Goal: Task Accomplishment & Management: Manage account settings

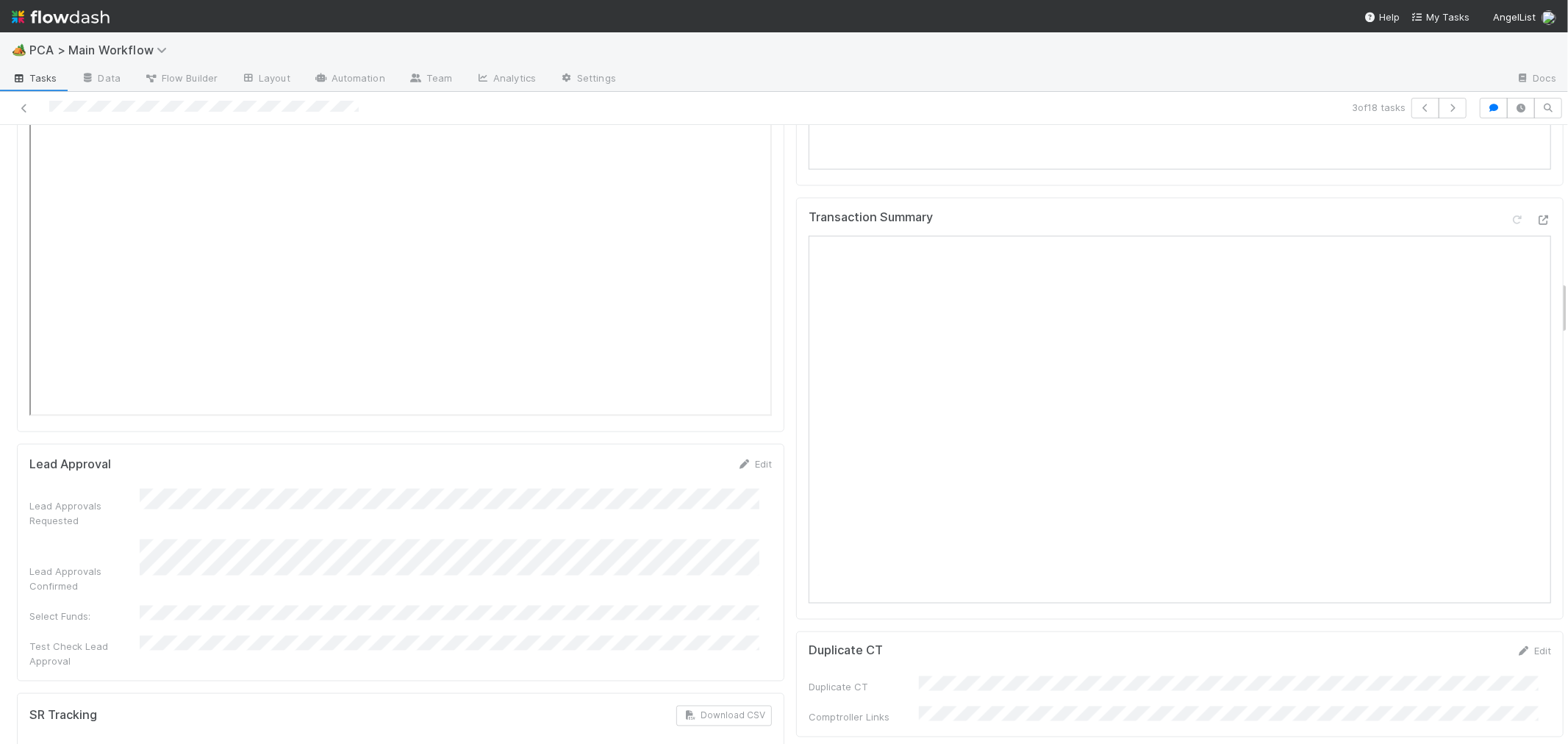
scroll to position [2123, 0]
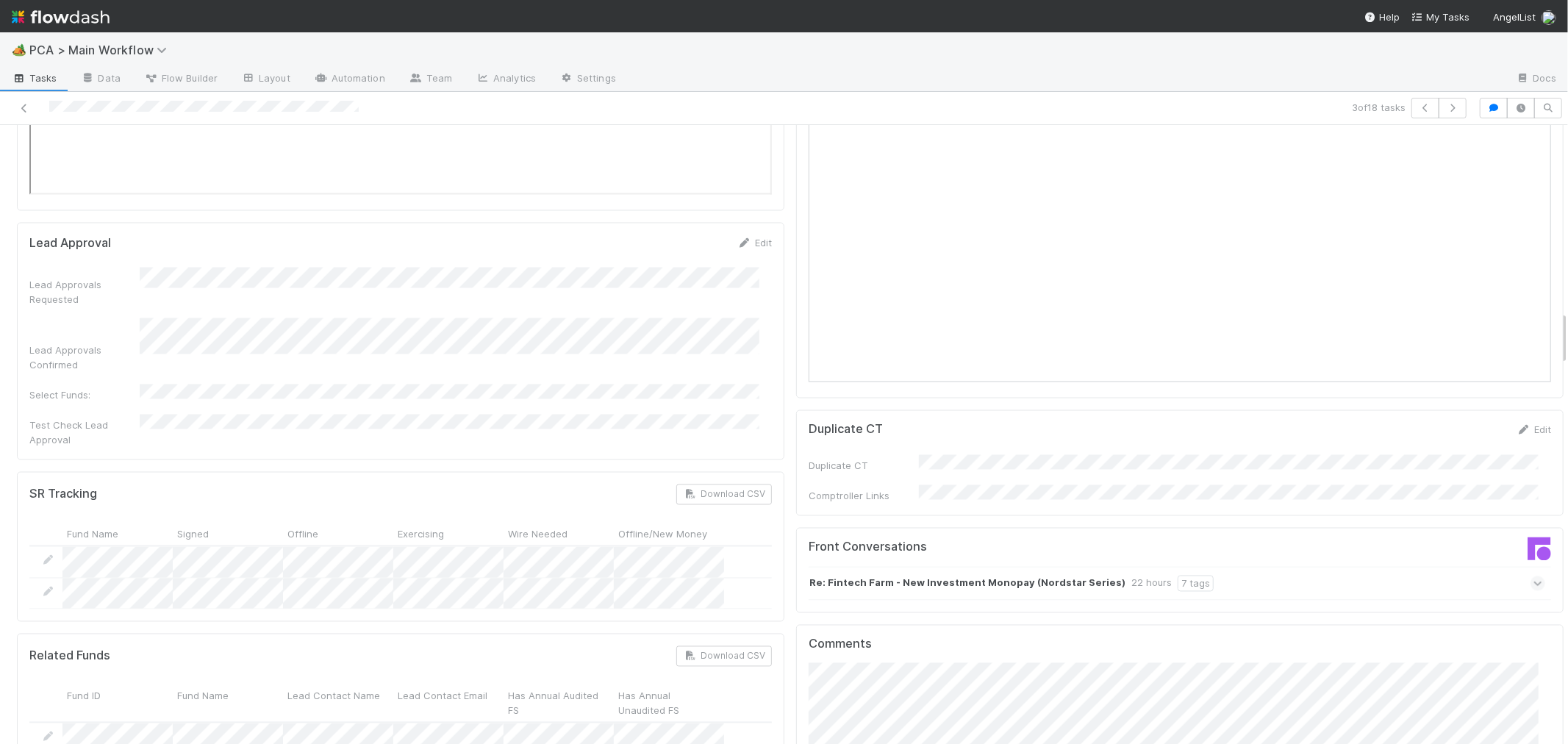
click at [1533, 576] on icon at bounding box center [1538, 583] width 10 height 15
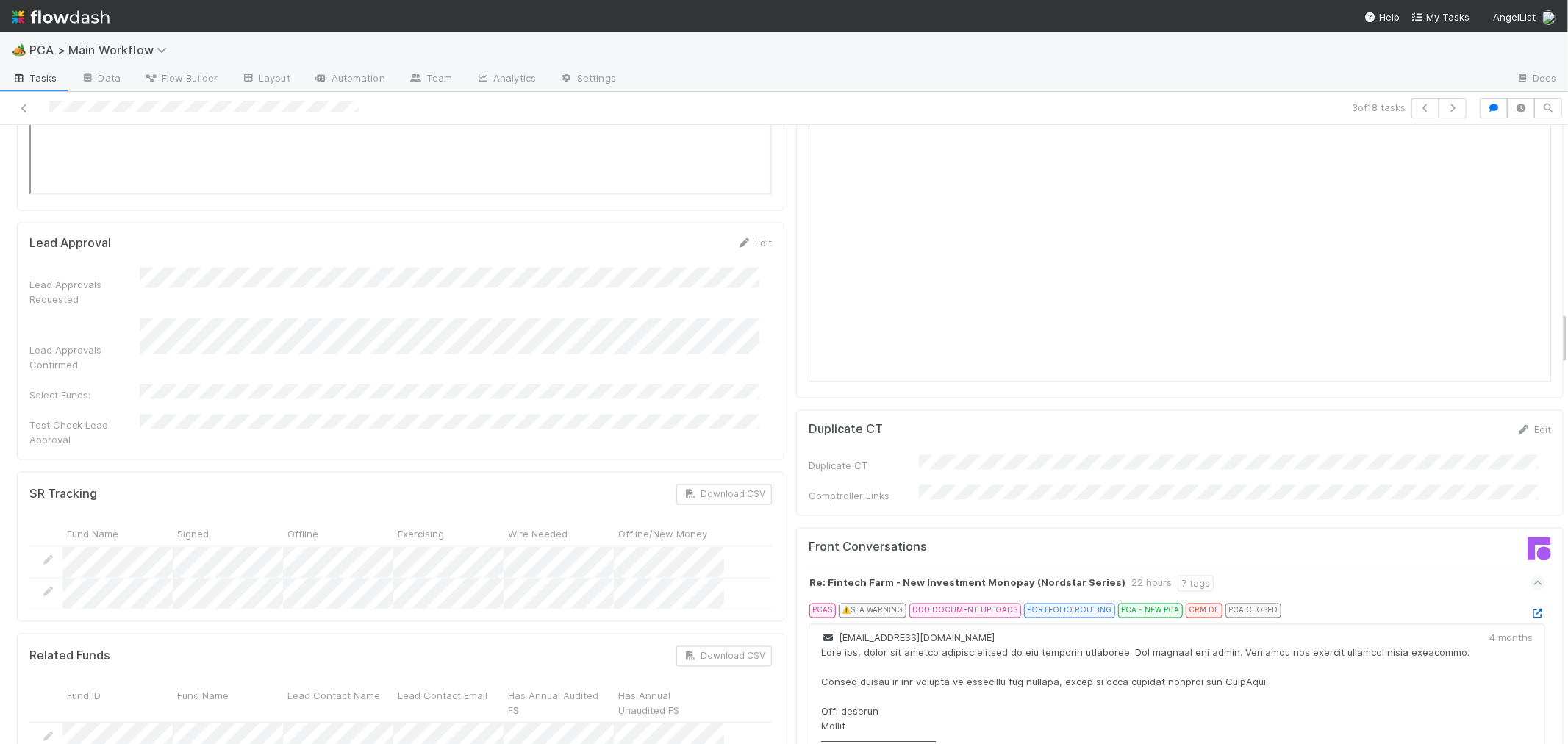
click at [1530, 609] on icon at bounding box center [1538, 614] width 15 height 10
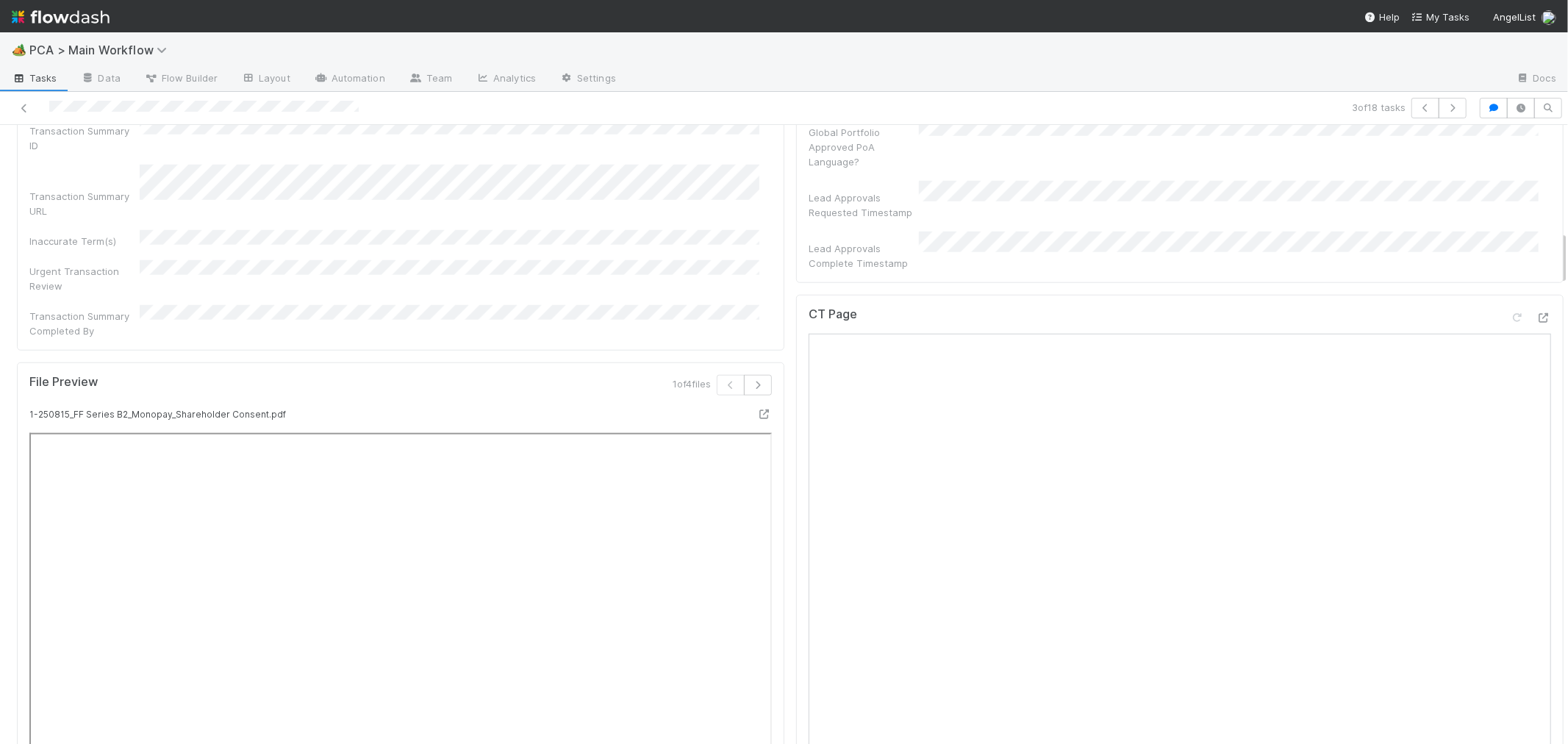
scroll to position [980, 0]
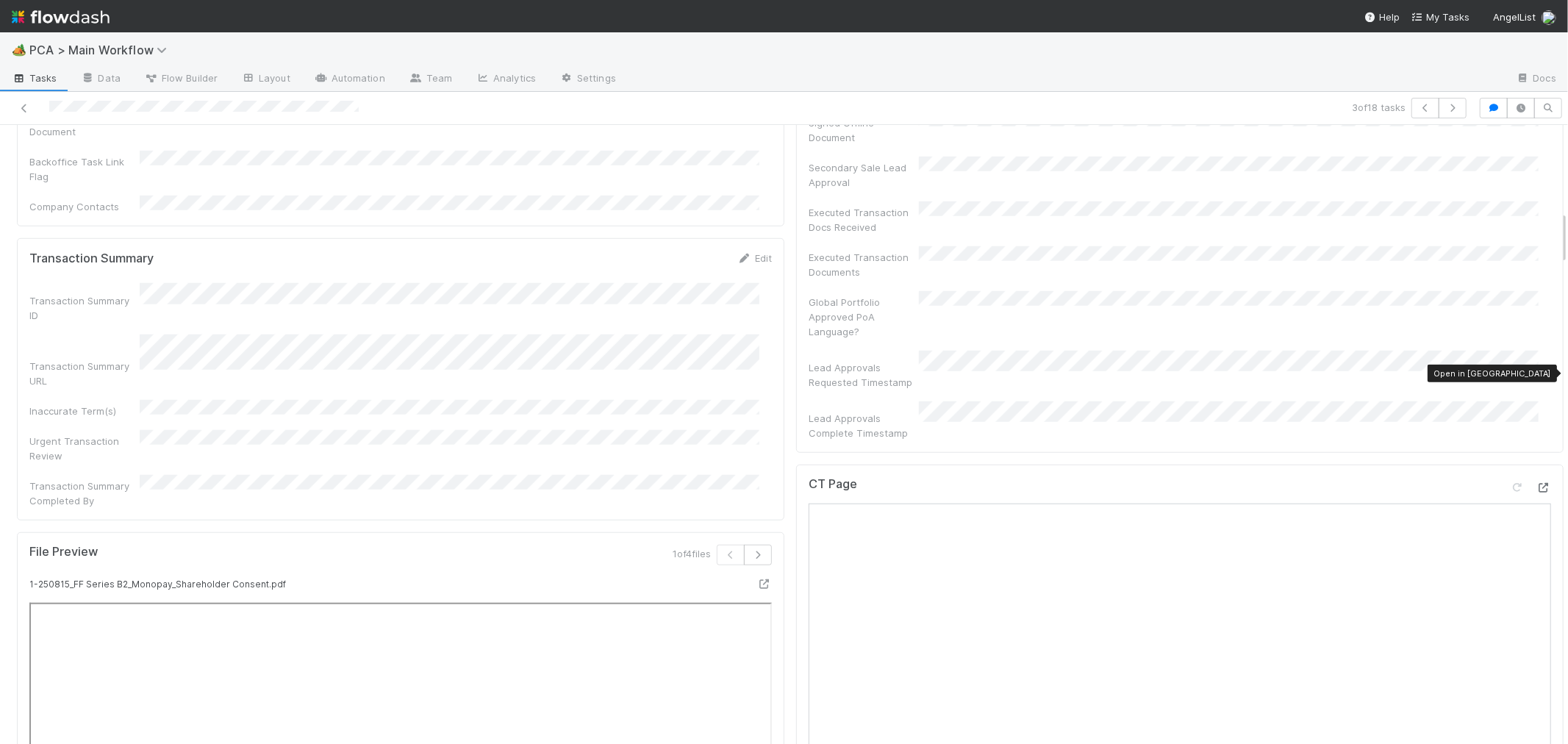
click at [1536, 480] on div at bounding box center [1544, 487] width 15 height 15
click at [765, 356] on div "Transaction Summary Edit Transaction Summary ID Transaction Summary URL Inaccur…" at bounding box center [401, 379] width 768 height 281
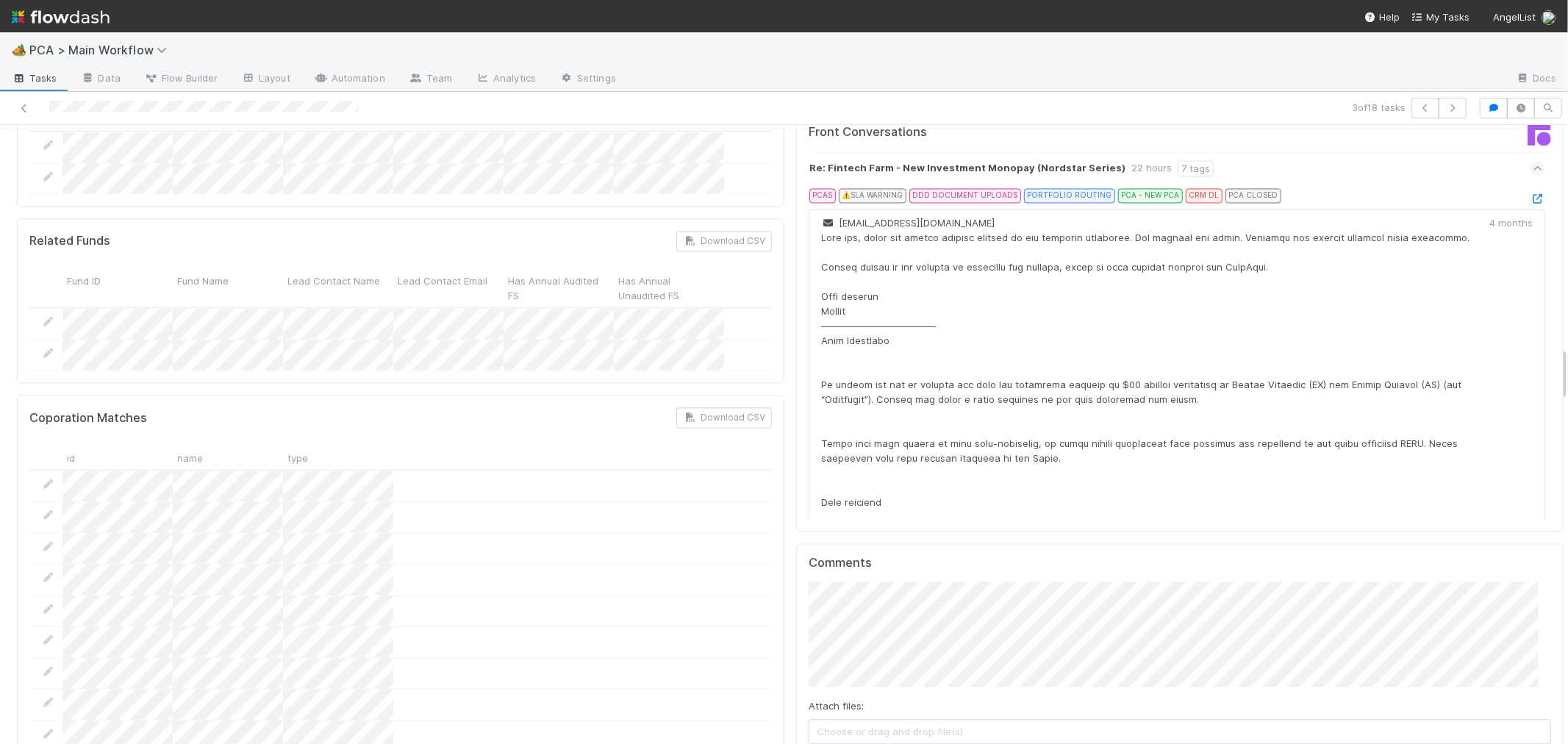
scroll to position [2695, 0]
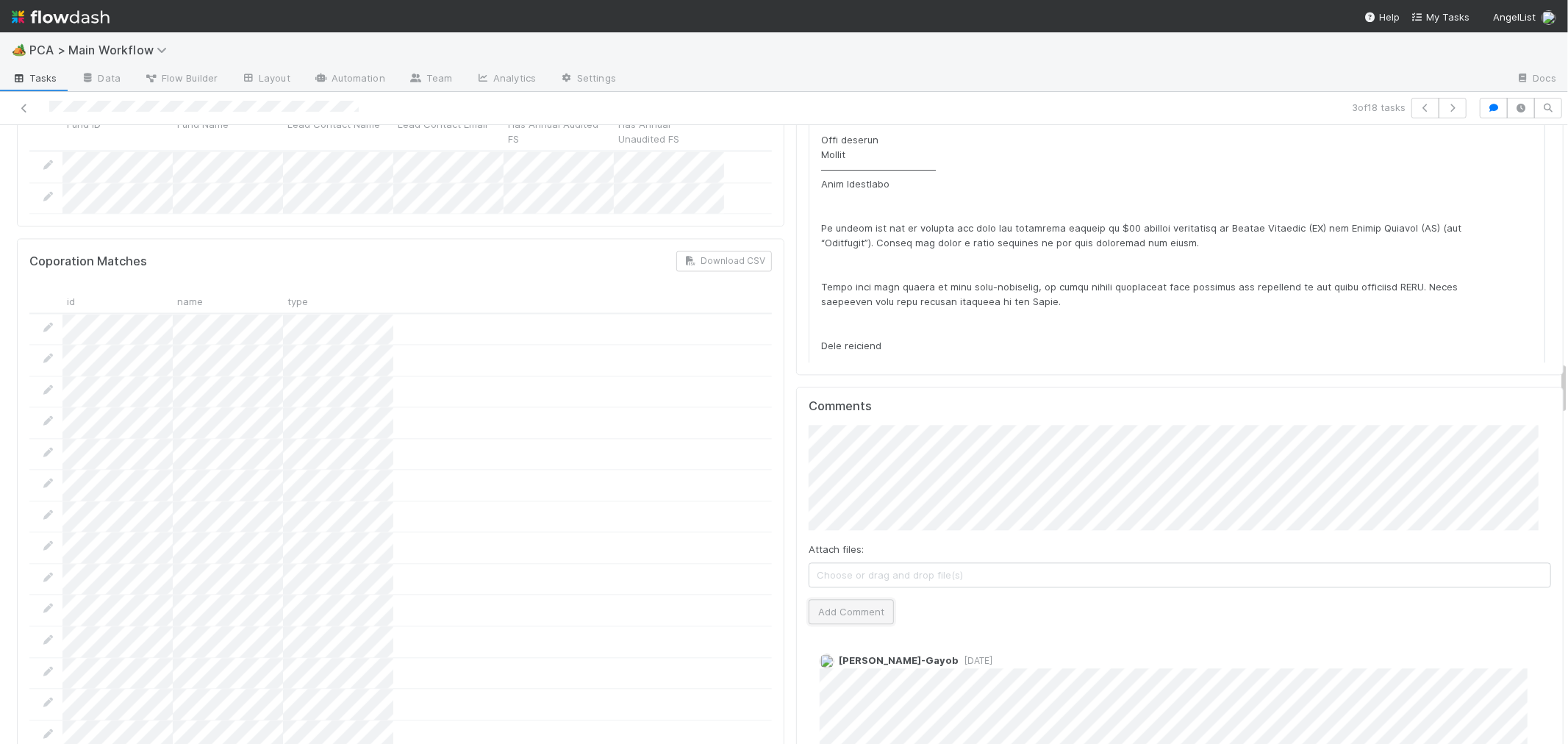
click at [855, 599] on button "Add Comment" at bounding box center [851, 611] width 86 height 25
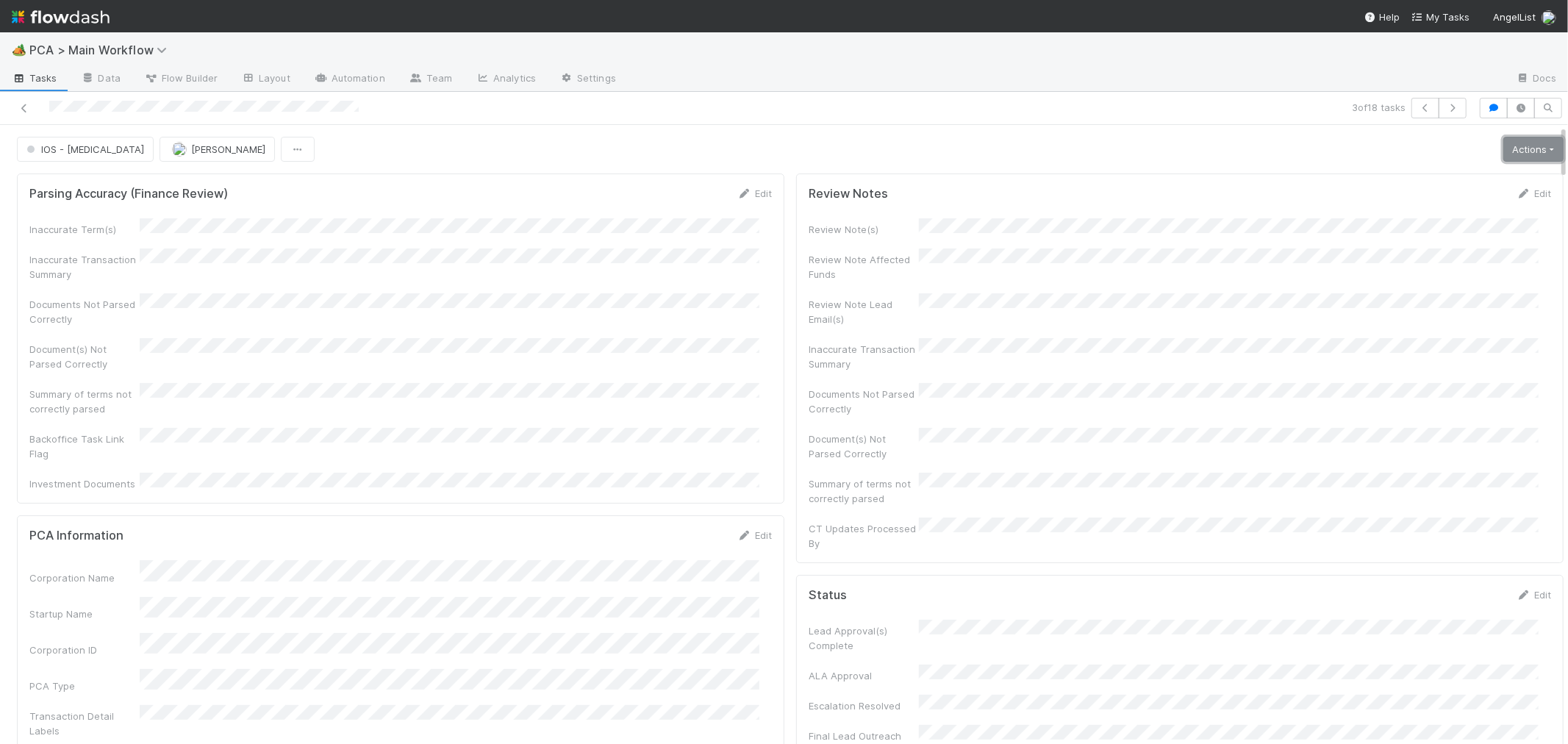
click at [1503, 152] on link "Actions" at bounding box center [1533, 149] width 60 height 25
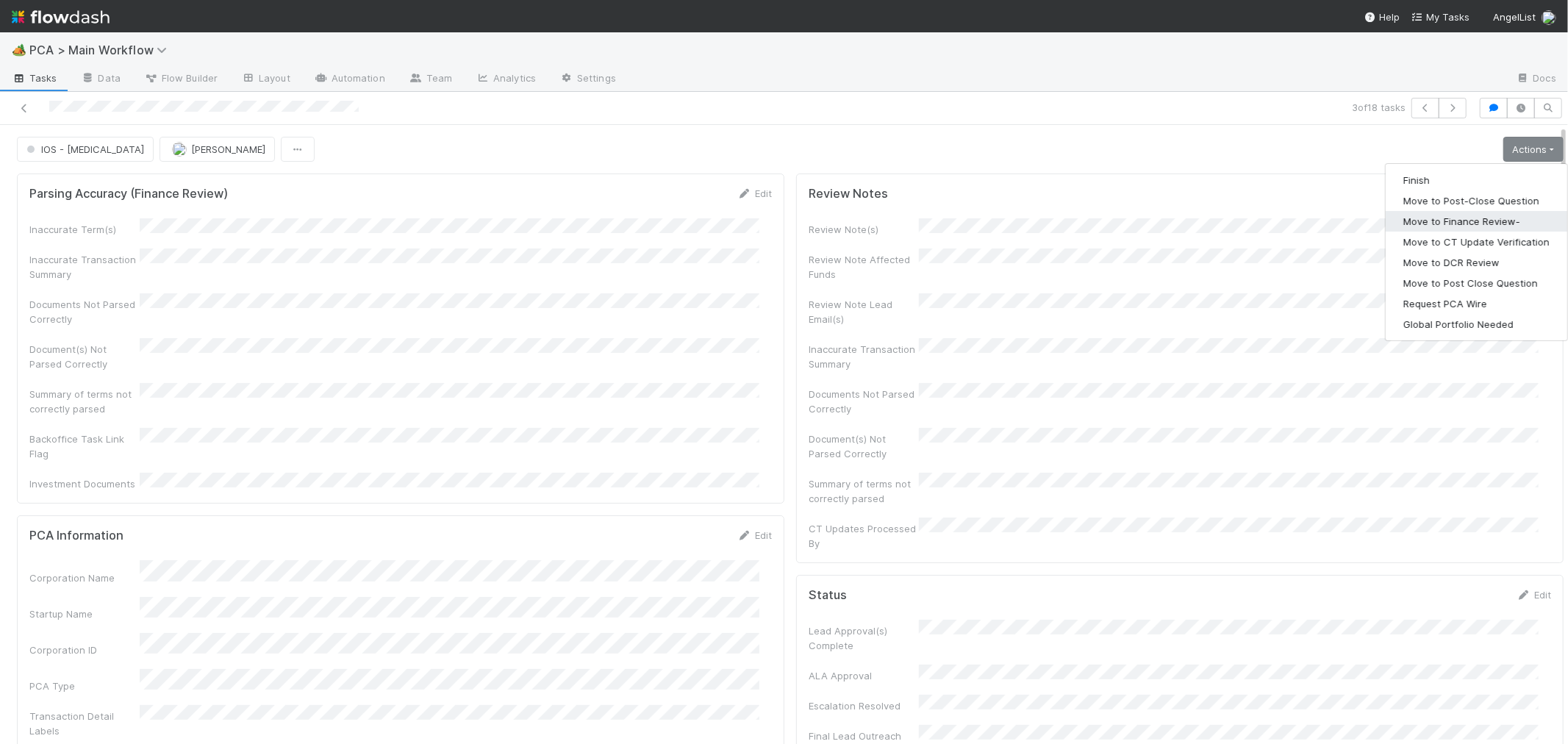
click at [1426, 220] on button "Move to Finance Review-" at bounding box center [1476, 221] width 182 height 20
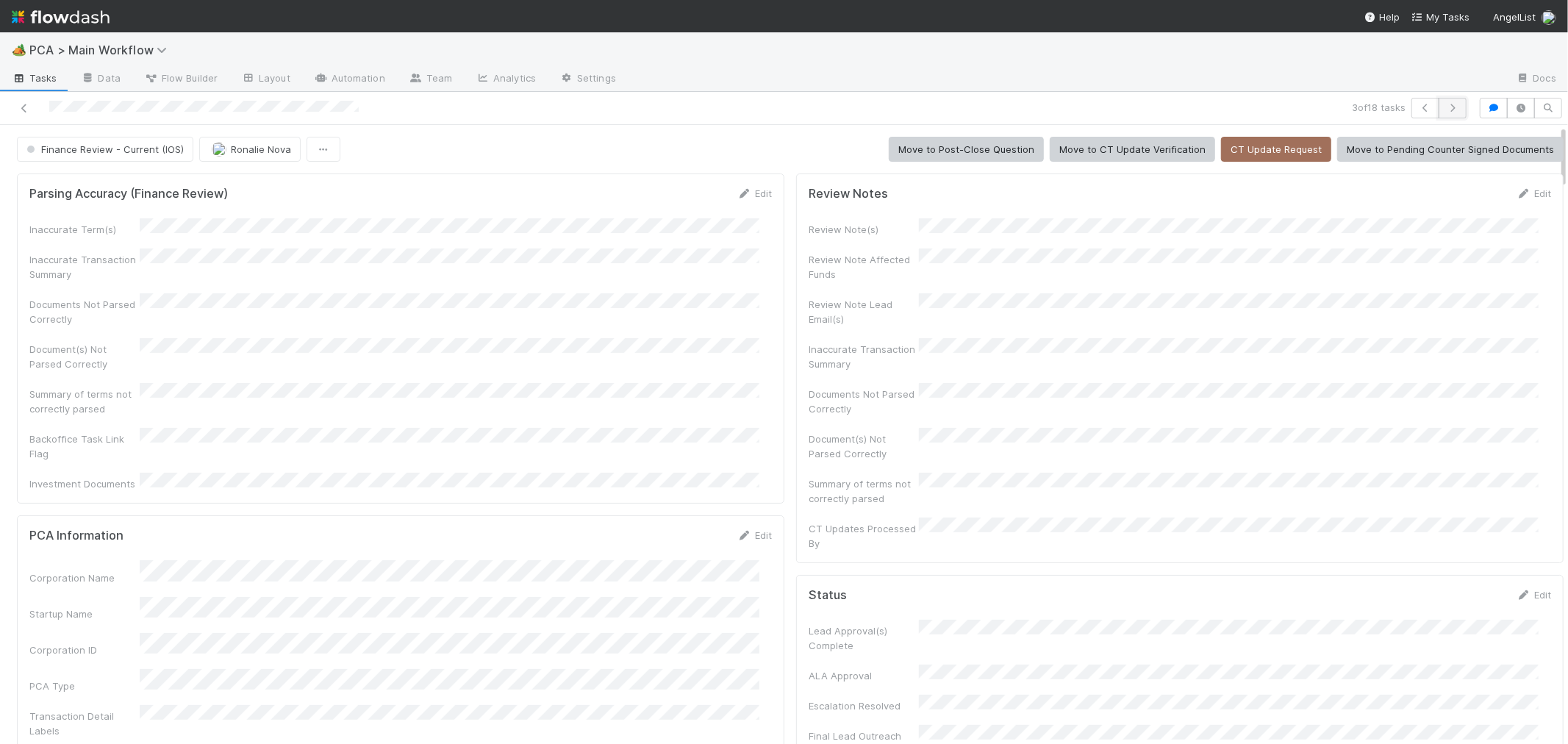
click at [1445, 108] on icon "button" at bounding box center [1452, 108] width 15 height 9
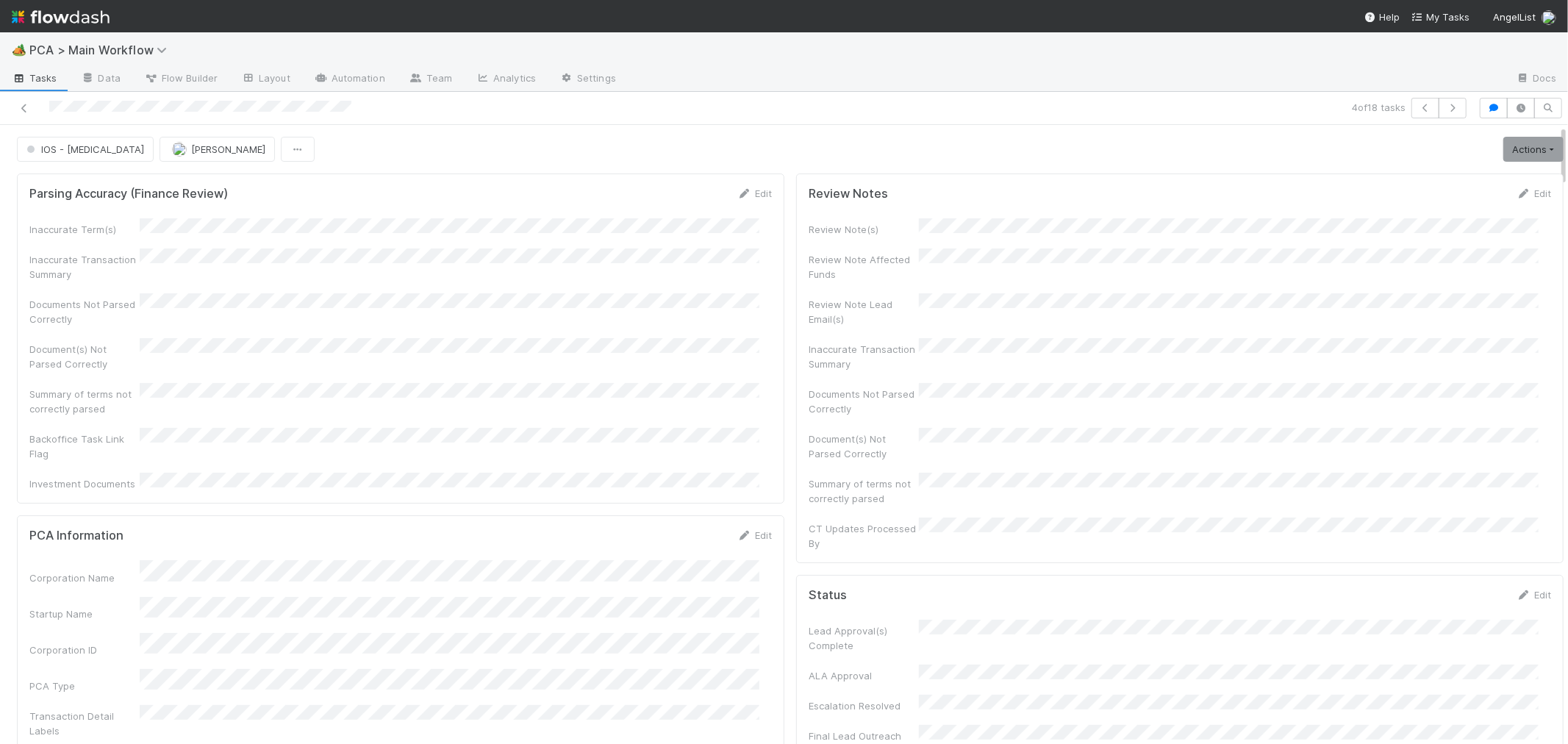
click at [671, 392] on div "Summary of terms not correctly parsed" at bounding box center [401, 399] width 742 height 33
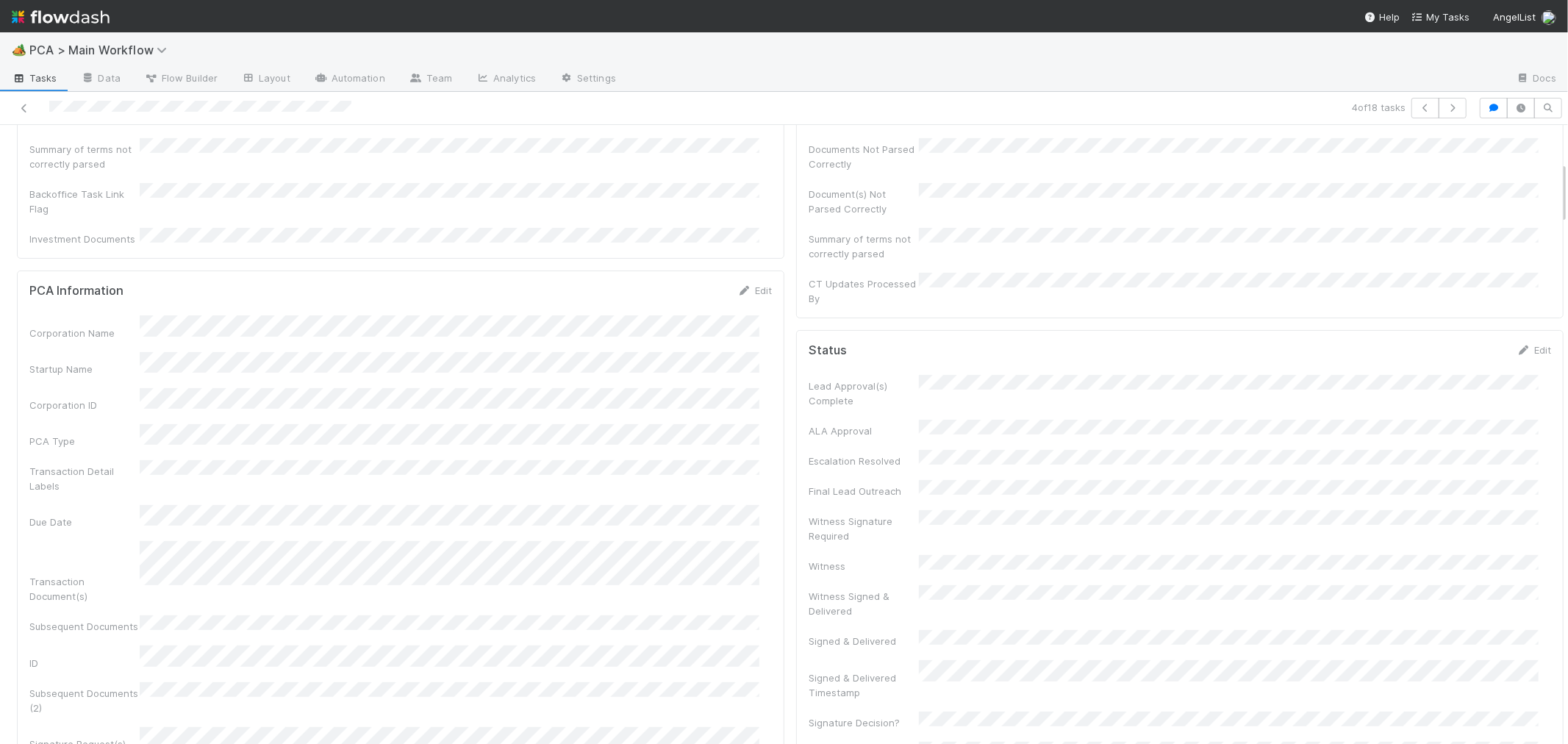
scroll to position [571, 0]
click at [48, 107] on div at bounding box center [374, 108] width 736 height 20
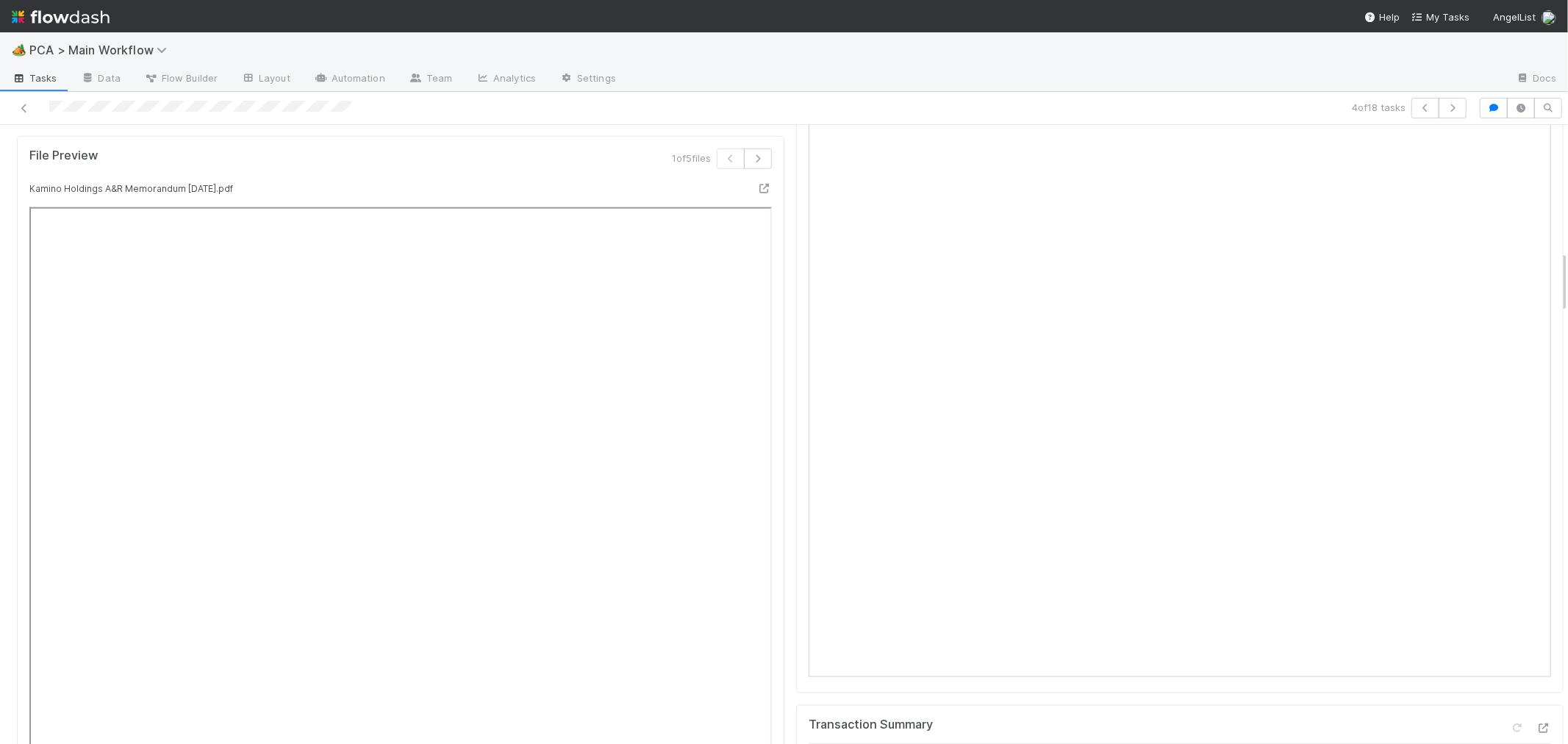
scroll to position [1061, 0]
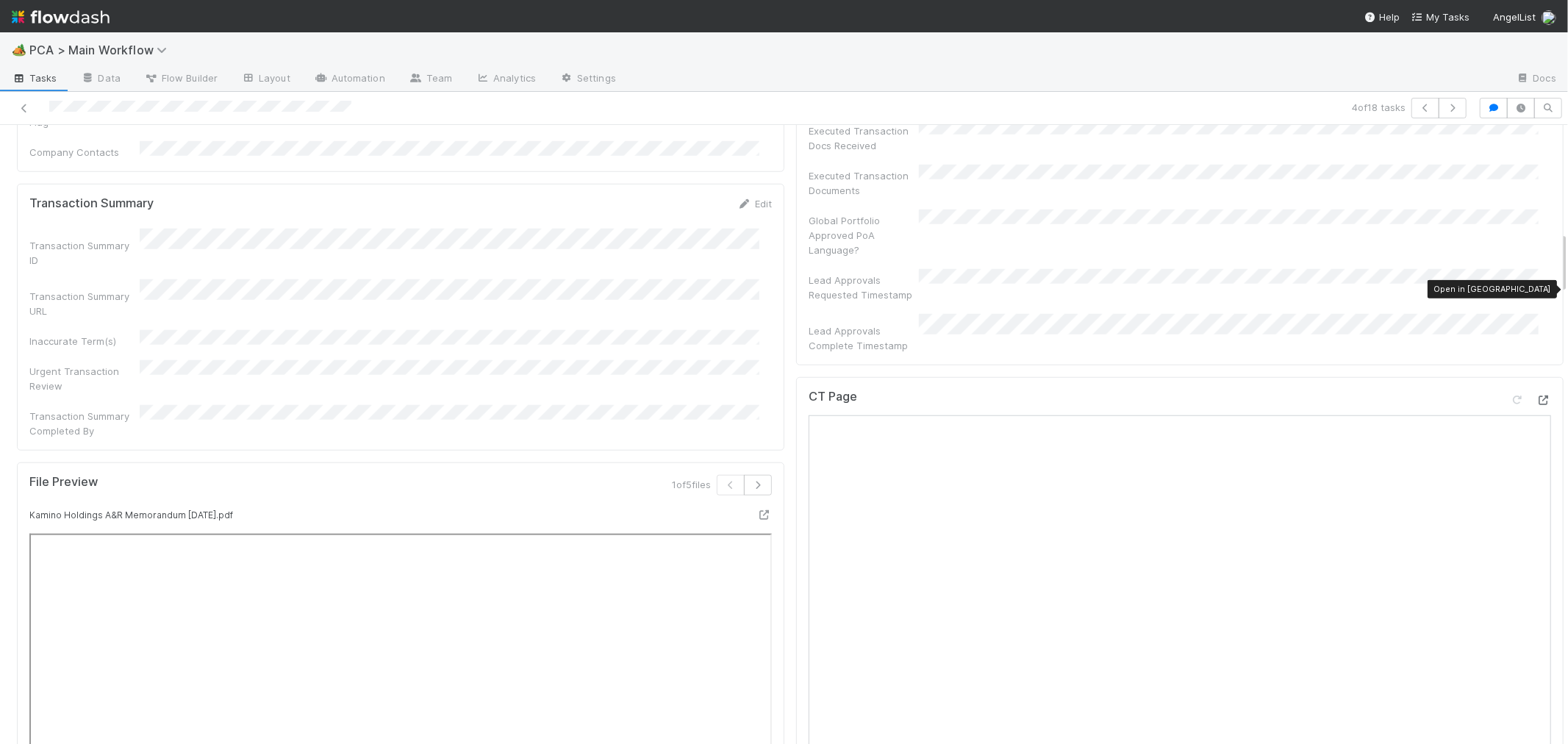
click at [1536, 396] on icon at bounding box center [1544, 401] width 15 height 10
click at [796, 377] on div "CT Page" at bounding box center [1180, 698] width 768 height 643
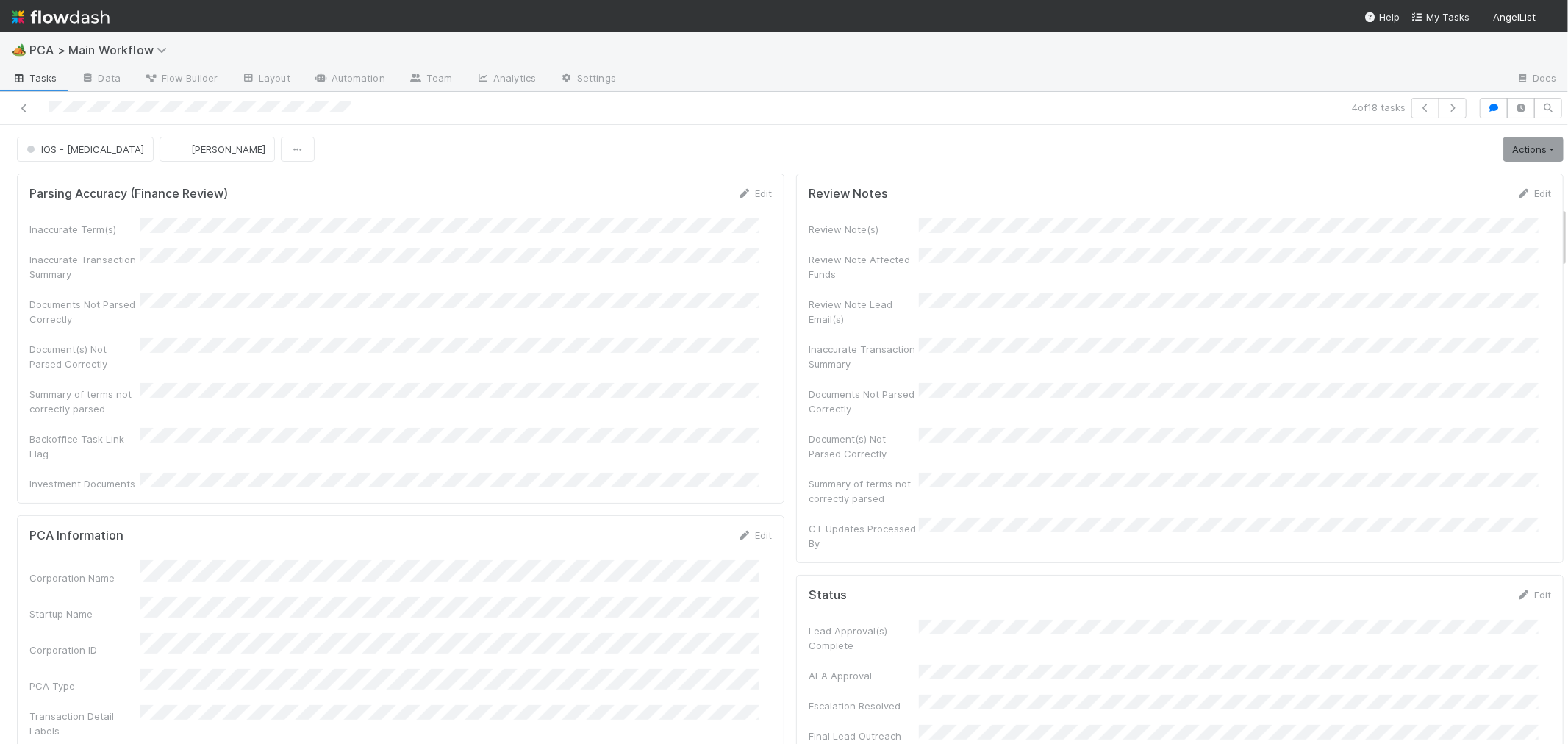
scroll to position [817, 0]
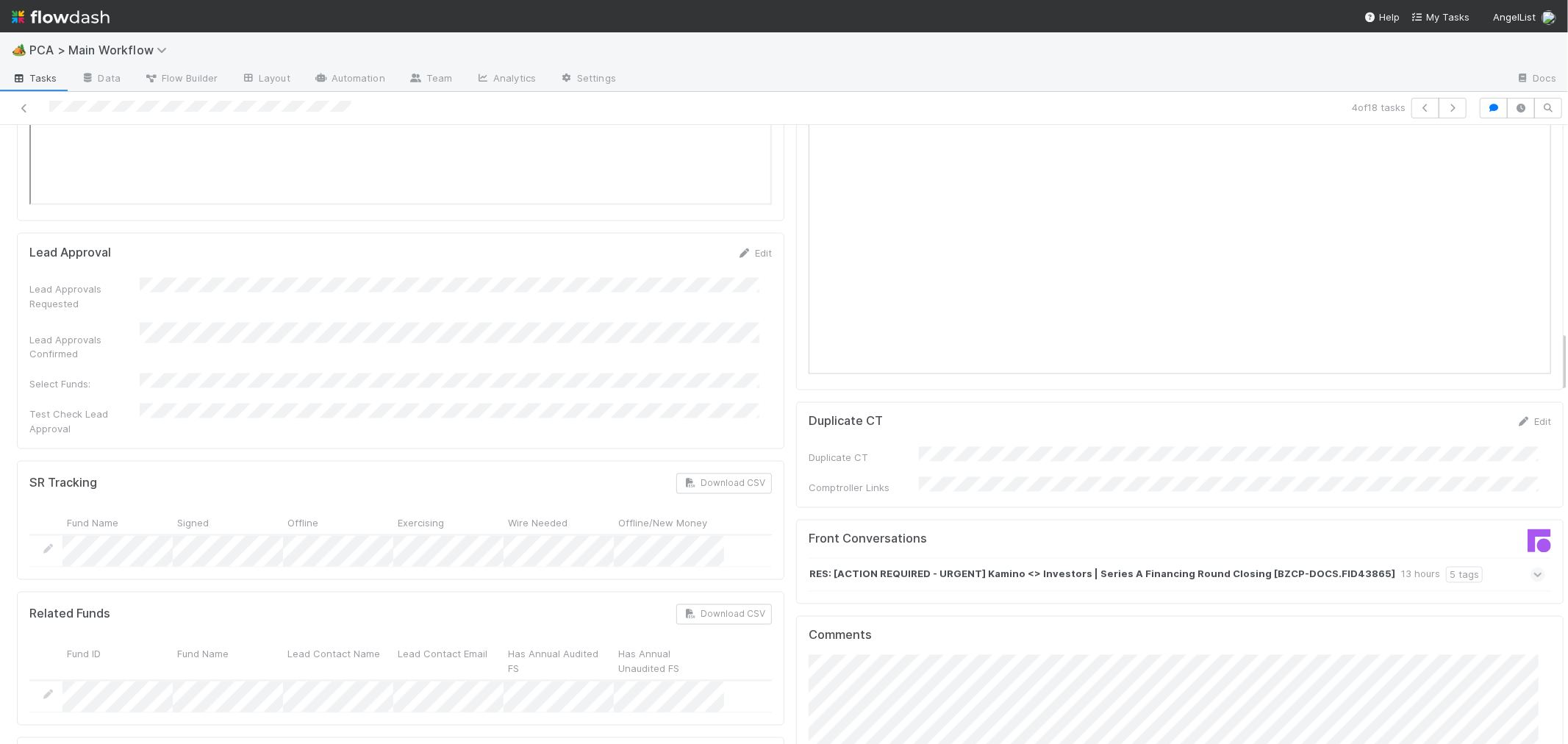
scroll to position [2205, 0]
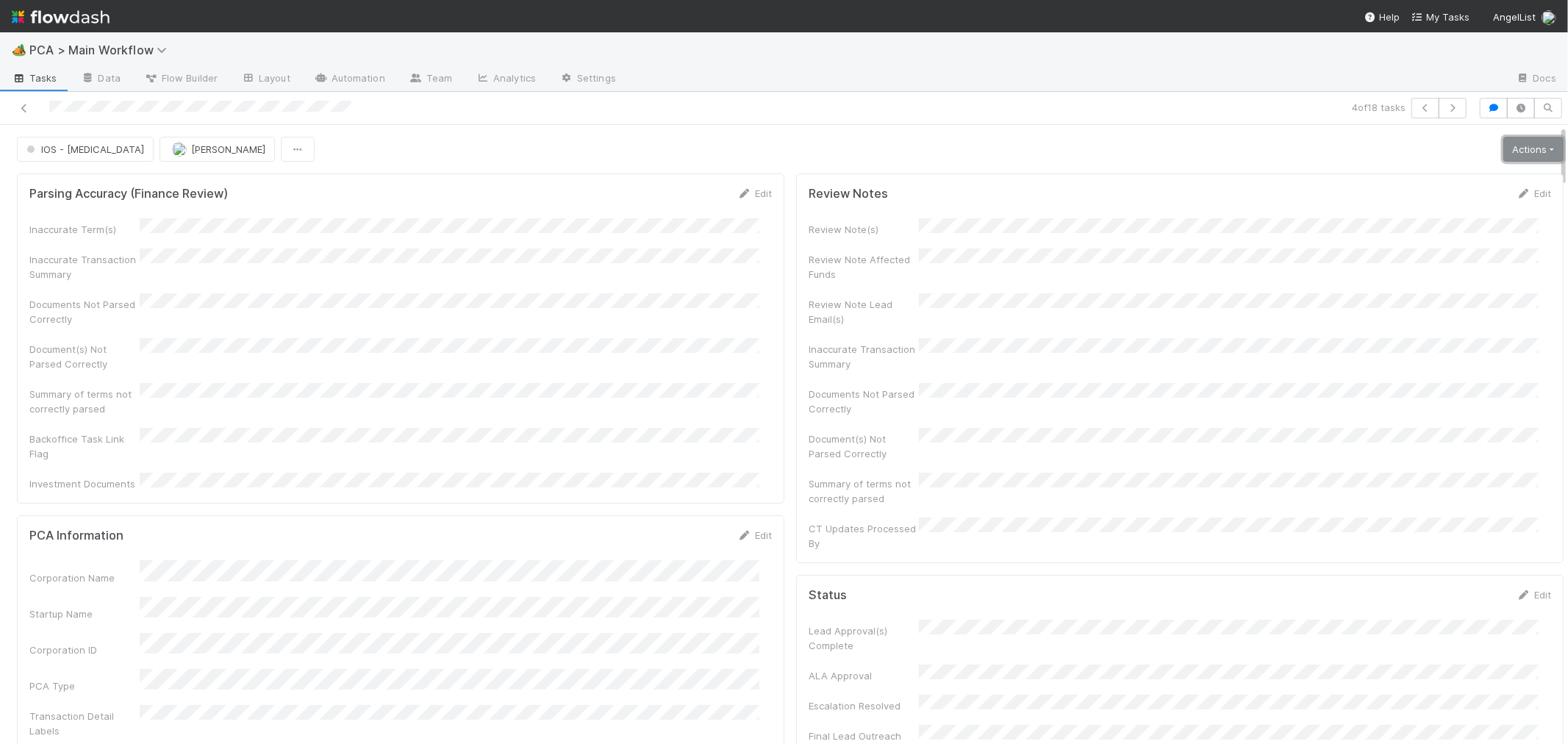
click at [1503, 149] on link "Actions" at bounding box center [1533, 149] width 60 height 25
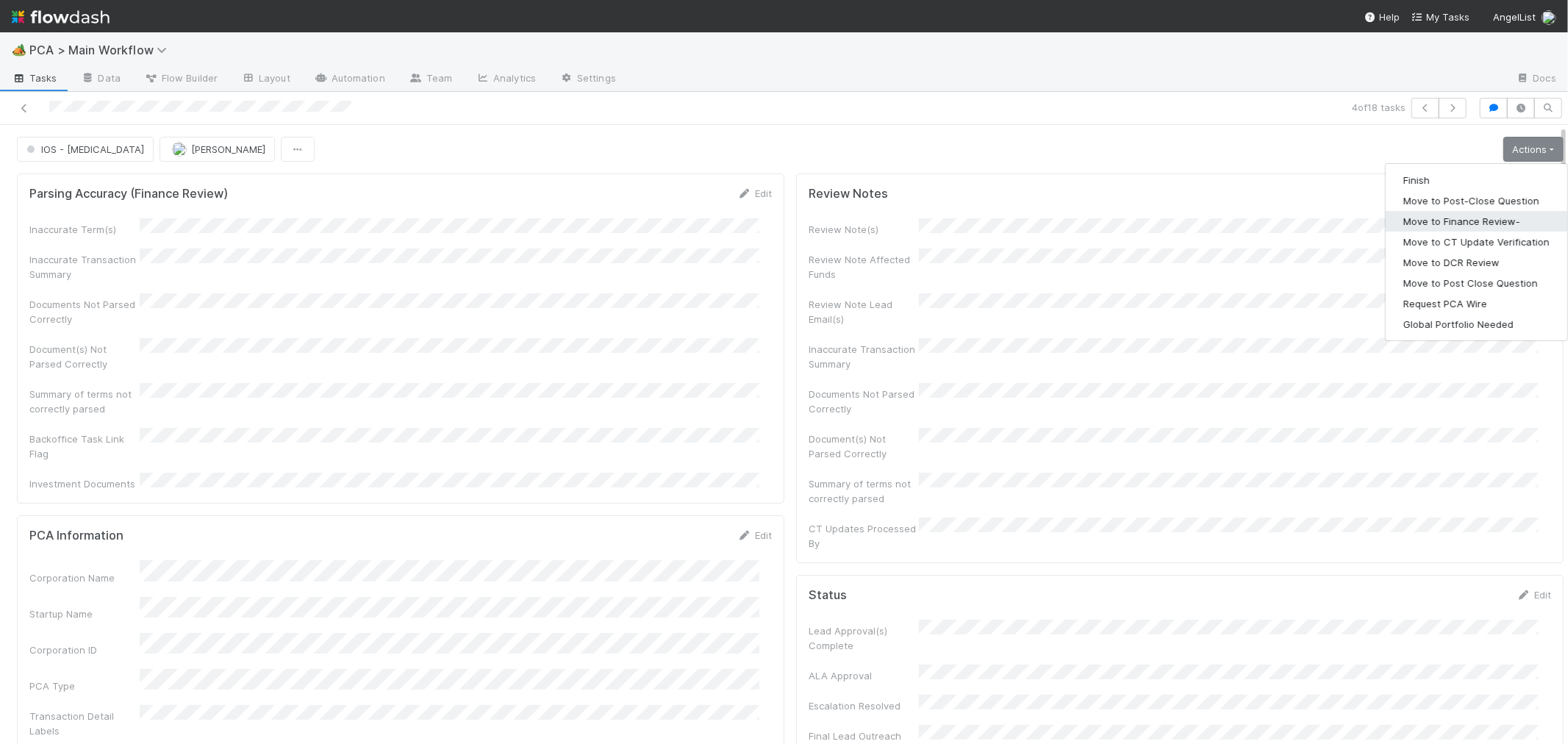
click at [1461, 219] on button "Move to Finance Review-" at bounding box center [1476, 221] width 182 height 20
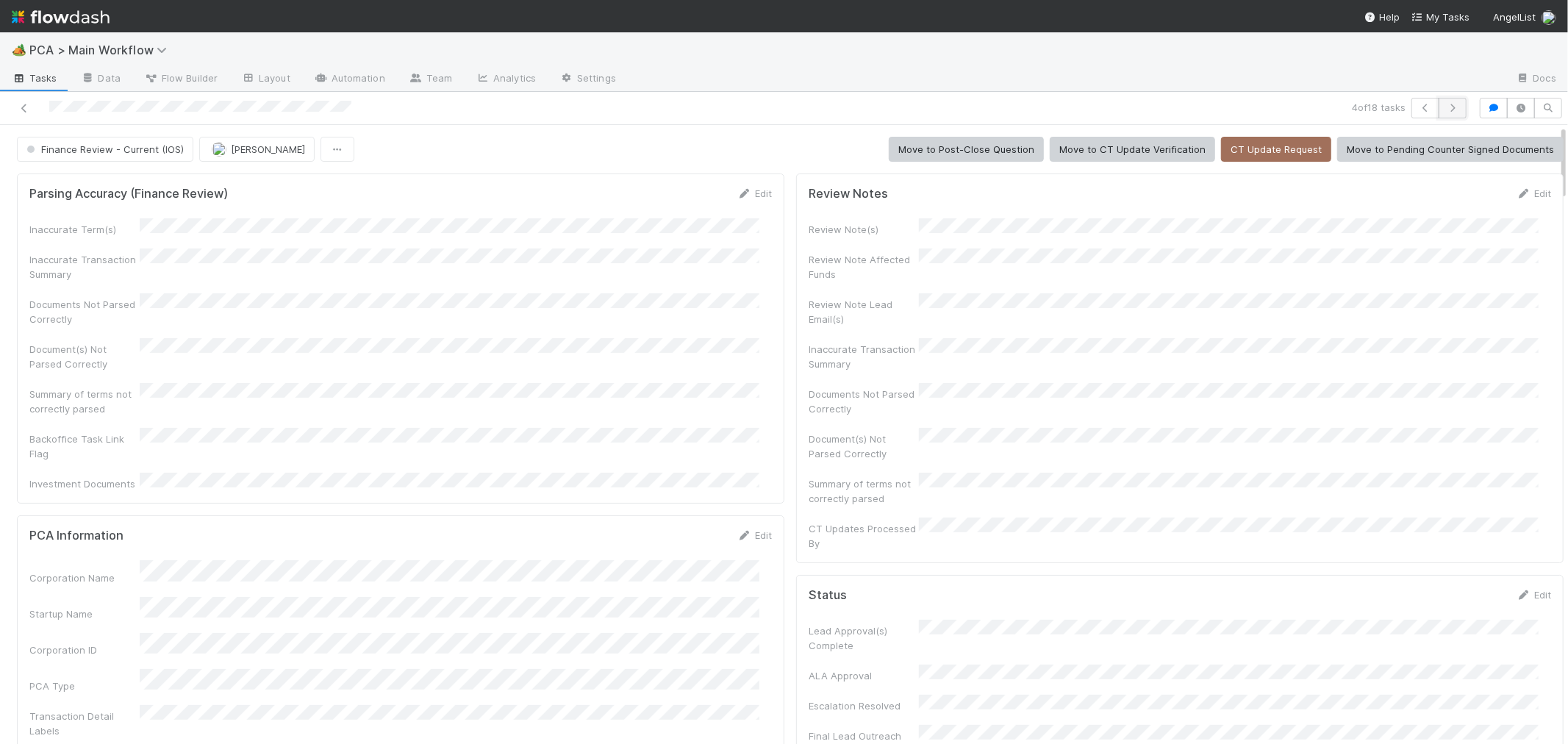
click at [1445, 108] on icon "button" at bounding box center [1452, 108] width 15 height 9
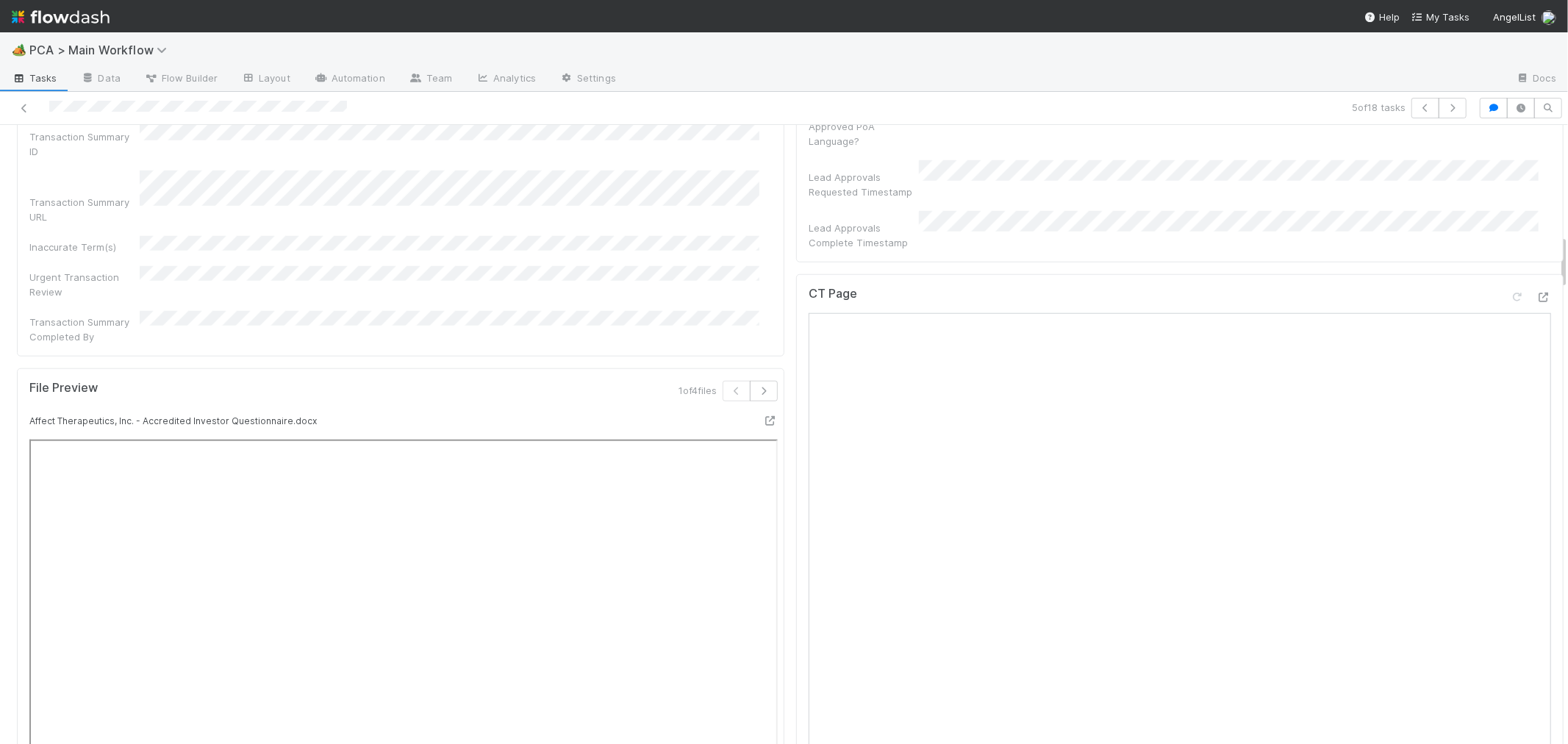
scroll to position [1143, 0]
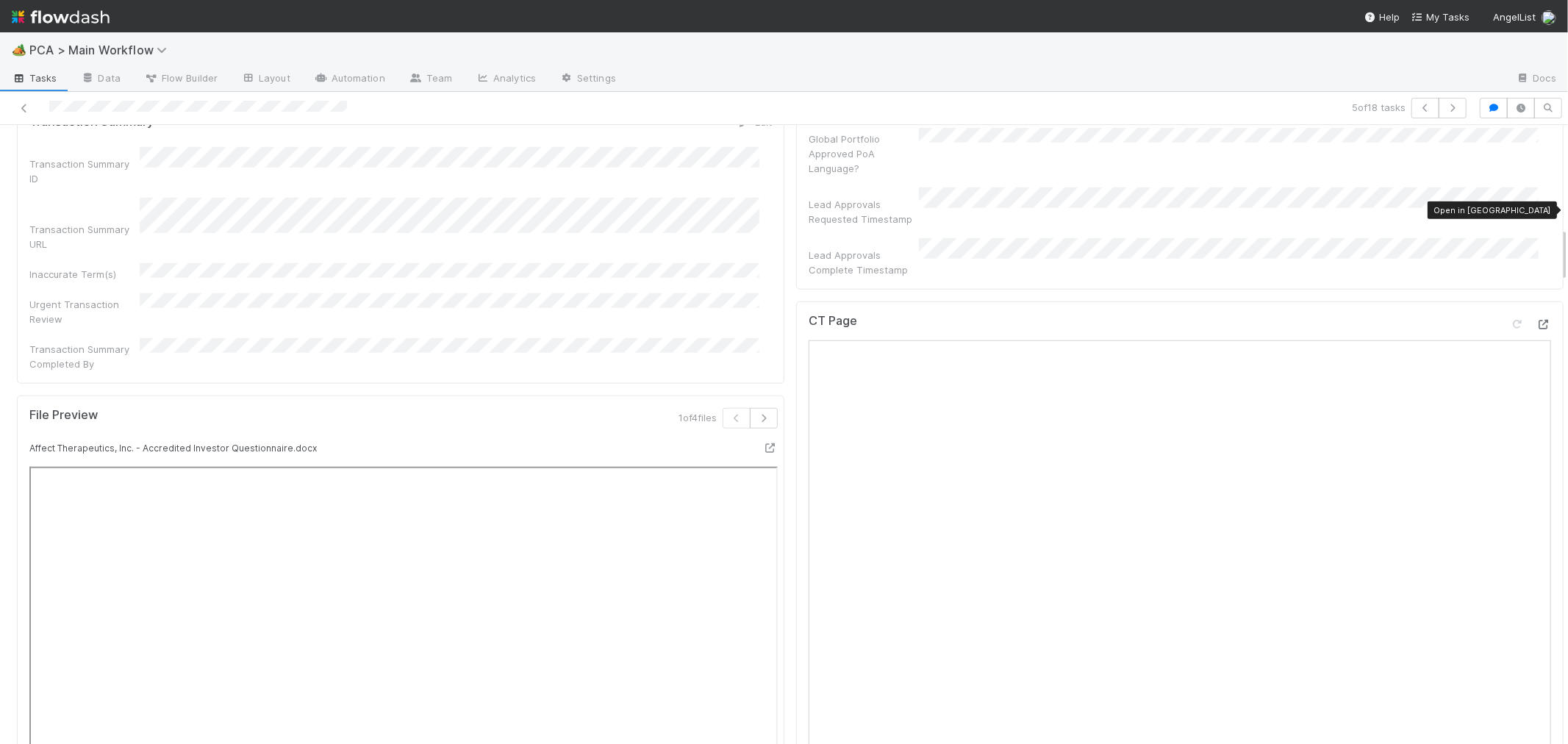
click at [1536, 320] on icon at bounding box center [1544, 325] width 15 height 10
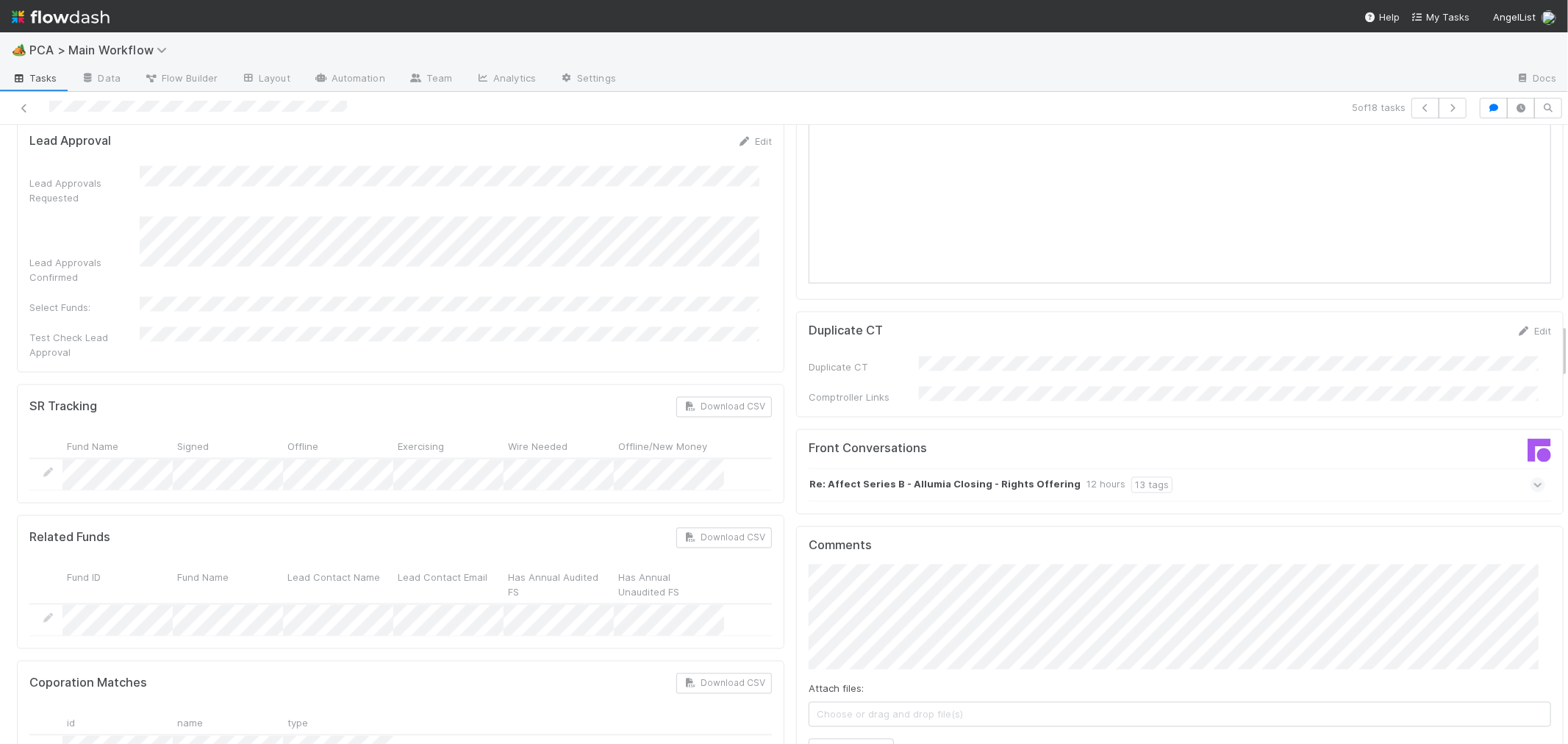
scroll to position [2287, 0]
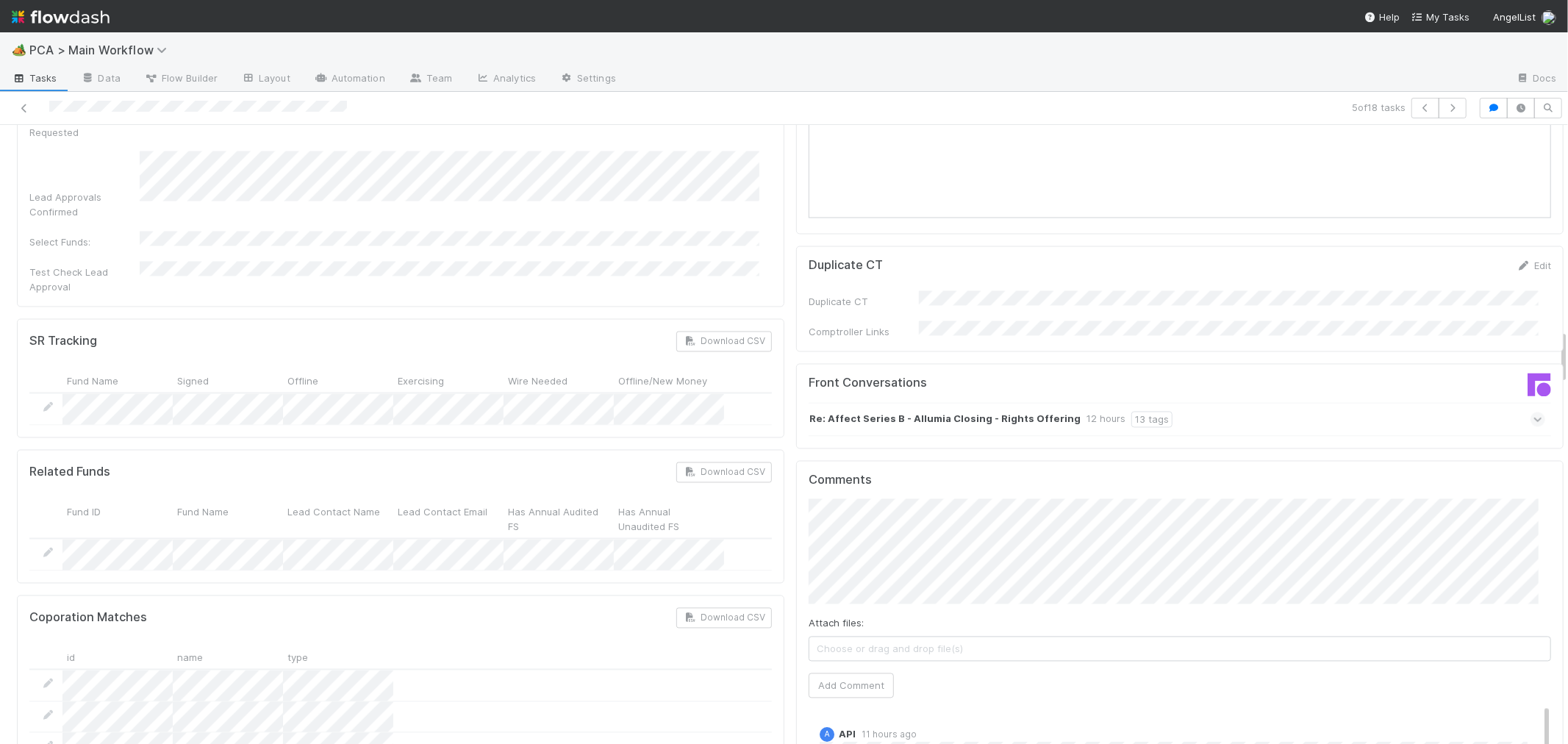
click at [1530, 412] on span at bounding box center [1538, 419] width 15 height 15
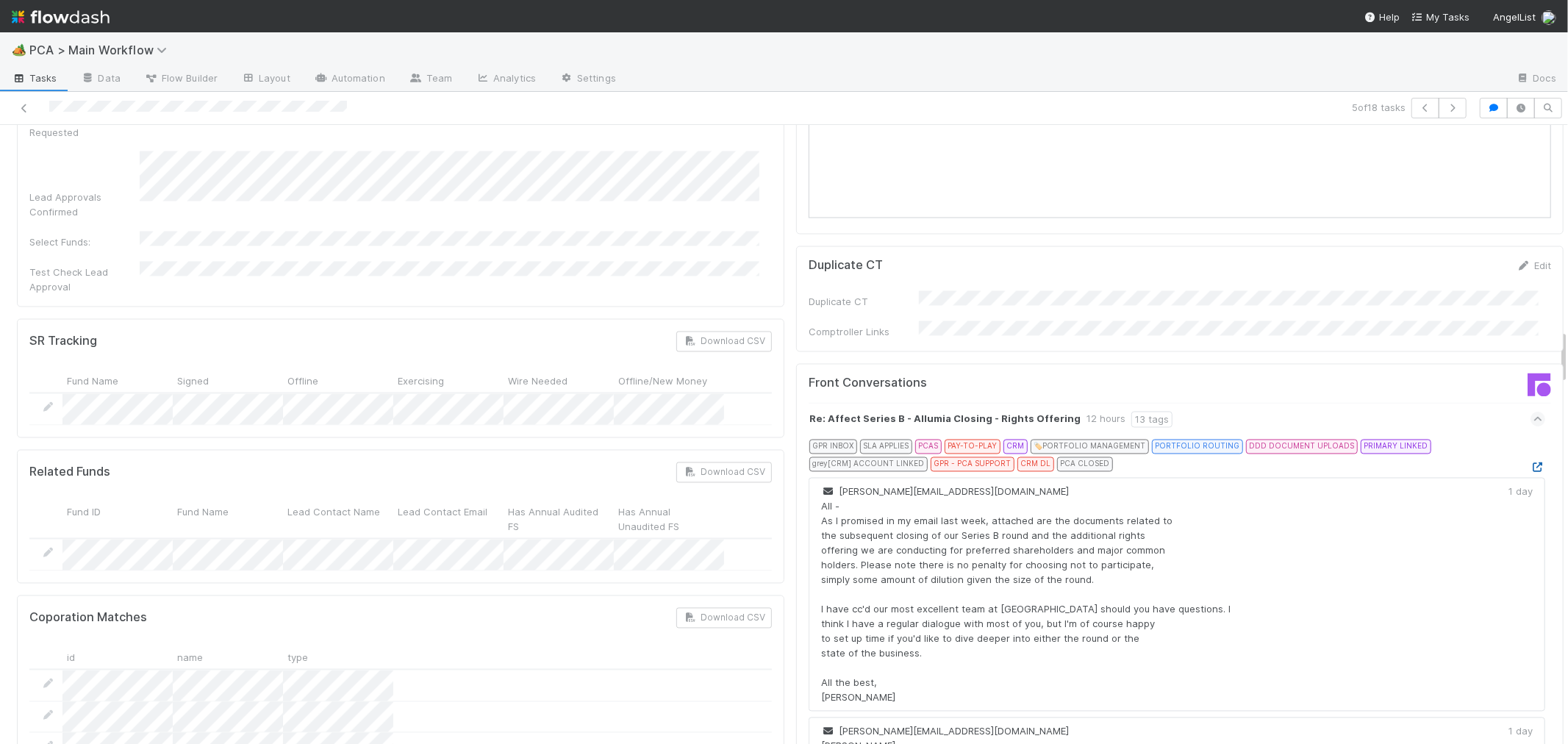
click at [1530, 463] on icon at bounding box center [1538, 468] width 15 height 10
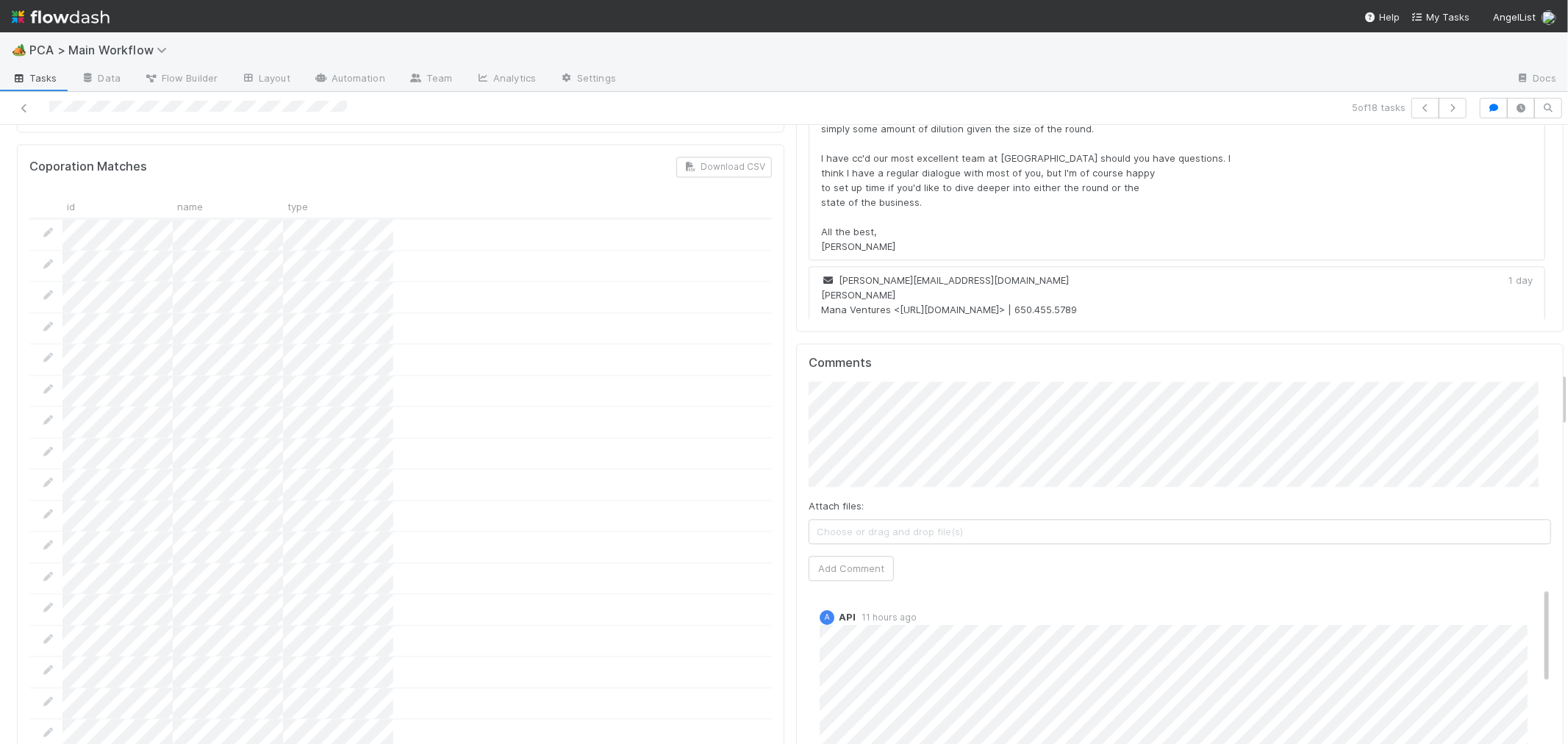
scroll to position [2858, 0]
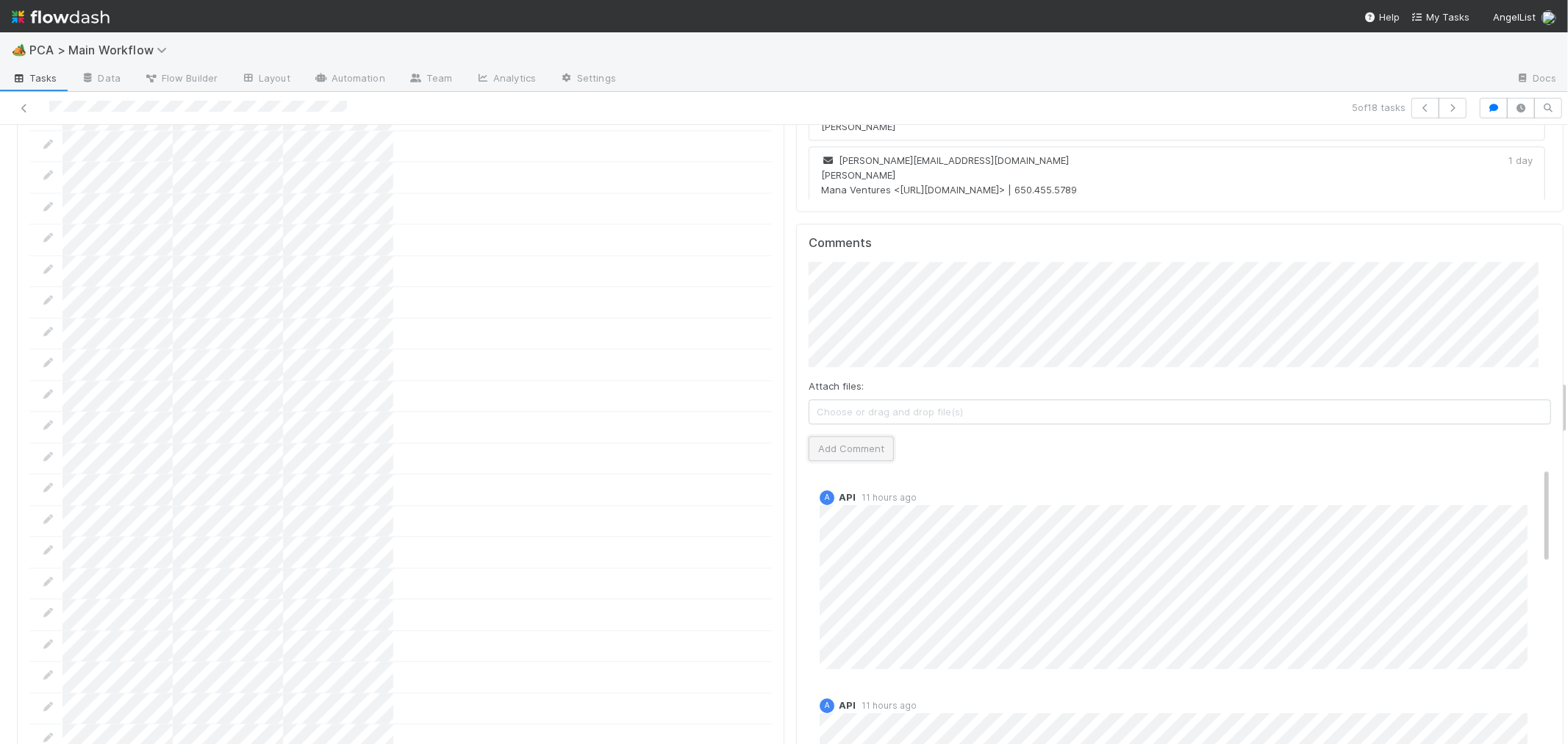
click at [870, 436] on button "Add Comment" at bounding box center [851, 448] width 86 height 25
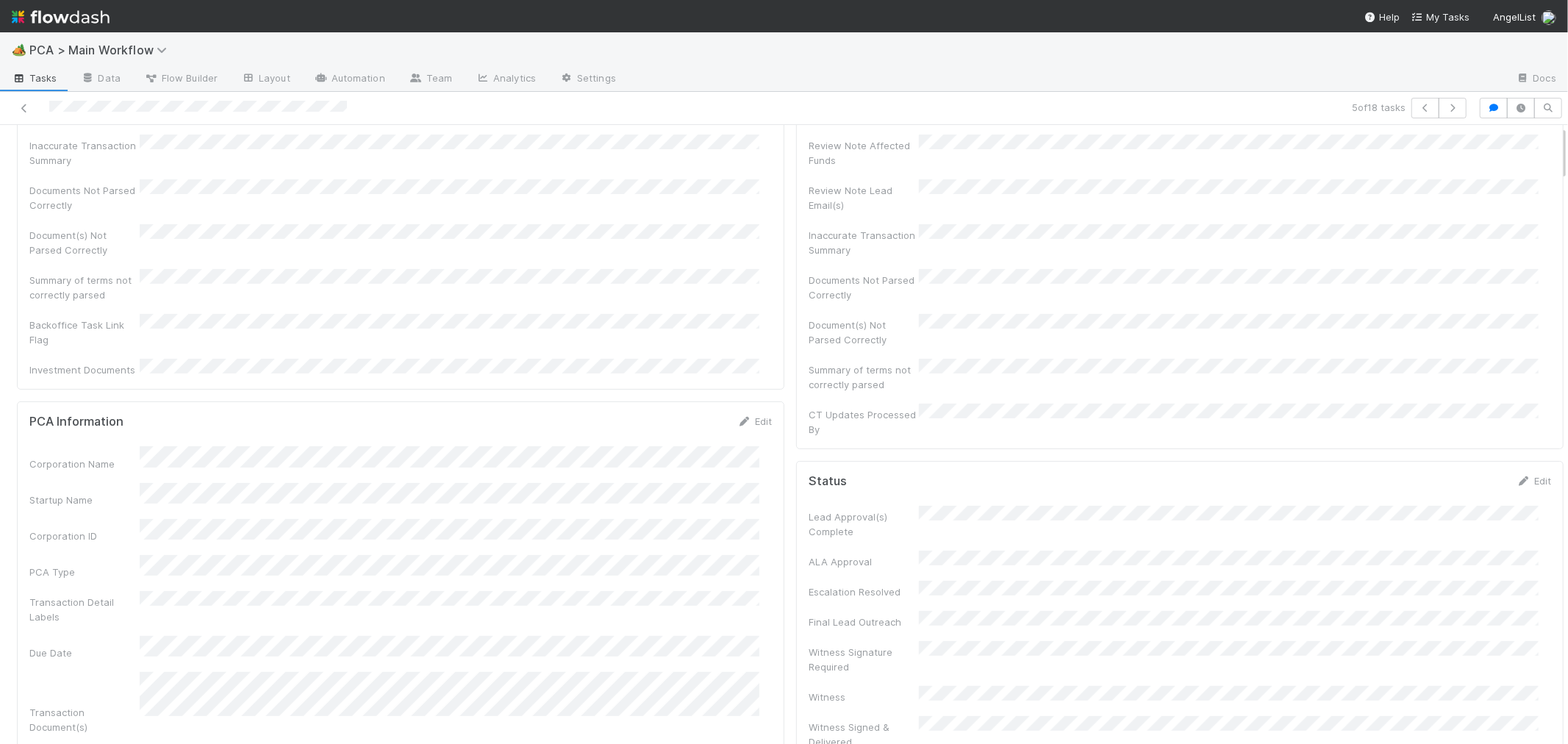
scroll to position [0, 0]
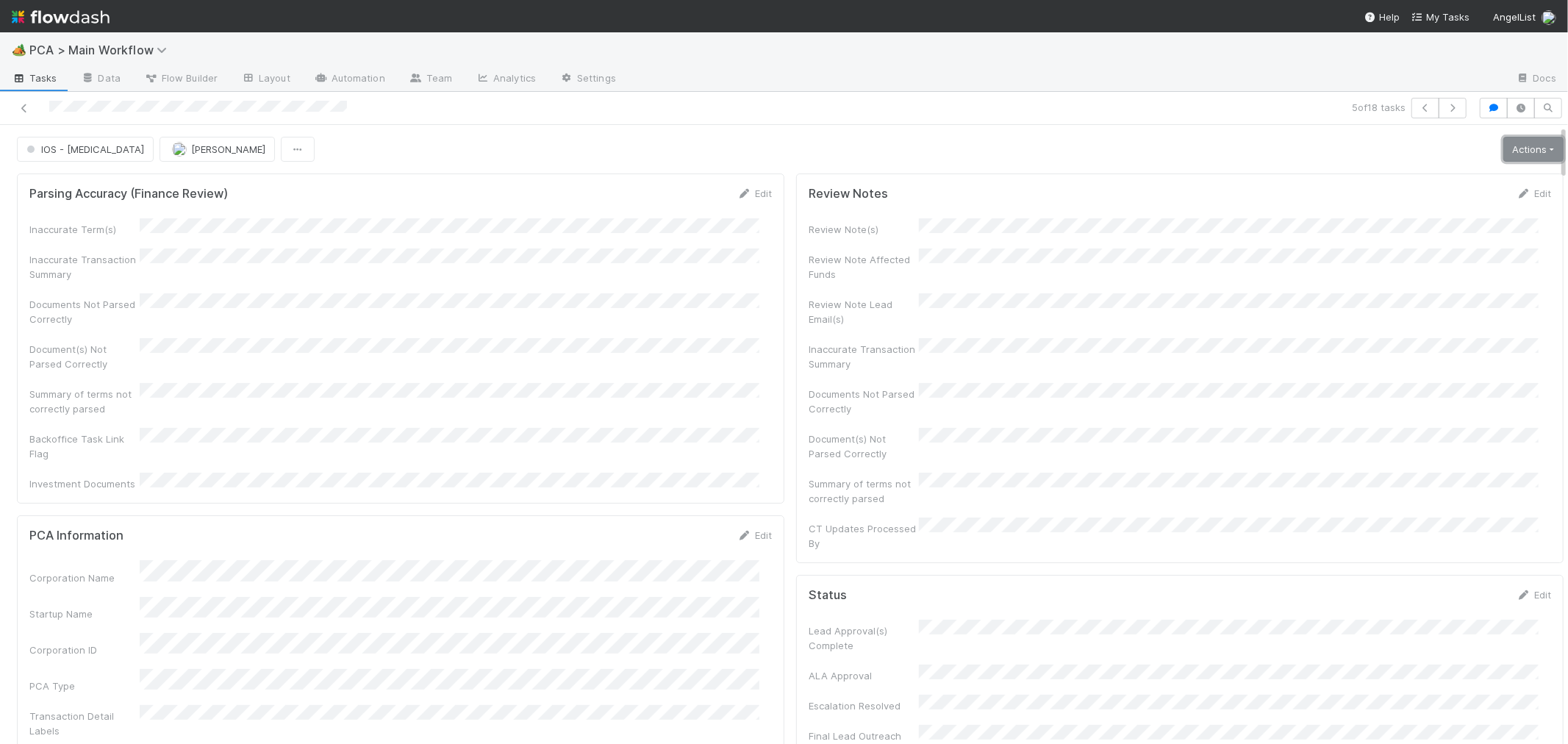
click at [1503, 144] on link "Actions" at bounding box center [1533, 149] width 60 height 25
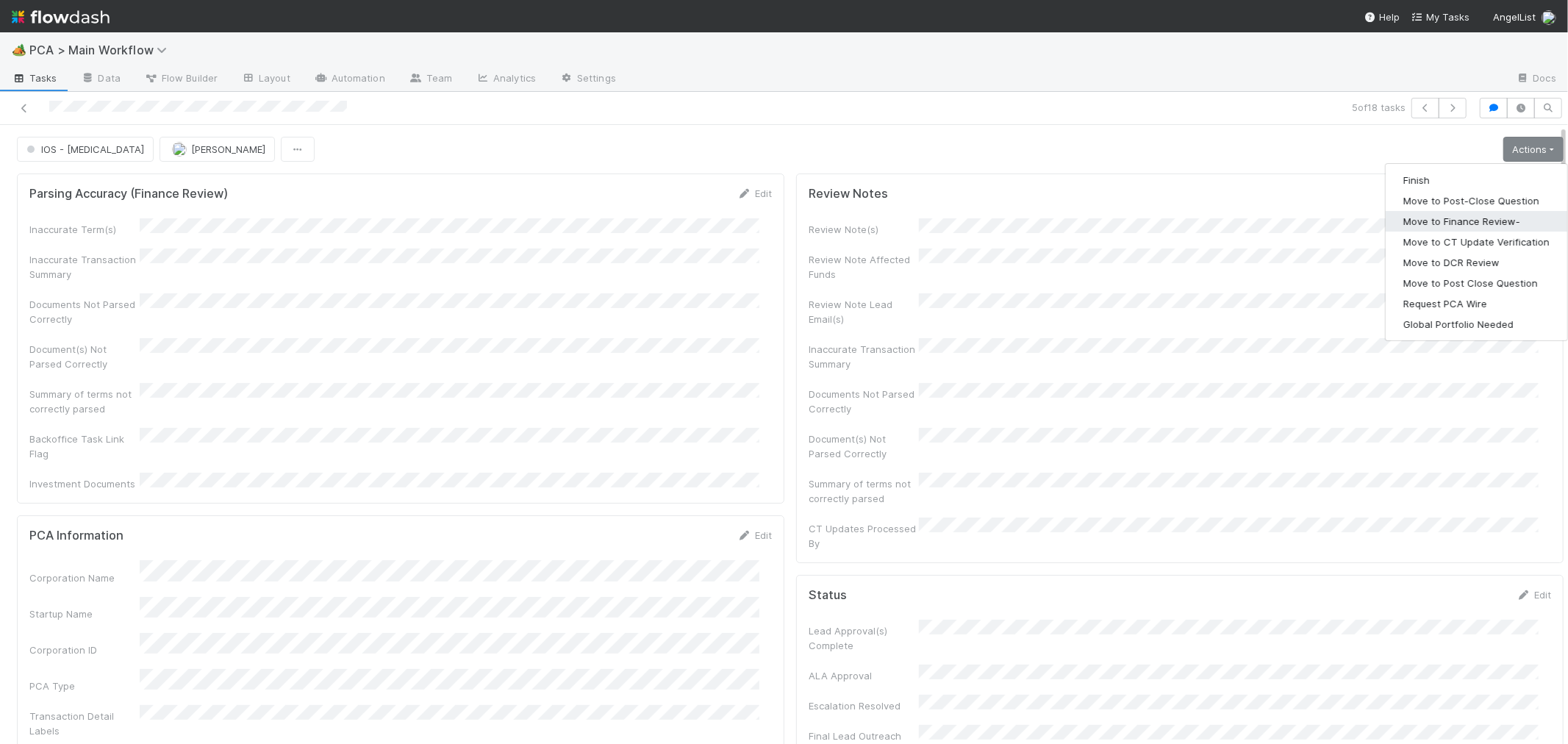
click at [1456, 218] on button "Move to Finance Review-" at bounding box center [1476, 221] width 182 height 20
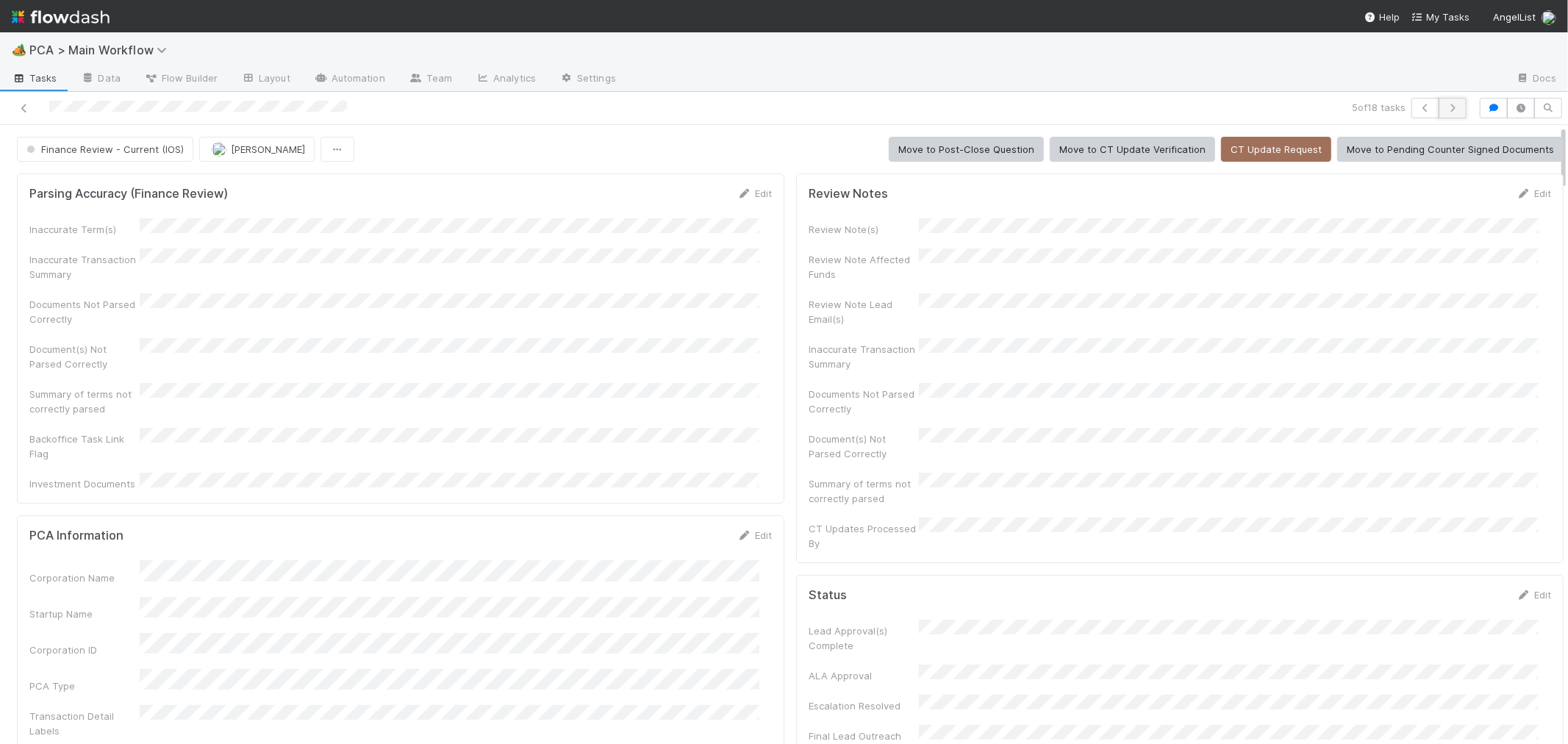
click at [1445, 108] on icon "button" at bounding box center [1452, 108] width 15 height 9
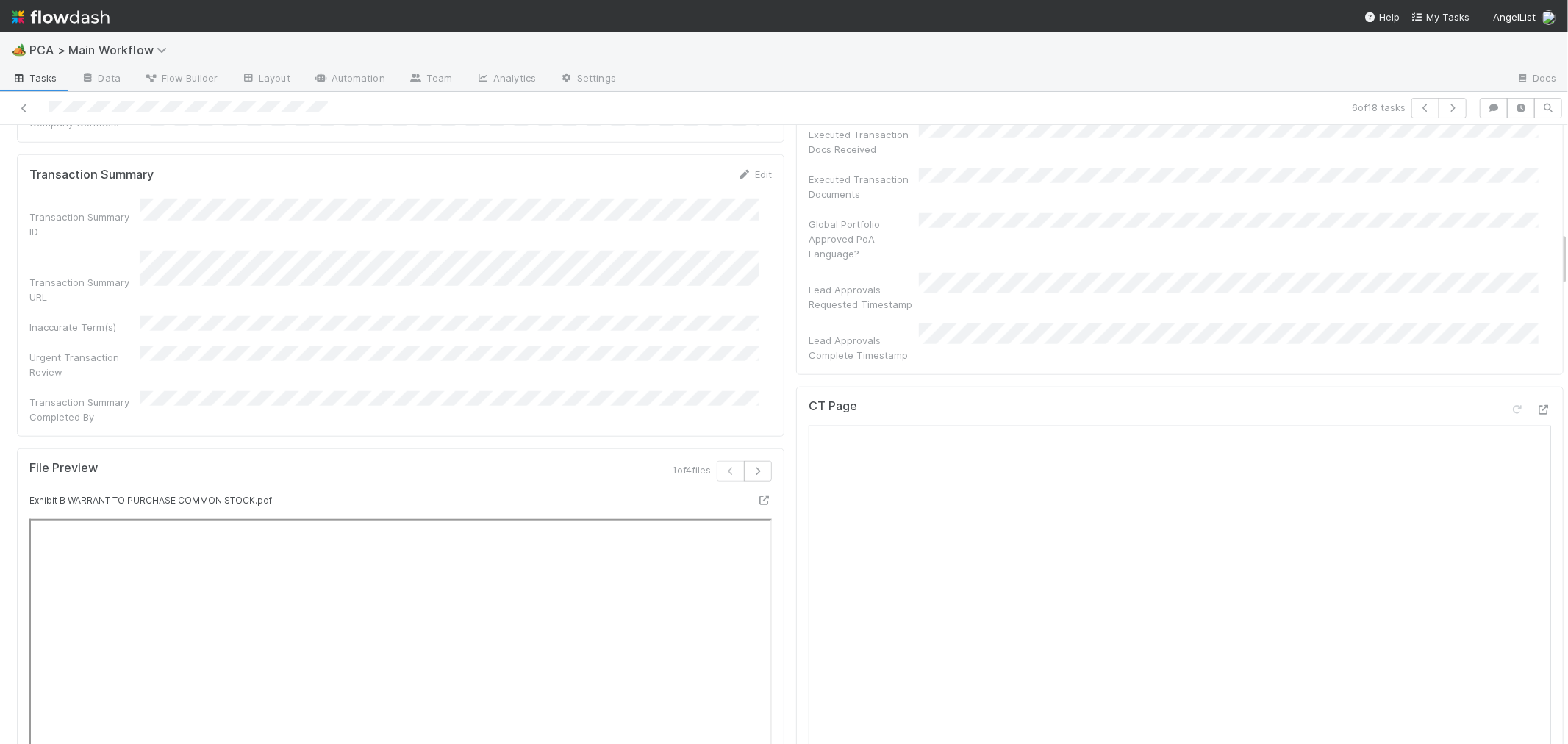
scroll to position [1224, 0]
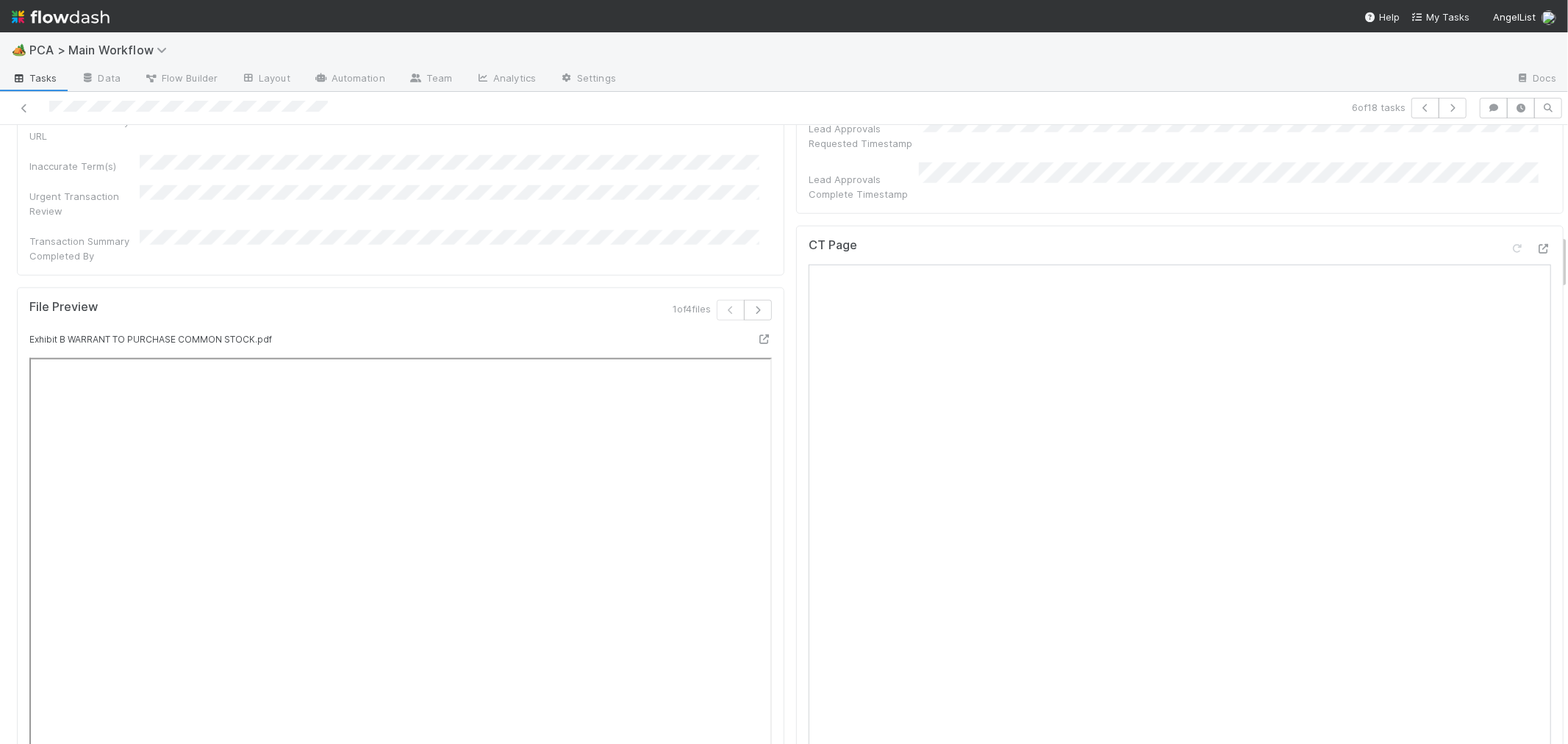
click at [796, 547] on div "CT Page" at bounding box center [1180, 547] width 768 height 643
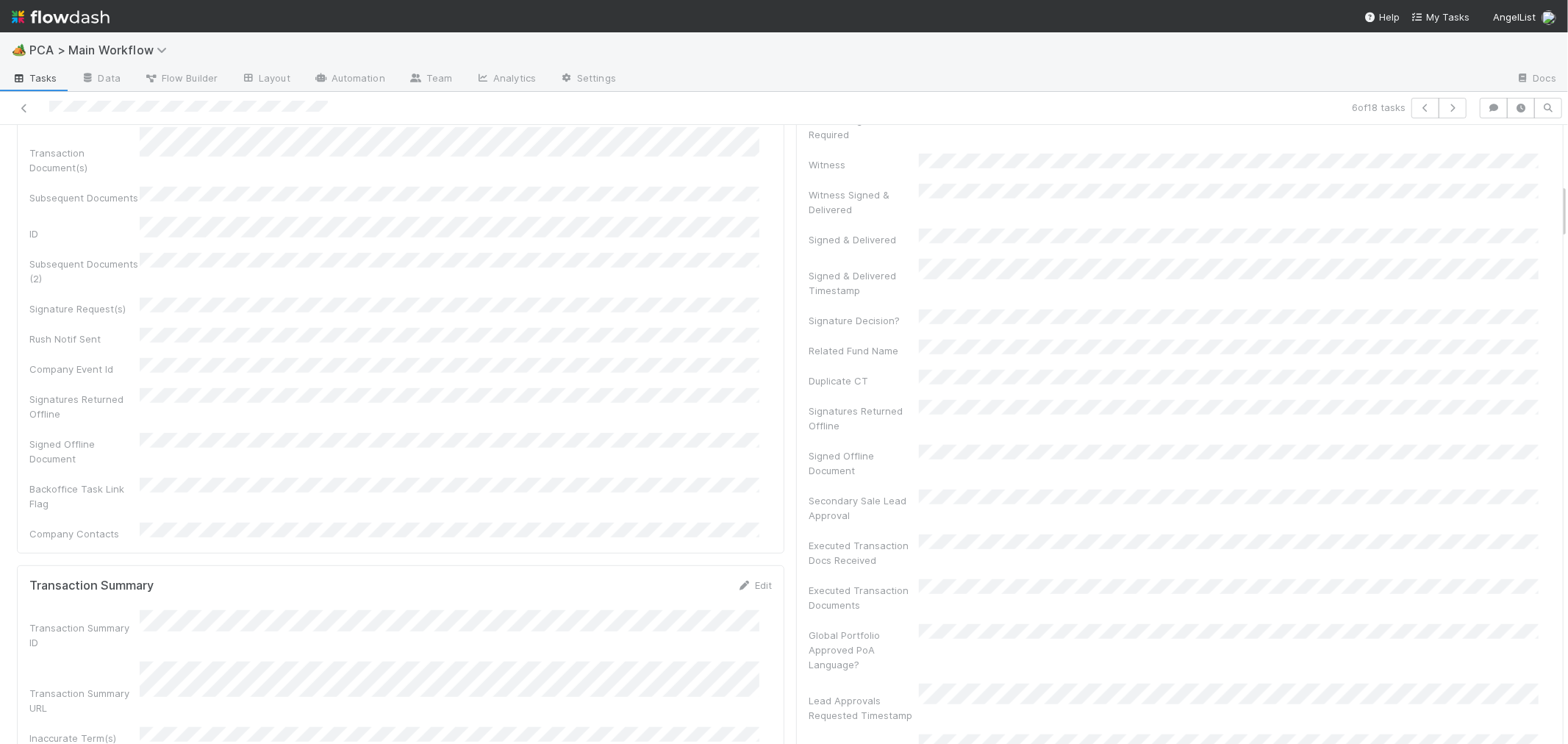
scroll to position [1061, 0]
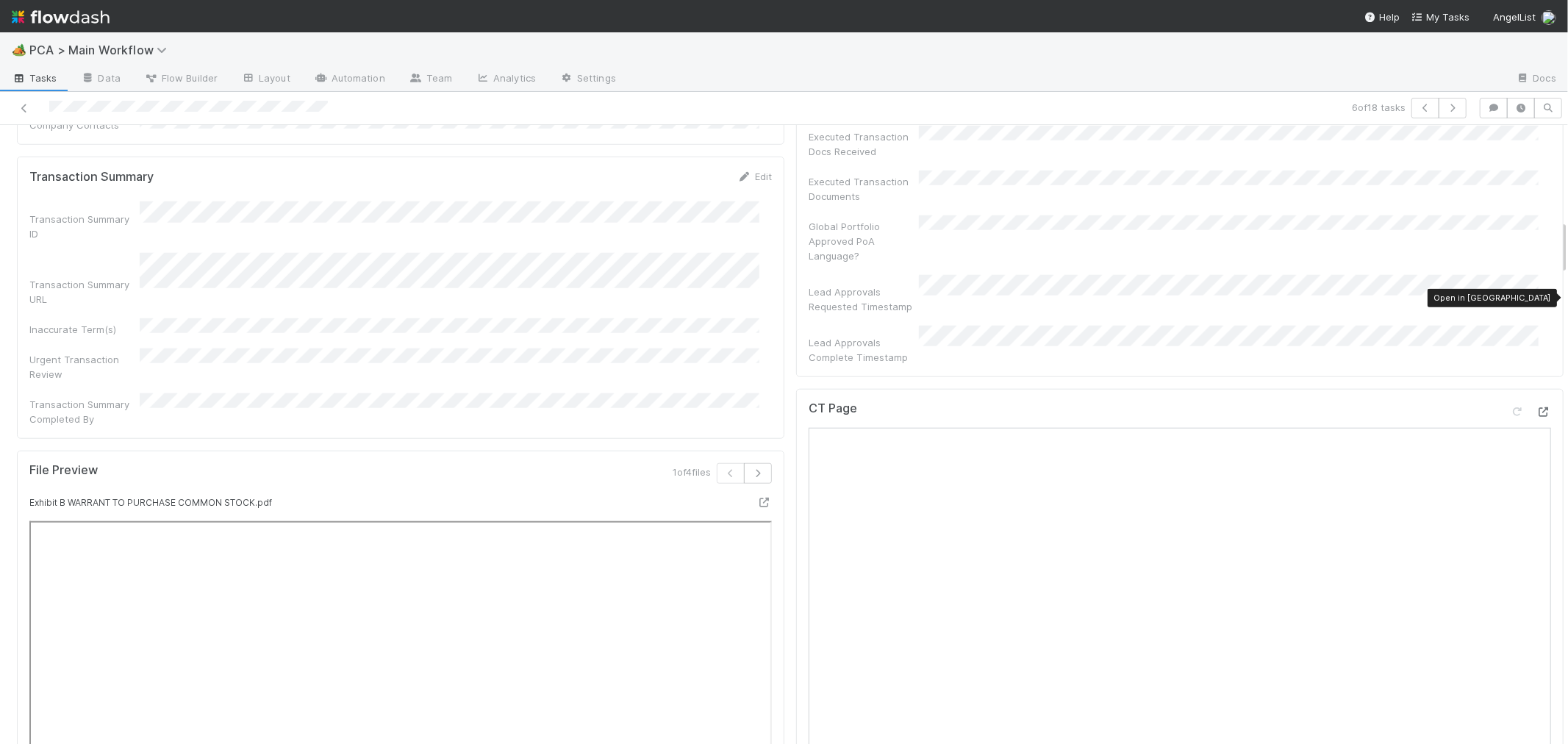
click at [1536, 407] on icon at bounding box center [1544, 412] width 15 height 10
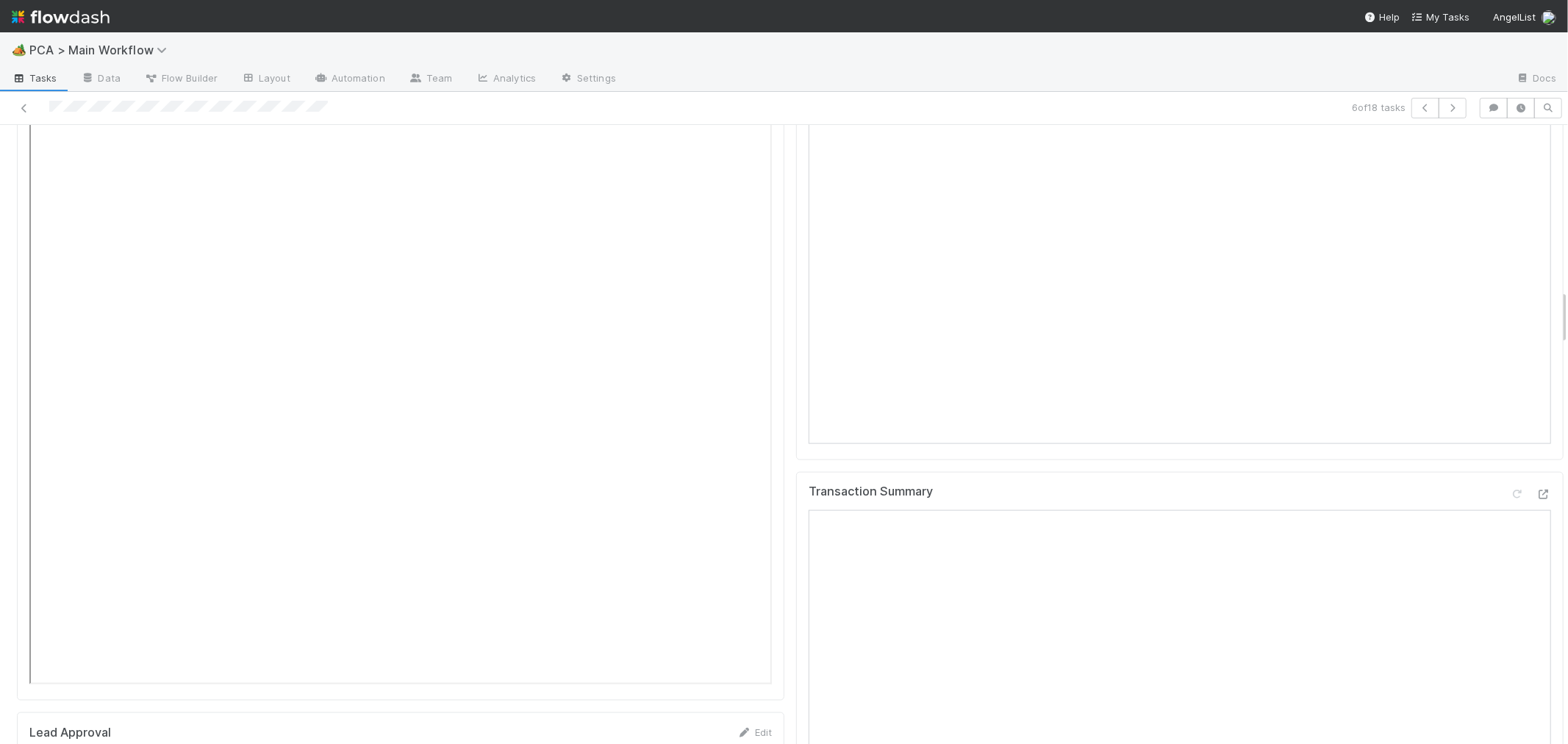
scroll to position [2041, 0]
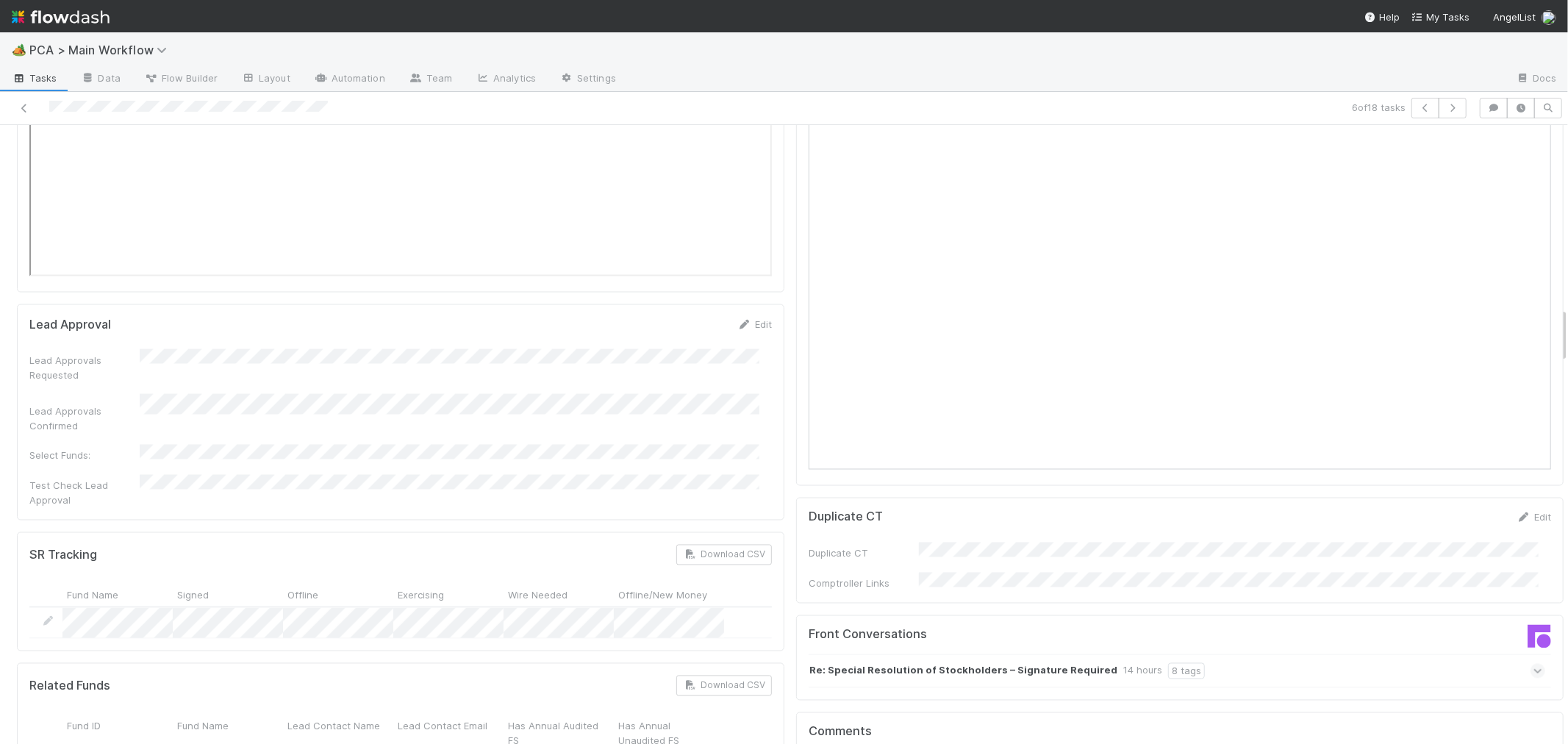
click at [1508, 654] on div "Re: Special Resolution of Stockholders – Signature Required 14 hours 8 tags" at bounding box center [1185, 671] width 754 height 33
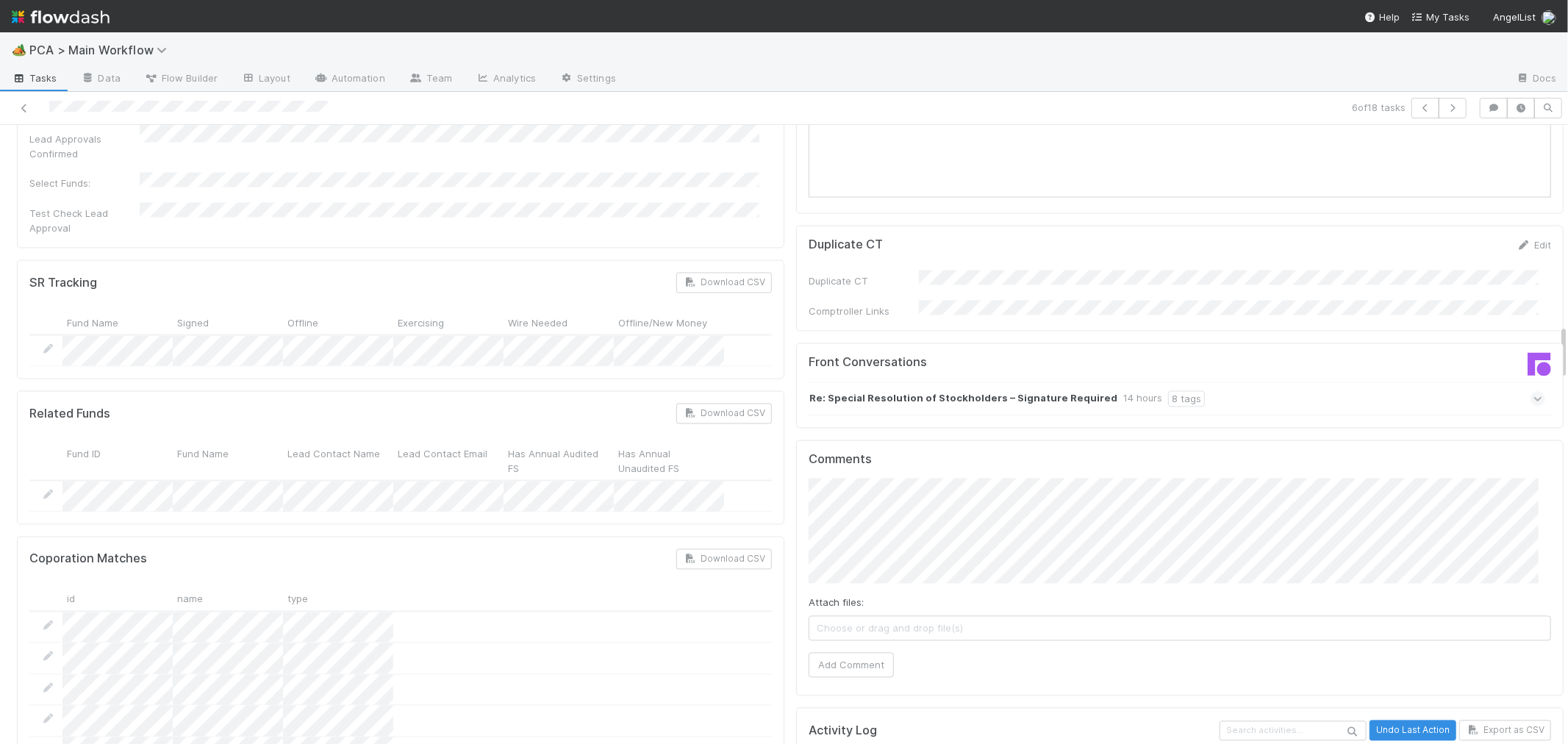
scroll to position [2450, 0]
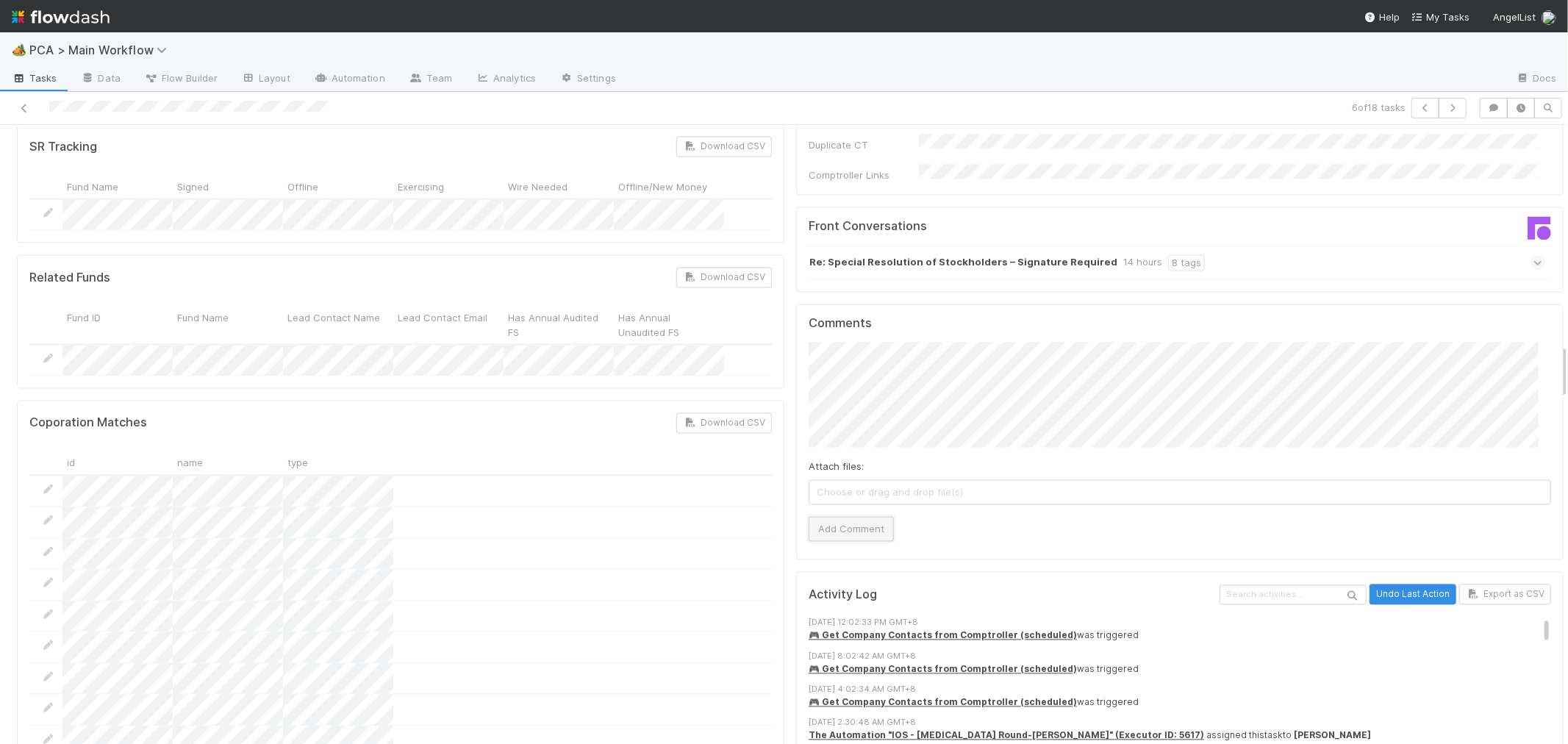
click at [861, 516] on button "Add Comment" at bounding box center [851, 528] width 86 height 25
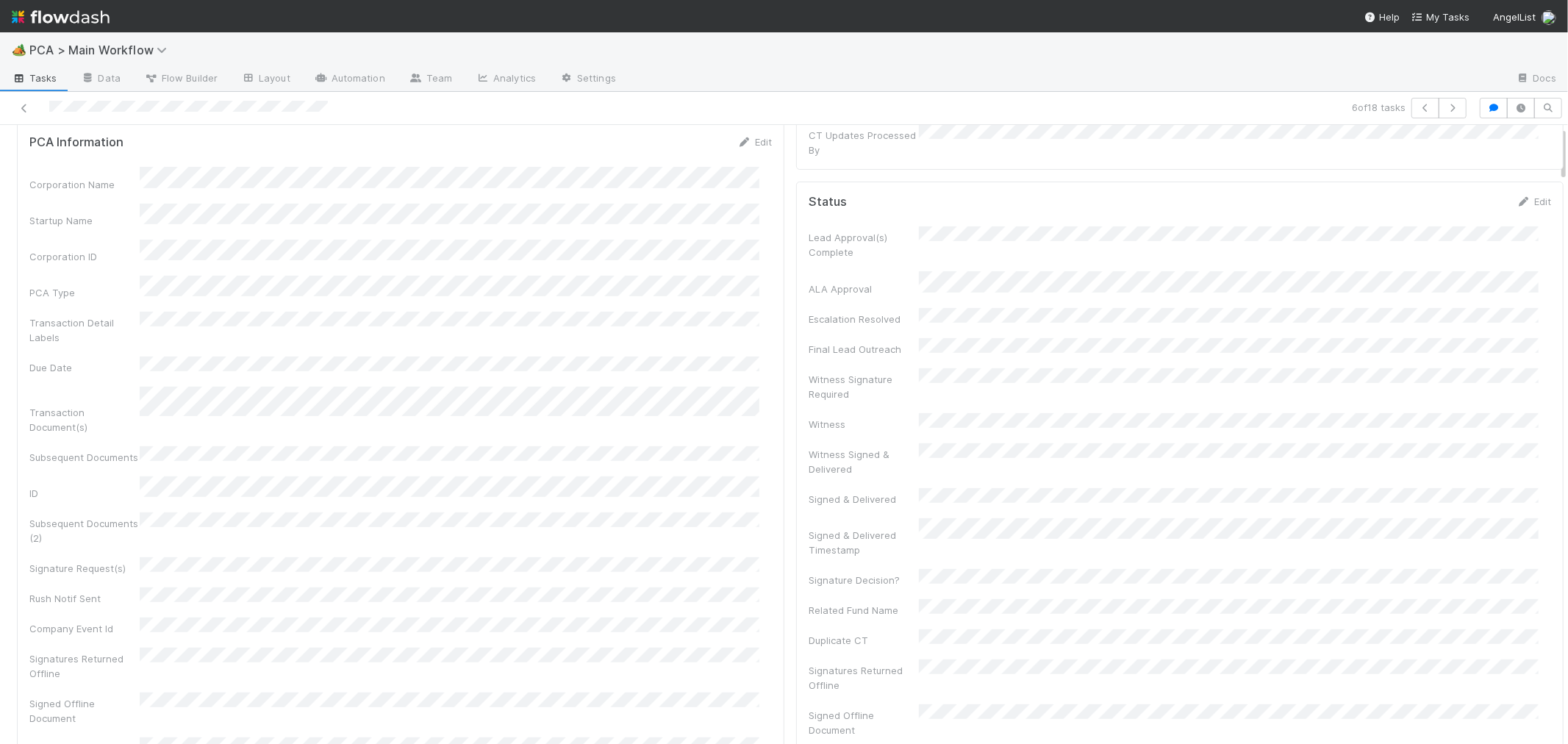
scroll to position [0, 0]
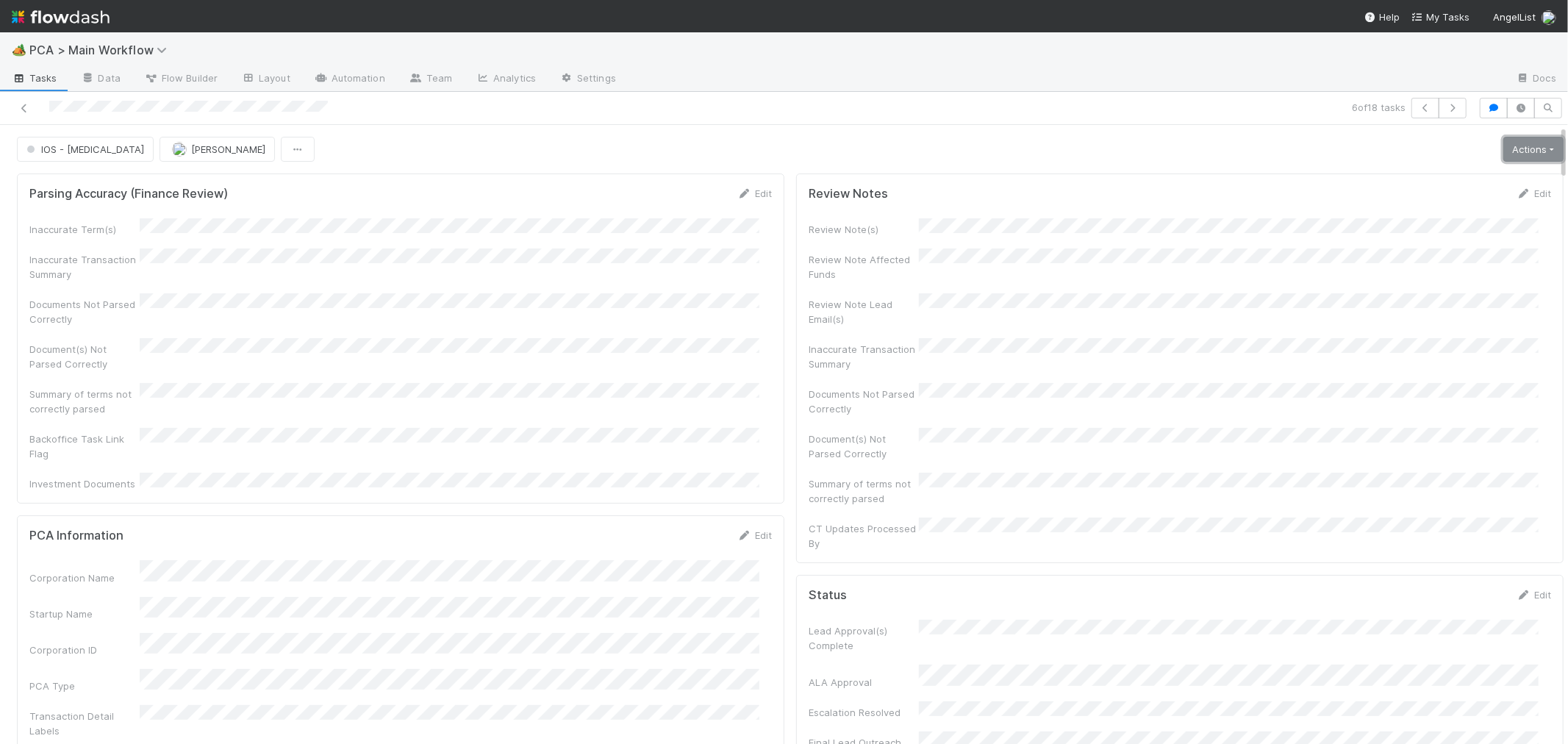
click at [1503, 144] on link "Actions" at bounding box center [1533, 149] width 60 height 25
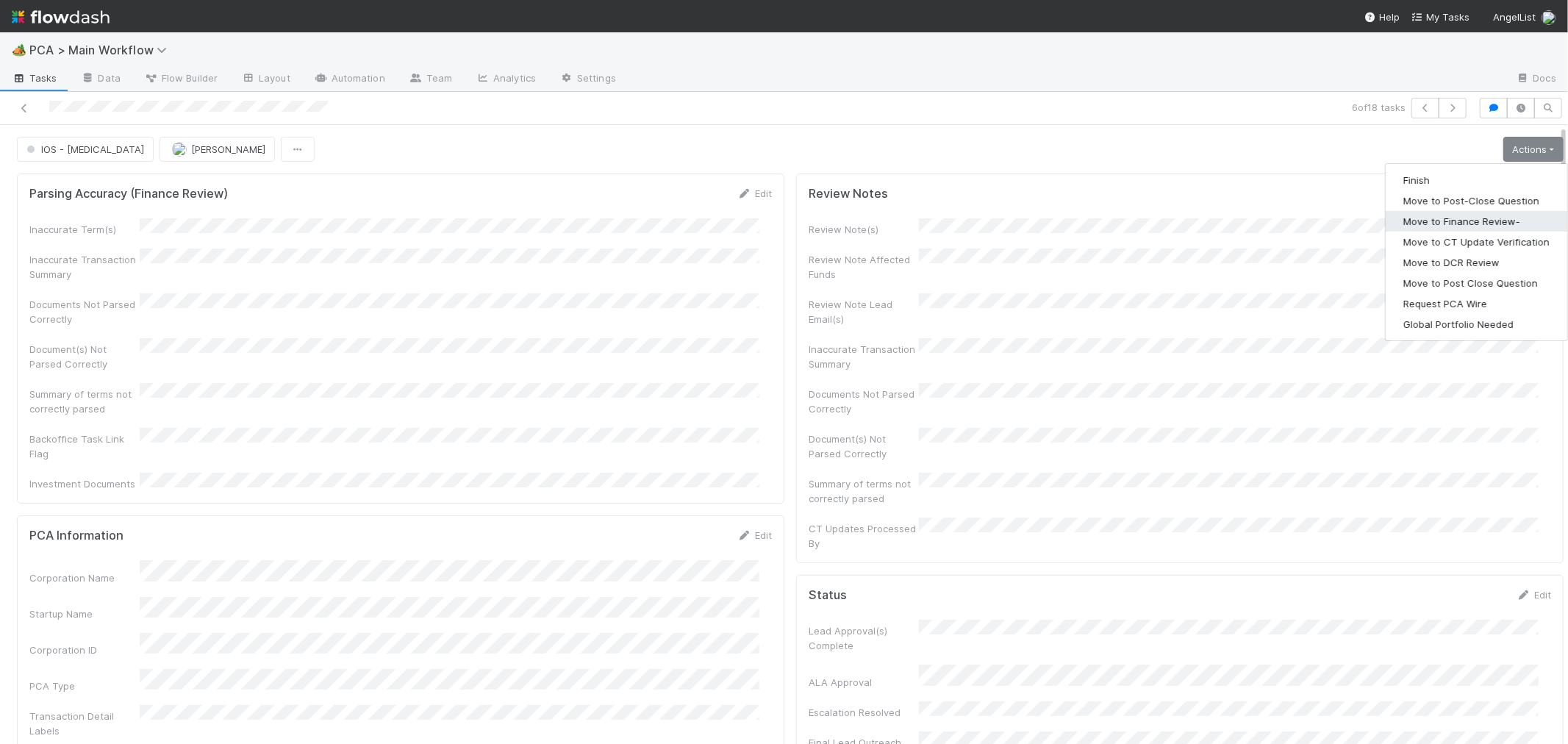
click at [1452, 221] on button "Move to Finance Review-" at bounding box center [1476, 221] width 182 height 20
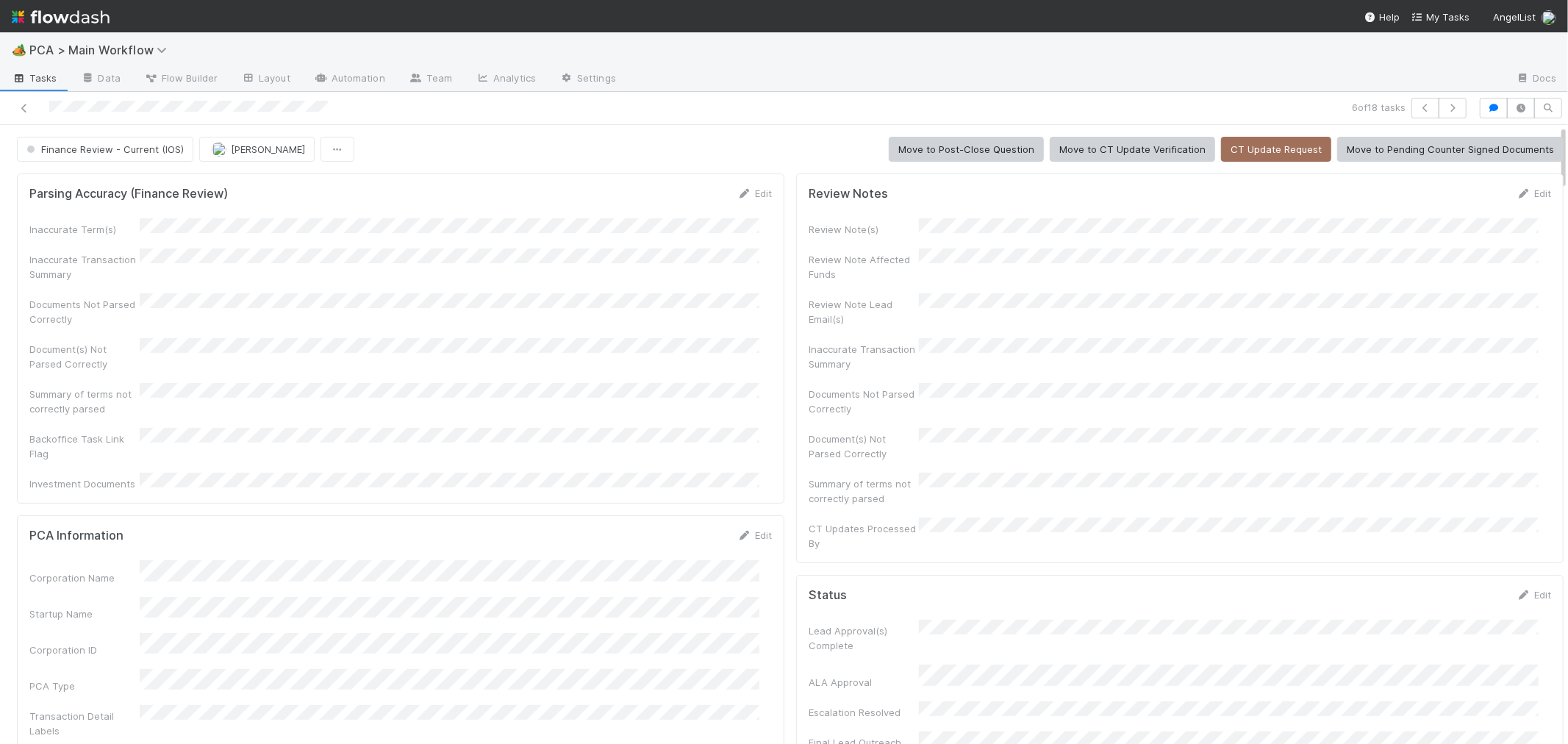
click at [694, 306] on div "Documents Not Parsed Correctly" at bounding box center [401, 309] width 742 height 33
click at [1445, 108] on icon "button" at bounding box center [1452, 108] width 15 height 9
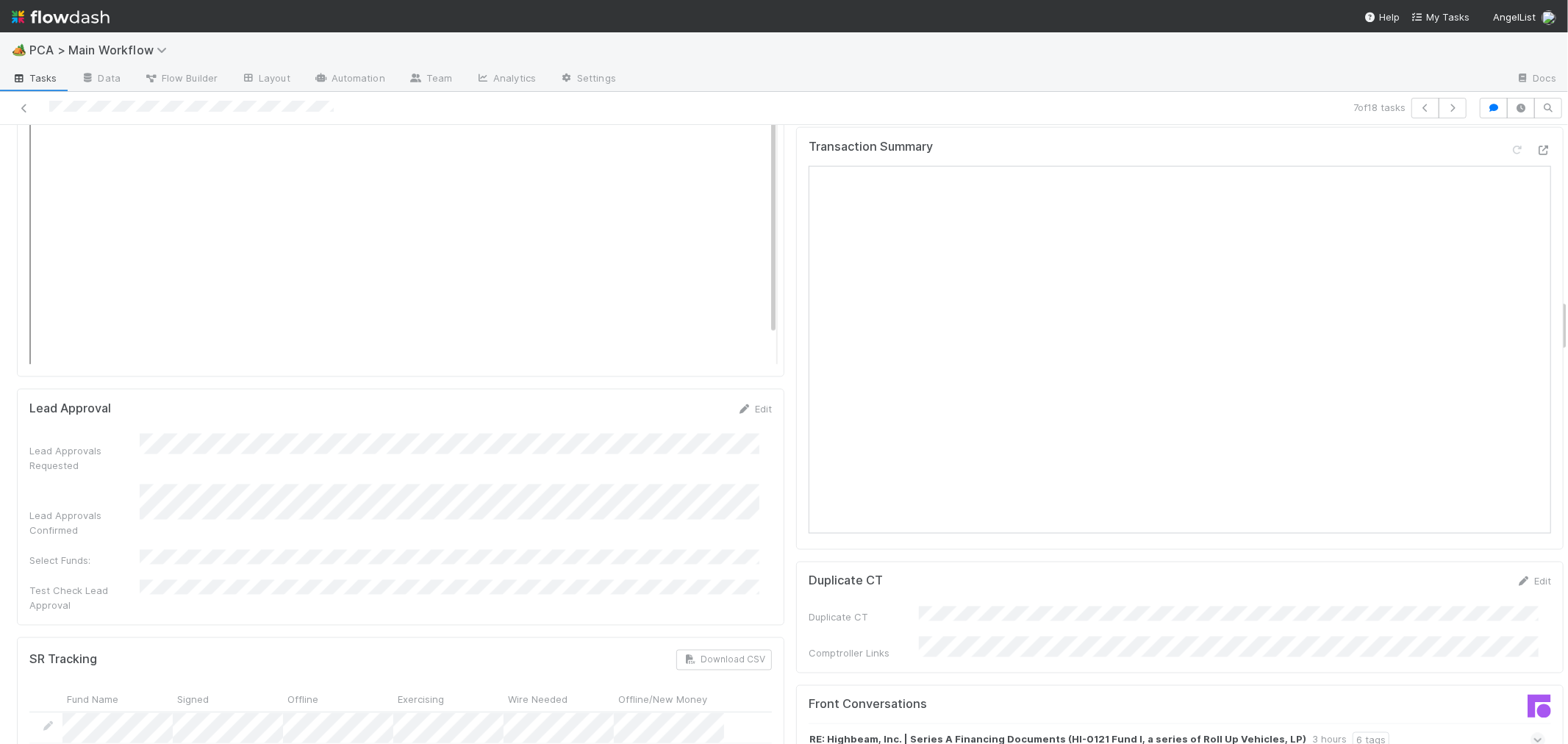
scroll to position [2205, 0]
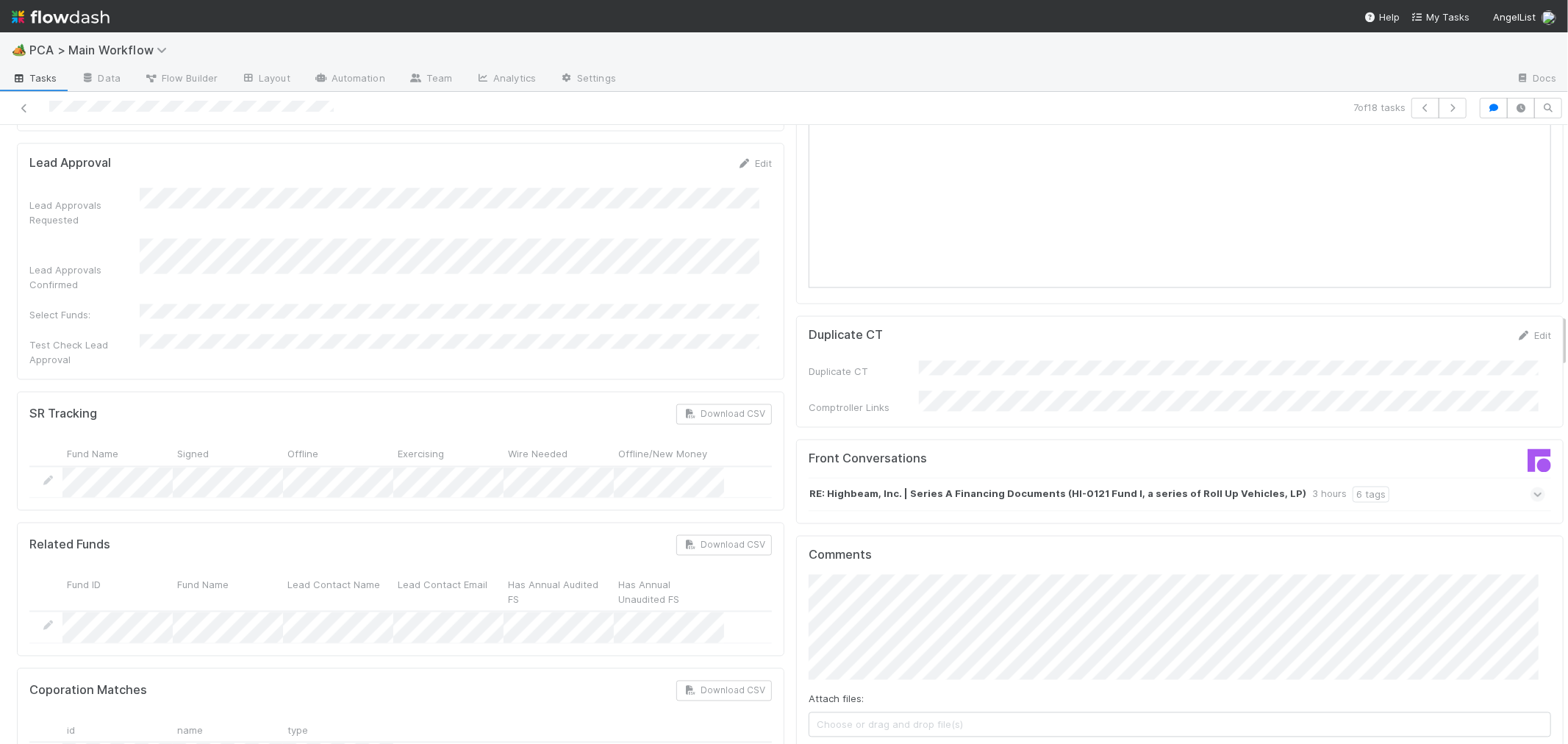
click at [1530, 487] on span at bounding box center [1538, 494] width 15 height 15
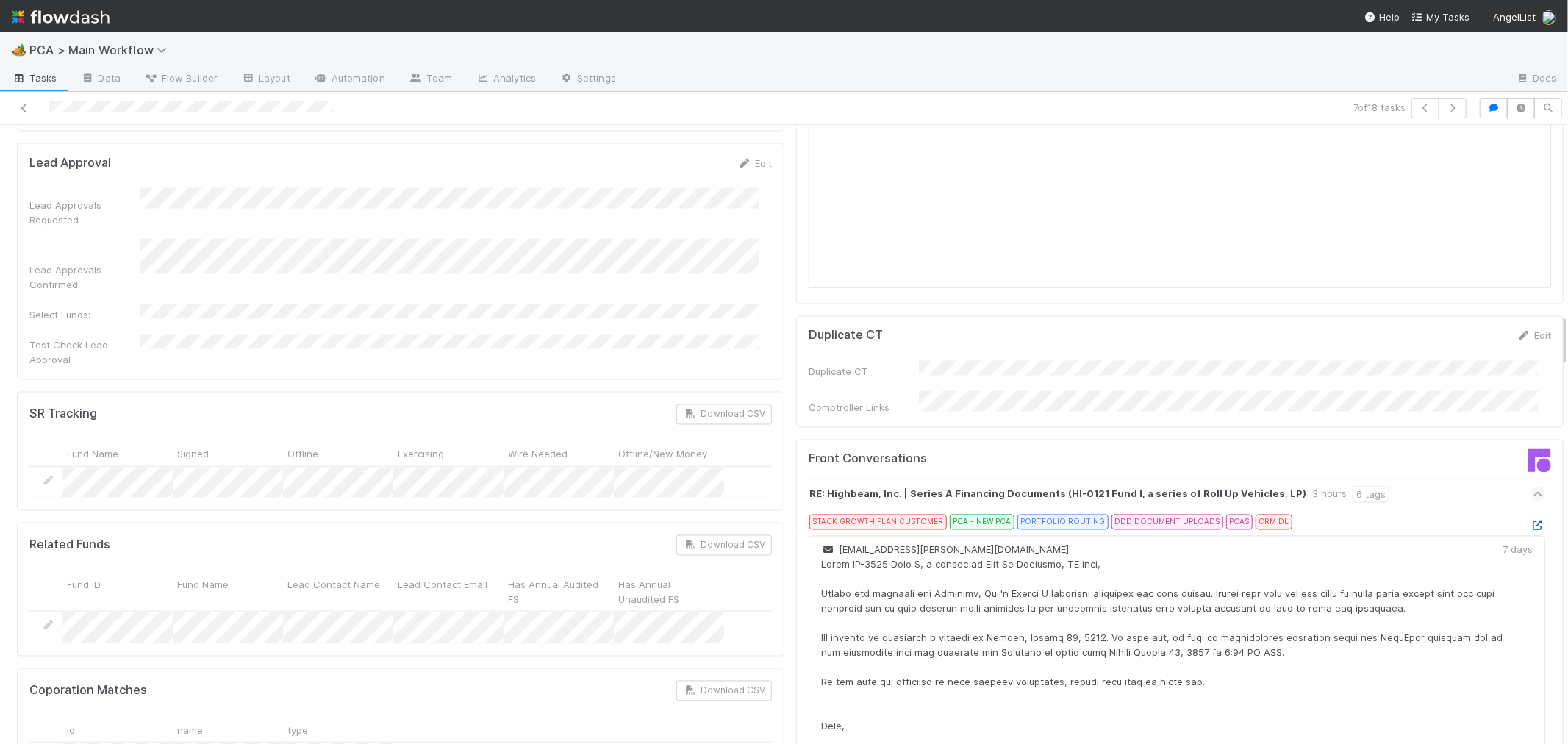
click at [1530, 521] on icon at bounding box center [1538, 526] width 15 height 10
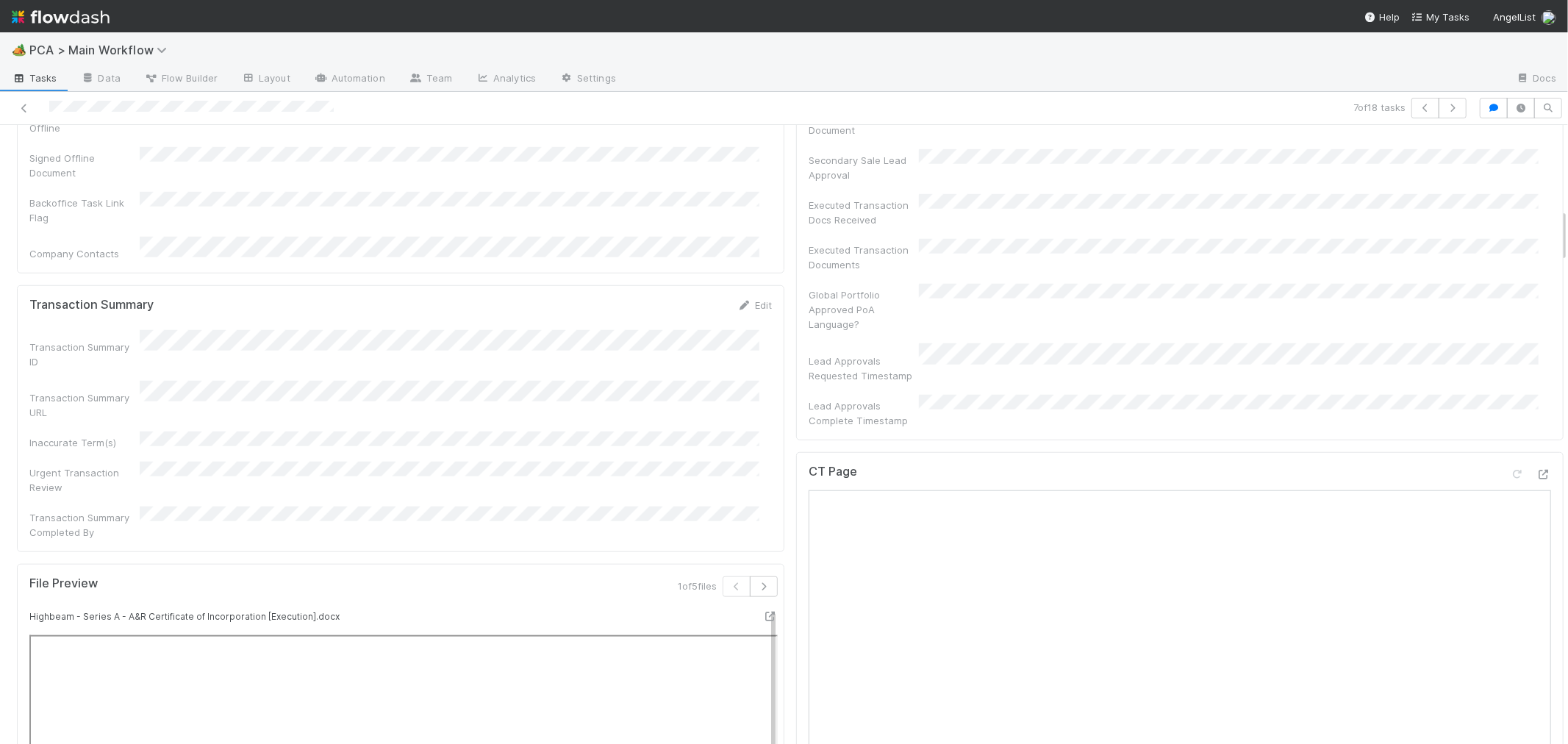
scroll to position [980, 0]
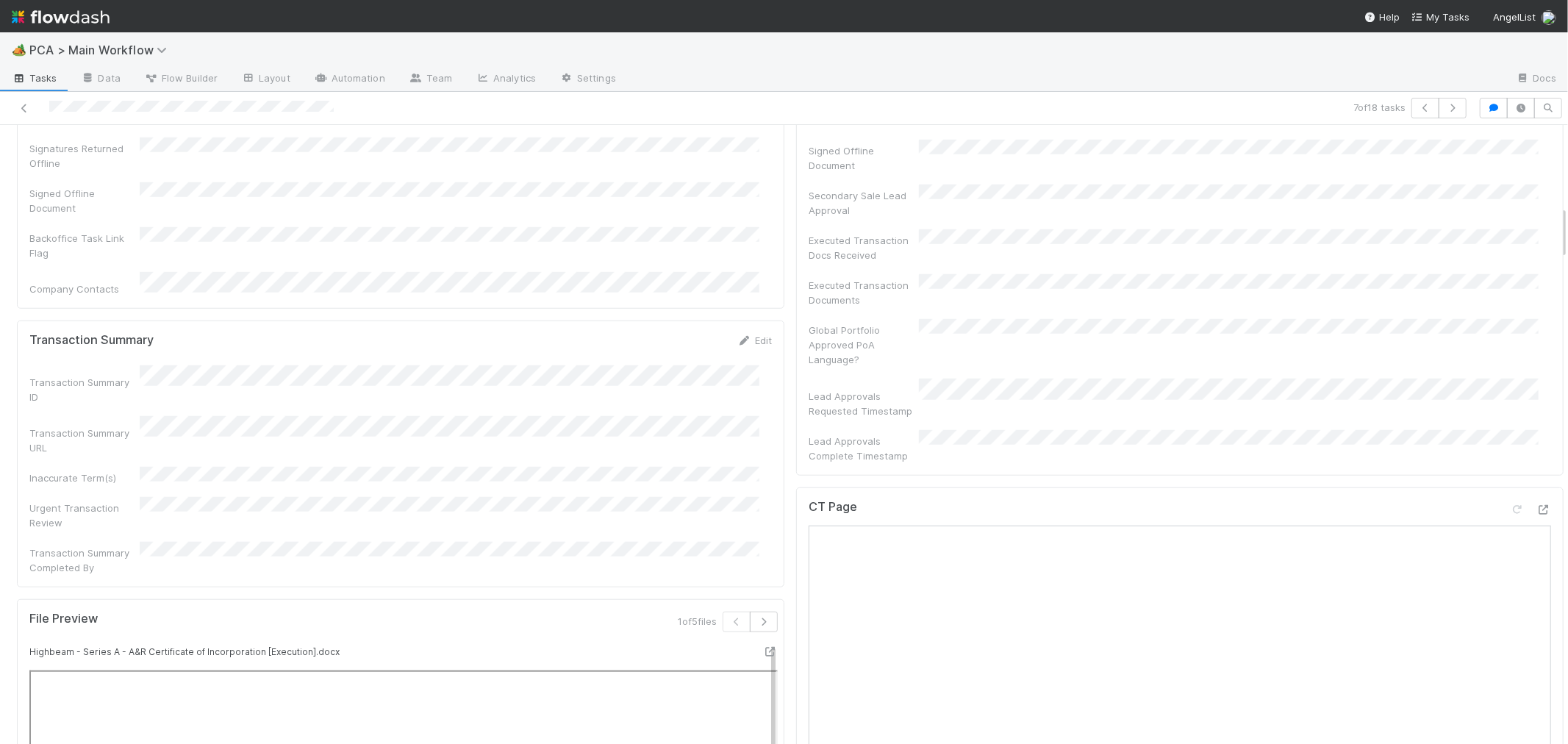
scroll to position [898, 0]
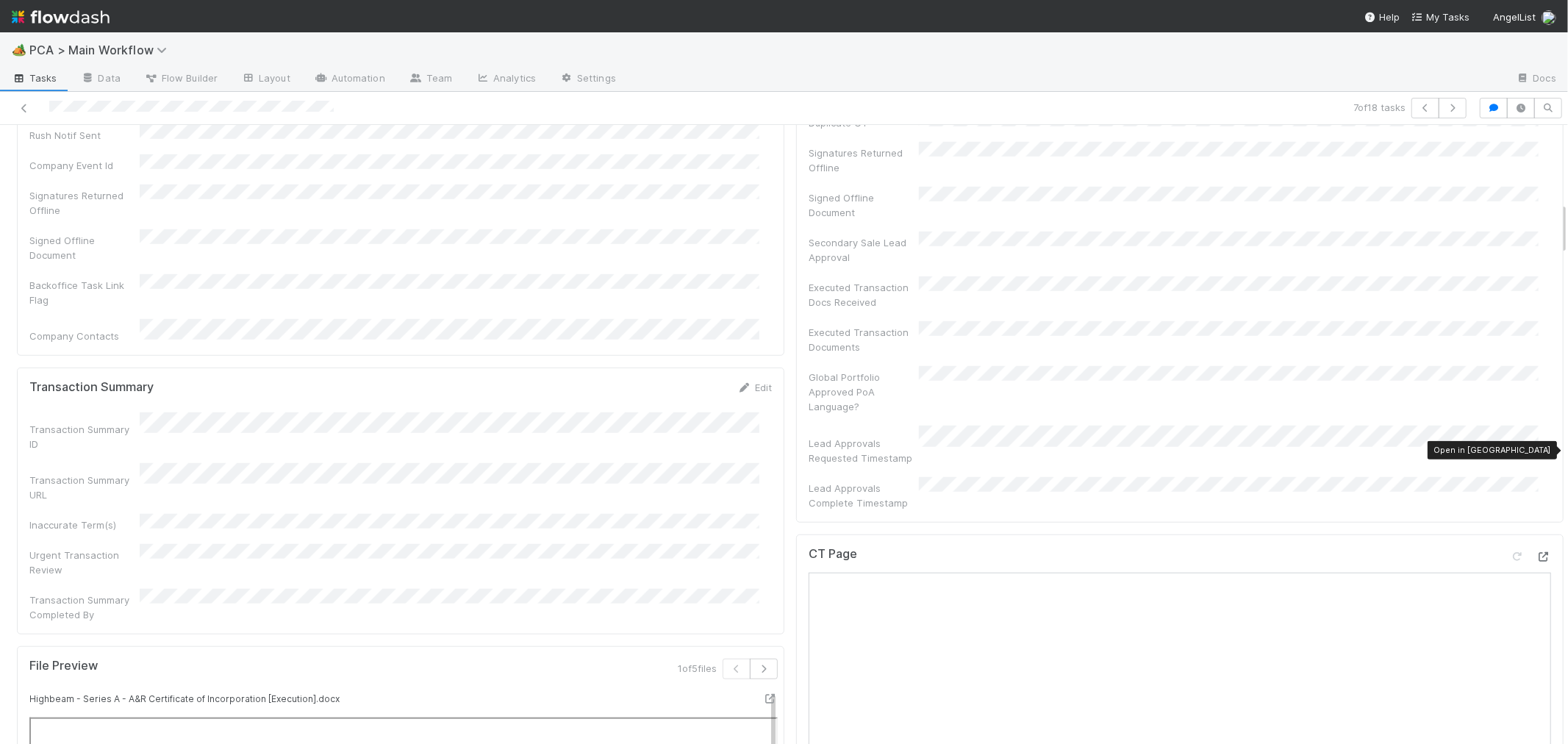
click at [1536, 552] on icon at bounding box center [1544, 557] width 15 height 10
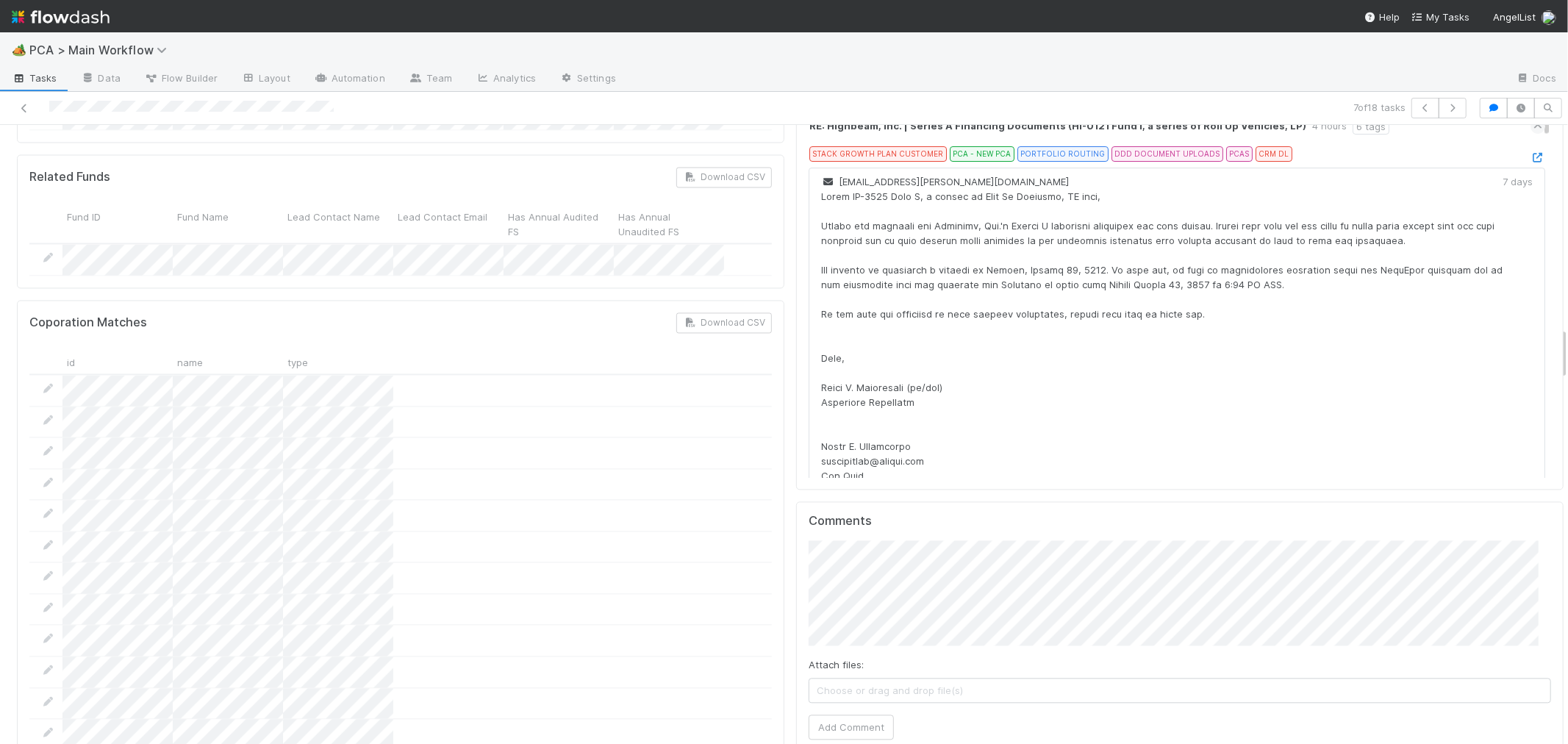
scroll to position [2695, 0]
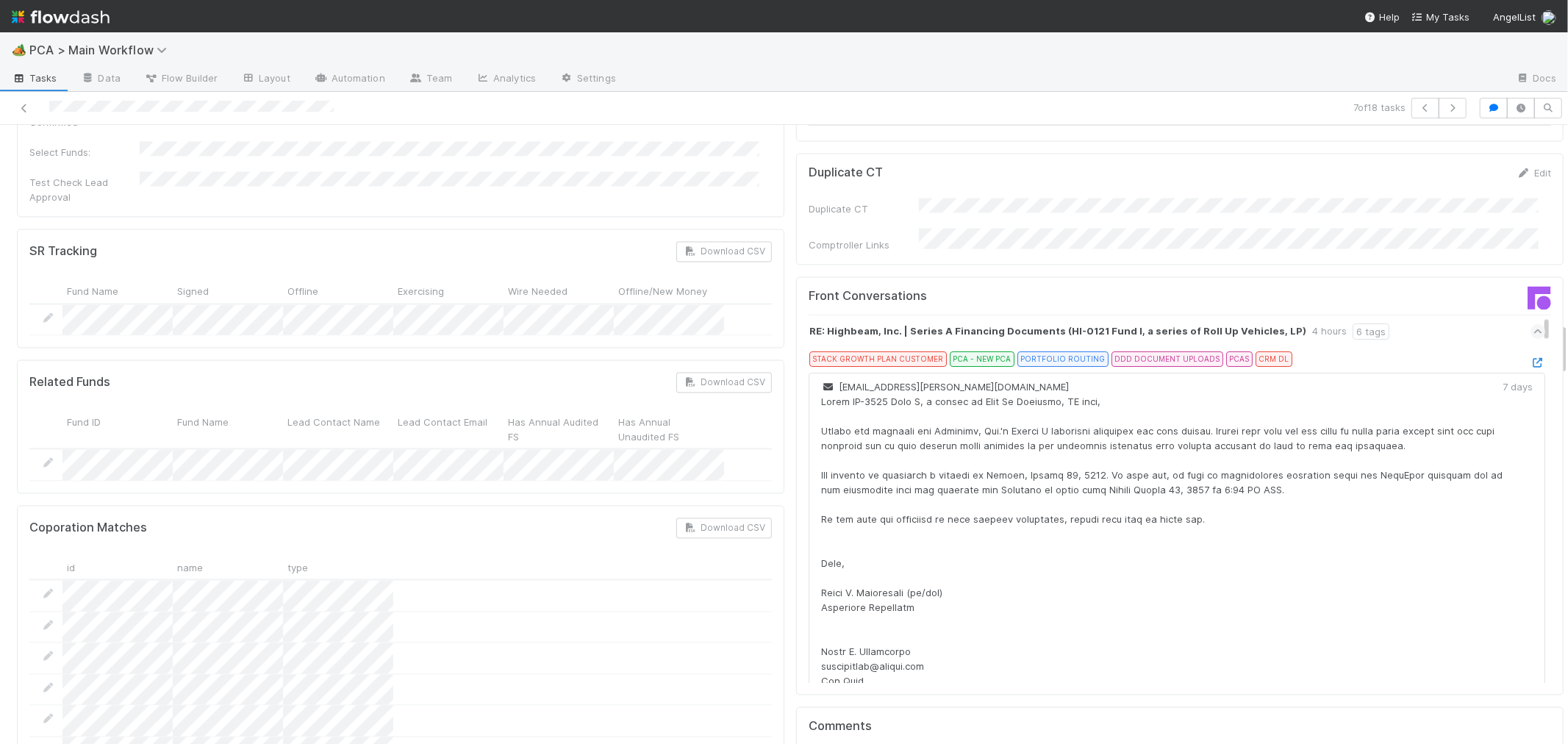
scroll to position [2041, 0]
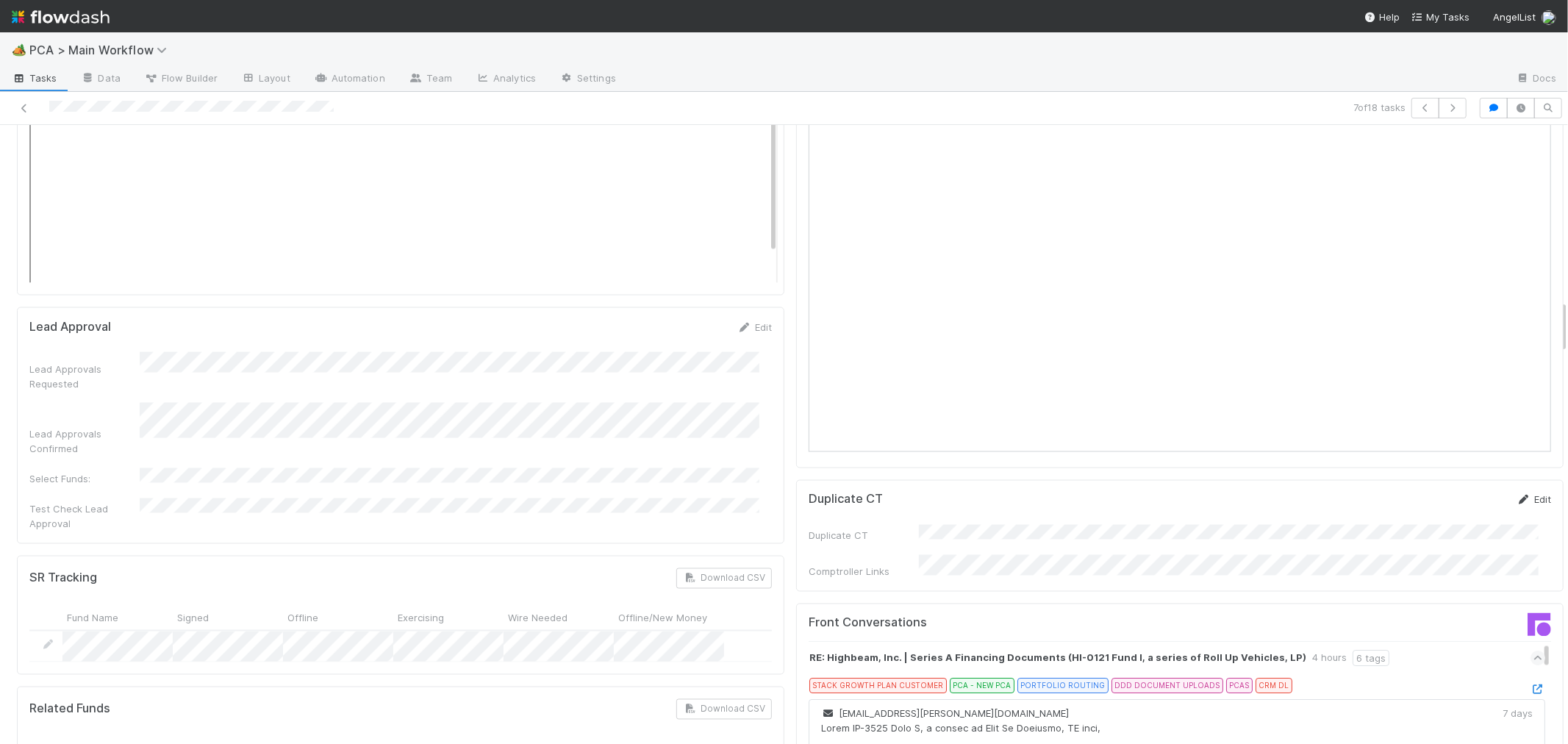
click at [1517, 494] on link "Edit" at bounding box center [1534, 499] width 34 height 11
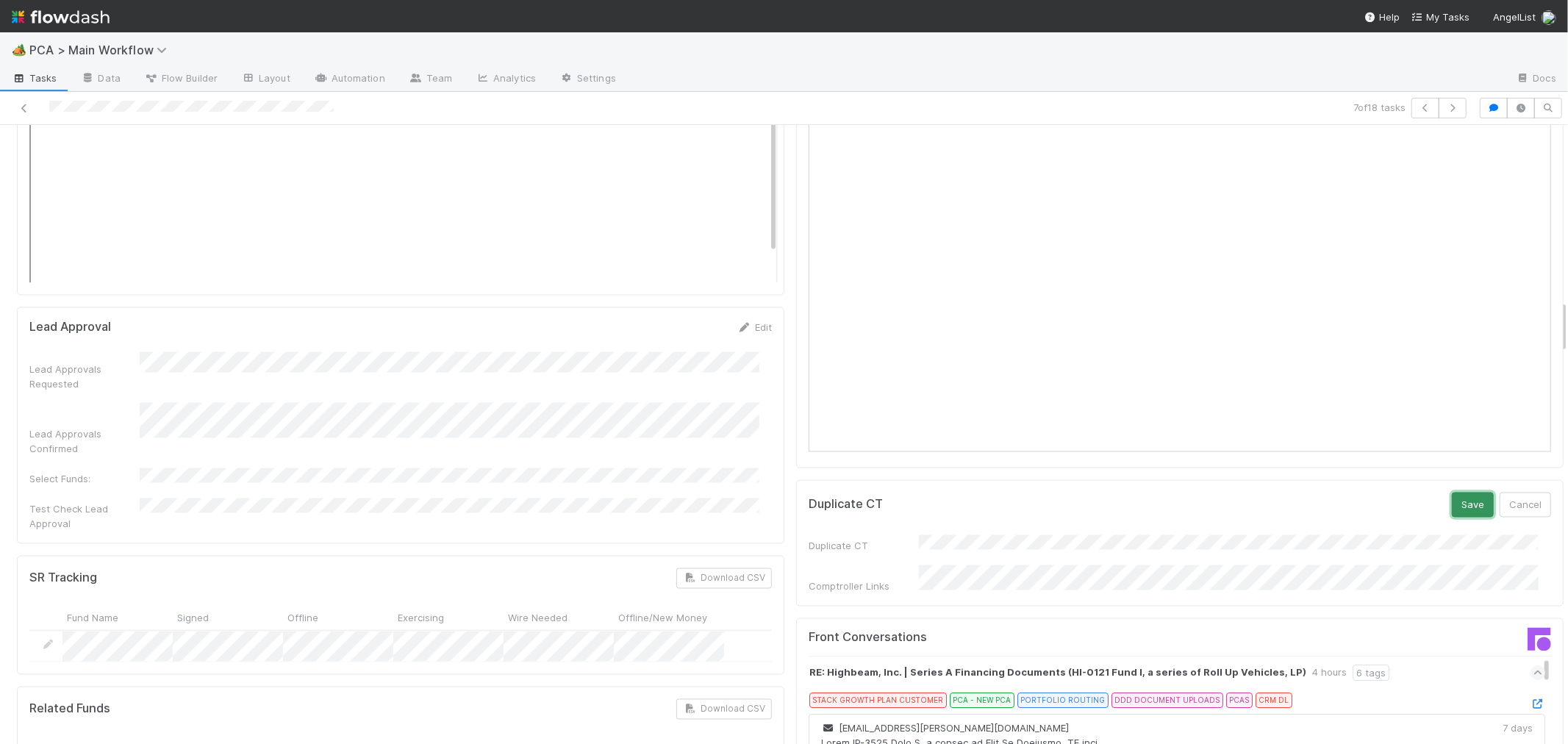
click at [1451, 493] on button "Save" at bounding box center [1472, 505] width 42 height 25
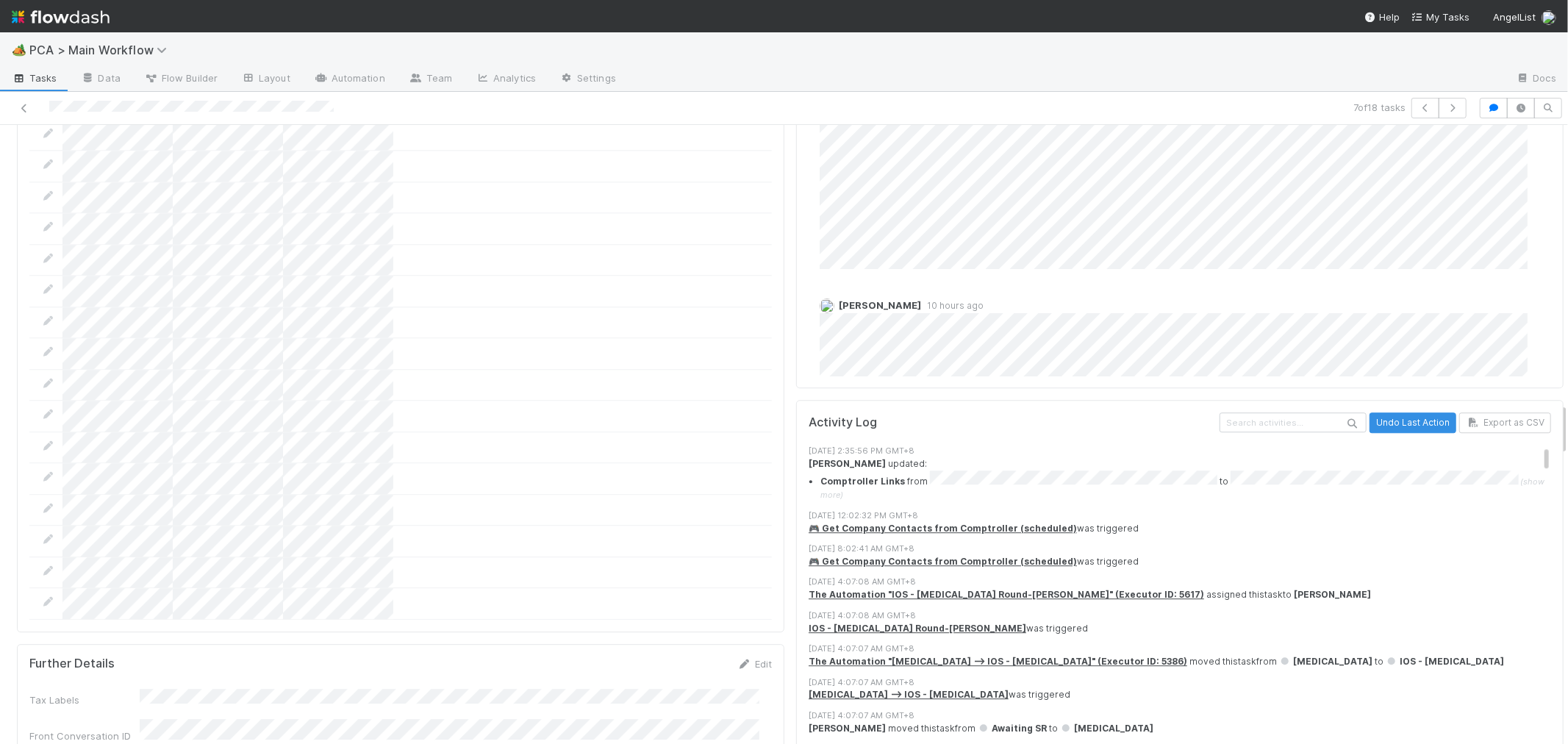
scroll to position [2858, 0]
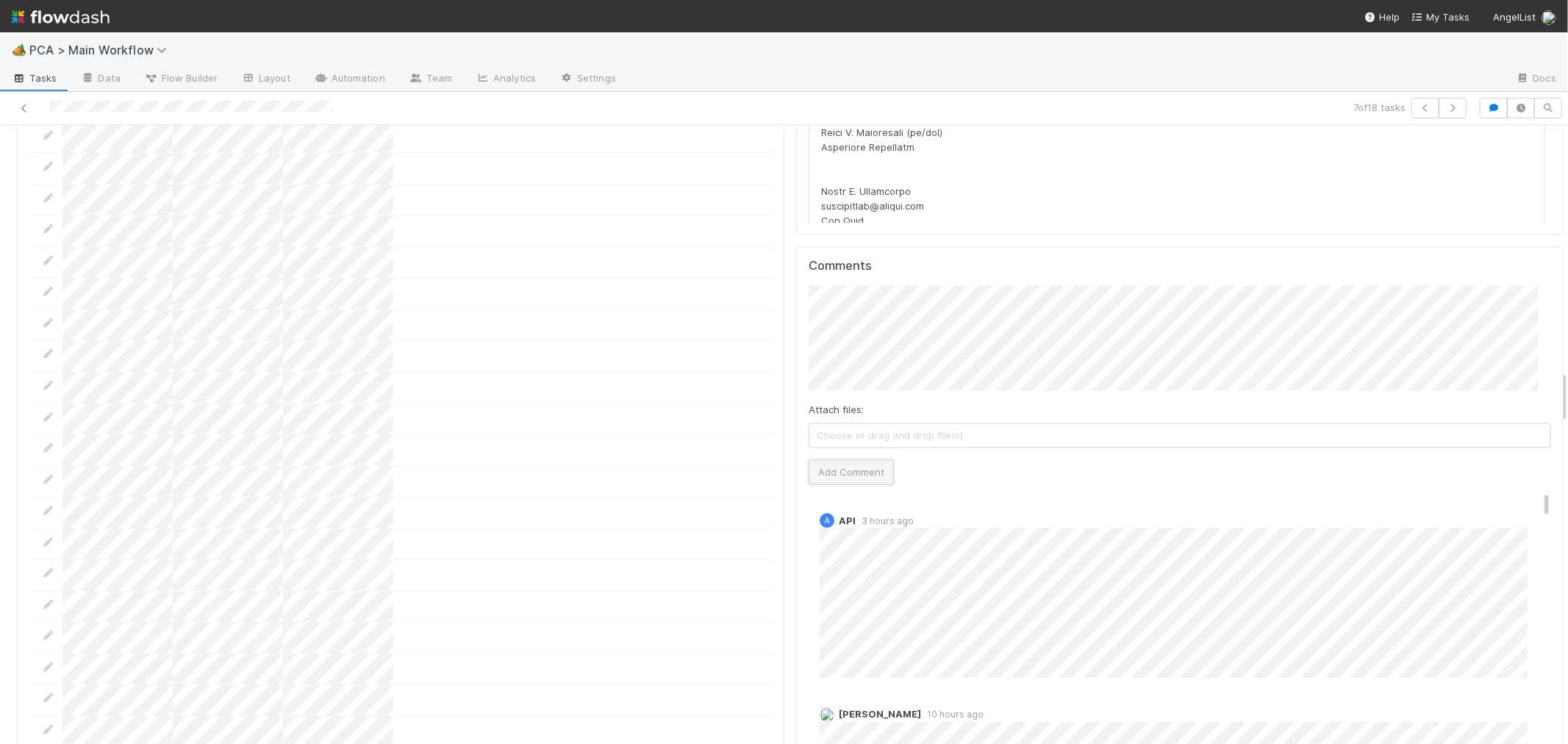
click at [835, 459] on button "Add Comment" at bounding box center [851, 472] width 86 height 25
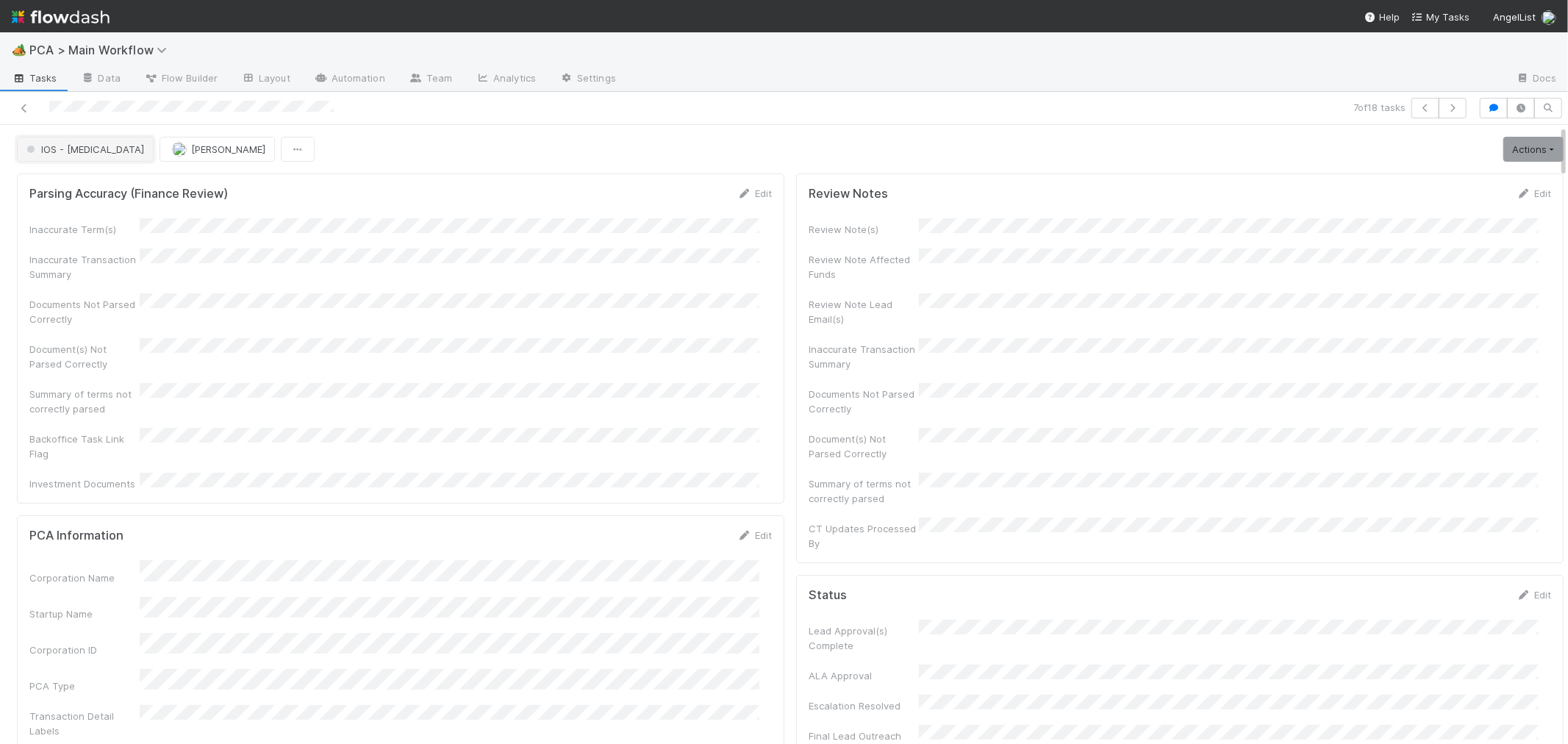
click at [64, 148] on span "IOS - ICU" at bounding box center [84, 149] width 121 height 11
click at [76, 210] on span "Record Transaction" at bounding box center [74, 213] width 108 height 11
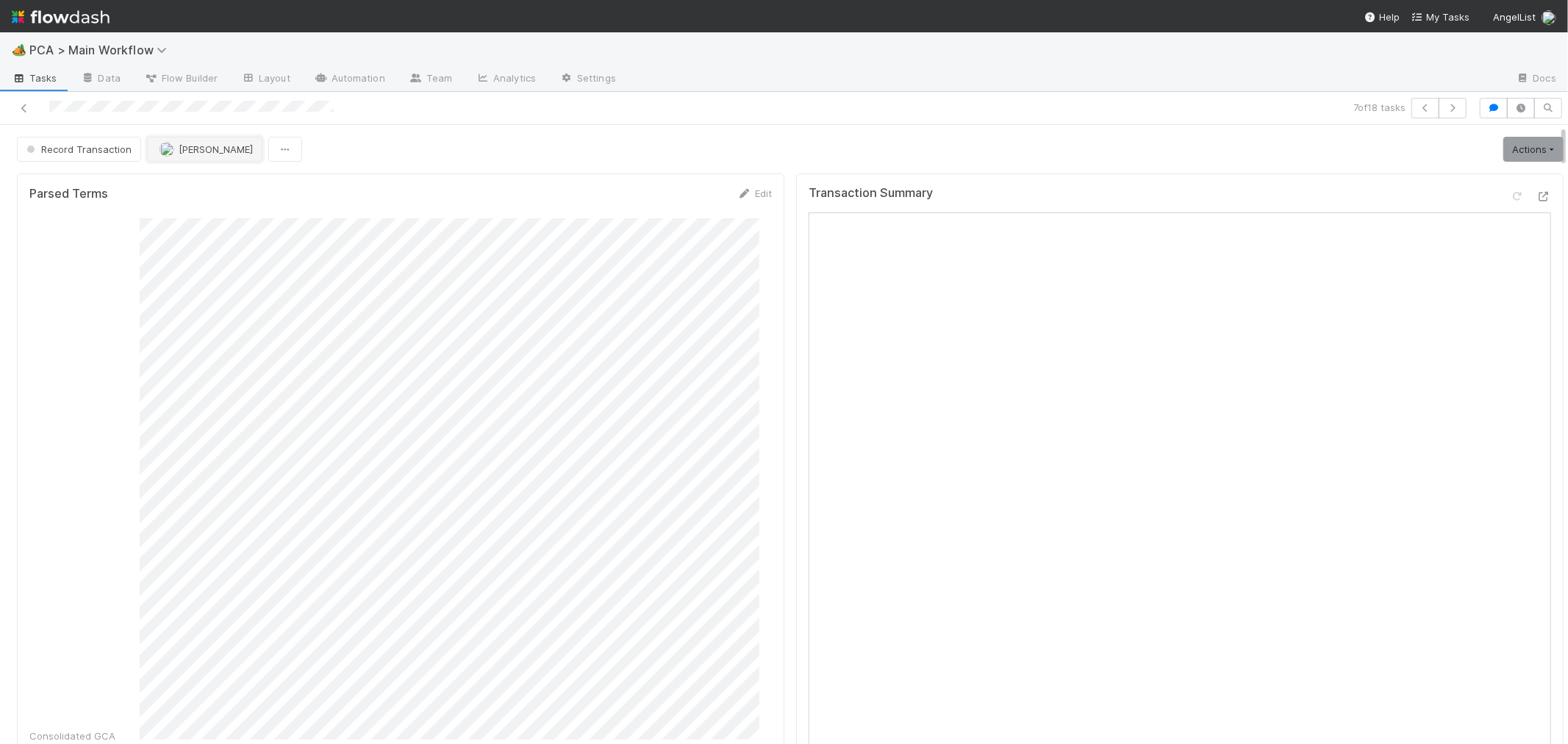
click at [229, 147] on span "[PERSON_NAME]" at bounding box center [215, 149] width 74 height 11
click at [225, 188] on span "Febbie Cervantes" at bounding box center [204, 187] width 74 height 11
click at [19, 104] on icon at bounding box center [24, 108] width 15 height 10
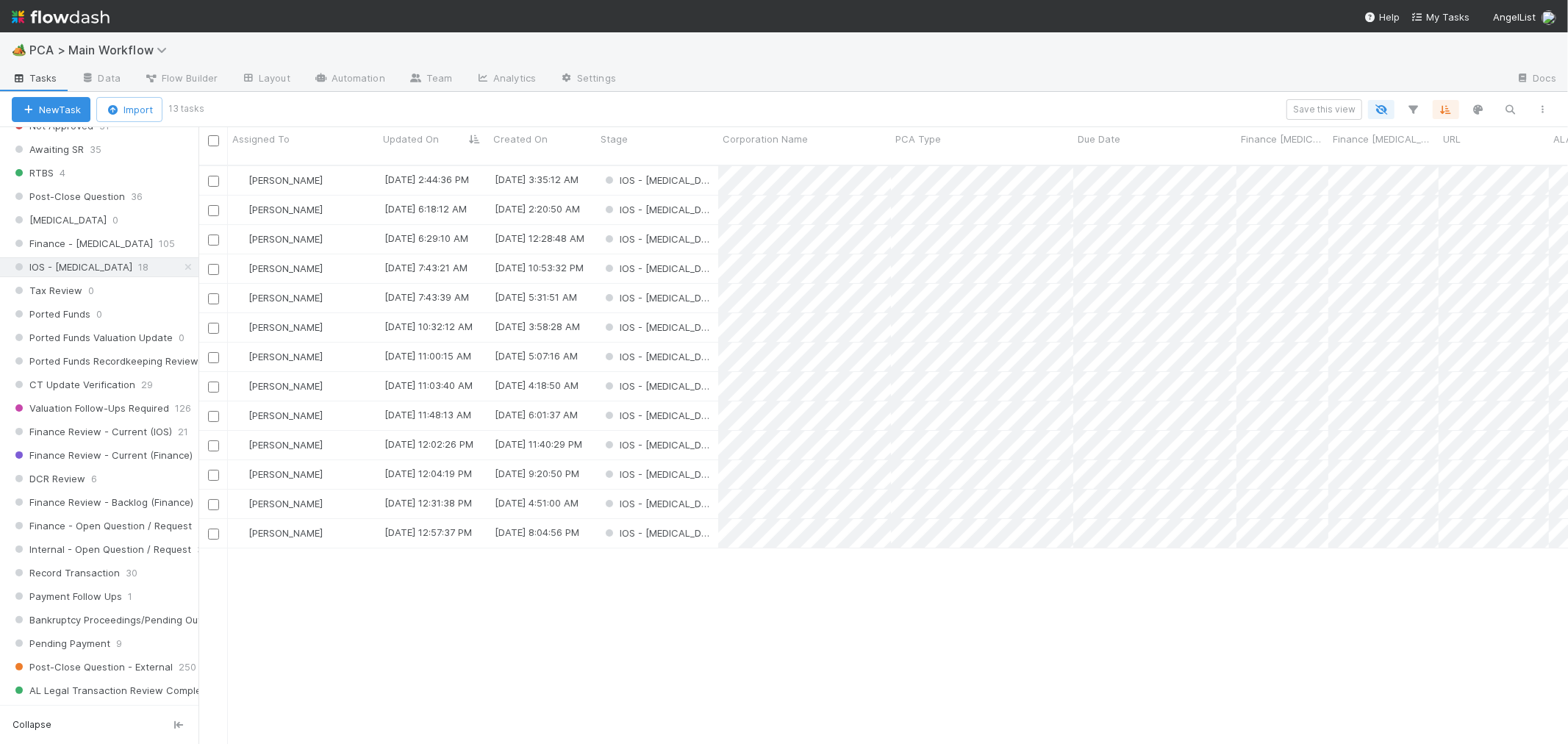
scroll to position [898, 0]
click at [691, 167] on div "IOS - ICU" at bounding box center [658, 180] width 122 height 29
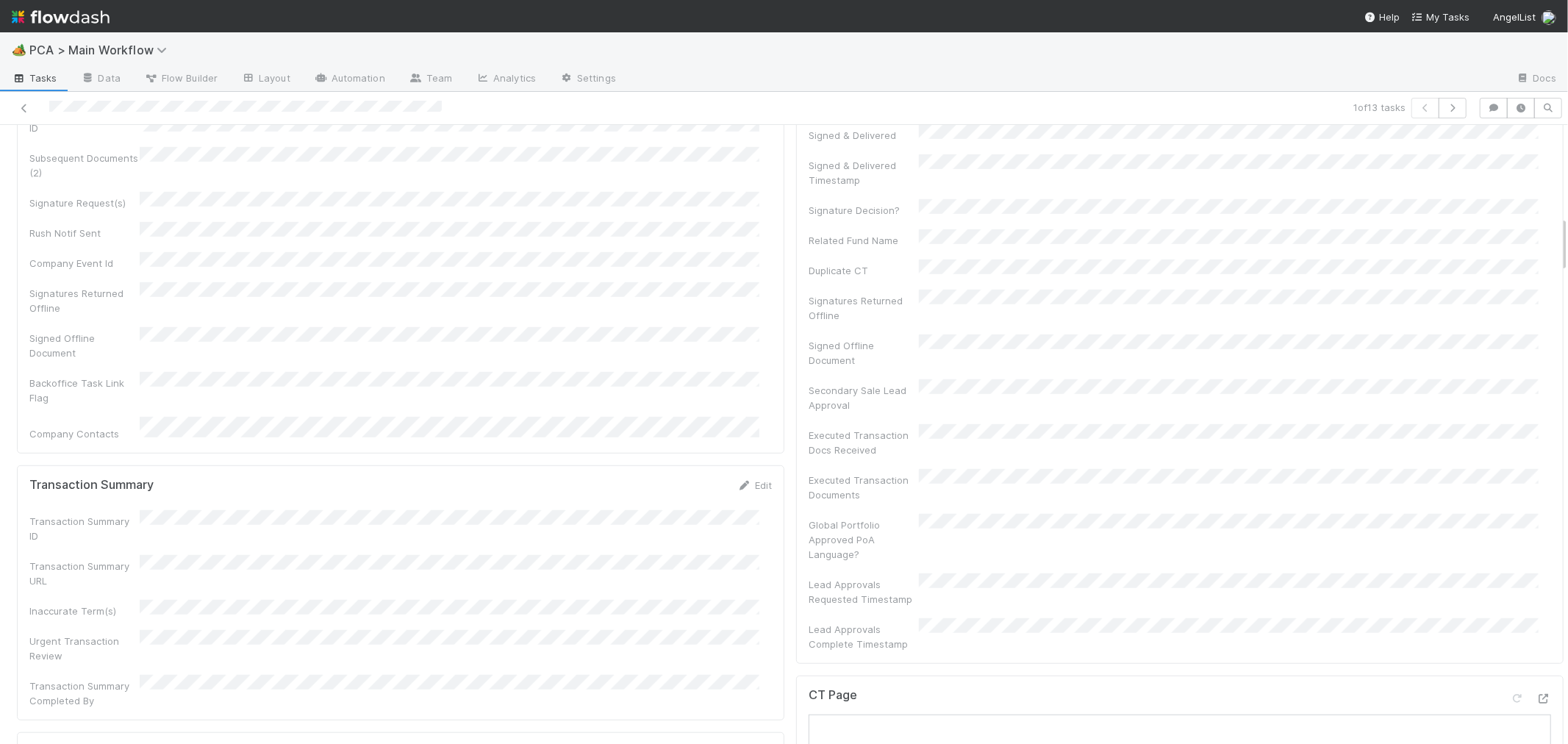
scroll to position [747, 0]
click at [1536, 693] on div at bounding box center [1544, 701] width 15 height 15
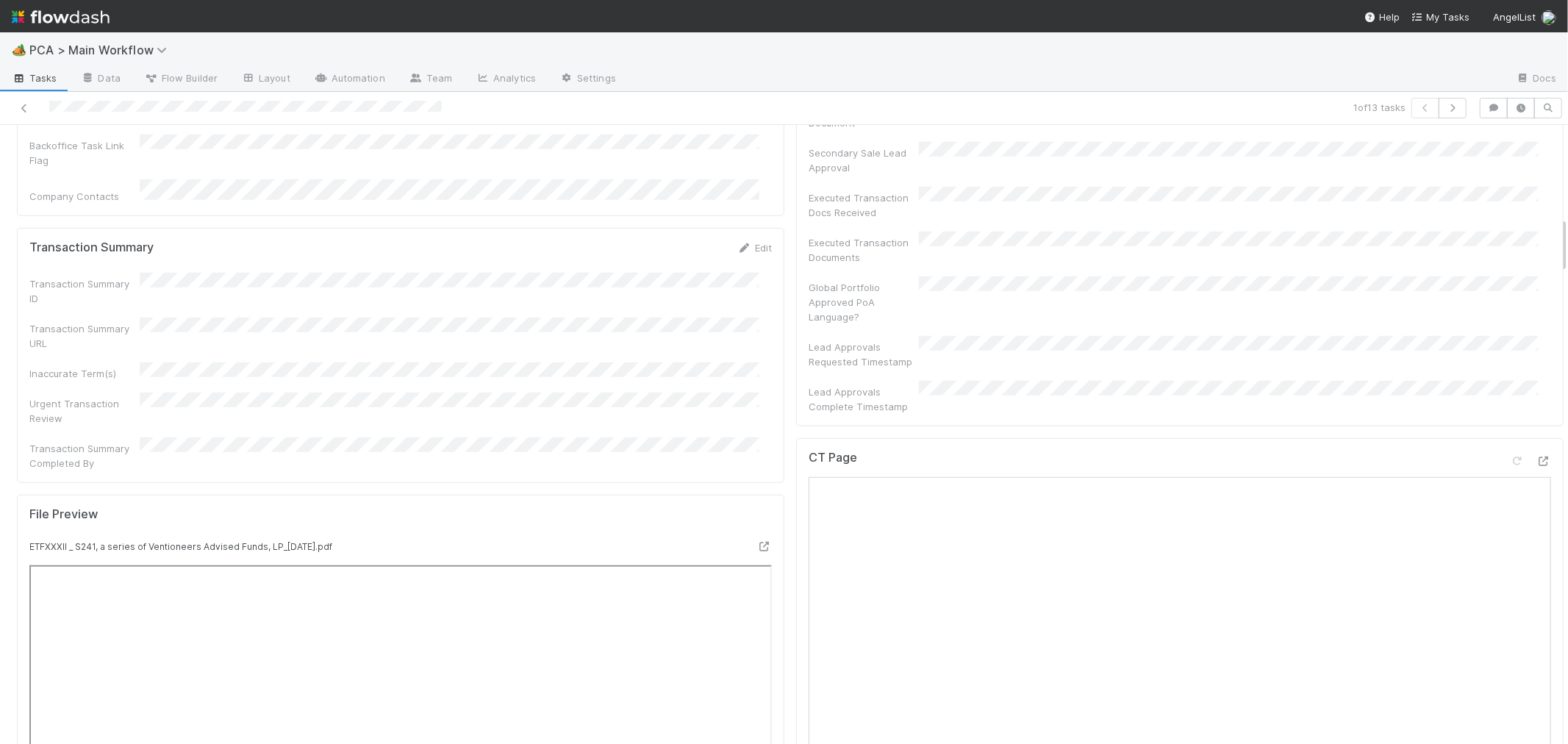
scroll to position [993, 0]
drag, startPoint x: 735, startPoint y: 140, endPoint x: 618, endPoint y: 155, distance: 118.0
click at [737, 238] on icon at bounding box center [745, 243] width 15 height 10
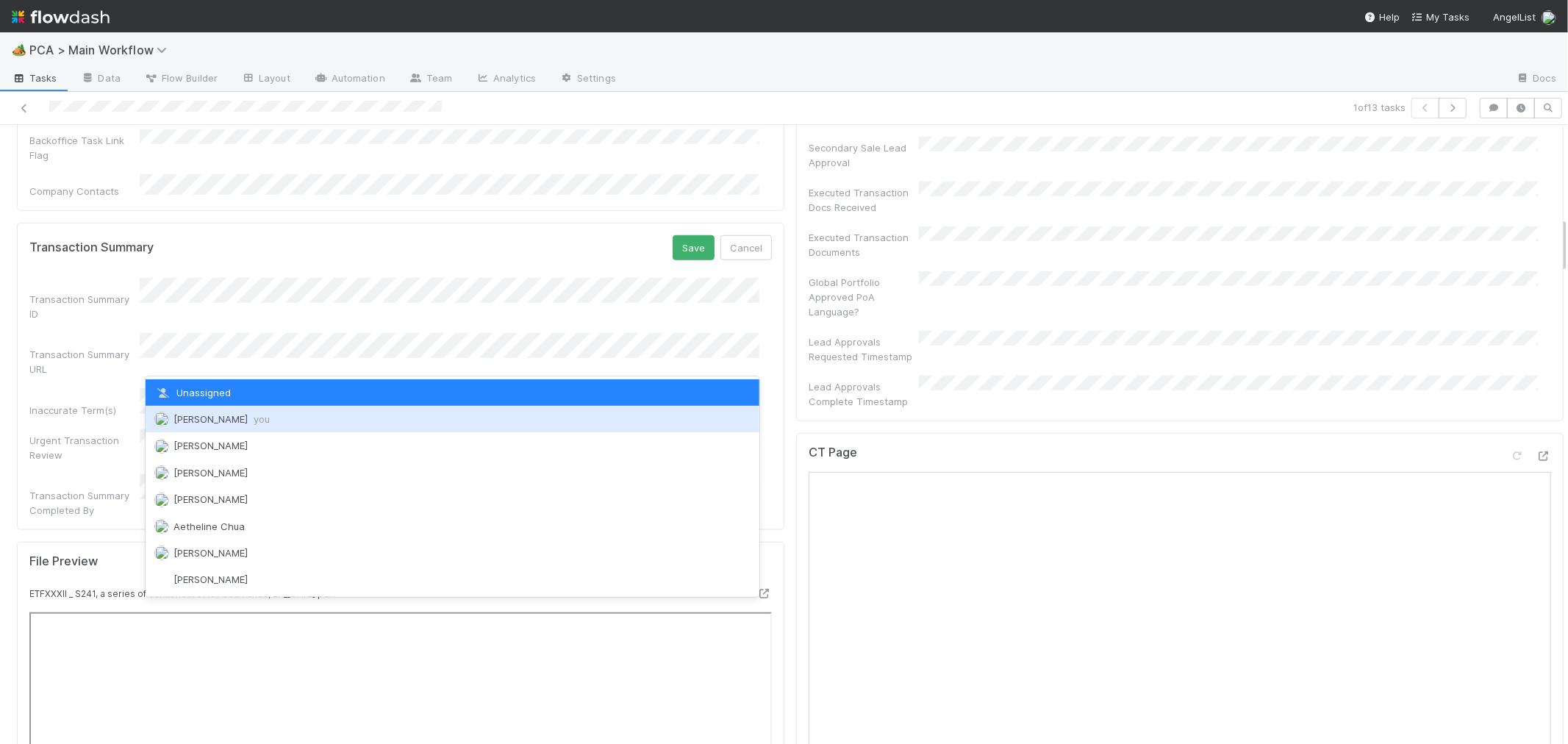
click at [214, 415] on span "Roselyn de Villa you" at bounding box center [222, 418] width 96 height 11
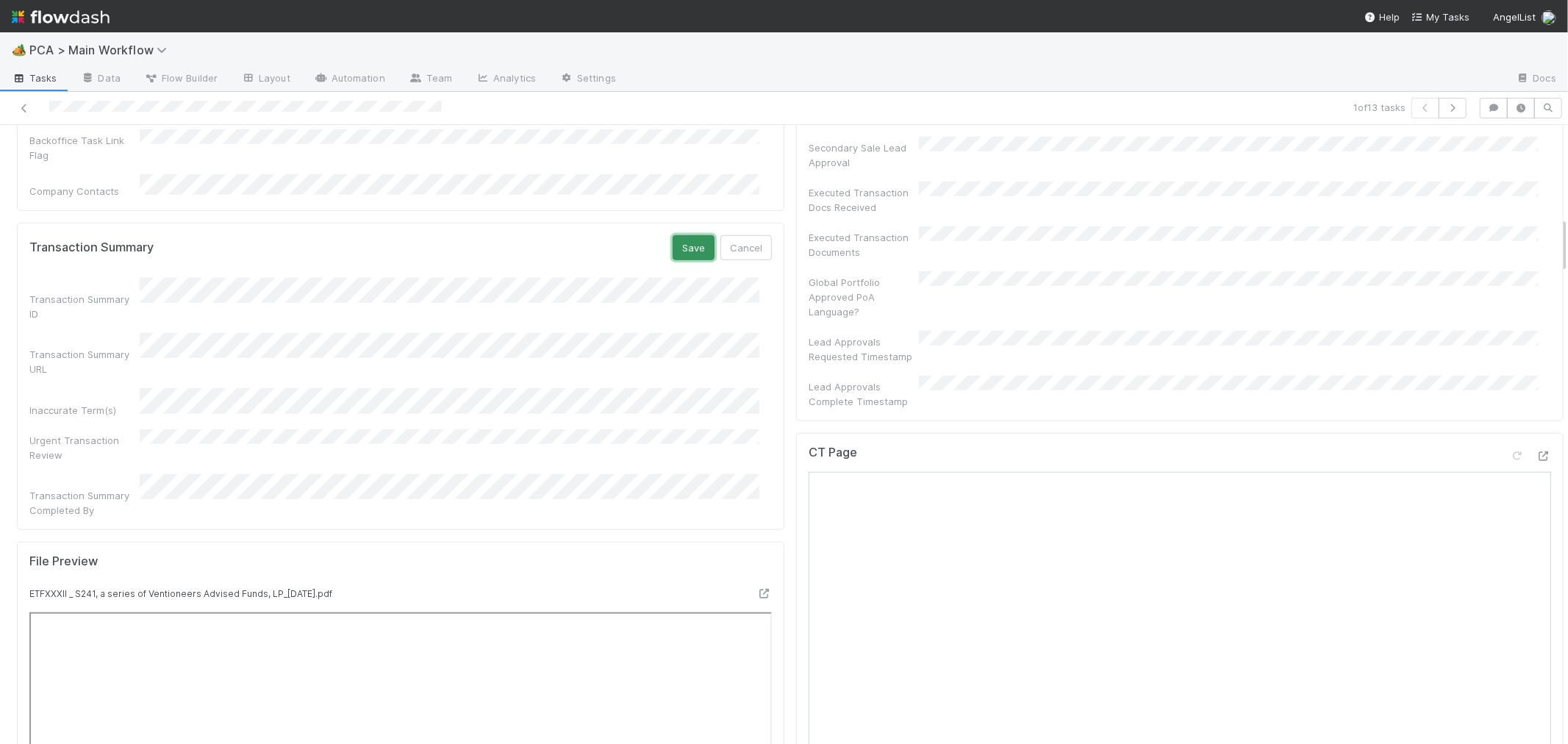
click at [687, 235] on button "Save" at bounding box center [693, 247] width 42 height 25
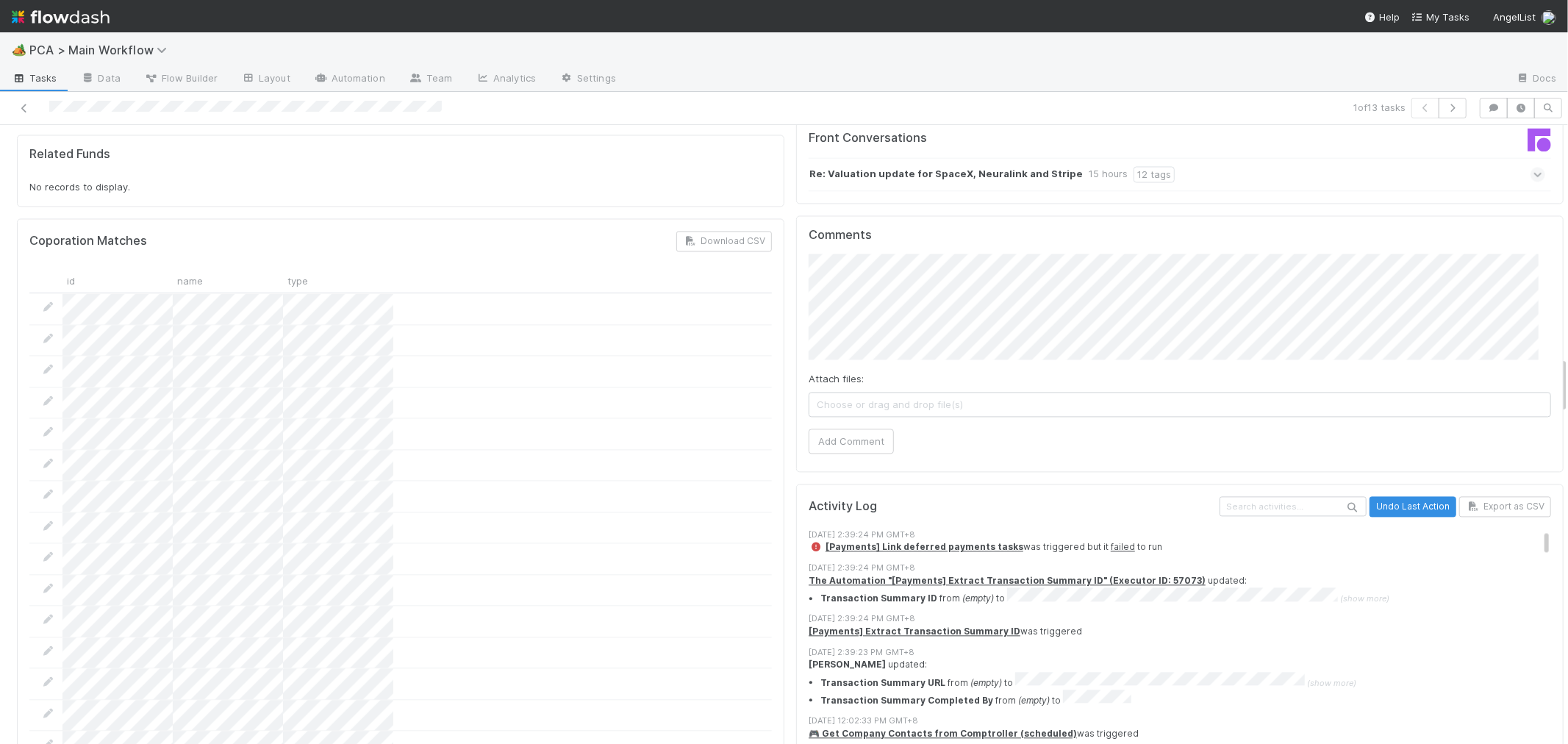
scroll to position [2368, 0]
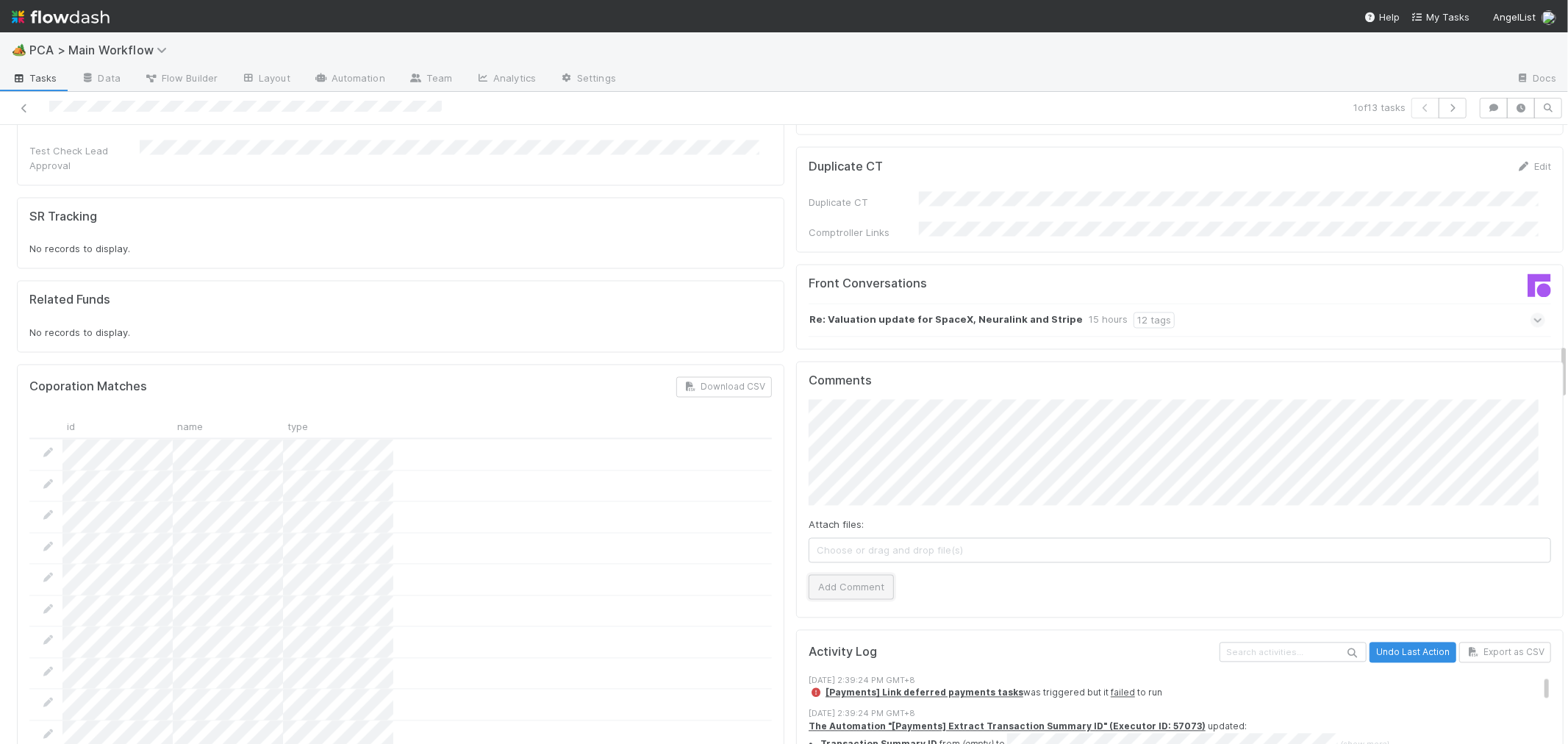
drag, startPoint x: 842, startPoint y: 459, endPoint x: 818, endPoint y: 457, distance: 24.1
click at [842, 574] on button "Add Comment" at bounding box center [851, 587] width 86 height 25
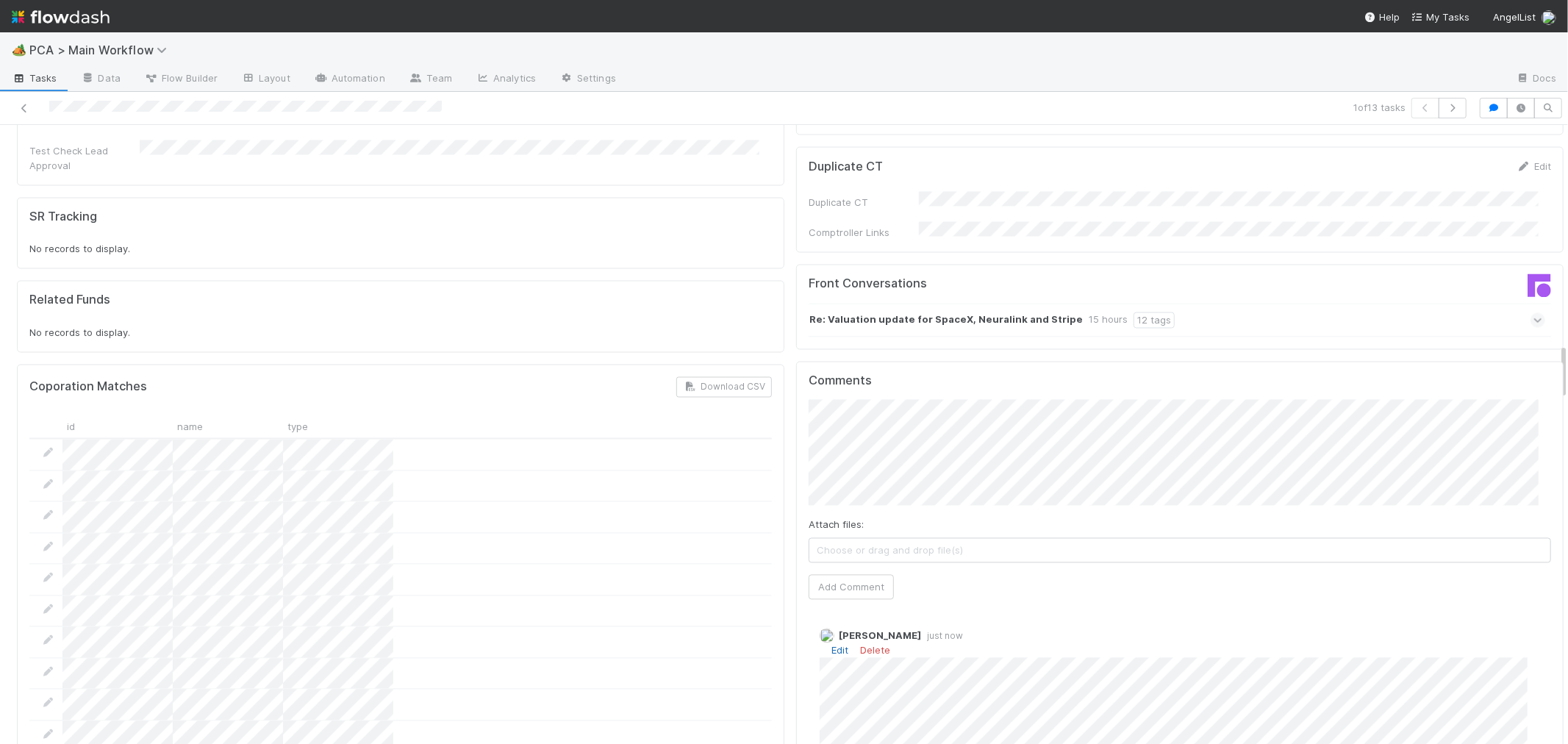
click at [831, 644] on link "Edit" at bounding box center [839, 649] width 17 height 11
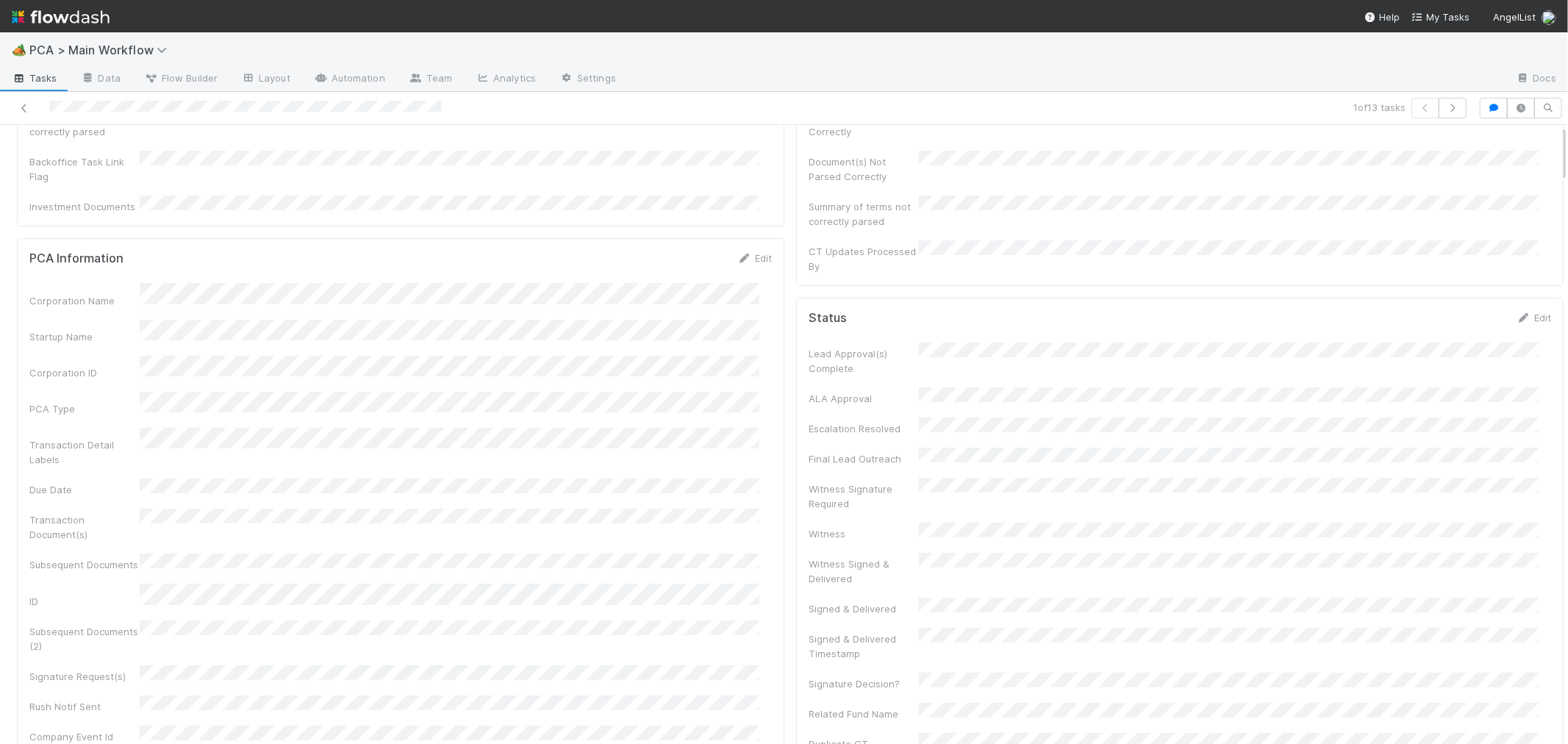
scroll to position [0, 0]
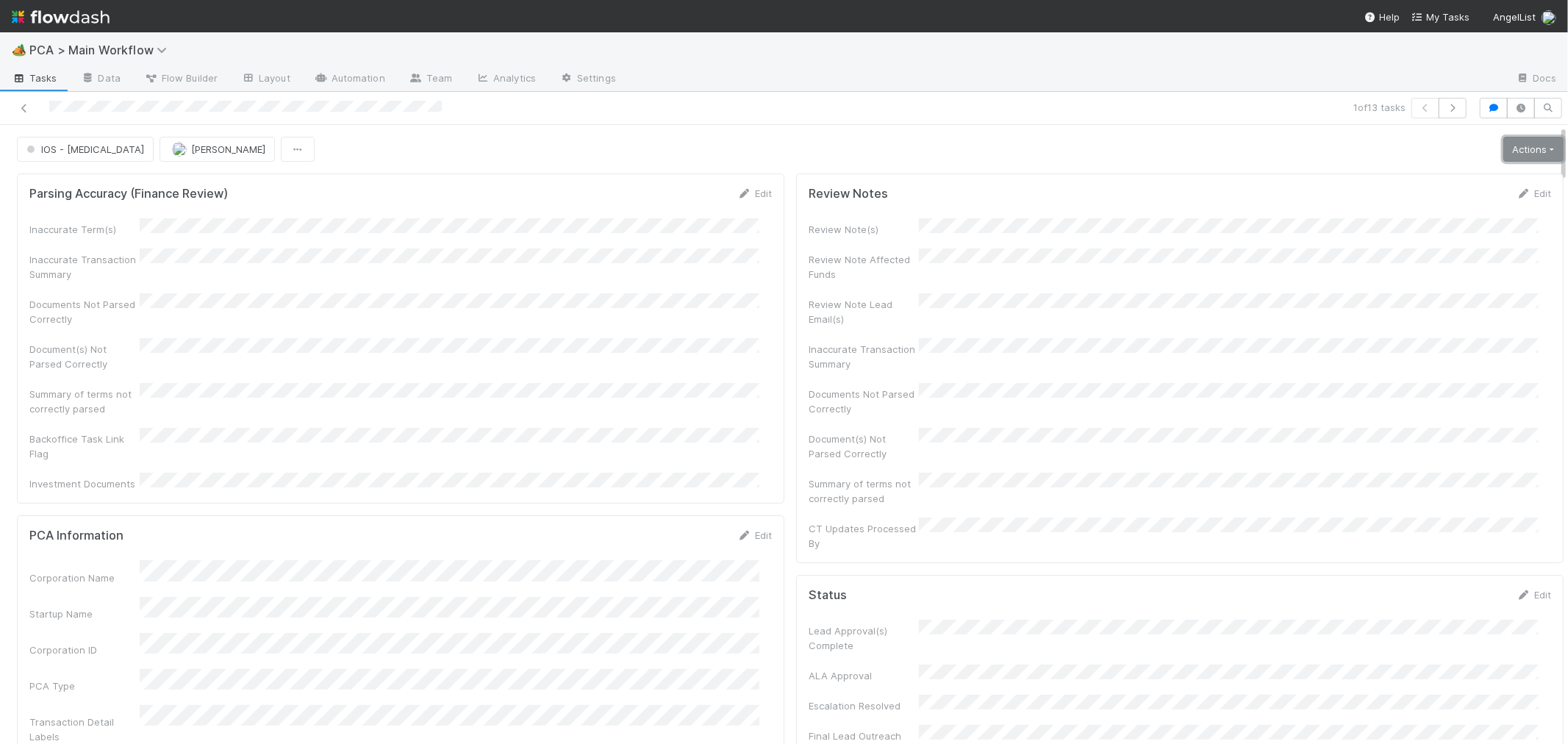
click at [1503, 144] on link "Actions" at bounding box center [1533, 149] width 60 height 25
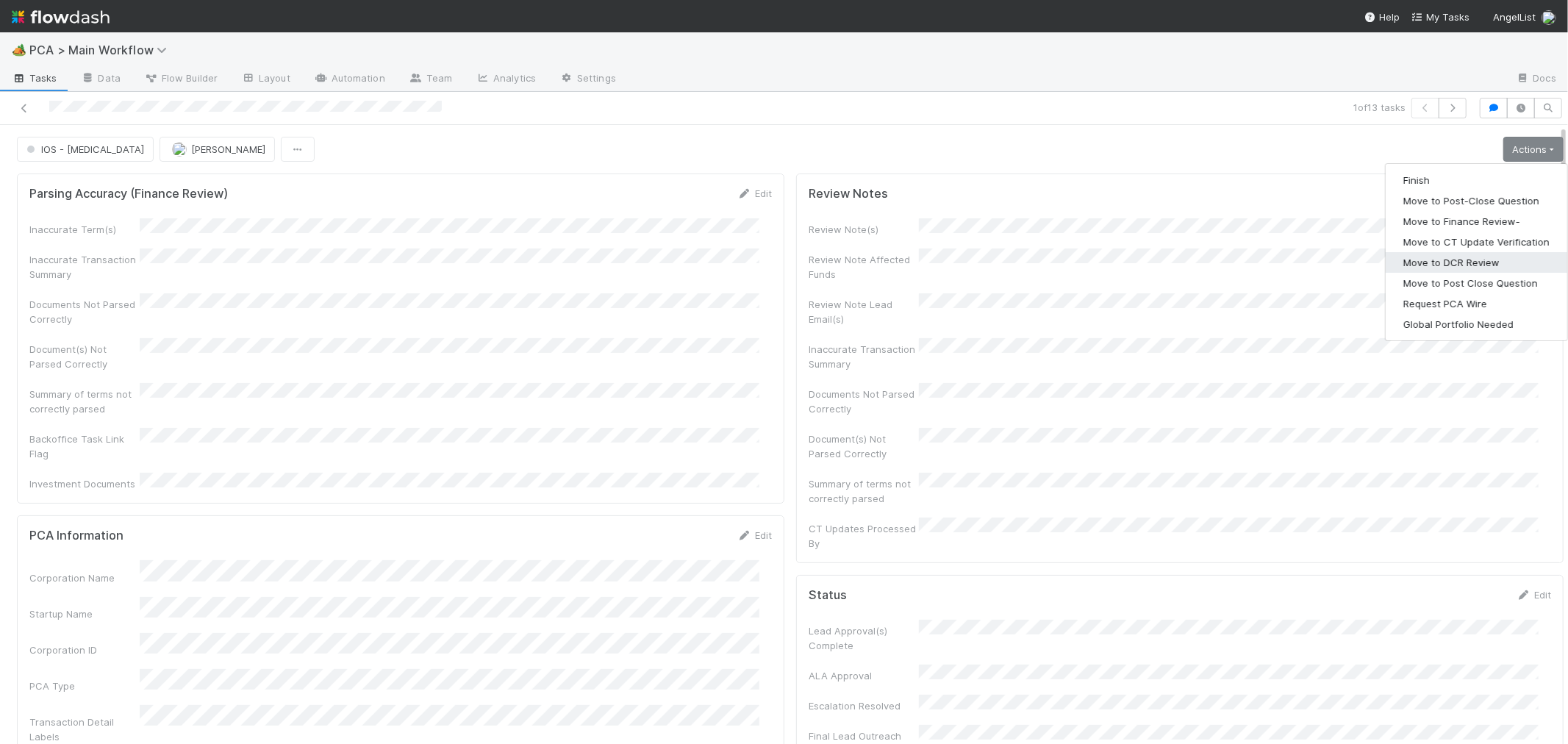
click at [1433, 253] on button "Move to DCR Review" at bounding box center [1476, 262] width 182 height 20
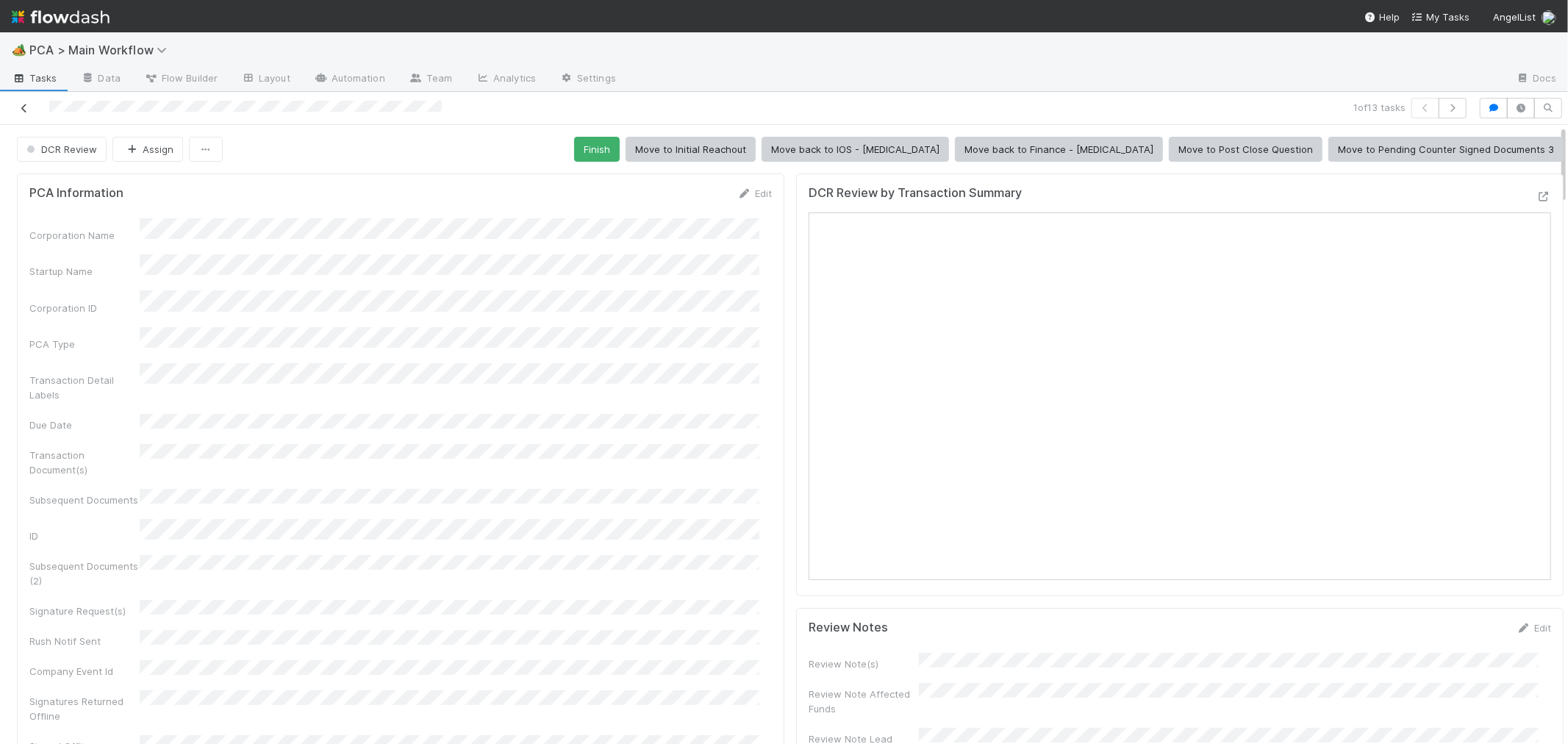
click at [24, 104] on icon at bounding box center [24, 108] width 15 height 10
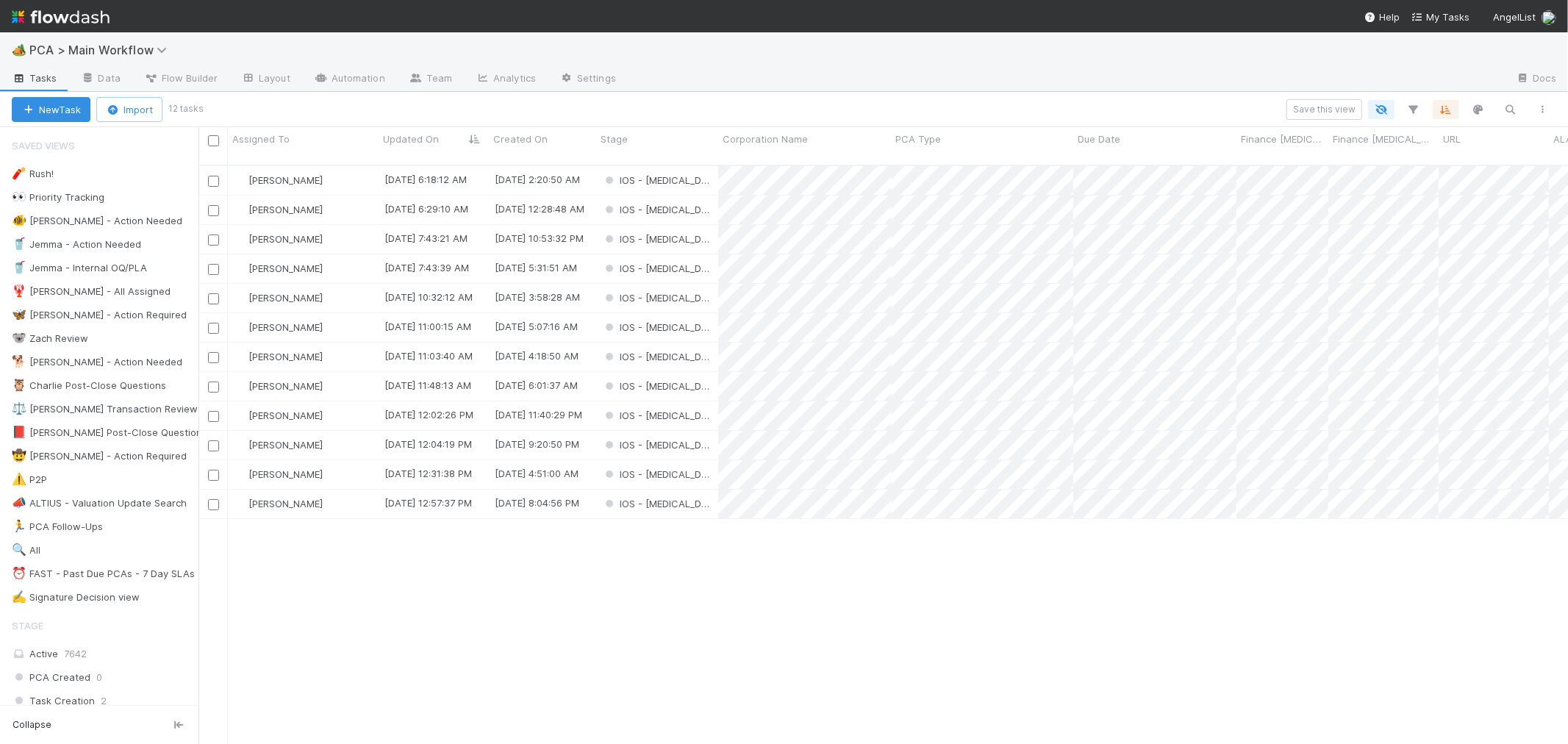
scroll to position [578, 1357]
click at [688, 463] on div "IOS - ICU" at bounding box center [658, 474] width 122 height 29
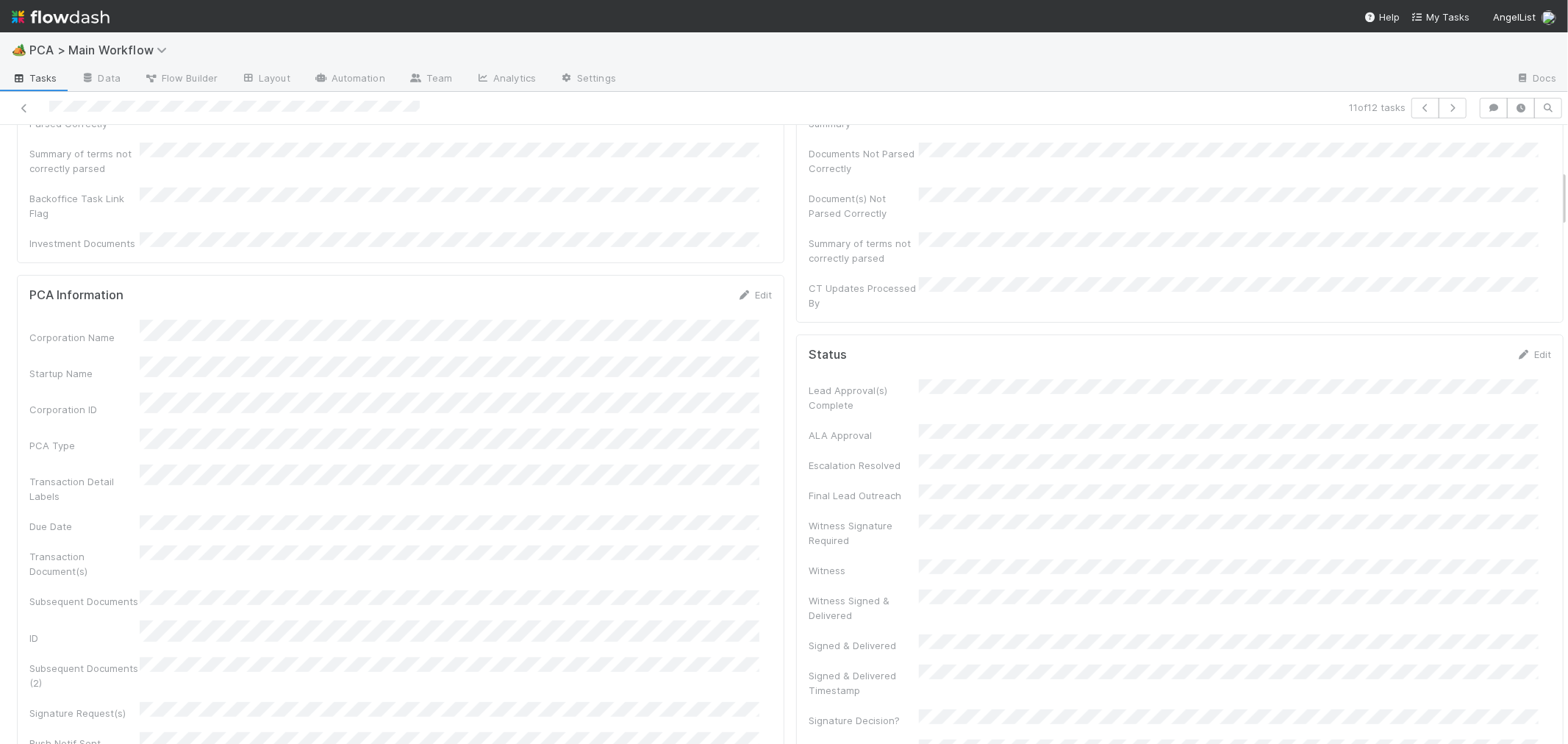
scroll to position [489, 0]
click at [751, 408] on div "Subsequent Documents (2)" at bounding box center [401, 424] width 742 height 33
click at [796, 401] on div "Status Edit Lead Approval(s) Complete ALA Approval Escalation Resolved Final Le…" at bounding box center [1180, 587] width 768 height 839
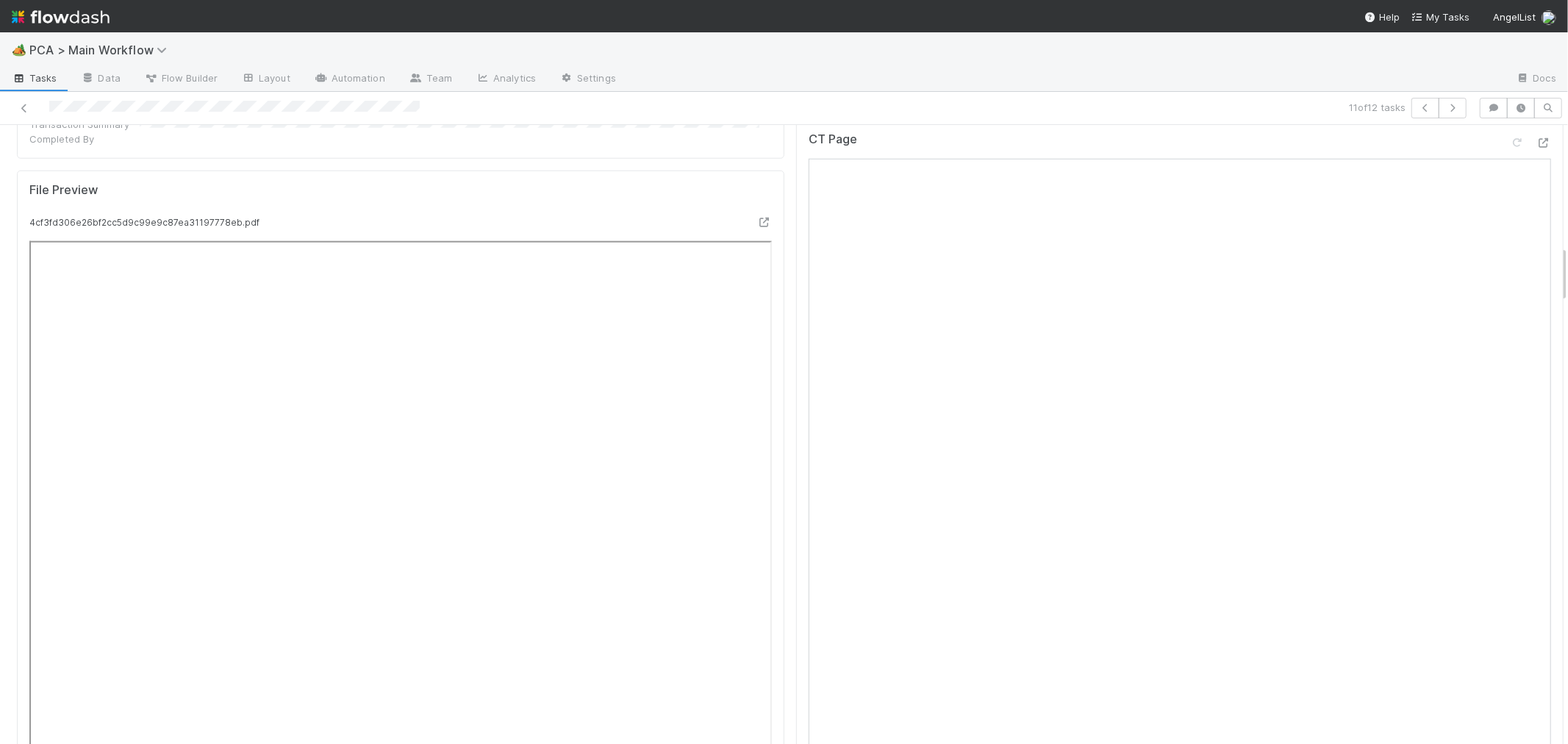
scroll to position [11, 0]
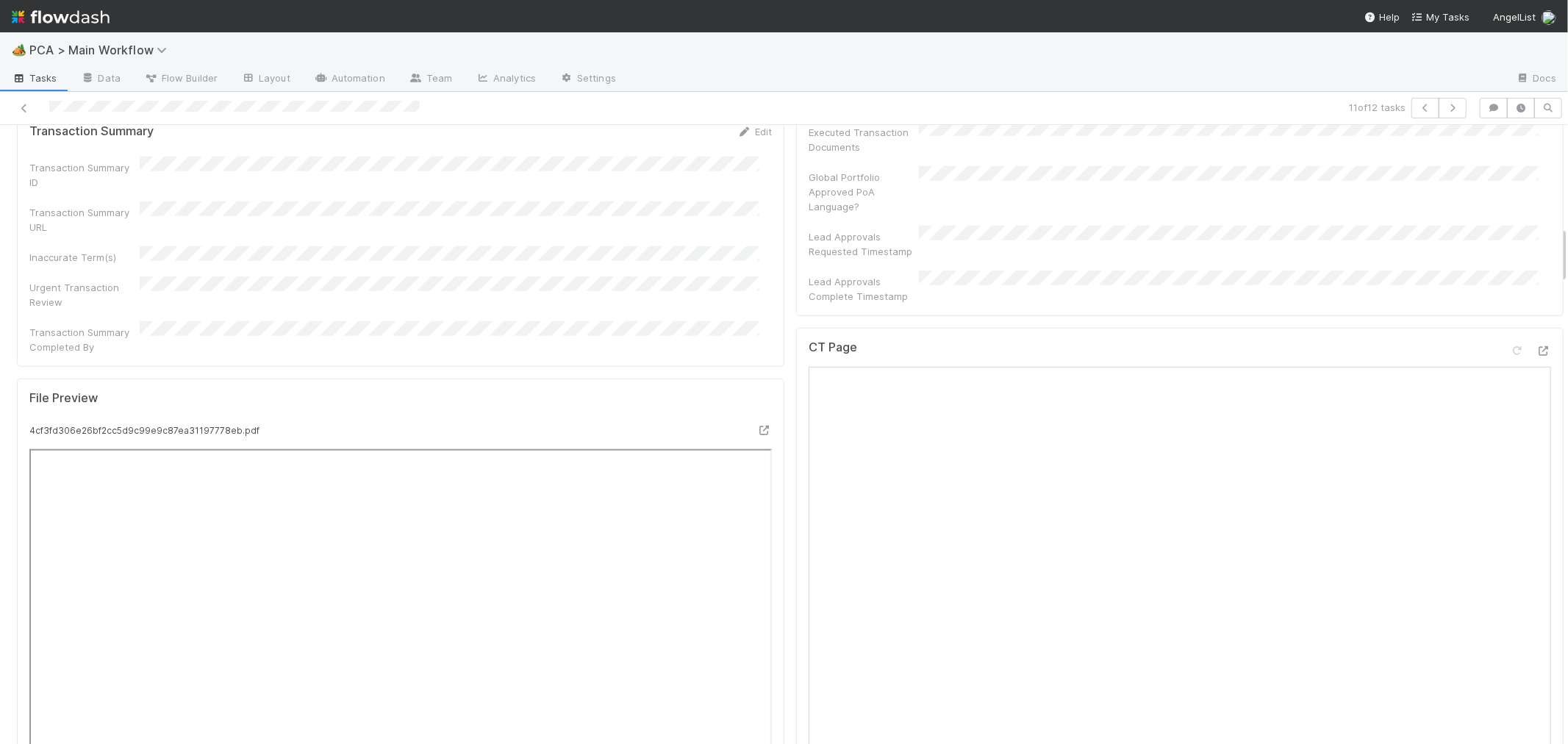
scroll to position [993, 0]
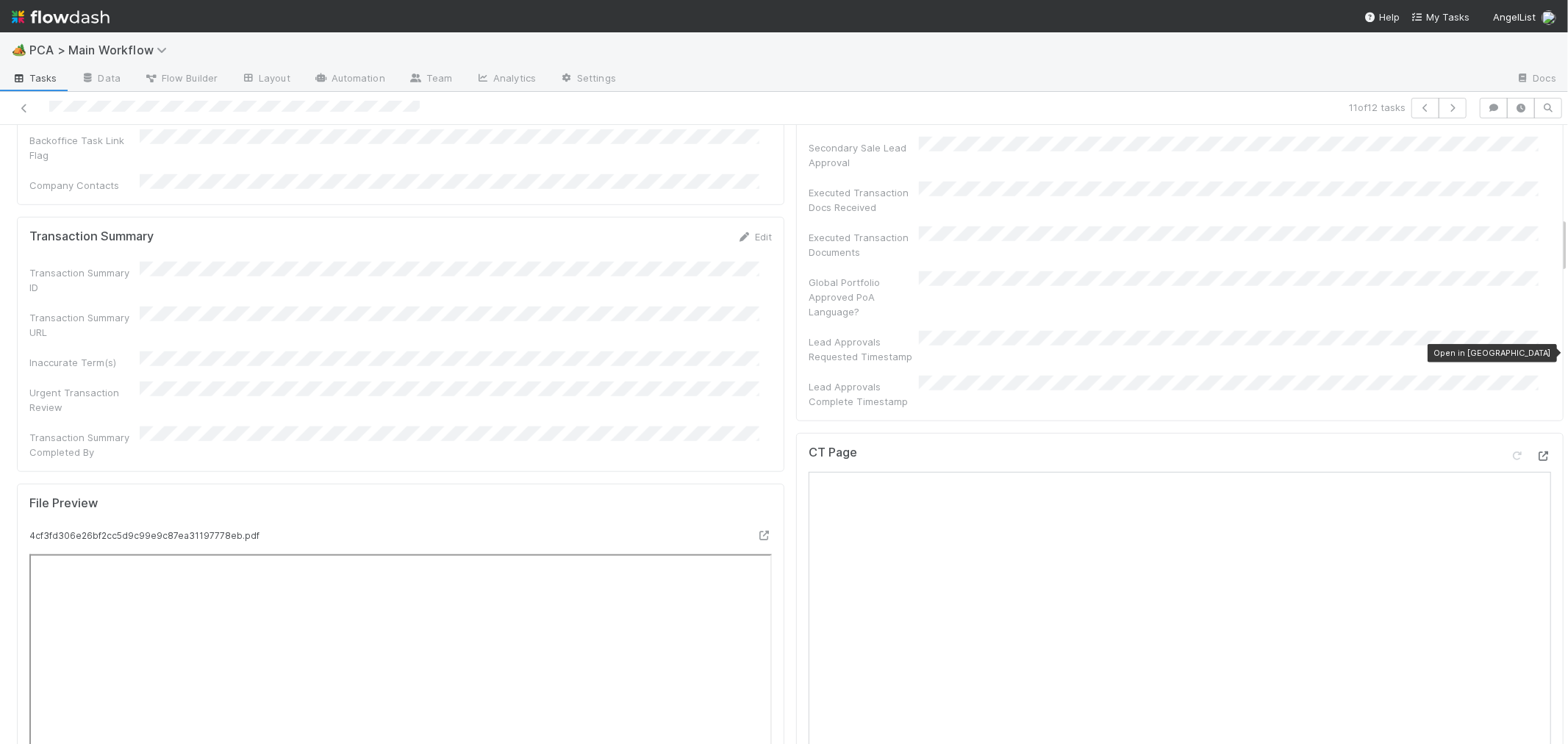
click at [1536, 451] on icon at bounding box center [1544, 456] width 15 height 10
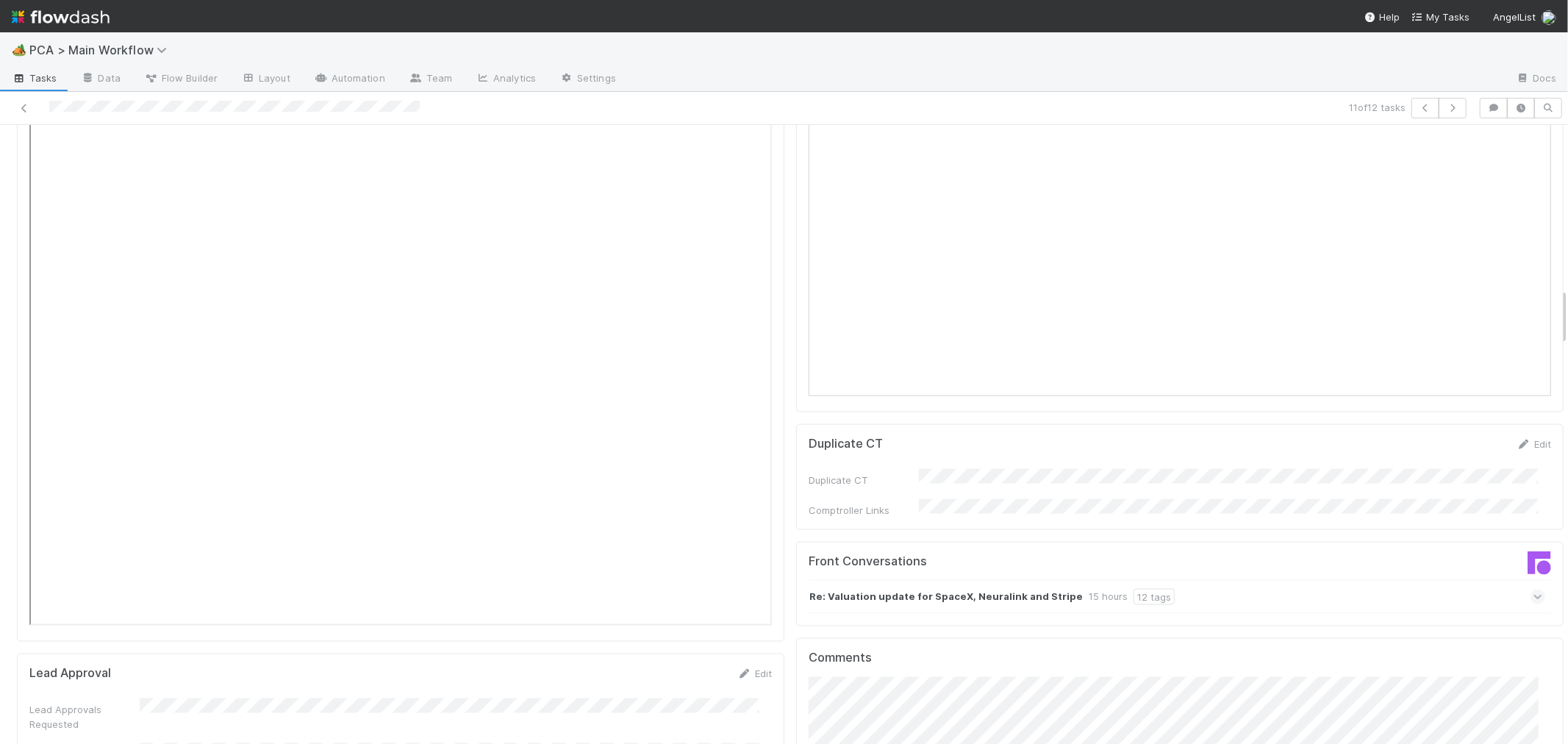
scroll to position [1891, 0]
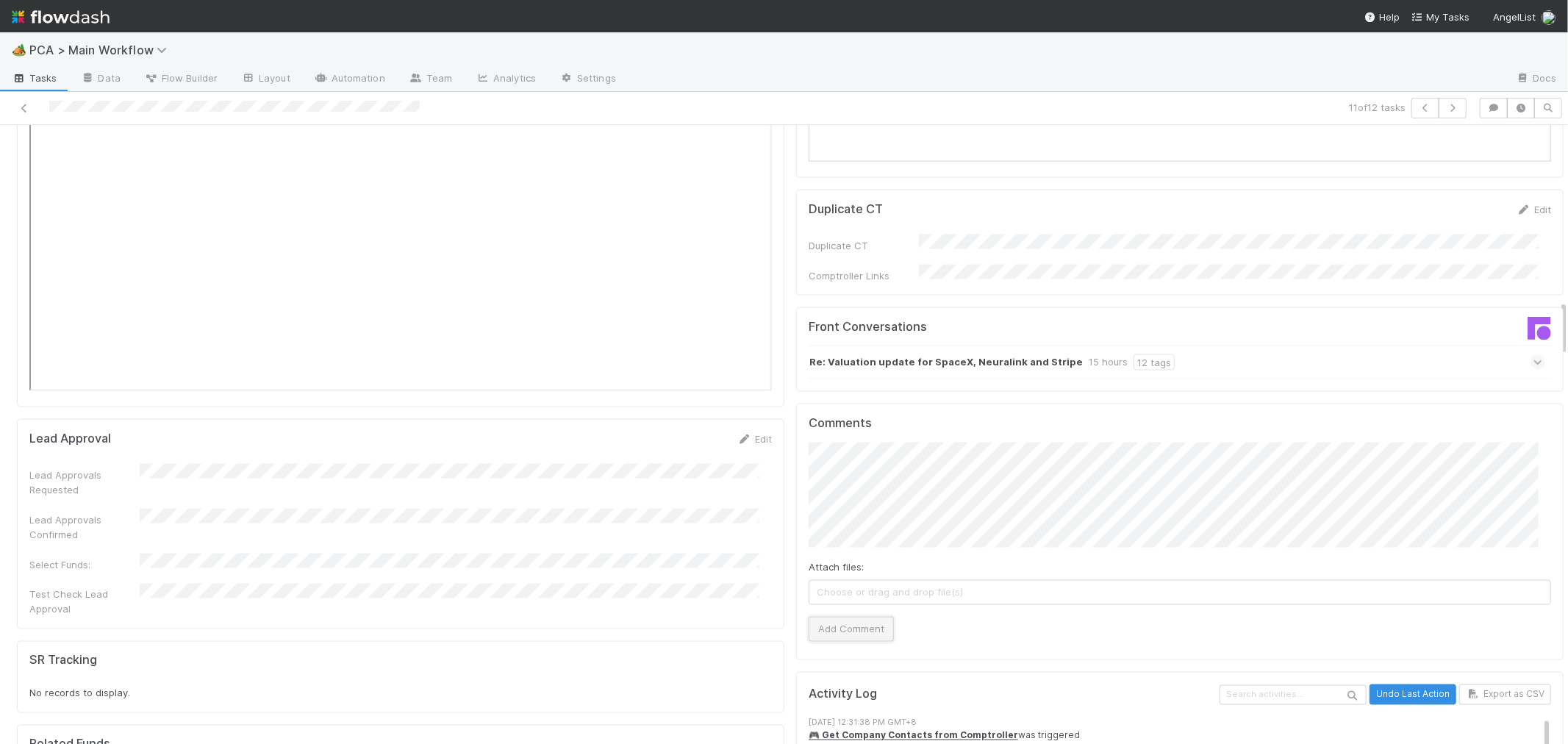
click at [849, 617] on button "Add Comment" at bounding box center [851, 629] width 86 height 25
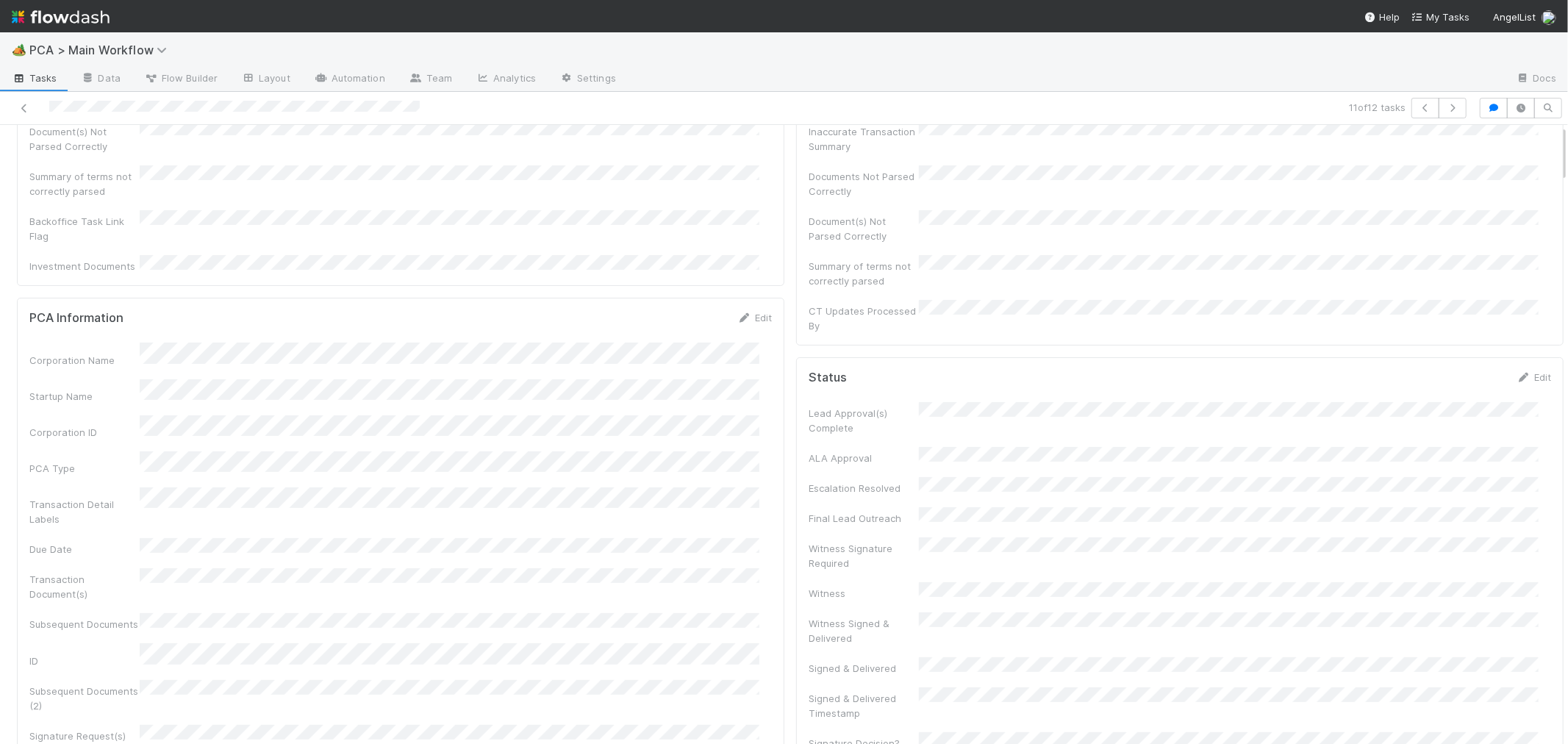
scroll to position [0, 0]
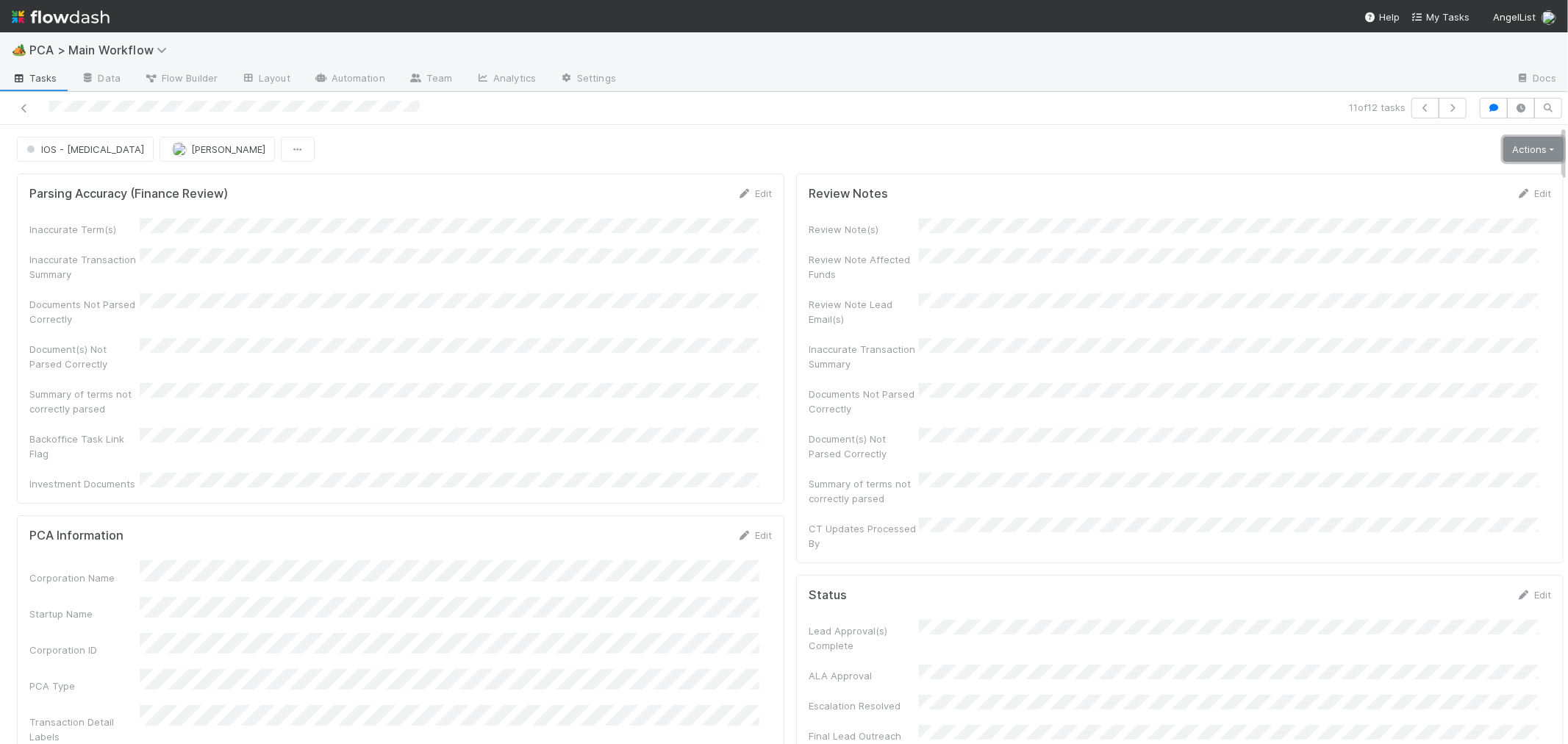
click at [1505, 141] on link "Actions" at bounding box center [1533, 149] width 60 height 25
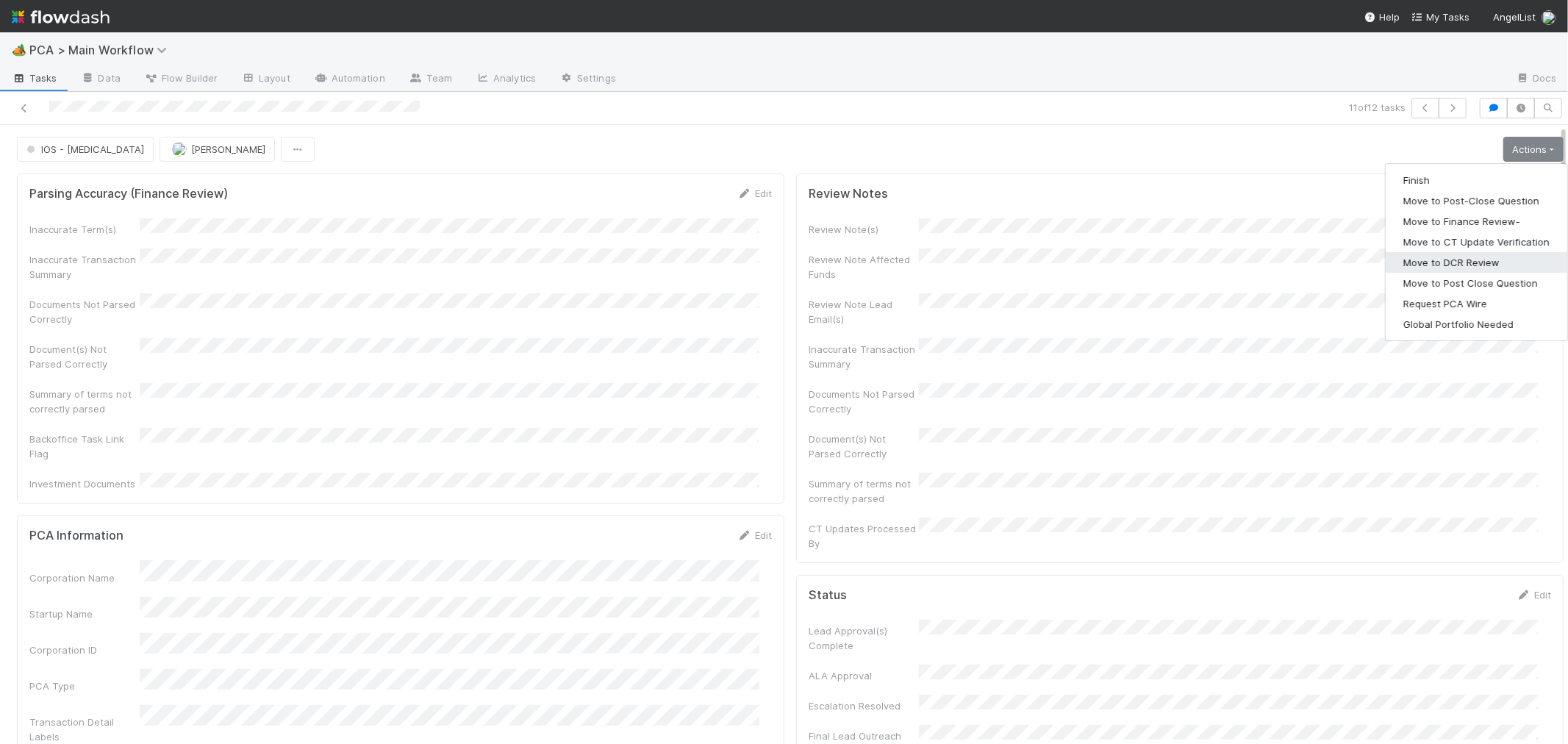
click at [1434, 256] on button "Move to DCR Review" at bounding box center [1476, 262] width 182 height 20
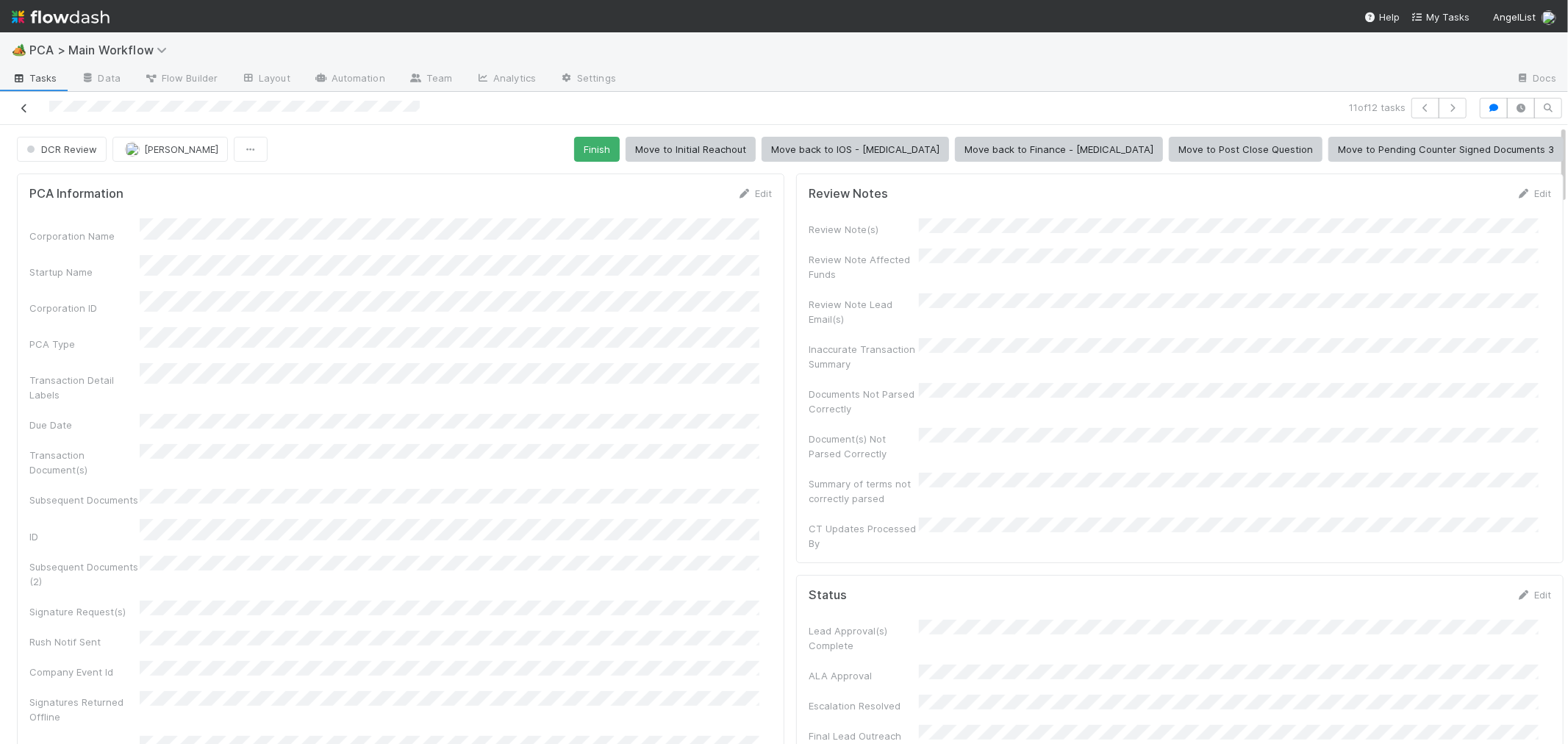
click at [26, 104] on icon at bounding box center [24, 108] width 15 height 10
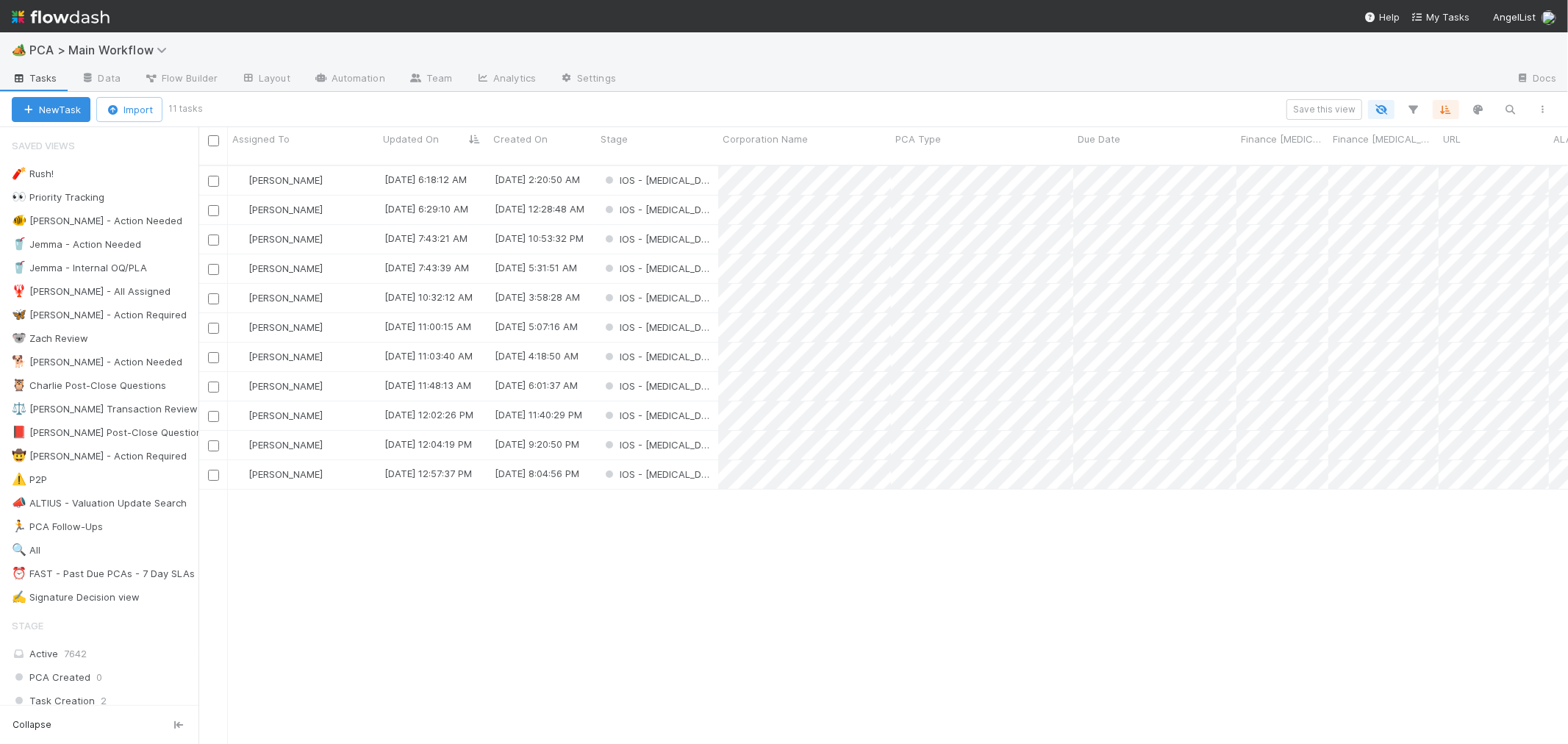
scroll to position [578, 1357]
click at [590, 529] on div "Roselyn de Villa 8/27/25, 6:18:12 AM 8/26/25, 2:20:50 AM IOS - ICU 0 0 0 0 0 0 …" at bounding box center [883, 461] width 1369 height 590
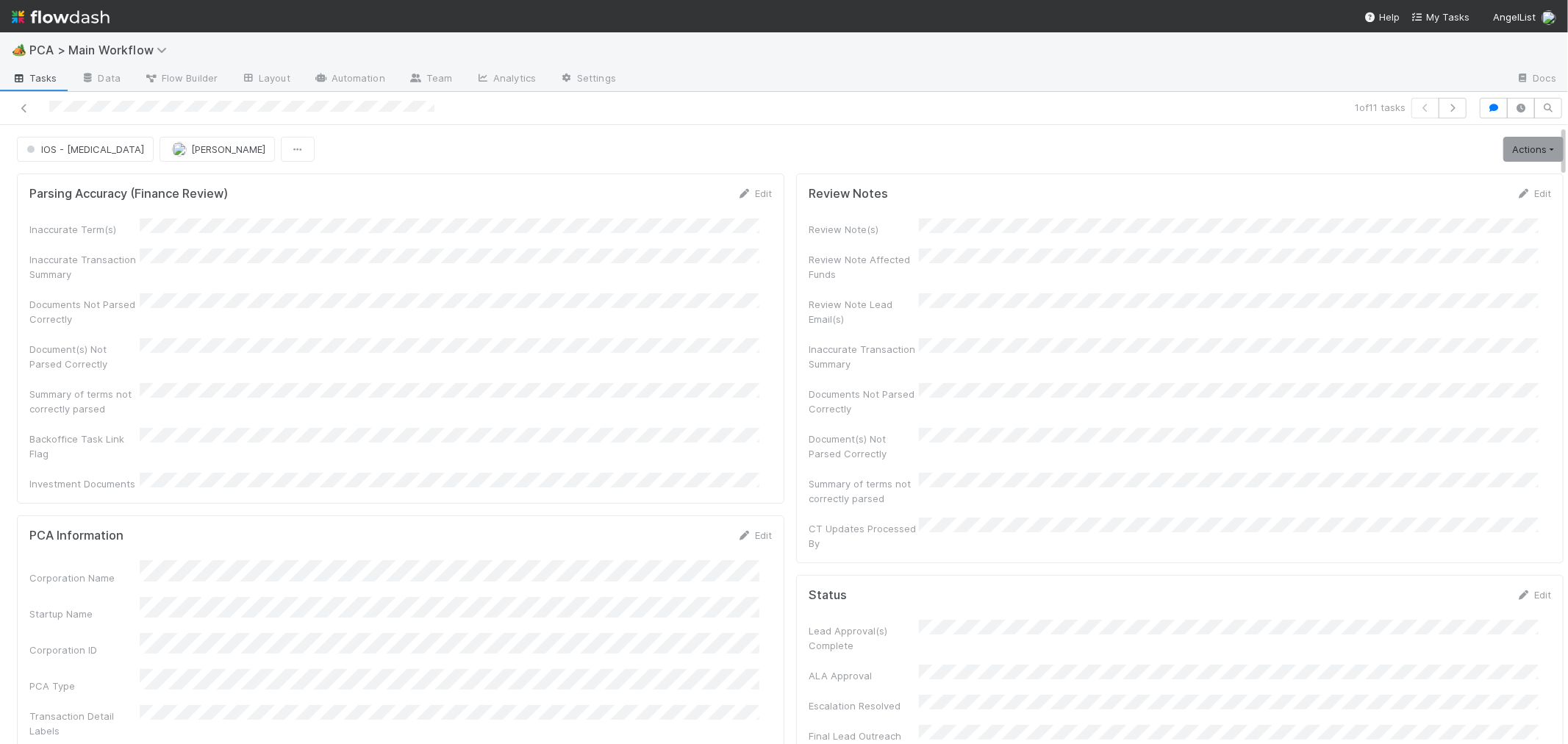
click at [765, 445] on div "Parsing Accuracy (Finance Review) Edit Inaccurate Term(s) Inaccurate Transactio…" at bounding box center [401, 339] width 768 height 330
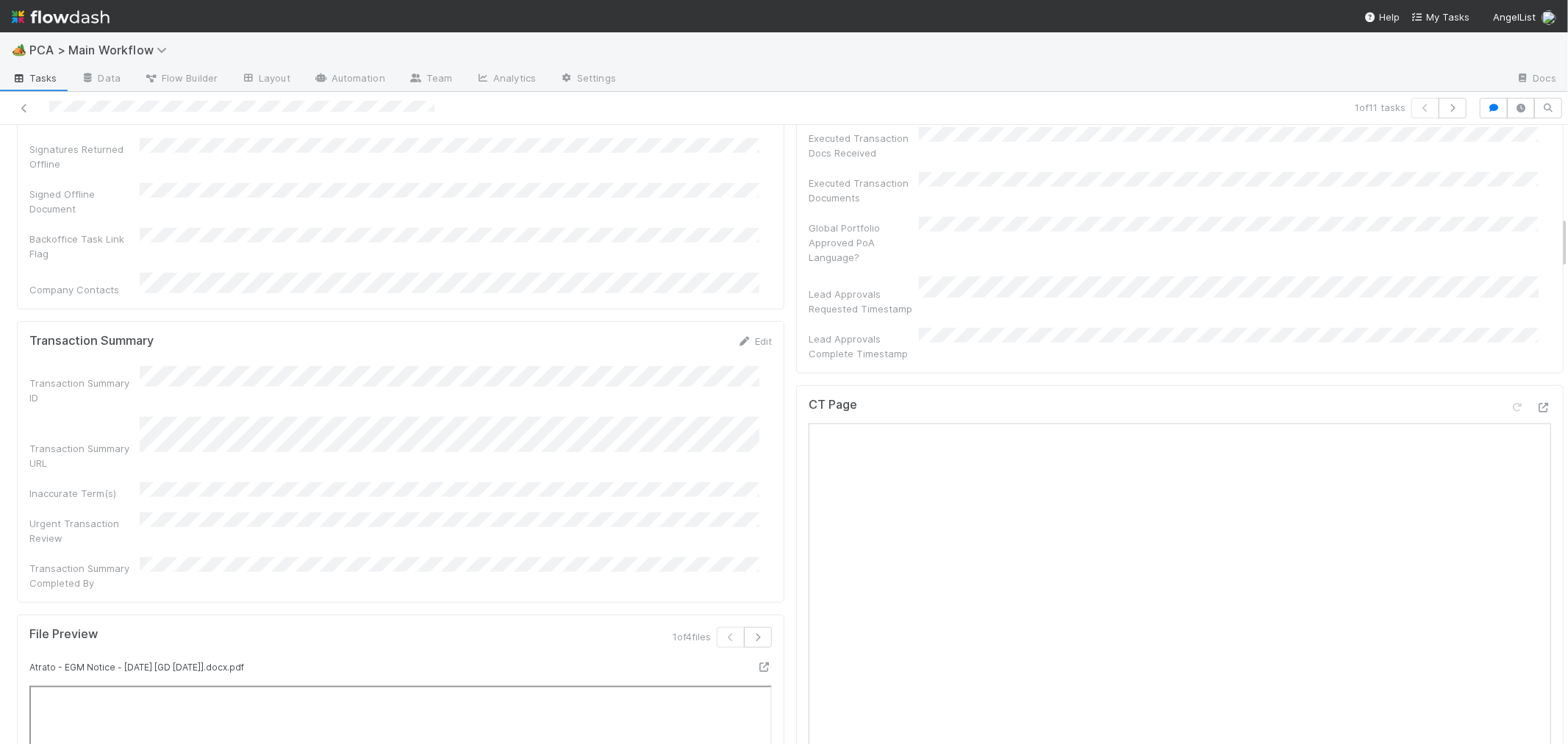
scroll to position [1061, 0]
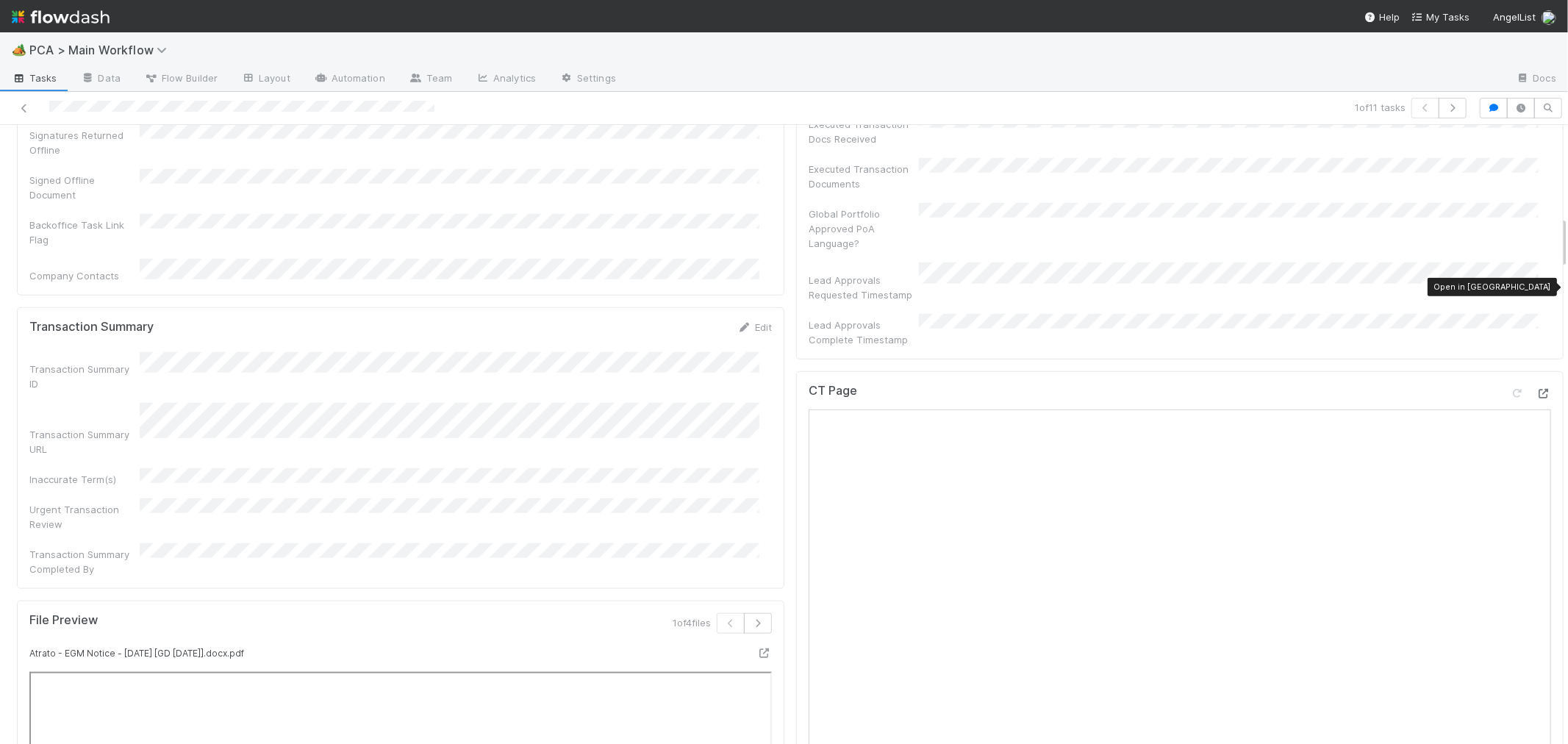
click at [1536, 389] on icon at bounding box center [1544, 394] width 15 height 10
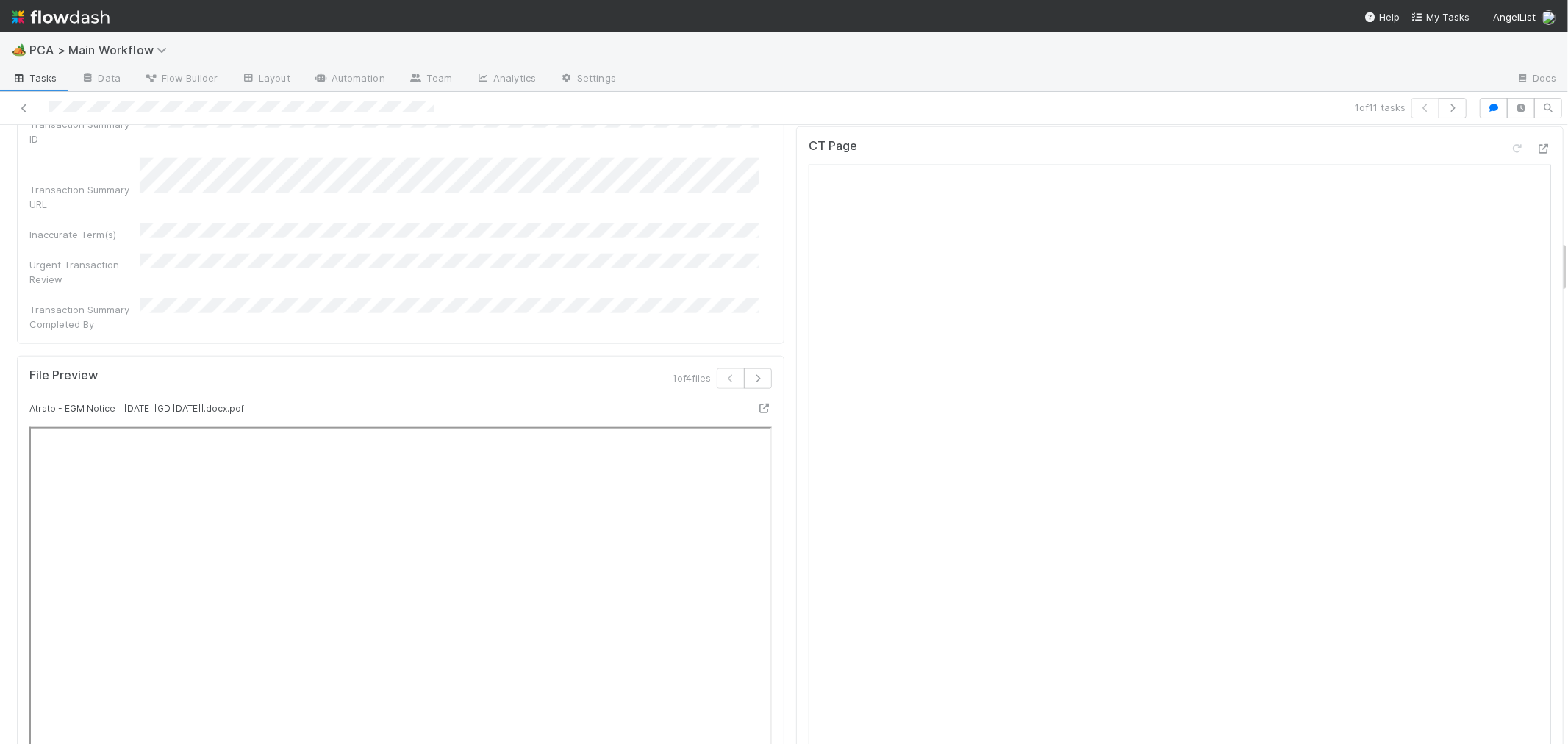
scroll to position [1552, 0]
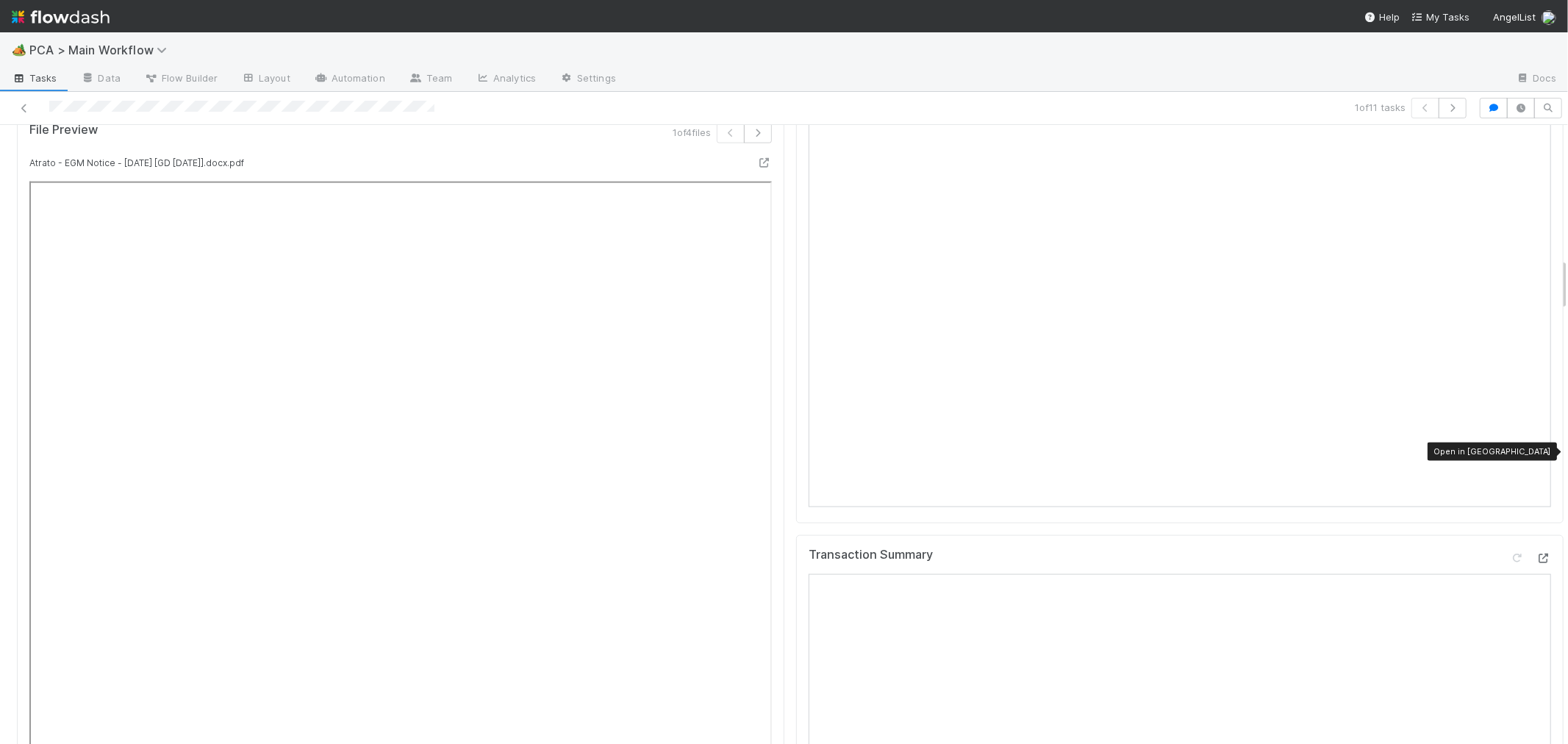
click at [1536, 553] on icon at bounding box center [1544, 558] width 15 height 10
click at [760, 467] on div "File Preview 1 of 4 files Atrato - EGM Notice - August 2025 [GD 8.22.25].docx.p…" at bounding box center [401, 521] width 768 height 822
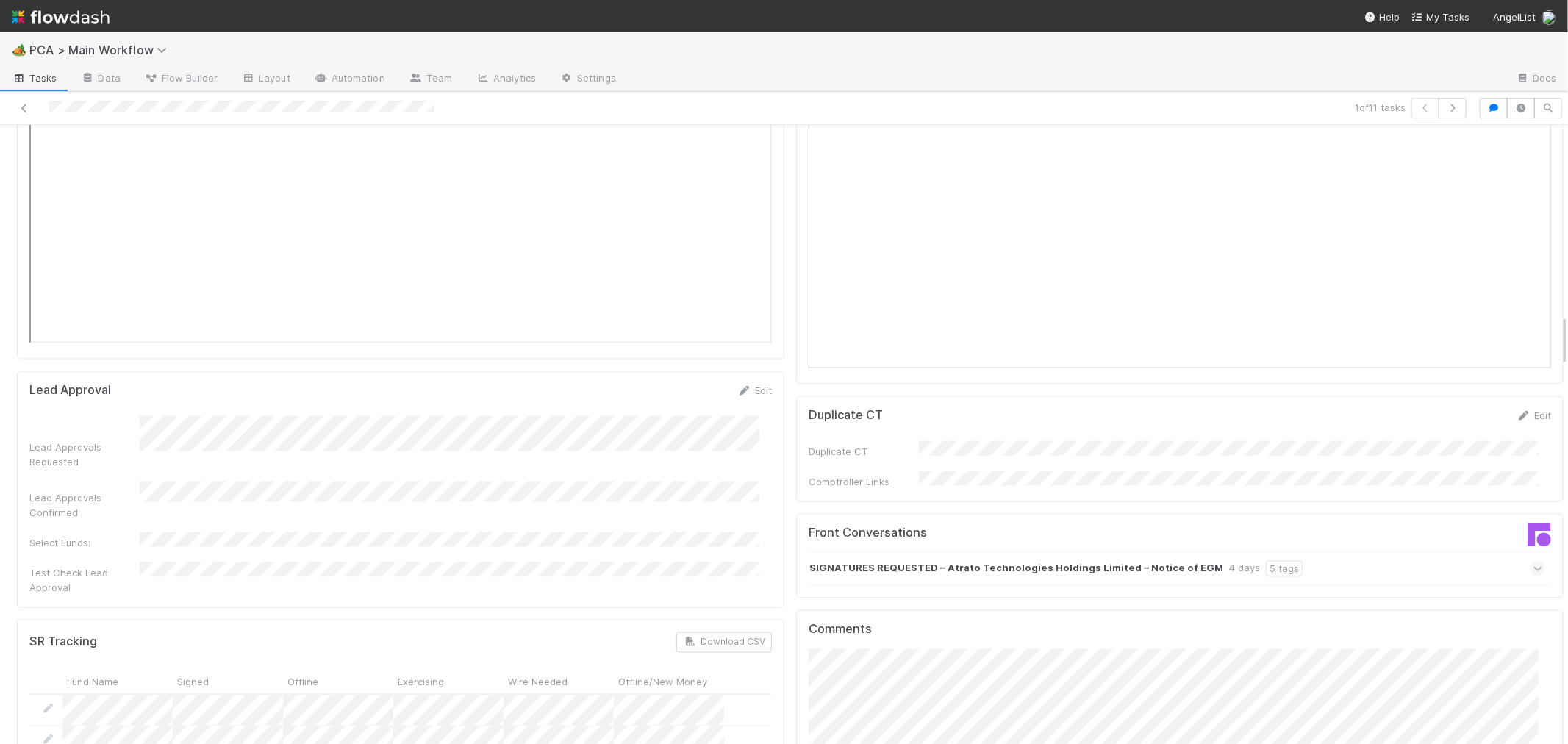
scroll to position [2287, 0]
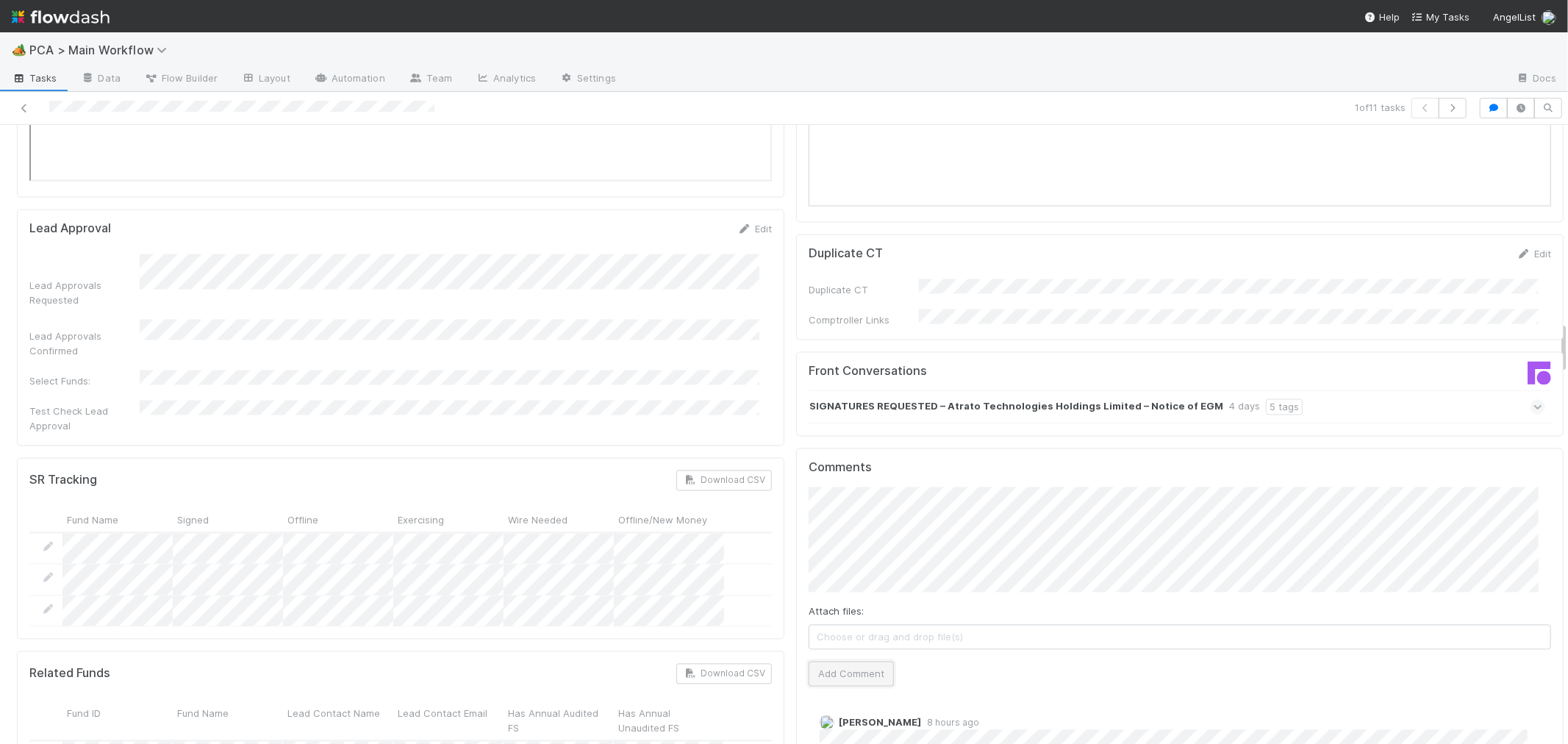
click at [808, 662] on button "Add Comment" at bounding box center [851, 674] width 86 height 25
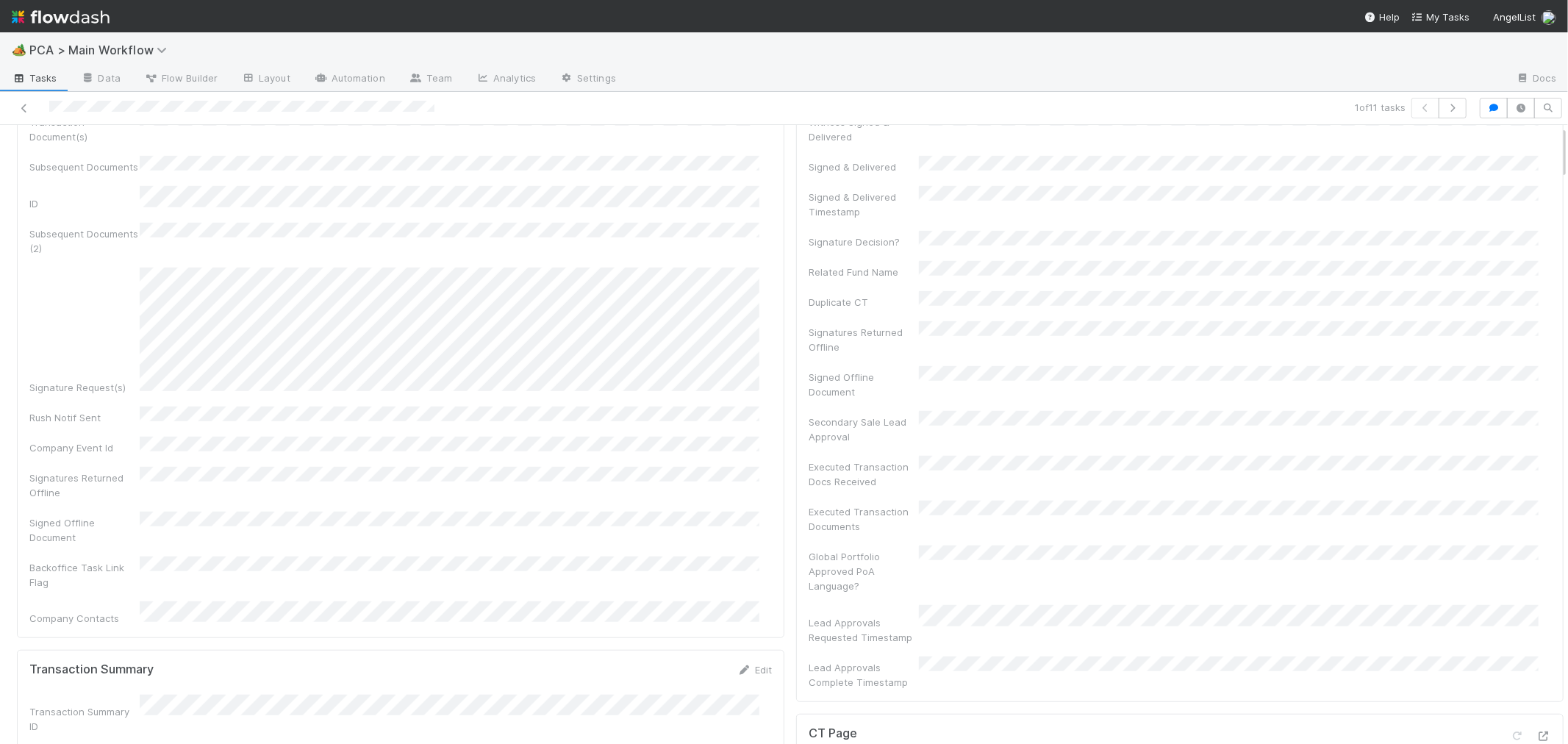
scroll to position [0, 0]
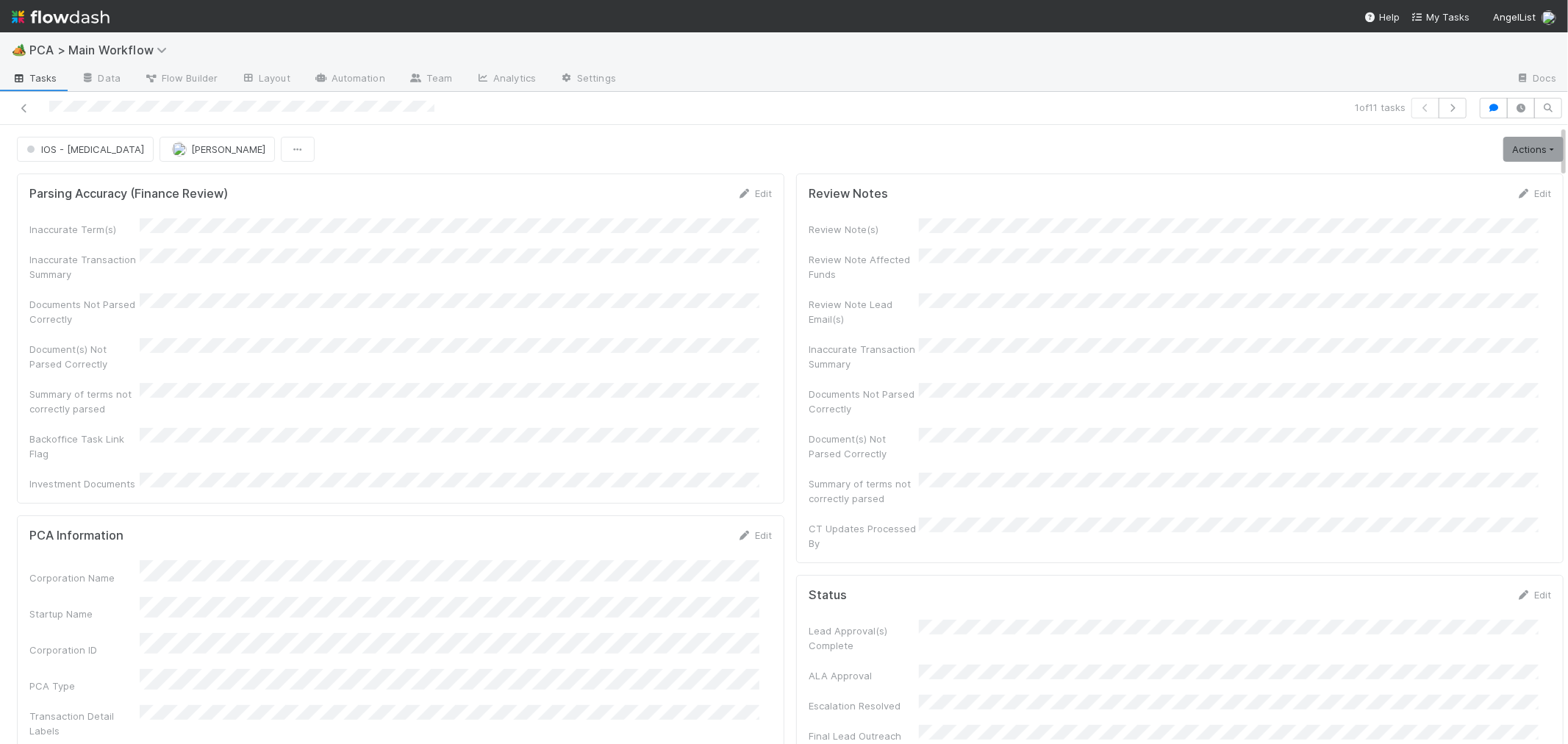
click at [796, 478] on div "Review Notes Edit Review Note(s) Review Note Affected Funds Review Note Lead Em…" at bounding box center [1180, 368] width 768 height 389
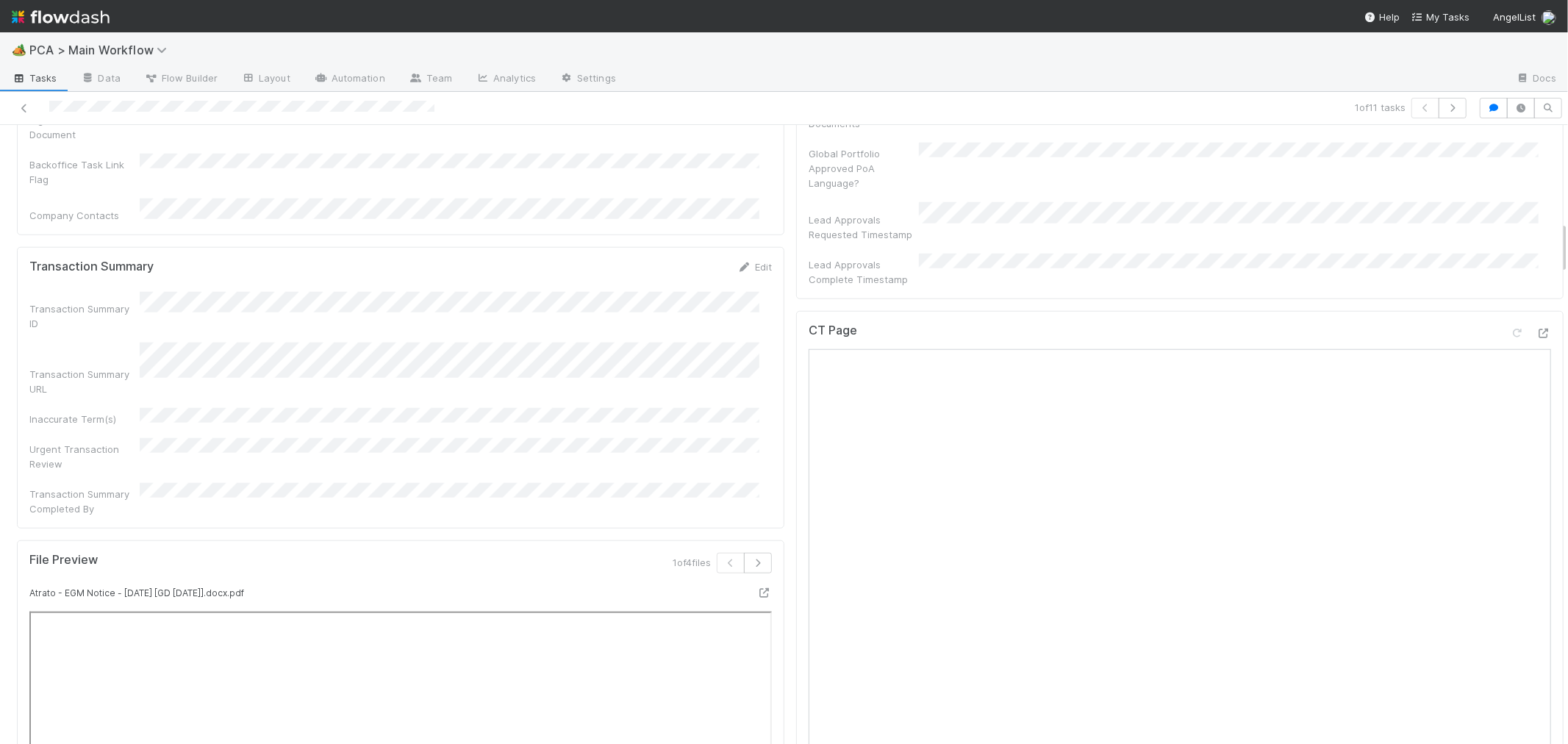
scroll to position [1224, 0]
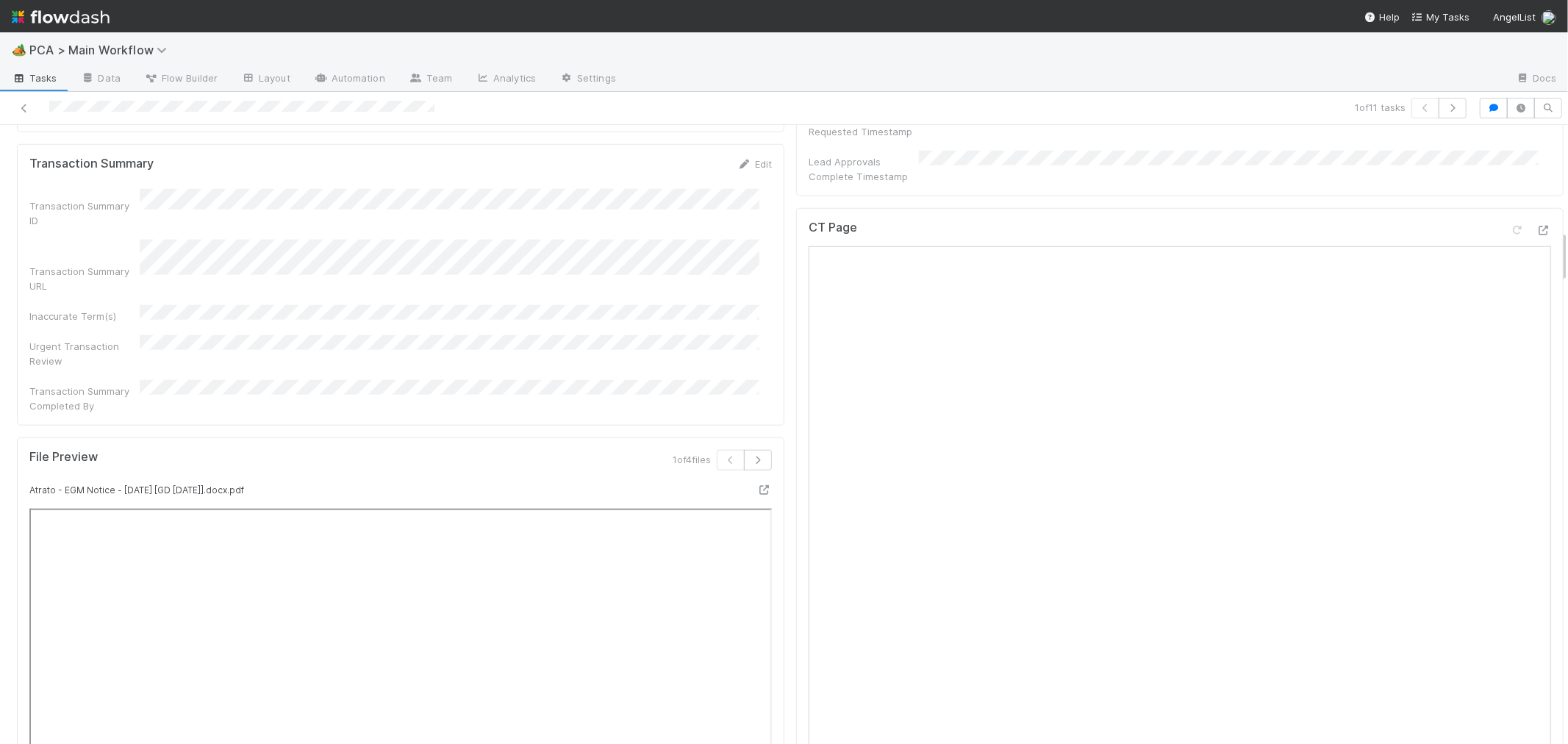
click at [796, 664] on div "CT Page" at bounding box center [1180, 529] width 768 height 643
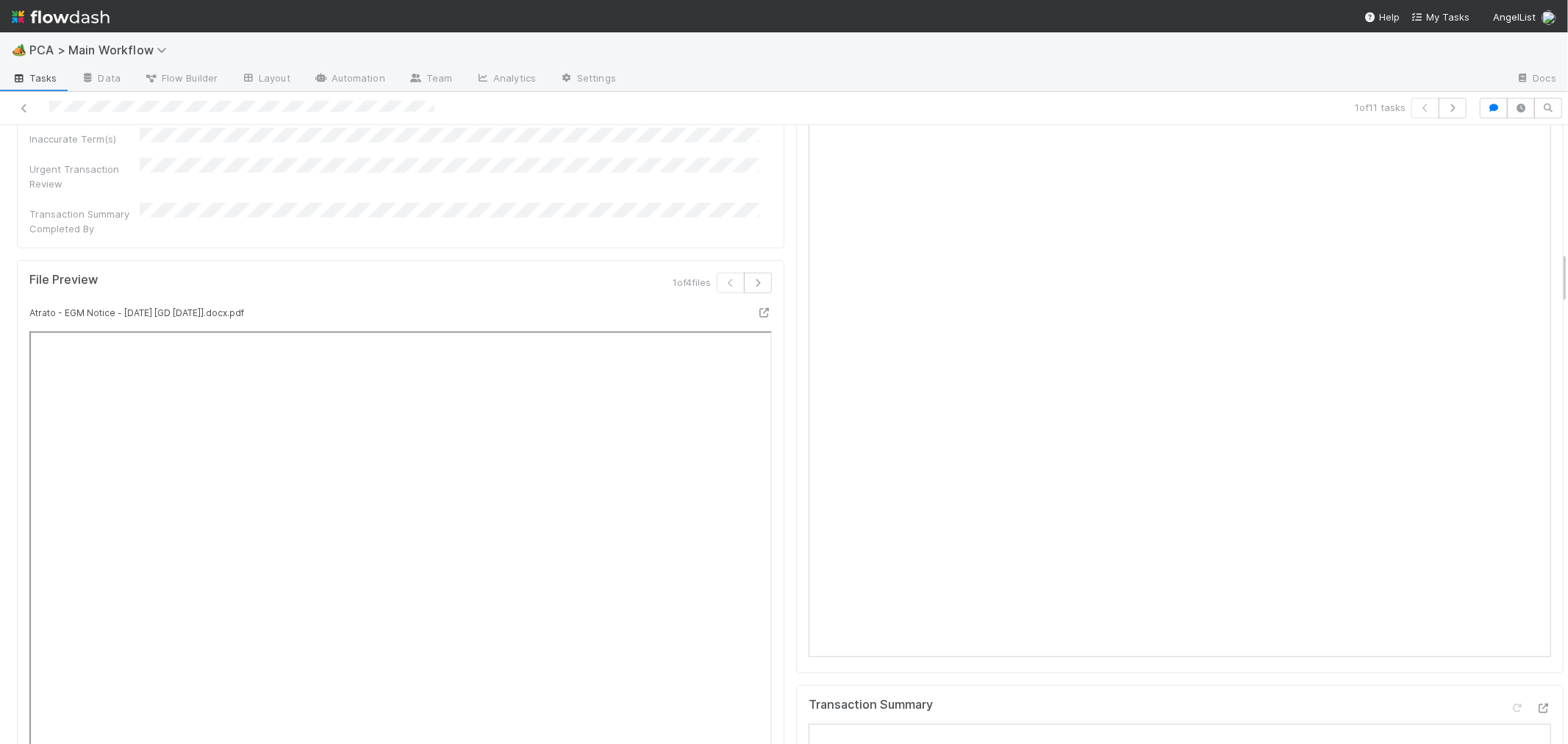
scroll to position [1633, 0]
drag, startPoint x: 1488, startPoint y: 370, endPoint x: 1451, endPoint y: 382, distance: 38.9
click at [1509, 472] on icon at bounding box center [1517, 476] width 15 height 10
click at [768, 611] on div "File Preview 1 of 4 files Atrato - EGM Notice - August 2025 [GD 8.22.25].docx.p…" at bounding box center [401, 440] width 768 height 822
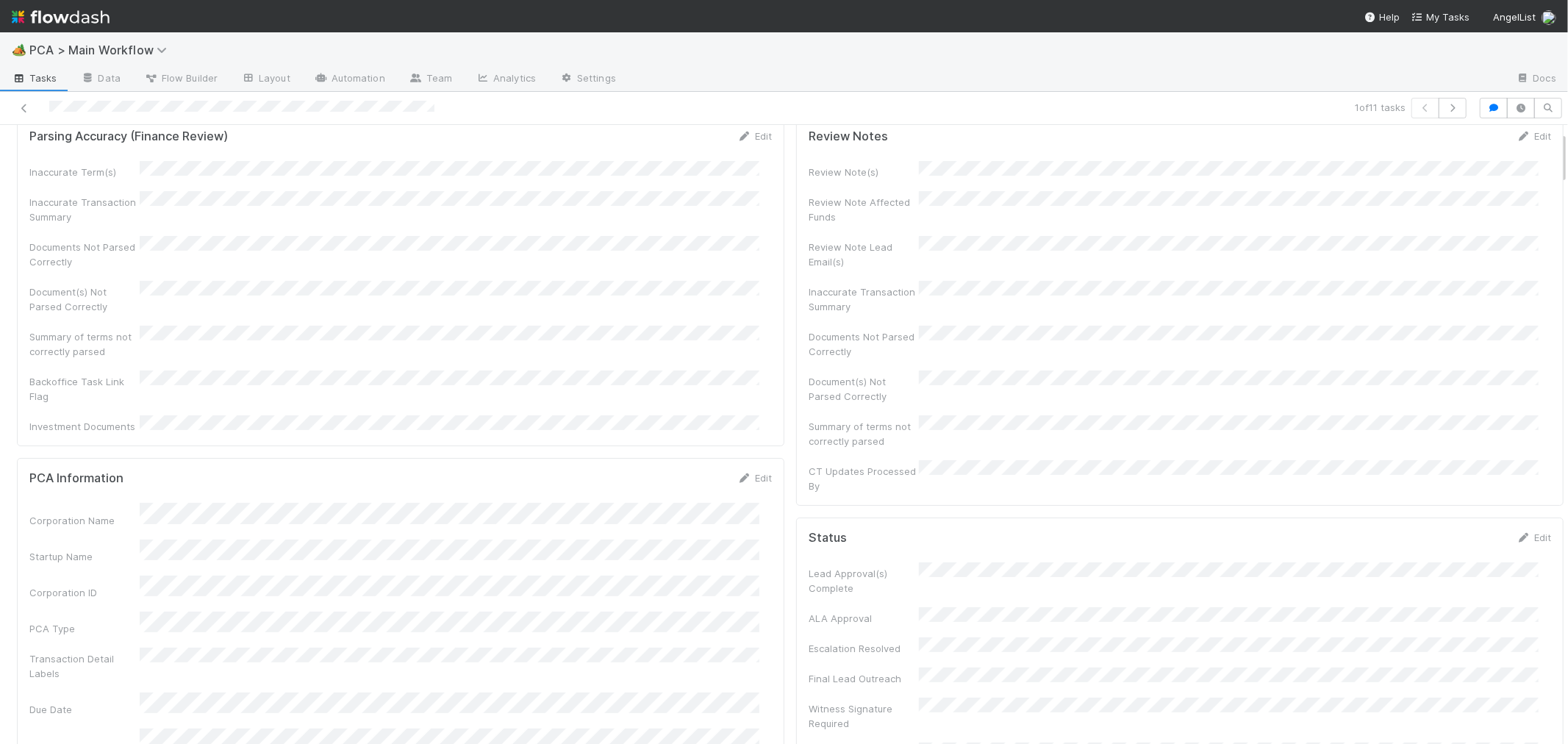
scroll to position [0, 0]
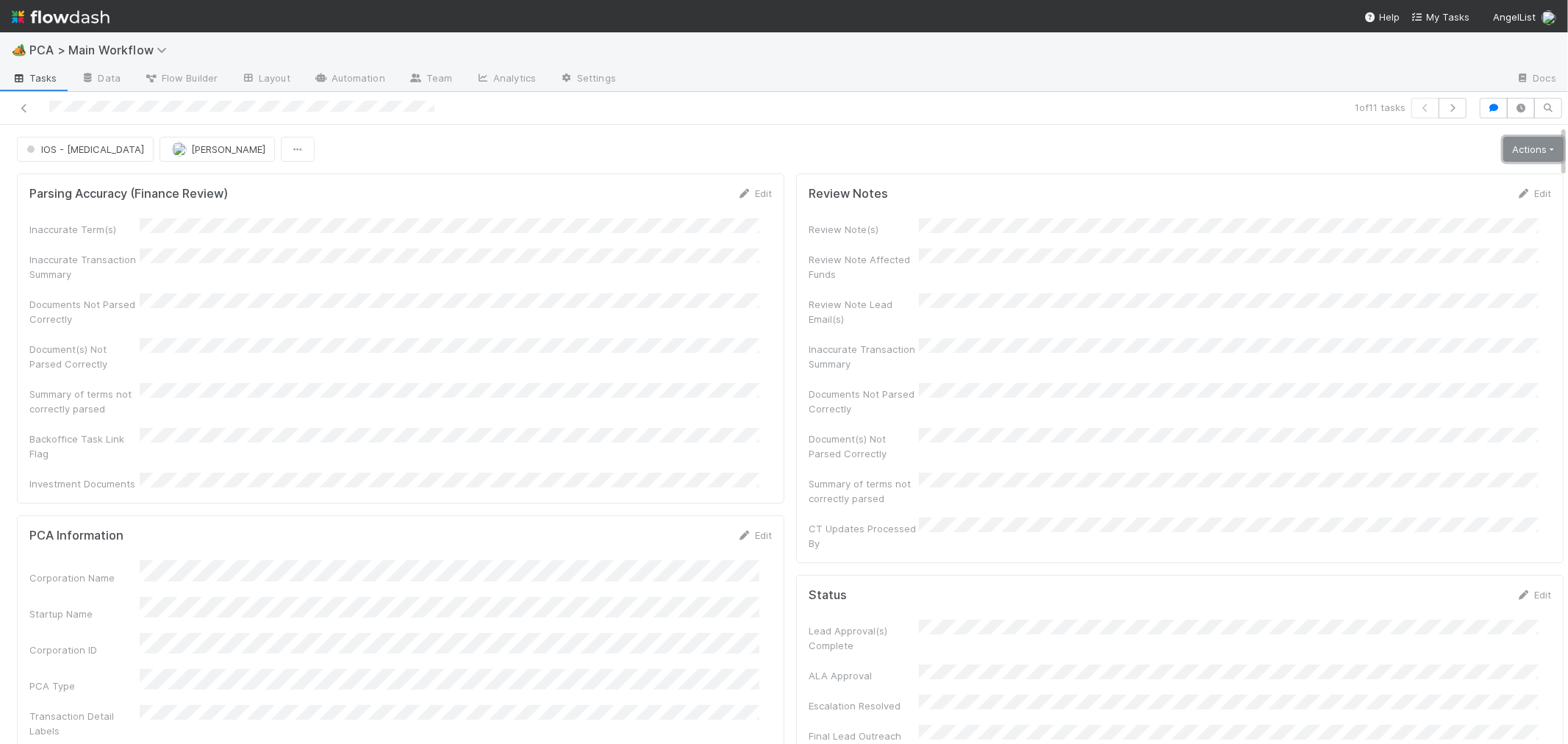
click at [1504, 149] on link "Actions" at bounding box center [1533, 149] width 60 height 25
click at [1503, 152] on link "Actions" at bounding box center [1533, 149] width 60 height 25
click at [772, 463] on div "Parsing Accuracy (Finance Review) Edit Inaccurate Term(s) Inaccurate Transactio…" at bounding box center [401, 339] width 768 height 330
click at [1503, 154] on link "Actions" at bounding box center [1533, 149] width 60 height 25
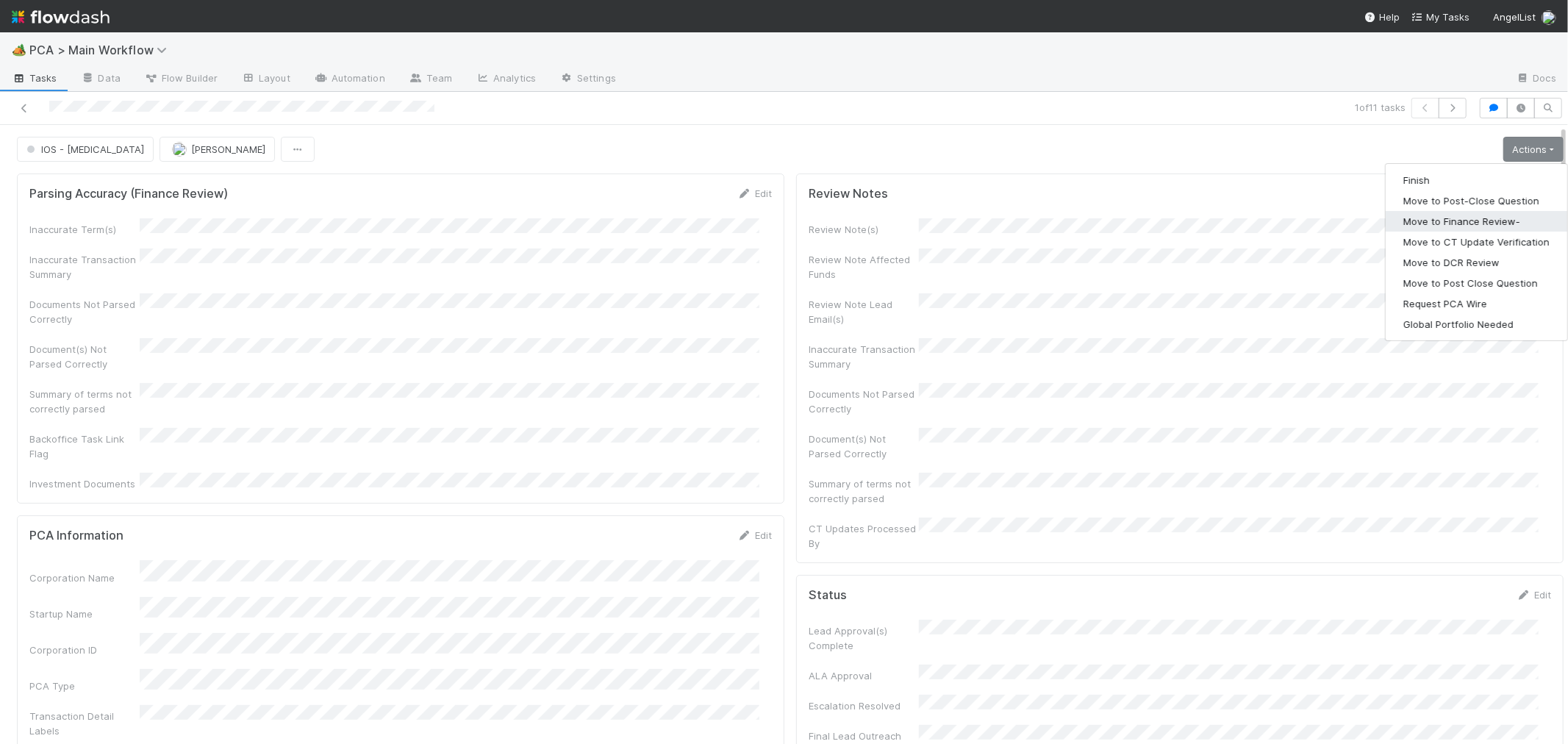
click at [1467, 222] on button "Move to Finance Review-" at bounding box center [1476, 221] width 182 height 20
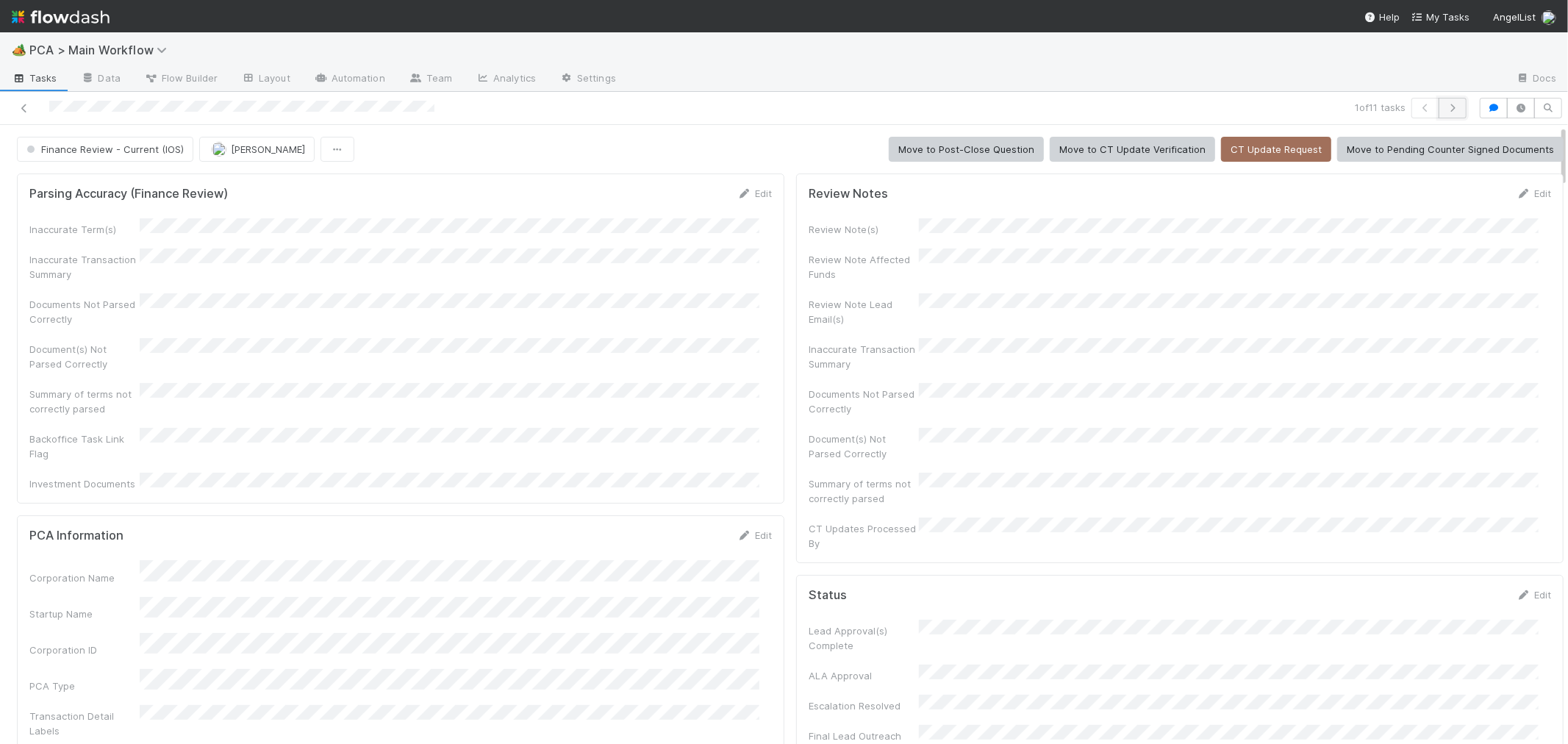
click at [1445, 108] on icon "button" at bounding box center [1452, 108] width 15 height 9
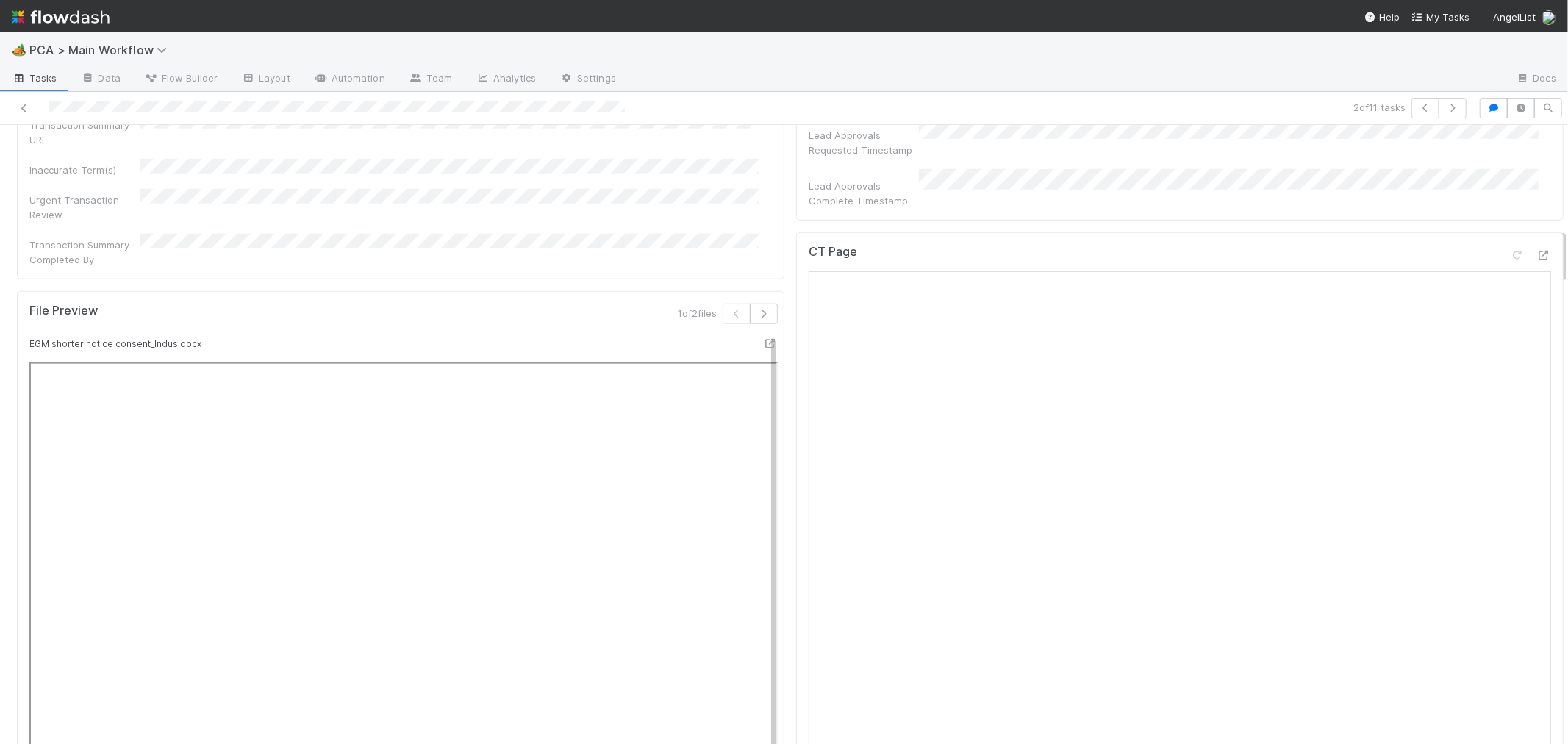
scroll to position [1143, 0]
click at [756, 384] on icon "button" at bounding box center [764, 388] width 15 height 9
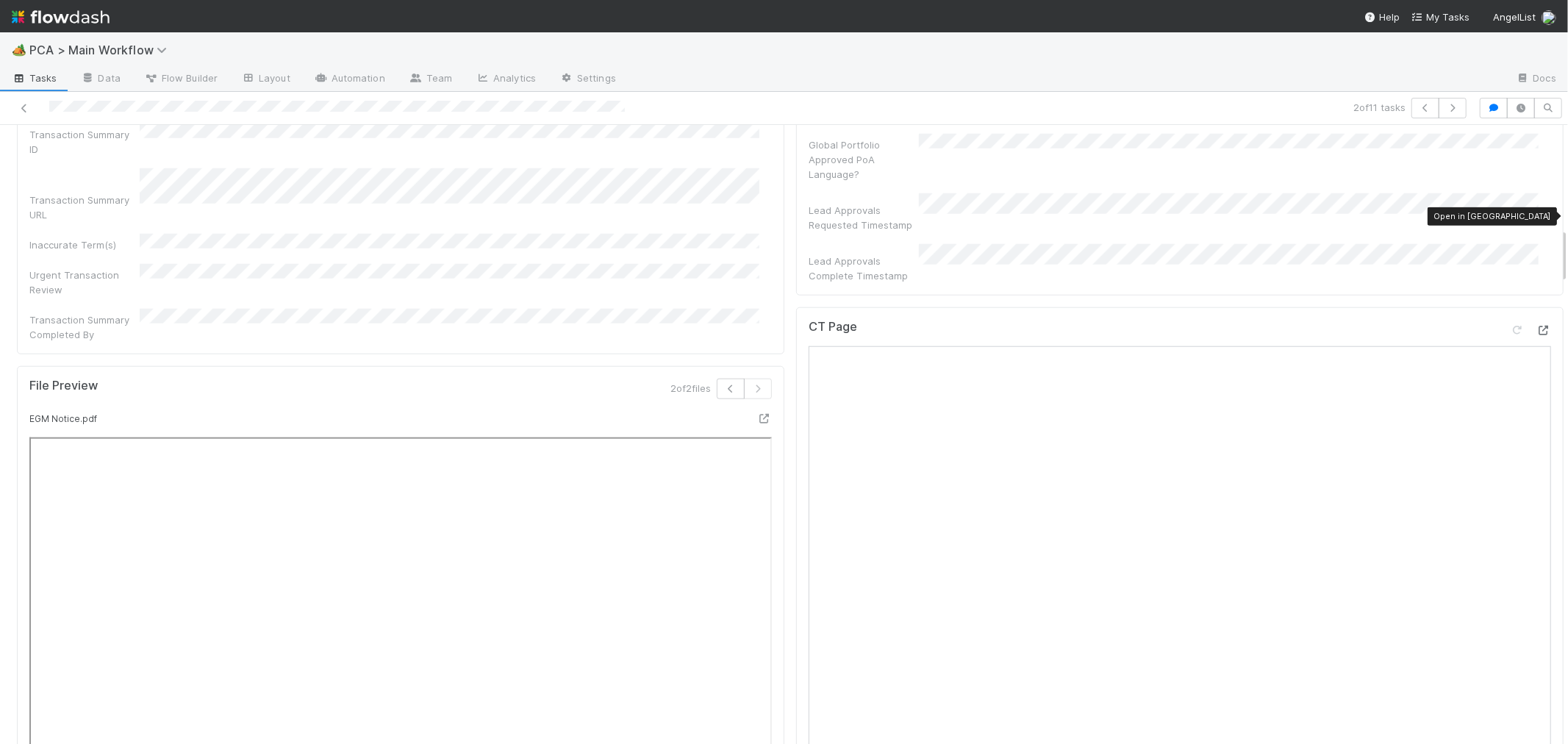
click at [1536, 326] on icon at bounding box center [1544, 330] width 15 height 10
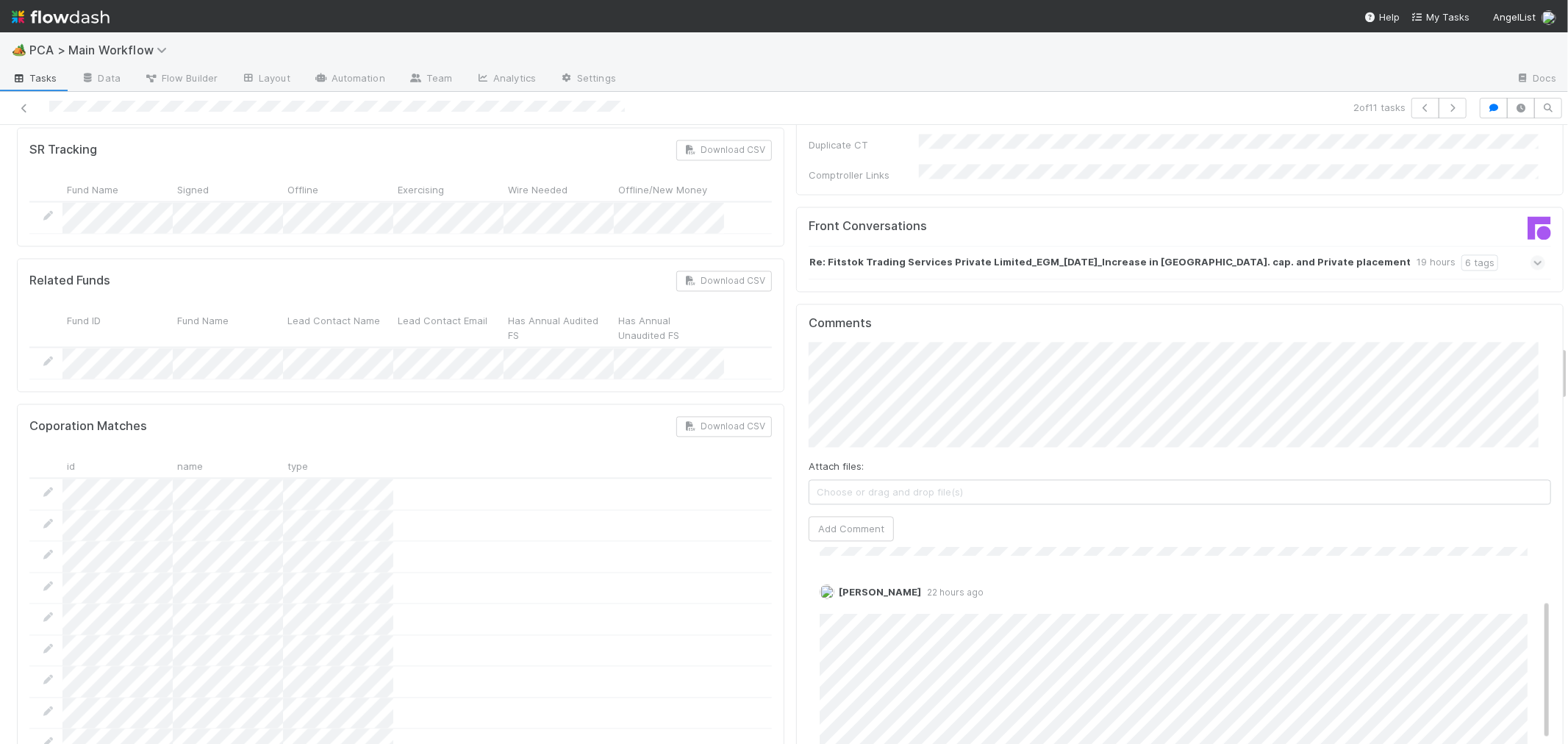
scroll to position [163, 0]
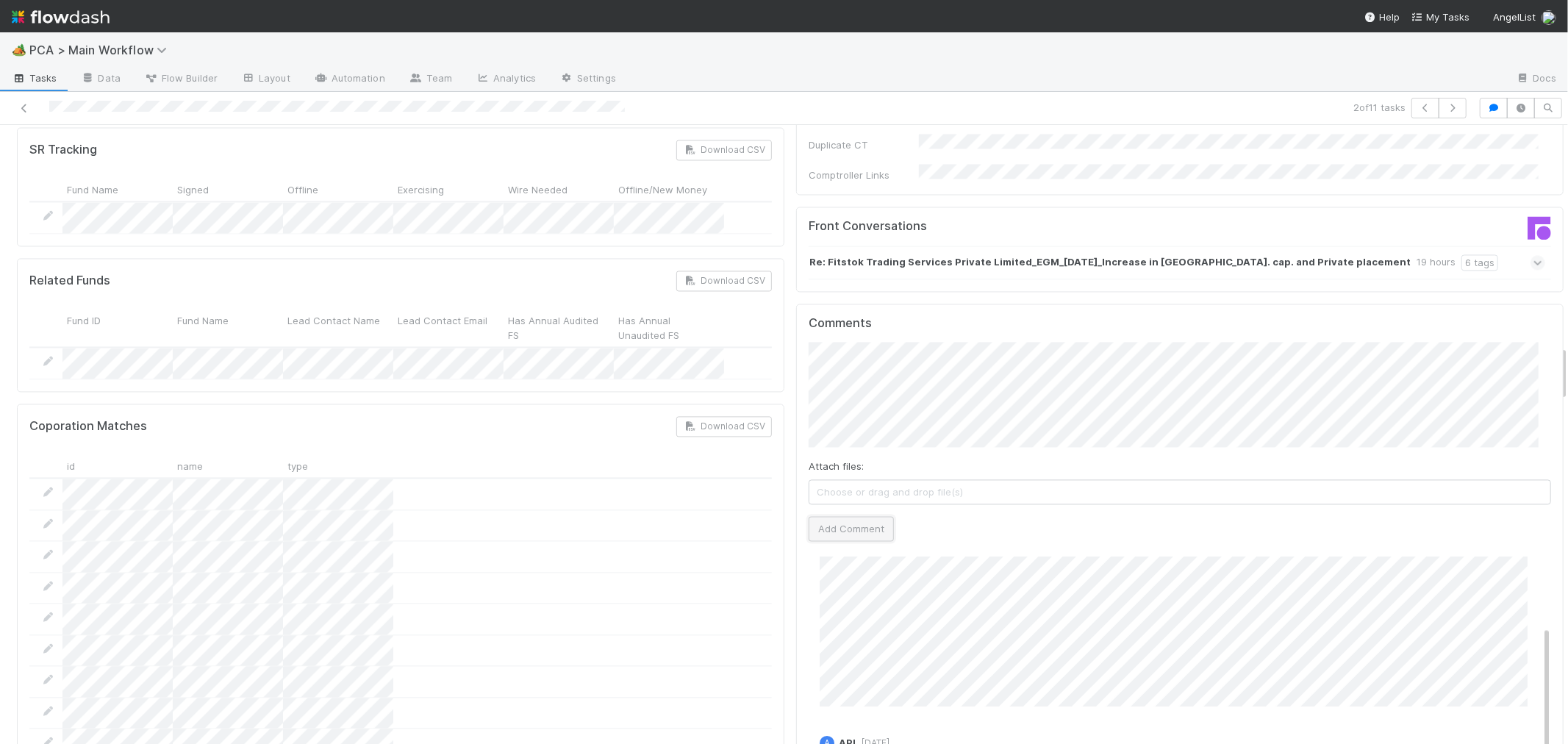
click at [851, 516] on button "Add Comment" at bounding box center [851, 528] width 86 height 25
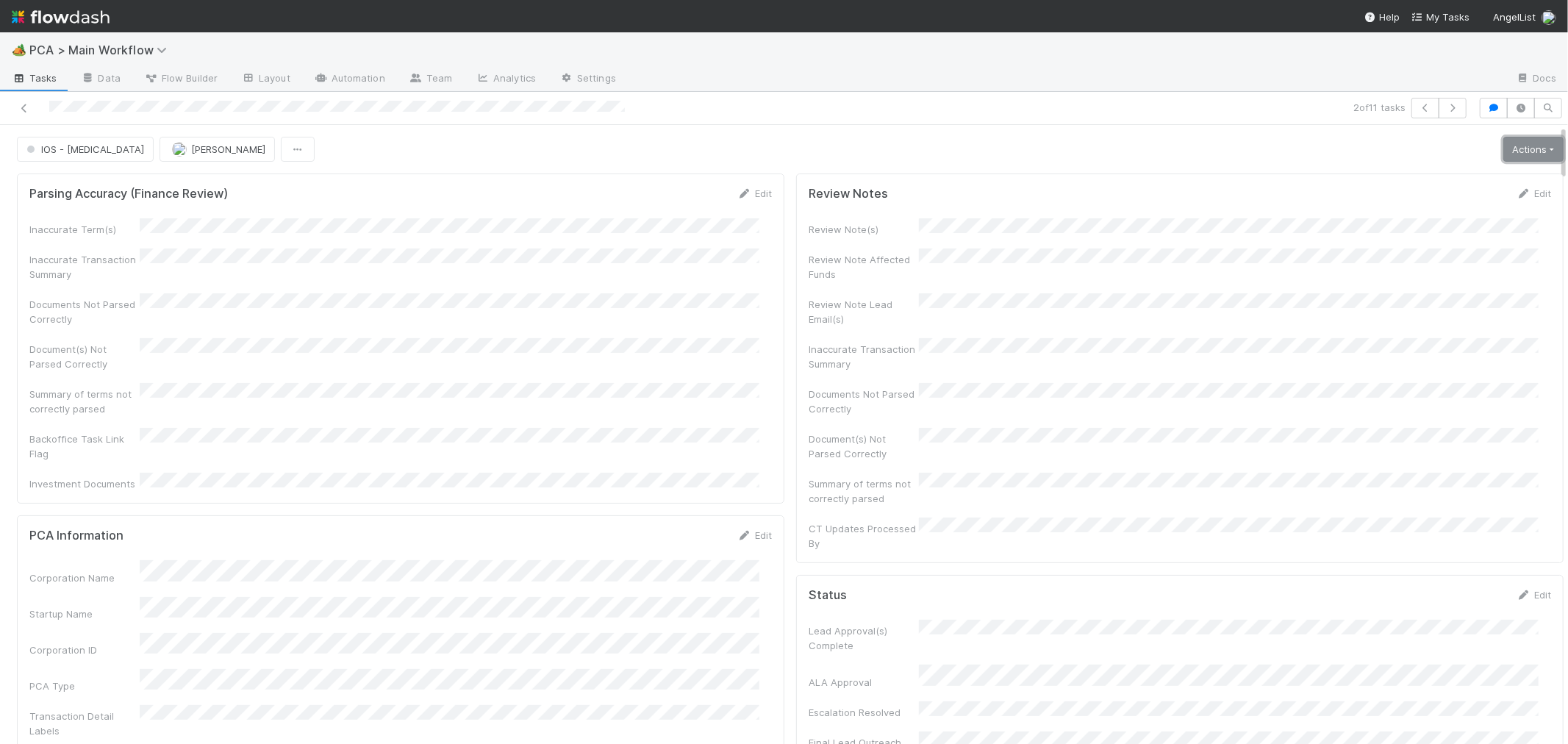
click at [1503, 151] on link "Actions" at bounding box center [1533, 149] width 60 height 25
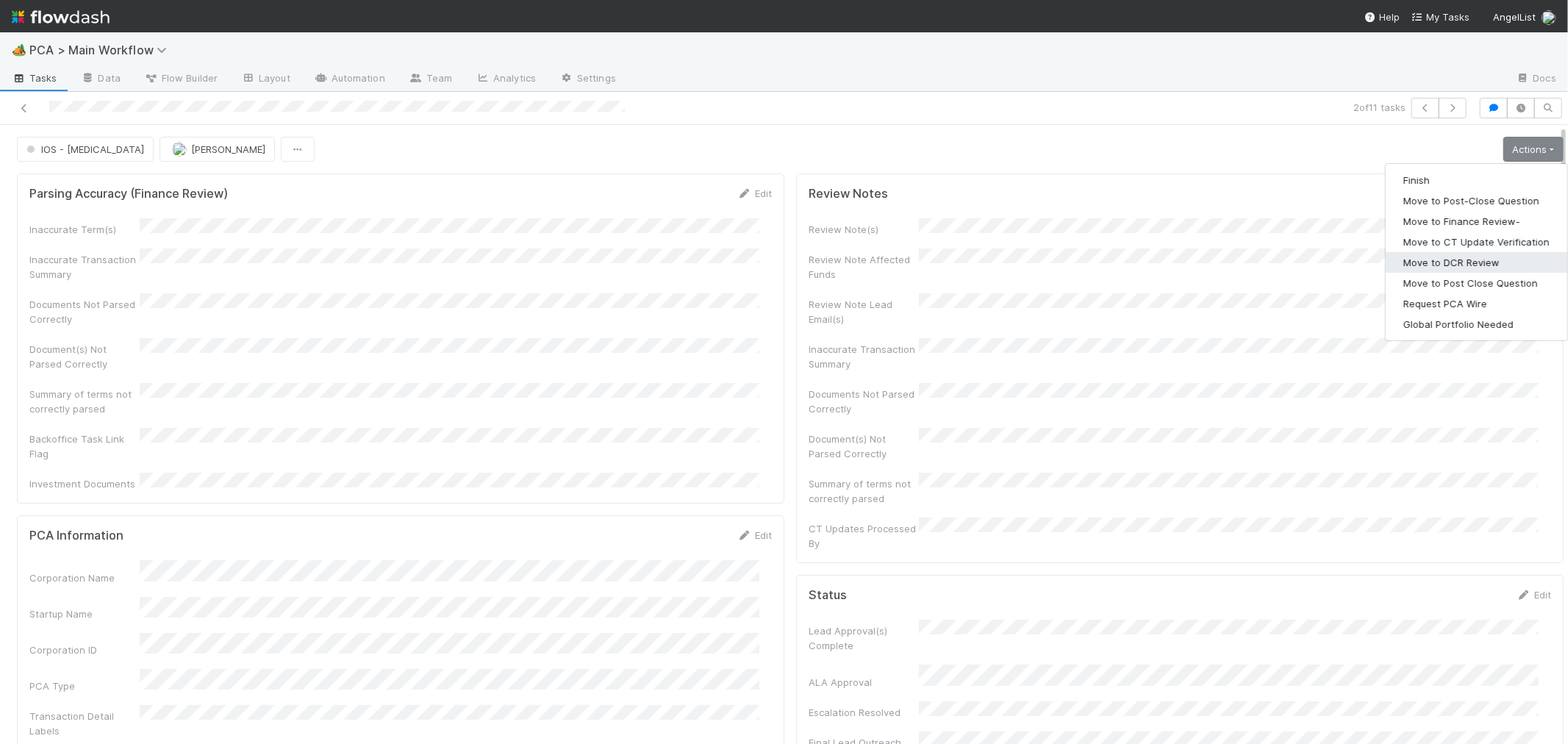
click at [1443, 267] on button "Move to DCR Review" at bounding box center [1476, 262] width 182 height 20
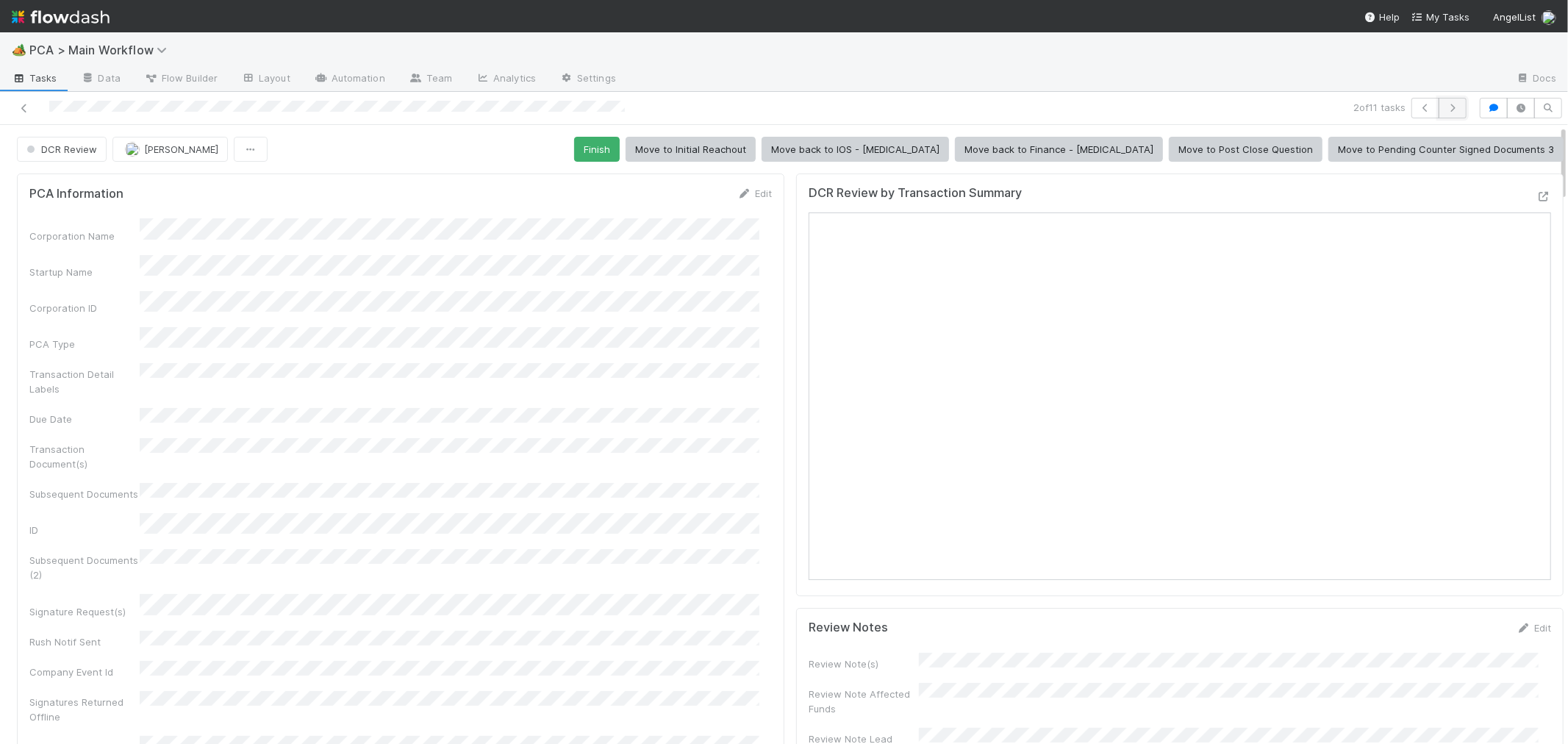
click at [1445, 107] on icon "button" at bounding box center [1452, 108] width 15 height 9
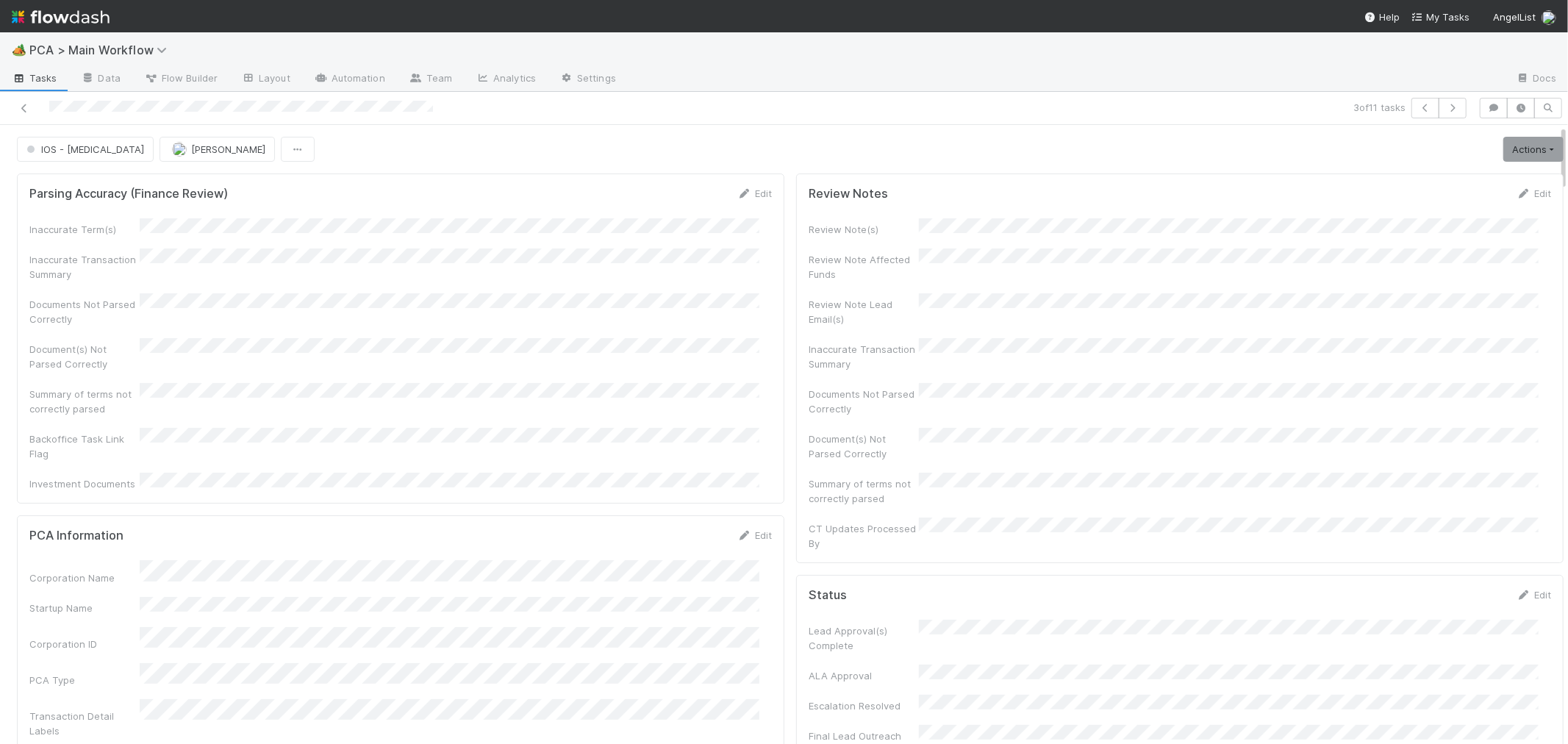
click at [590, 305] on div "Documents Not Parsed Correctly" at bounding box center [401, 309] width 742 height 33
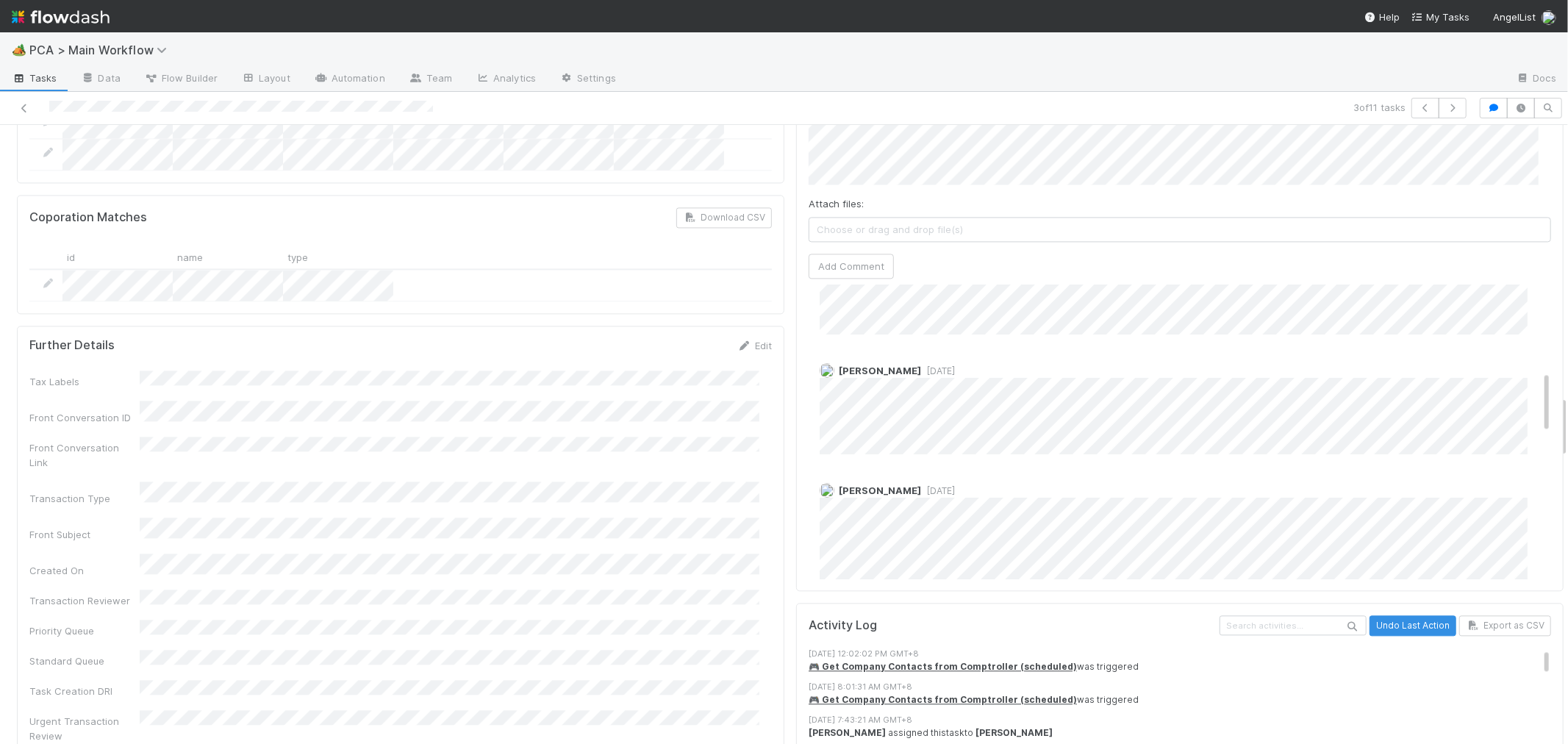
scroll to position [408, 0]
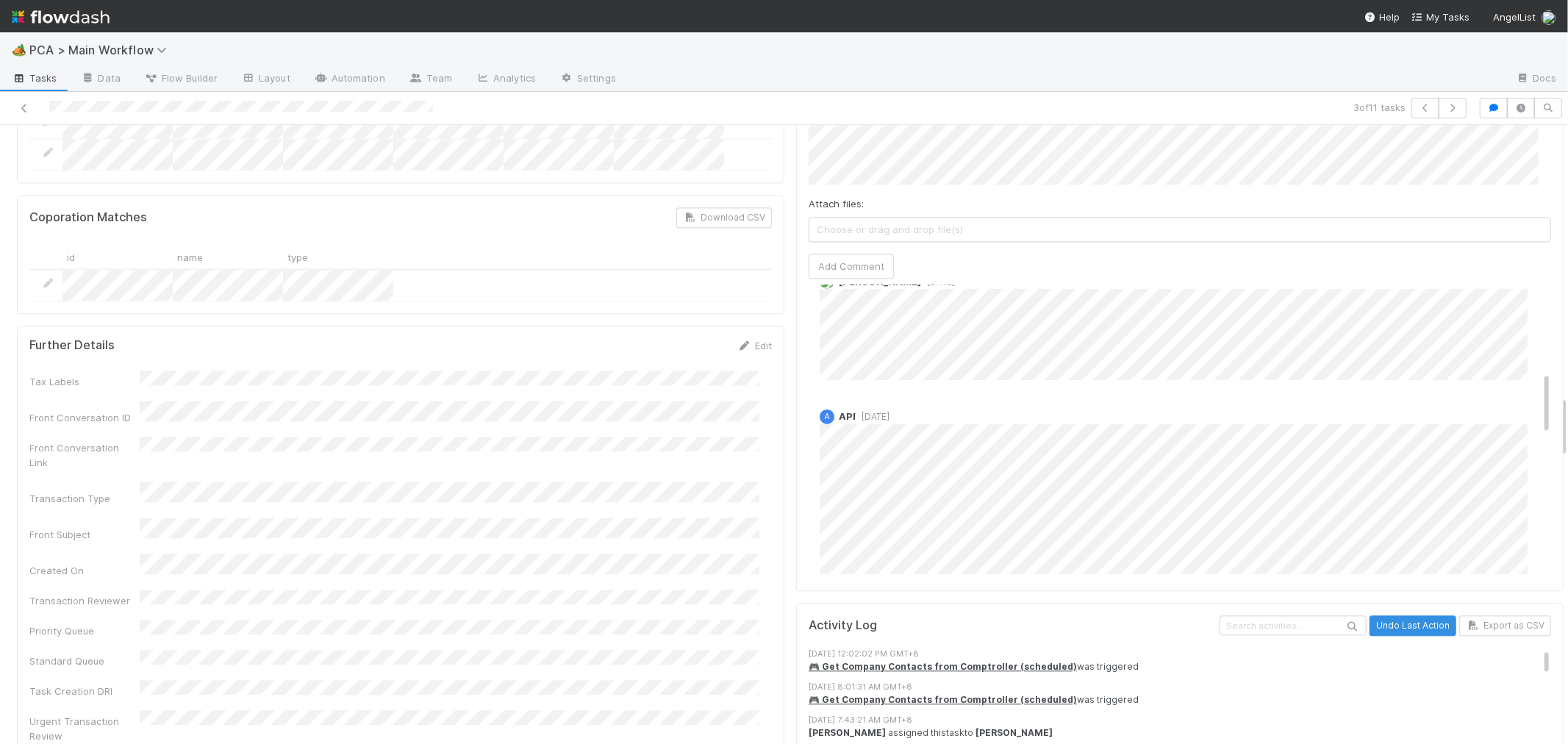
click at [35, 111] on div at bounding box center [374, 108] width 736 height 20
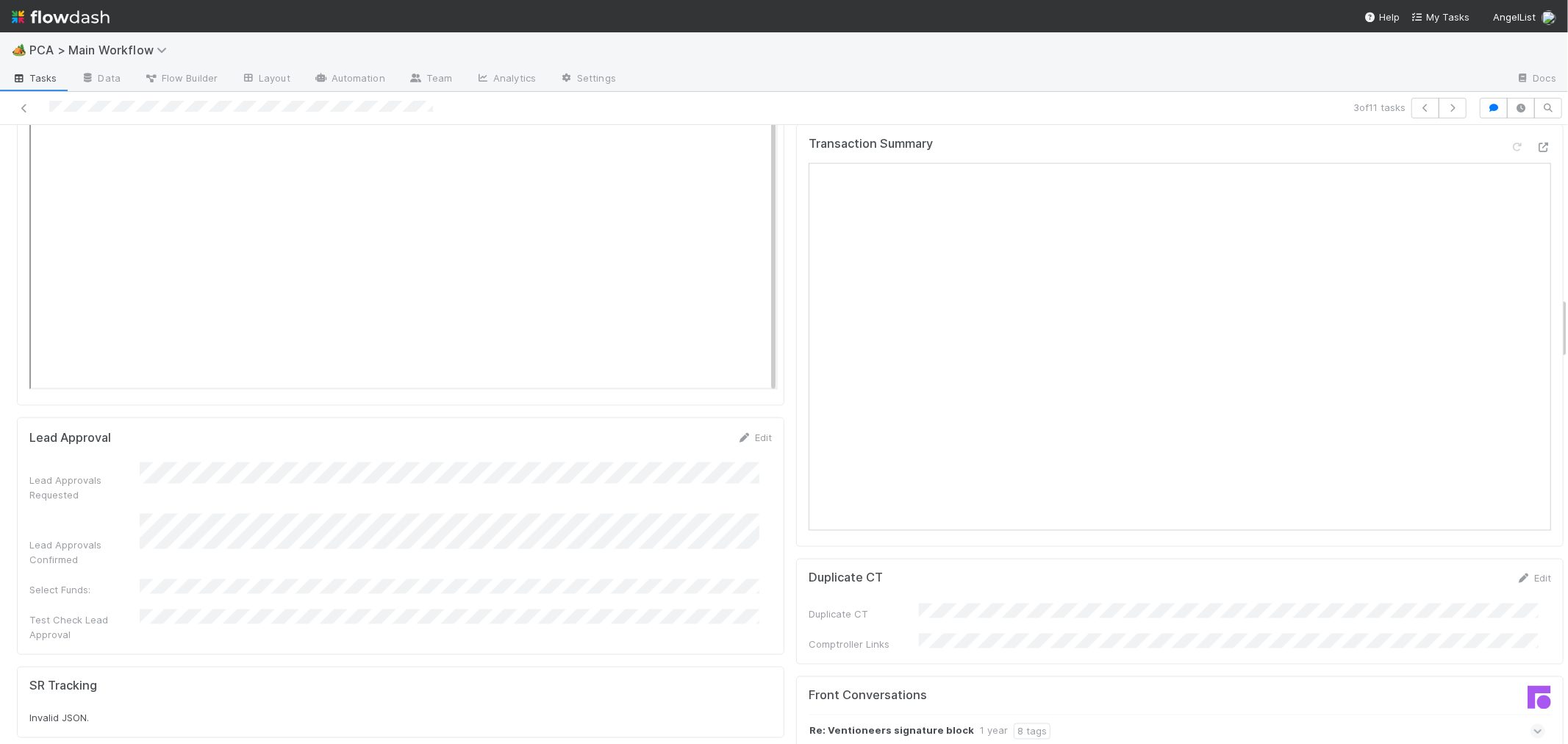
scroll to position [1715, 0]
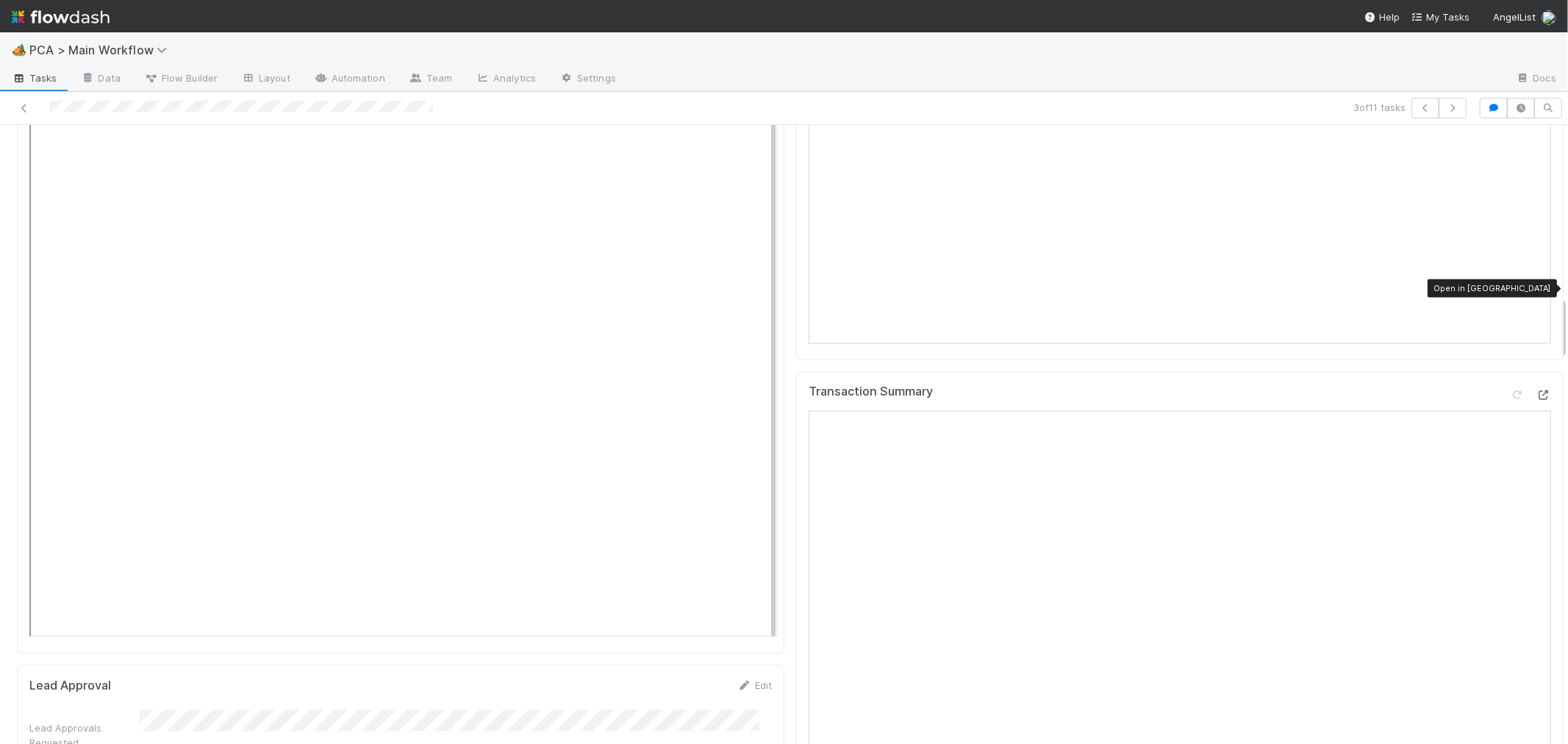
click at [1536, 390] on icon at bounding box center [1544, 395] width 15 height 10
click at [796, 572] on div "Transaction Summary" at bounding box center [1180, 583] width 768 height 423
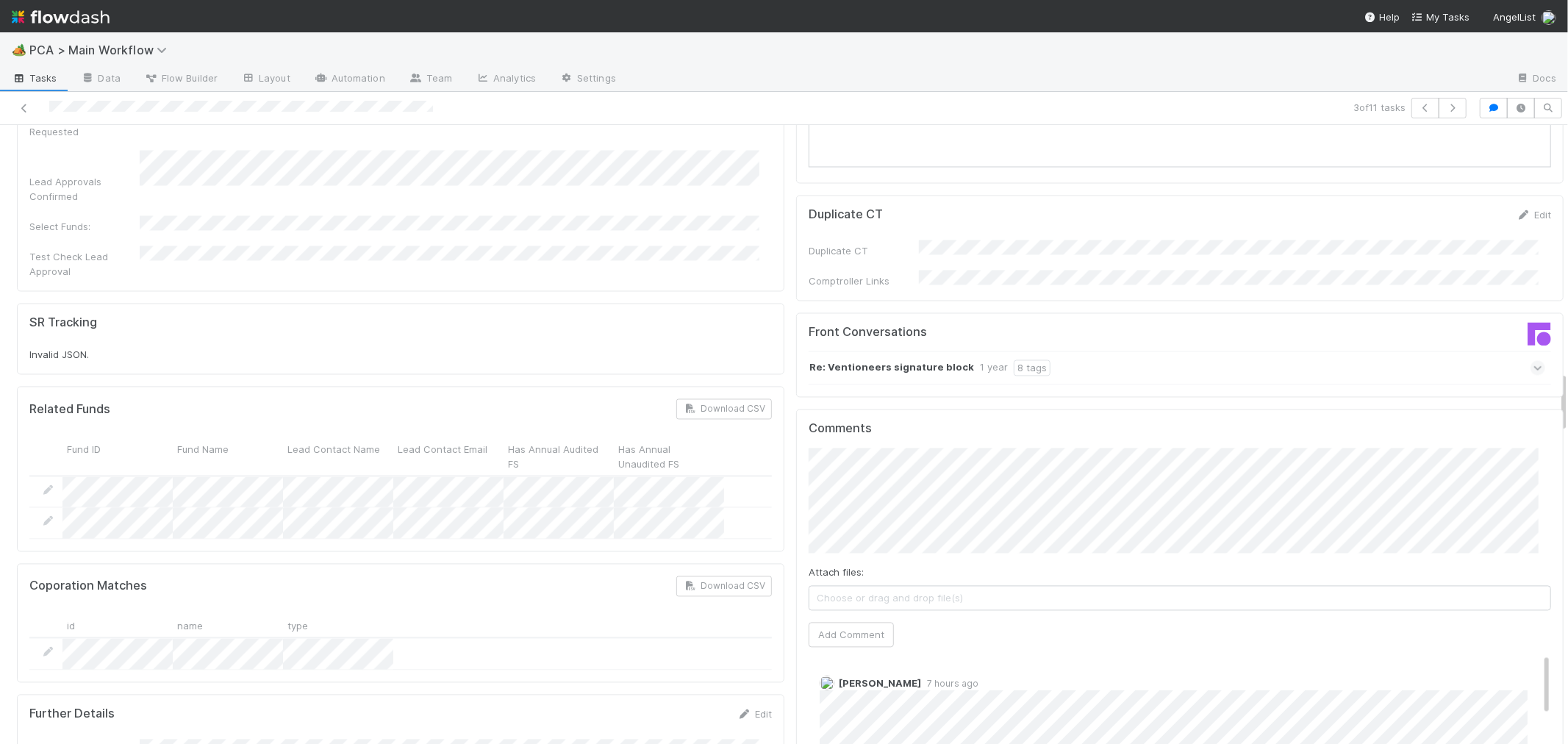
scroll to position [2450, 0]
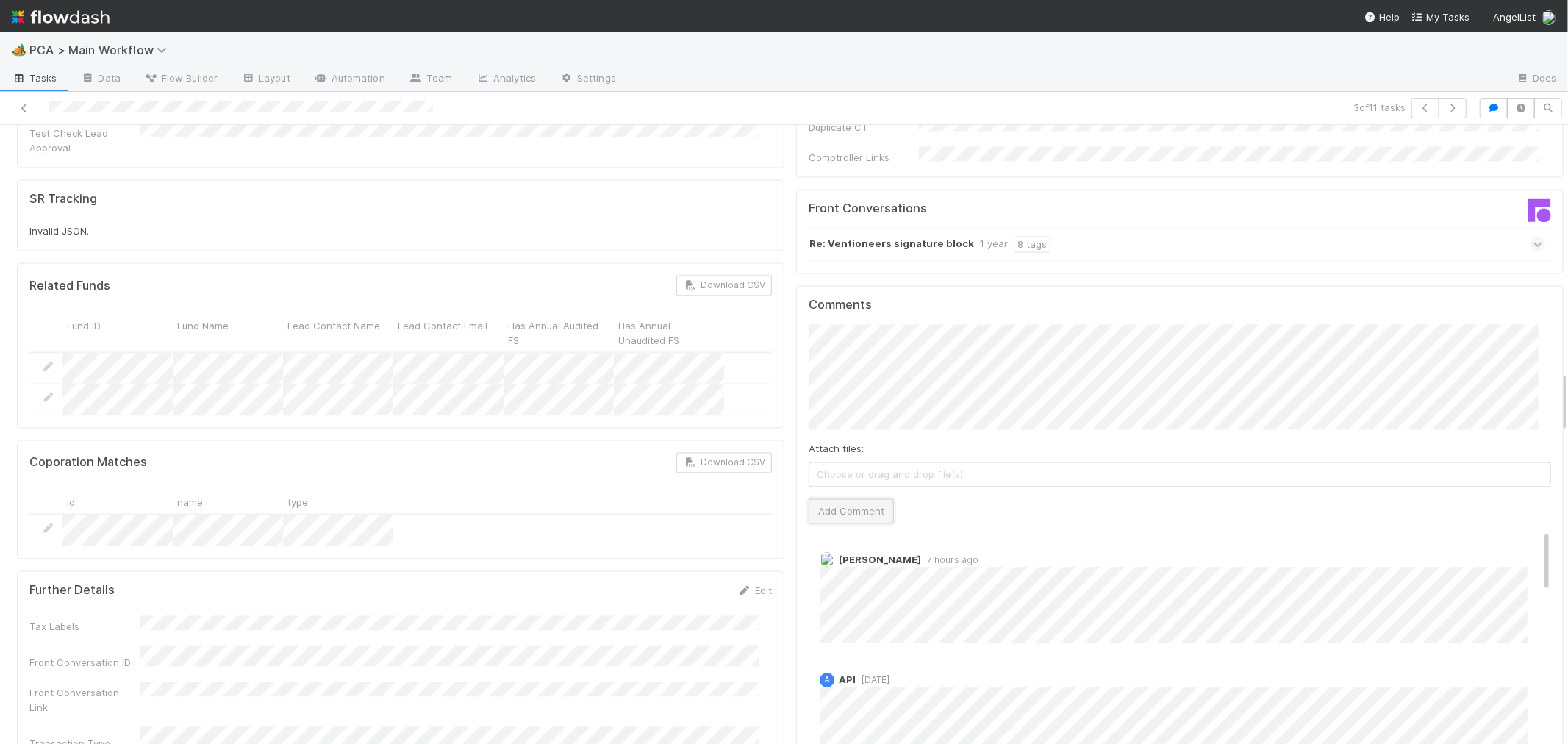
click at [866, 498] on button "Add Comment" at bounding box center [851, 511] width 86 height 25
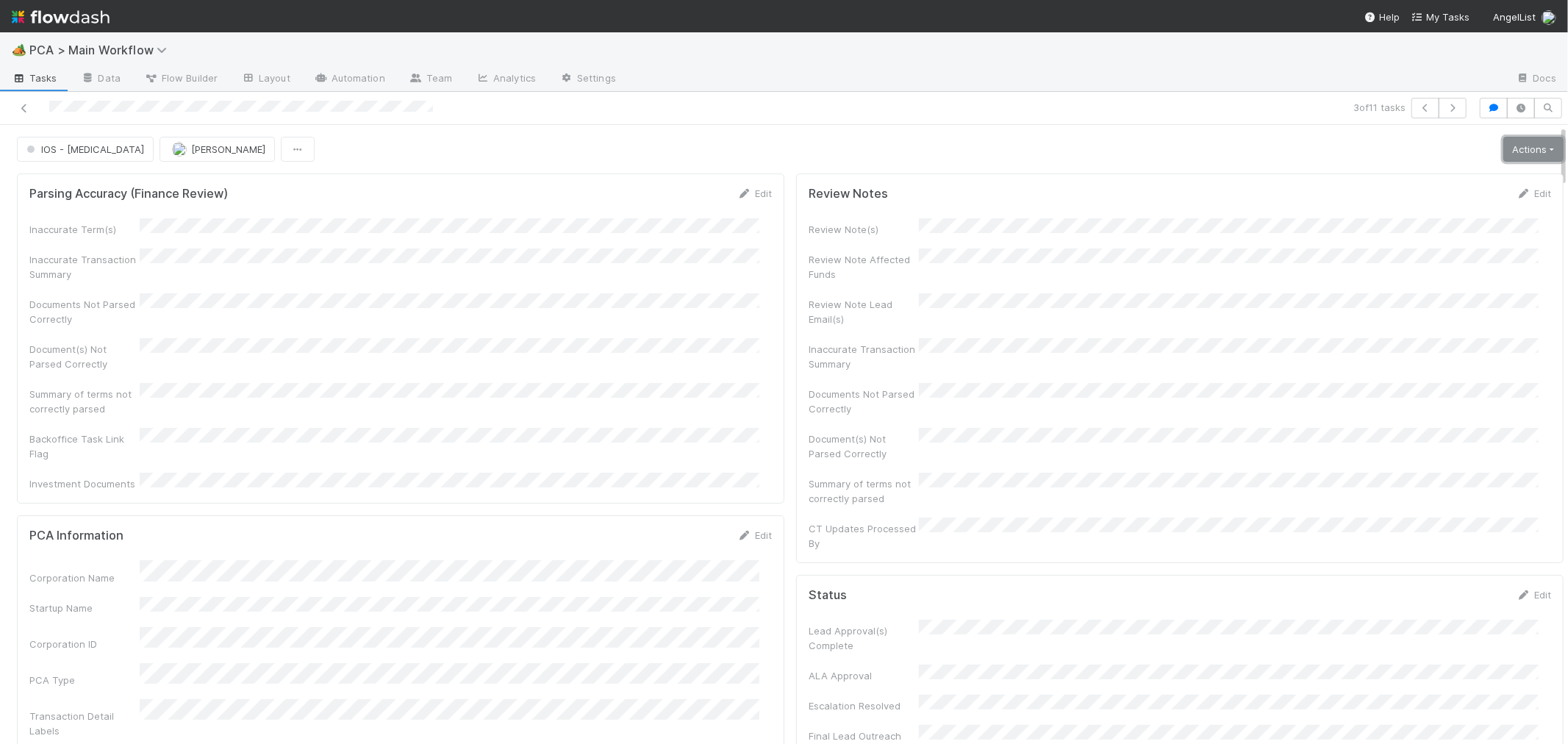
click at [1503, 149] on link "Actions" at bounding box center [1533, 149] width 60 height 25
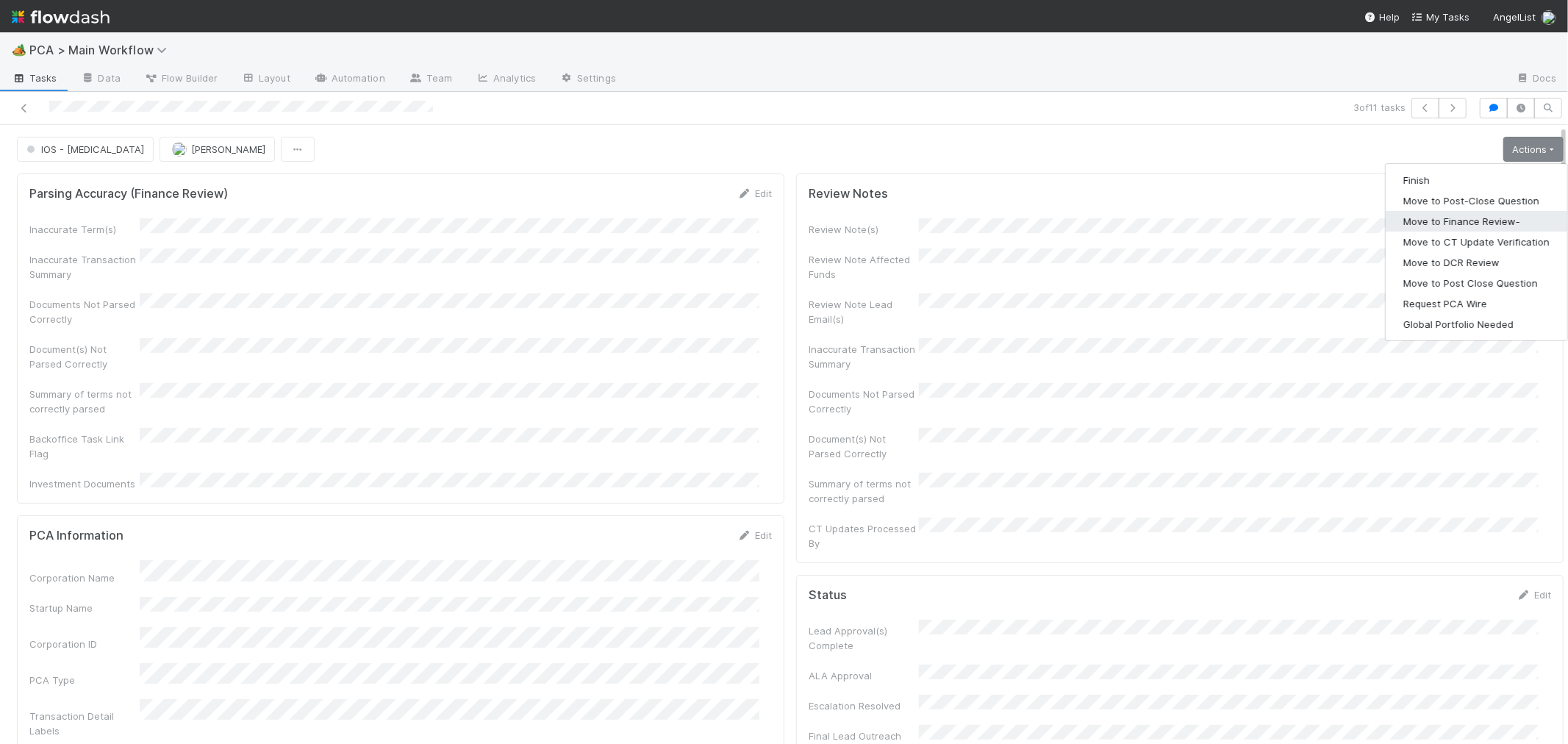
click at [1459, 226] on button "Move to Finance Review-" at bounding box center [1476, 221] width 182 height 20
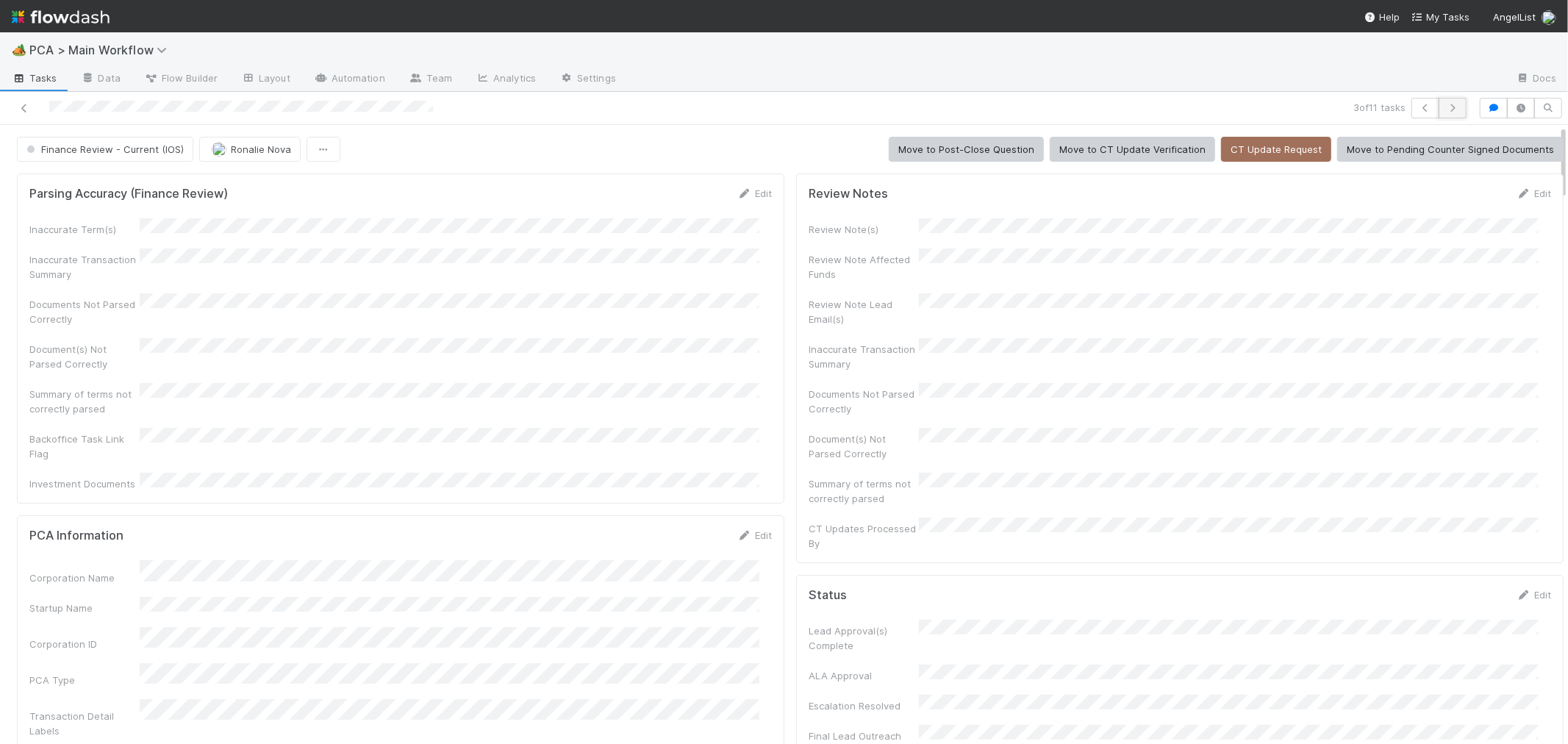
click at [1445, 106] on icon "button" at bounding box center [1452, 108] width 15 height 9
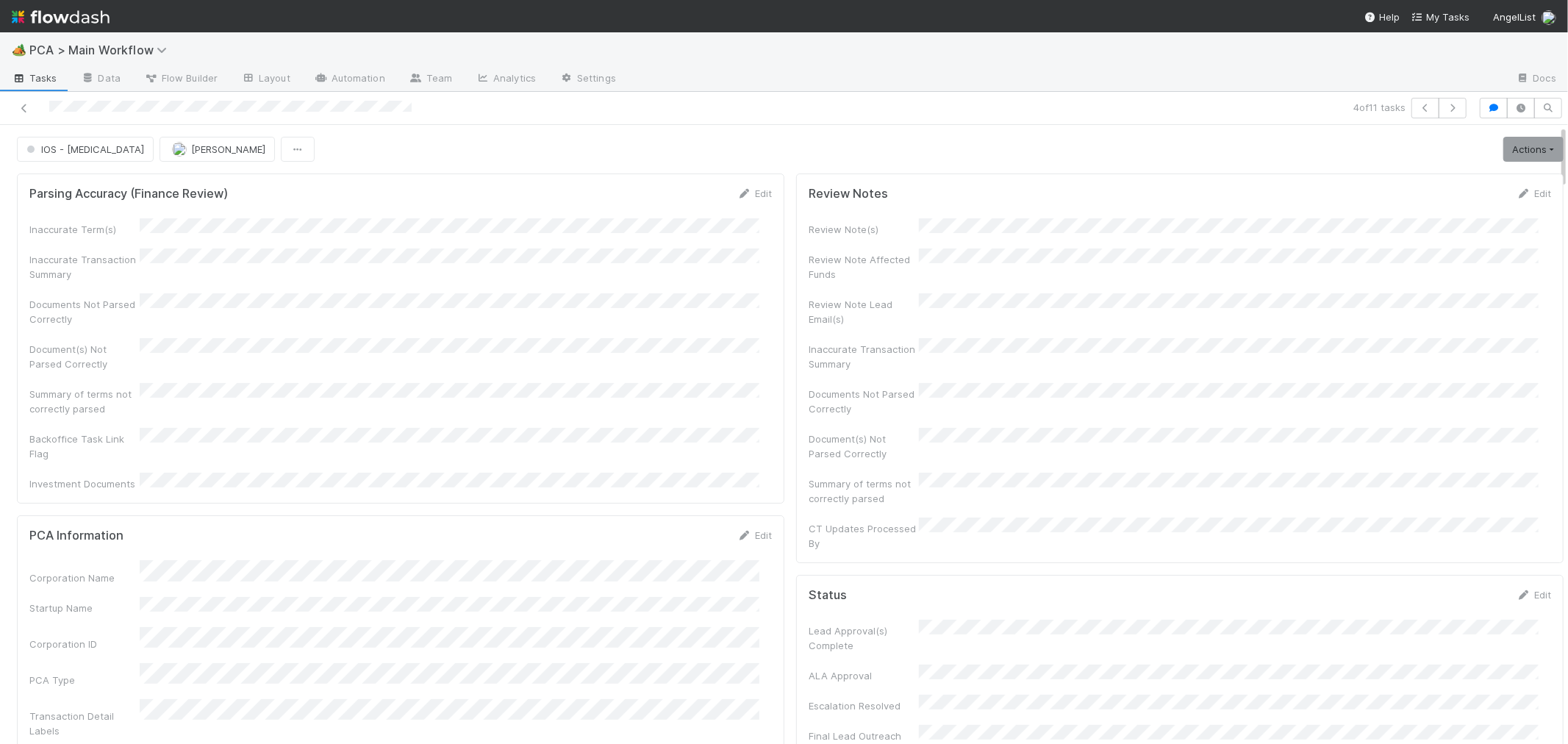
click at [672, 317] on div "Inaccurate Term(s) Inaccurate Transaction Summary Documents Not Parsed Correctl…" at bounding box center [401, 355] width 742 height 272
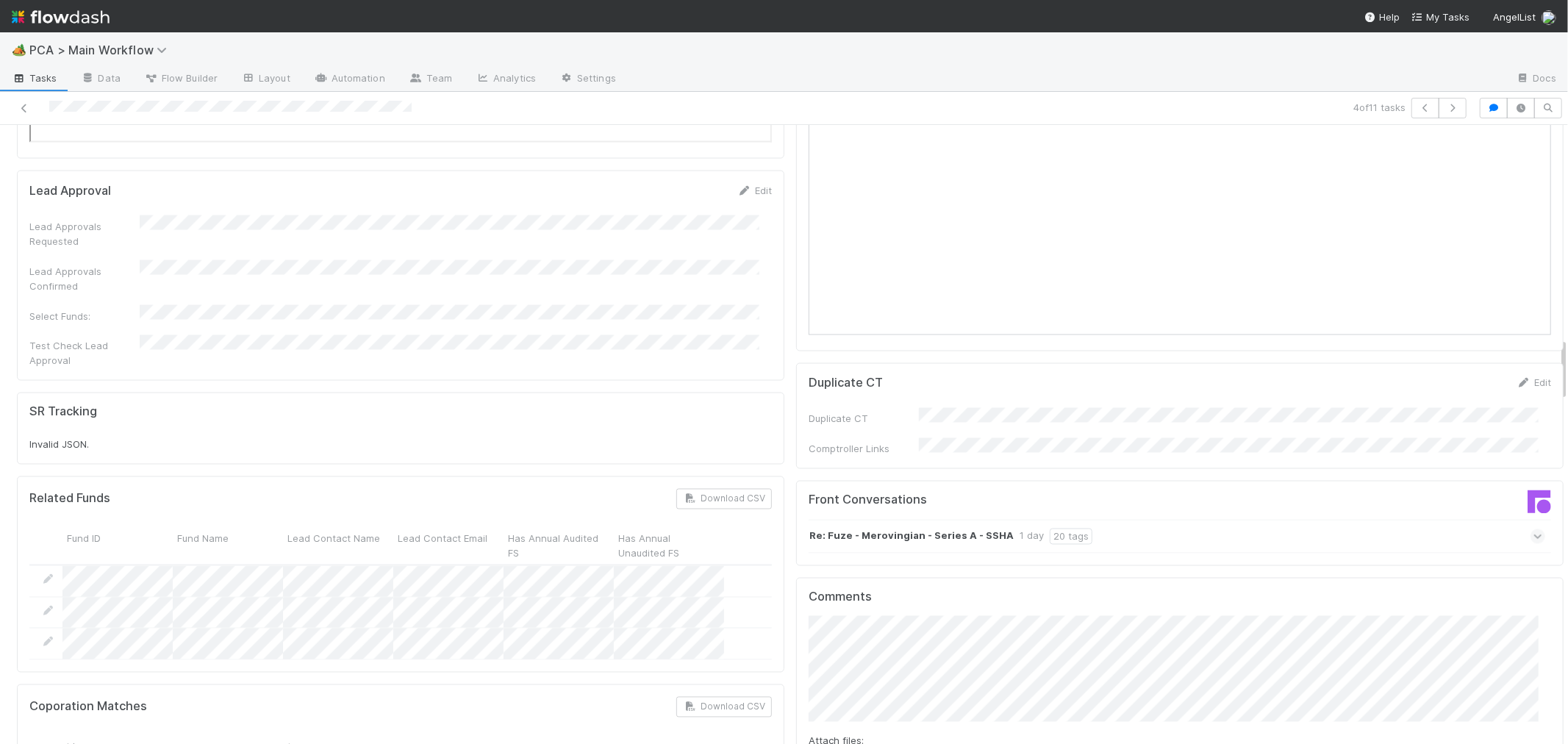
scroll to position [2287, 0]
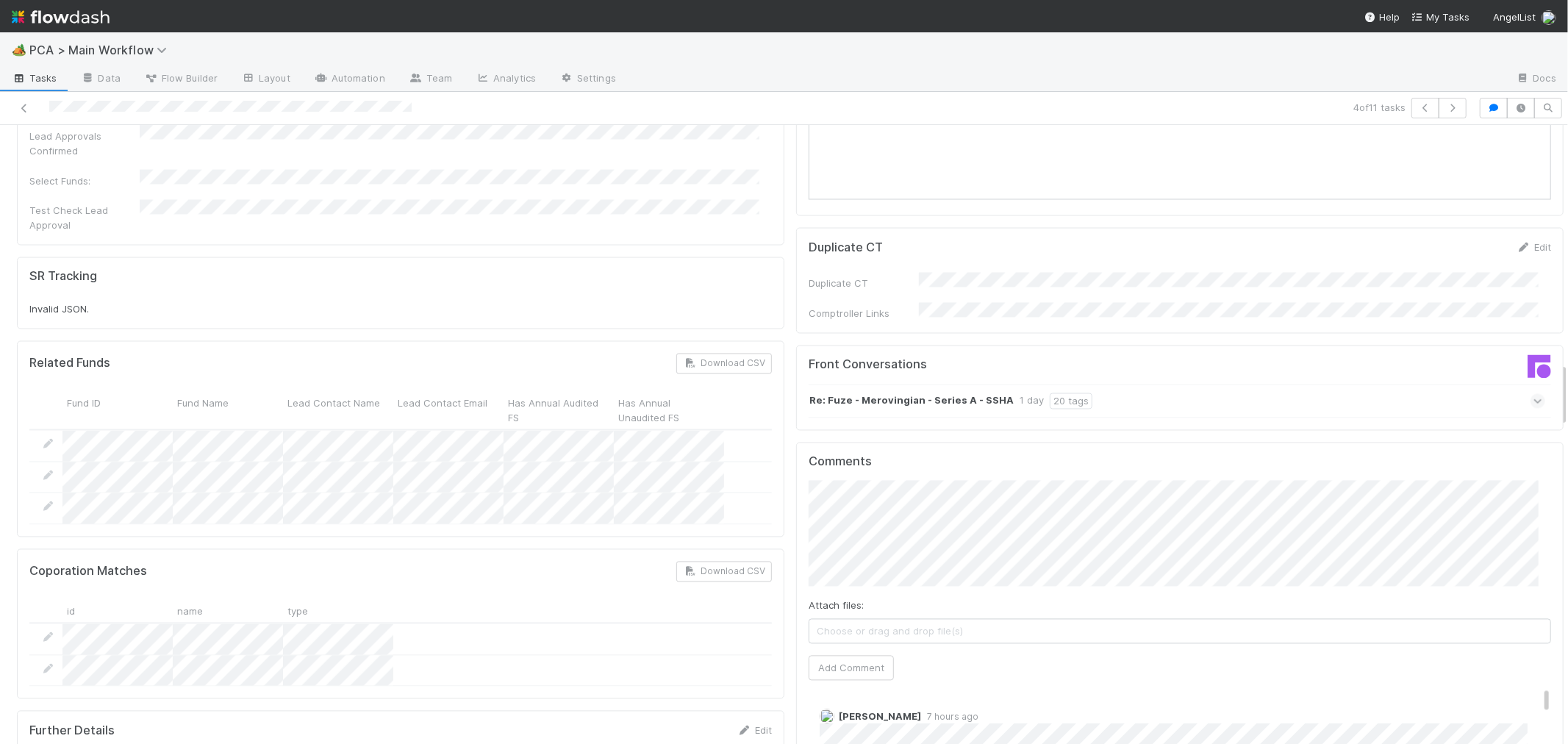
click at [1533, 394] on icon at bounding box center [1538, 401] width 10 height 15
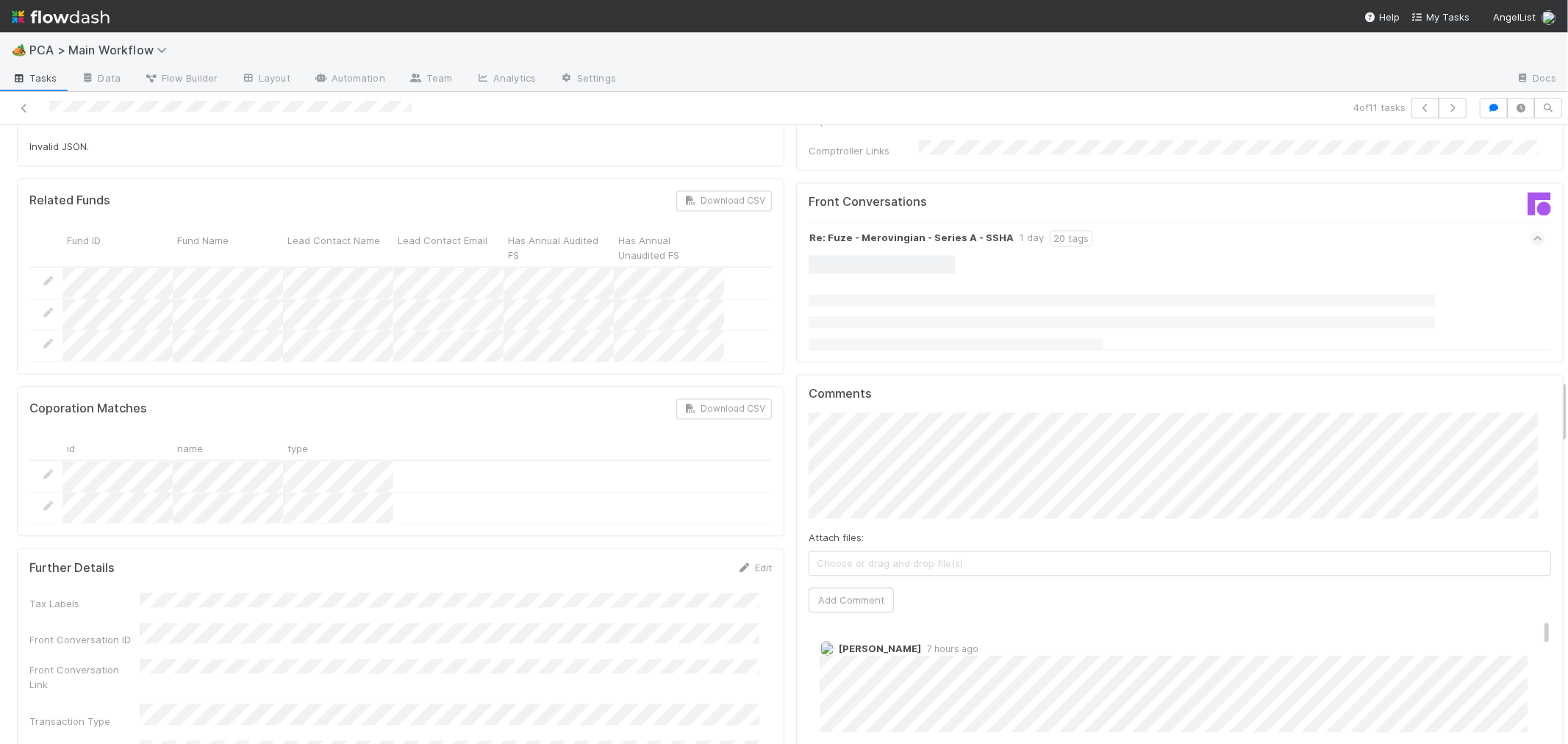
scroll to position [2205, 0]
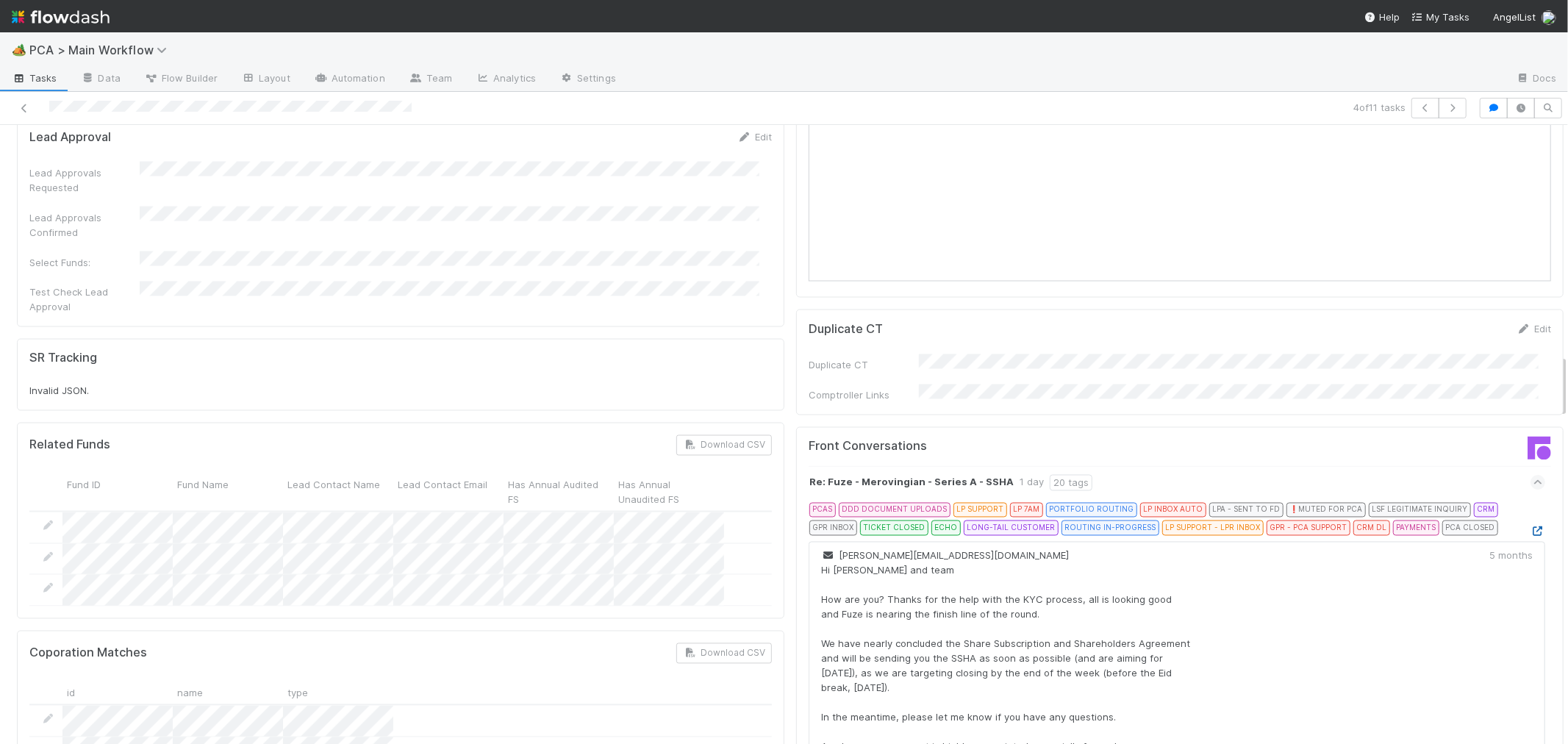
click at [1530, 527] on icon at bounding box center [1538, 532] width 15 height 10
click at [123, 49] on span "PCA > Main Workflow" at bounding box center [101, 50] width 144 height 15
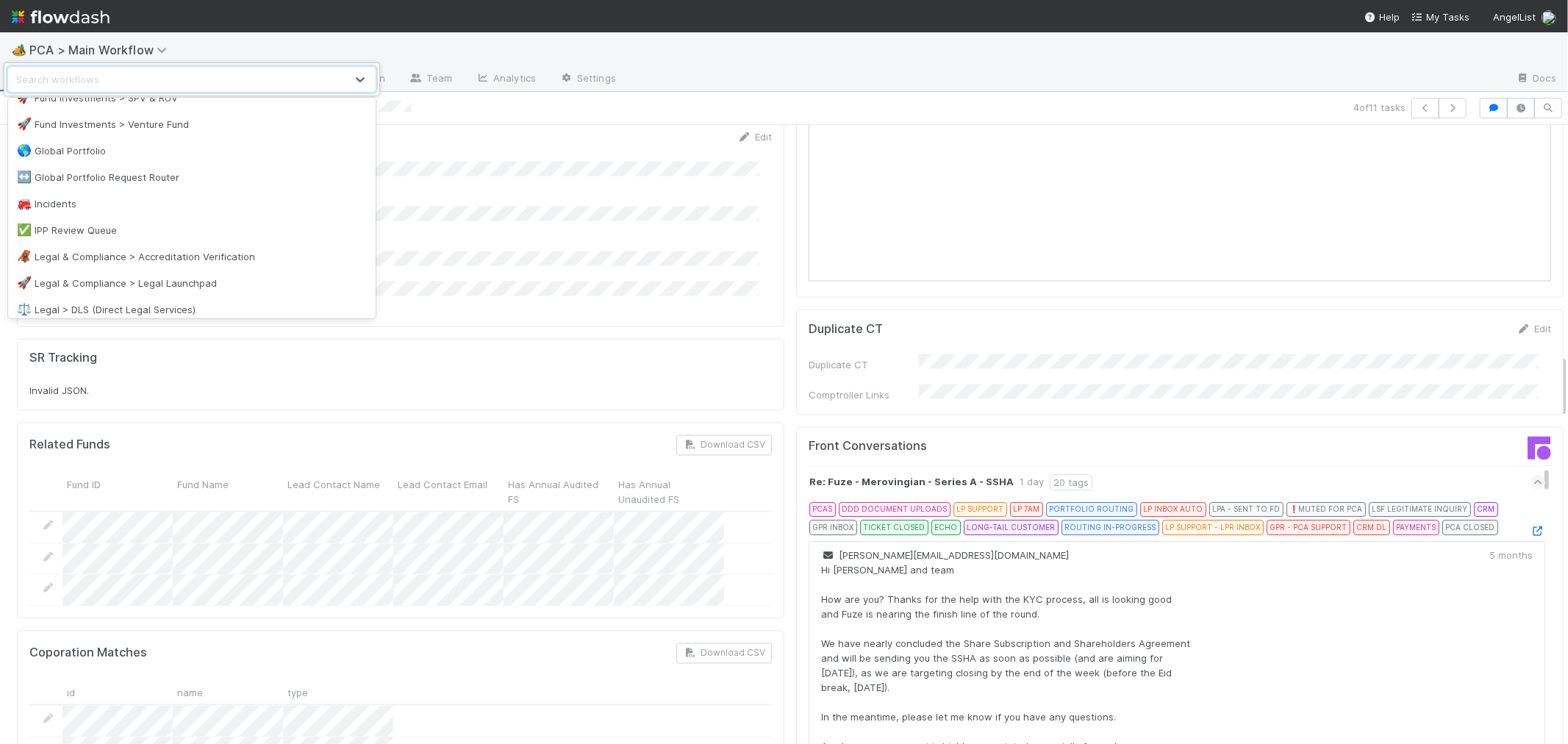
scroll to position [597, 0]
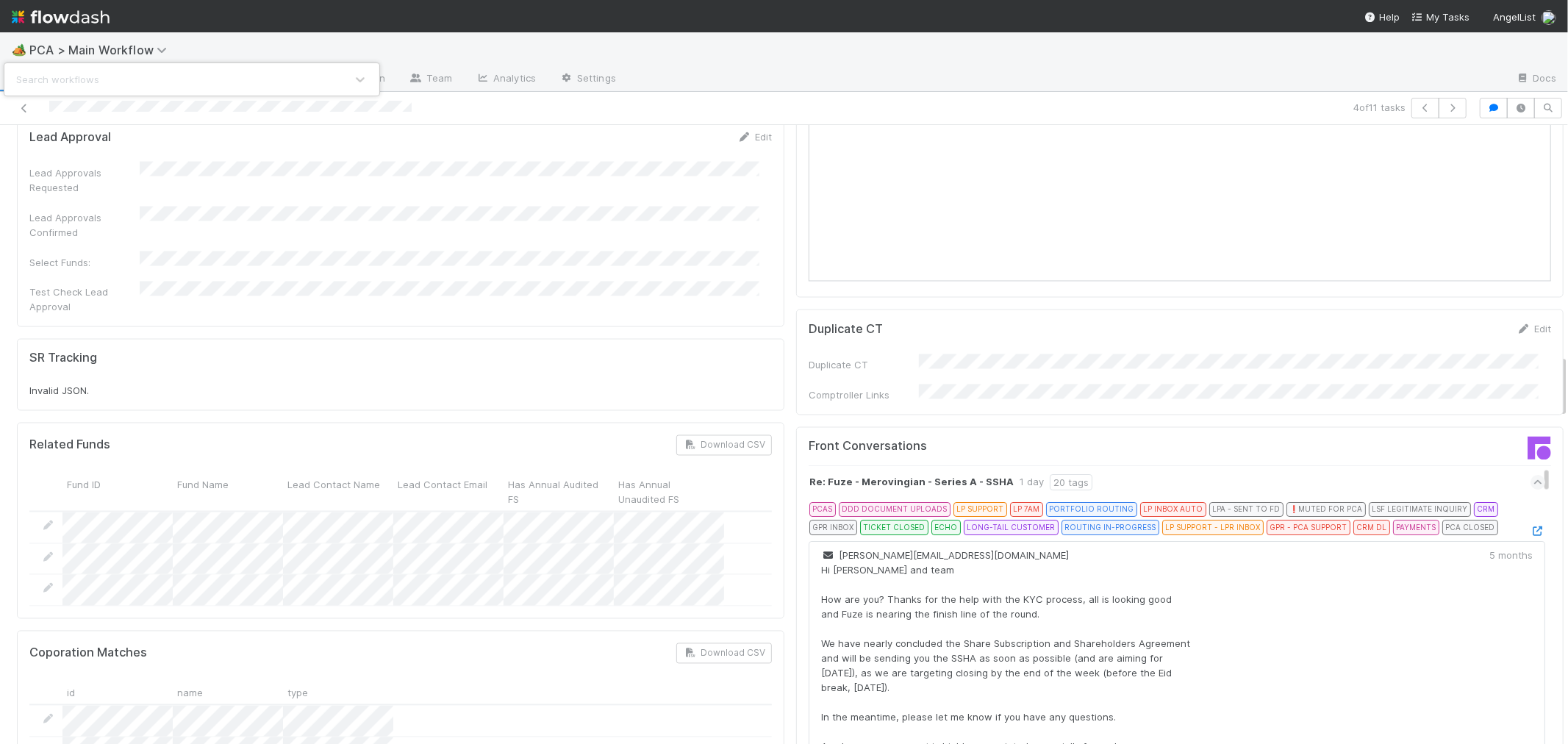
drag, startPoint x: 691, startPoint y: 230, endPoint x: 739, endPoint y: 308, distance: 91.6
click at [691, 230] on div "Search workflows" at bounding box center [784, 372] width 1568 height 744
click at [787, 432] on div "Search workflows" at bounding box center [784, 372] width 1568 height 744
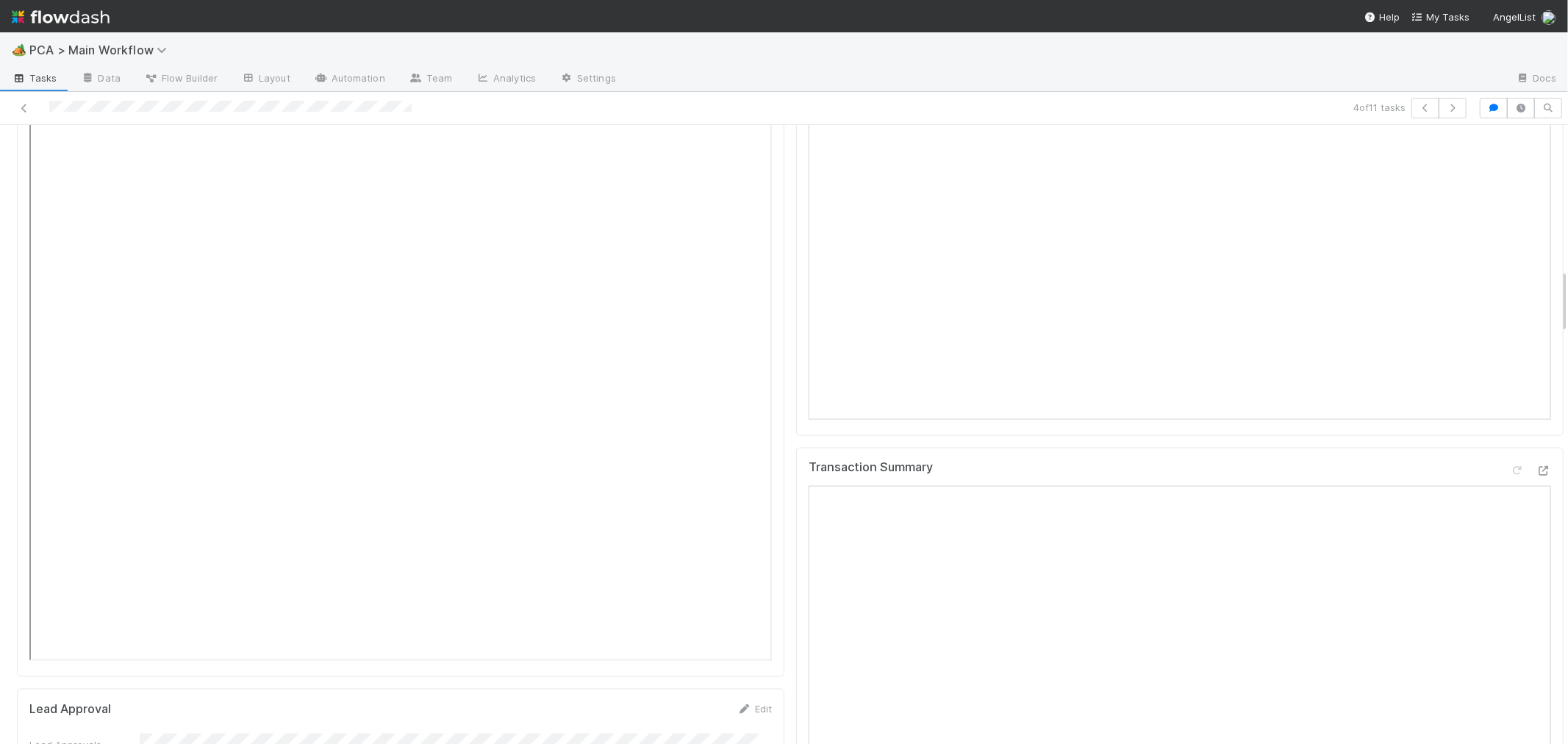
scroll to position [1306, 0]
click at [1536, 148] on icon at bounding box center [1544, 143] width 15 height 10
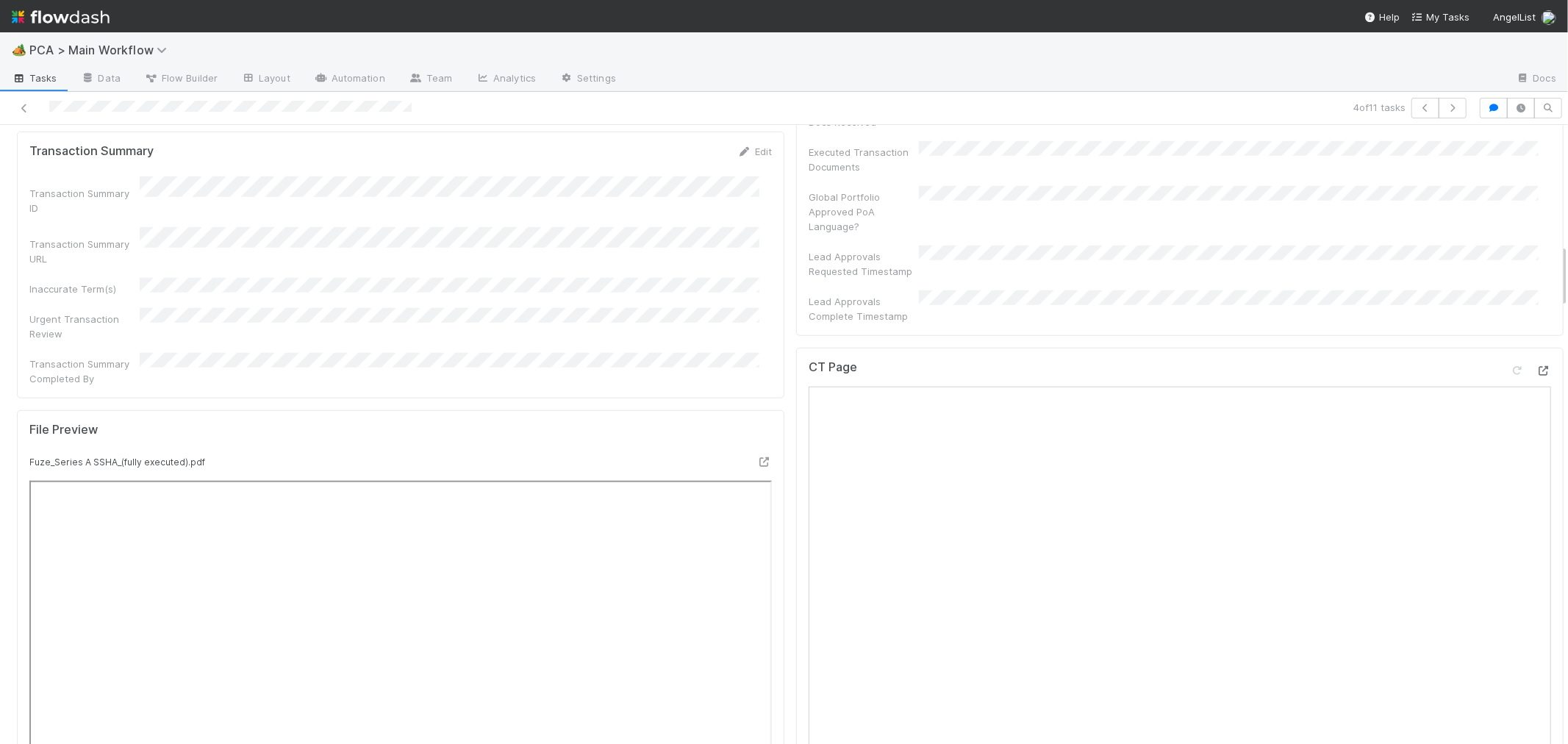
scroll to position [1143, 0]
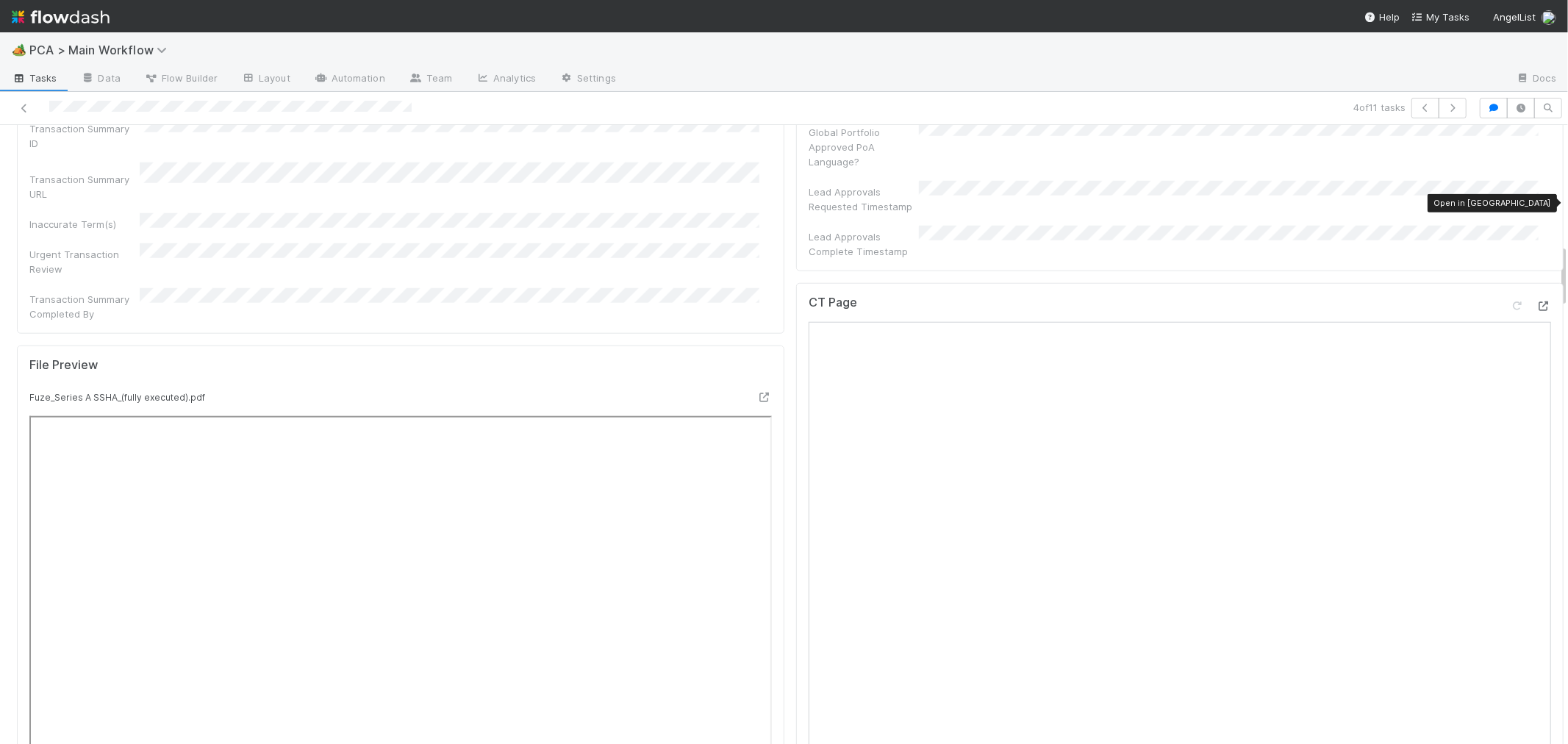
click at [1536, 301] on icon at bounding box center [1544, 306] width 15 height 10
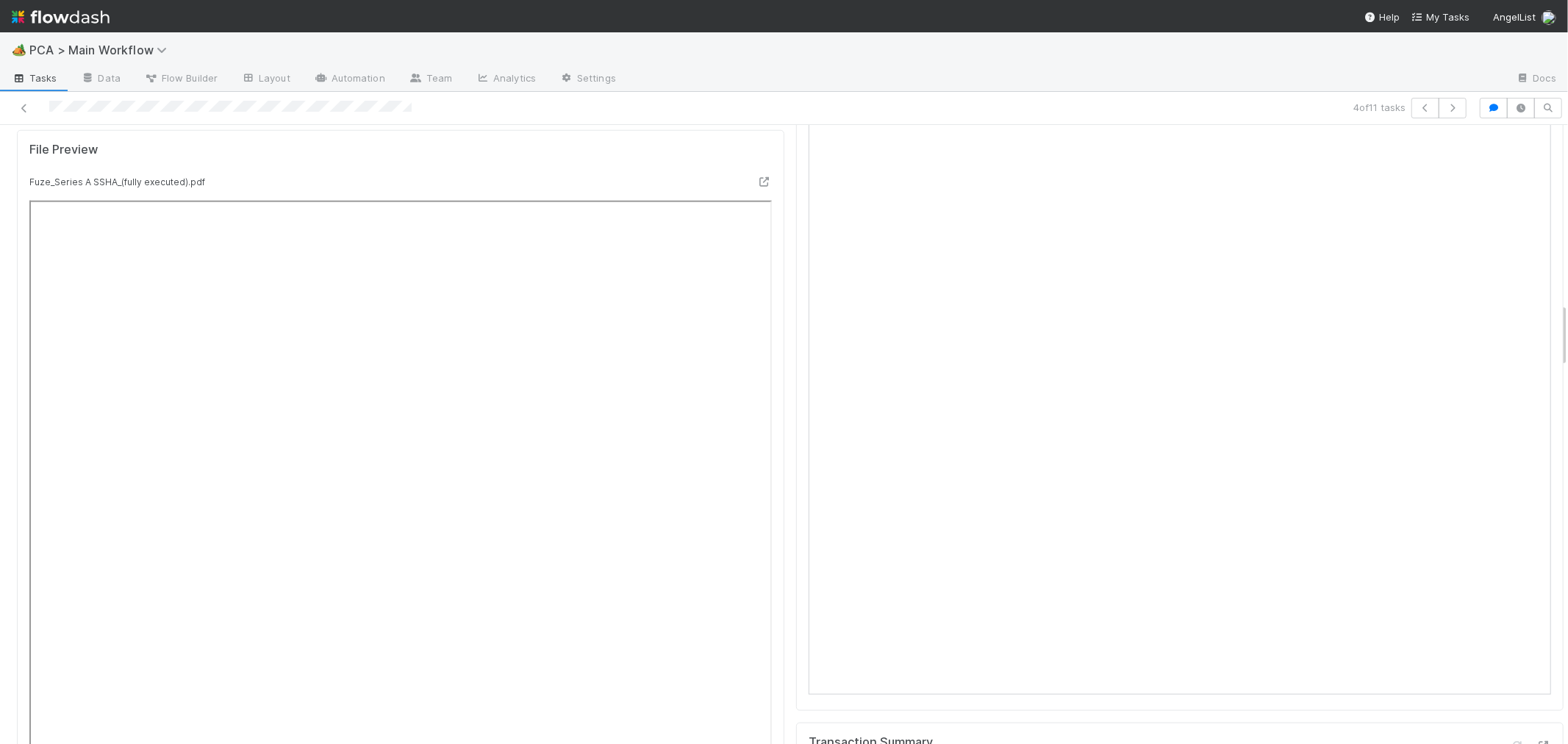
scroll to position [1715, 0]
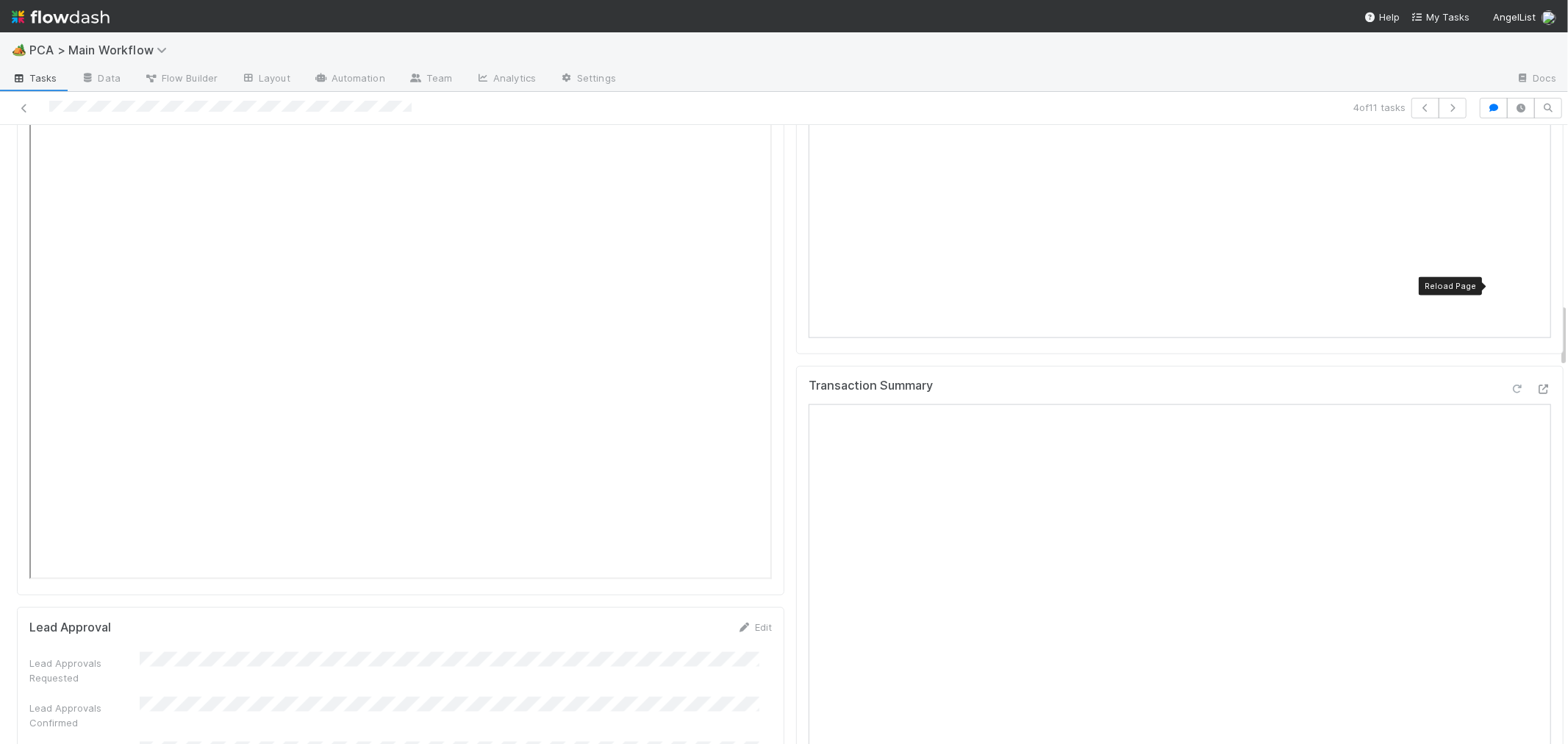
click at [1509, 384] on icon at bounding box center [1517, 389] width 15 height 10
click at [796, 552] on div "Transaction Summary" at bounding box center [1180, 578] width 768 height 423
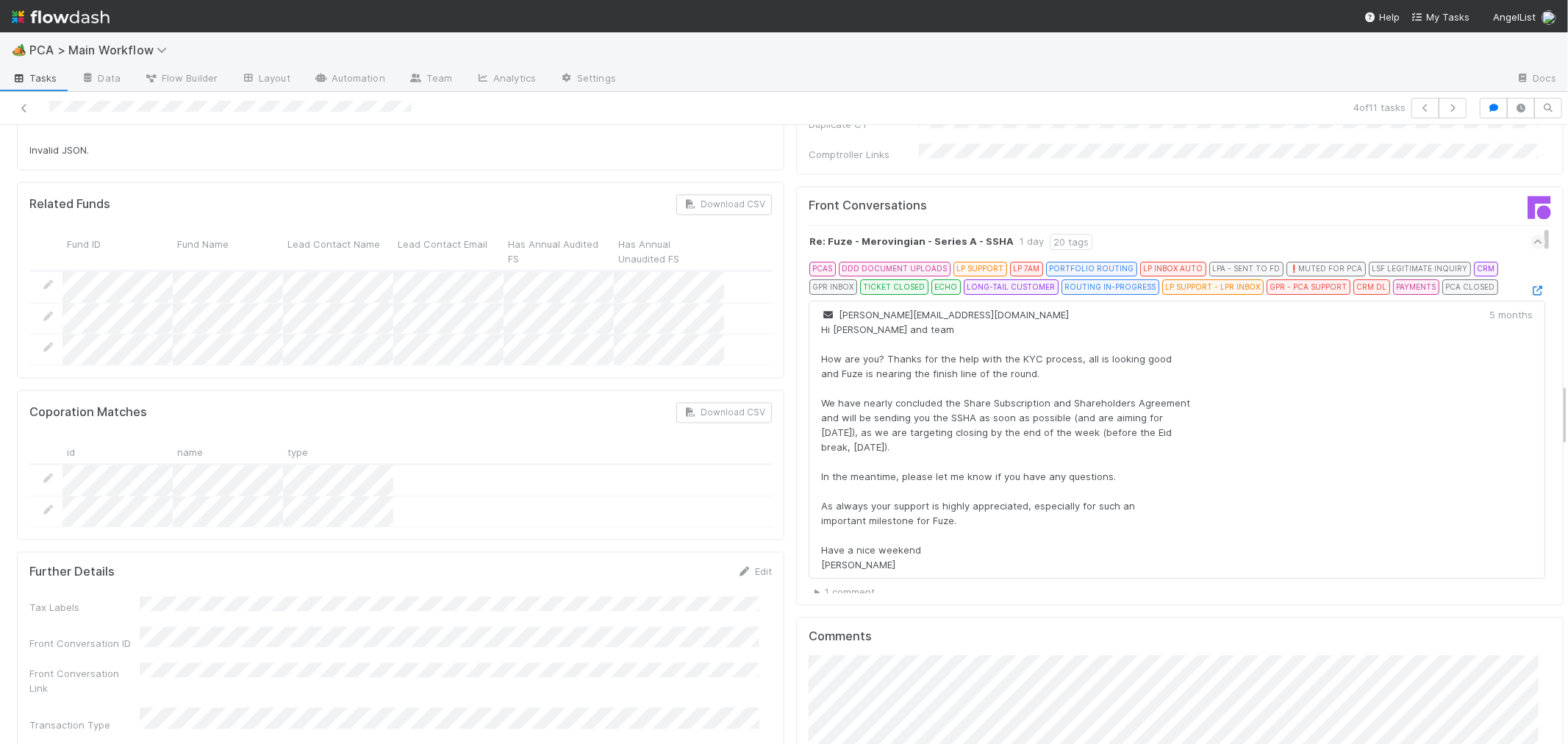
scroll to position [2613, 0]
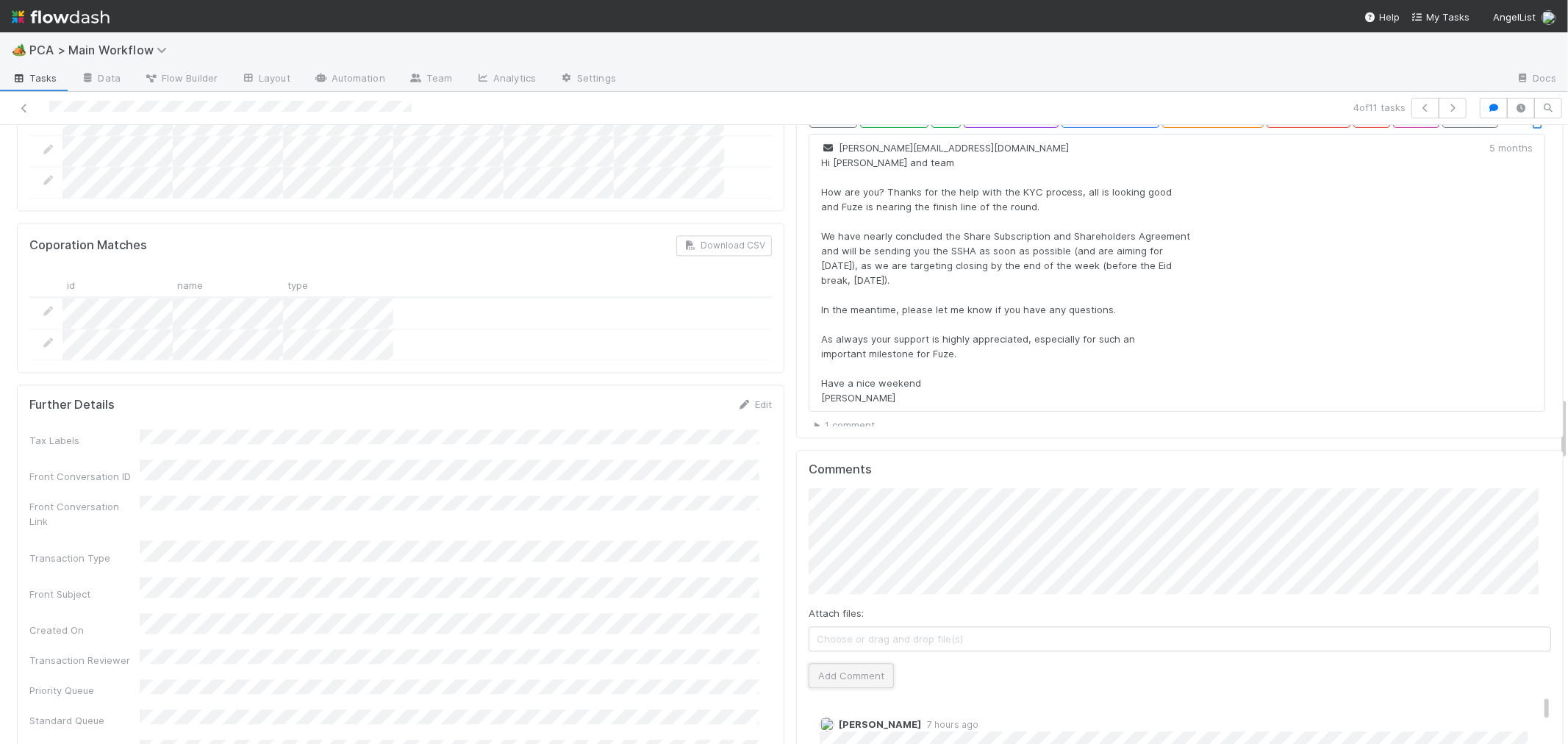
click at [846, 663] on button "Add Comment" at bounding box center [851, 675] width 86 height 25
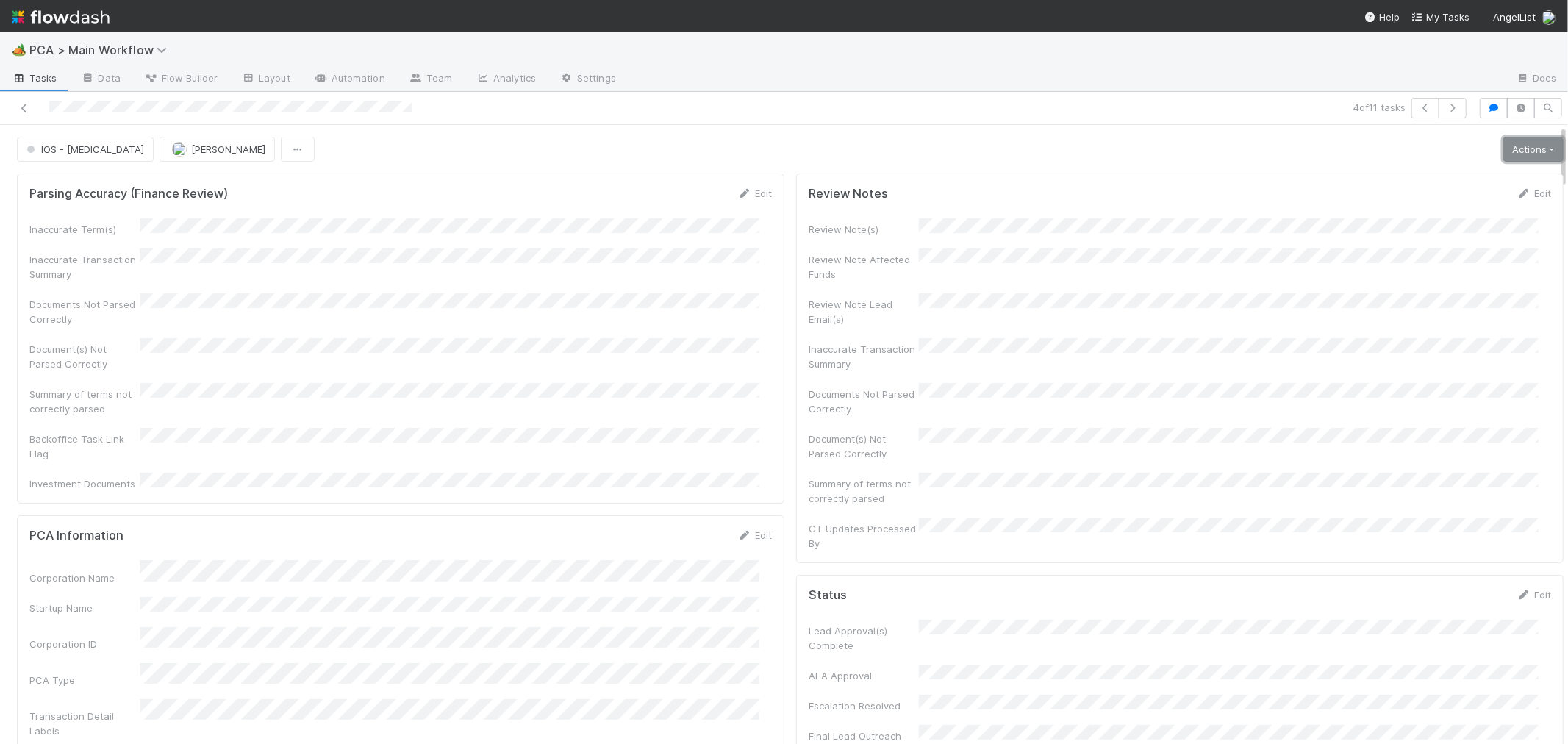
click at [1503, 154] on link "Actions" at bounding box center [1533, 149] width 60 height 25
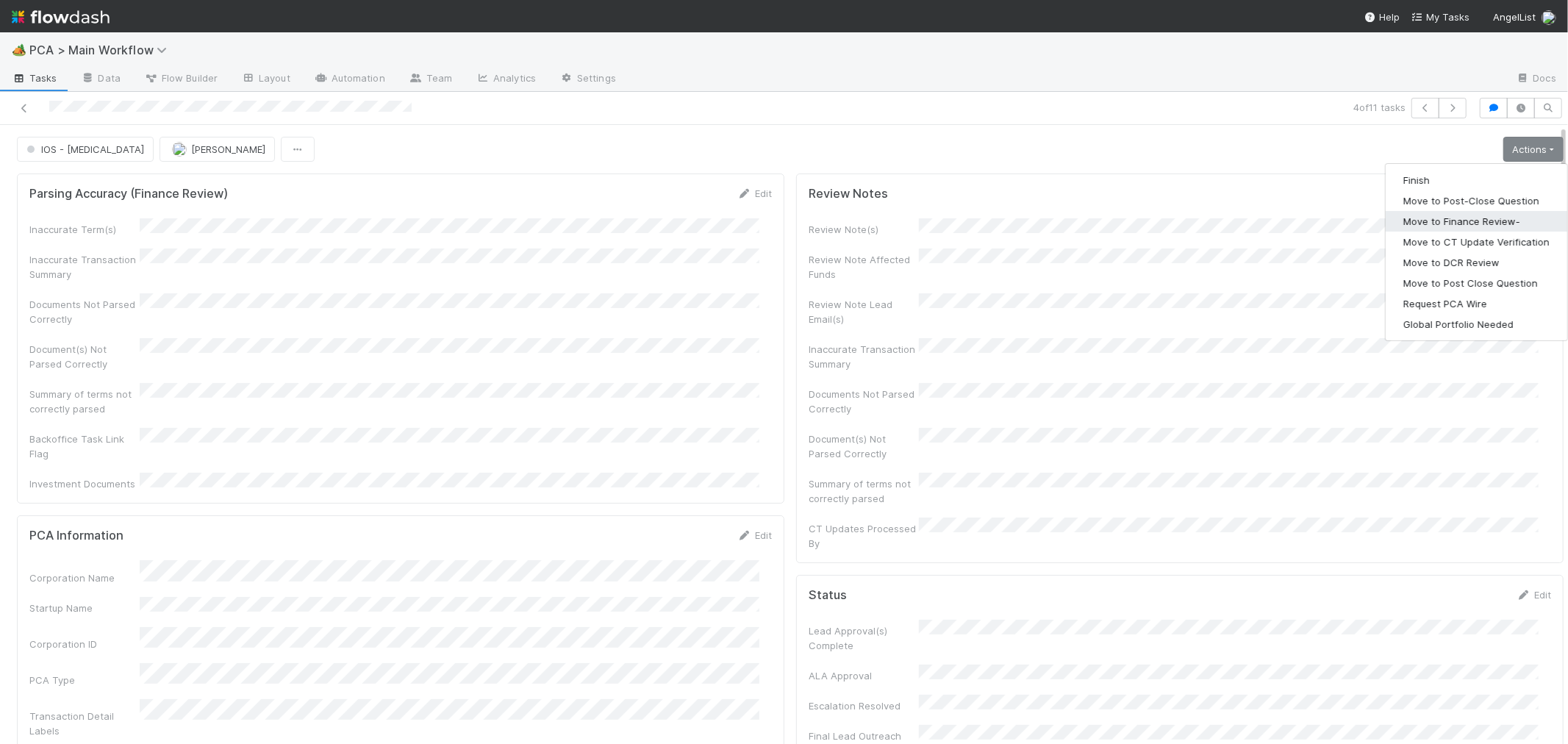
click at [1419, 223] on button "Move to Finance Review-" at bounding box center [1476, 221] width 182 height 20
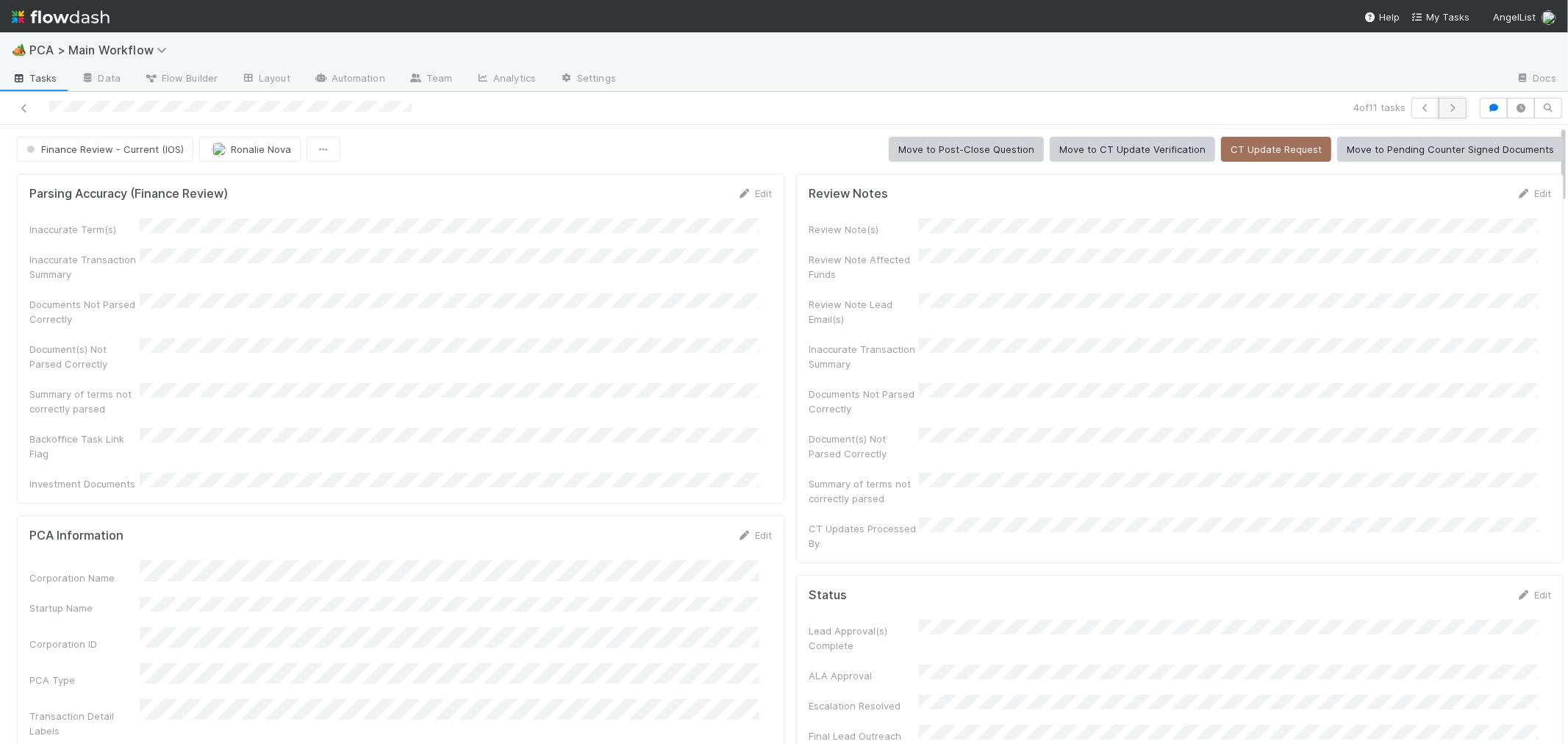
click at [1445, 108] on icon "button" at bounding box center [1452, 108] width 15 height 9
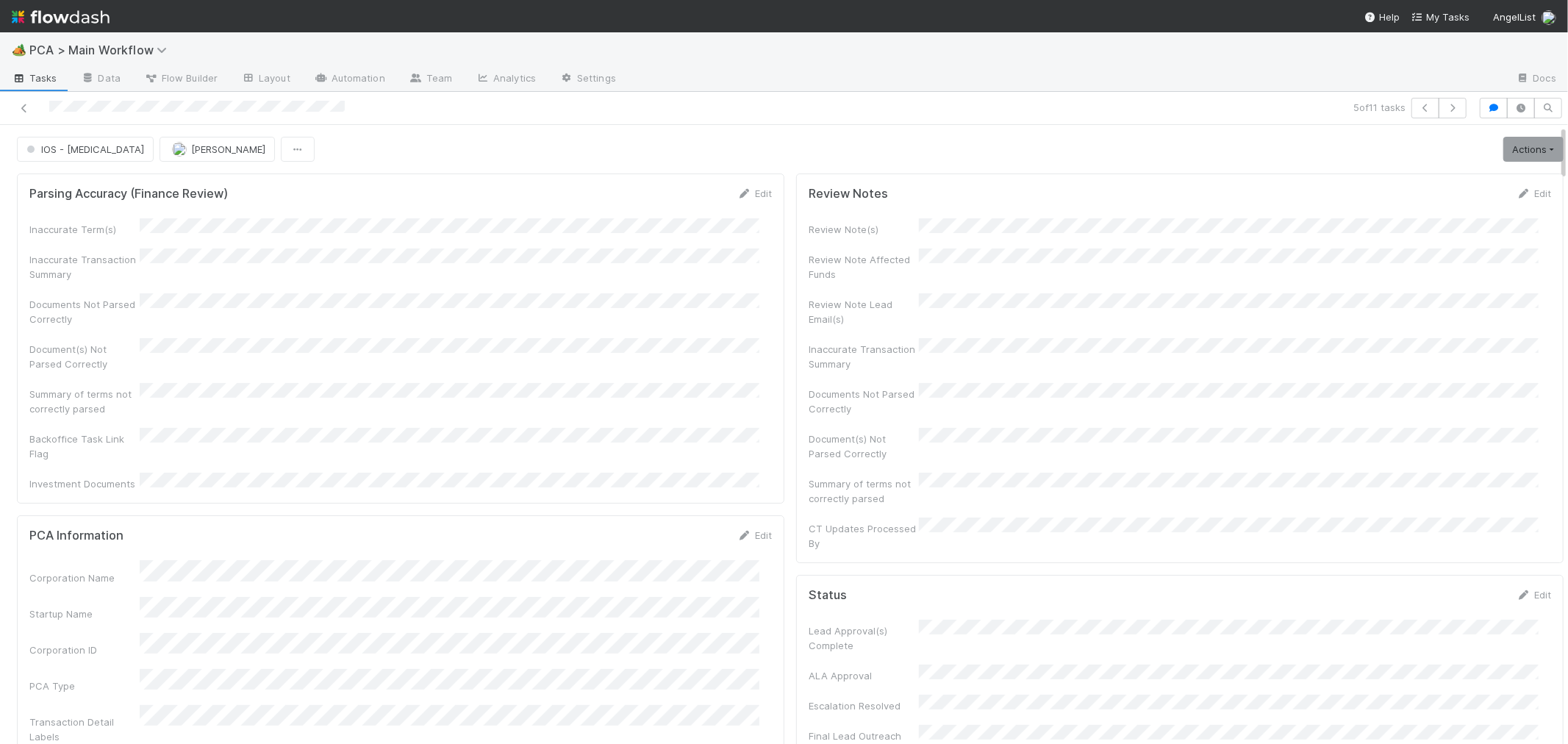
click at [489, 401] on div "Inaccurate Term(s) Inaccurate Transaction Summary Documents Not Parsed Correctl…" at bounding box center [401, 355] width 742 height 272
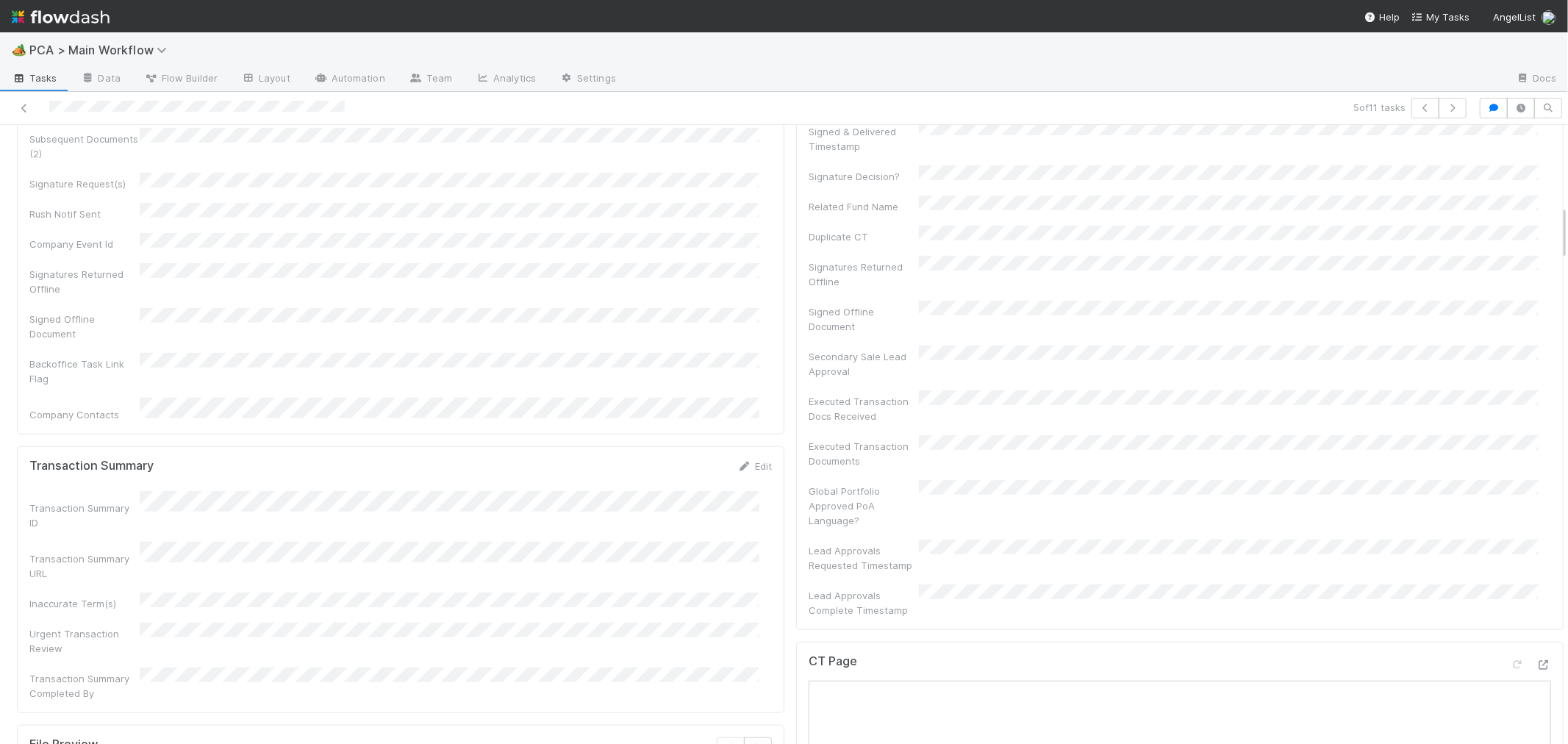
scroll to position [980, 0]
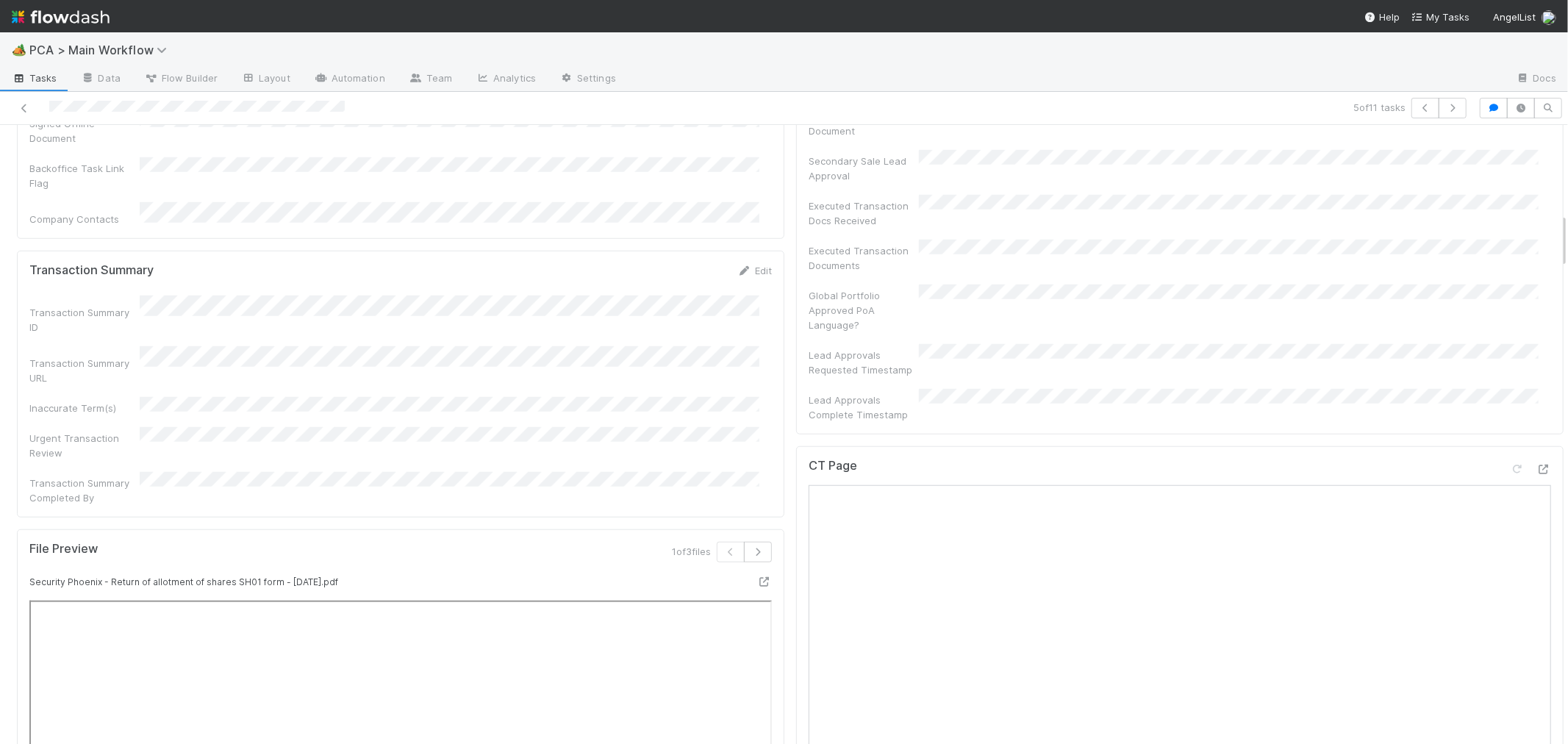
drag, startPoint x: 745, startPoint y: 333, endPoint x: 745, endPoint y: 342, distance: 9.0
click at [745, 332] on div "Transaction Summary ID Transaction Summary URL Inaccurate Term(s) Urgent Transa…" at bounding box center [401, 400] width 742 height 210
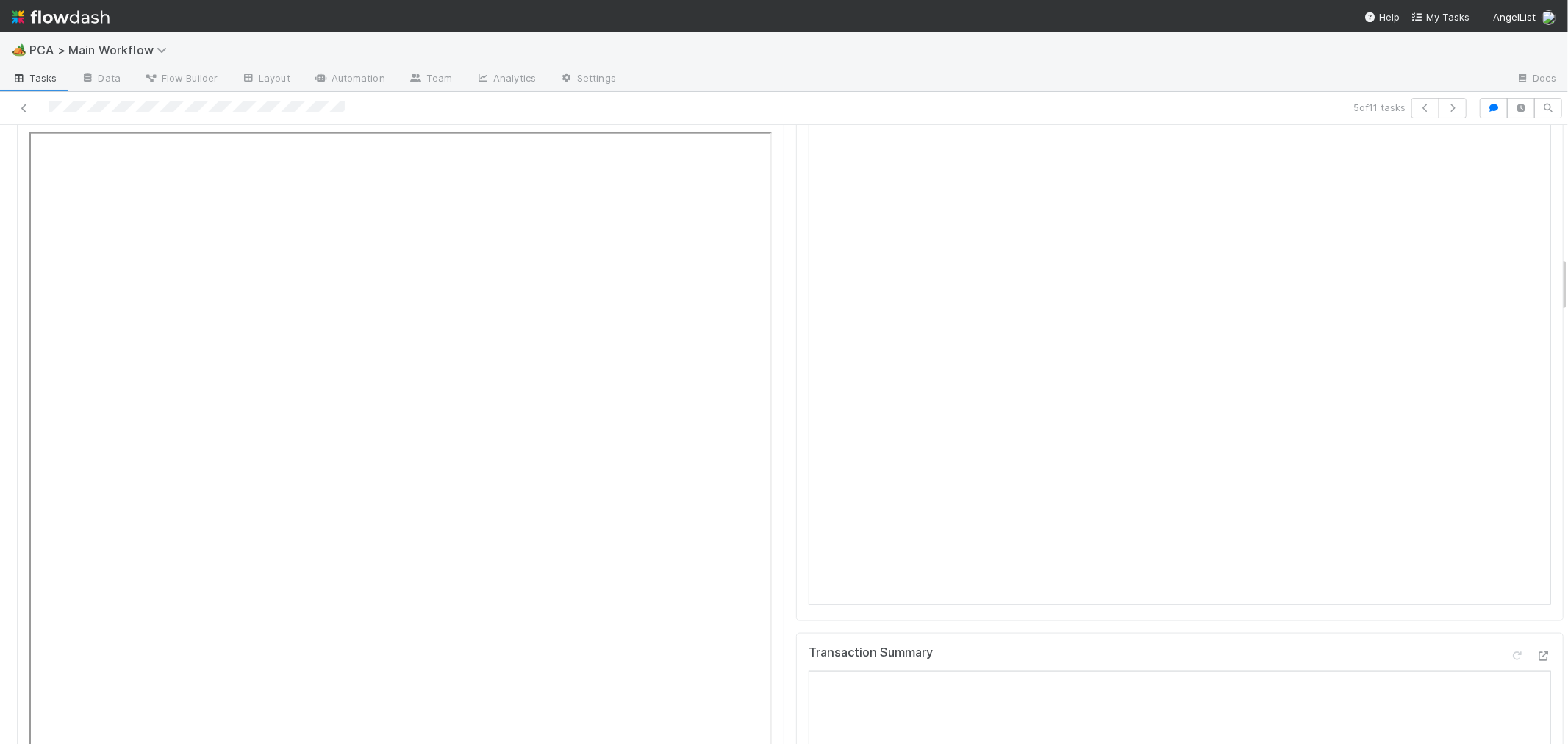
scroll to position [1470, 0]
click at [1536, 629] on icon at bounding box center [1544, 634] width 15 height 10
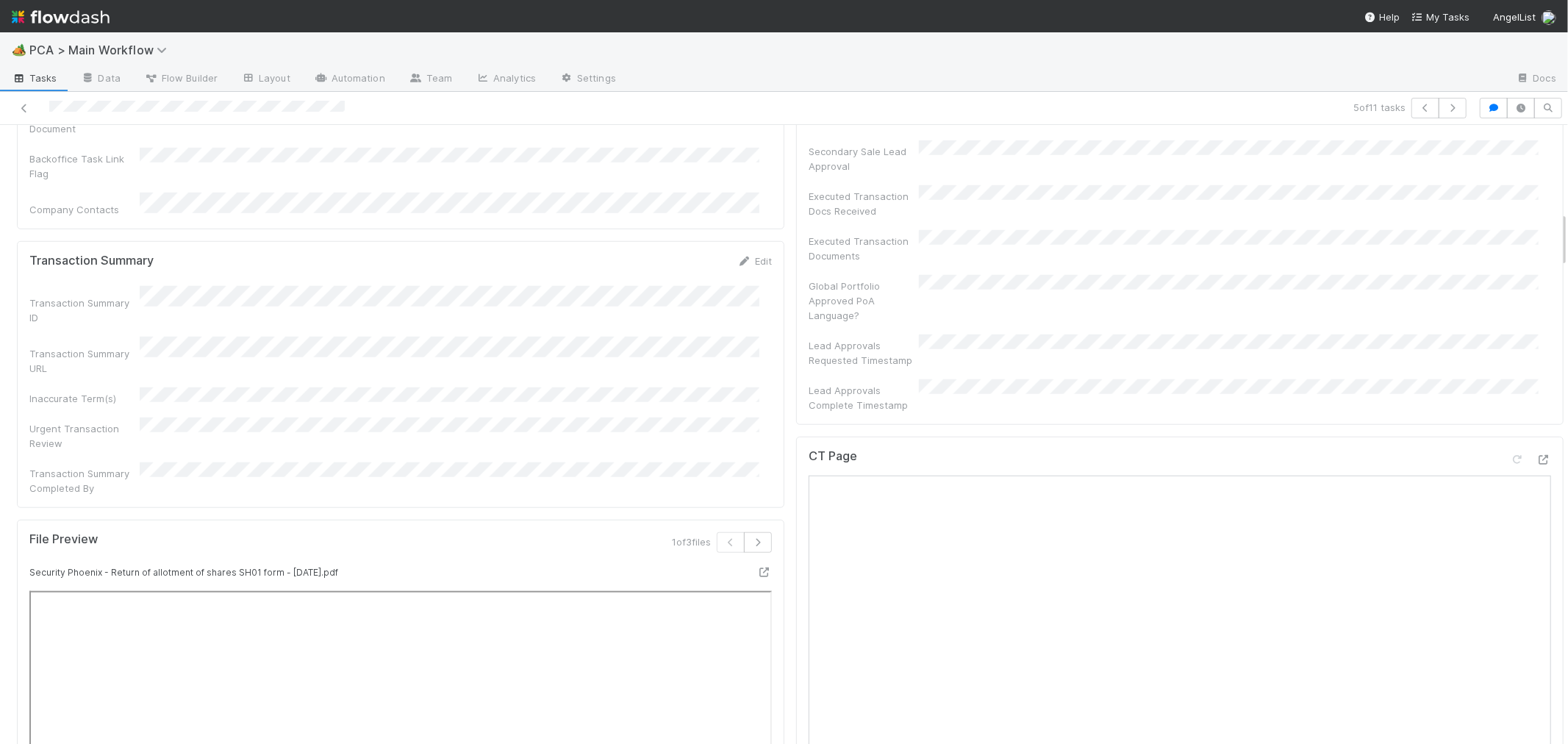
scroll to position [898, 0]
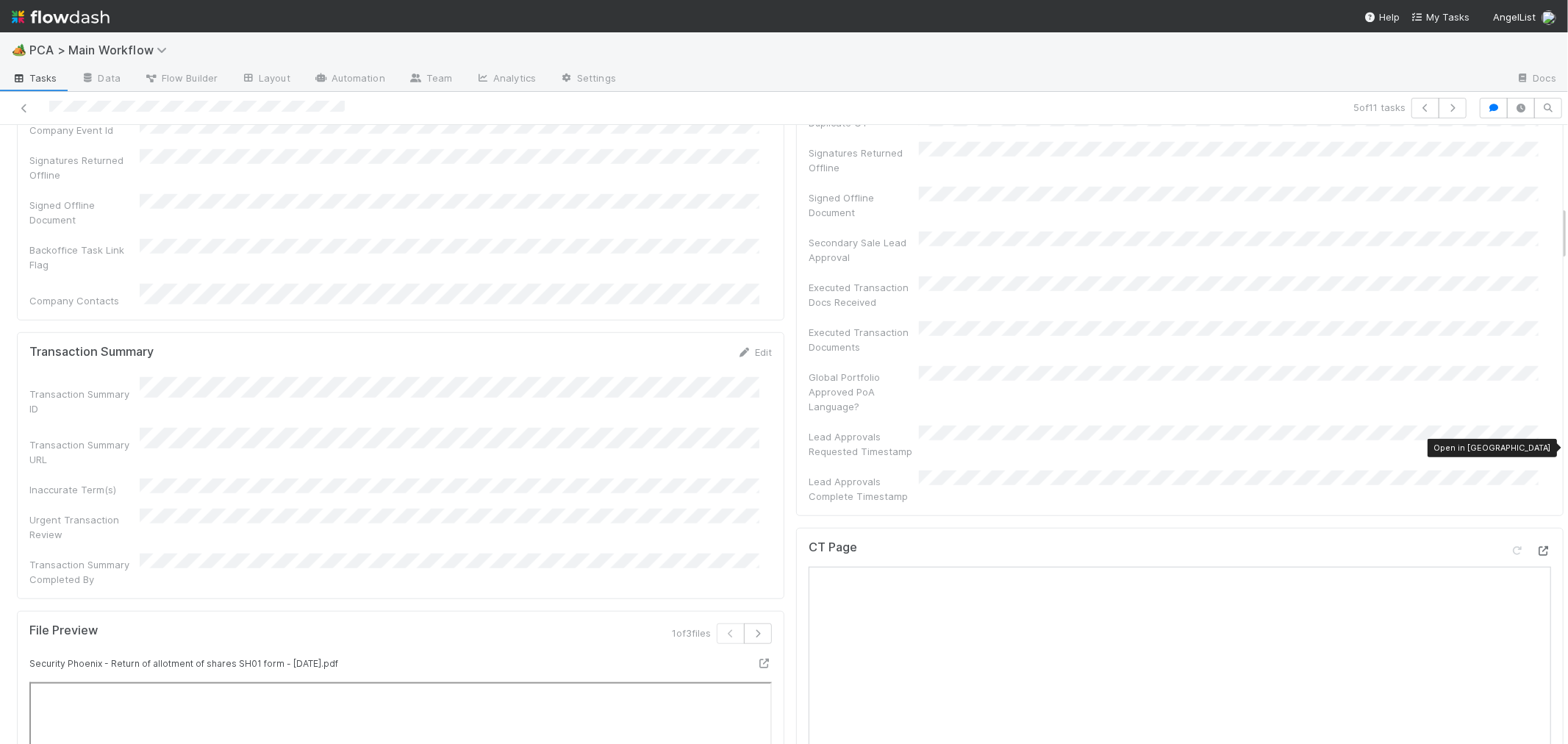
click at [1536, 546] on icon at bounding box center [1544, 551] width 15 height 10
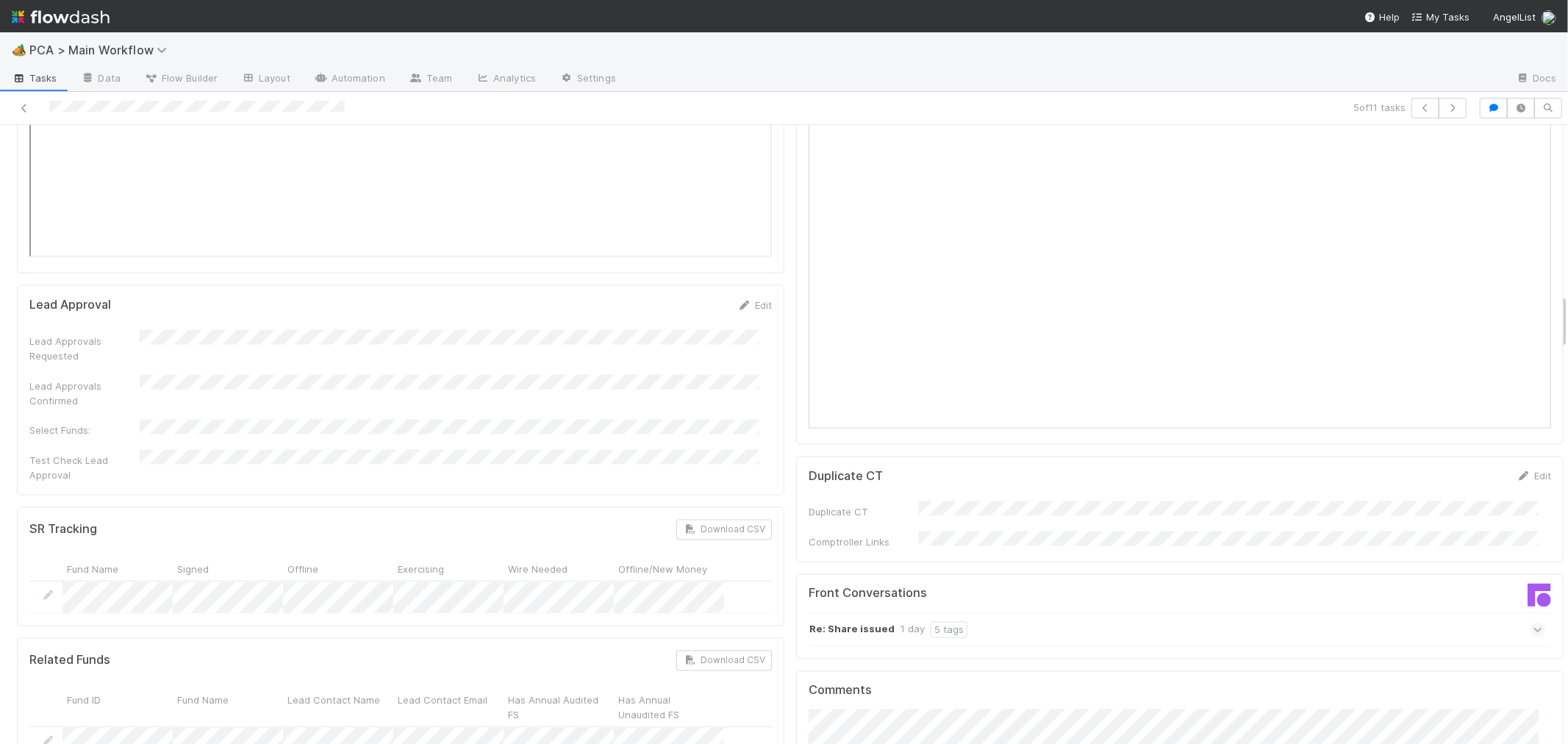
scroll to position [1878, 0]
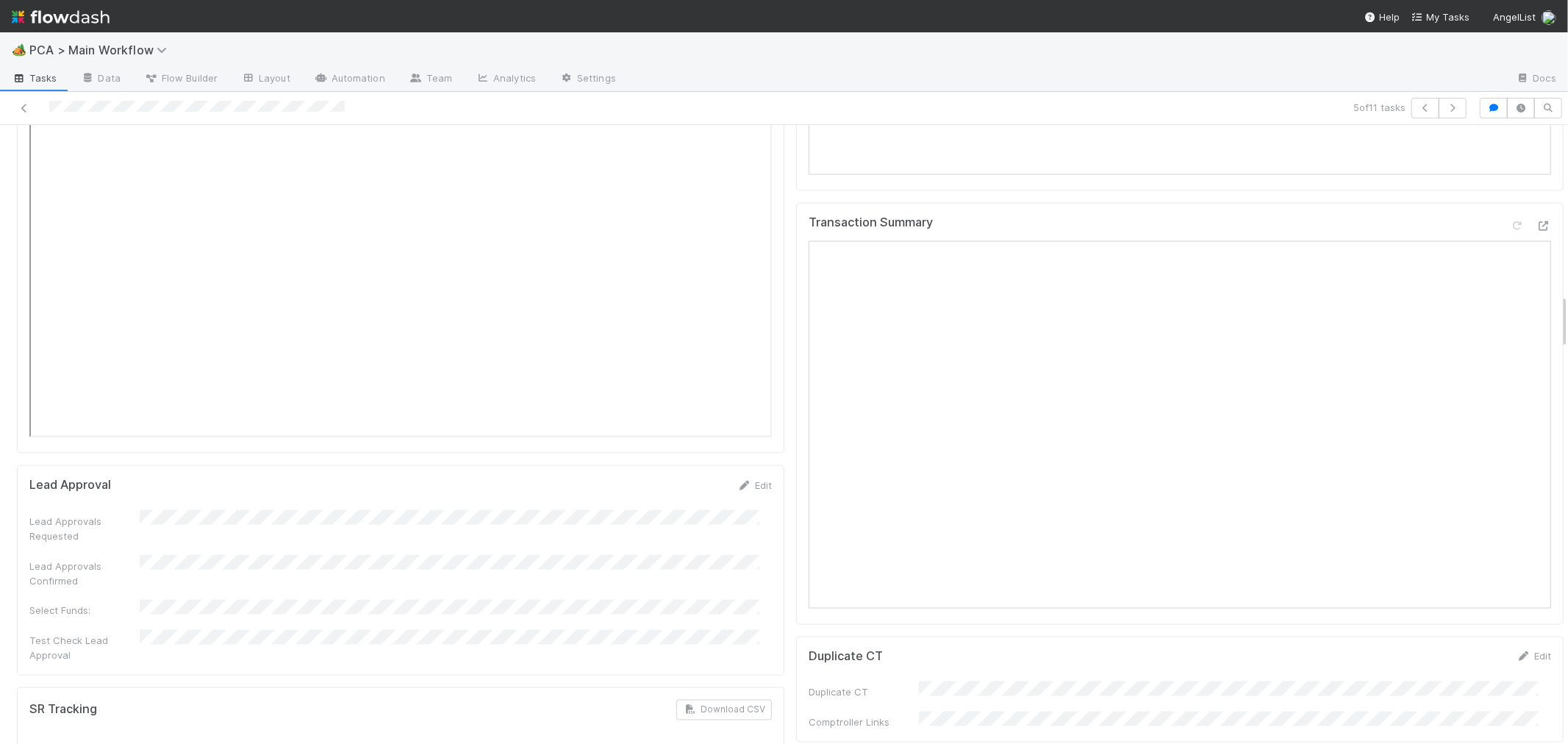
click at [796, 476] on div "Transaction Summary" at bounding box center [1180, 414] width 768 height 423
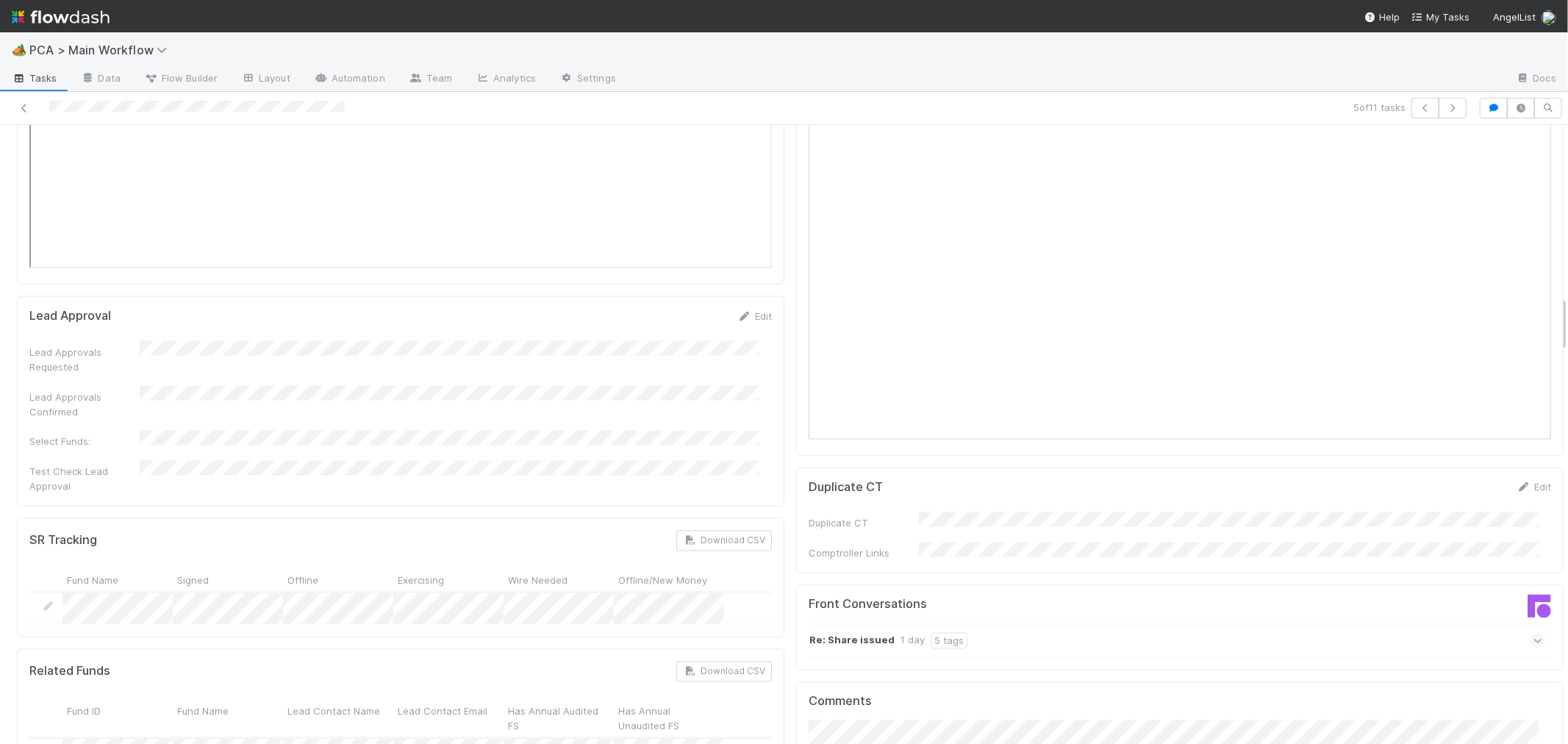
scroll to position [2287, 0]
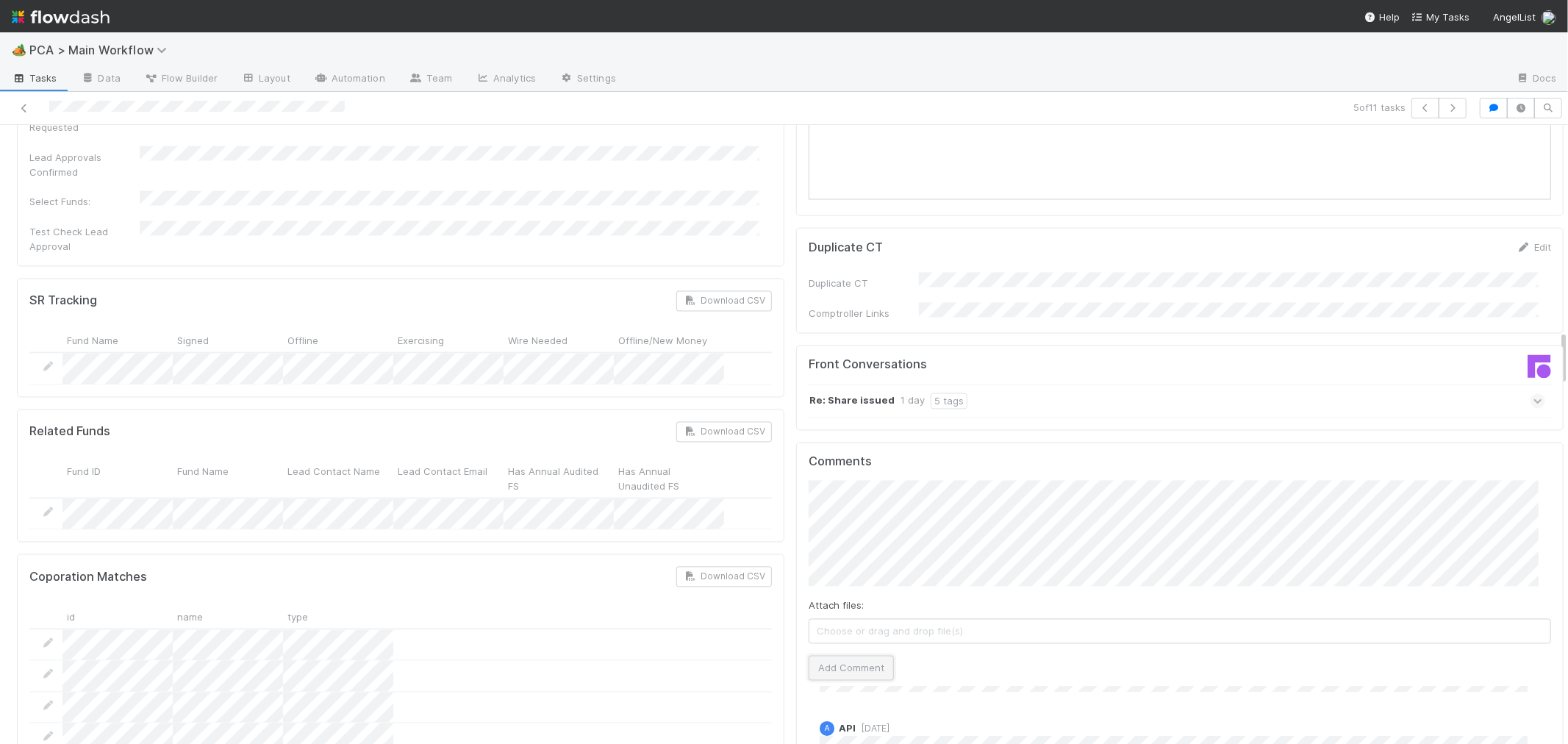
click at [841, 656] on button "Add Comment" at bounding box center [851, 668] width 86 height 25
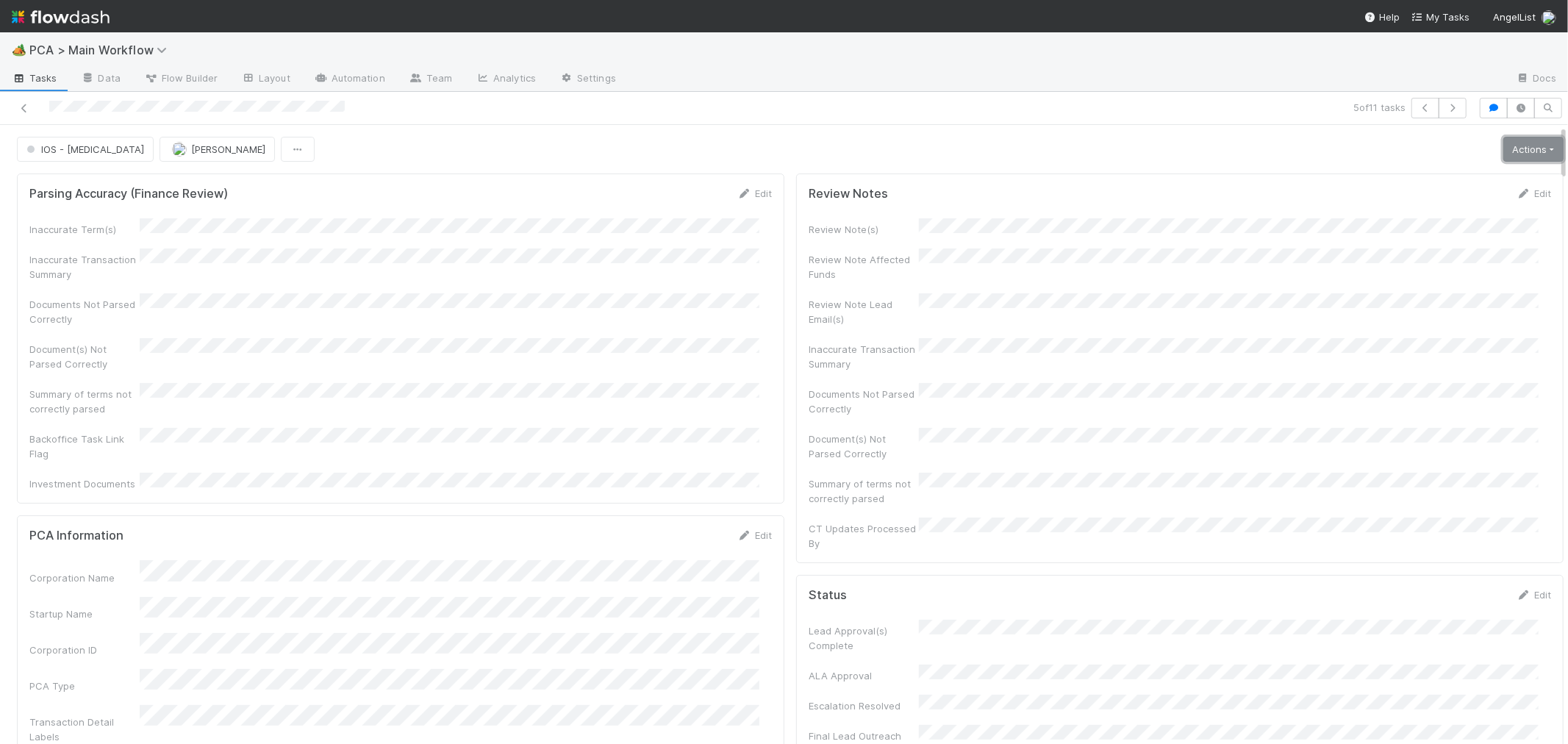
click at [1503, 142] on link "Actions" at bounding box center [1533, 149] width 60 height 25
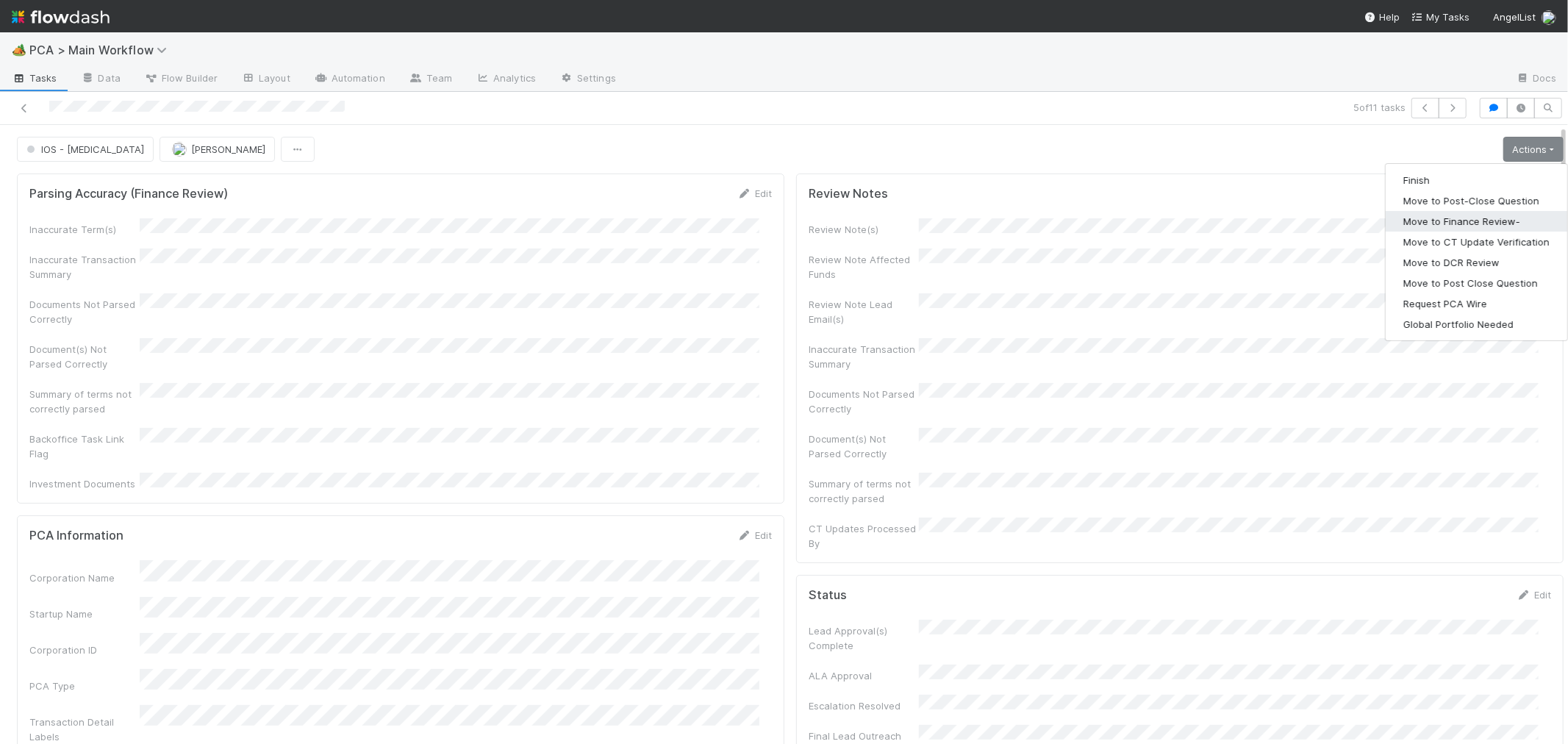
click at [1436, 221] on button "Move to Finance Review-" at bounding box center [1476, 221] width 182 height 20
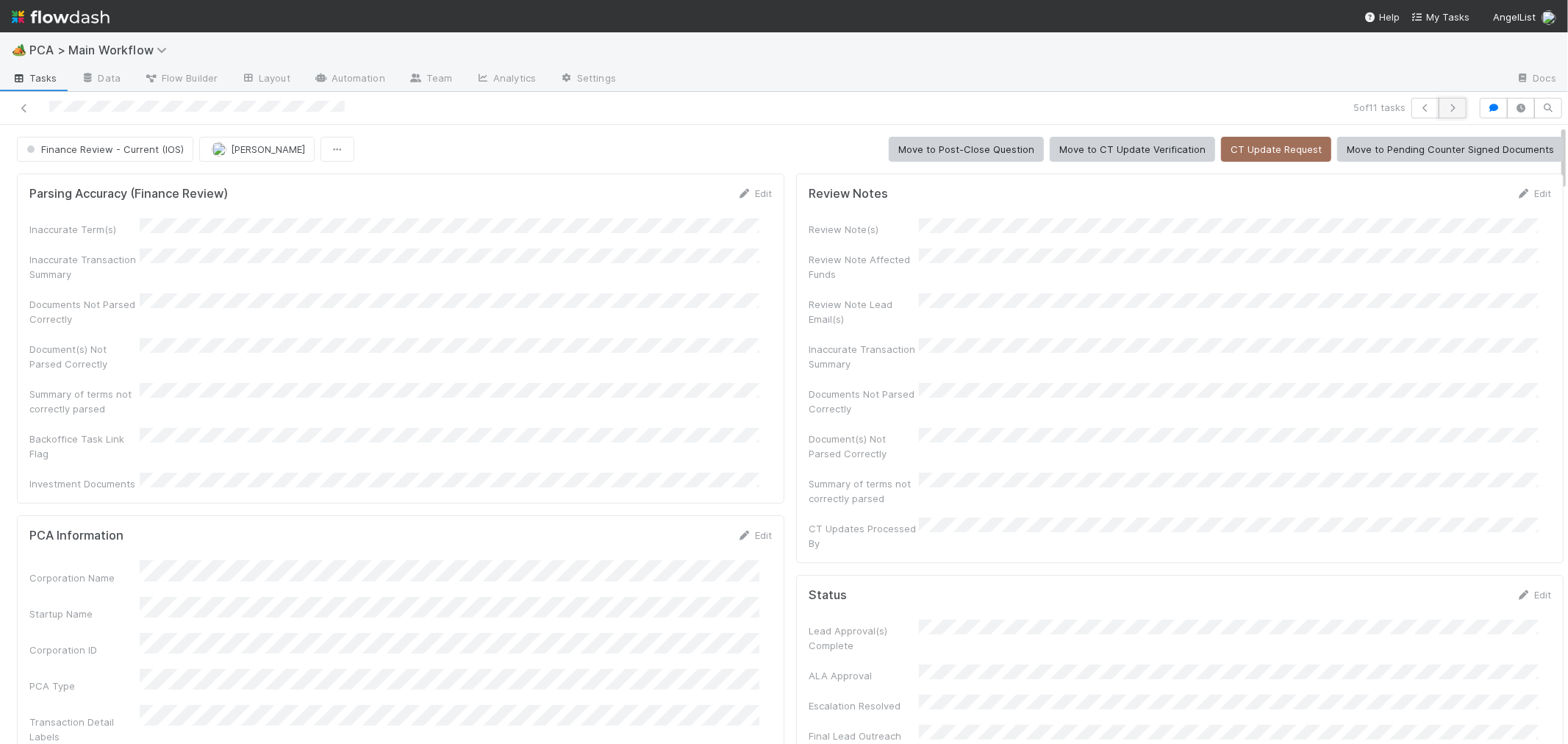
click at [1445, 110] on icon "button" at bounding box center [1452, 108] width 15 height 9
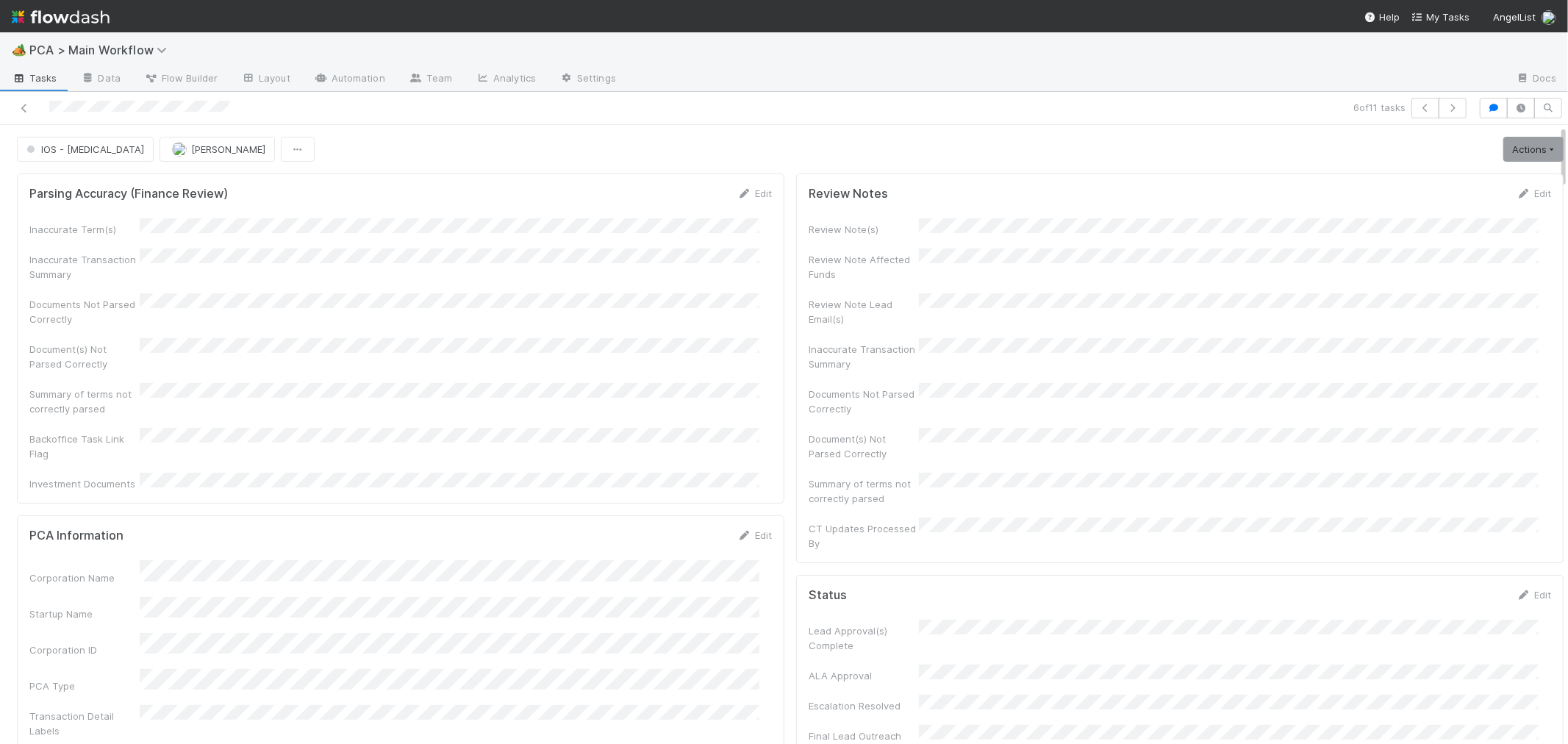
click at [704, 365] on div "Inaccurate Term(s) Inaccurate Transaction Summary Documents Not Parsed Correctl…" at bounding box center [401, 355] width 742 height 272
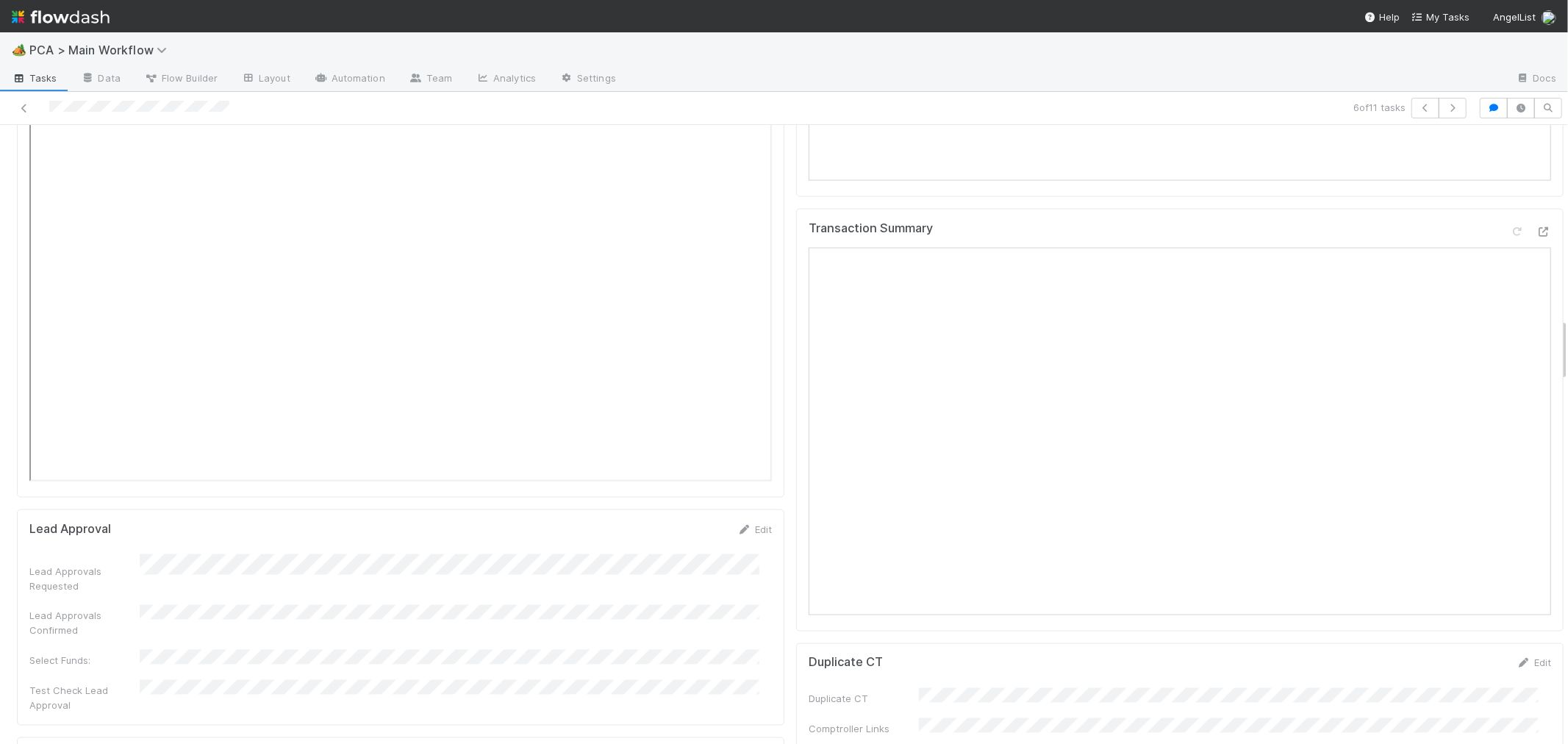
scroll to position [1633, 0]
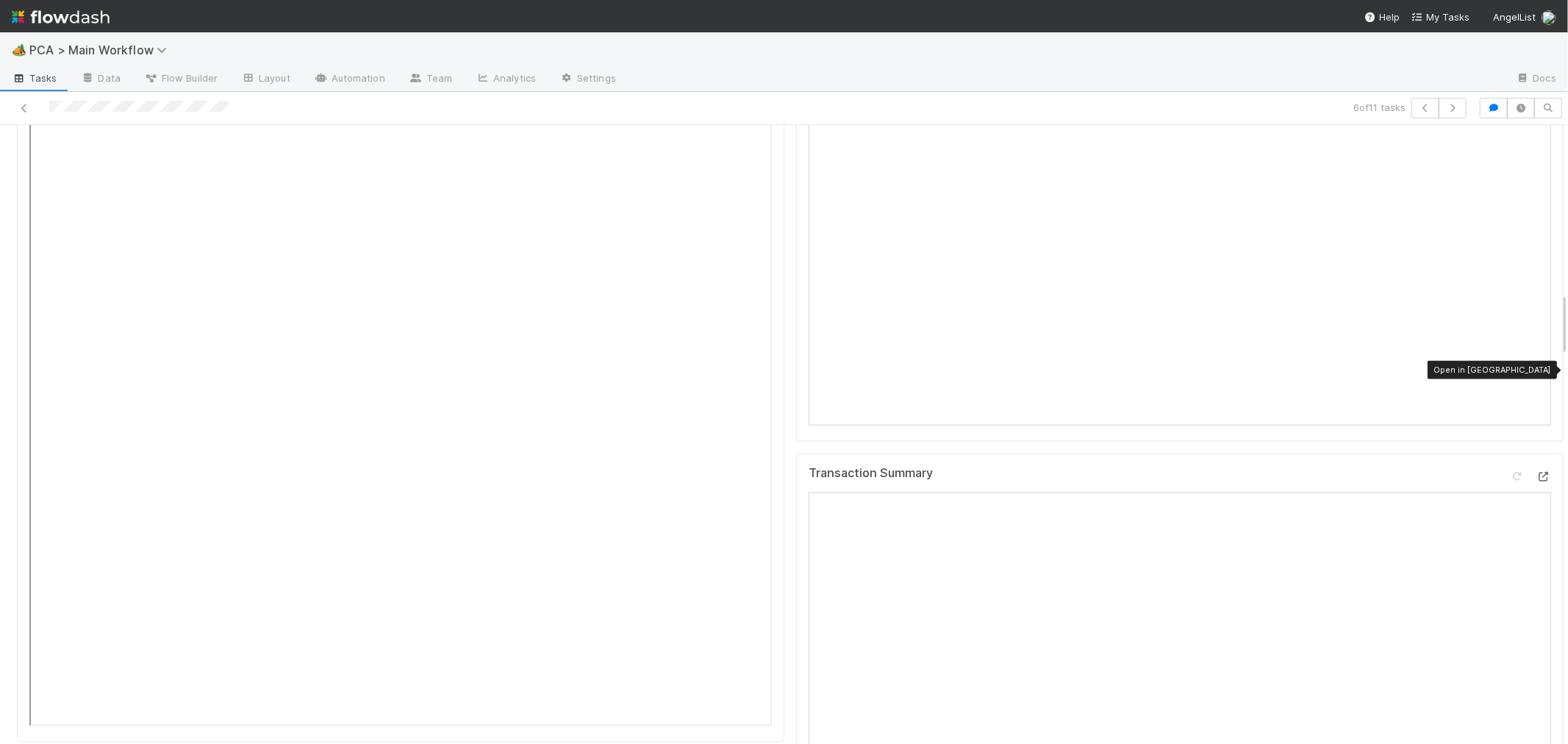
click at [1536, 469] on div at bounding box center [1544, 476] width 15 height 15
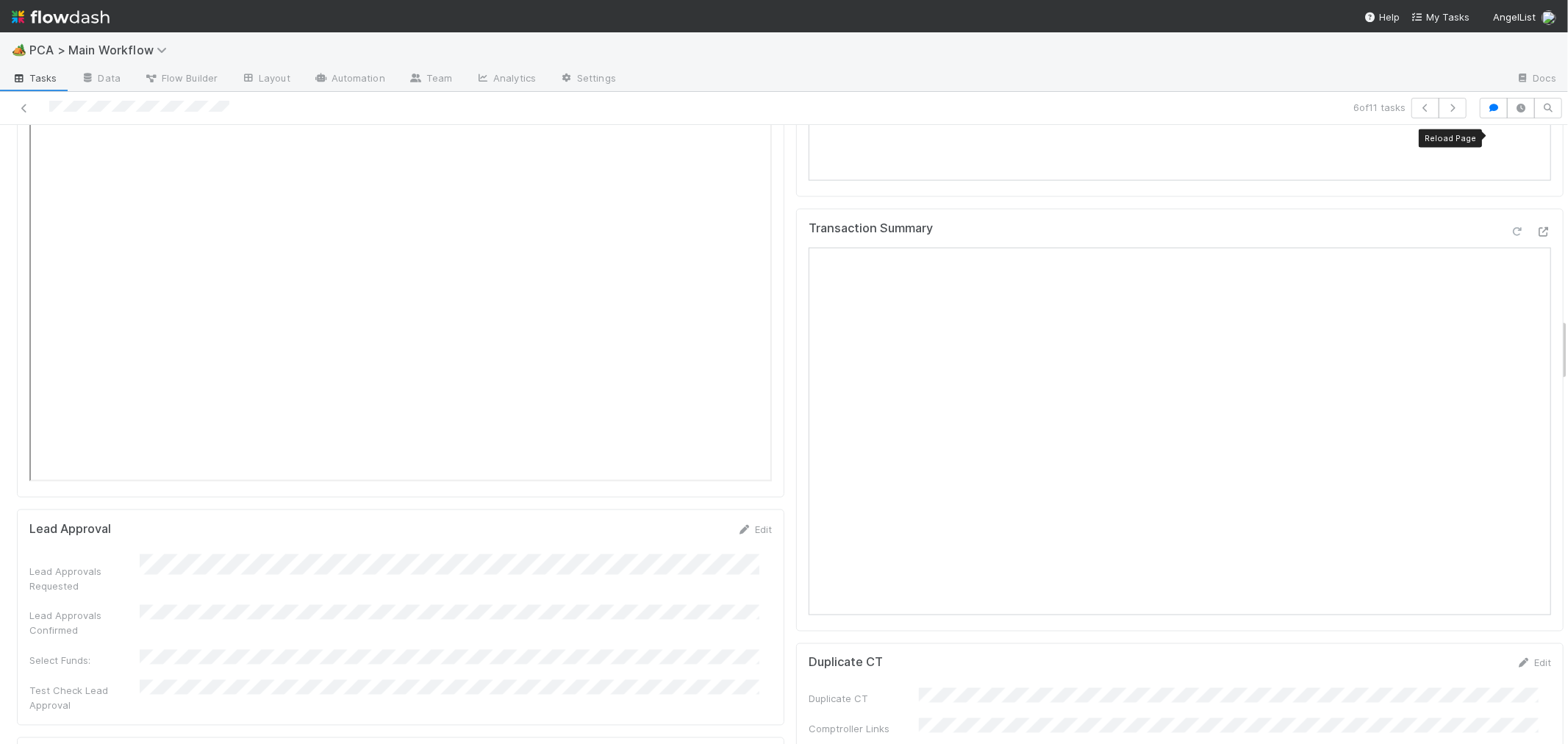
click at [1509, 227] on icon at bounding box center [1517, 232] width 15 height 10
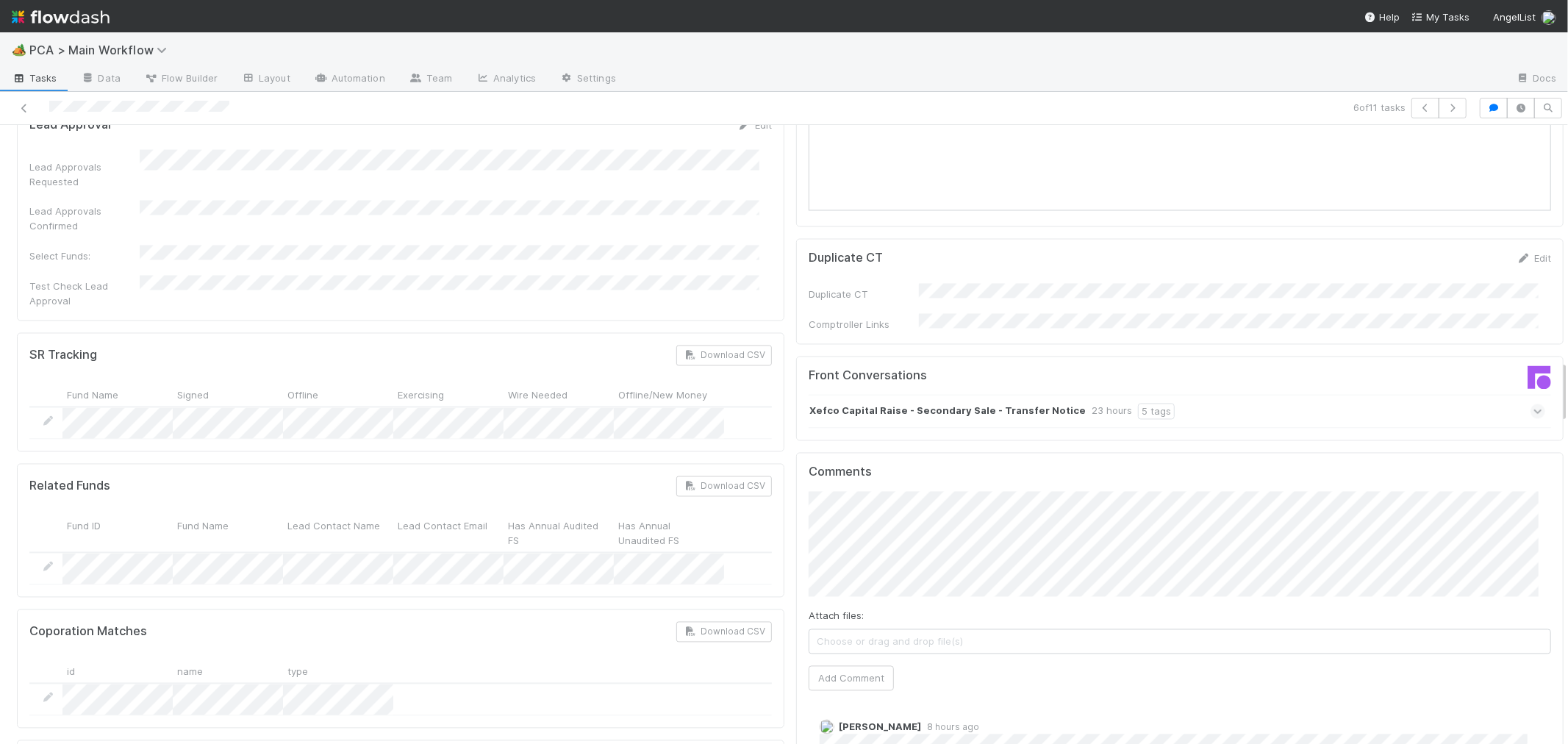
scroll to position [2287, 0]
click at [813, 662] on button "Add Comment" at bounding box center [851, 674] width 86 height 25
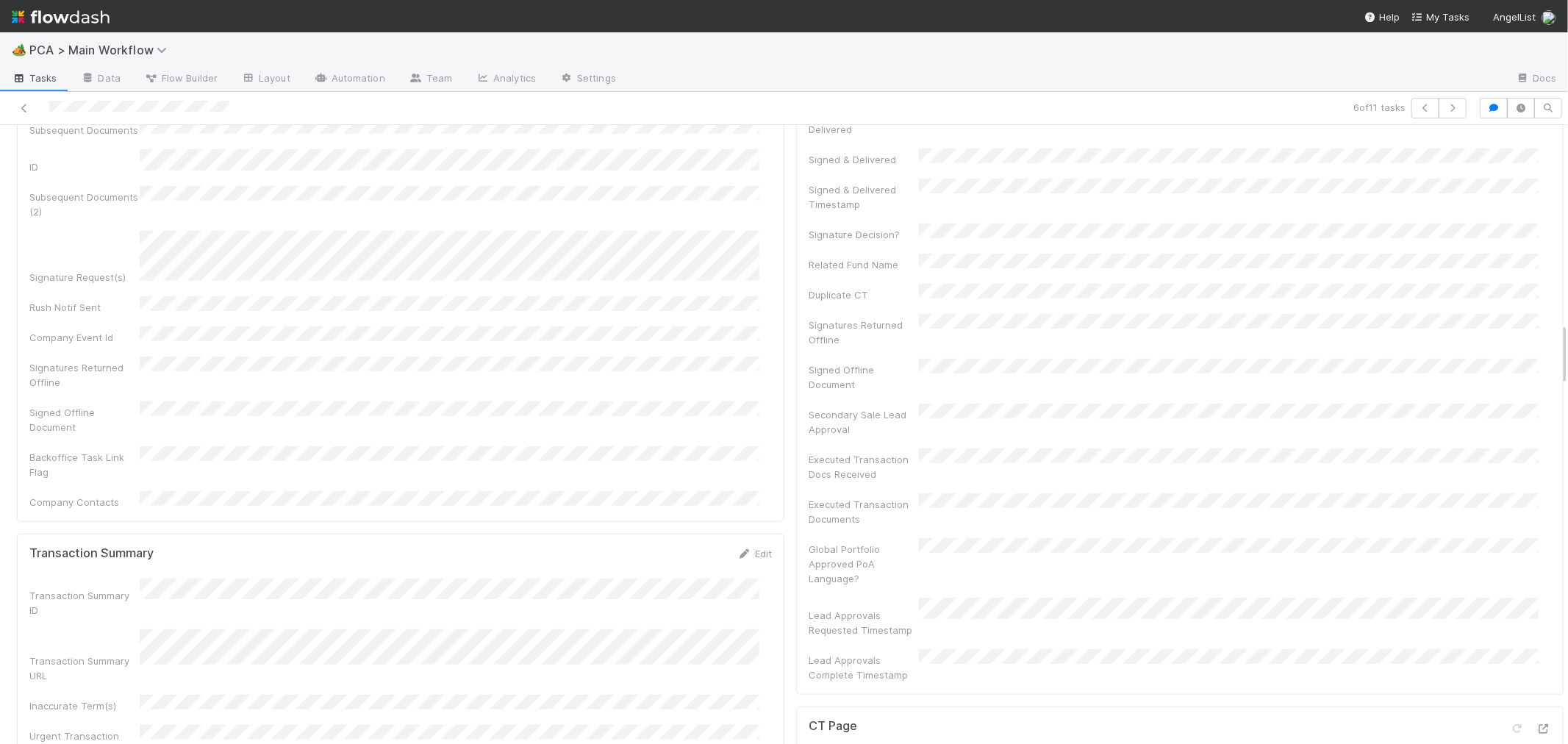
scroll to position [0, 0]
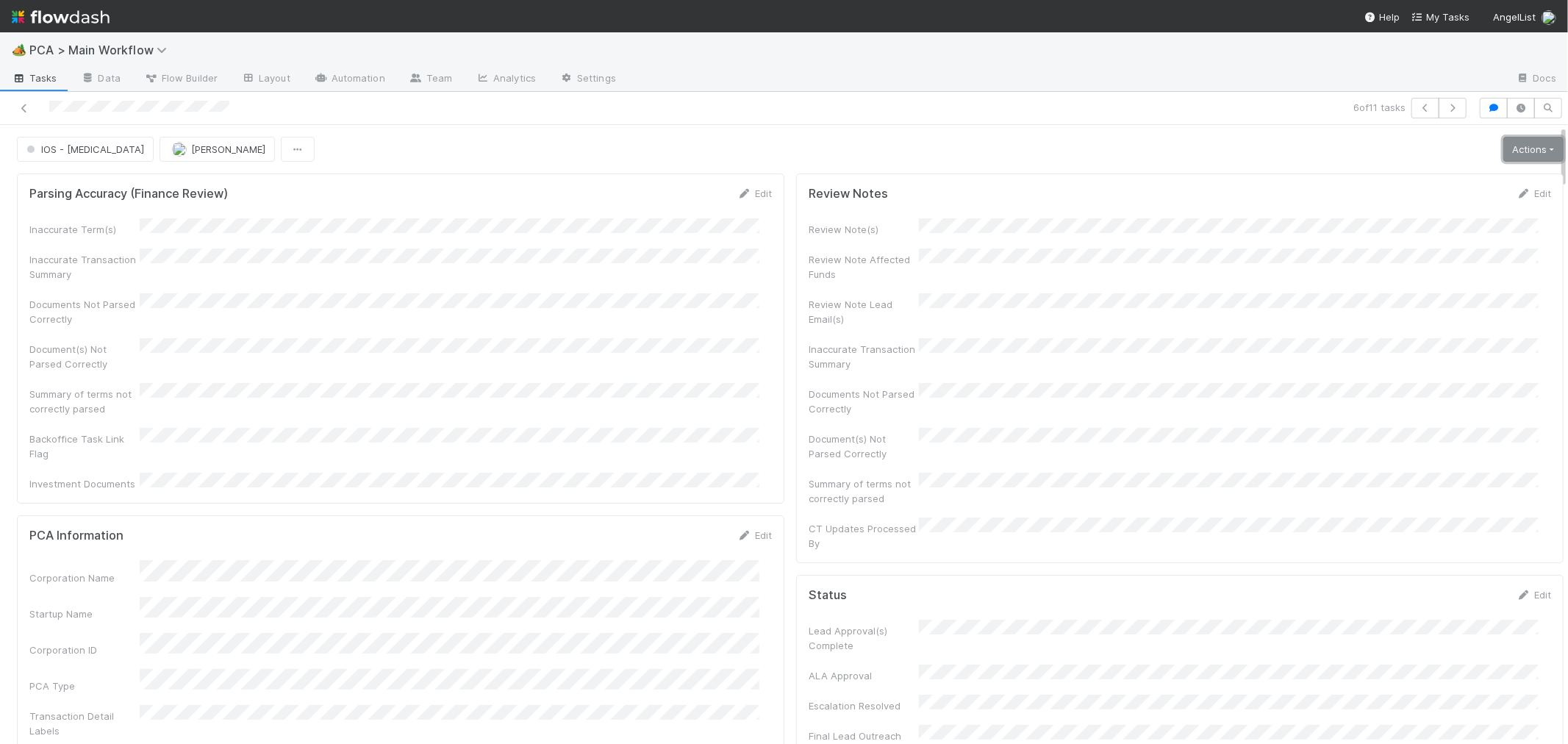
click at [1503, 152] on link "Actions" at bounding box center [1533, 149] width 60 height 25
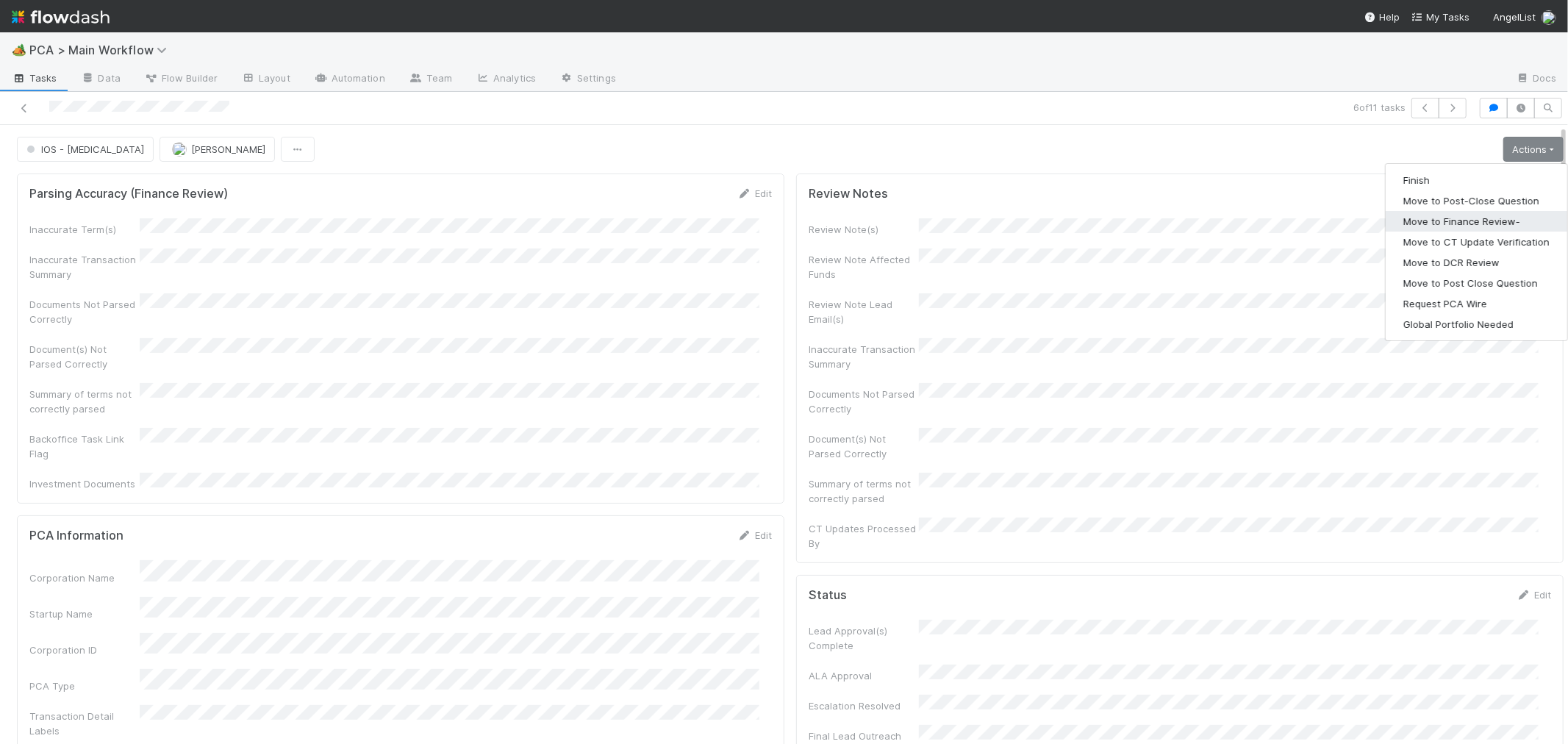
click at [1450, 217] on button "Move to Finance Review-" at bounding box center [1476, 221] width 182 height 20
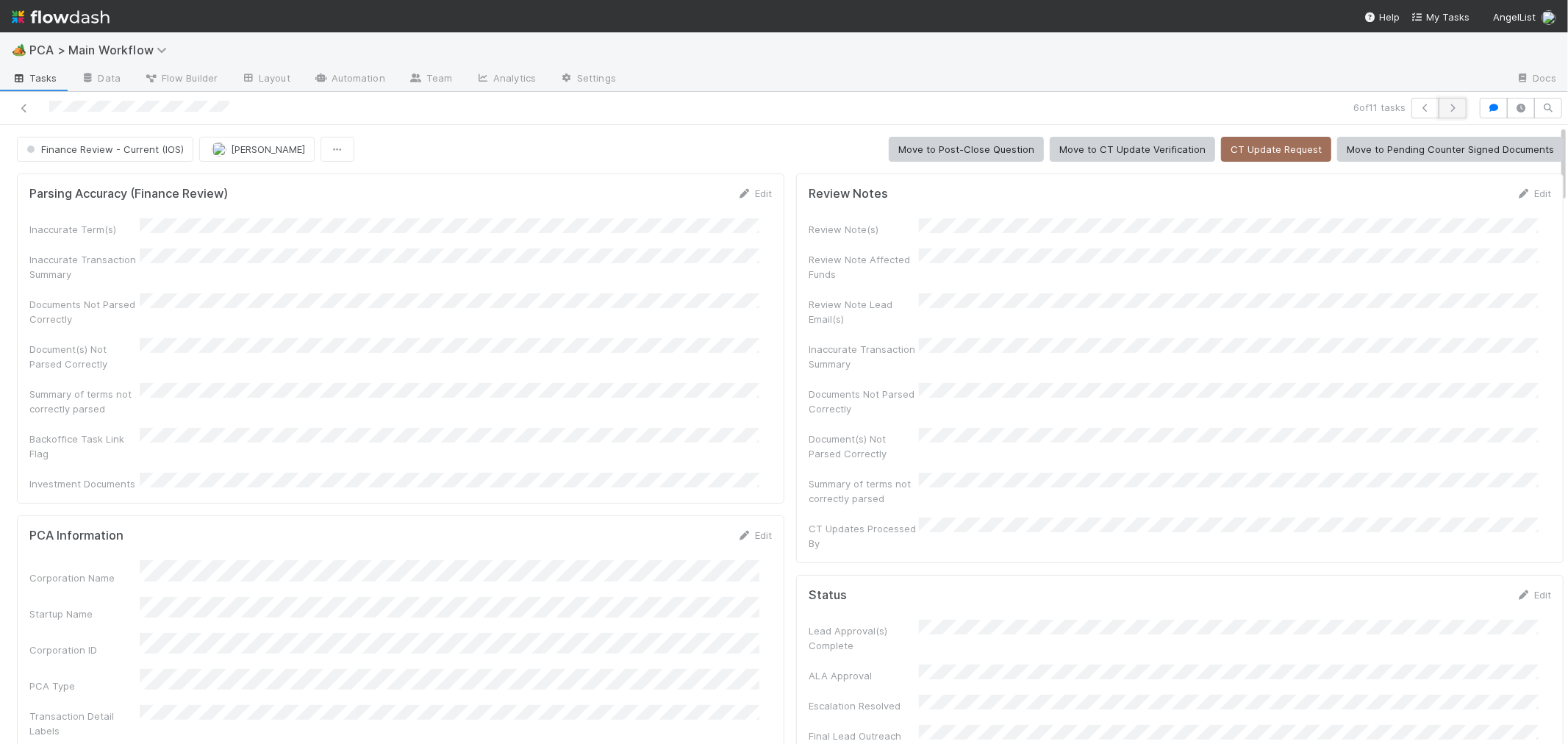
click at [1445, 112] on icon "button" at bounding box center [1452, 108] width 15 height 9
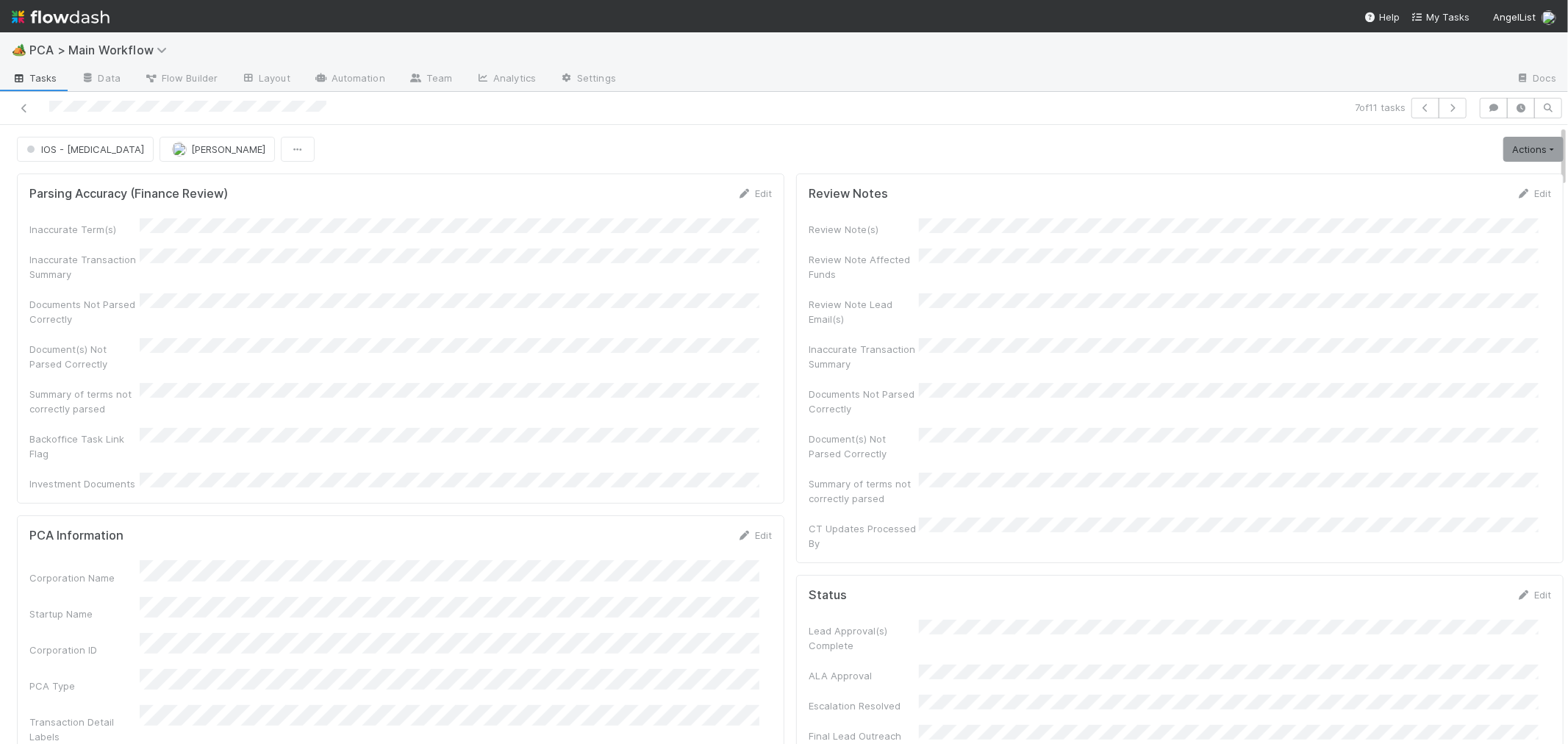
click at [711, 318] on div "Inaccurate Term(s) Inaccurate Transaction Summary Documents Not Parsed Correctl…" at bounding box center [401, 355] width 742 height 272
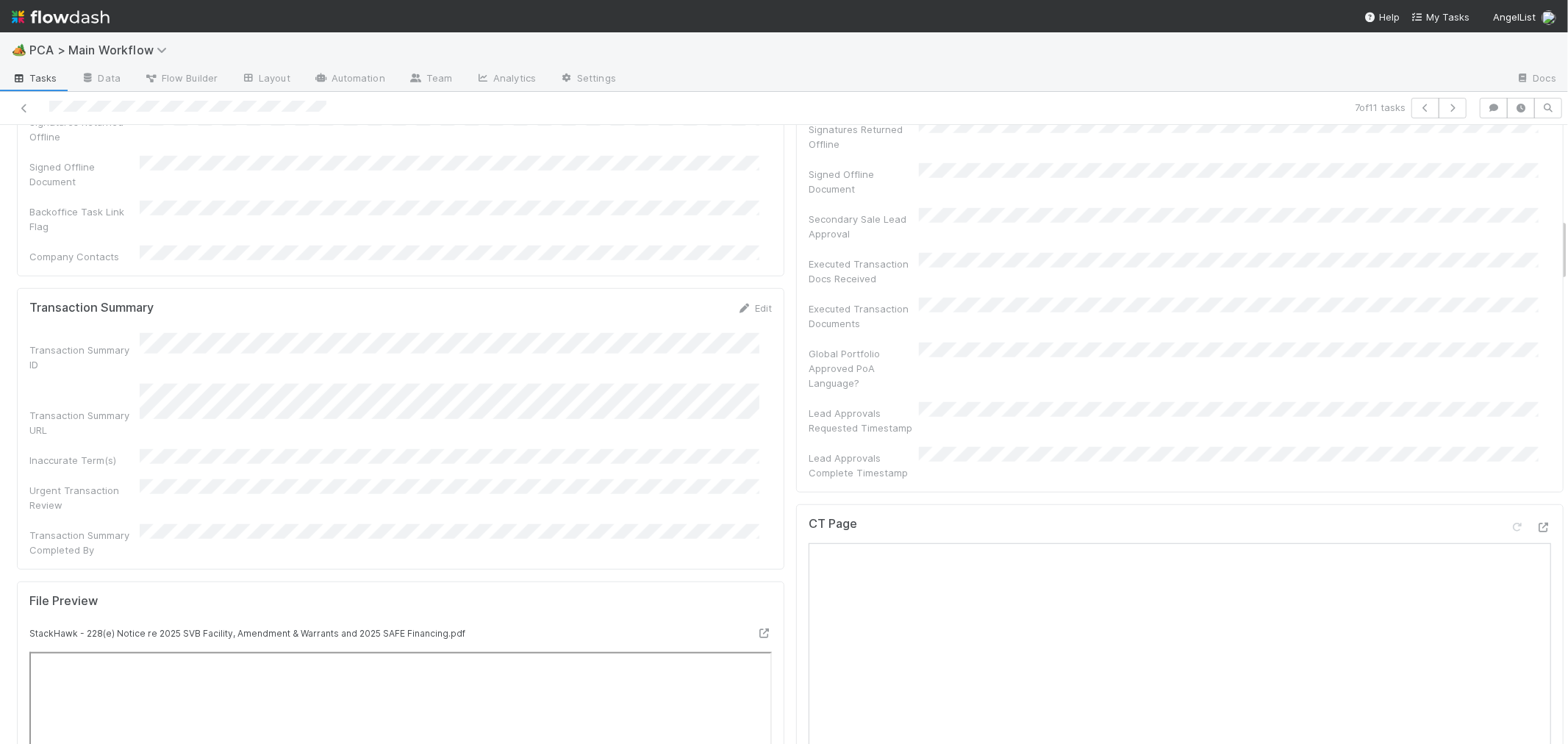
scroll to position [1061, 0]
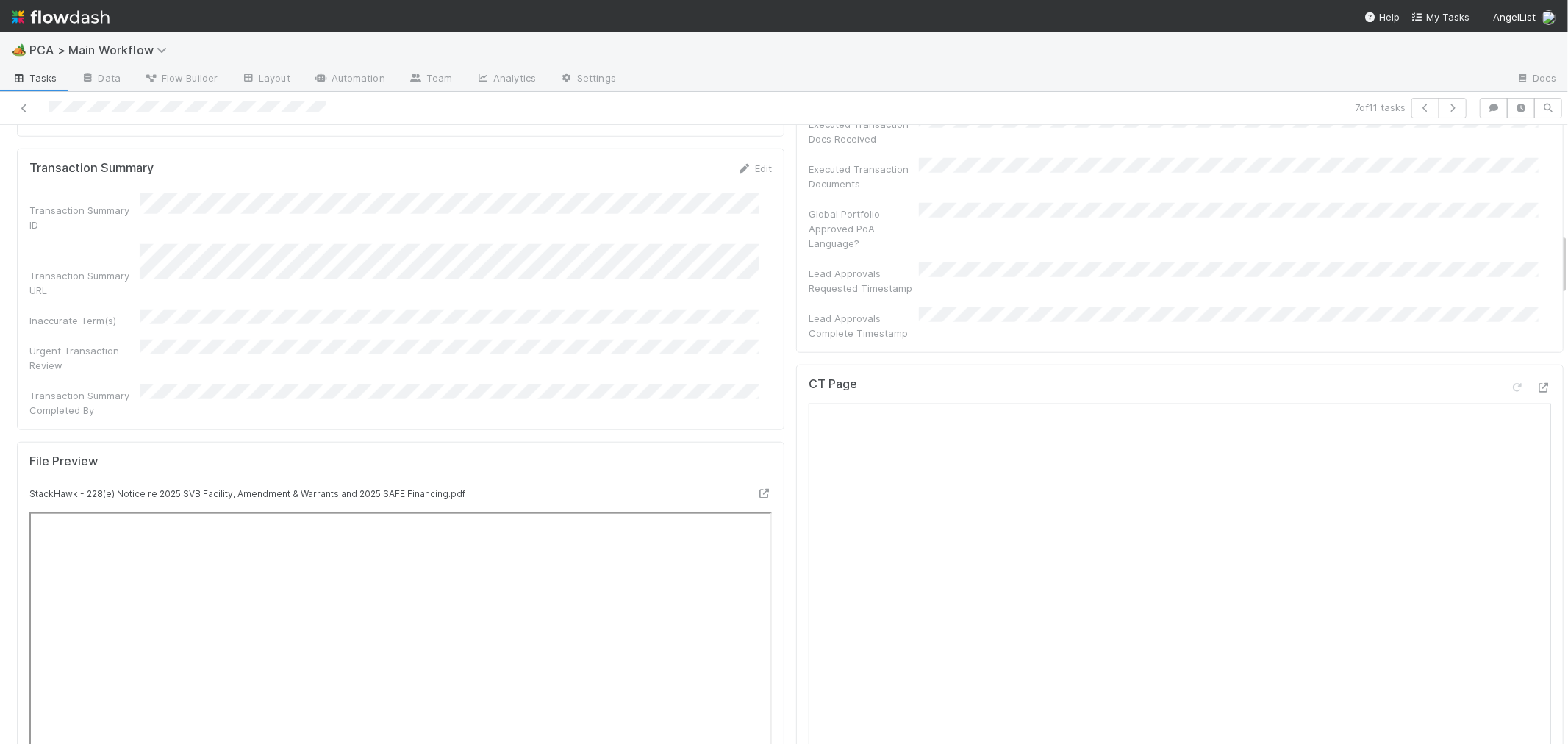
click at [1510, 380] on div at bounding box center [1530, 390] width 41 height 20
click at [1536, 383] on icon at bounding box center [1544, 388] width 15 height 10
click at [796, 454] on div "CT Page" at bounding box center [1180, 686] width 768 height 643
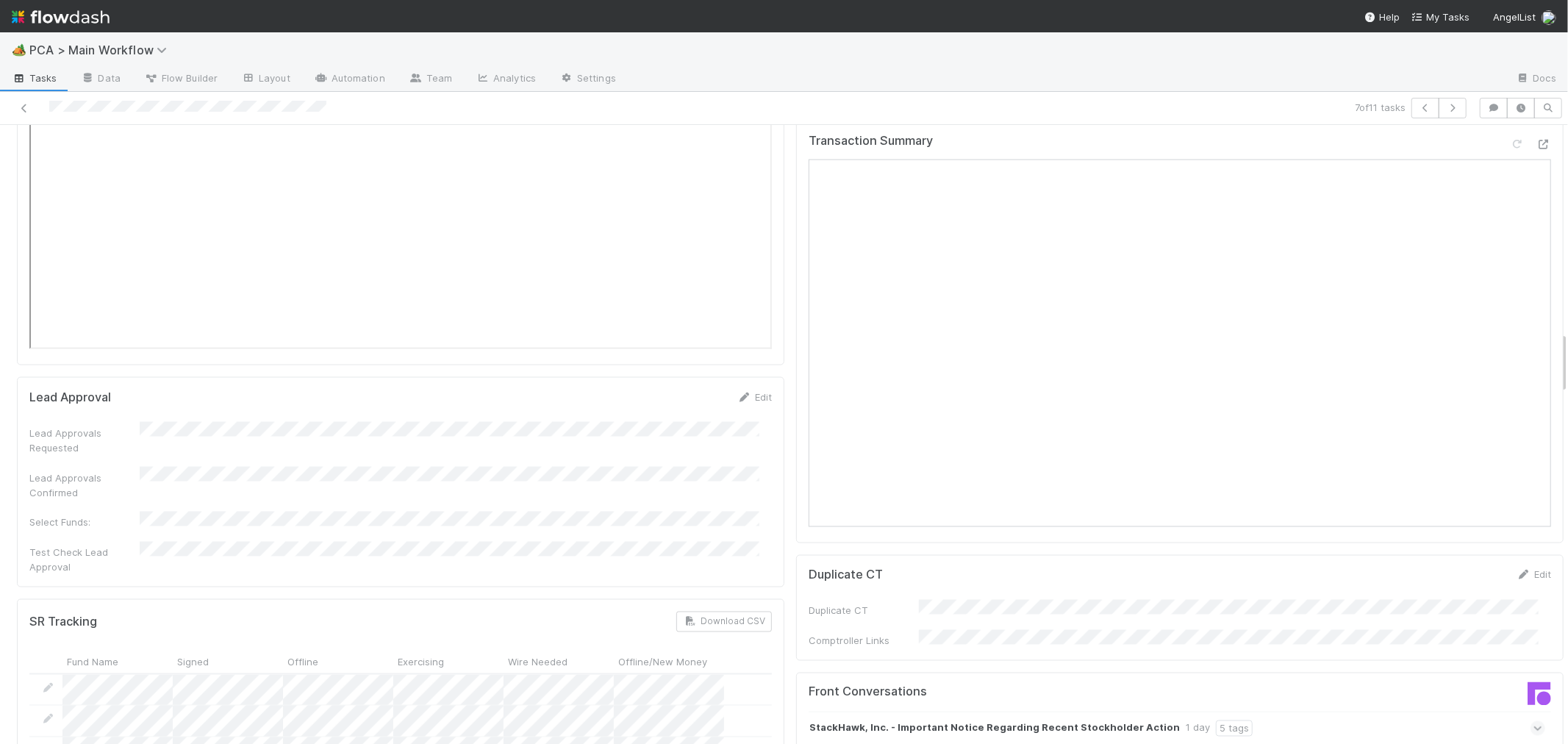
scroll to position [2041, 0]
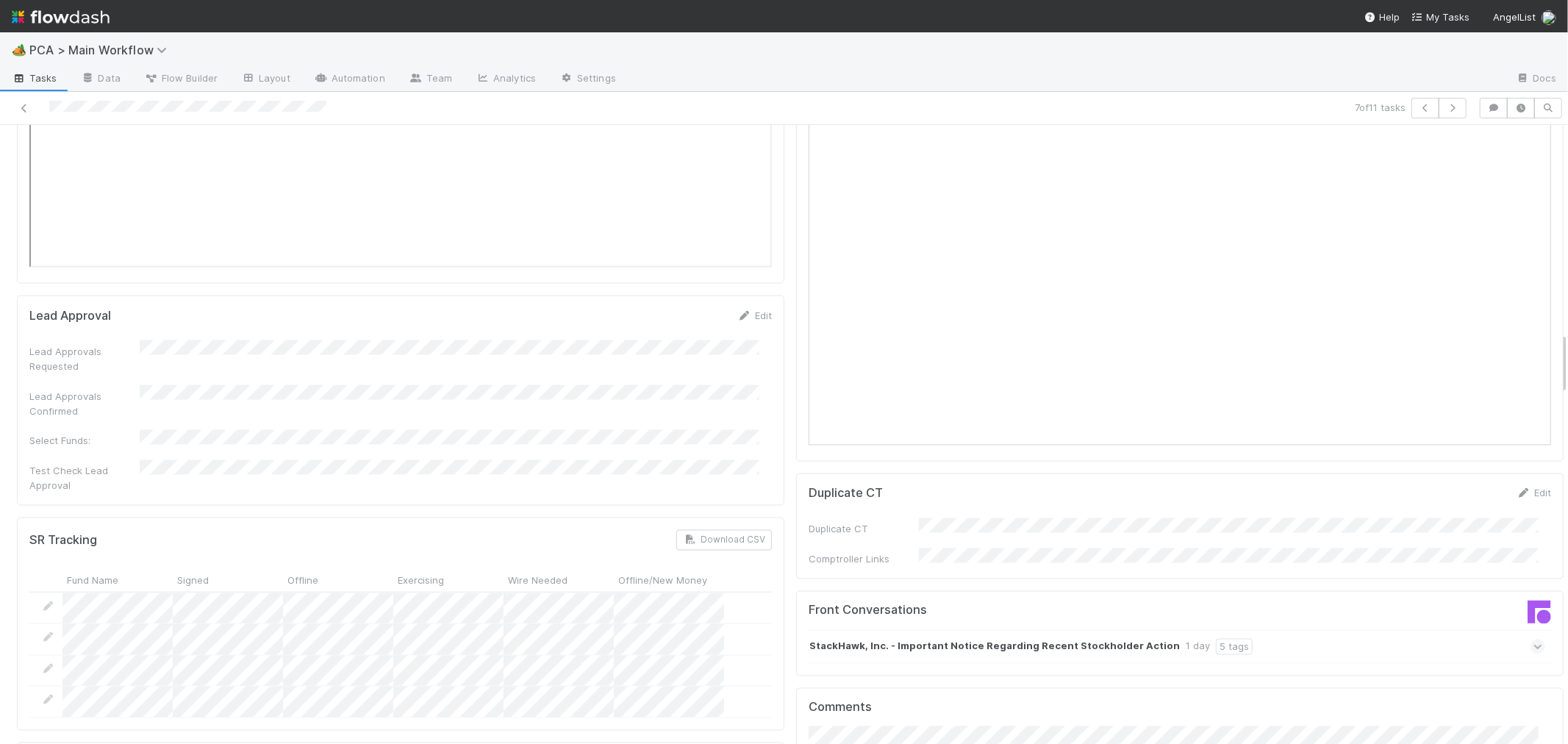
click at [1533, 640] on icon at bounding box center [1538, 647] width 10 height 15
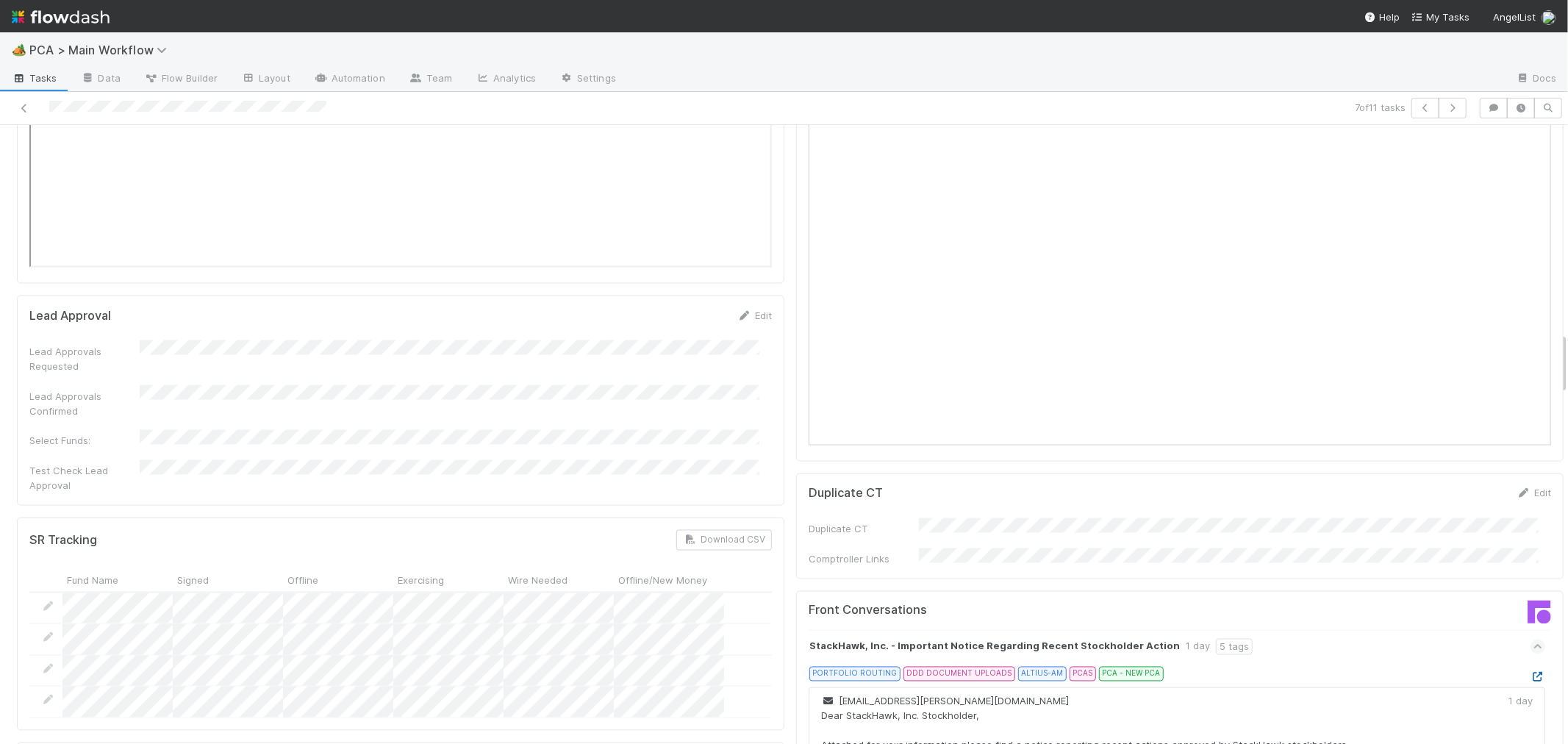
click at [1530, 672] on icon at bounding box center [1538, 677] width 15 height 10
click at [796, 473] on div "Duplicate CT Edit Duplicate CT Comptroller Links" at bounding box center [1180, 526] width 768 height 106
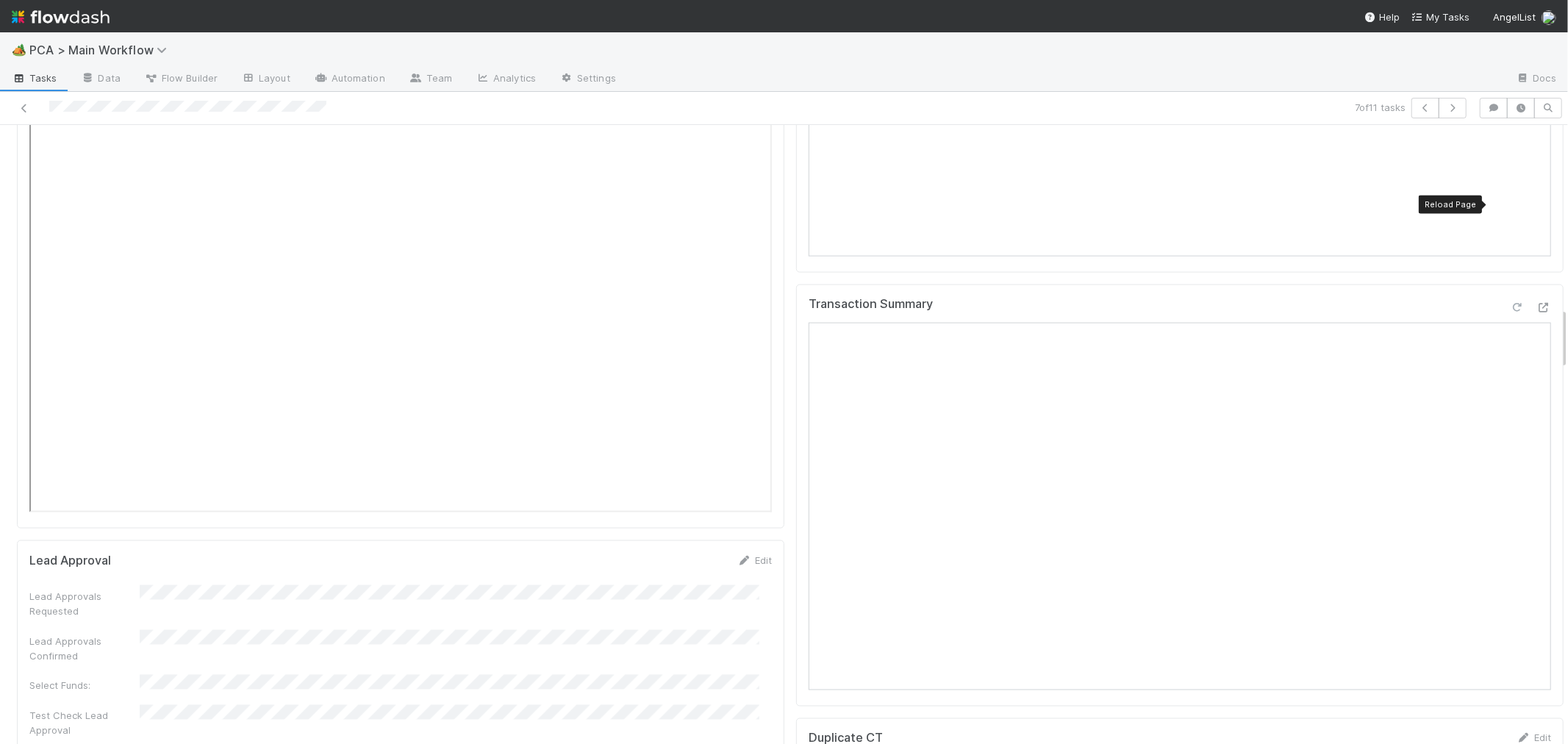
drag, startPoint x: 1495, startPoint y: 199, endPoint x: 1483, endPoint y: 202, distance: 12.4
click at [1509, 303] on icon at bounding box center [1517, 308] width 15 height 10
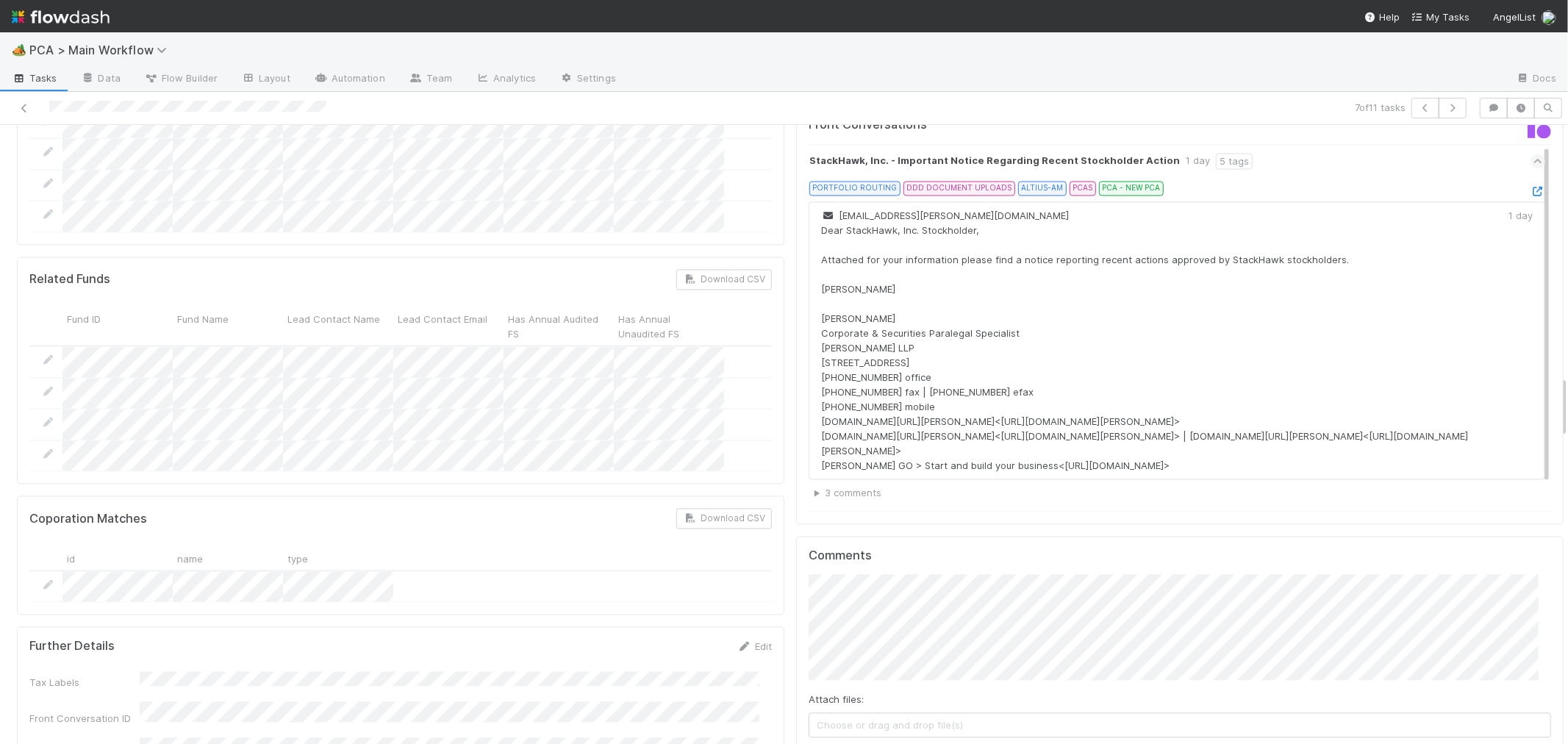
scroll to position [2695, 0]
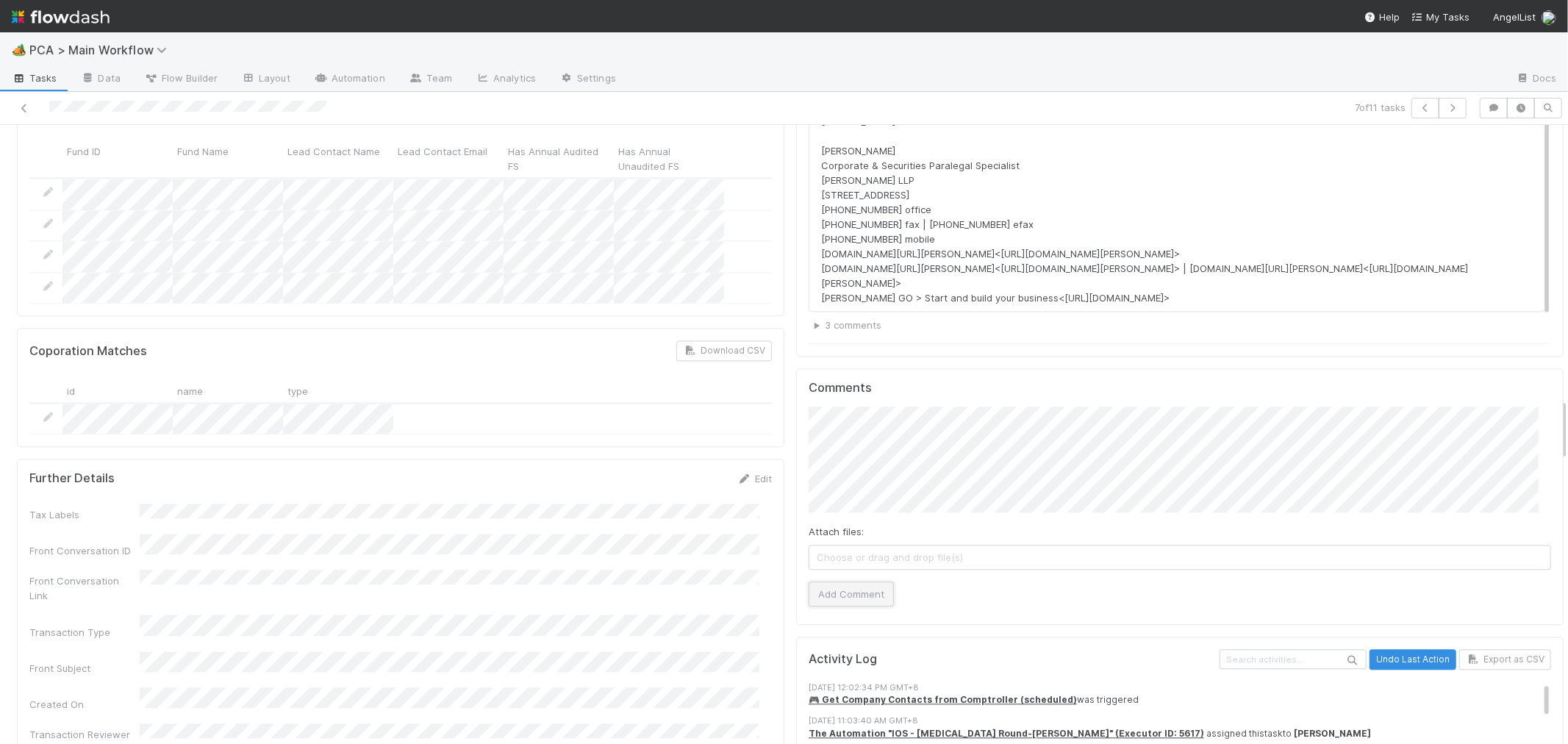
click at [864, 582] on button "Add Comment" at bounding box center [851, 594] width 86 height 25
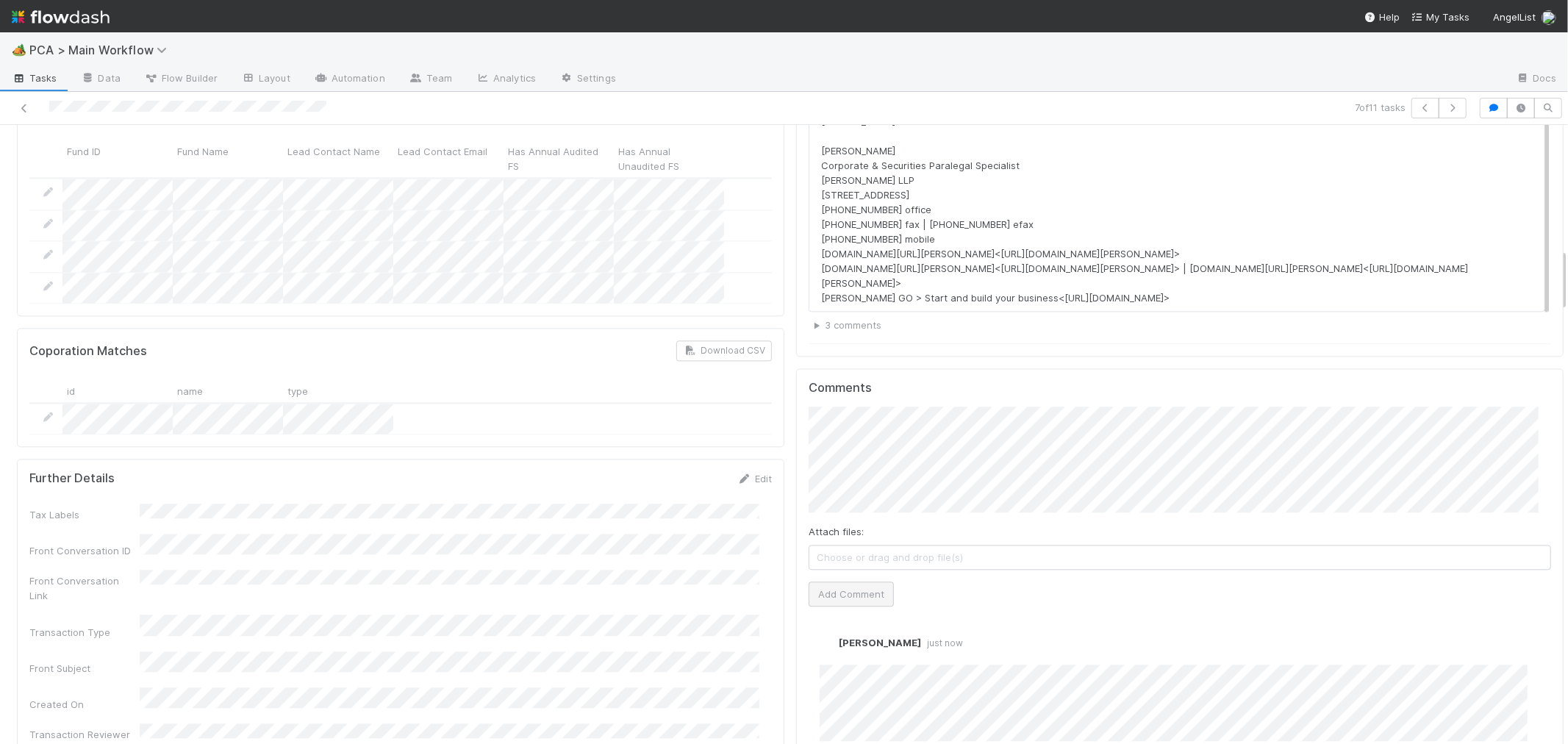
scroll to position [0, 0]
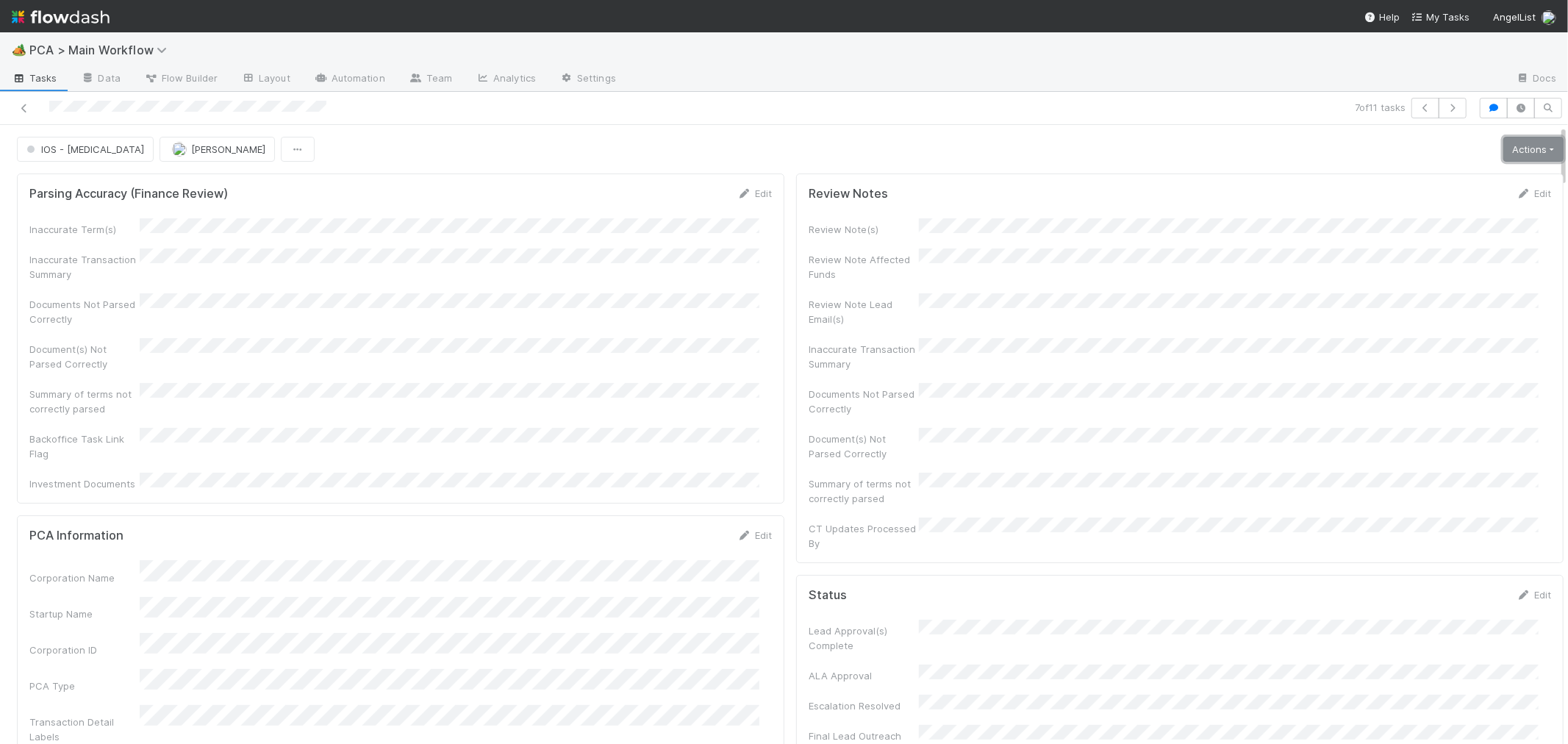
click at [1509, 152] on link "Actions" at bounding box center [1533, 149] width 60 height 25
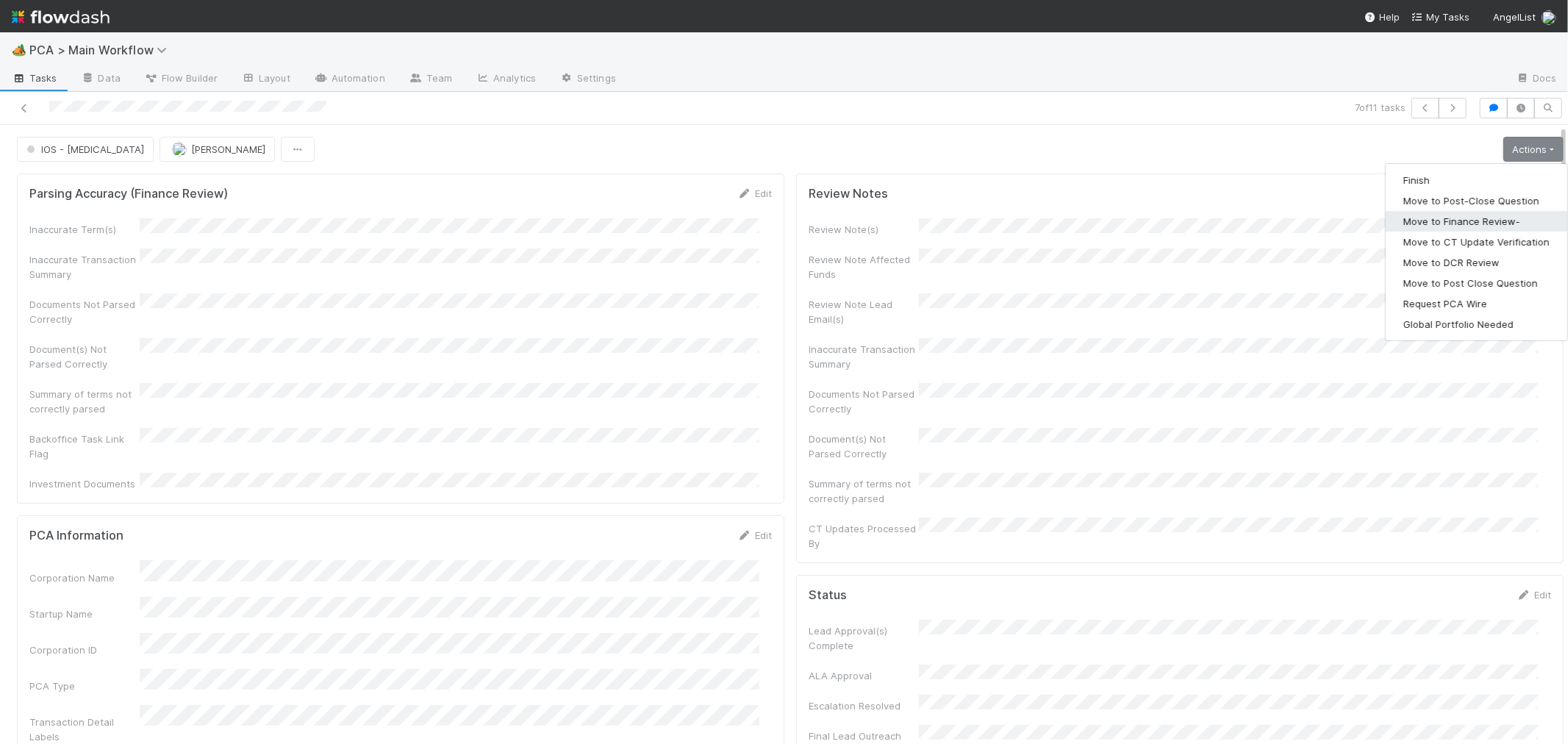
click at [1459, 228] on button "Move to Finance Review-" at bounding box center [1476, 221] width 182 height 20
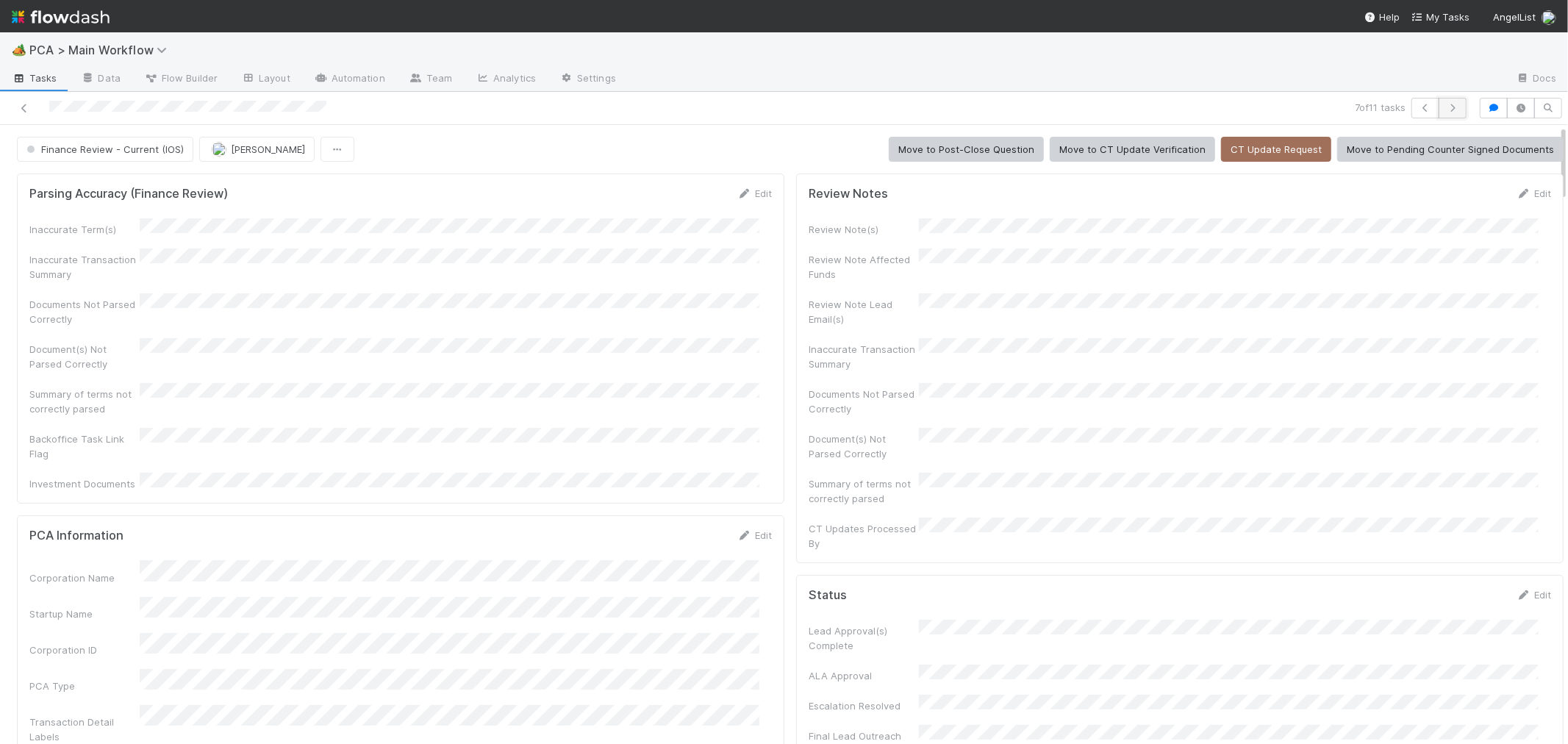
click at [1445, 112] on icon "button" at bounding box center [1452, 108] width 15 height 9
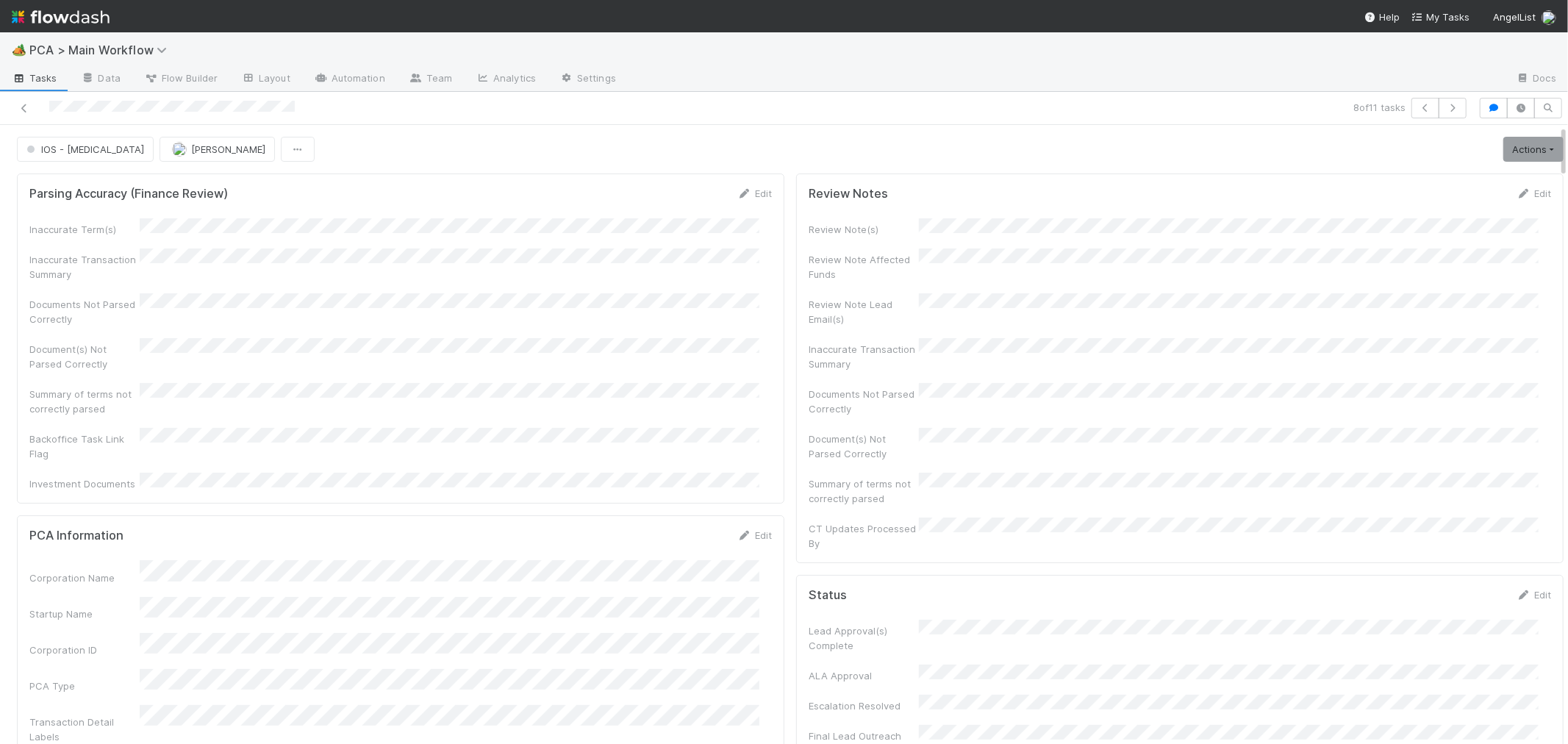
click at [606, 312] on div "Documents Not Parsed Correctly" at bounding box center [401, 309] width 742 height 33
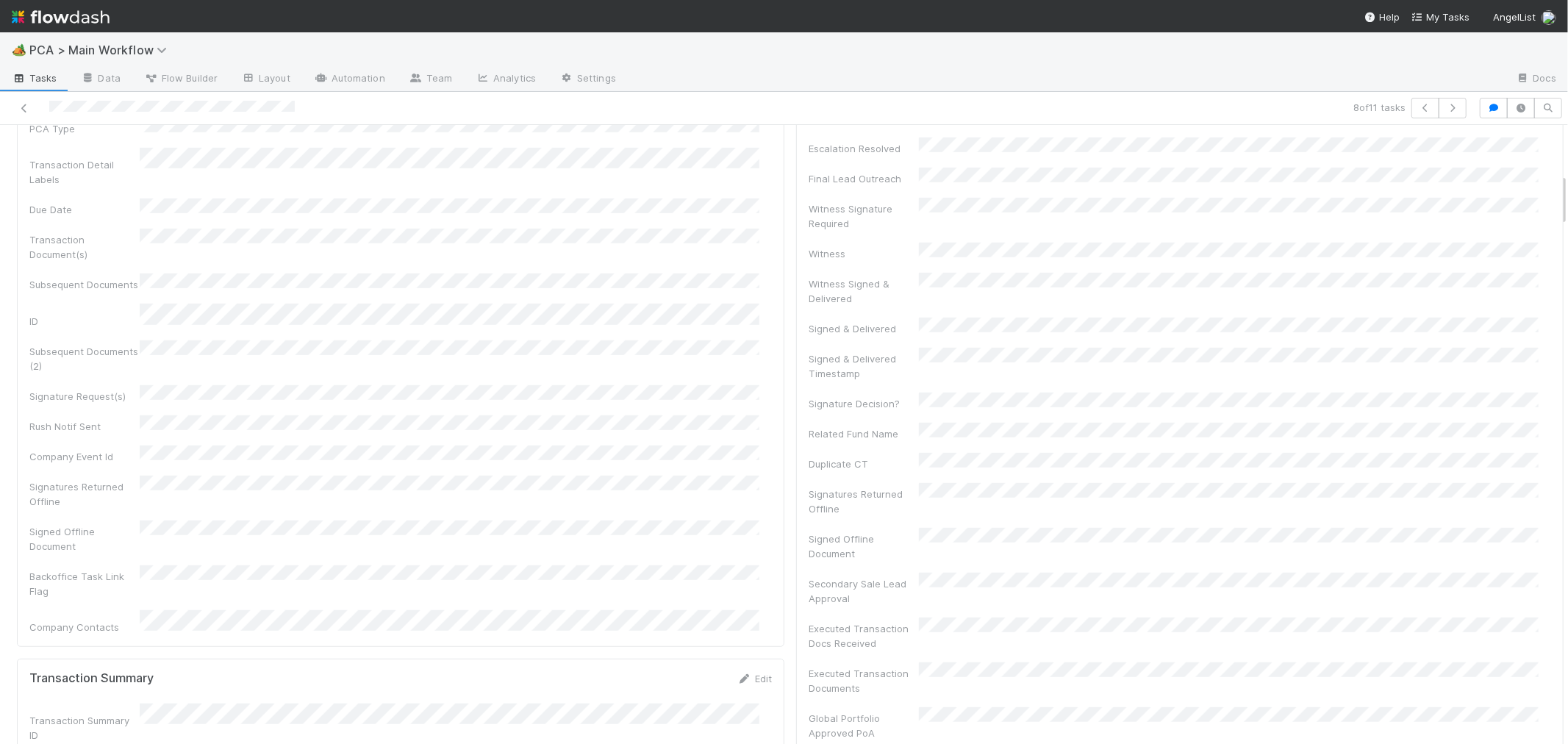
scroll to position [571, 0]
click at [752, 348] on div "Corporation Name Startup Name Corporation ID PCA Type Transaction Detail Labels…" at bounding box center [401, 303] width 742 height 631
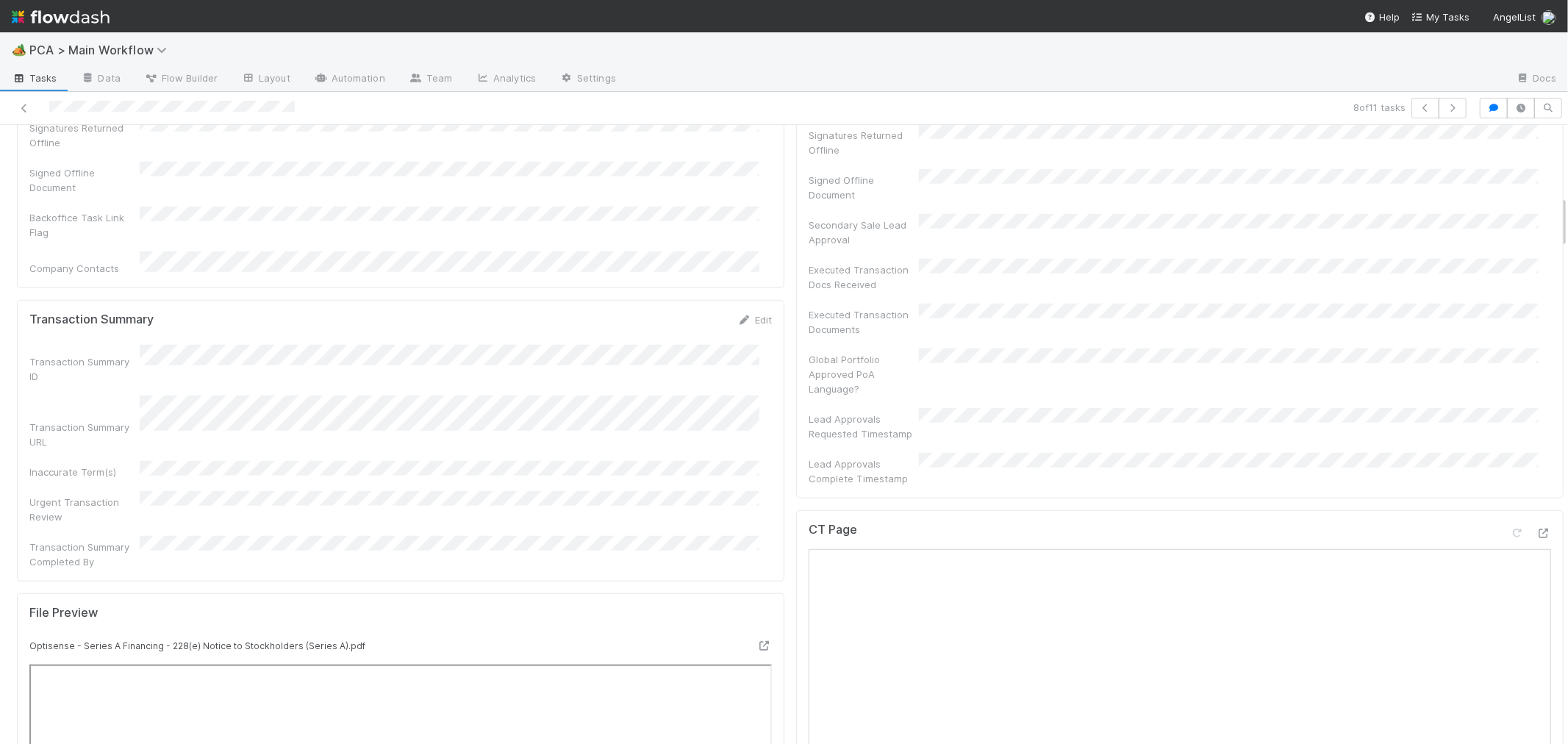
scroll to position [1061, 0]
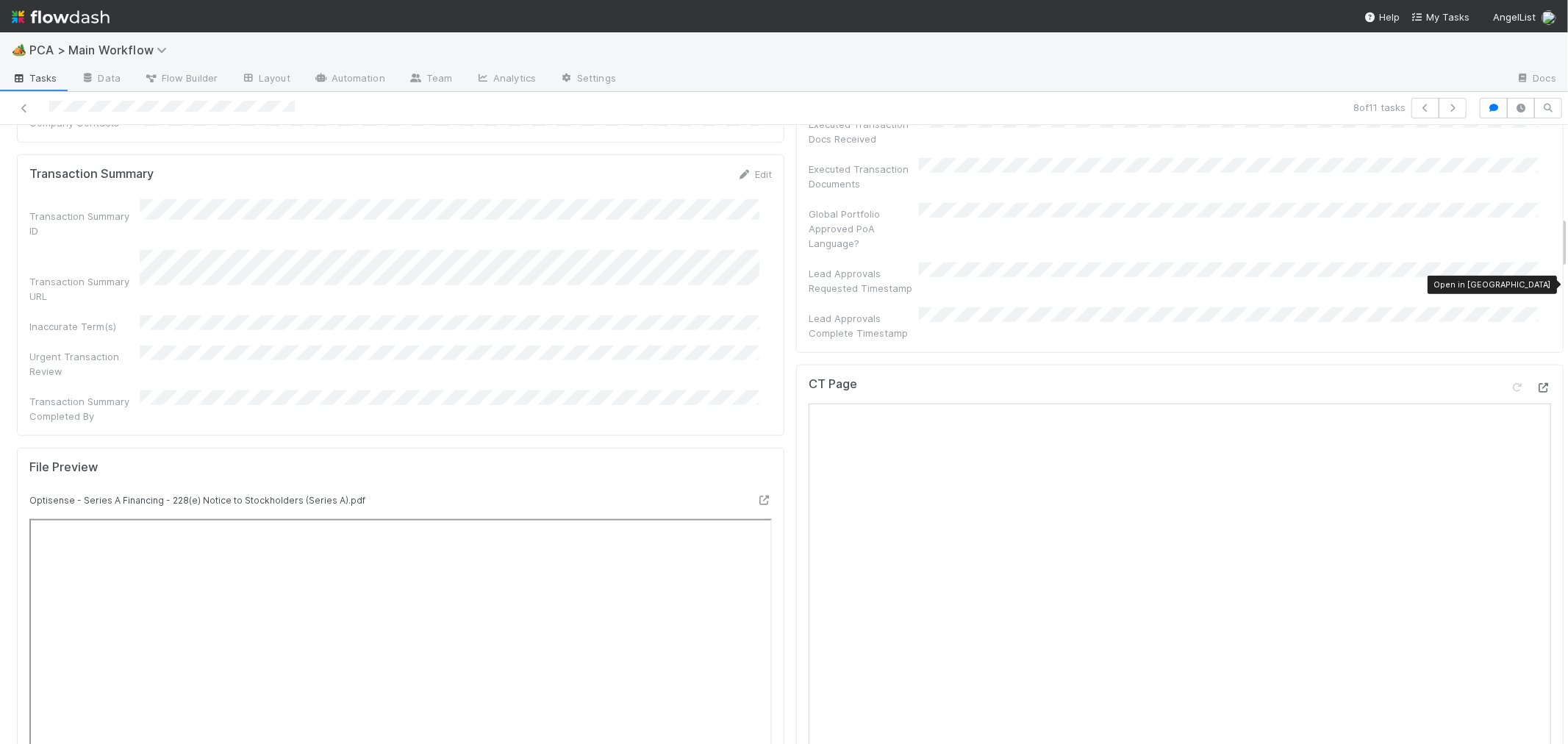
click at [1536, 380] on div at bounding box center [1544, 388] width 15 height 15
drag, startPoint x: 1494, startPoint y: 282, endPoint x: 1213, endPoint y: 281, distance: 281.0
click at [1509, 383] on icon at bounding box center [1517, 388] width 15 height 10
click at [796, 365] on div "CT Page" at bounding box center [1180, 686] width 768 height 643
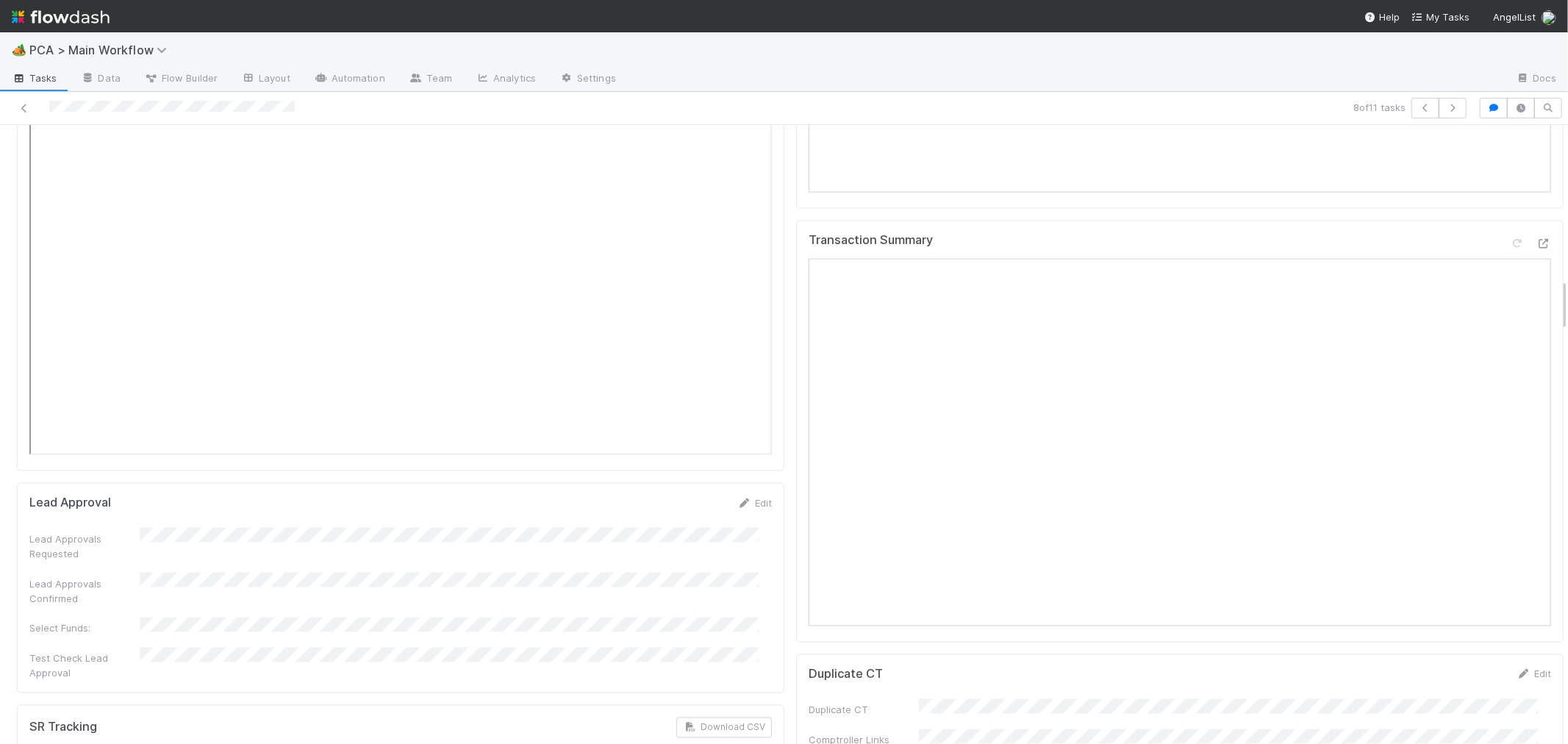
scroll to position [1796, 0]
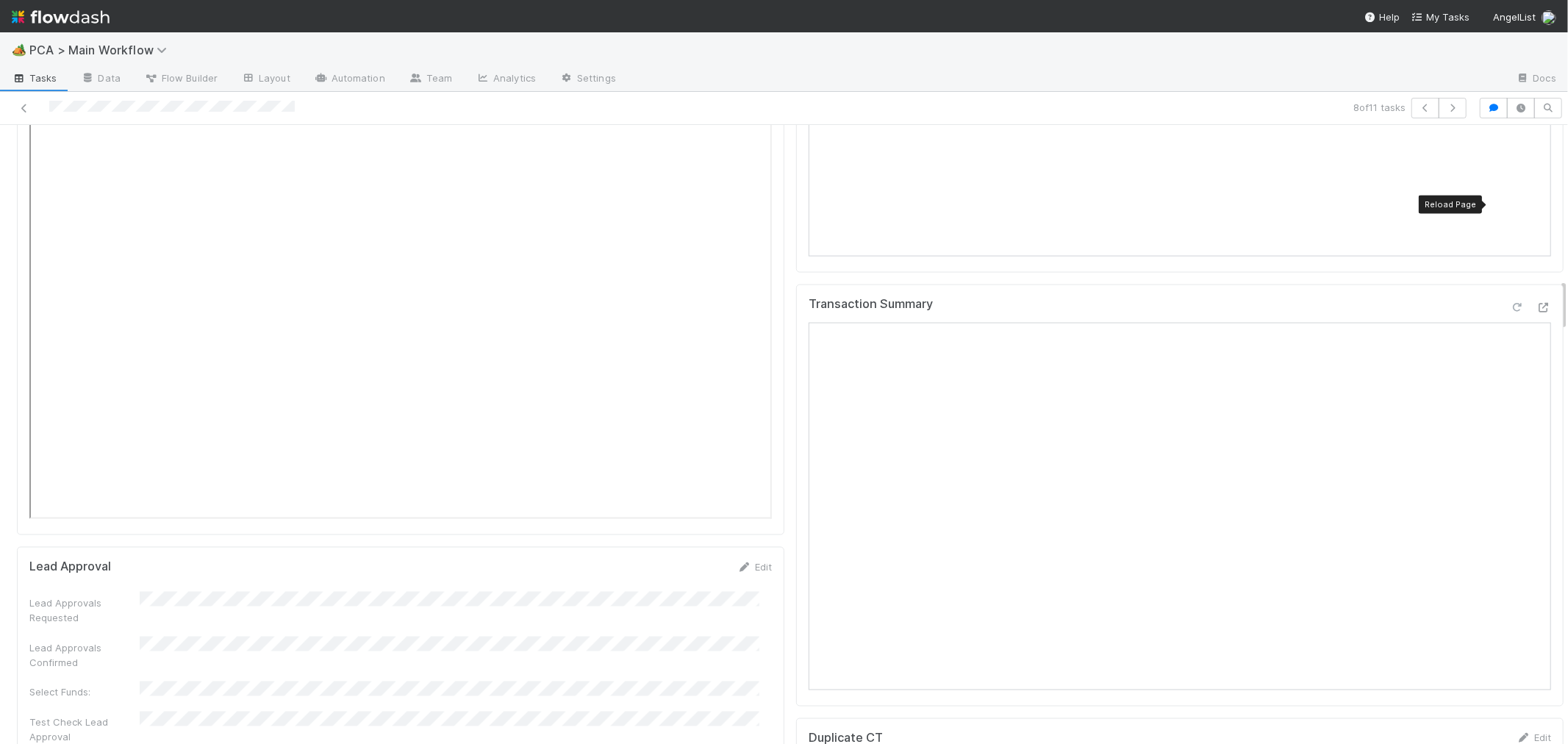
click at [1509, 303] on icon at bounding box center [1517, 308] width 15 height 10
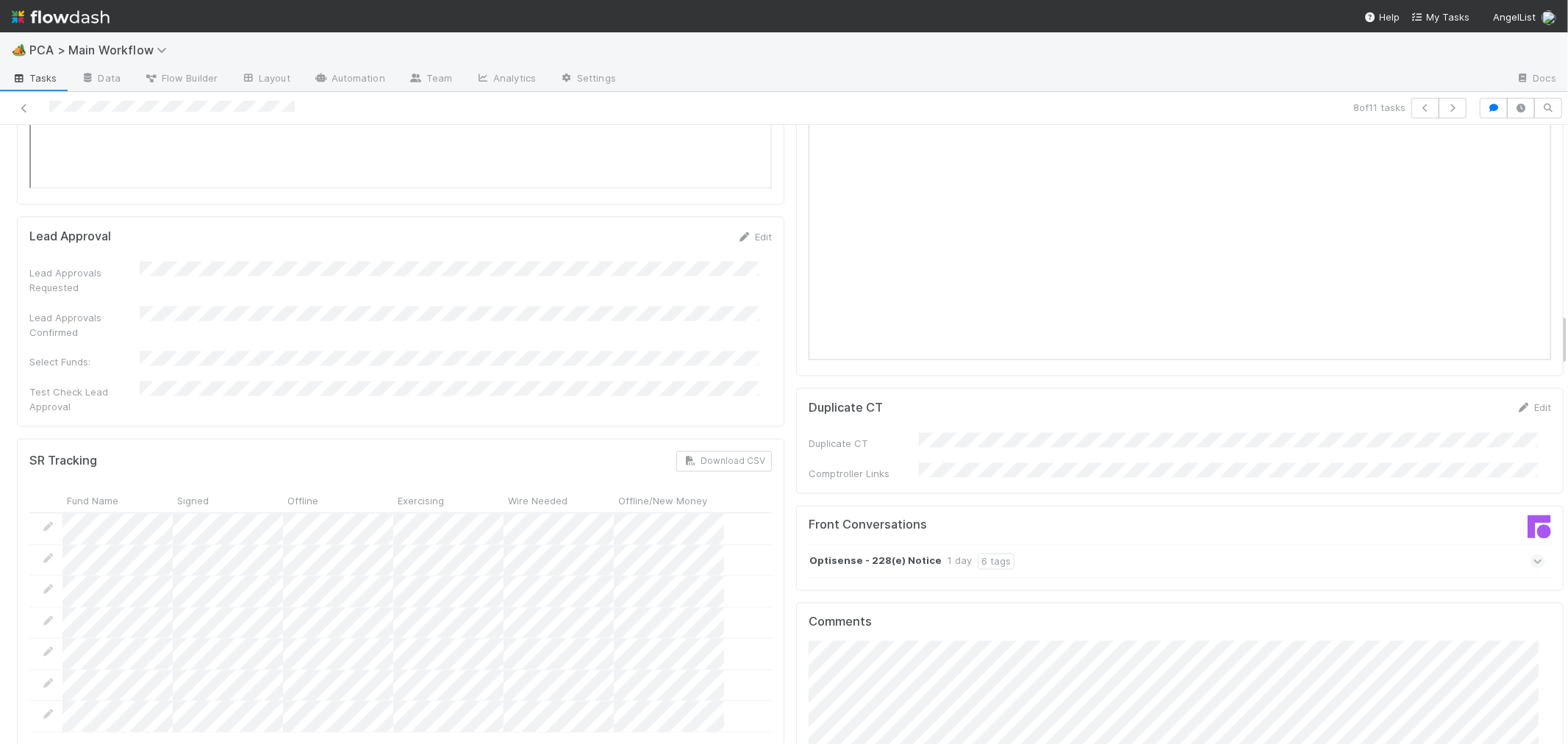
scroll to position [2205, 0]
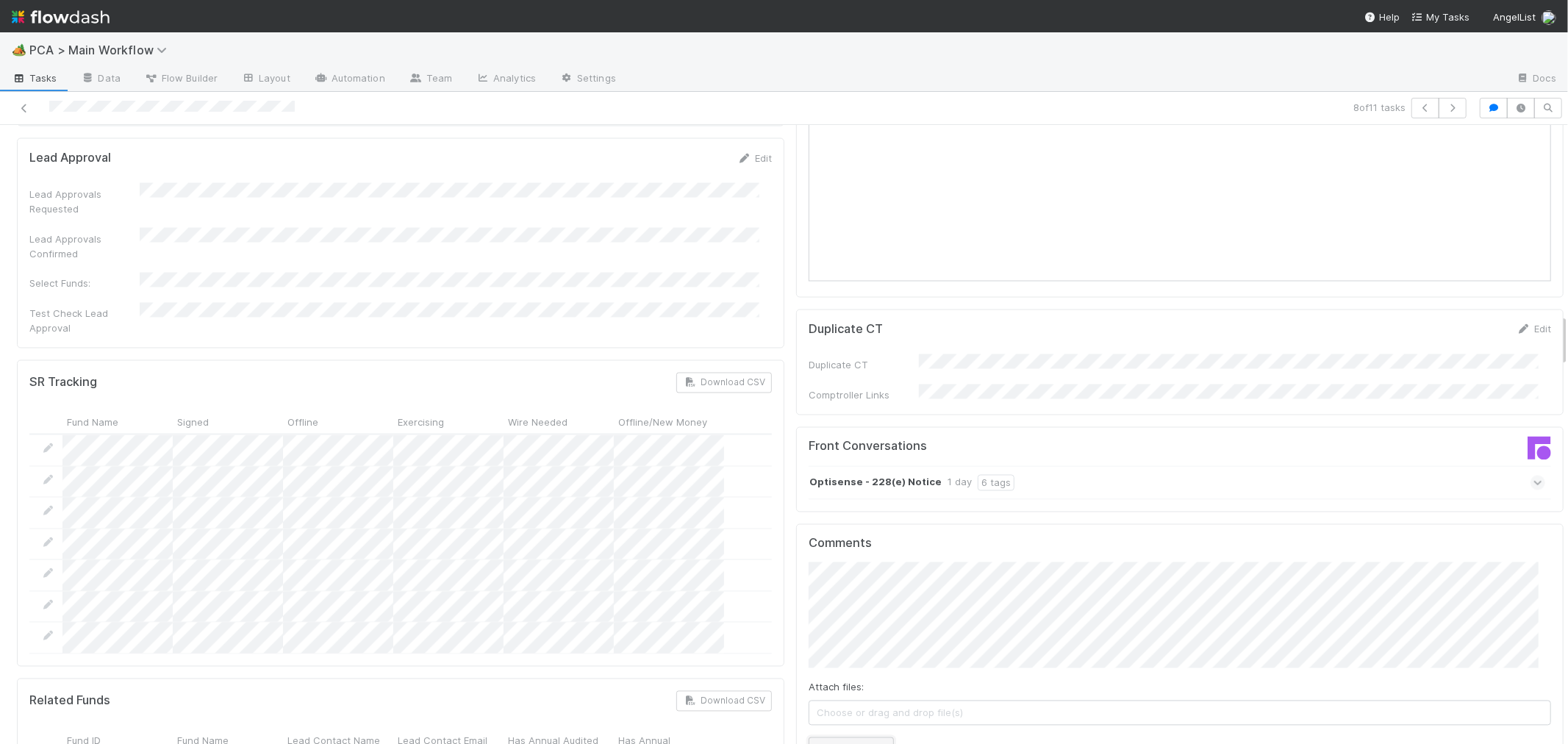
click at [826, 737] on button "Add Comment" at bounding box center [851, 750] width 86 height 25
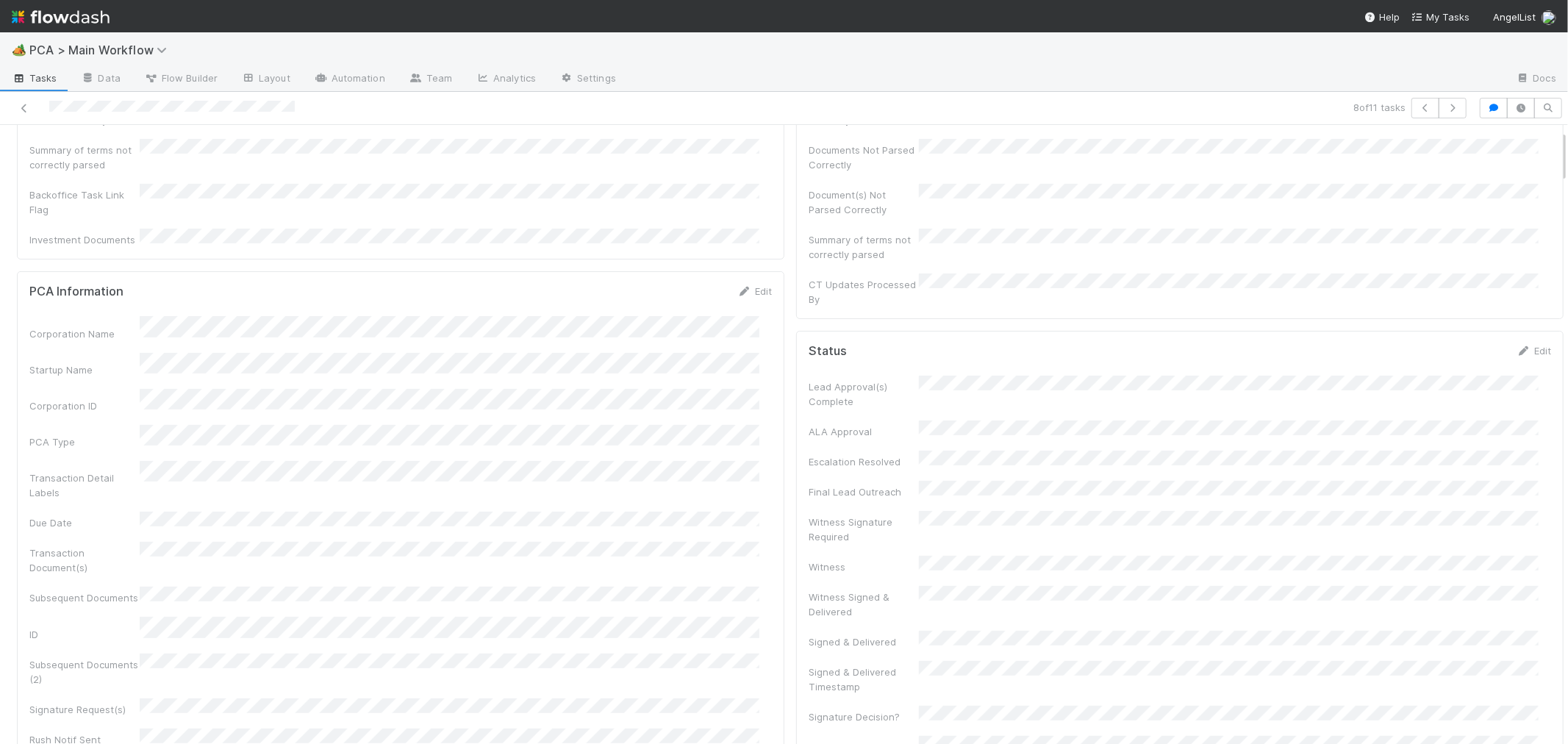
scroll to position [0, 0]
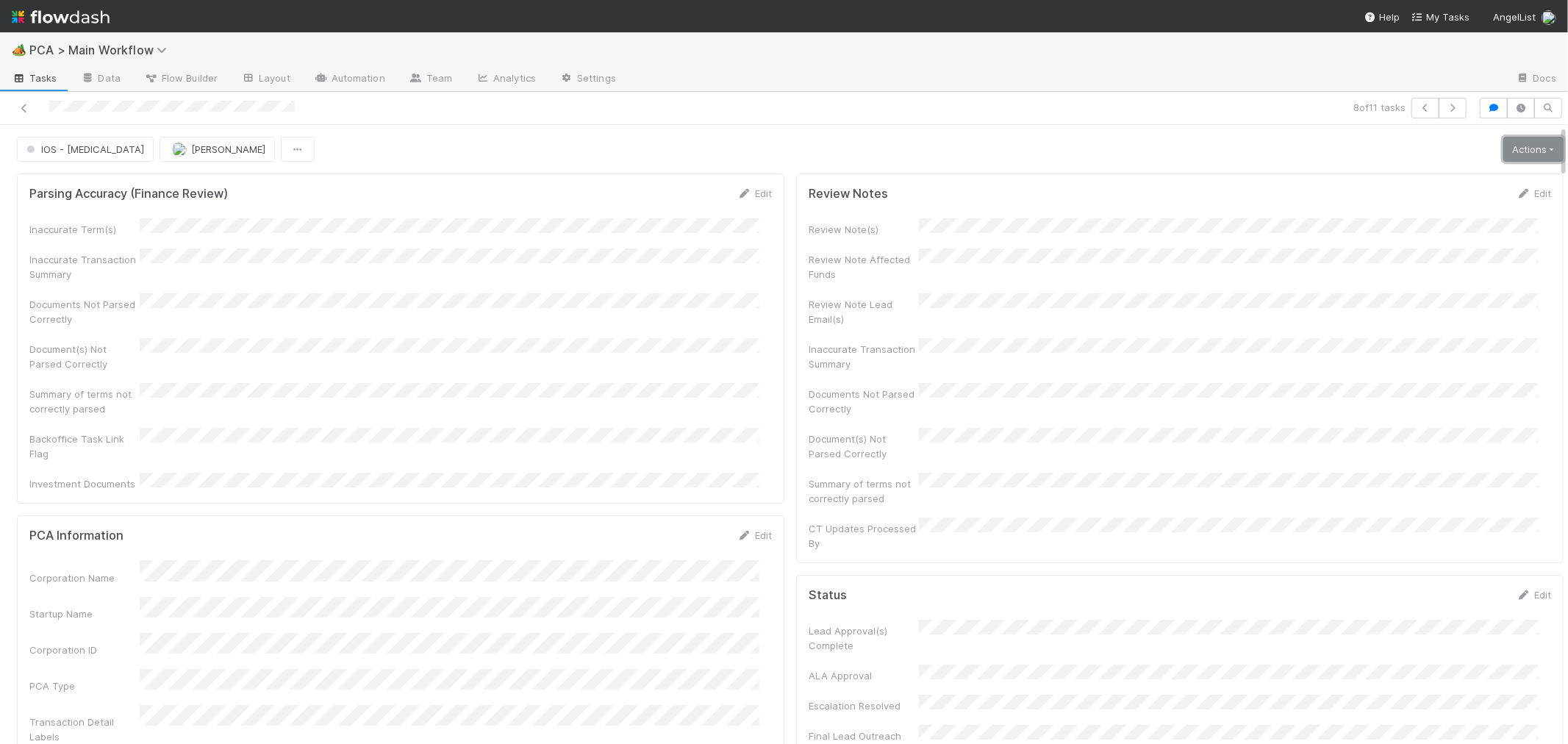
click at [1511, 147] on link "Actions" at bounding box center [1533, 149] width 60 height 25
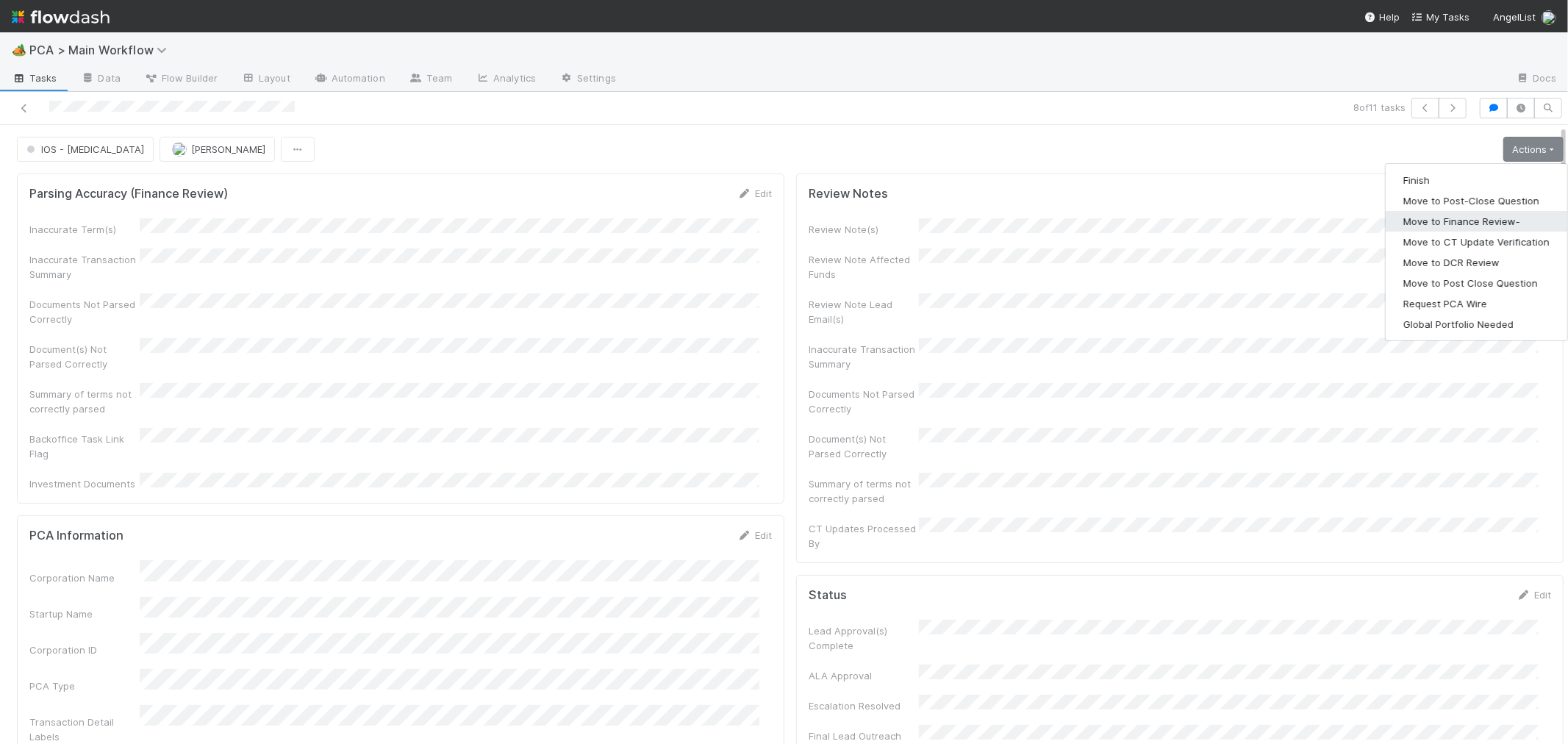
click at [1477, 224] on button "Move to Finance Review-" at bounding box center [1476, 221] width 182 height 20
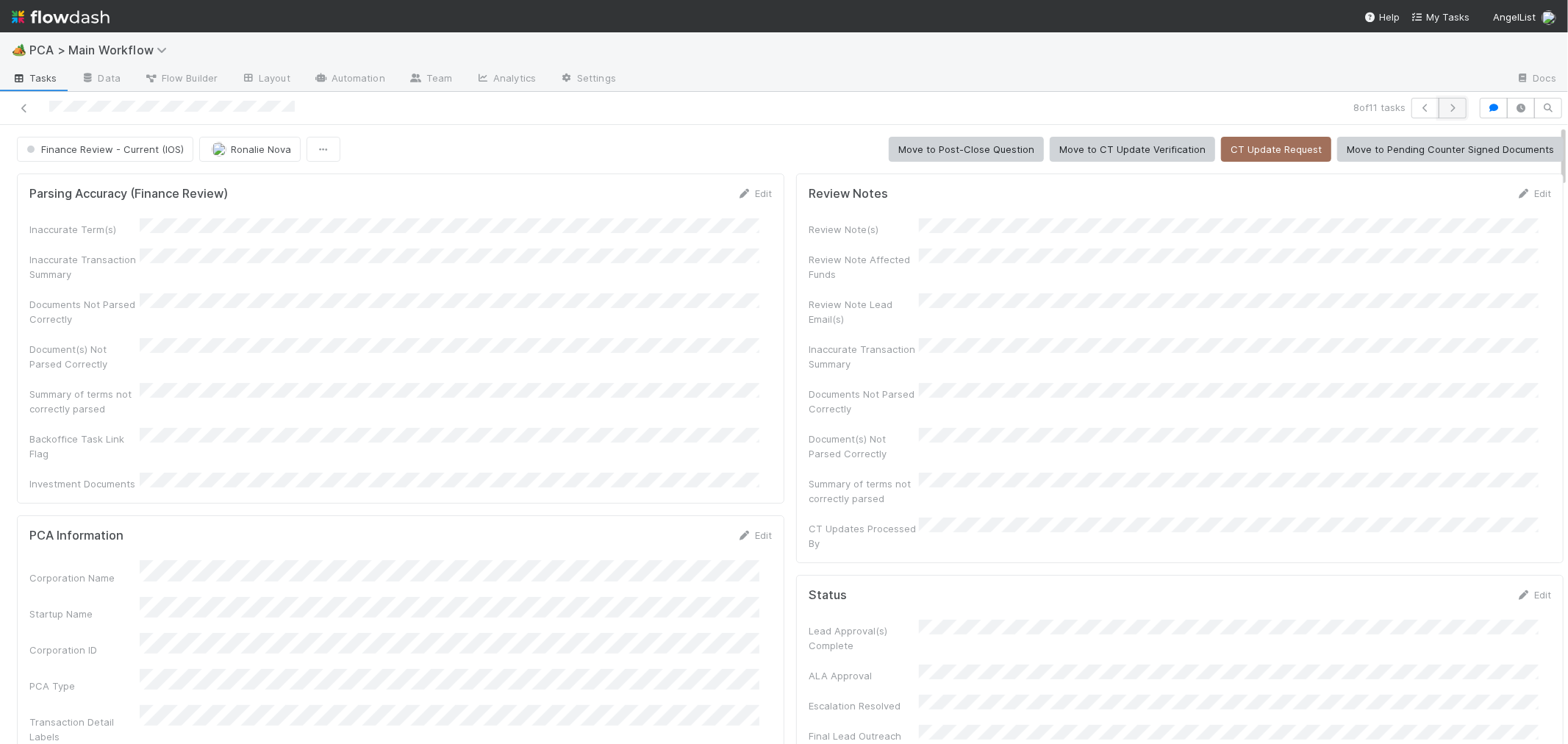
click at [1445, 111] on icon "button" at bounding box center [1452, 108] width 15 height 9
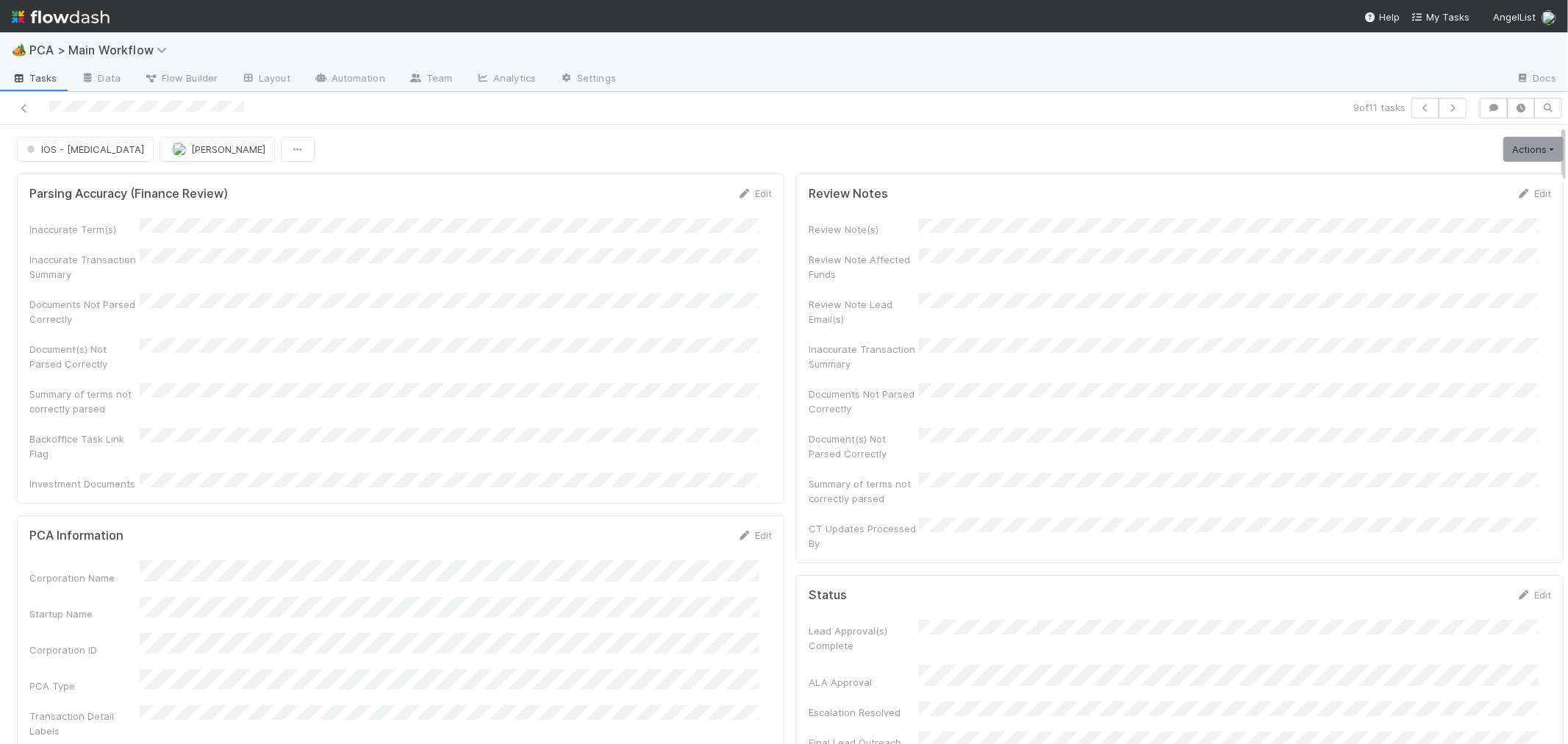
click at [642, 325] on div "Inaccurate Term(s) Inaccurate Transaction Summary Documents Not Parsed Correctl…" at bounding box center [401, 355] width 742 height 272
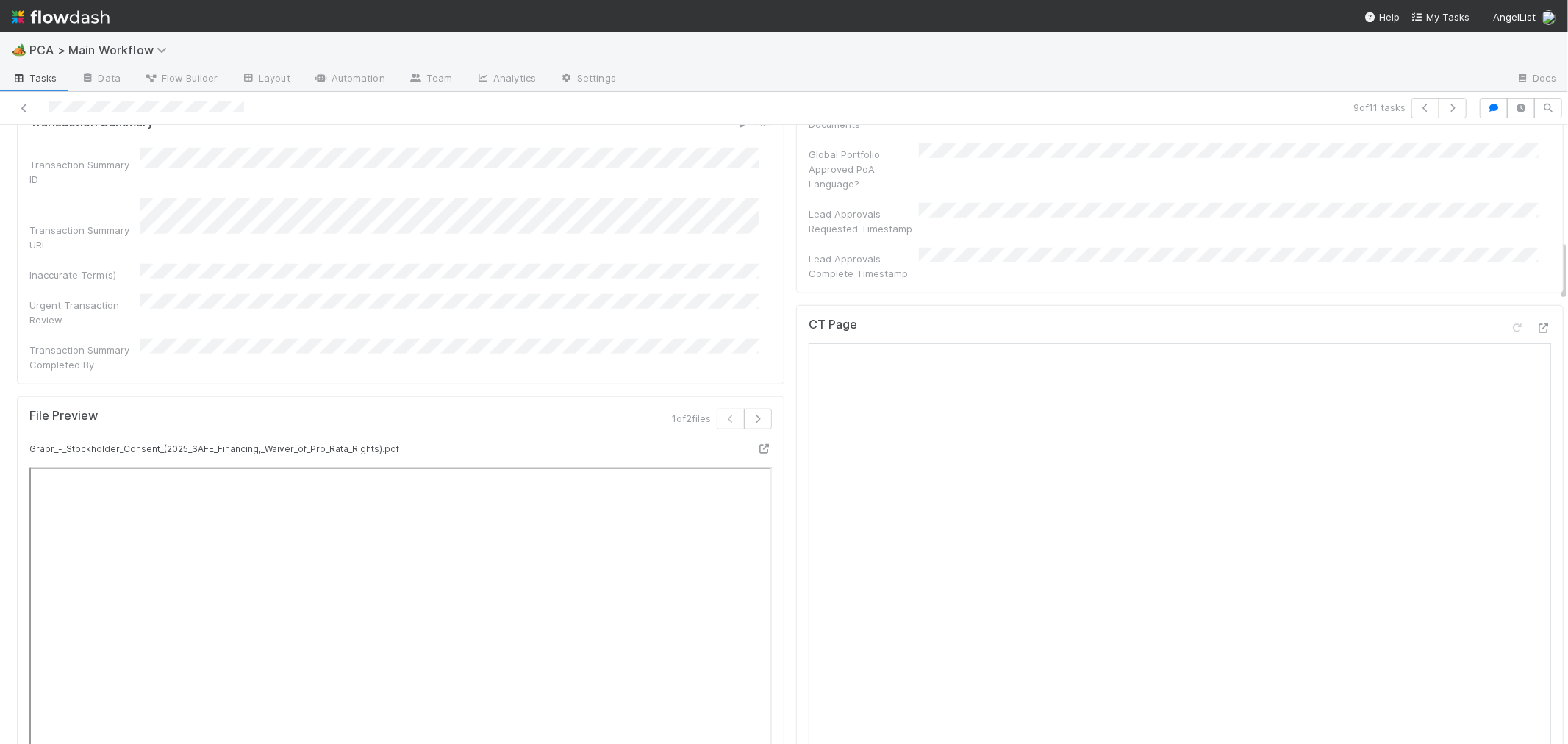
scroll to position [1143, 0]
click at [1536, 314] on icon at bounding box center [1544, 319] width 15 height 10
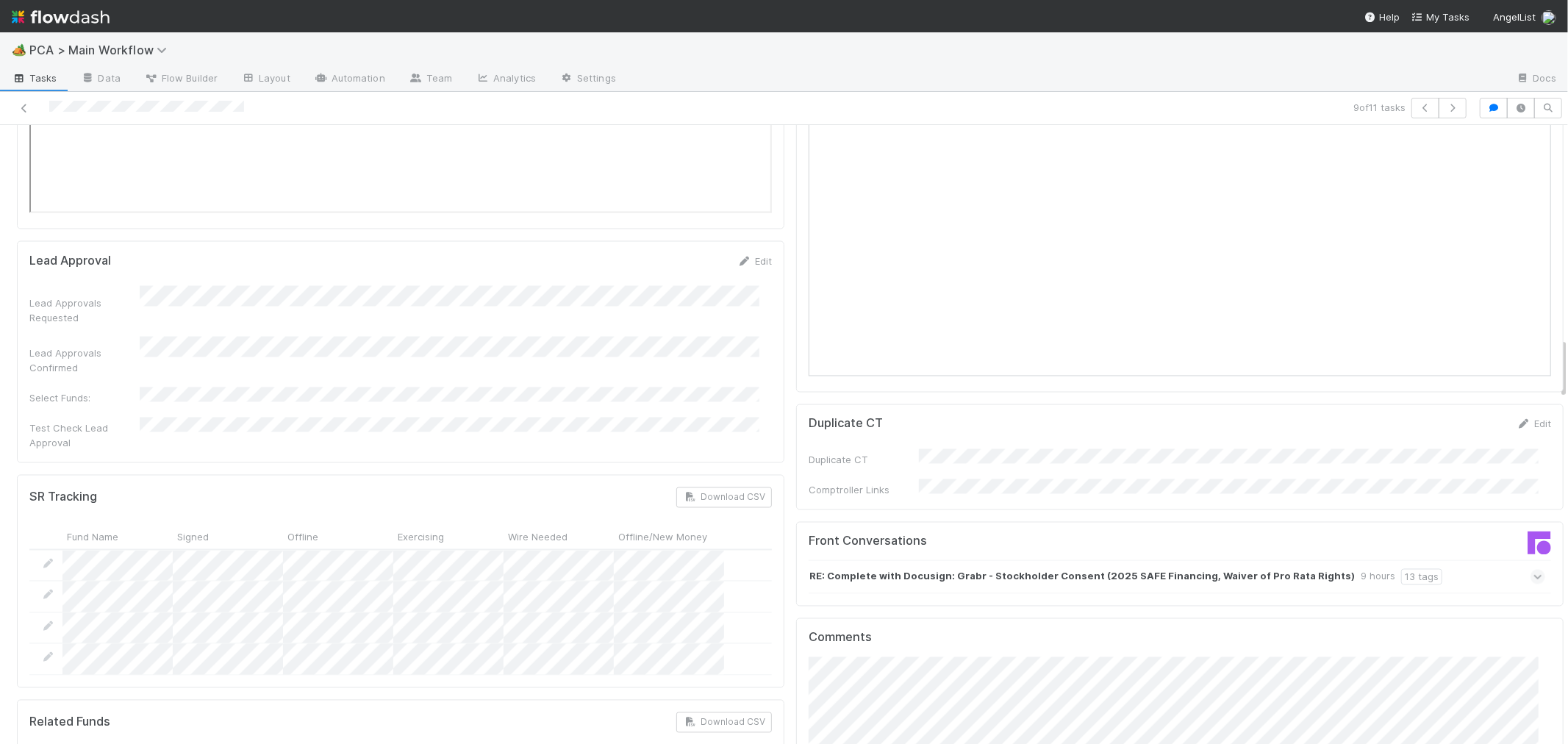
drag, startPoint x: 1509, startPoint y: 322, endPoint x: 1424, endPoint y: 325, distance: 85.1
click at [1517, 418] on link "Edit" at bounding box center [1534, 424] width 34 height 11
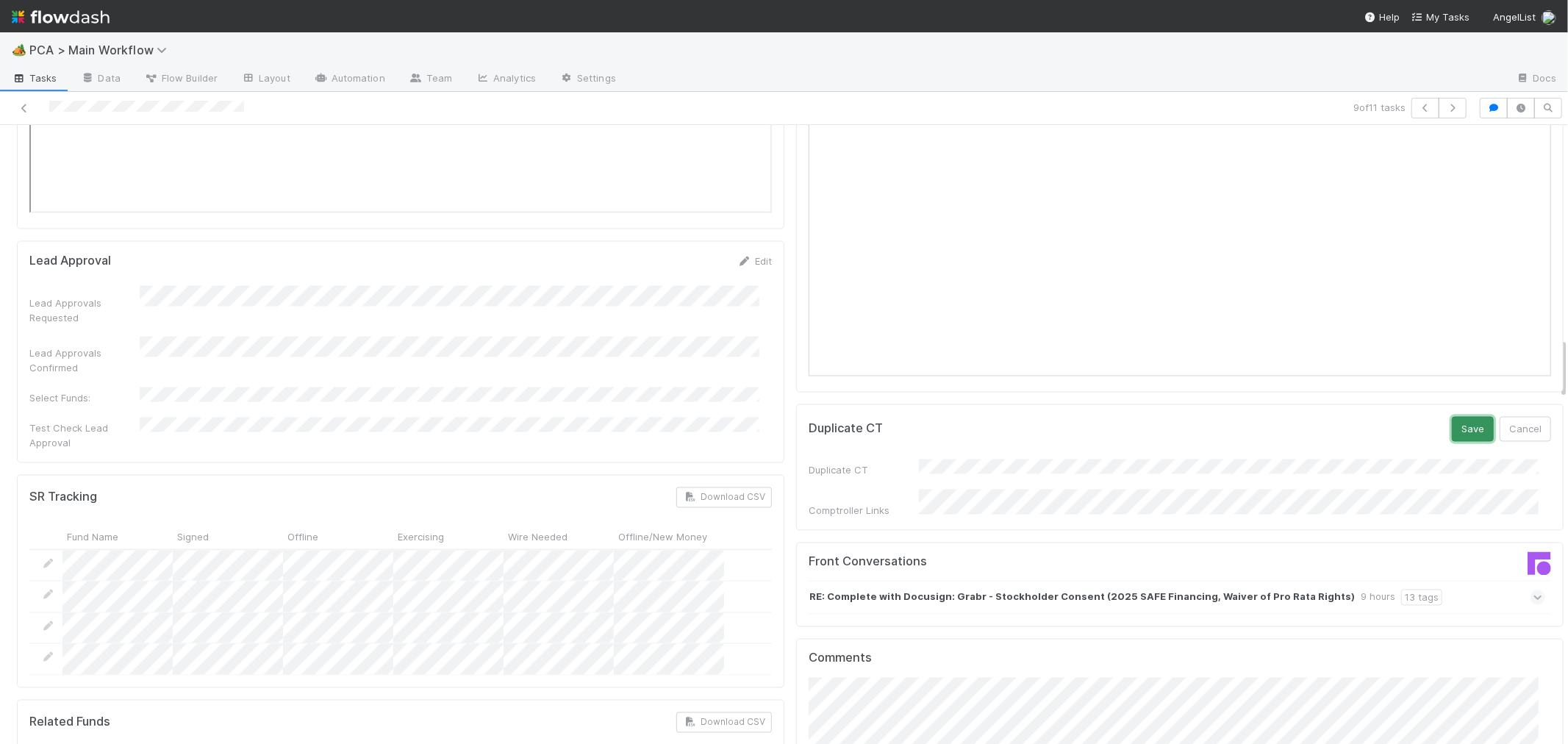
click at [1457, 417] on button "Save" at bounding box center [1472, 429] width 42 height 25
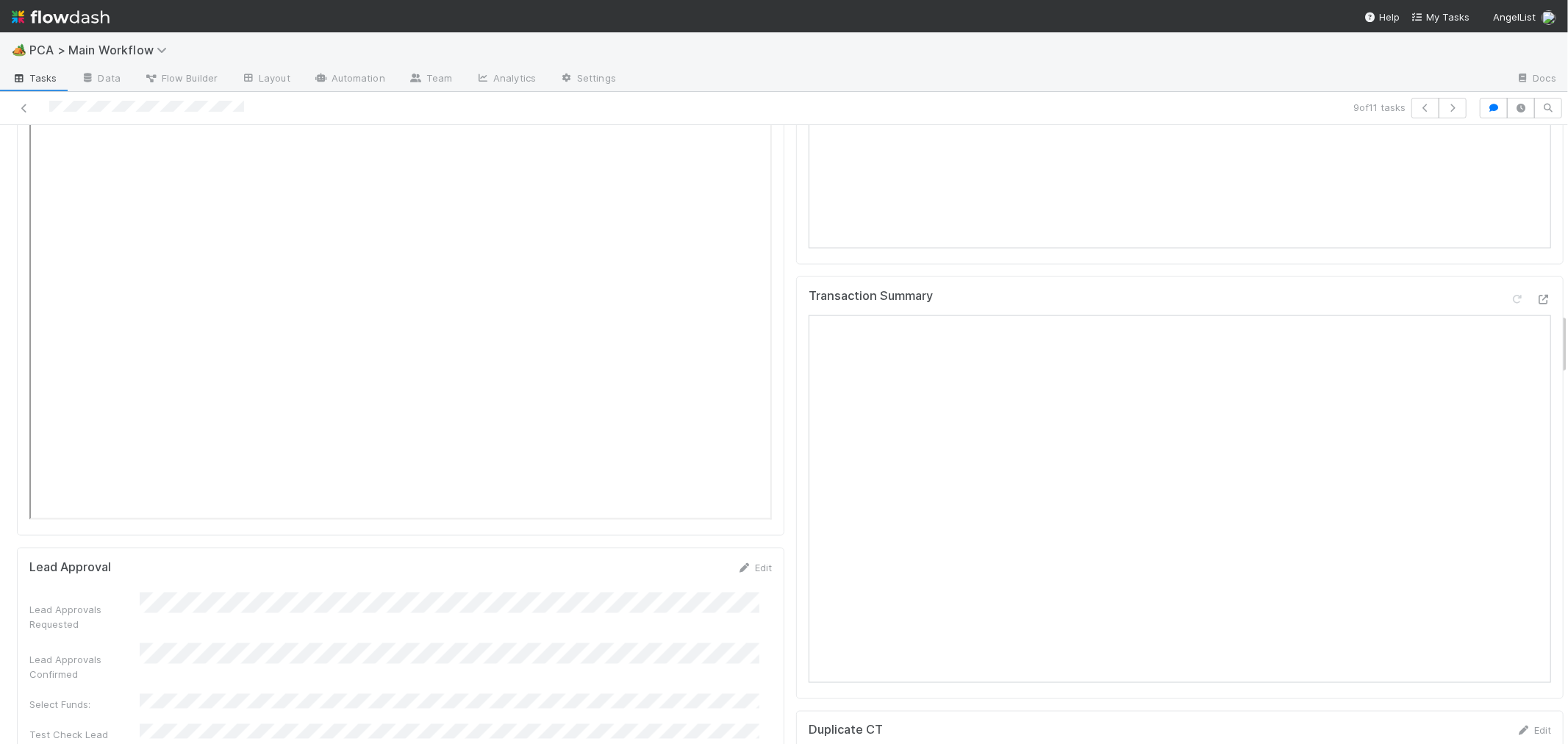
scroll to position [1715, 0]
click at [1509, 396] on icon at bounding box center [1517, 401] width 15 height 10
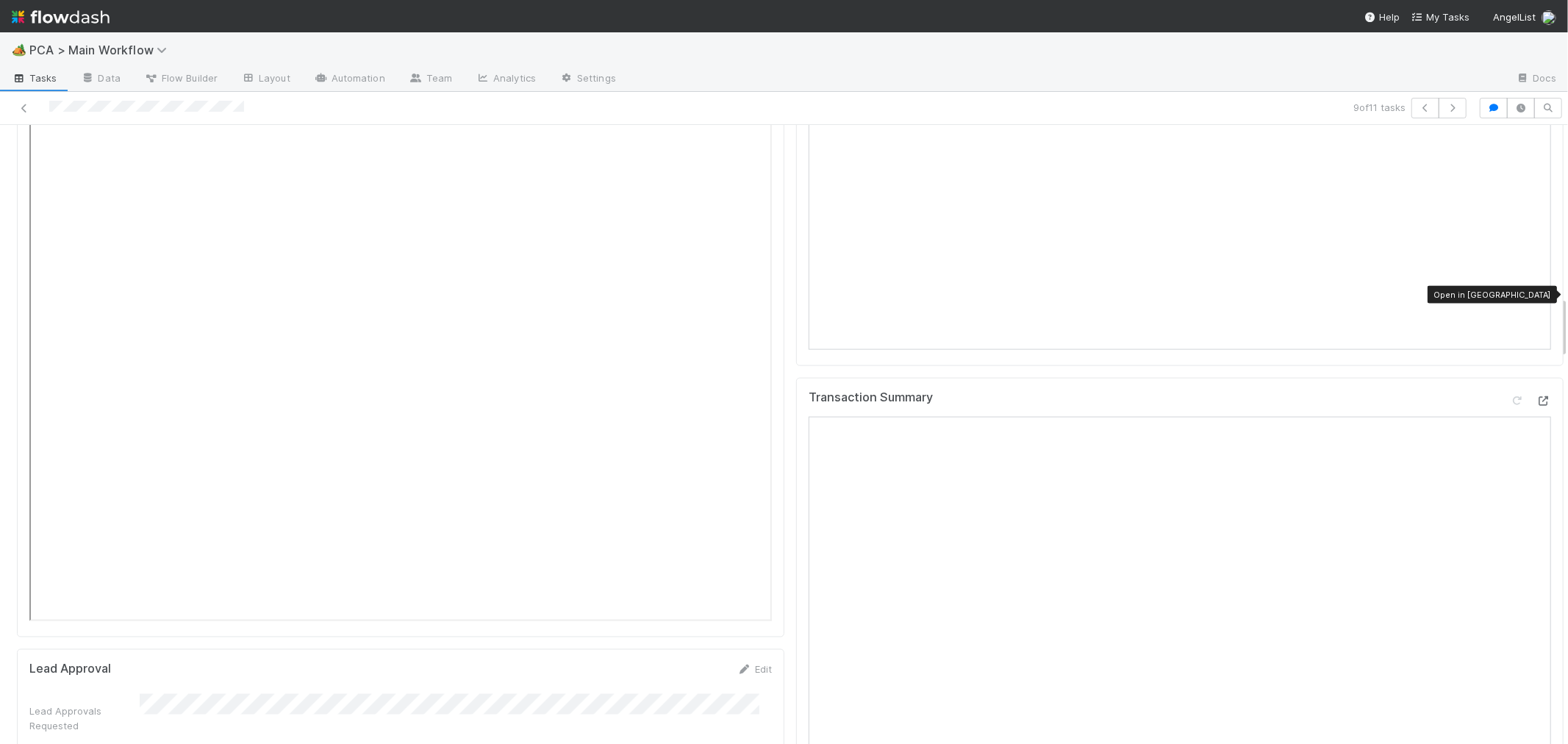
click at [1536, 396] on icon at bounding box center [1544, 401] width 15 height 10
drag, startPoint x: 1487, startPoint y: 293, endPoint x: 1328, endPoint y: 302, distance: 159.3
click at [1509, 396] on icon at bounding box center [1517, 401] width 15 height 10
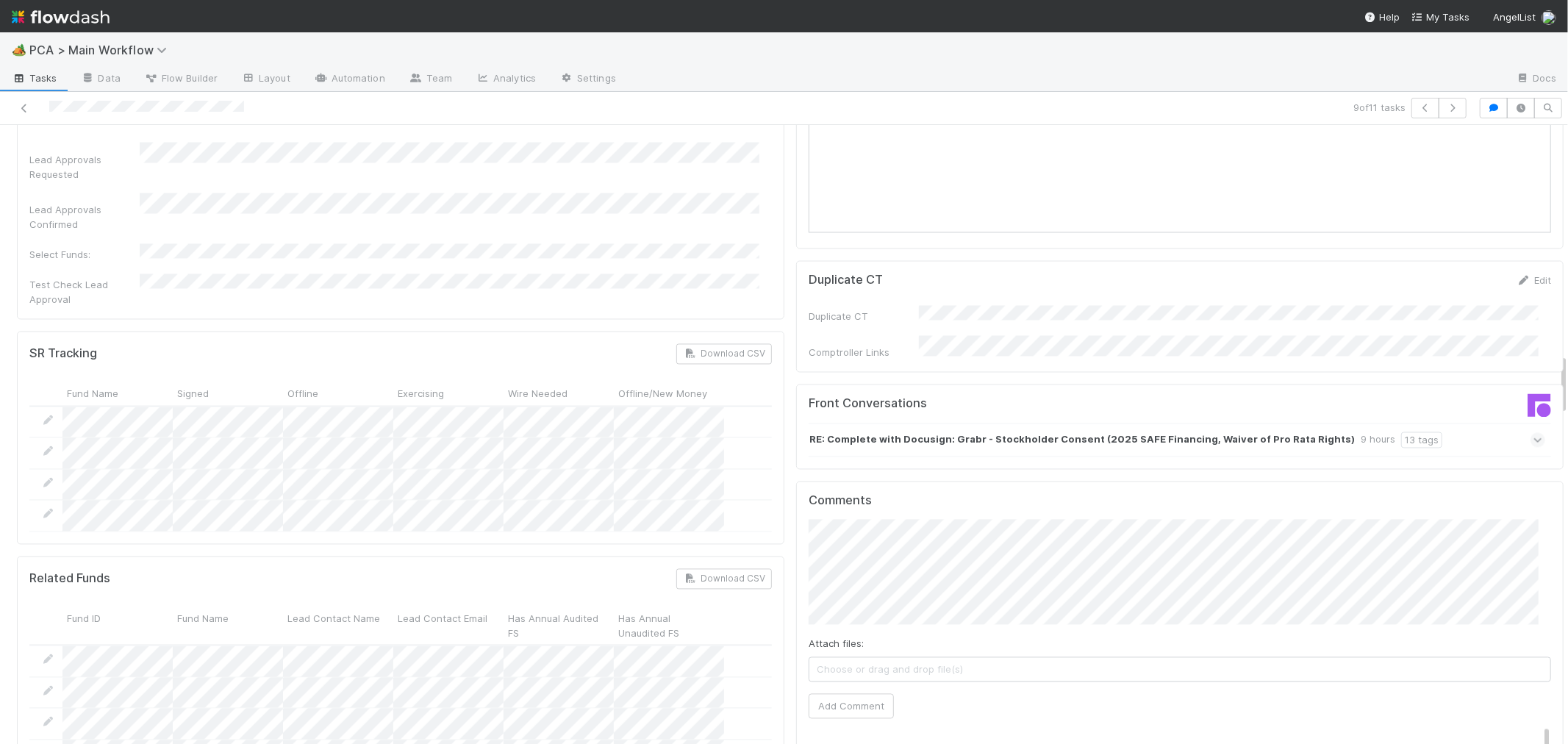
scroll to position [2287, 0]
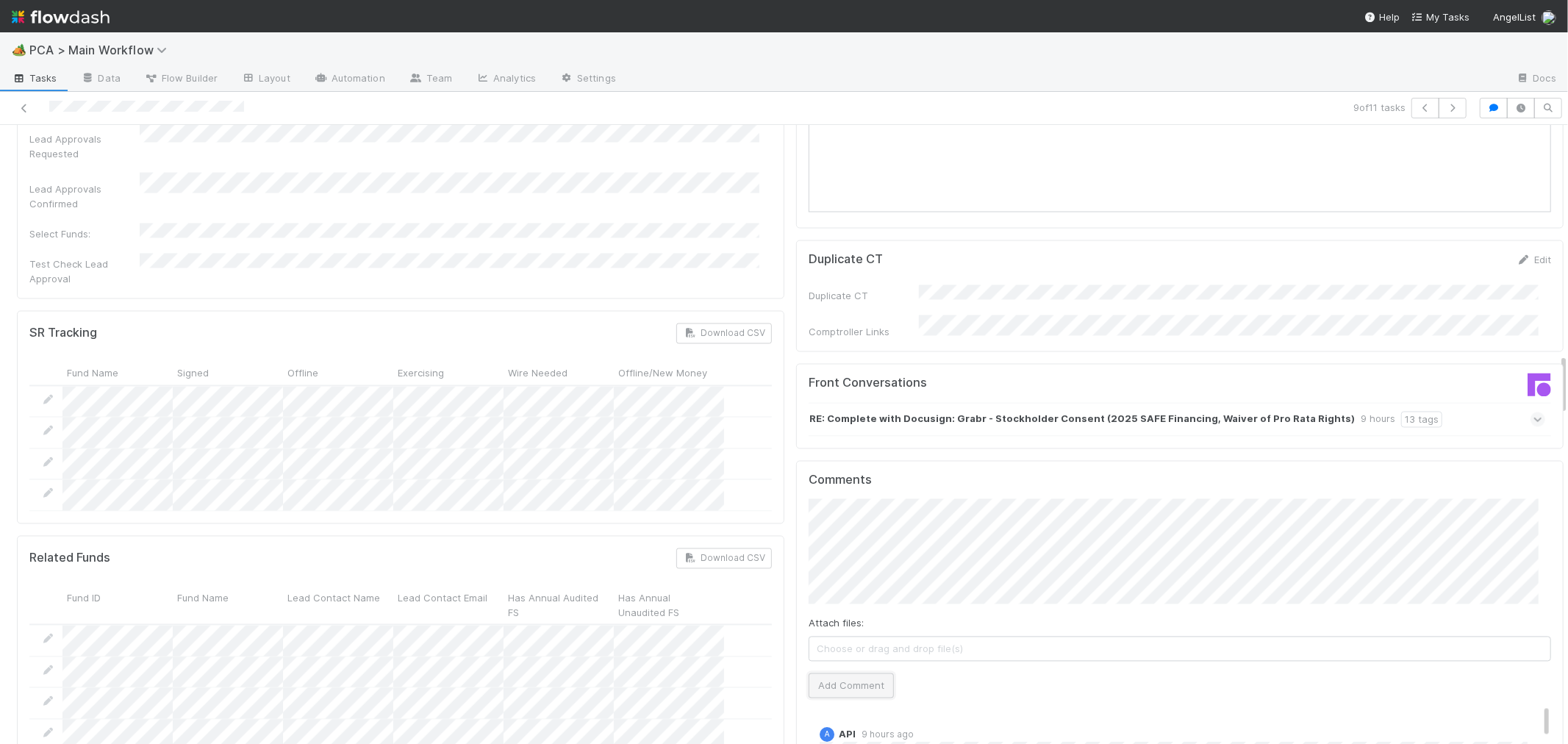
click at [808, 673] on button "Add Comment" at bounding box center [851, 685] width 86 height 25
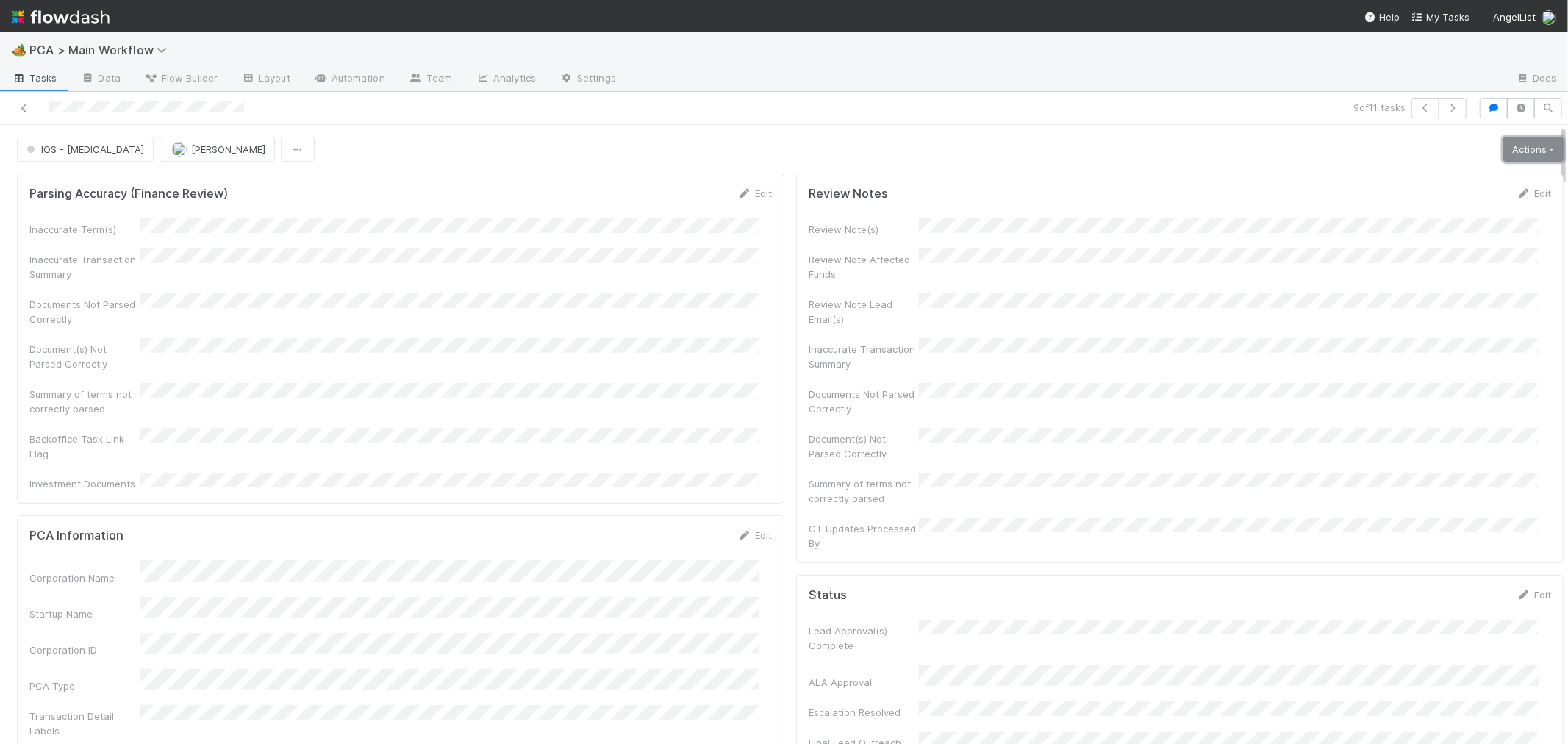
click at [1503, 154] on link "Actions" at bounding box center [1533, 149] width 60 height 25
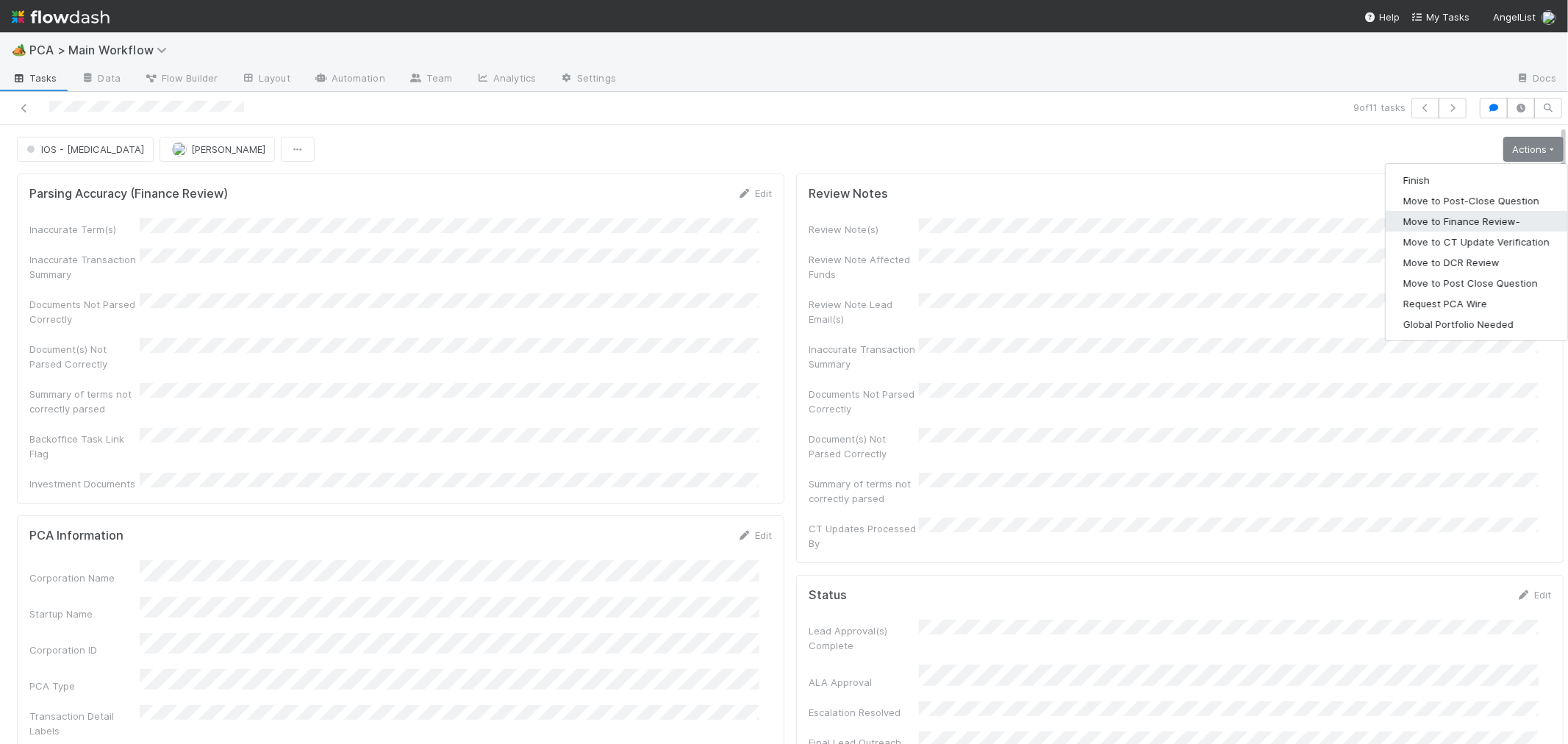
click at [1442, 224] on button "Move to Finance Review-" at bounding box center [1476, 221] width 182 height 20
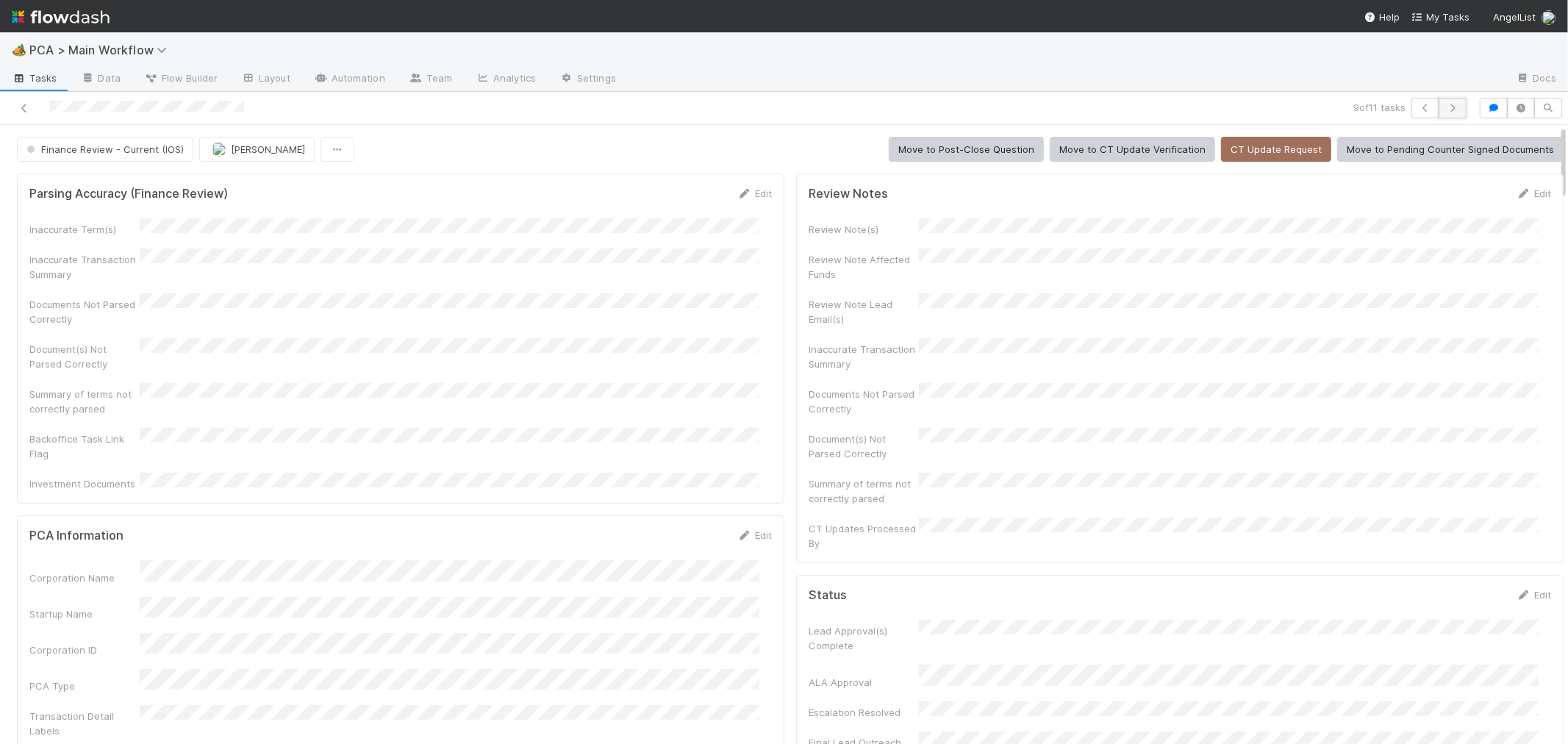
click at [1446, 110] on icon "button" at bounding box center [1452, 108] width 15 height 9
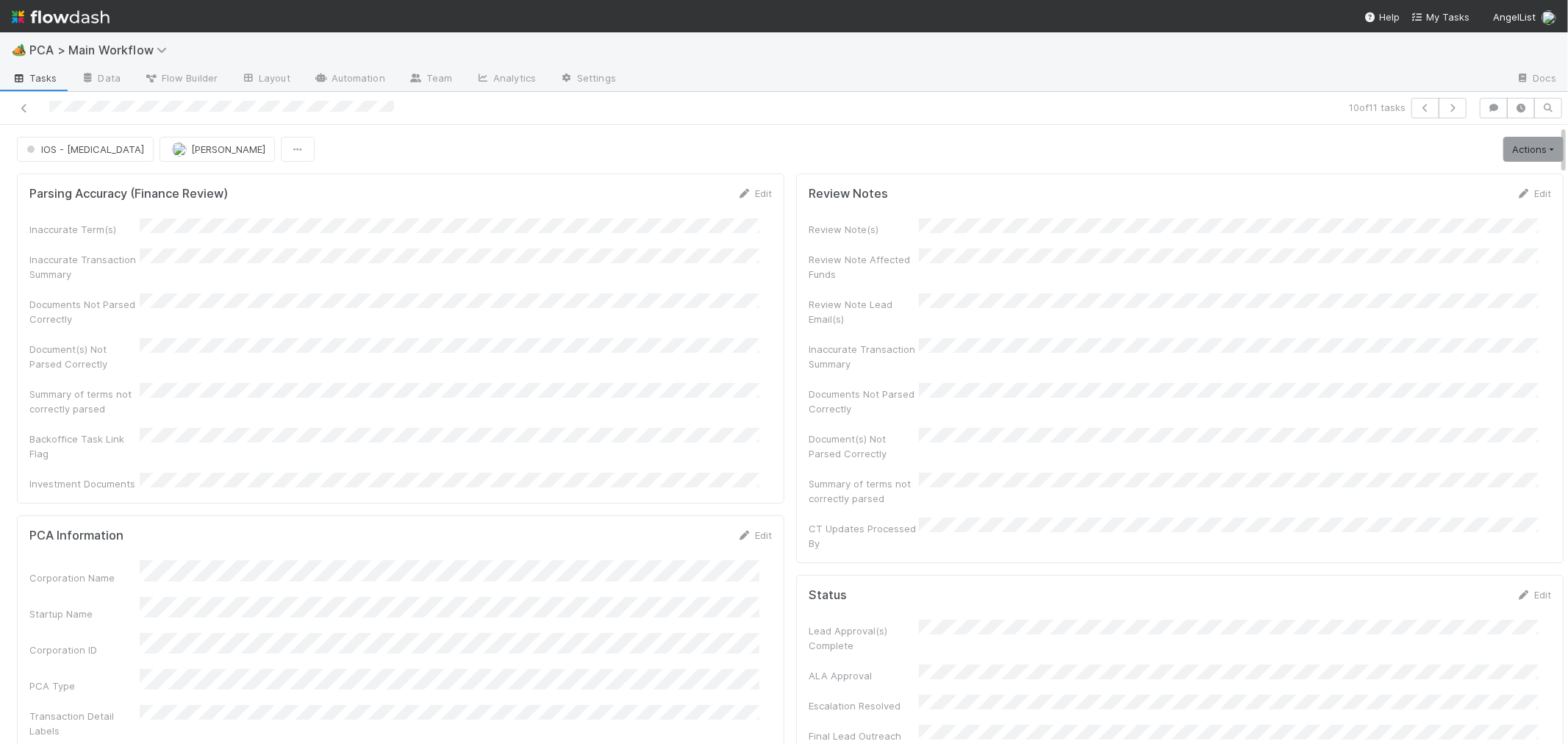
click at [736, 408] on div "Inaccurate Term(s) Inaccurate Transaction Summary Documents Not Parsed Correctl…" at bounding box center [401, 355] width 742 height 272
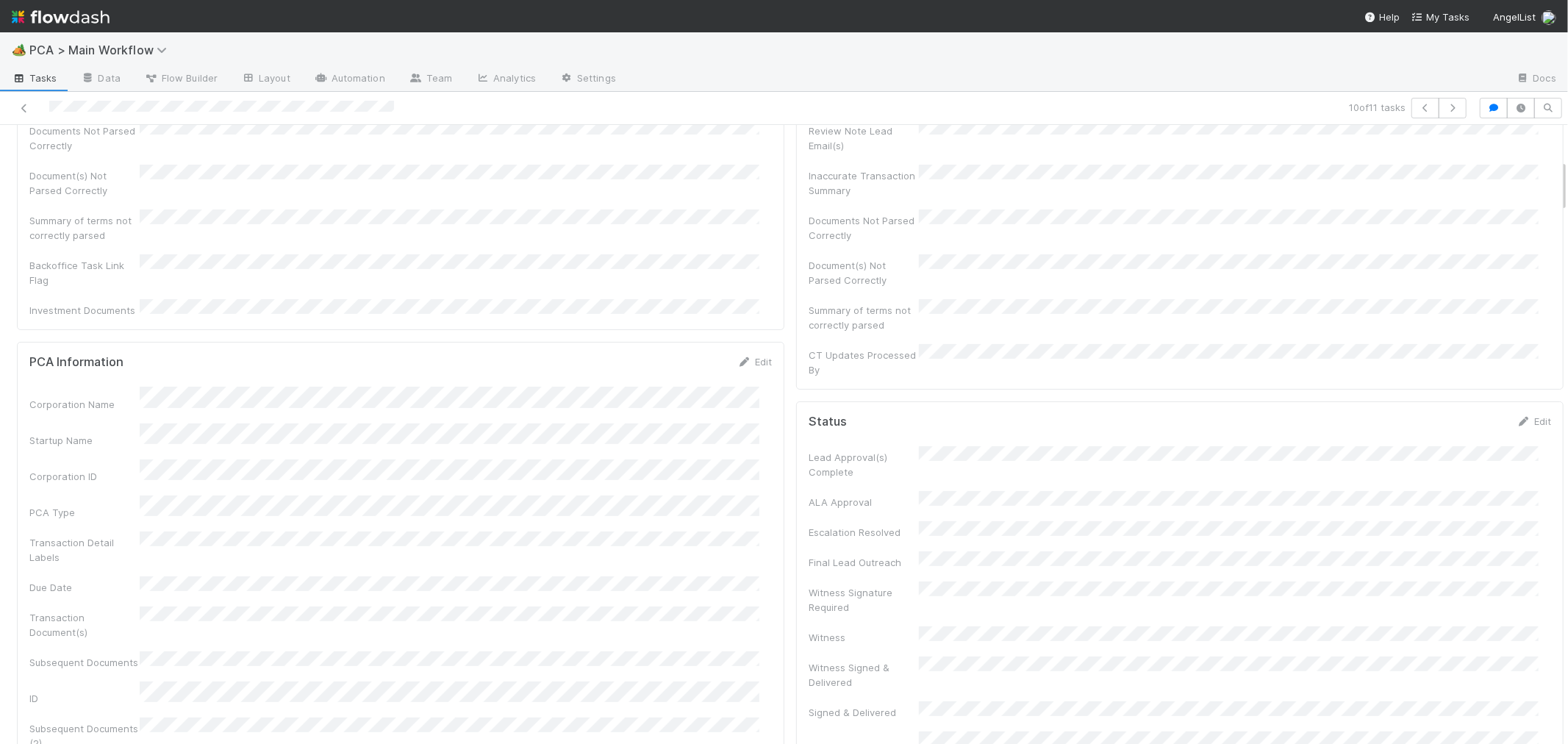
scroll to position [408, 0]
click at [717, 483] on div "Subsequent Documents (2)" at bounding box center [401, 499] width 742 height 33
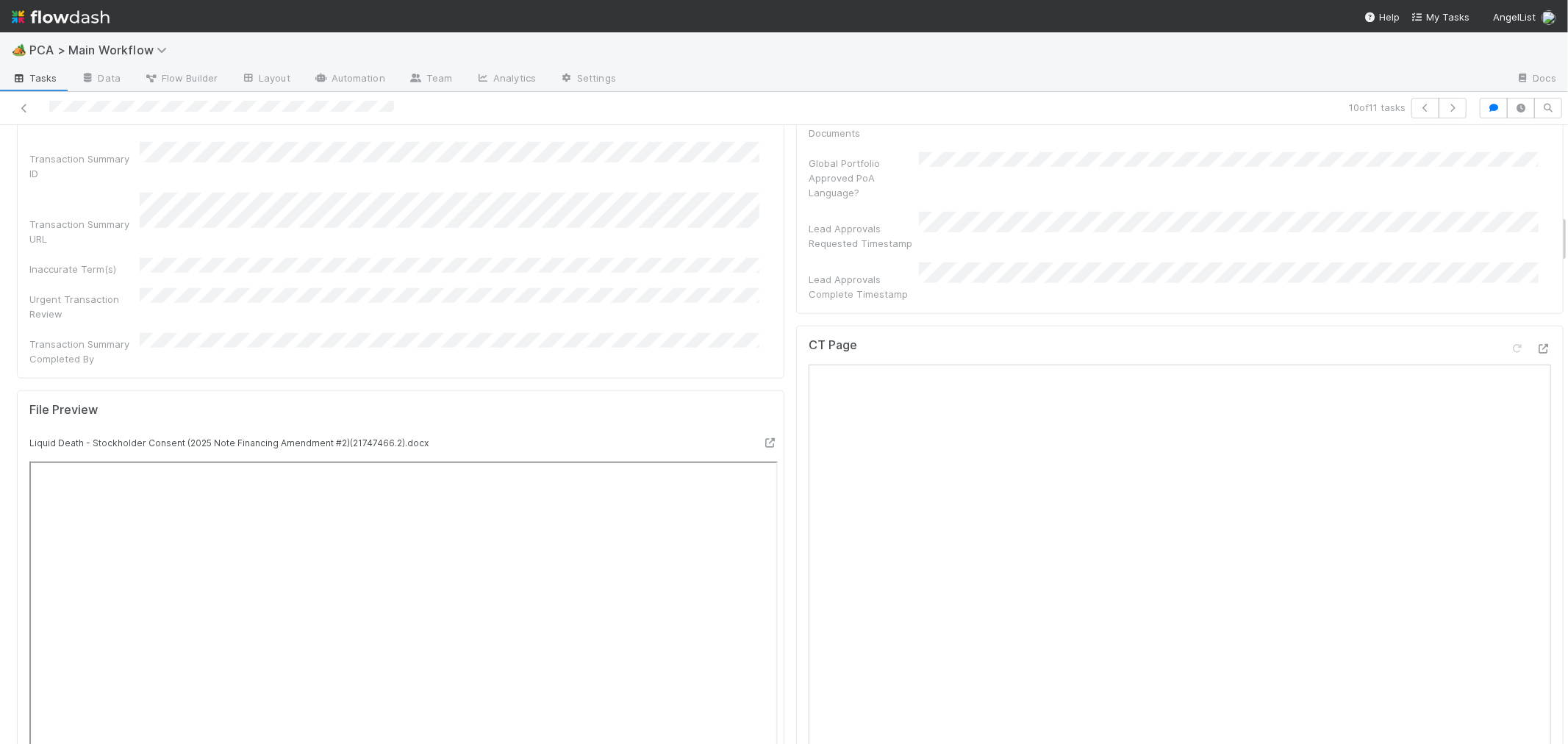
scroll to position [1143, 0]
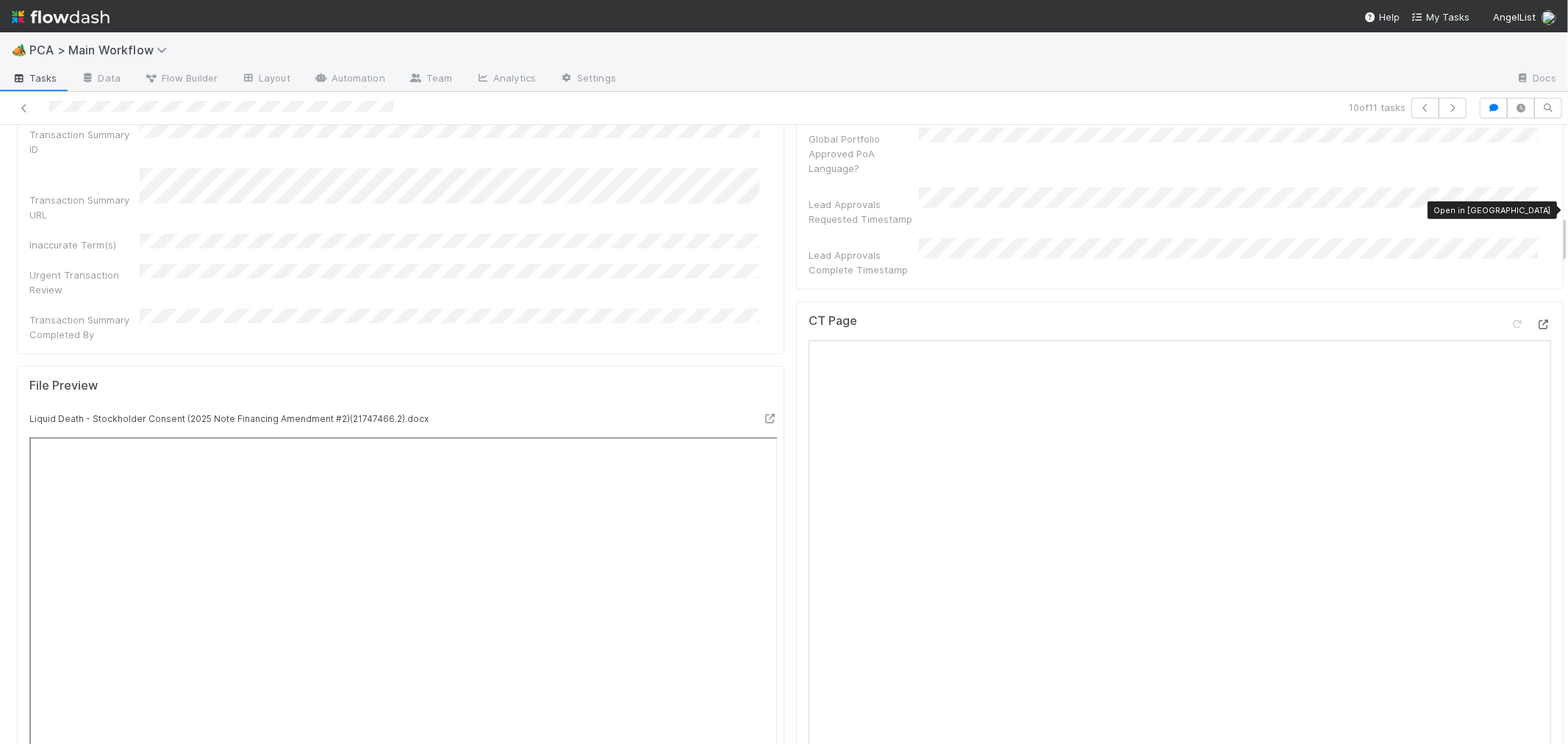
click at [1536, 320] on icon at bounding box center [1544, 325] width 15 height 10
click at [796, 495] on div "CT Page" at bounding box center [1180, 622] width 768 height 643
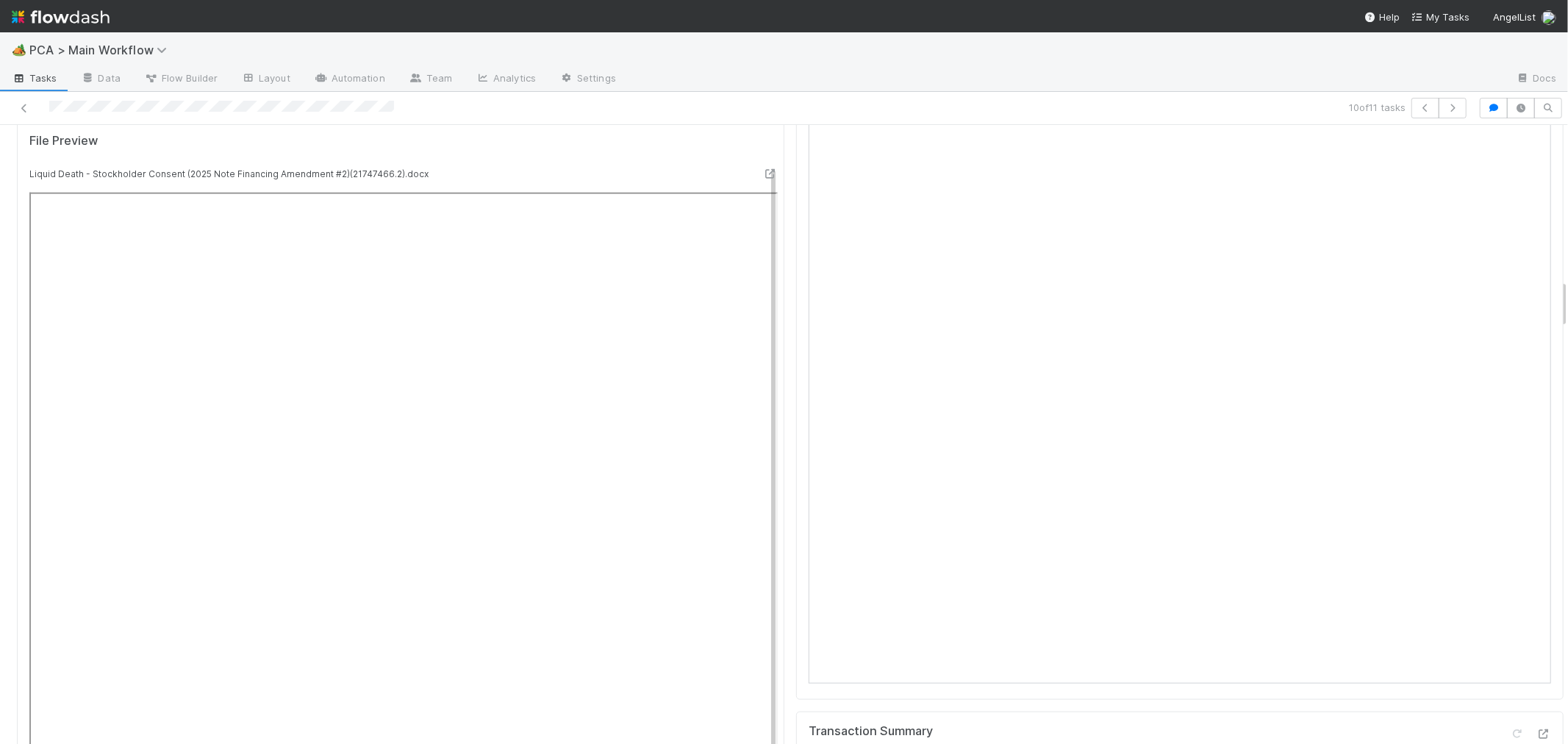
scroll to position [1960, 0]
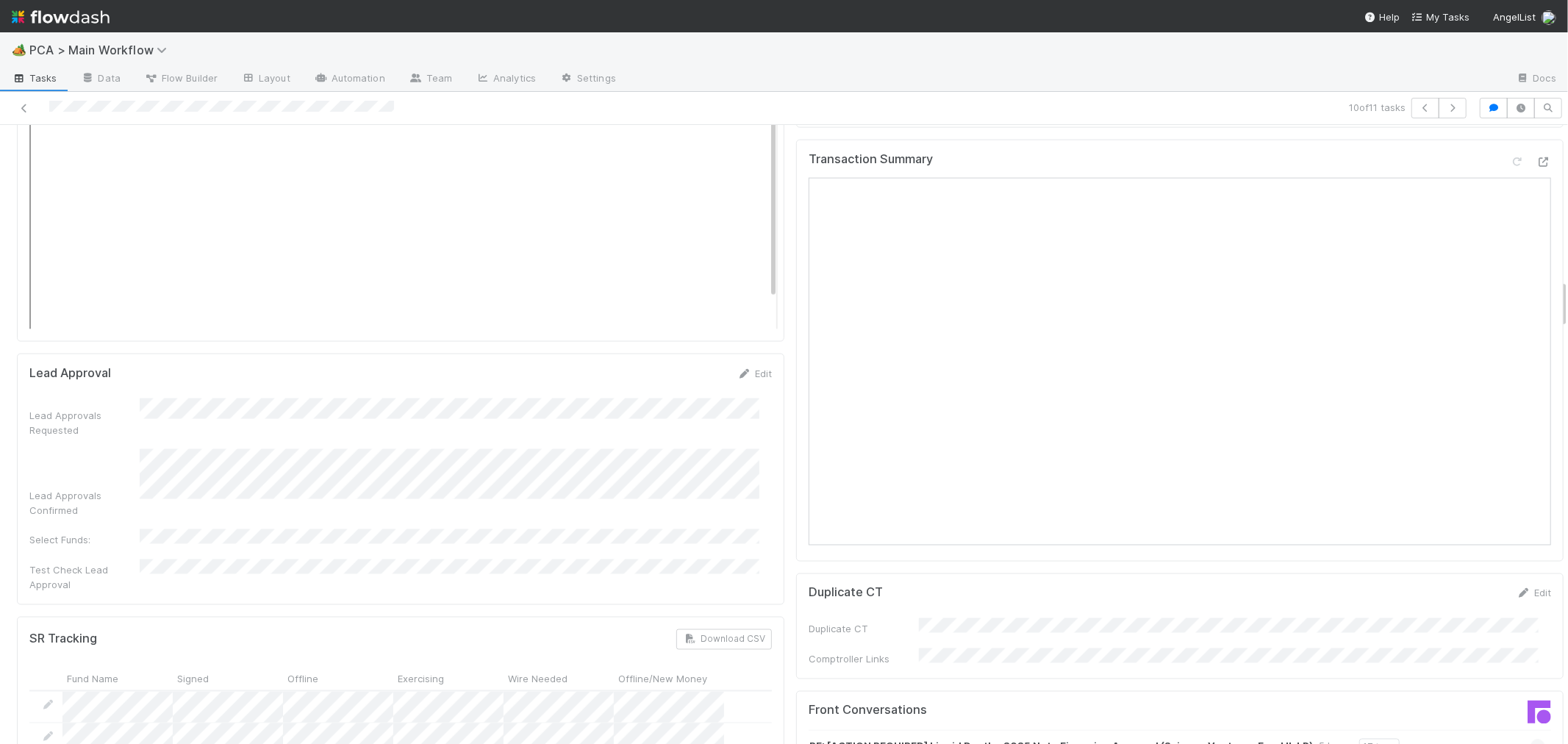
click at [1533, 739] on icon at bounding box center [1538, 746] width 10 height 15
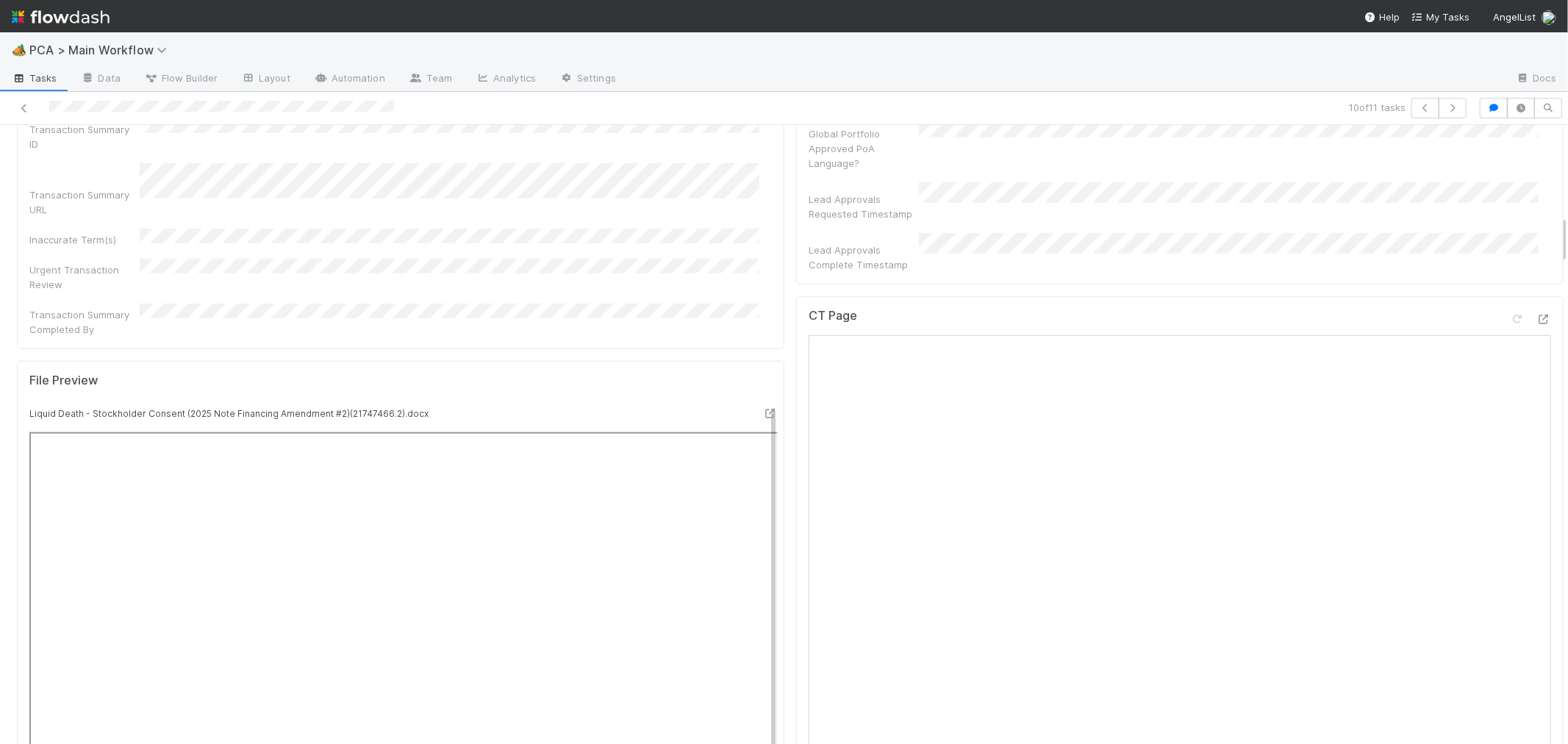
scroll to position [1143, 0]
click at [1536, 320] on icon at bounding box center [1544, 325] width 15 height 10
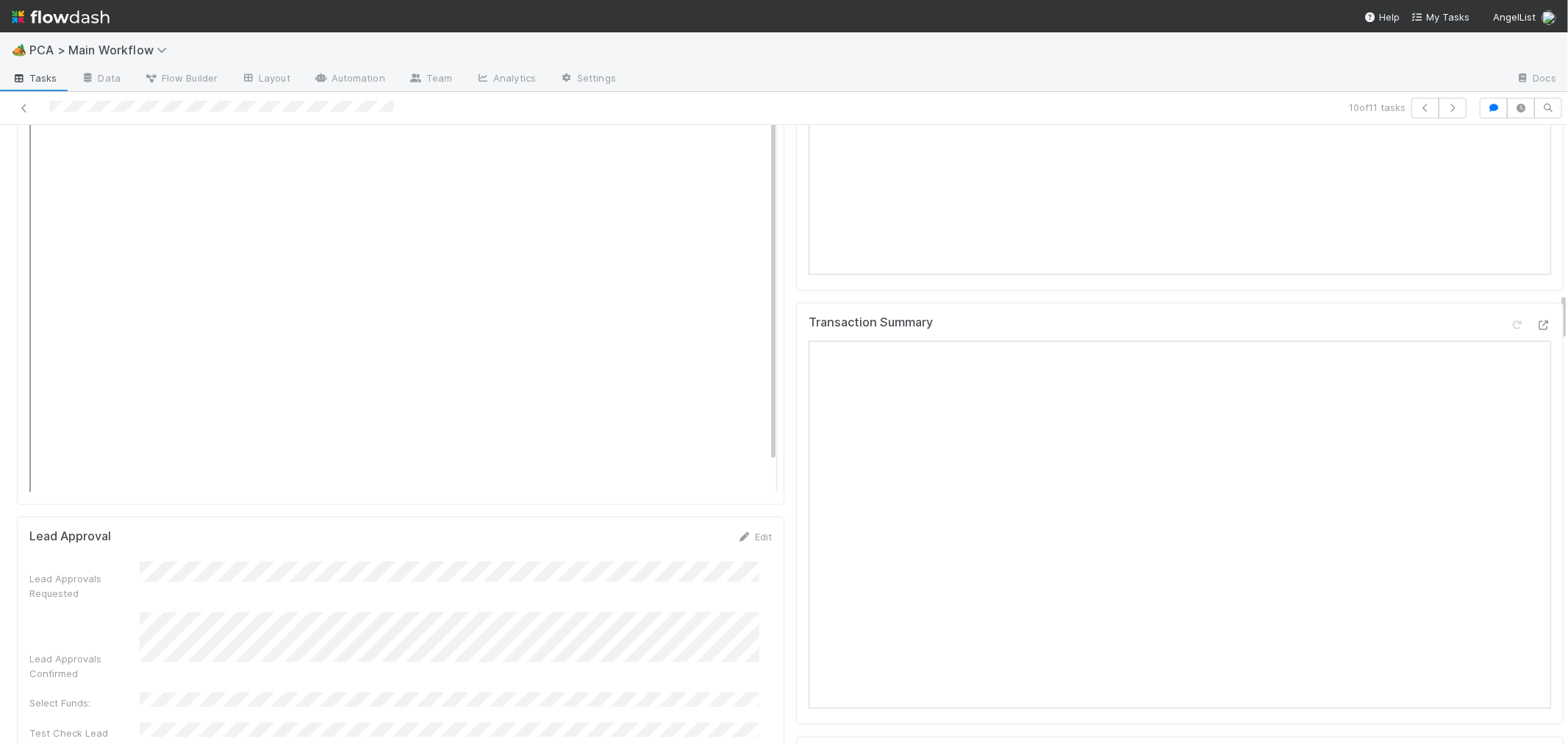
scroll to position [2123, 0]
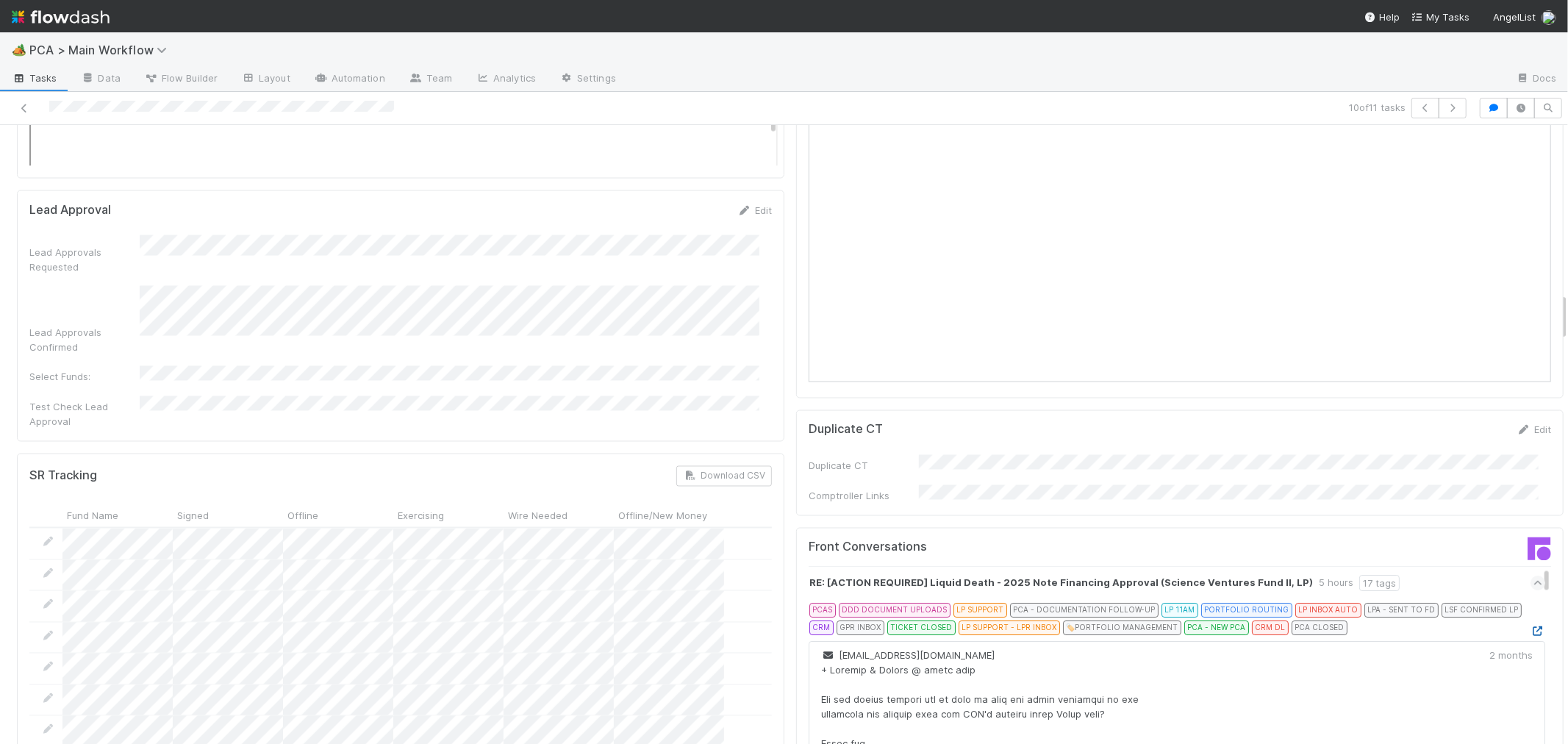
click at [1530, 627] on icon at bounding box center [1538, 631] width 15 height 10
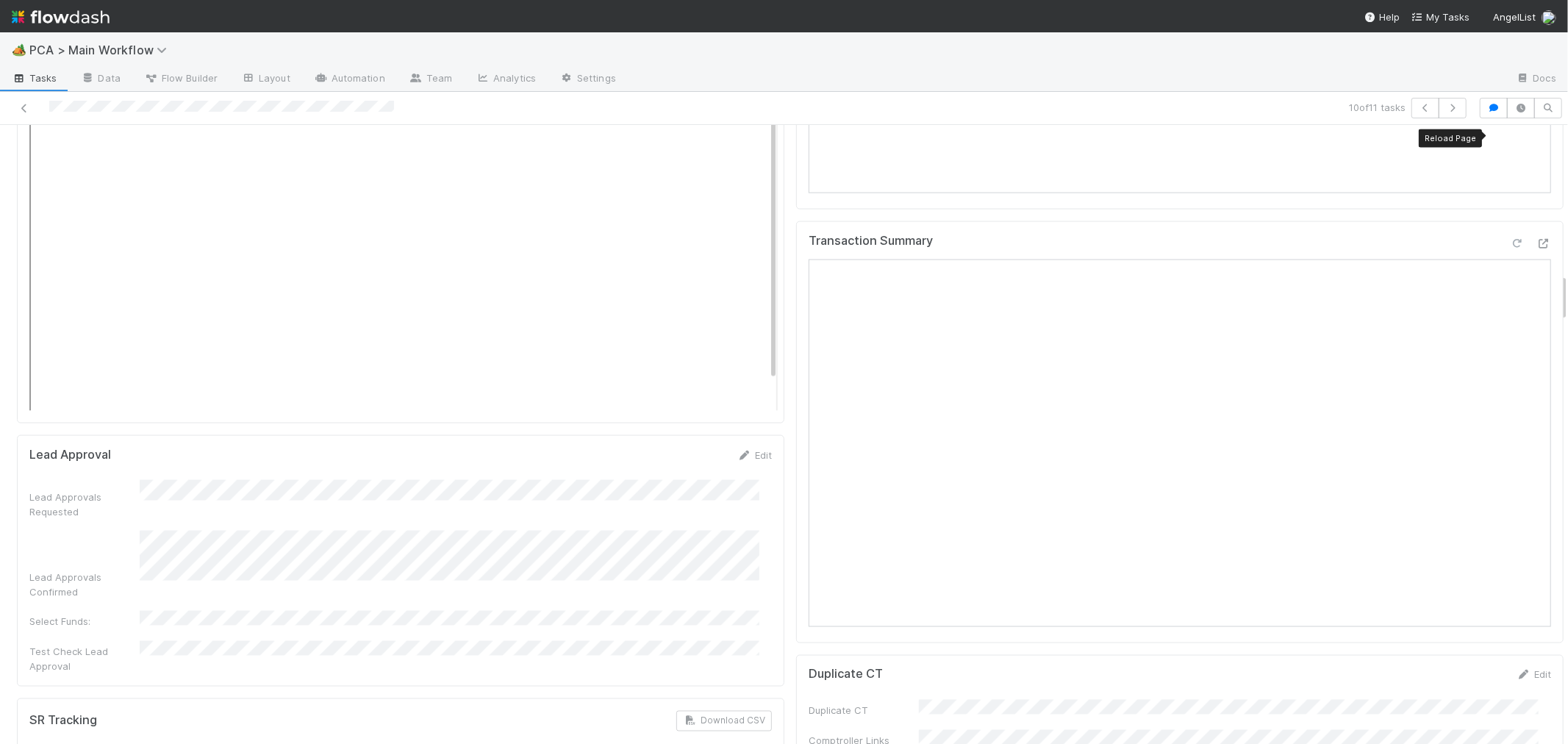
click at [1509, 239] on icon at bounding box center [1517, 244] width 15 height 10
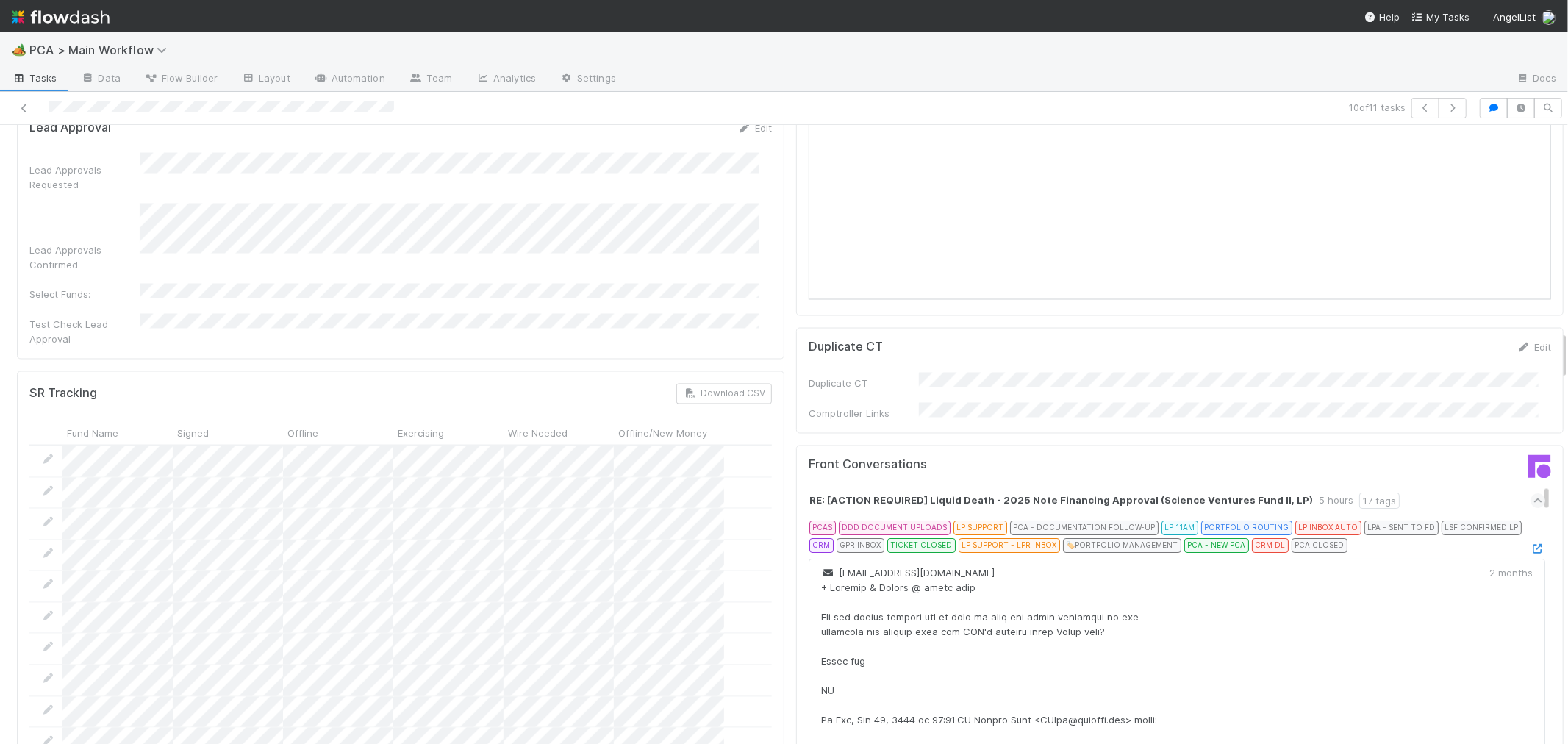
scroll to position [2613, 0]
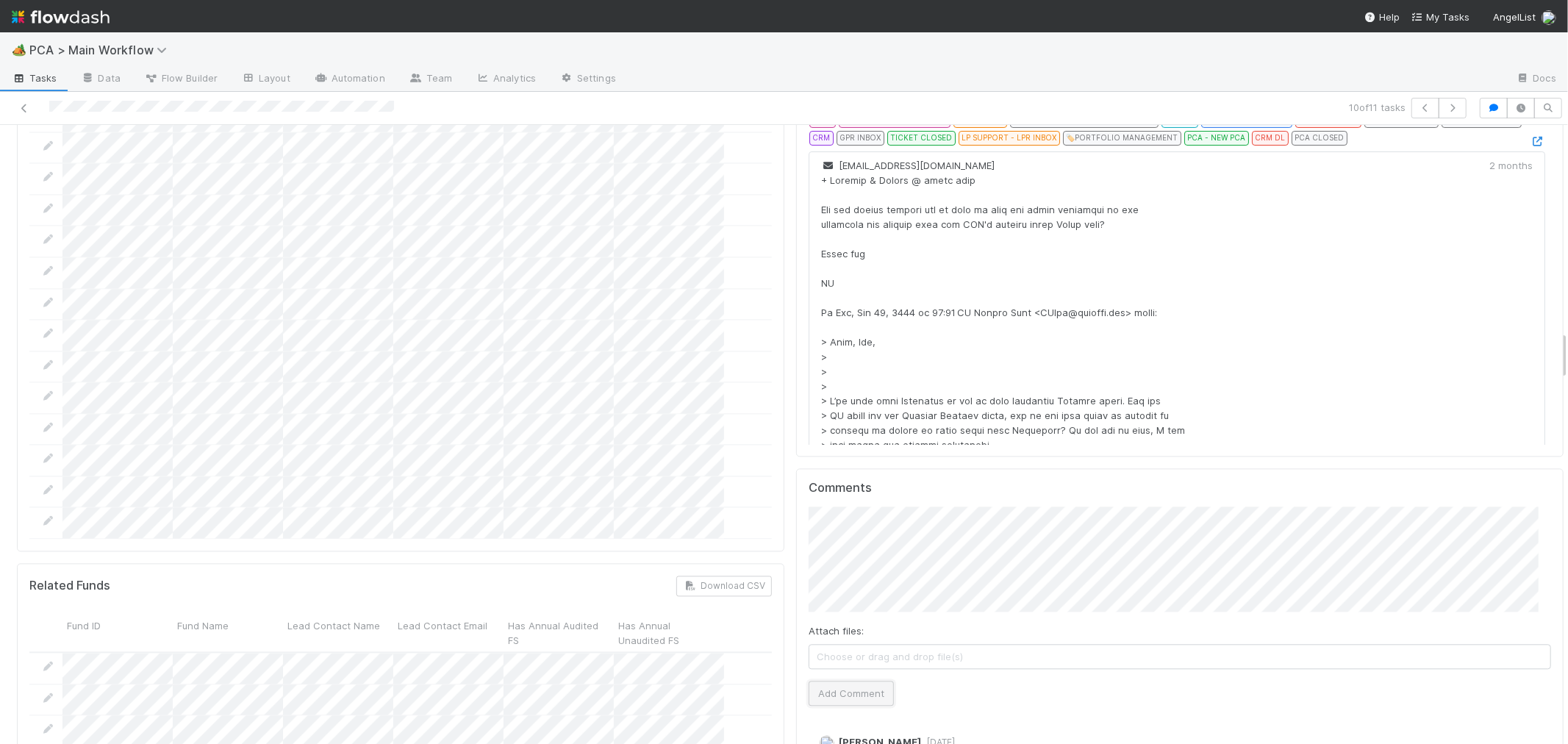
click at [853, 680] on button "Add Comment" at bounding box center [851, 693] width 86 height 25
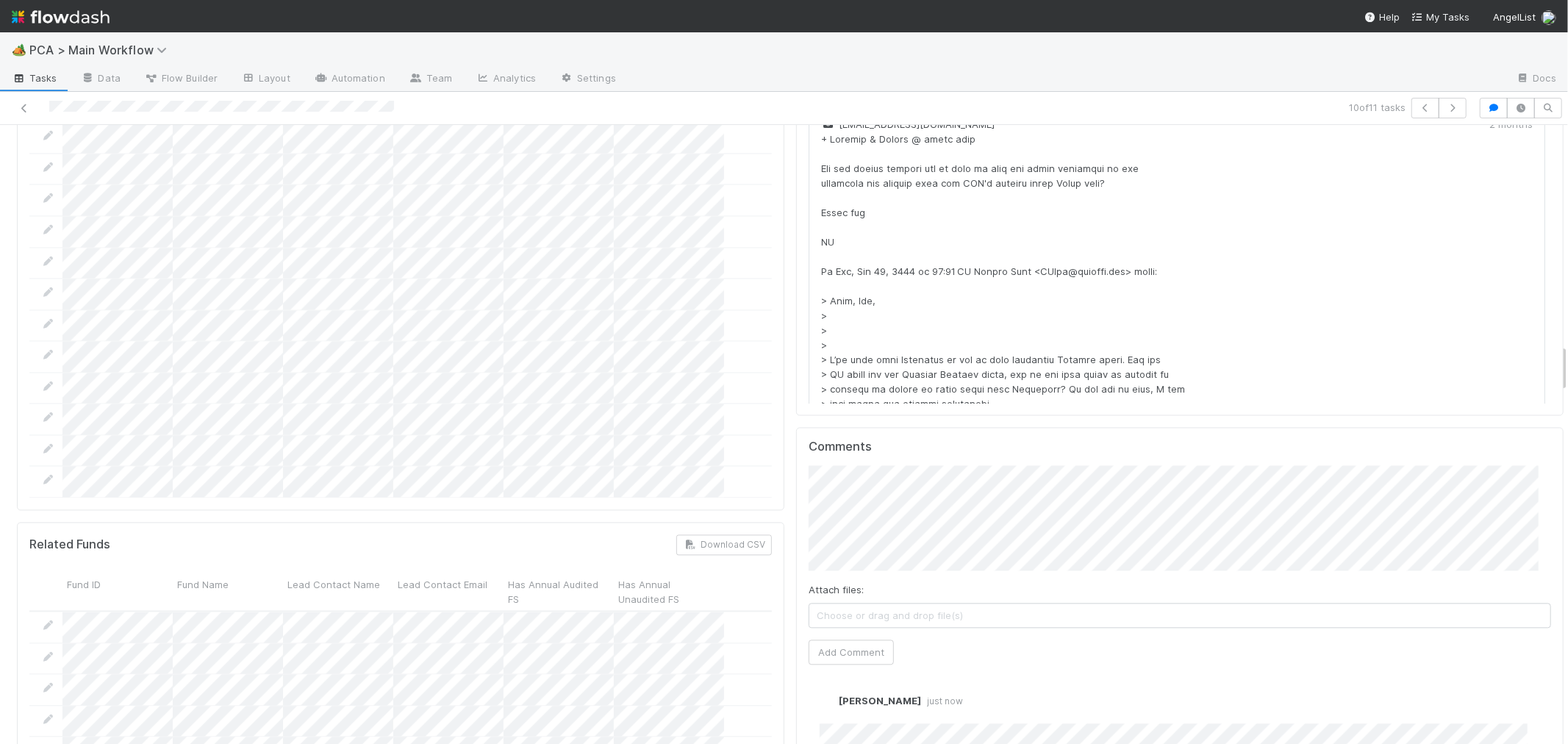
scroll to position [2776, 0]
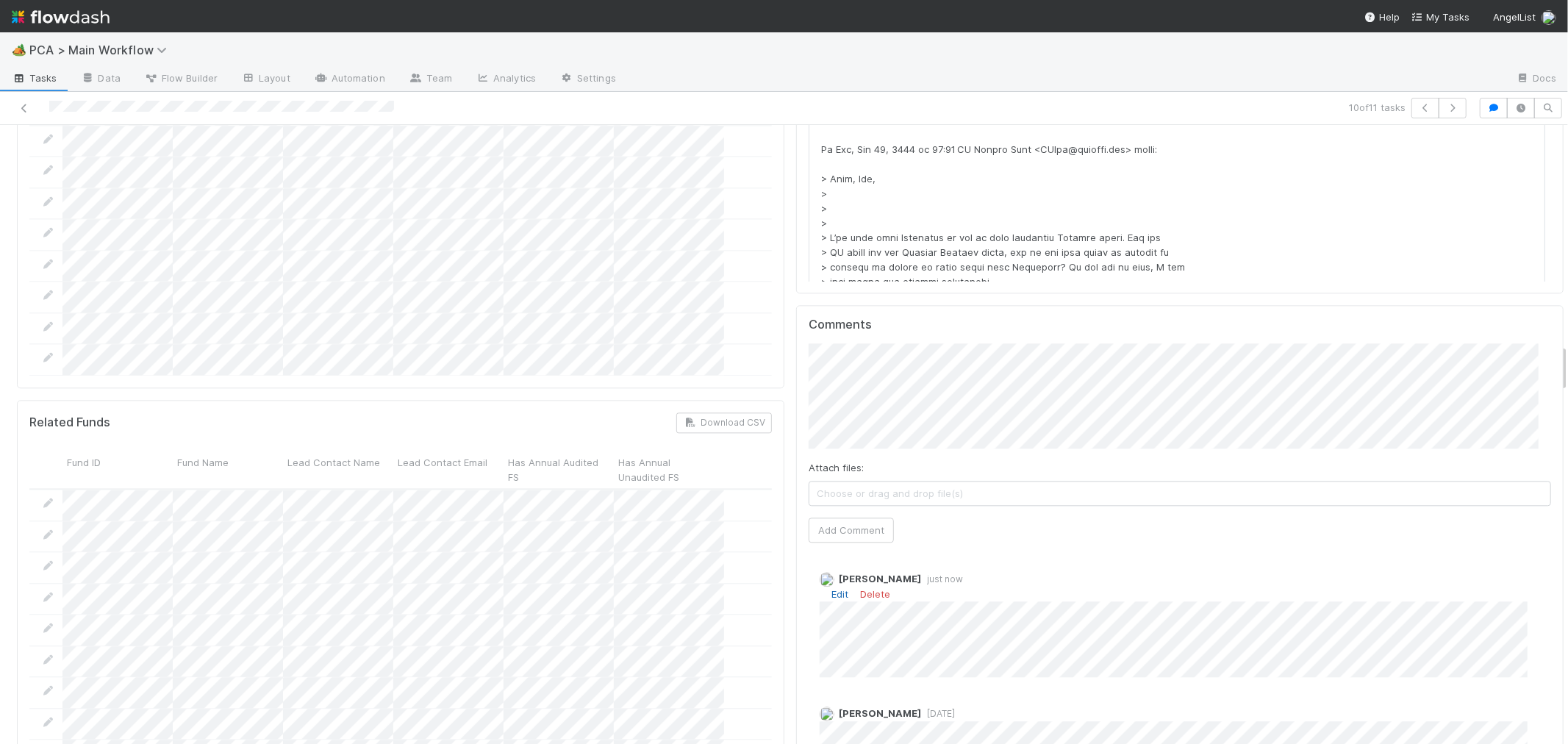
click at [831, 588] on link "Edit" at bounding box center [839, 594] width 17 height 11
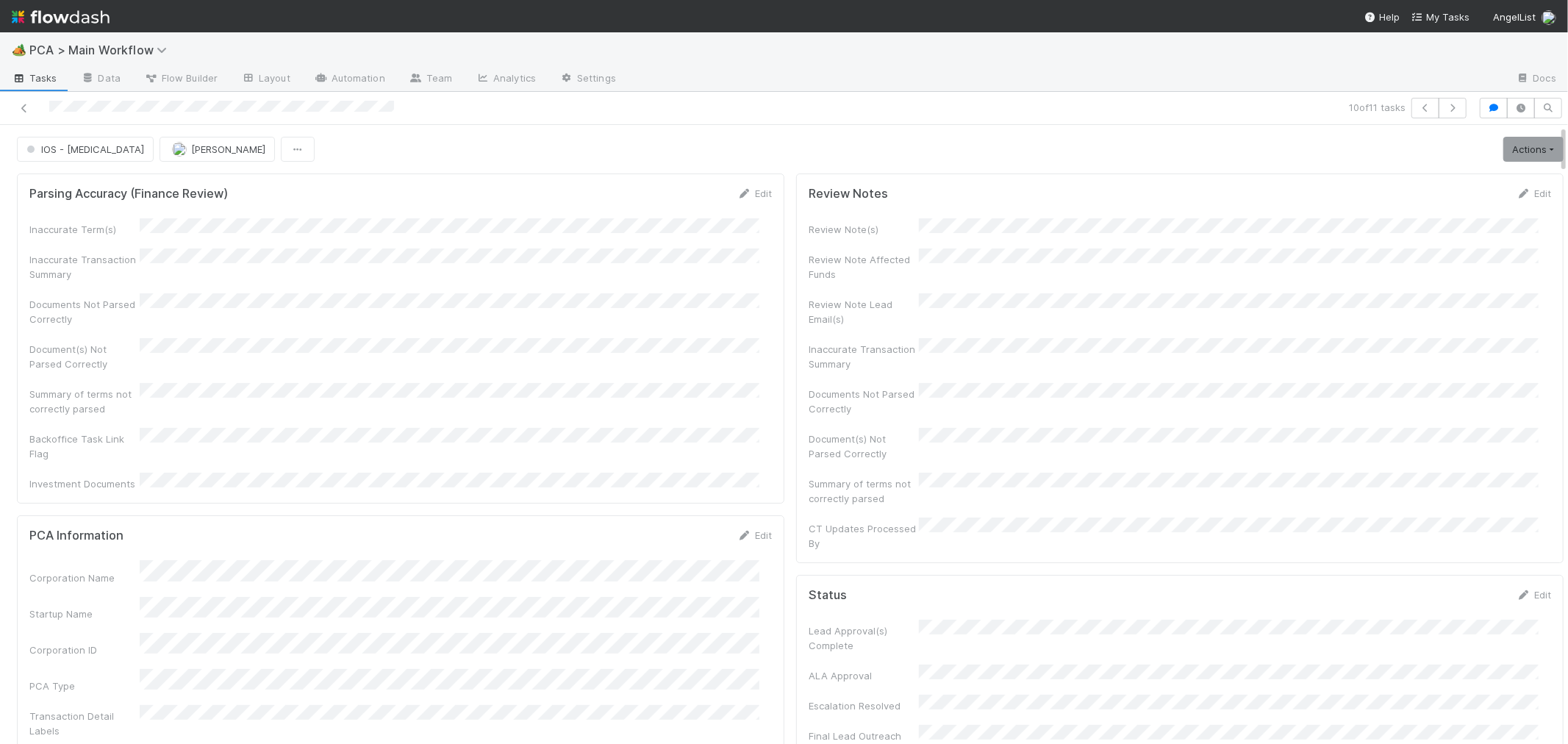
click at [1503, 152] on link "Actions" at bounding box center [1533, 149] width 60 height 25
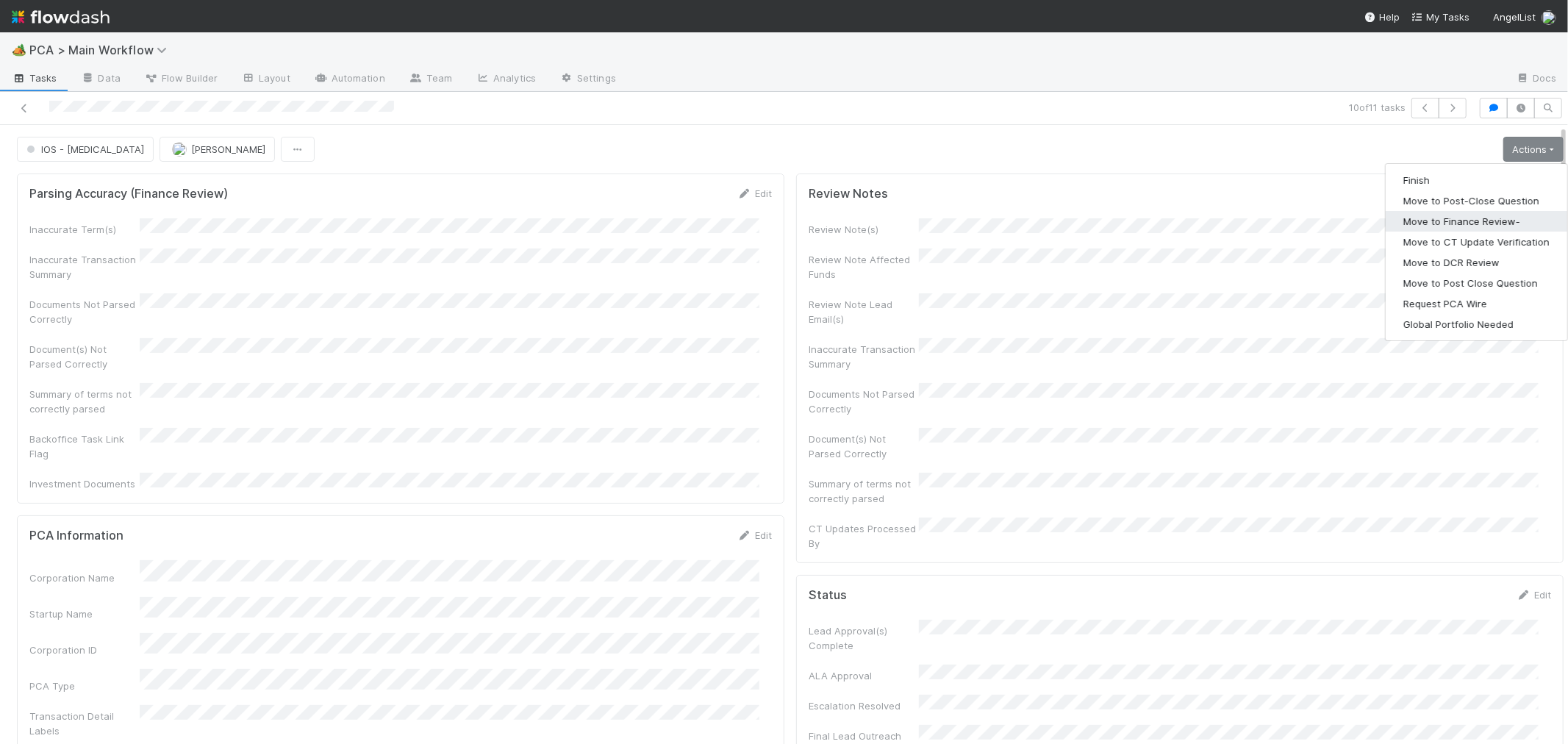
click at [1467, 215] on button "Move to Finance Review-" at bounding box center [1476, 221] width 182 height 20
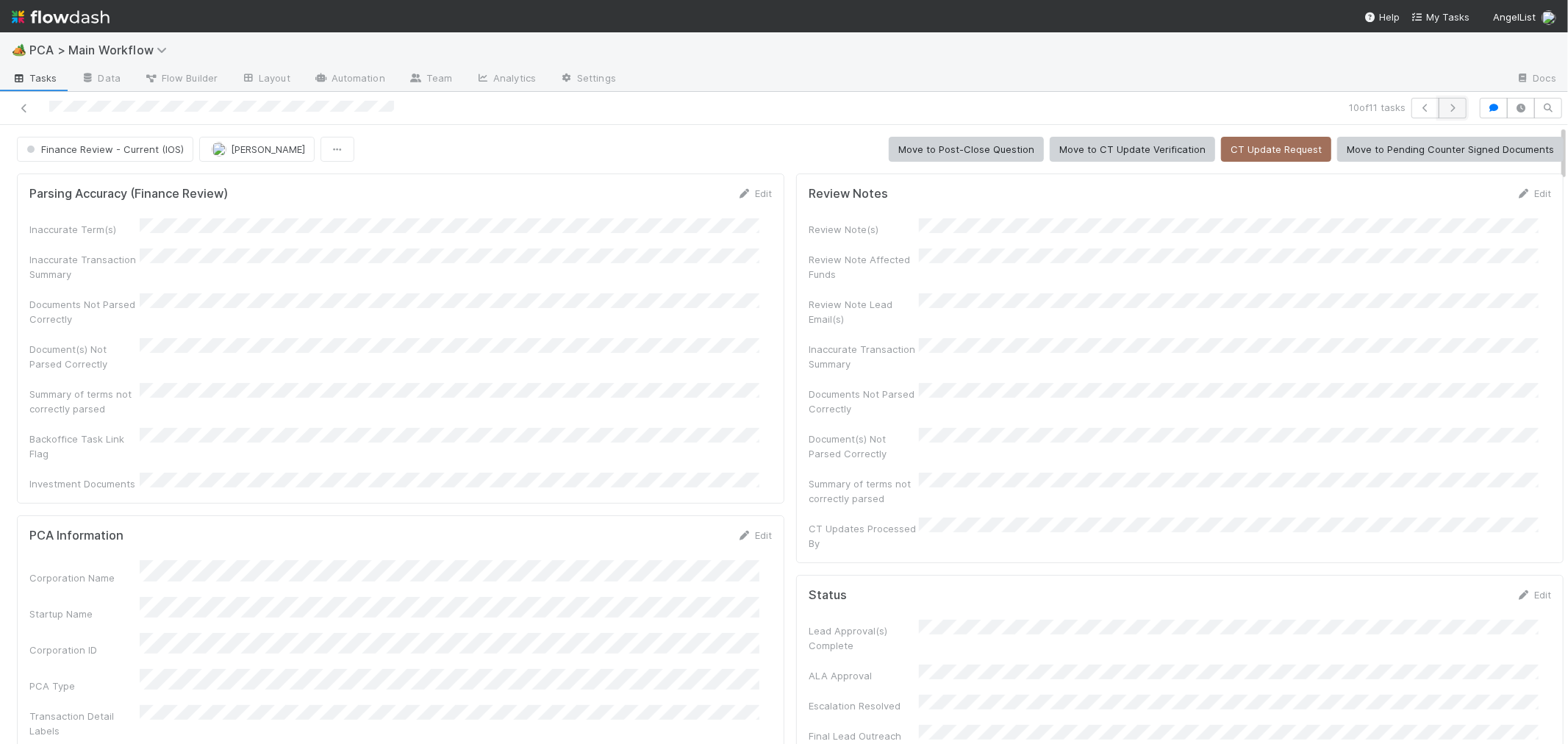
click at [1445, 108] on icon "button" at bounding box center [1452, 108] width 15 height 9
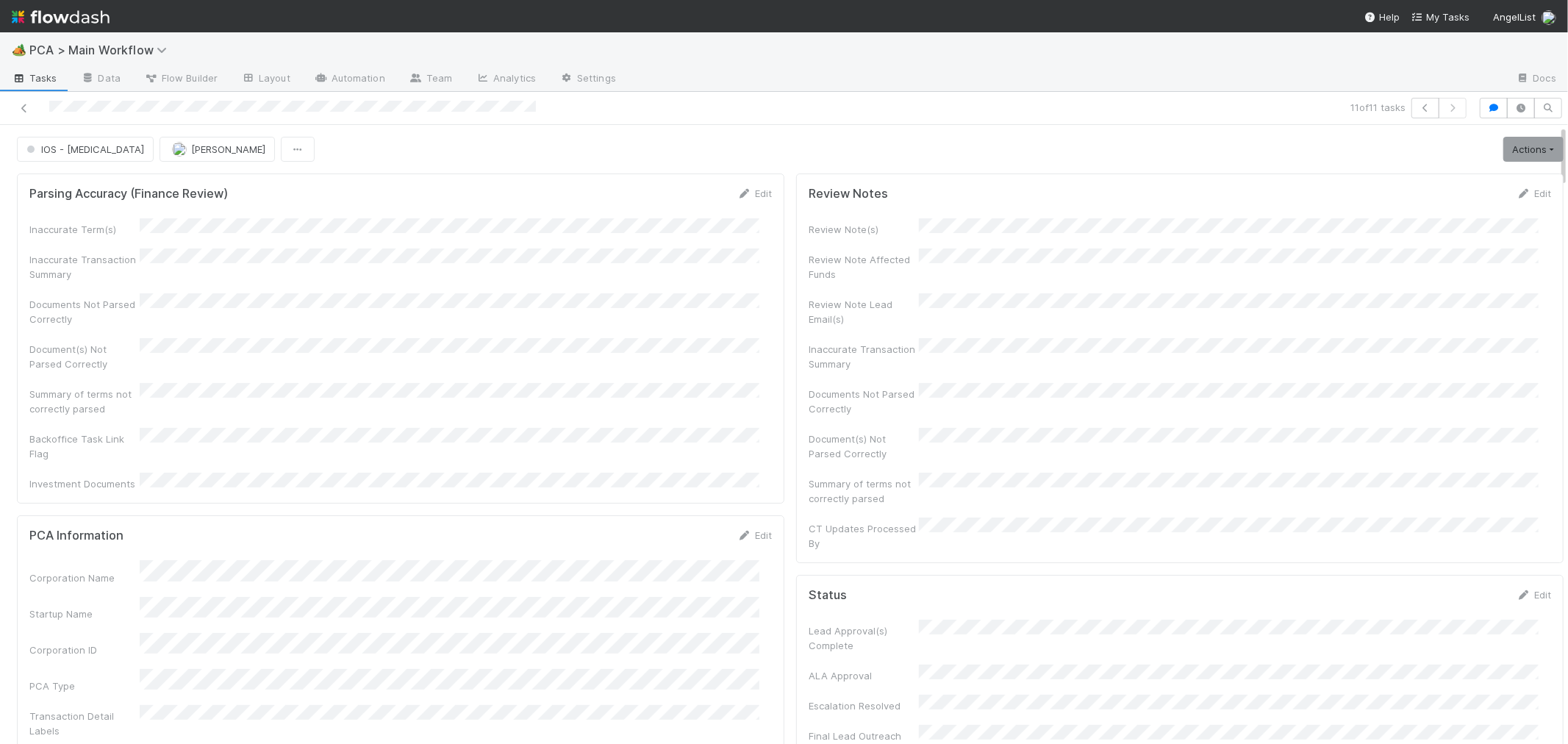
click at [709, 357] on div "Inaccurate Term(s) Inaccurate Transaction Summary Documents Not Parsed Correctl…" at bounding box center [401, 355] width 742 height 272
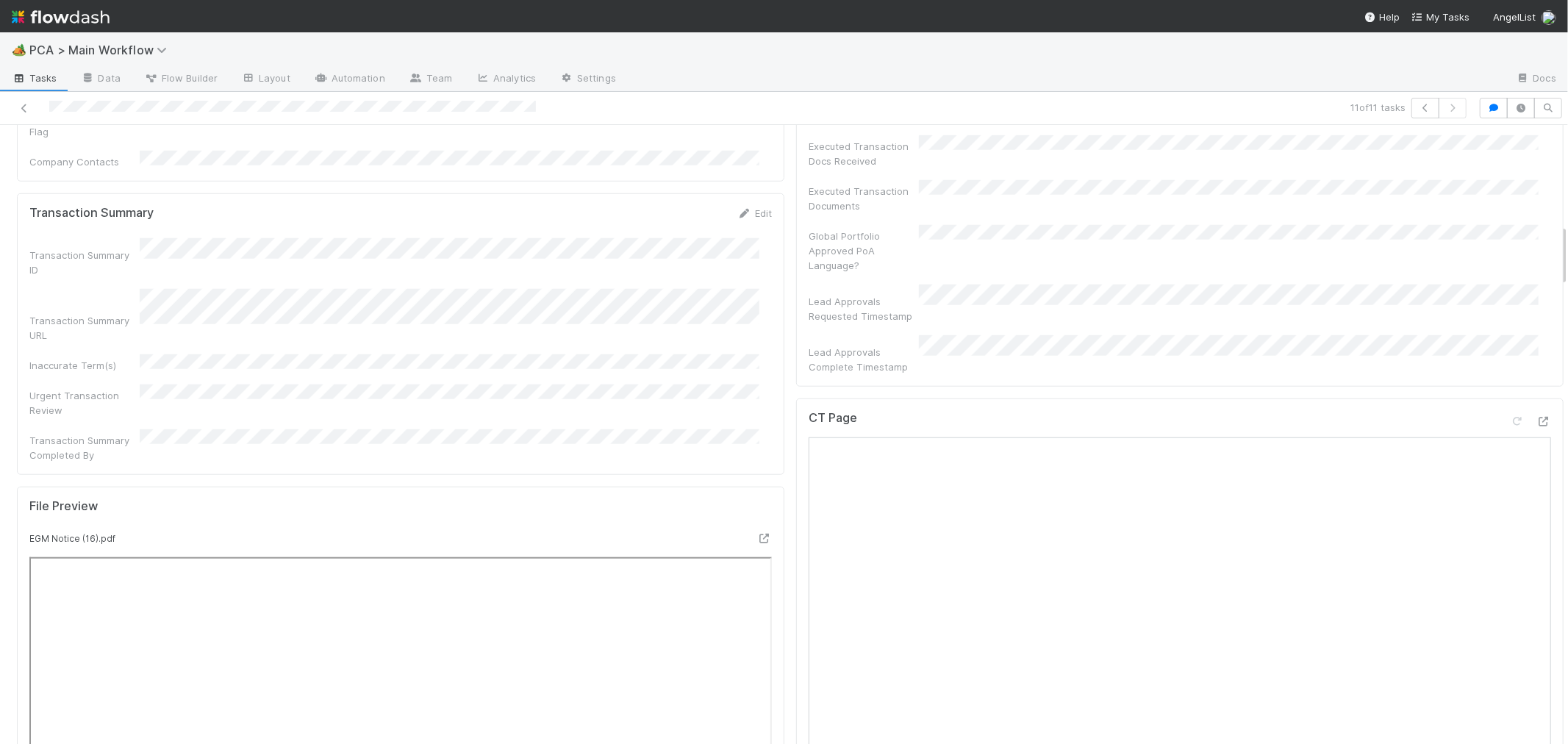
scroll to position [980, 0]
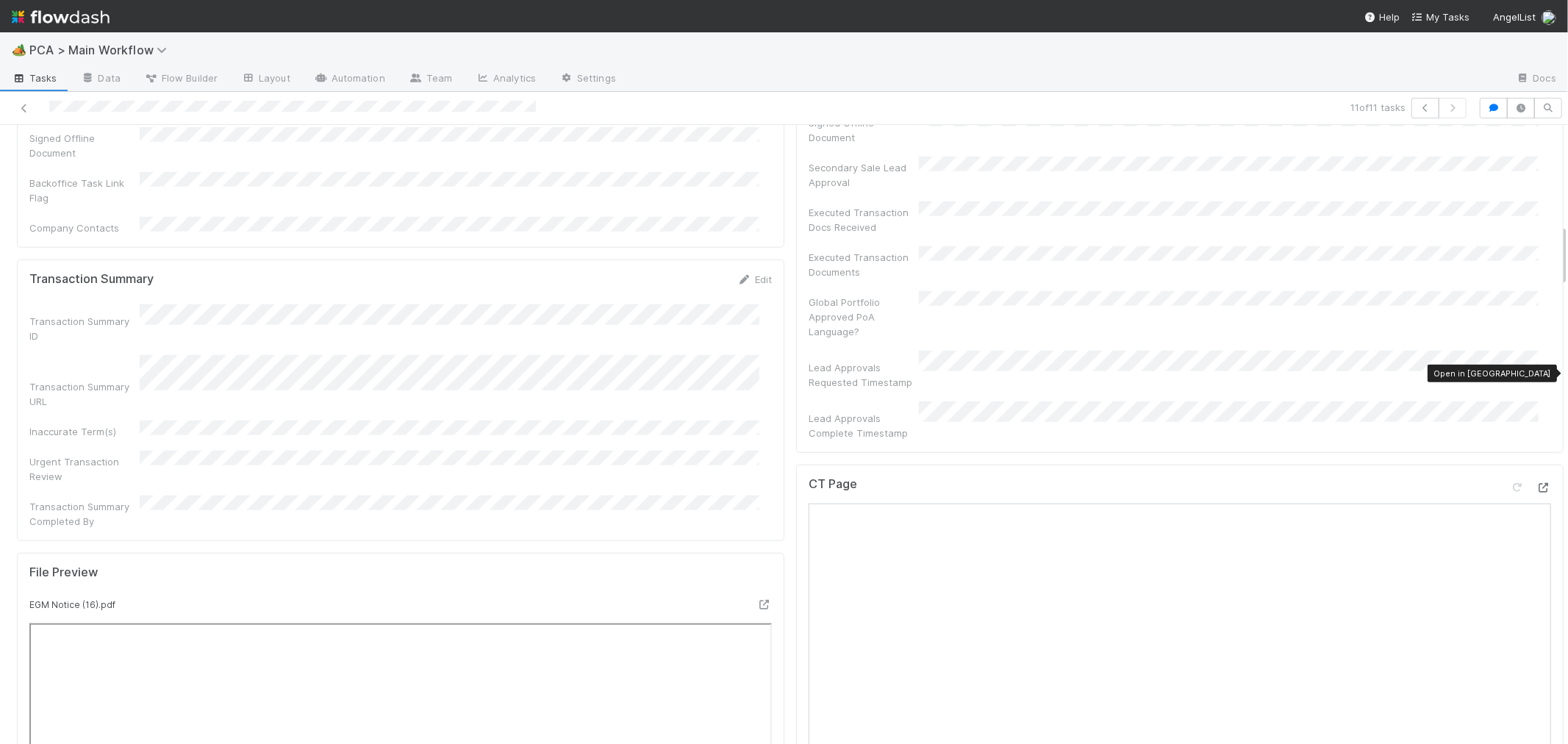
click at [1536, 483] on icon at bounding box center [1544, 488] width 15 height 10
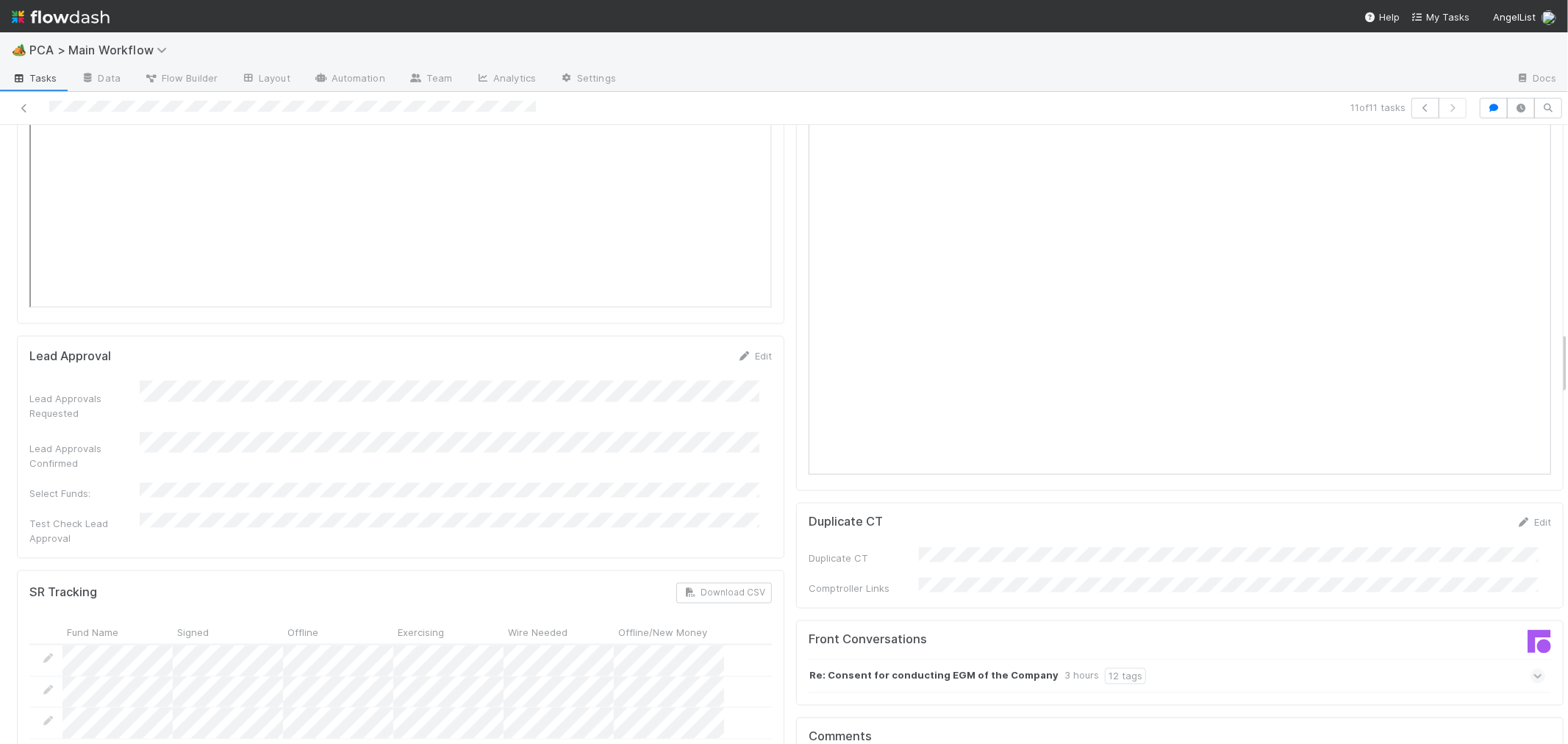
scroll to position [2041, 0]
click at [1533, 658] on icon at bounding box center [1538, 665] width 10 height 15
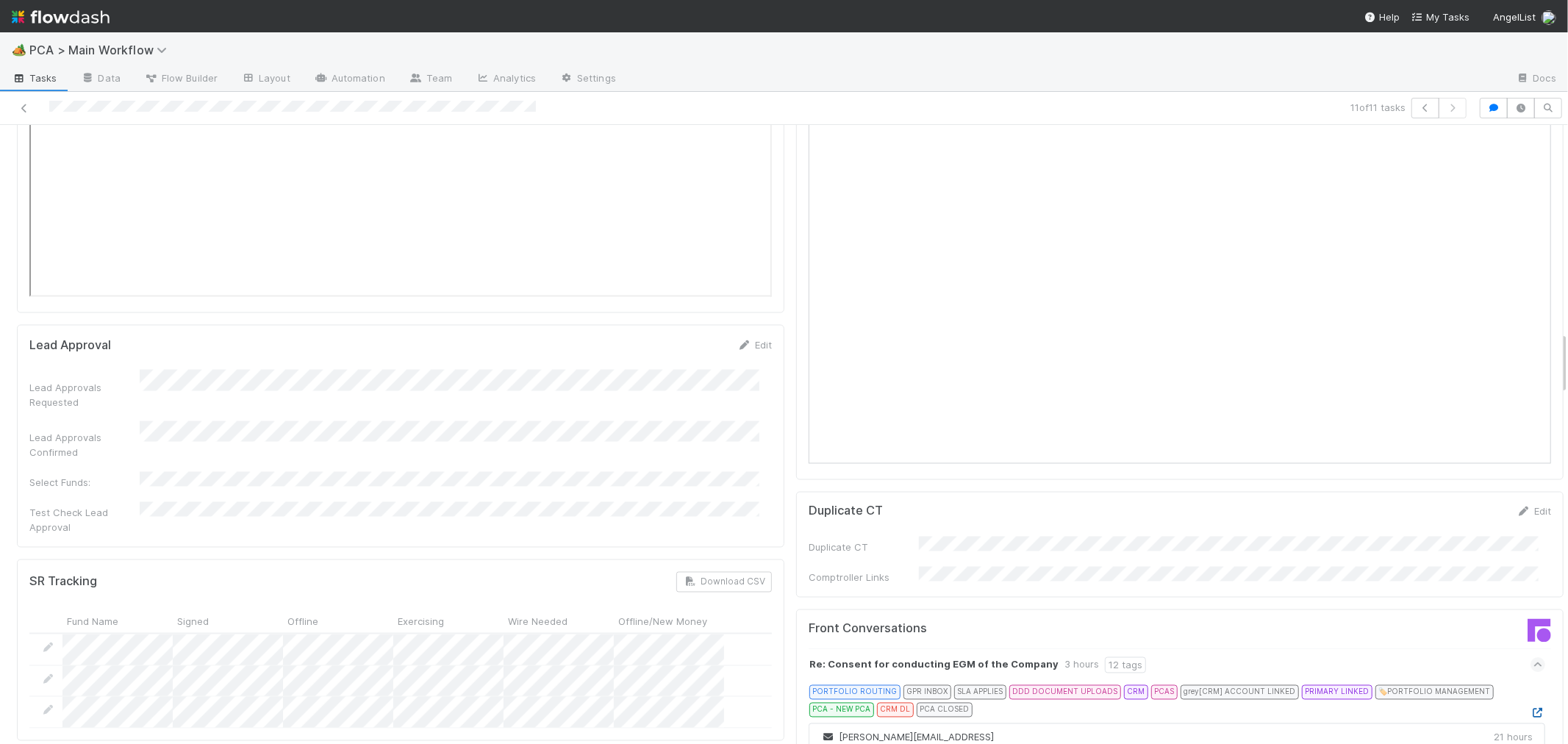
click at [1530, 708] on icon at bounding box center [1538, 713] width 15 height 10
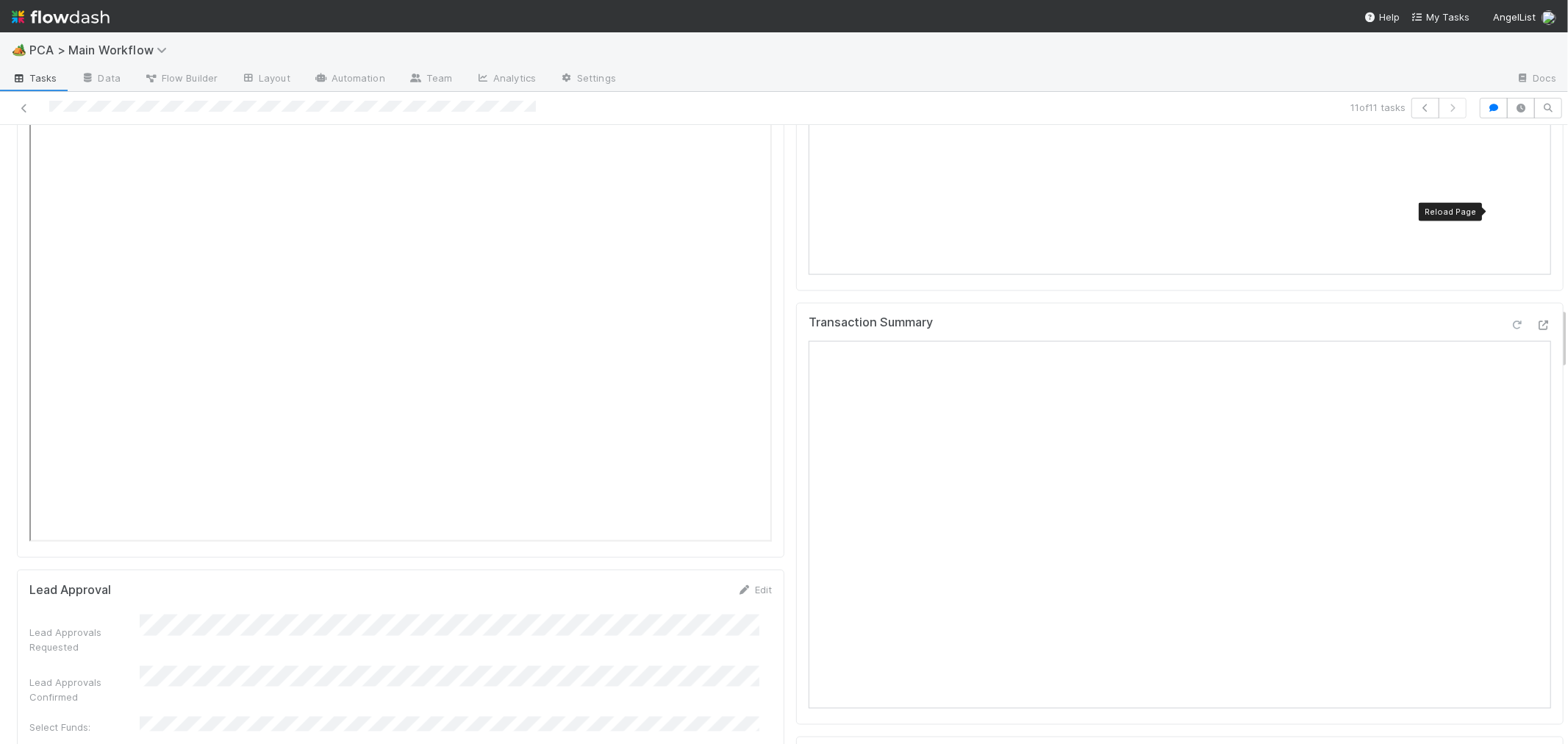
click at [1509, 321] on icon at bounding box center [1517, 326] width 15 height 10
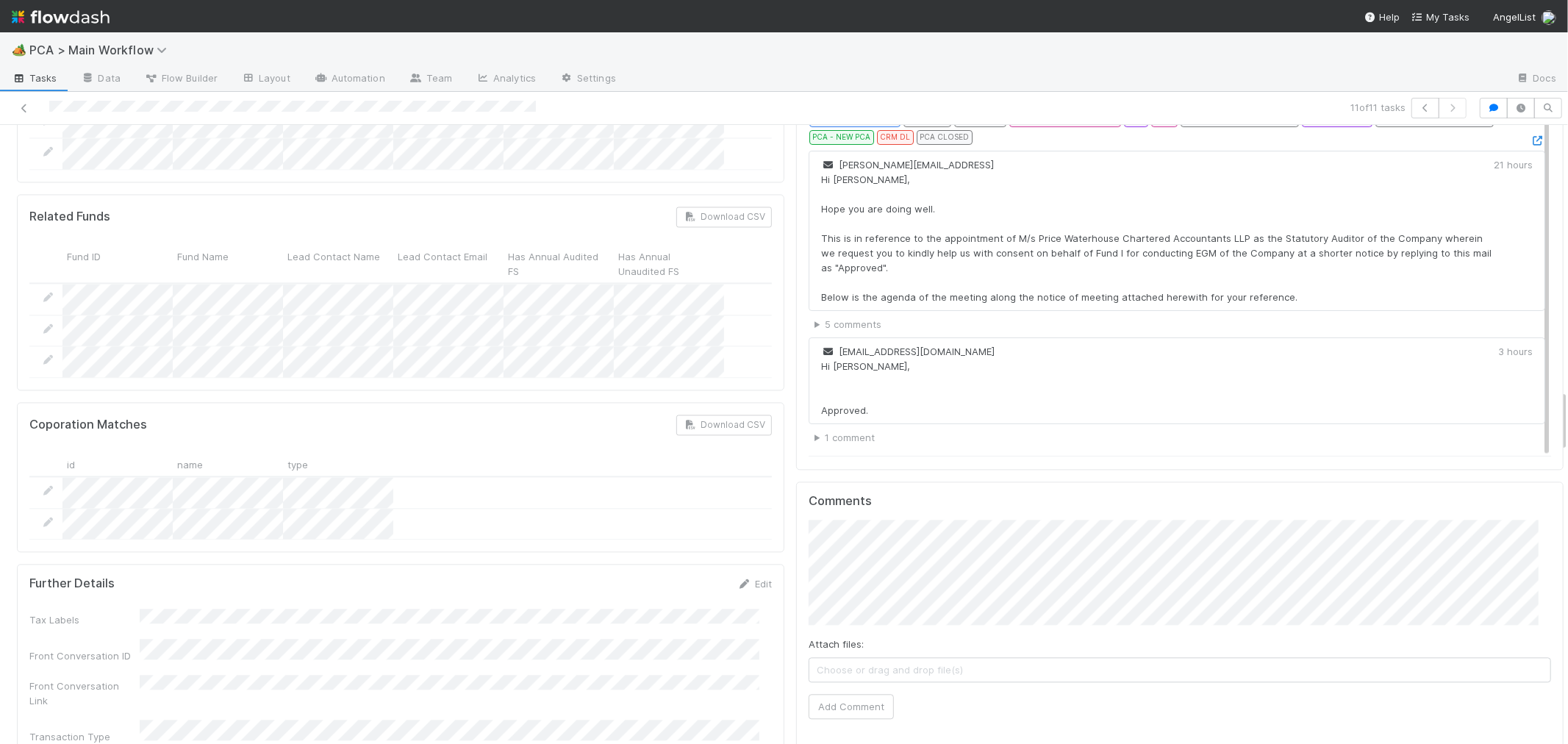
scroll to position [2613, 0]
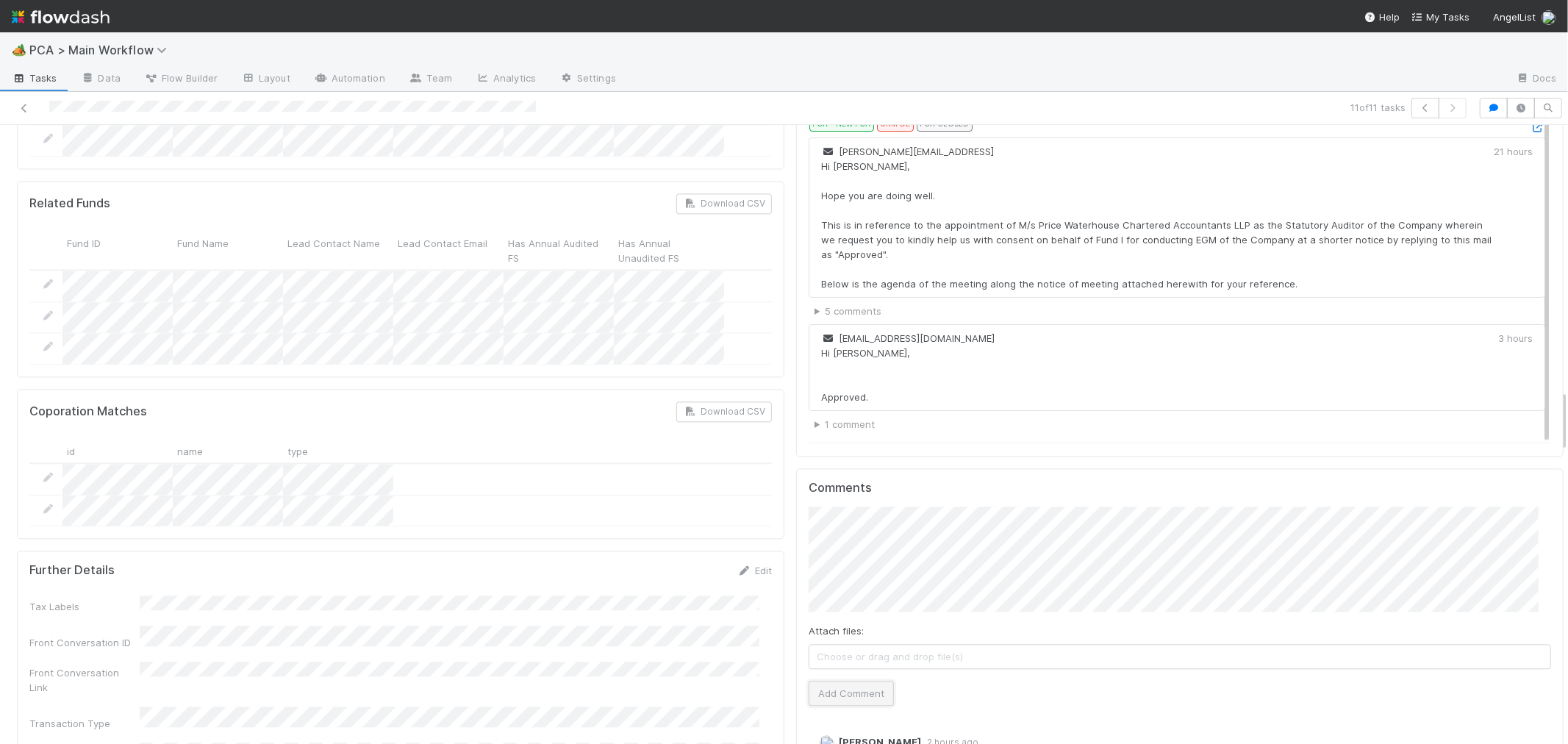
click at [864, 680] on button "Add Comment" at bounding box center [851, 693] width 86 height 25
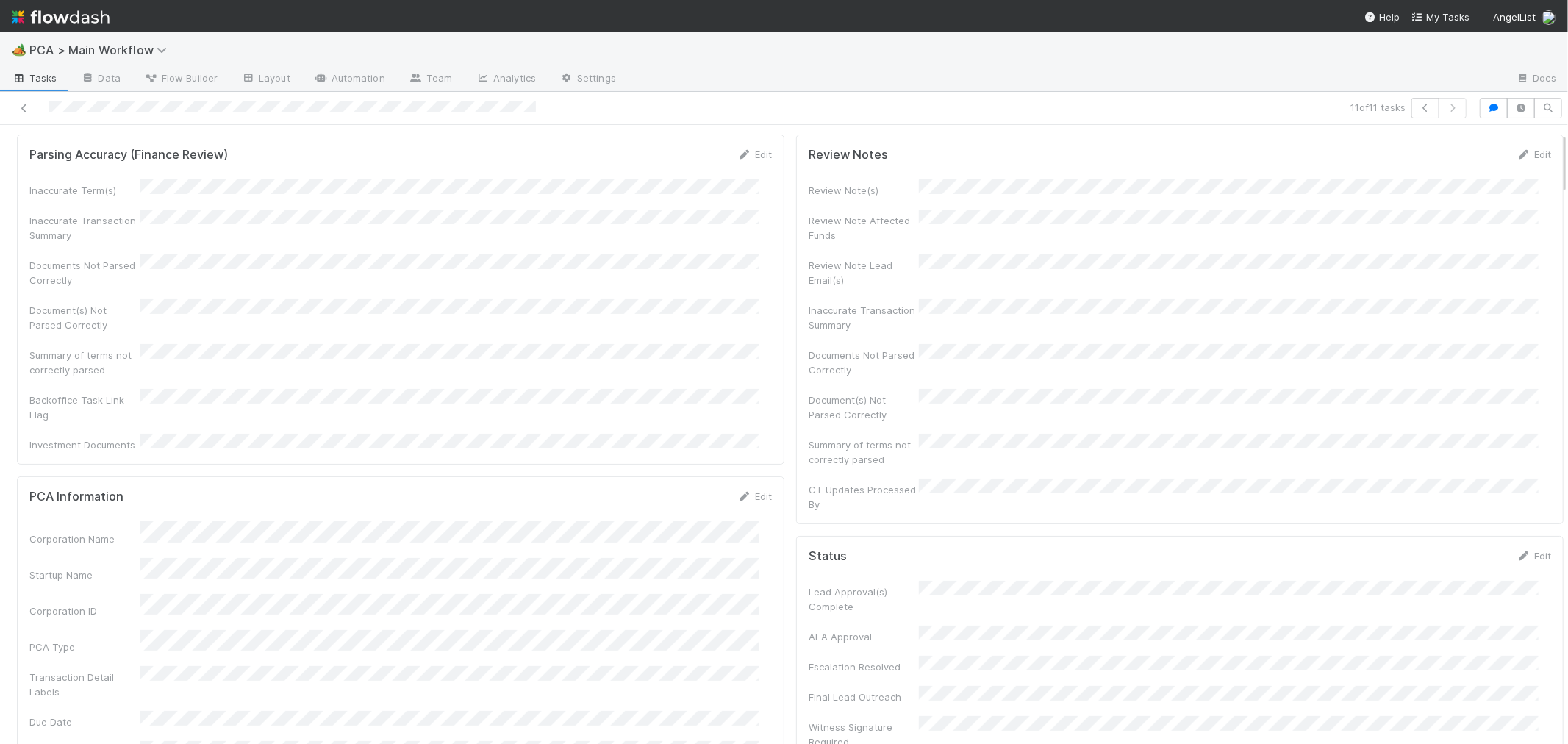
scroll to position [0, 0]
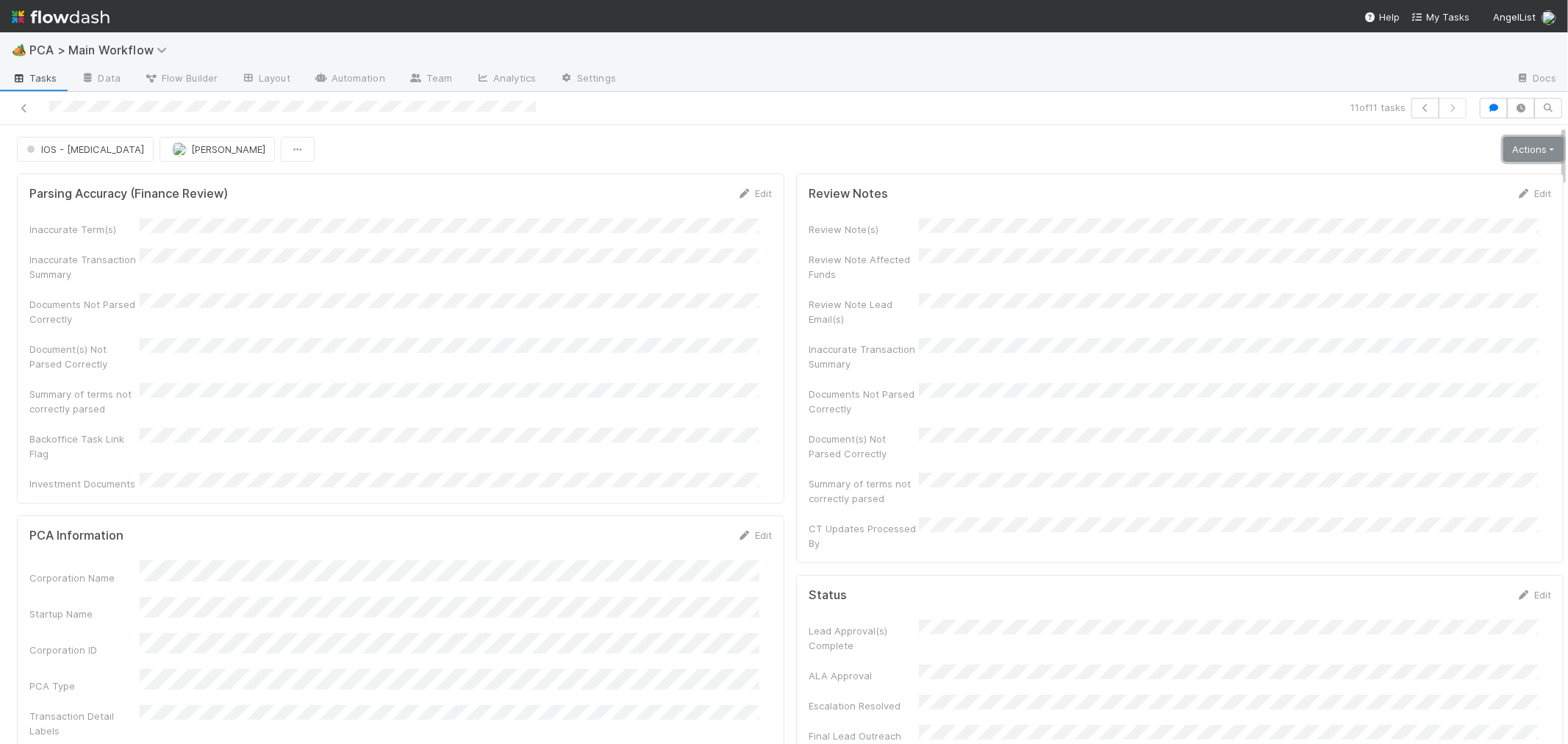
click at [1513, 152] on link "Actions" at bounding box center [1533, 149] width 60 height 25
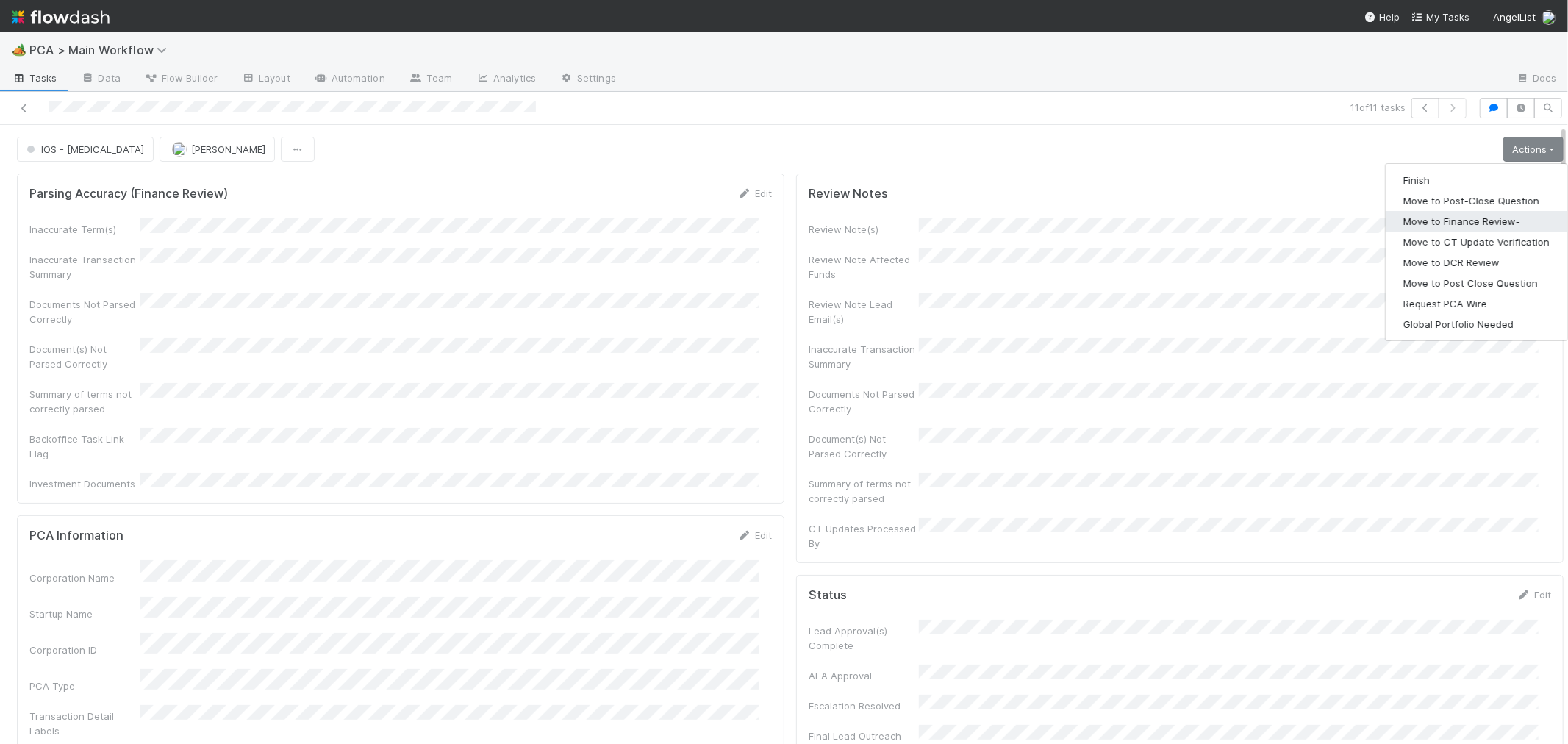
click at [1465, 222] on button "Move to Finance Review-" at bounding box center [1476, 221] width 182 height 20
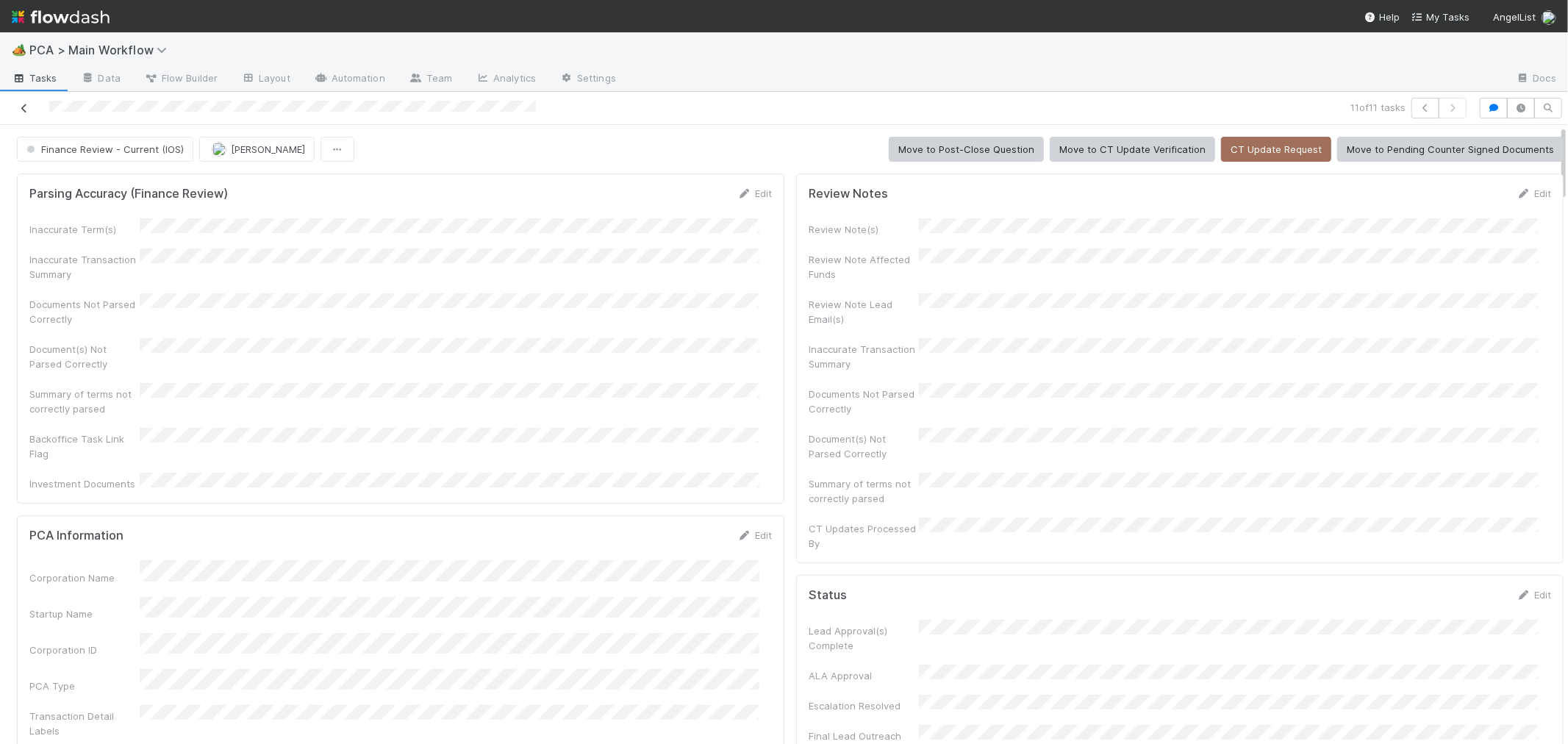
click at [24, 108] on icon at bounding box center [24, 108] width 15 height 10
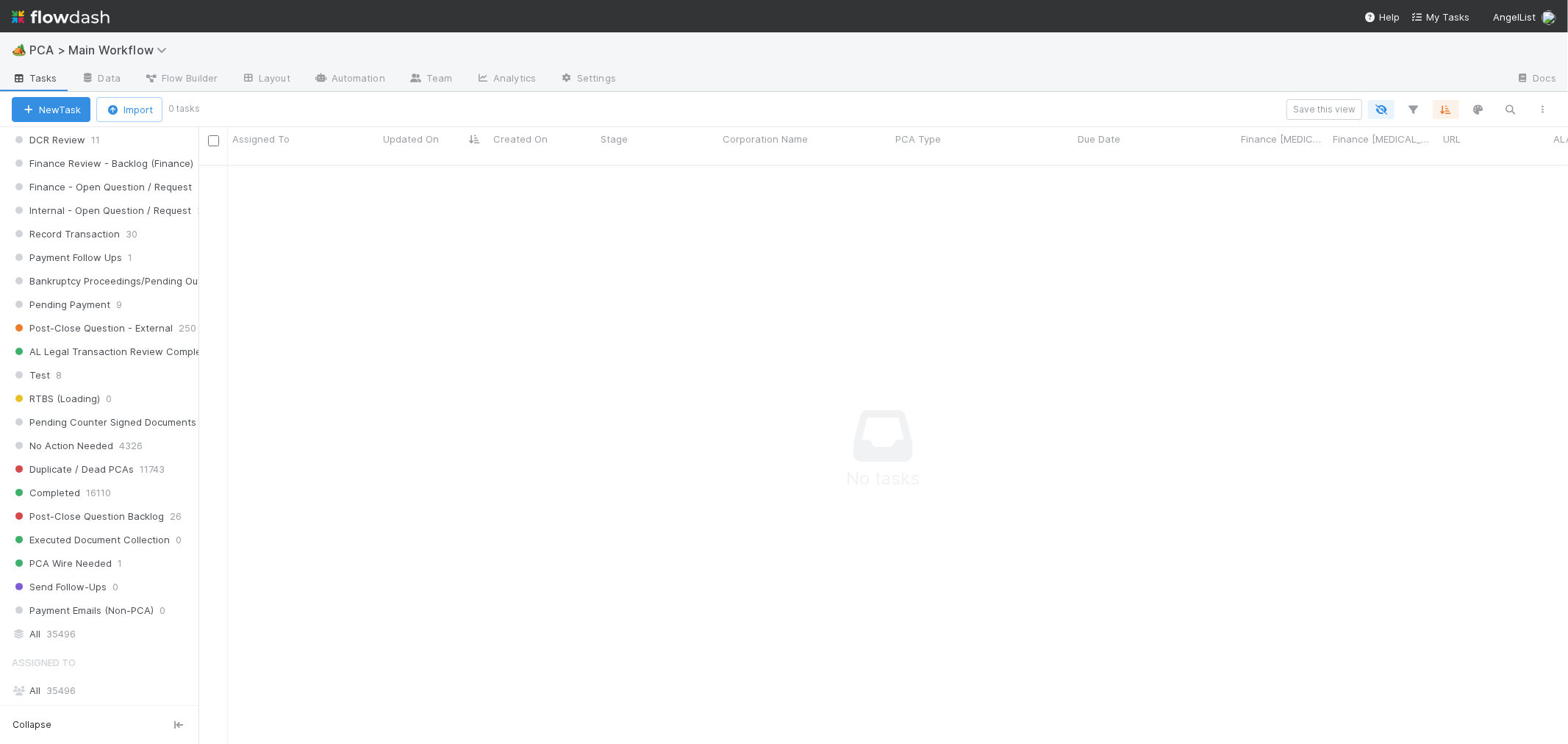
scroll to position [1547, 0]
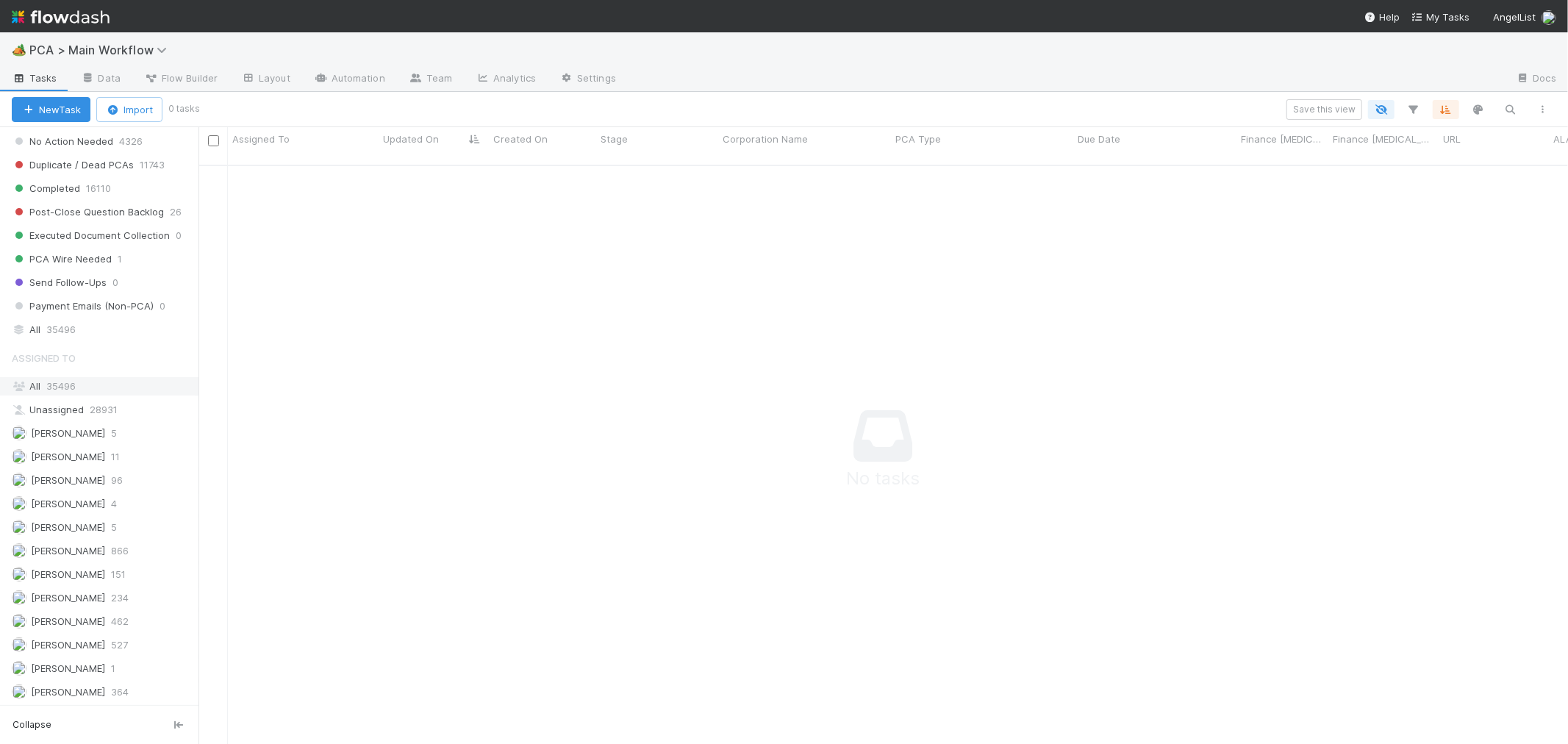
click at [62, 392] on span "35496" at bounding box center [61, 386] width 29 height 11
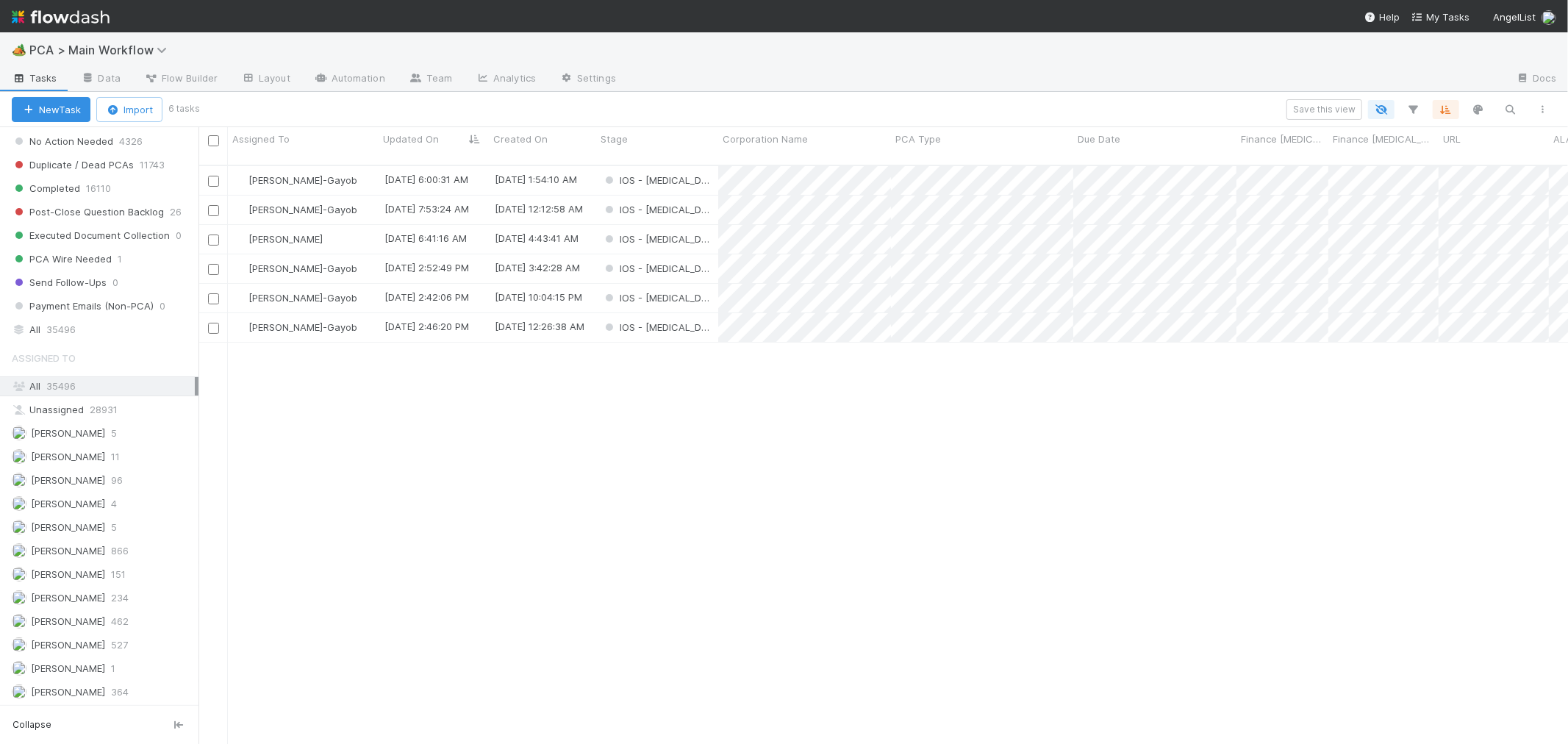
scroll to position [578, 1357]
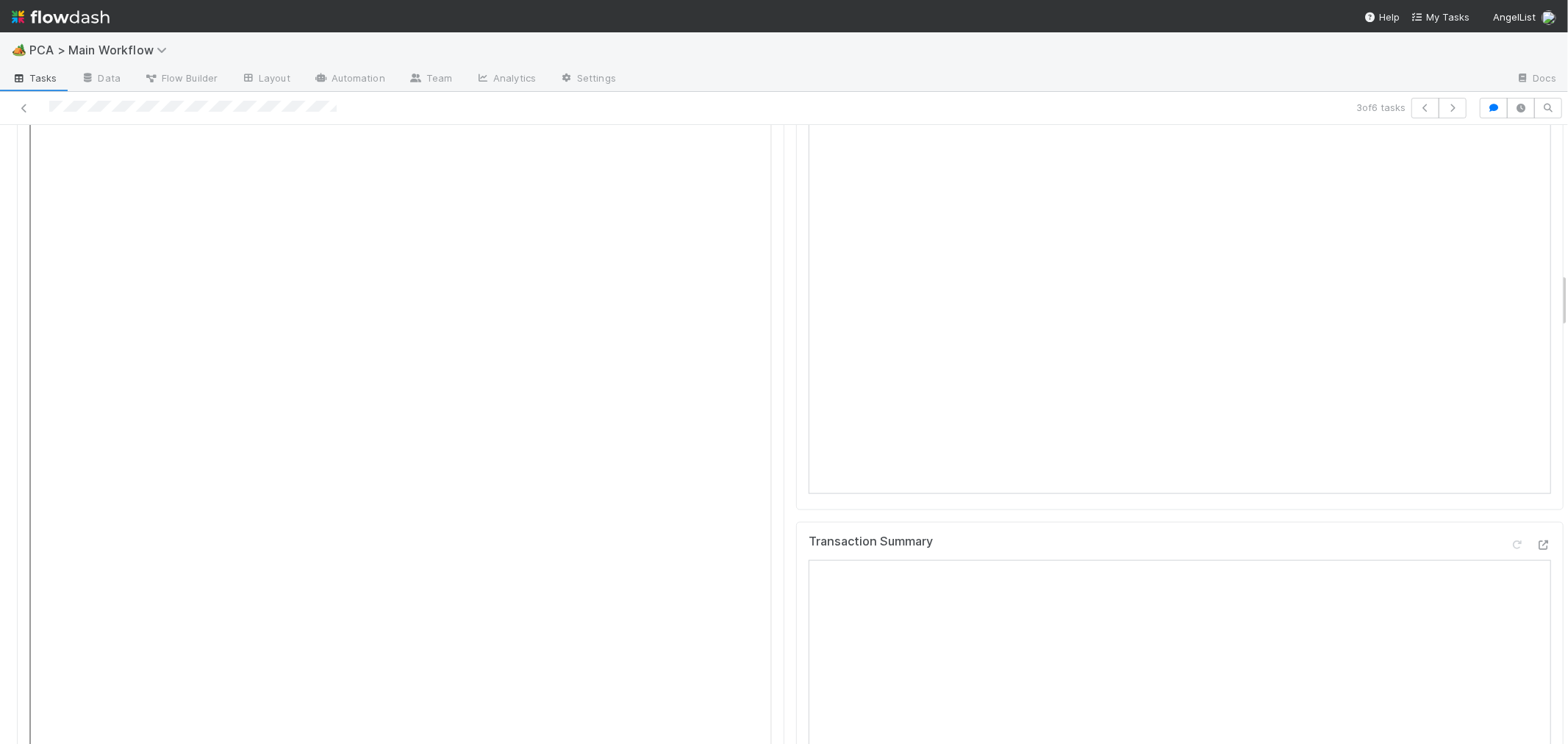
scroll to position [1470, 0]
click at [1375, 623] on div "Transaction Summary" at bounding box center [1180, 636] width 742 height 26
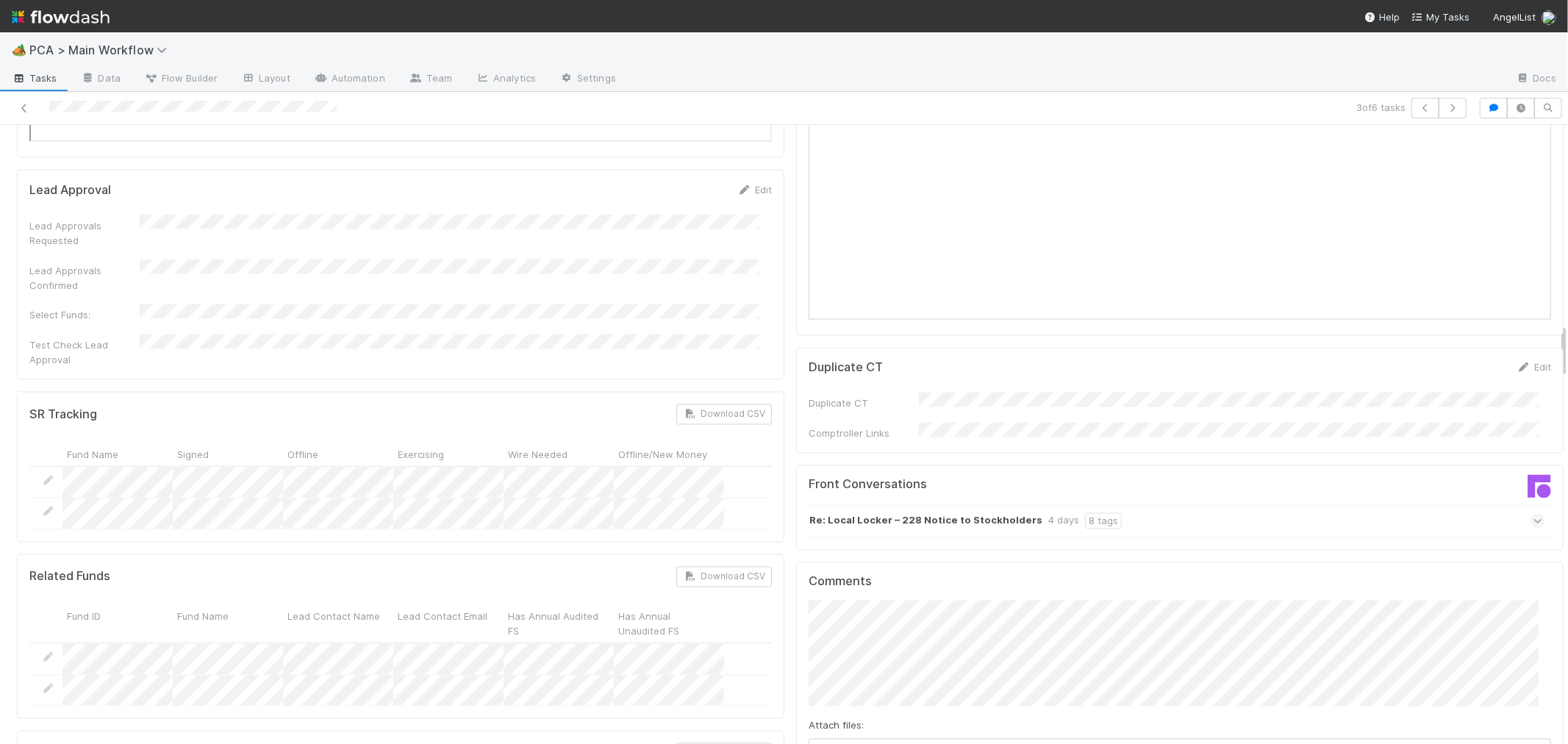
scroll to position [2205, 0]
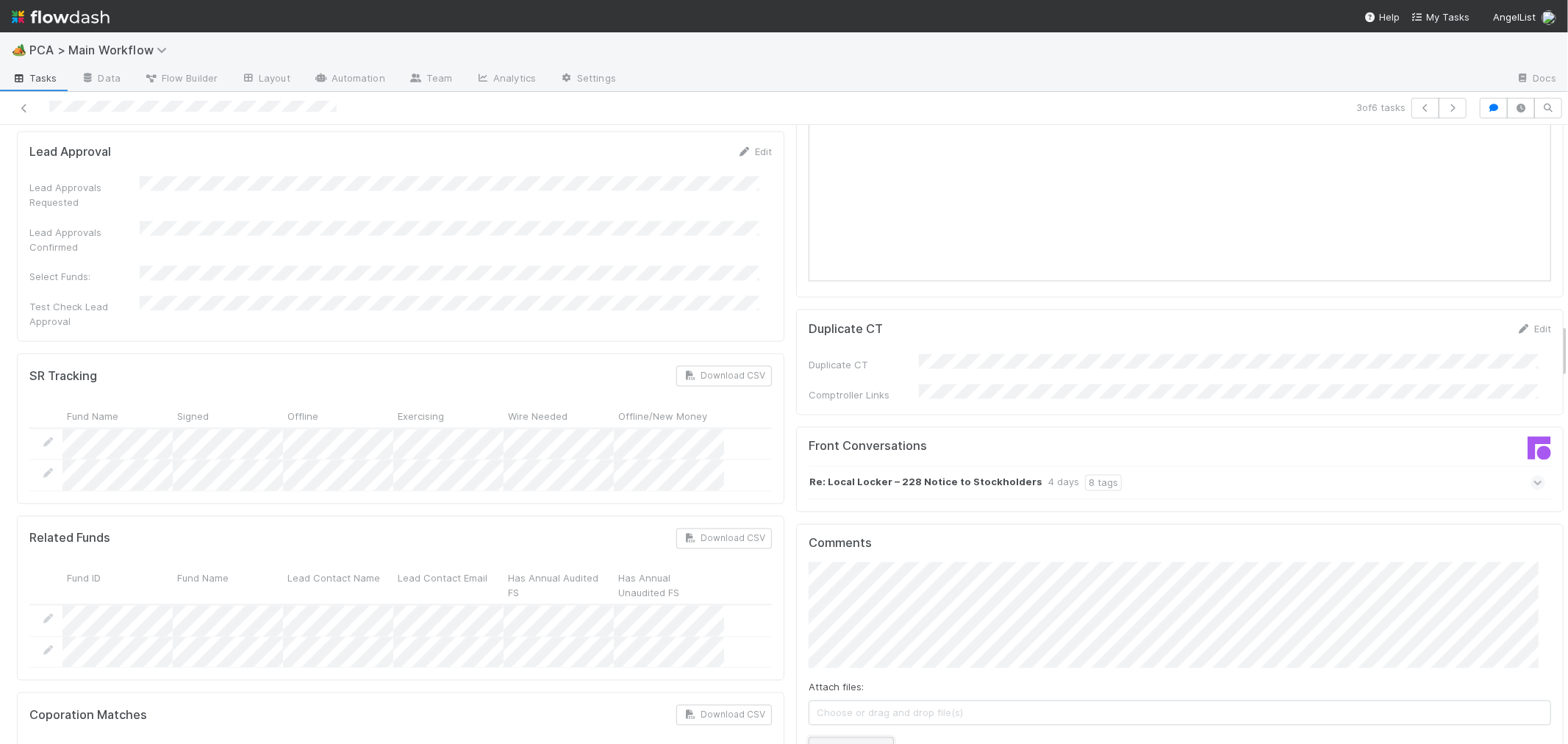
click at [842, 737] on button "Add Comment" at bounding box center [851, 750] width 86 height 25
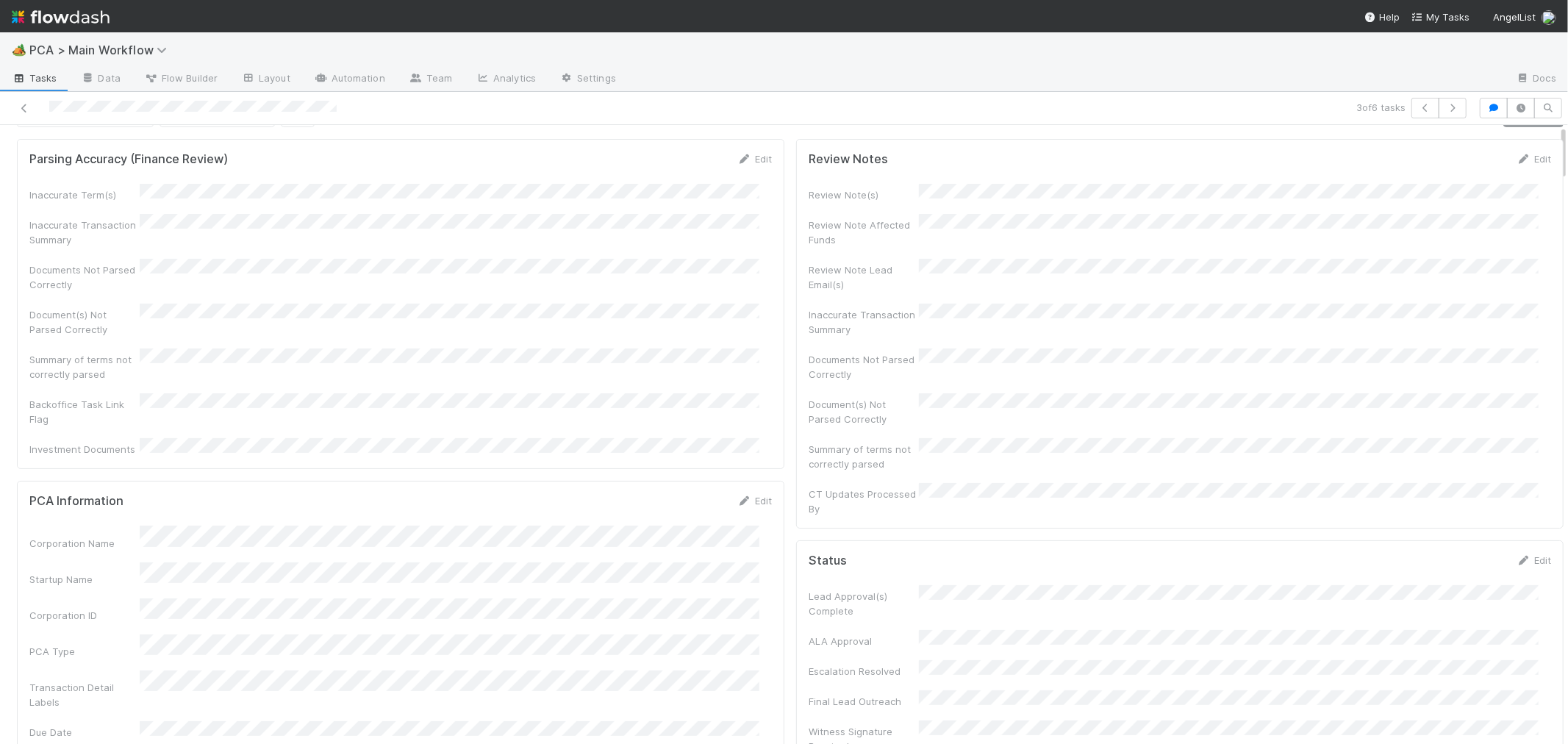
scroll to position [0, 0]
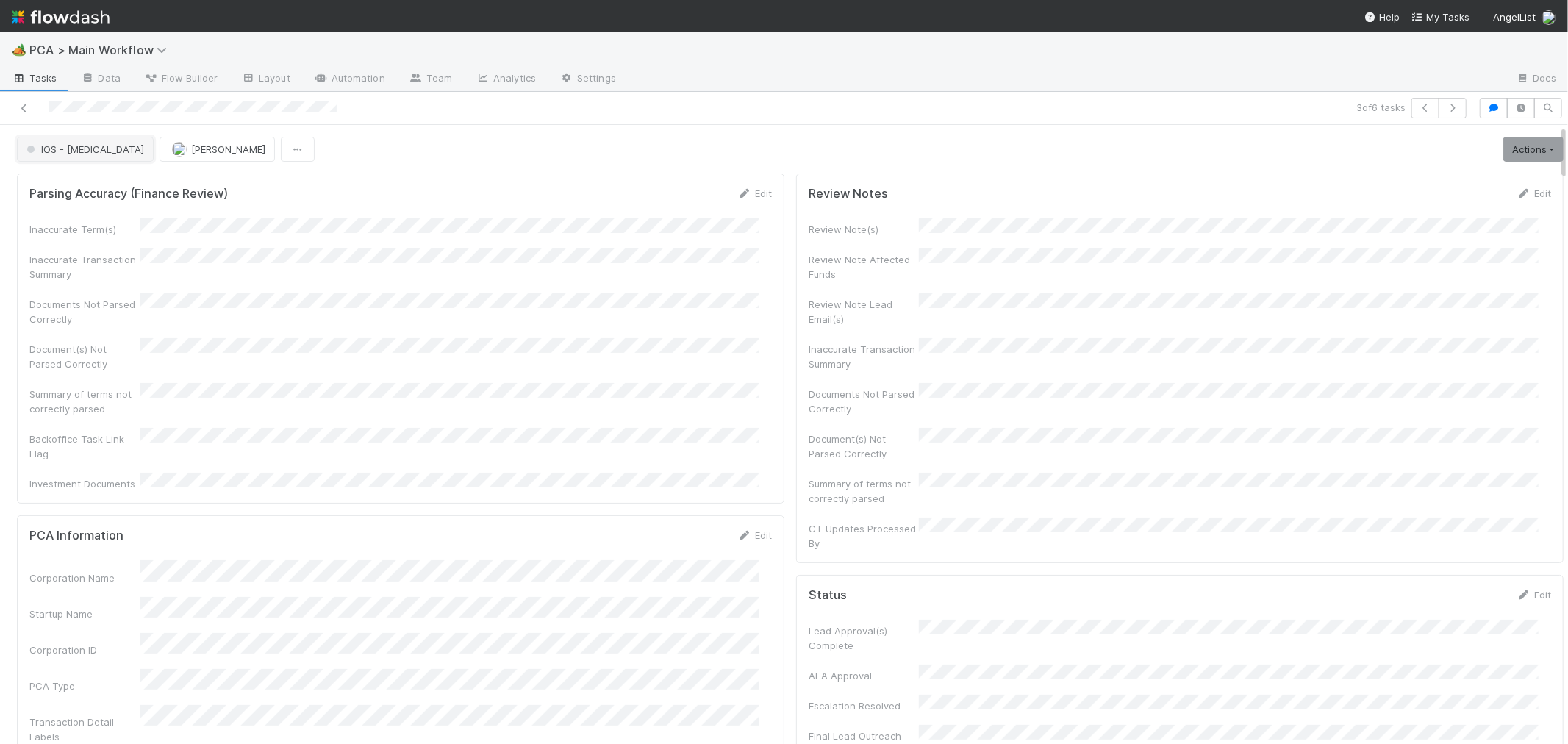
click at [70, 153] on span "IOS - ICU" at bounding box center [84, 149] width 121 height 11
click at [131, 193] on div "Internal - Open Question / Request" at bounding box center [115, 187] width 207 height 26
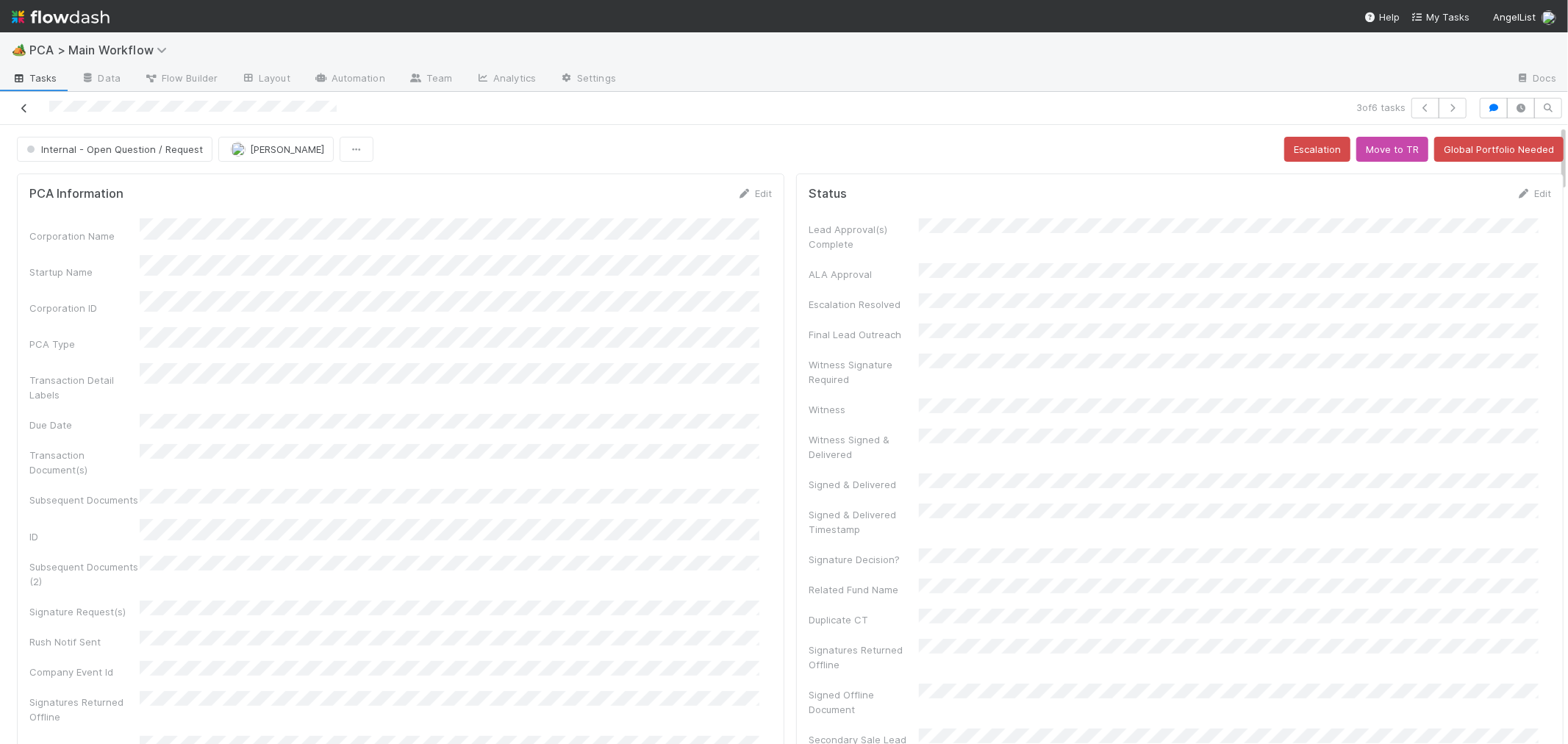
click at [24, 108] on icon at bounding box center [24, 108] width 15 height 10
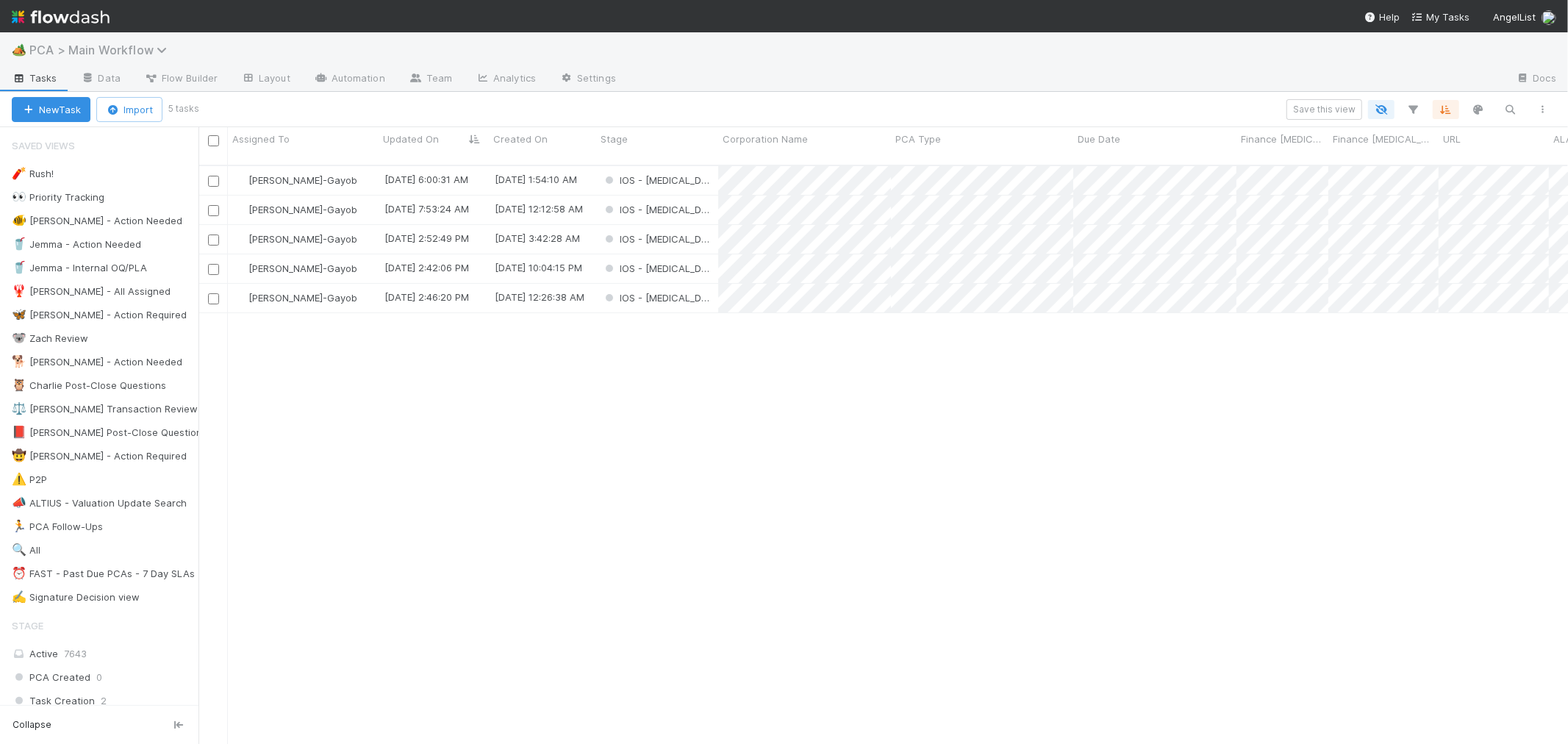
scroll to position [578, 1357]
click at [111, 50] on span "PCA > Main Workflow" at bounding box center [101, 50] width 144 height 15
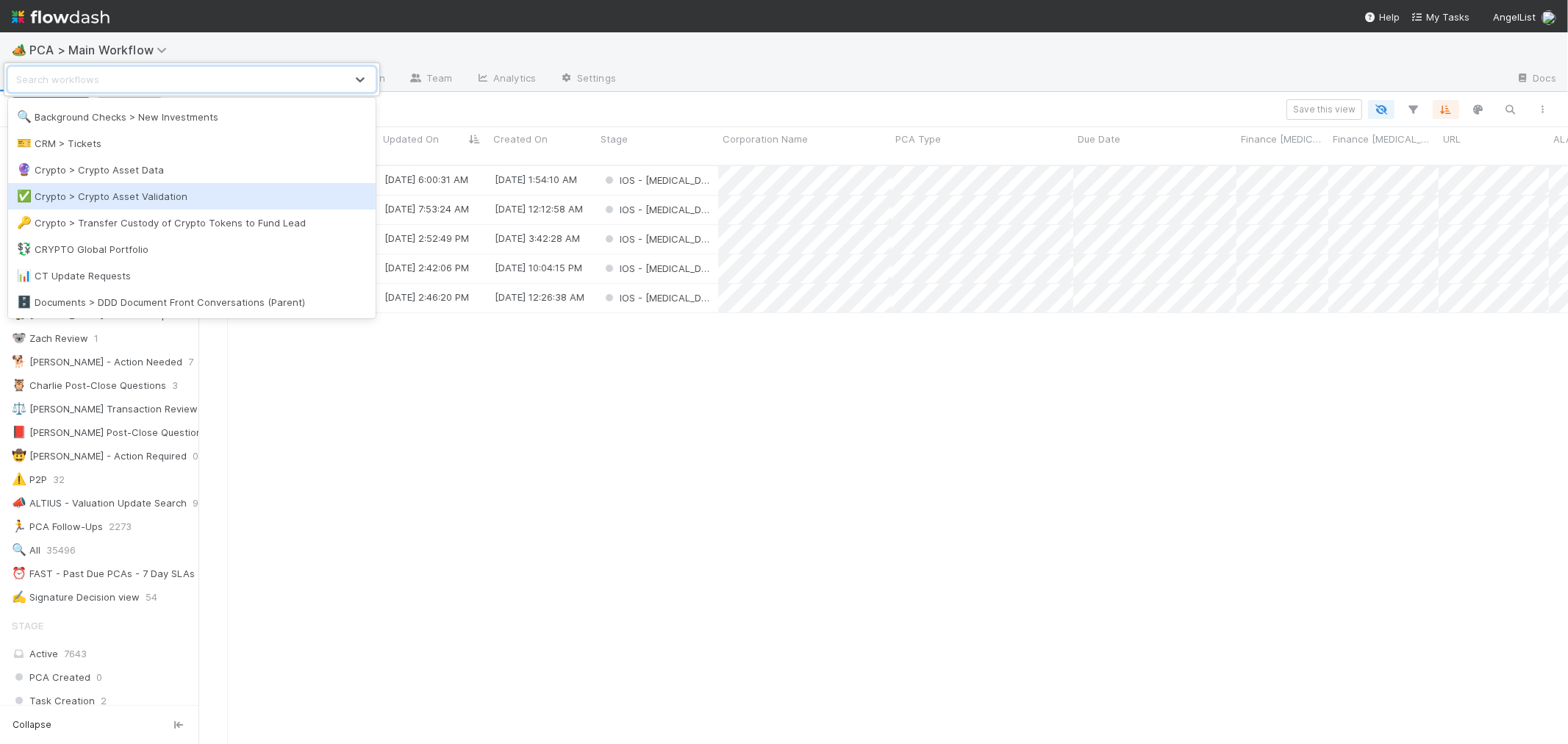
scroll to position [245, 0]
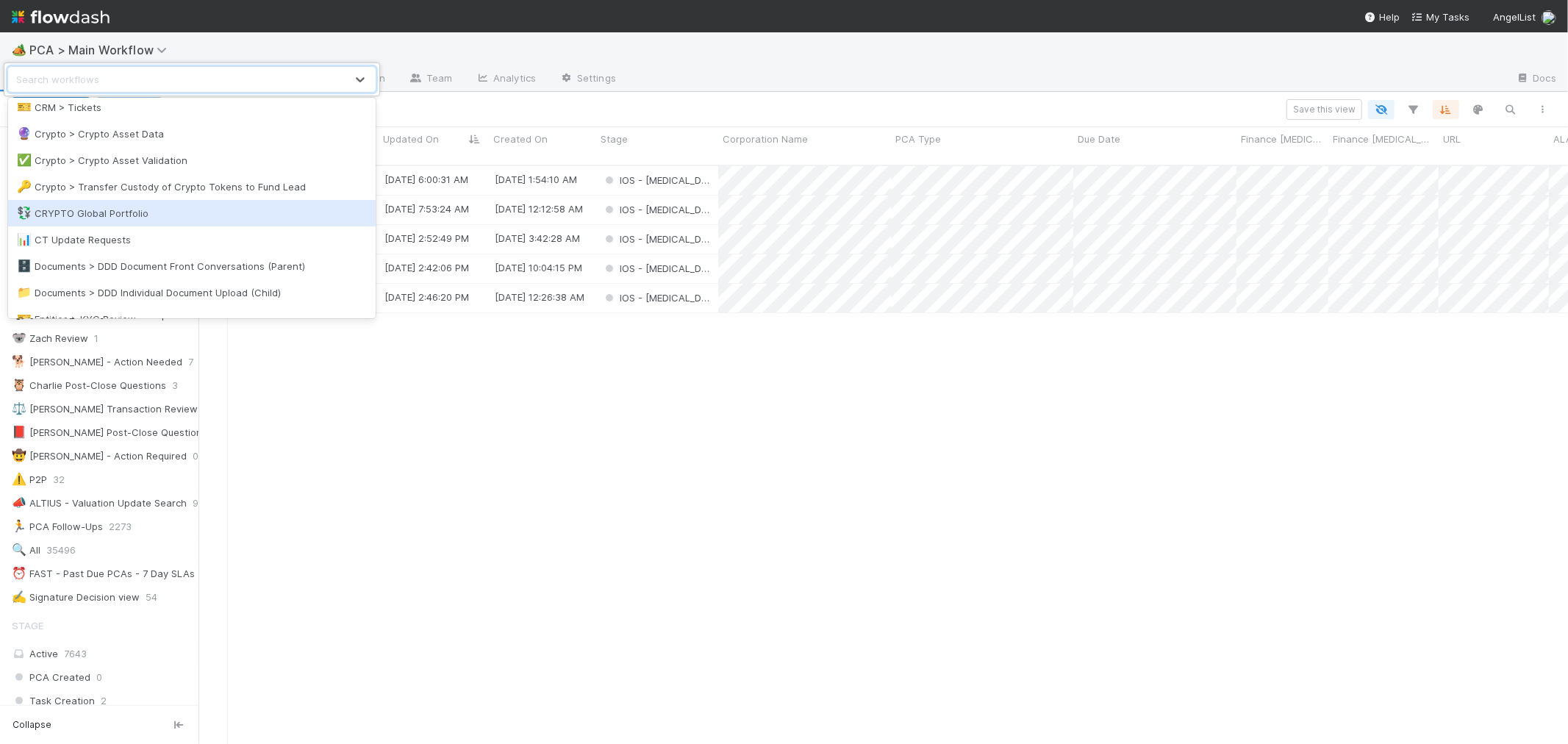
click at [121, 214] on div "💱 CRYPTO Global Portfolio" at bounding box center [192, 213] width 350 height 15
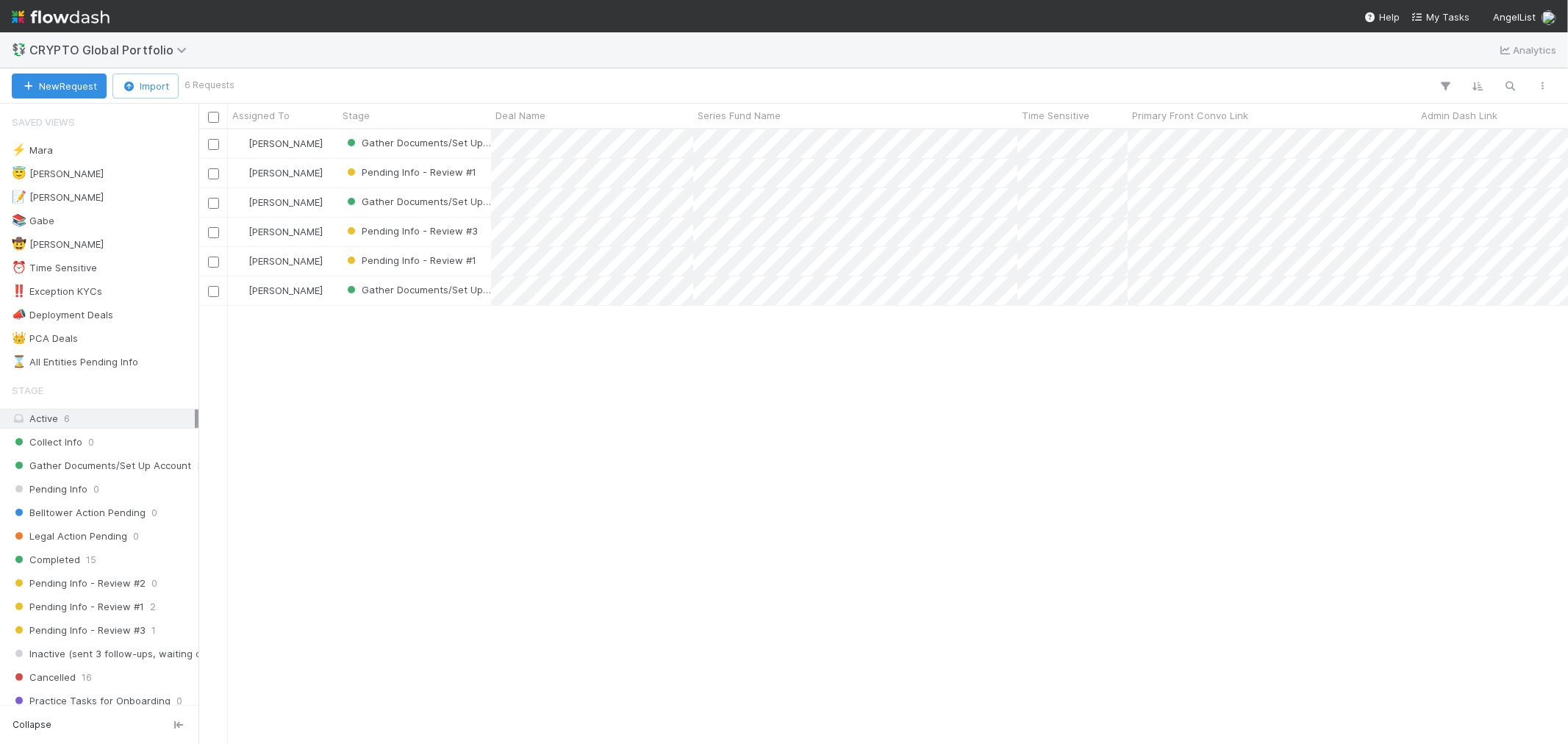
scroll to position [601, 1357]
click at [143, 48] on span "CRYPTO Global Portfolio" at bounding box center [112, 50] width 165 height 15
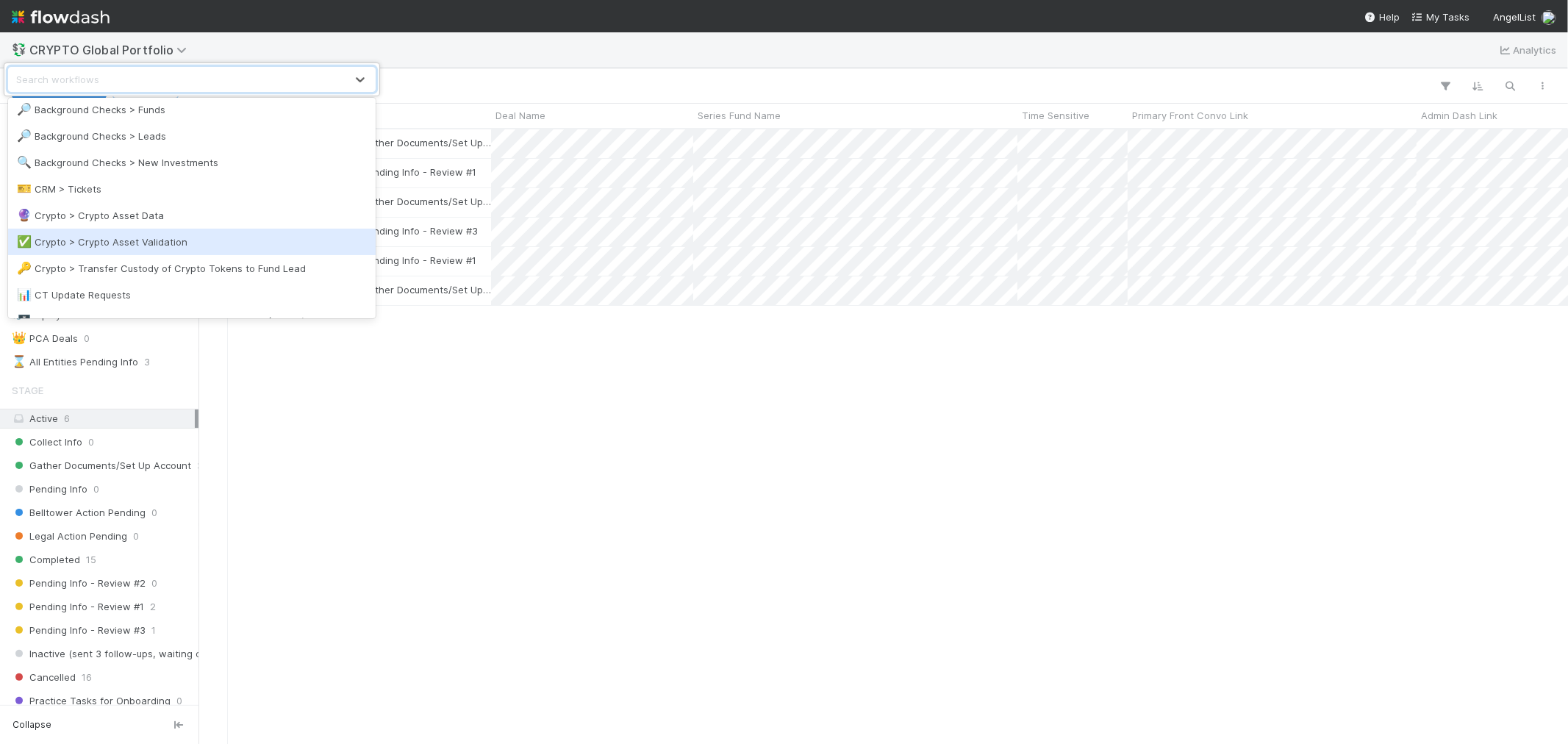
scroll to position [245, 0]
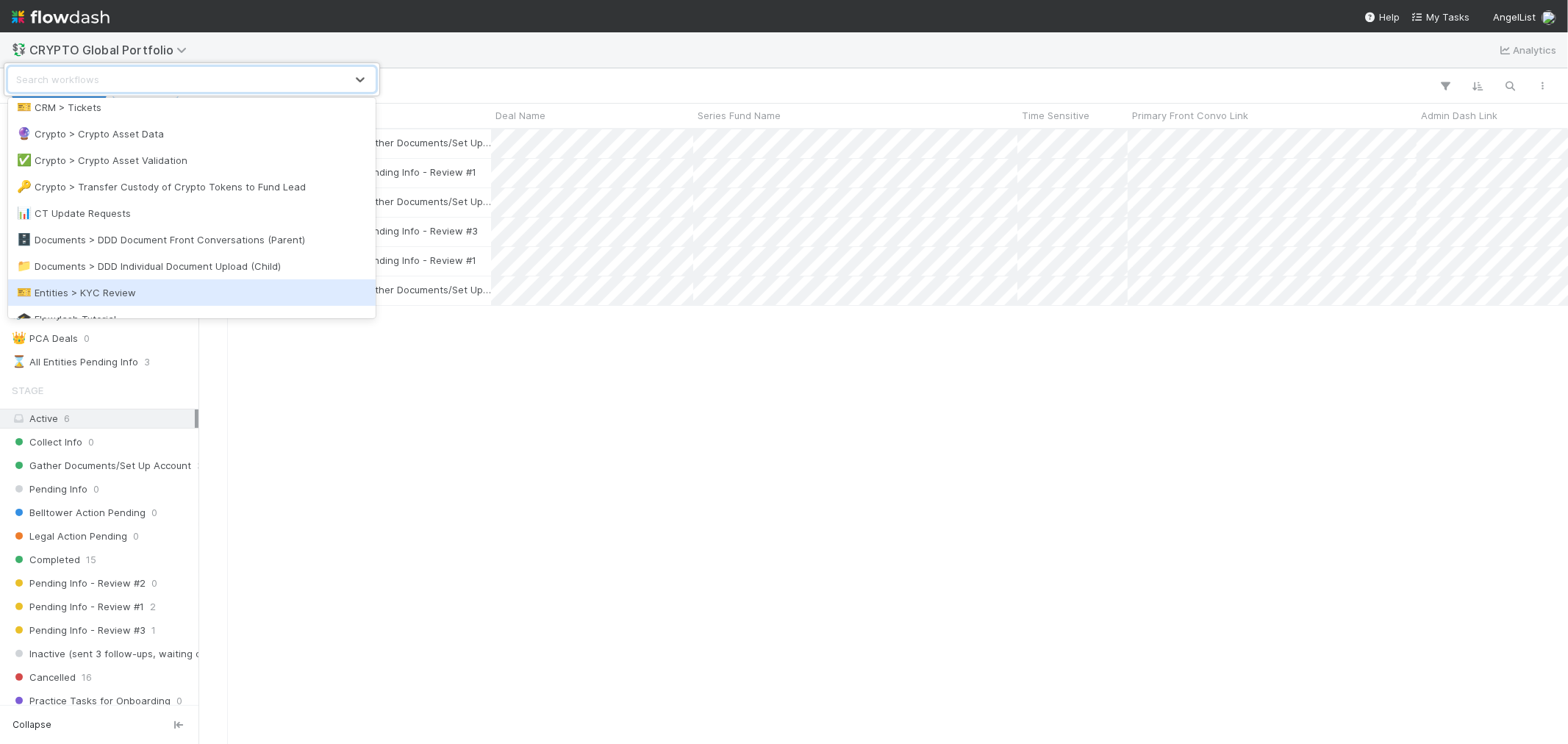
click at [115, 281] on div "🎫 Entities > KYC Review" at bounding box center [192, 292] width 367 height 26
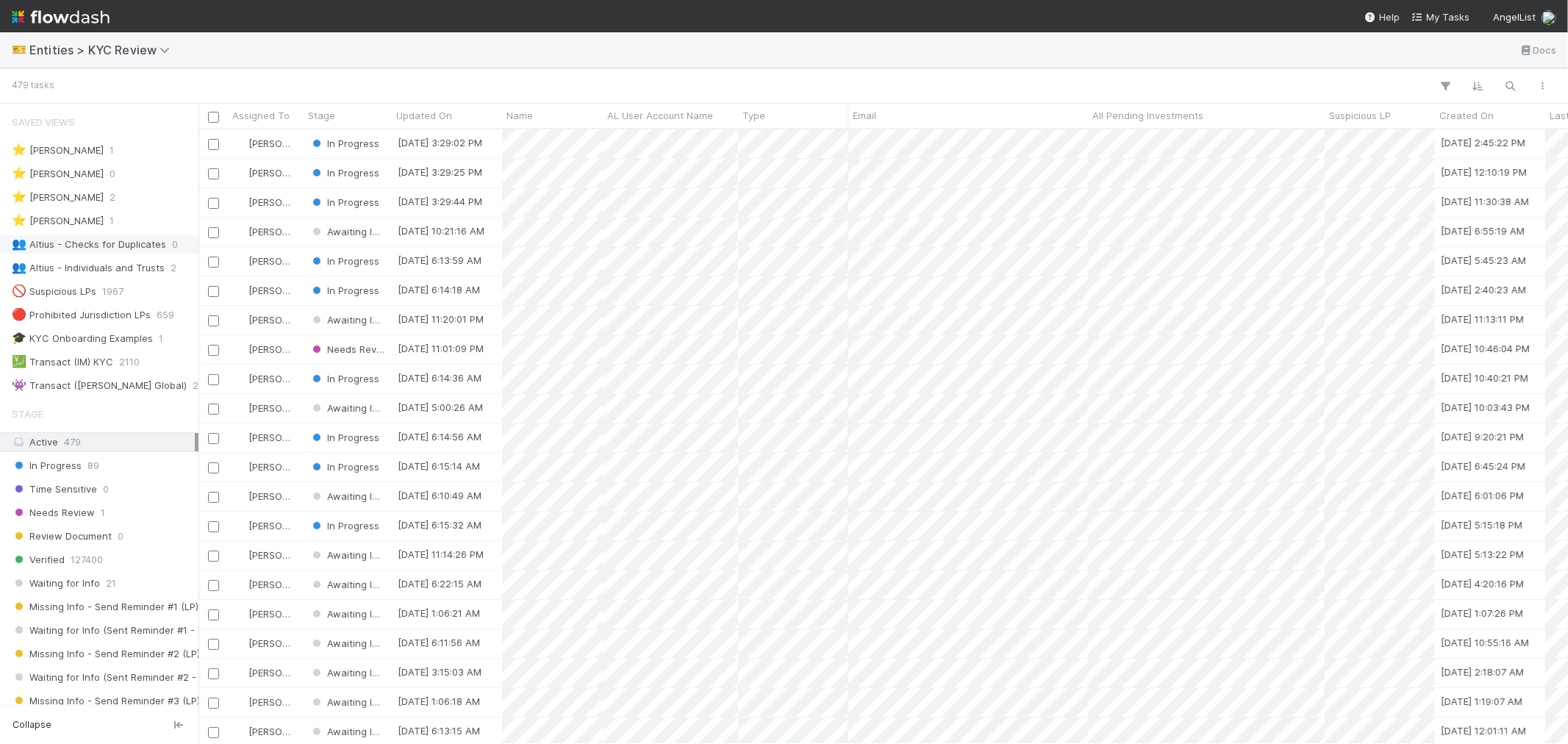
scroll to position [601, 1357]
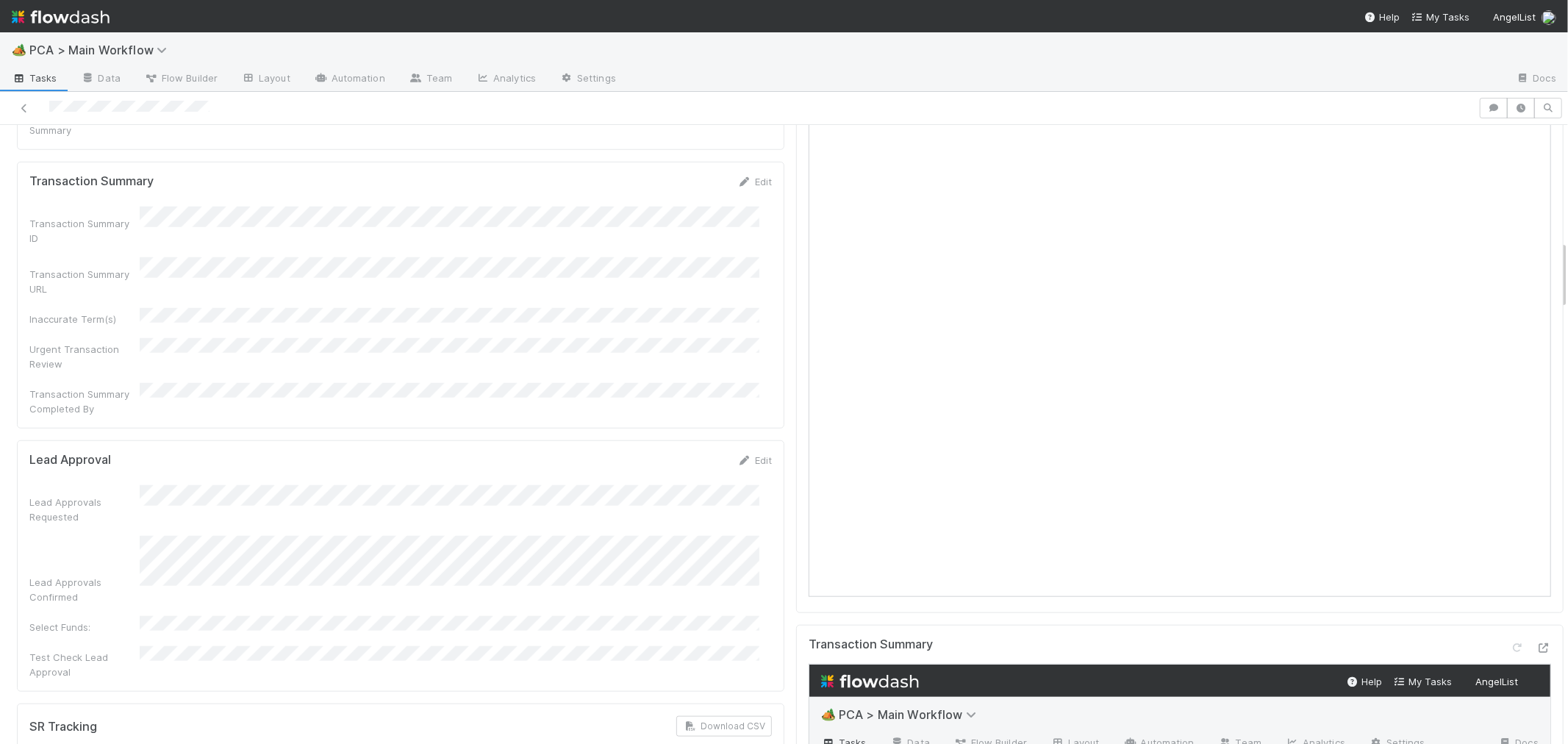
scroll to position [980, 0]
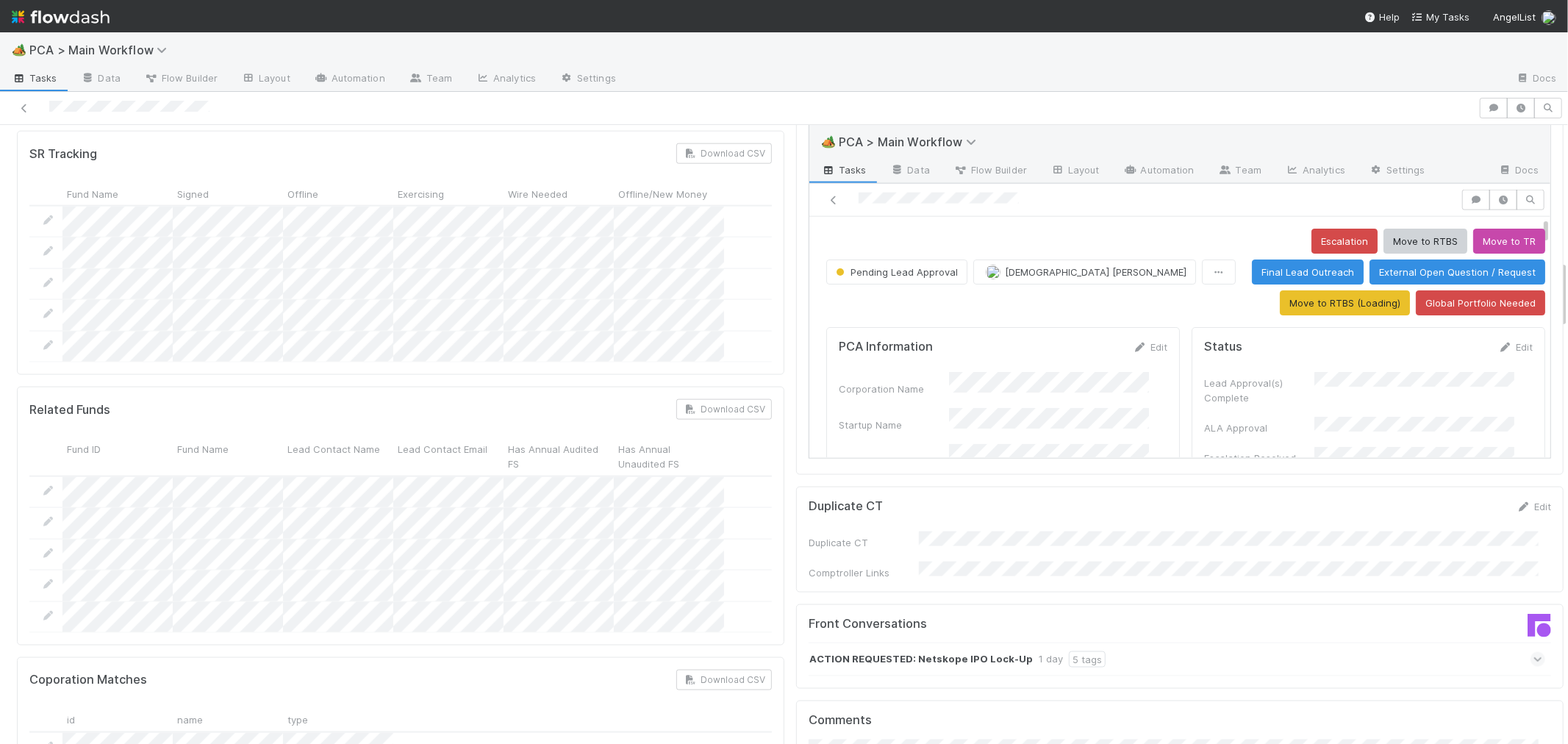
scroll to position [817, 0]
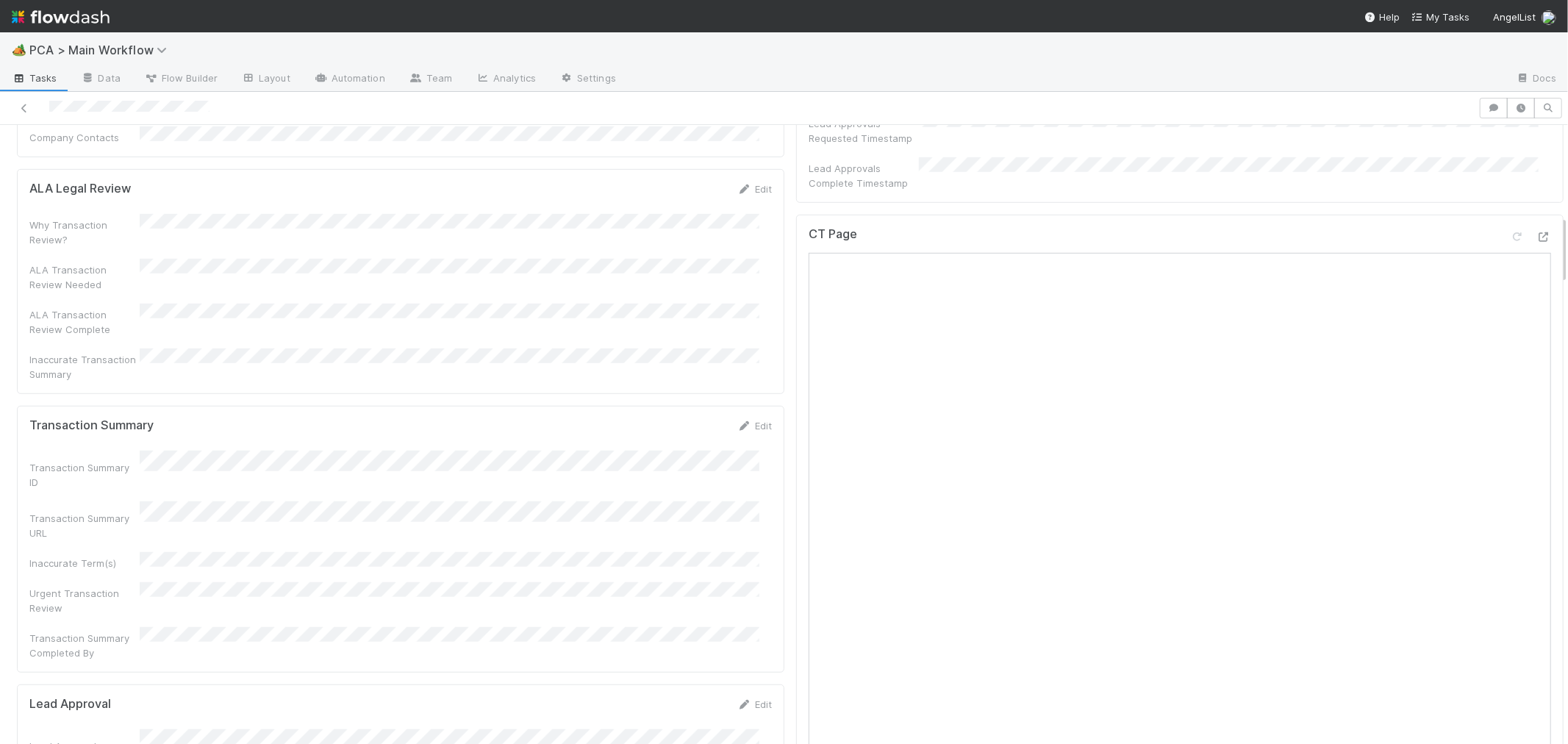
click at [796, 525] on div "CT Page" at bounding box center [1180, 536] width 768 height 643
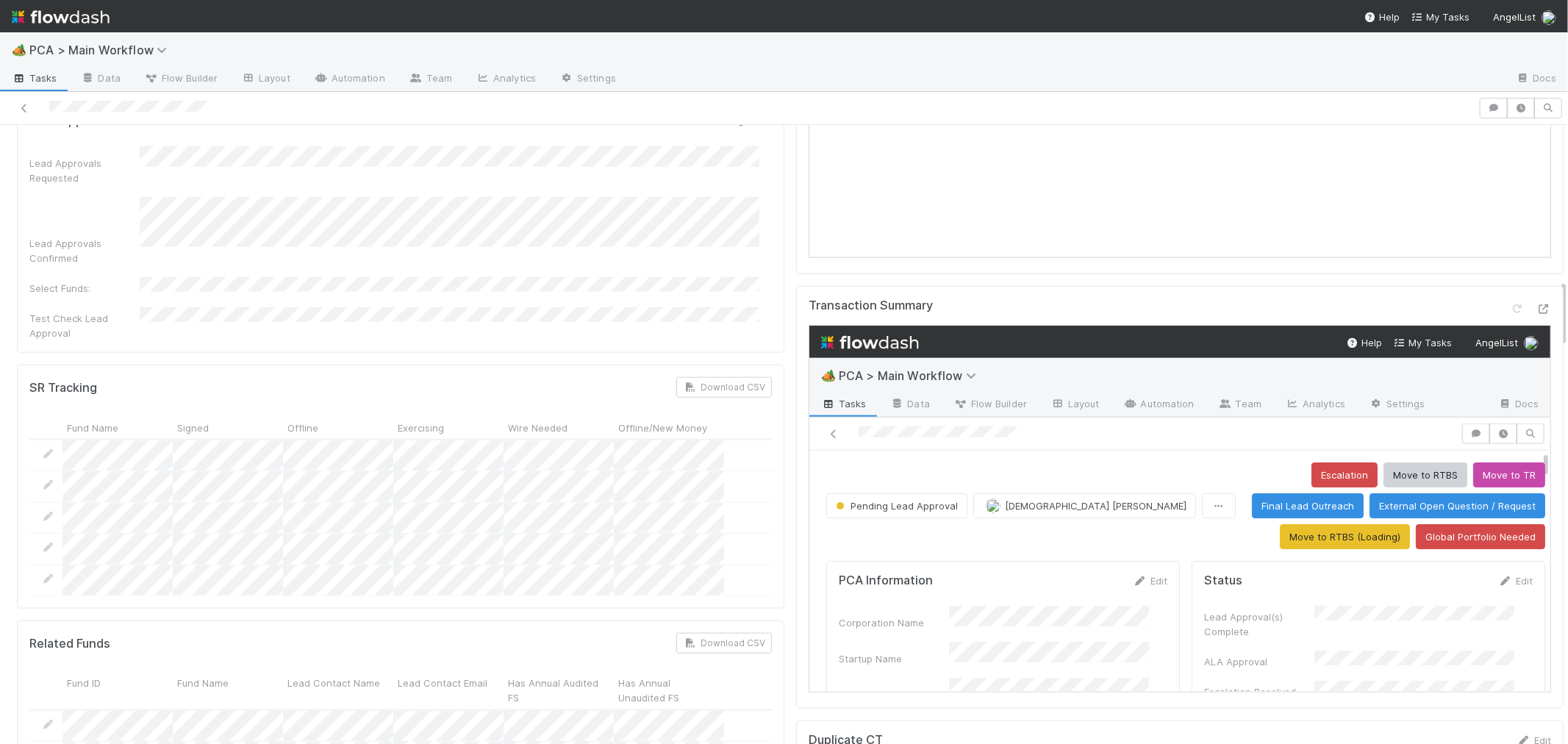
scroll to position [1388, 0]
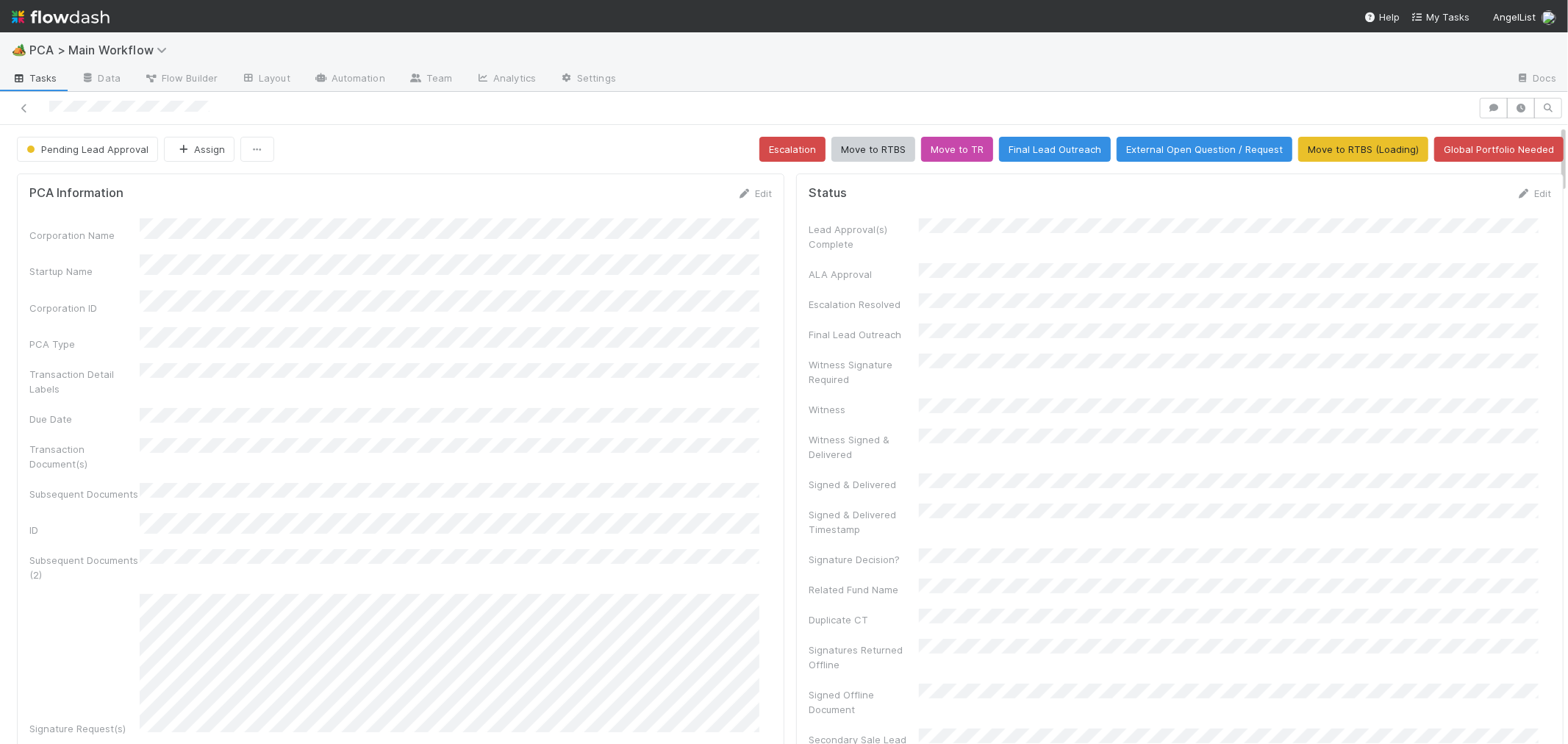
click at [618, 310] on div "Corporation Name Startup Name Corporation ID PCA Type Transaction Detail Labels…" at bounding box center [401, 590] width 742 height 742
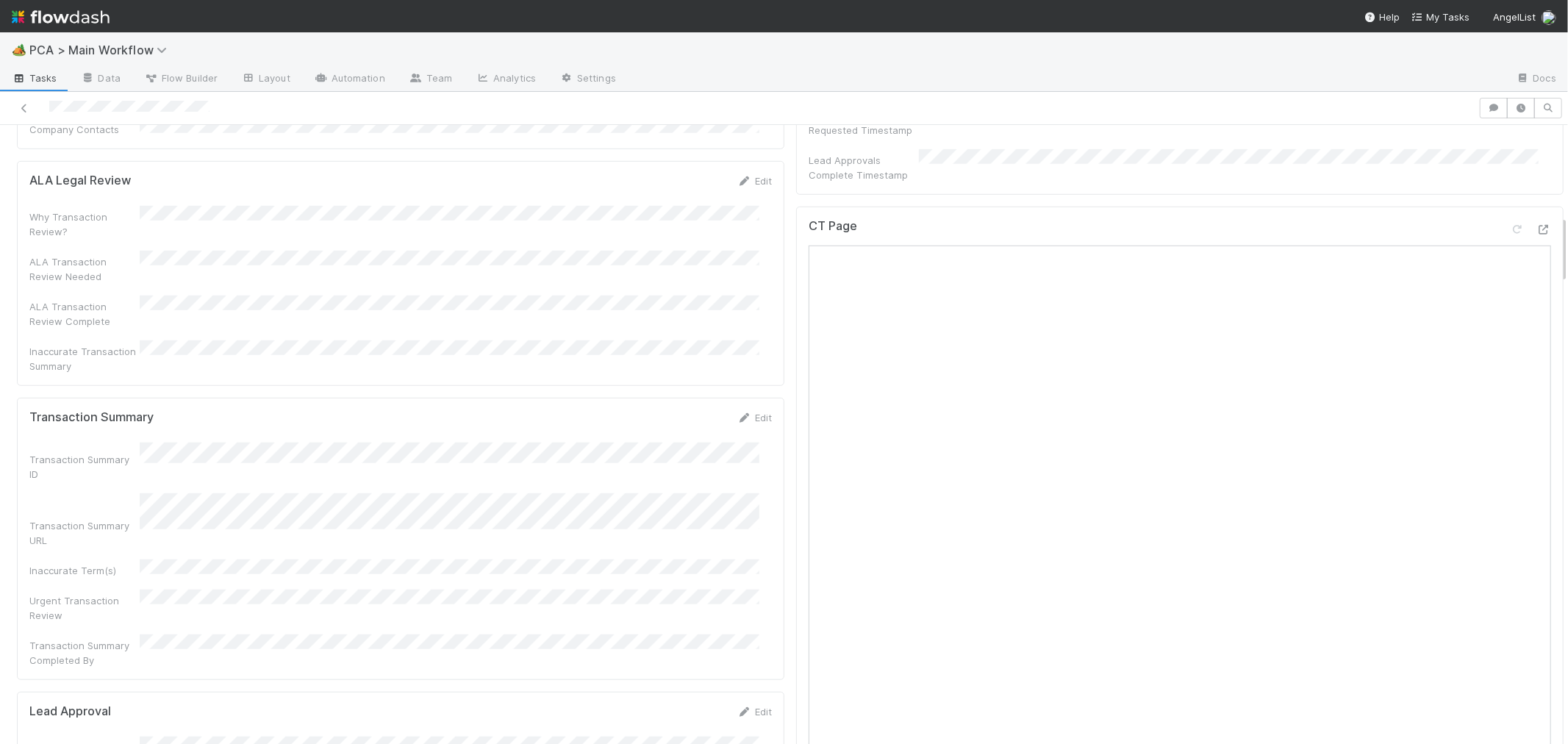
scroll to position [817, 0]
click at [1536, 232] on icon at bounding box center [1544, 237] width 15 height 10
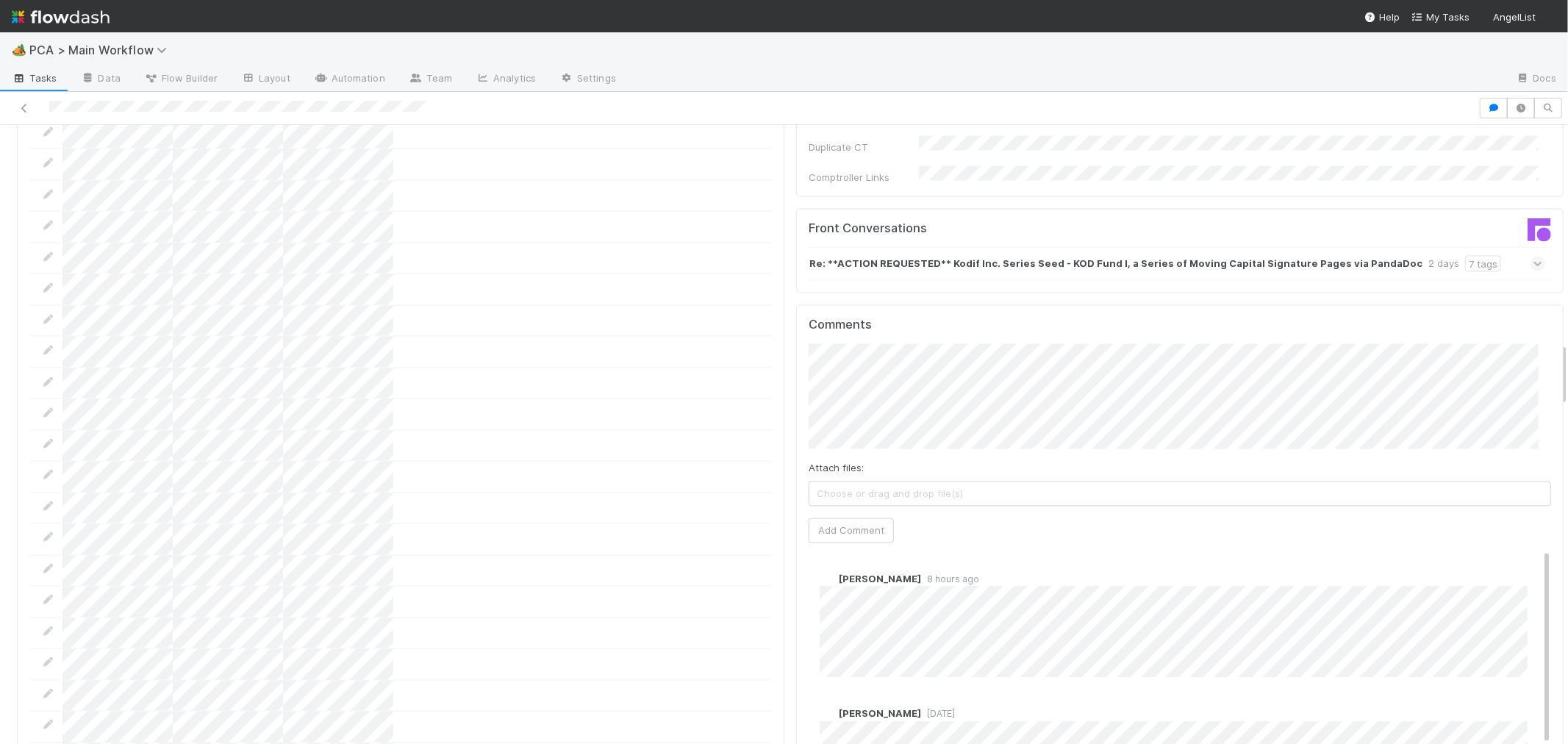
scroll to position [2123, 0]
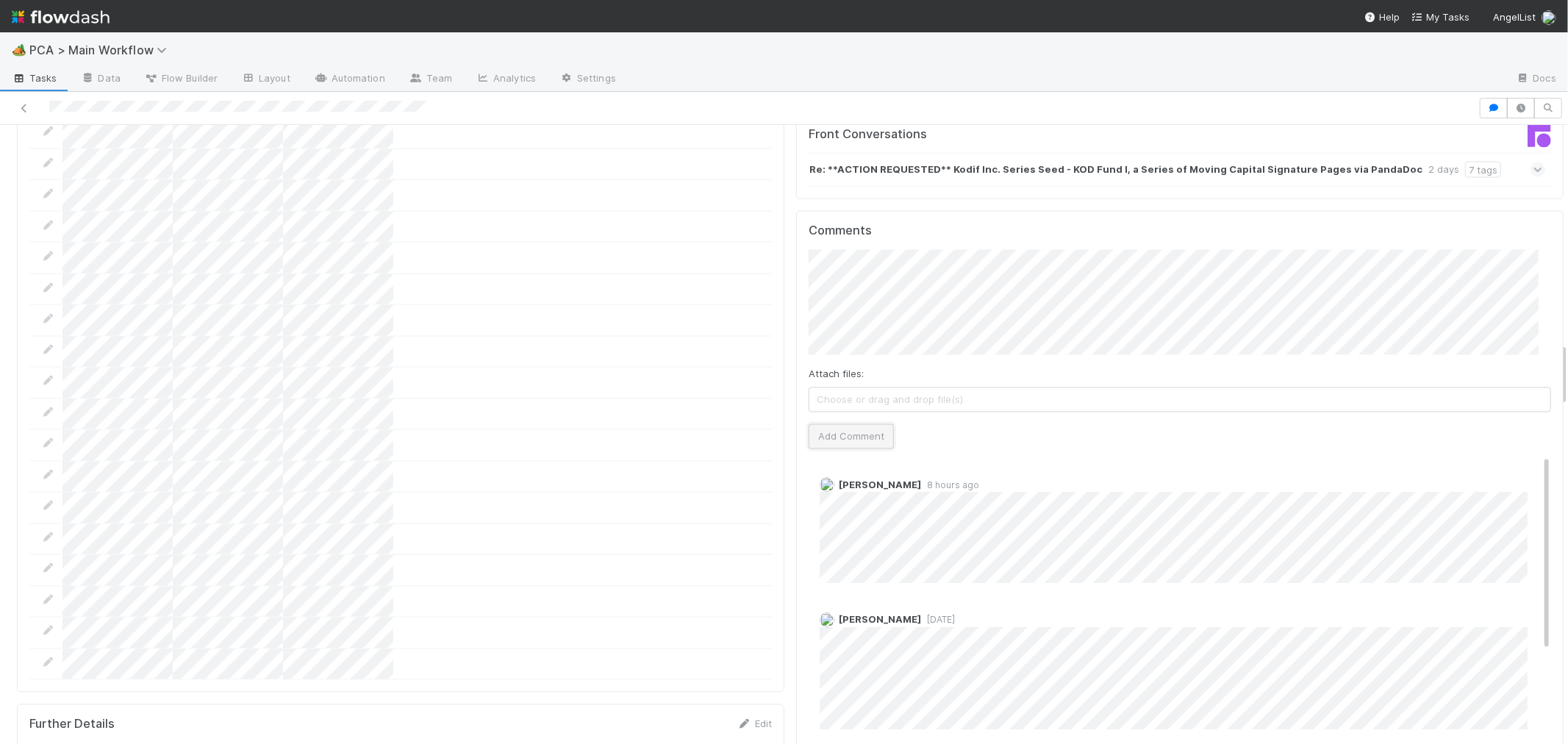
click at [839, 424] on button "Add Comment" at bounding box center [851, 436] width 86 height 25
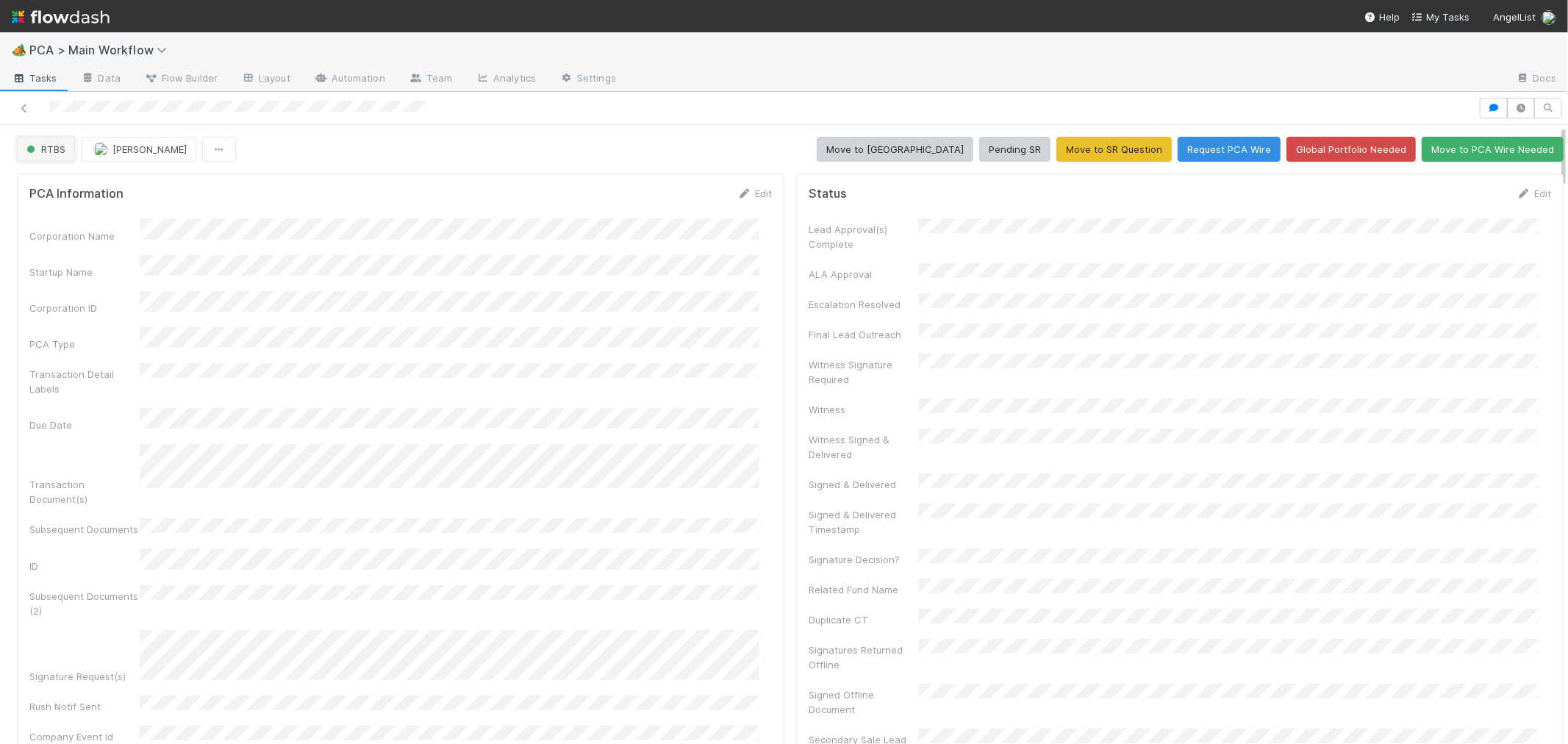
click at [41, 150] on span "RTBS" at bounding box center [44, 149] width 42 height 11
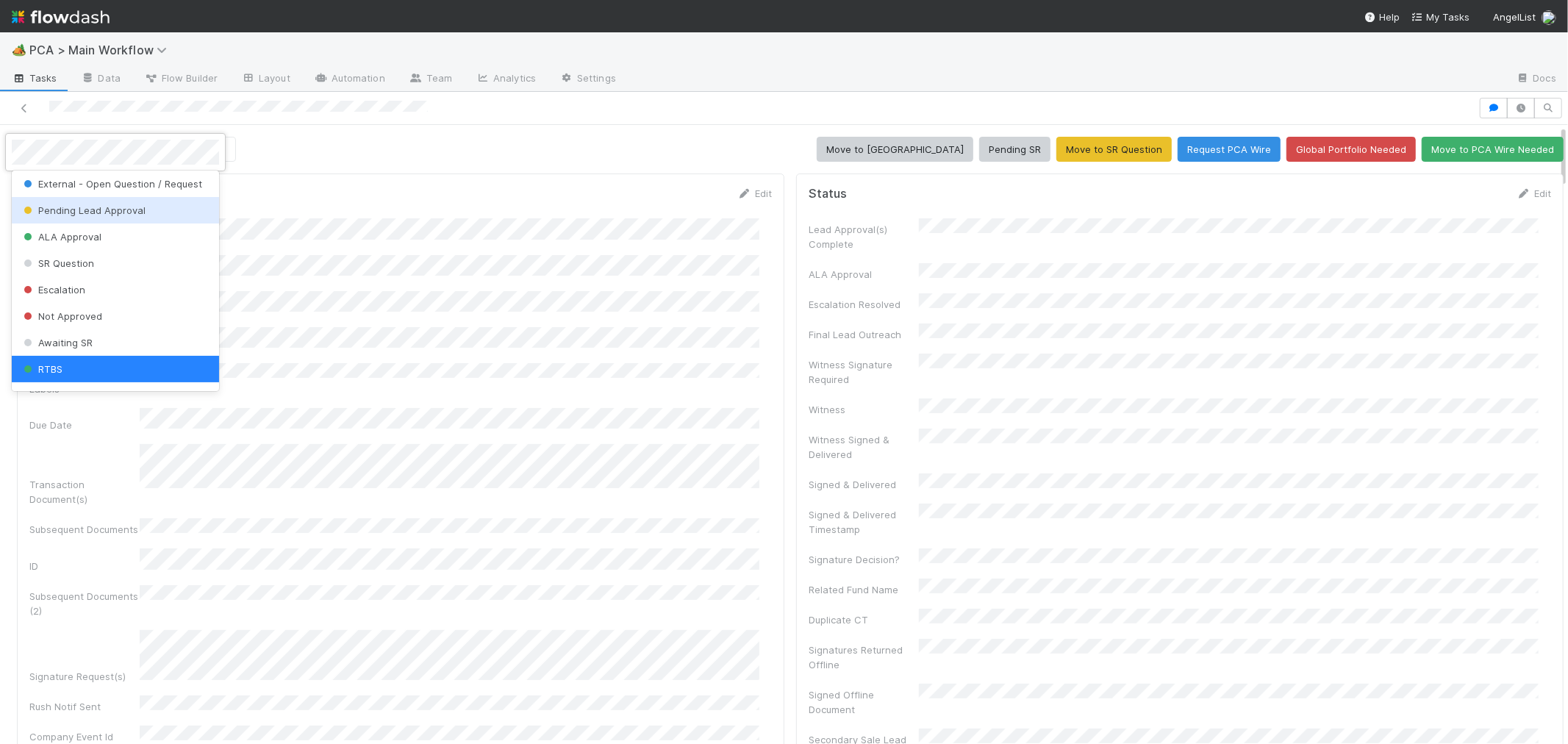
click at [88, 211] on span "Pending Lead Approval" at bounding box center [82, 210] width 125 height 11
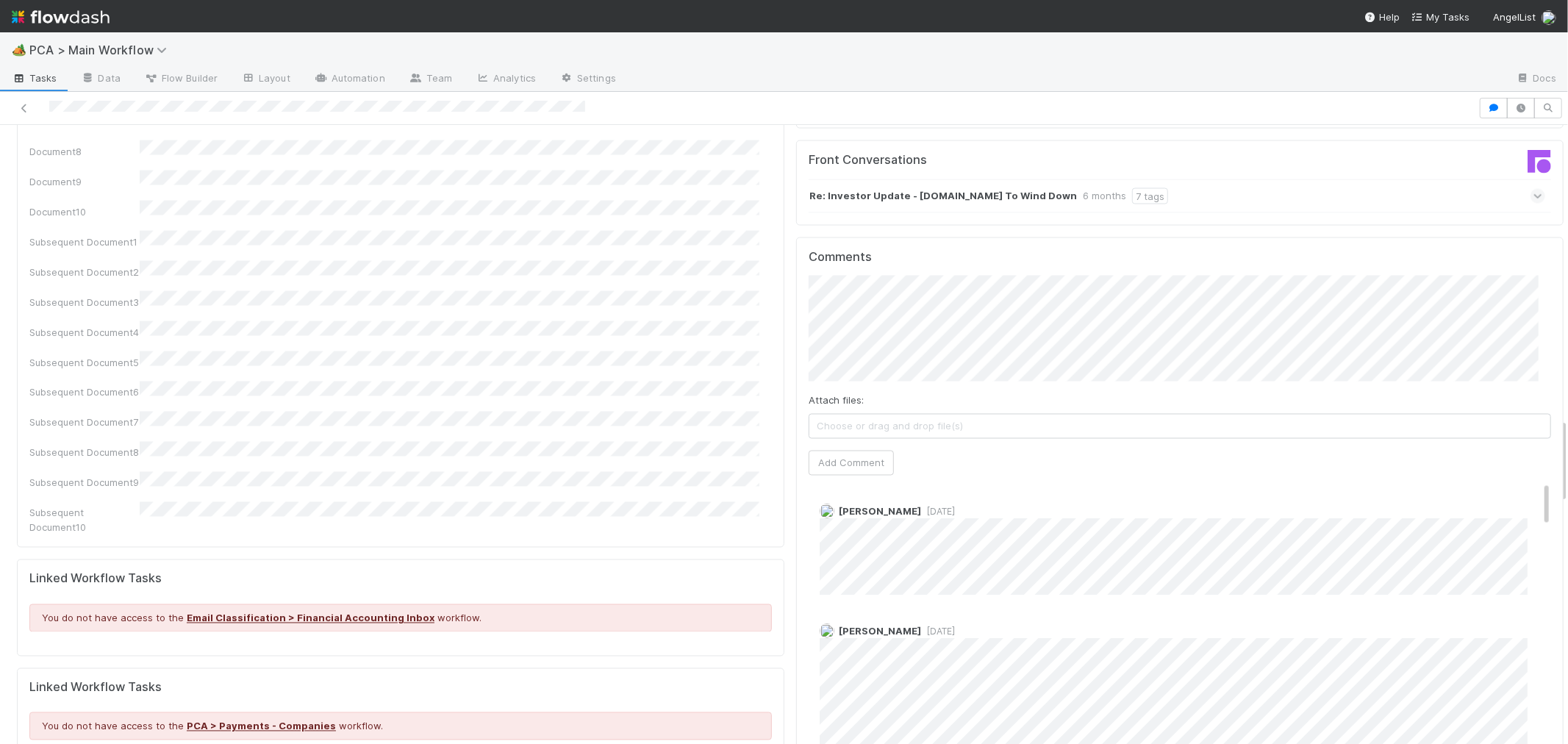
scroll to position [2123, 0]
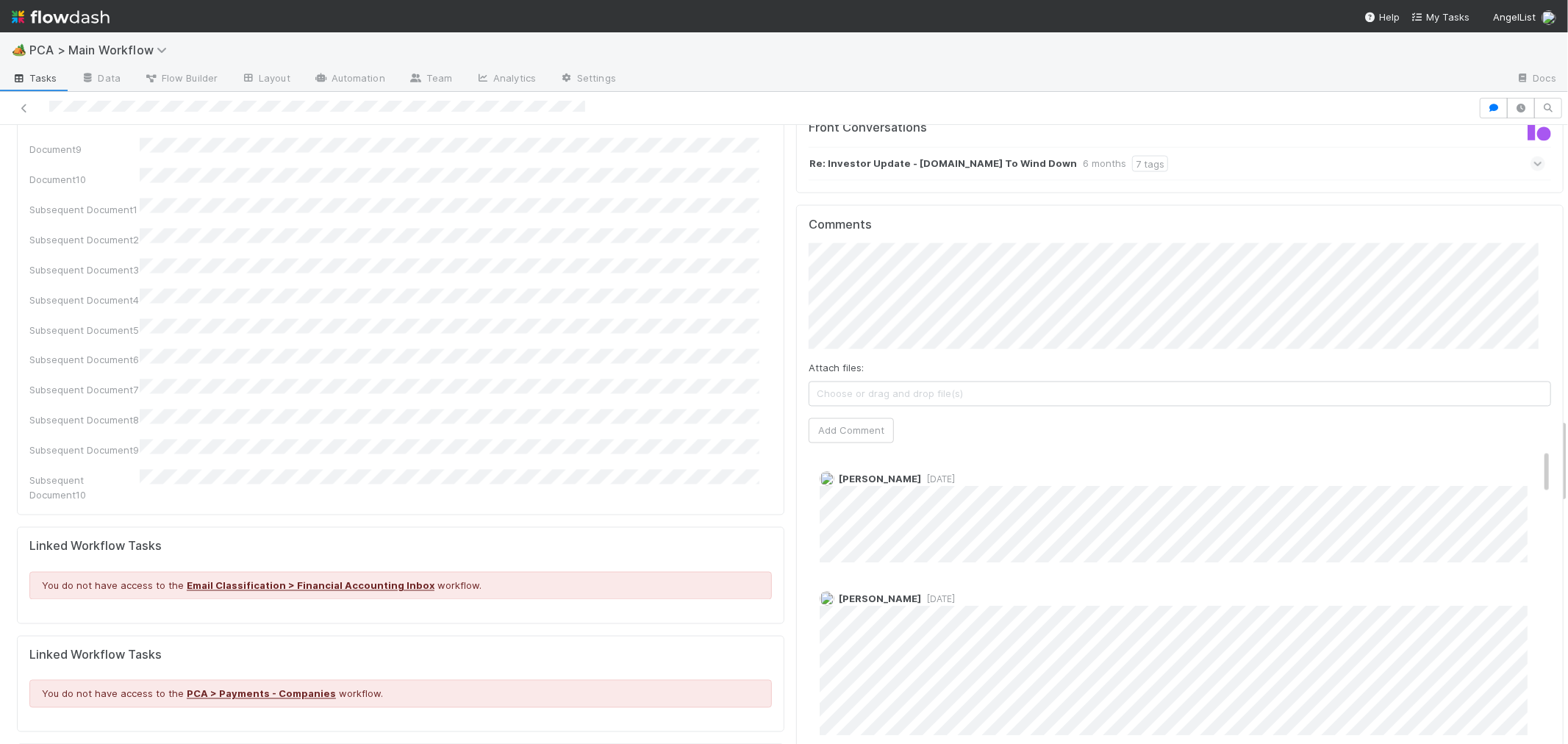
drag, startPoint x: 1041, startPoint y: 518, endPoint x: 781, endPoint y: 520, distance: 260.0
click at [790, 520] on div "Status Edit Lead Approval(s) Complete ALA Approval Escalation Resolved Final Le…" at bounding box center [1179, 366] width 779 height 4642
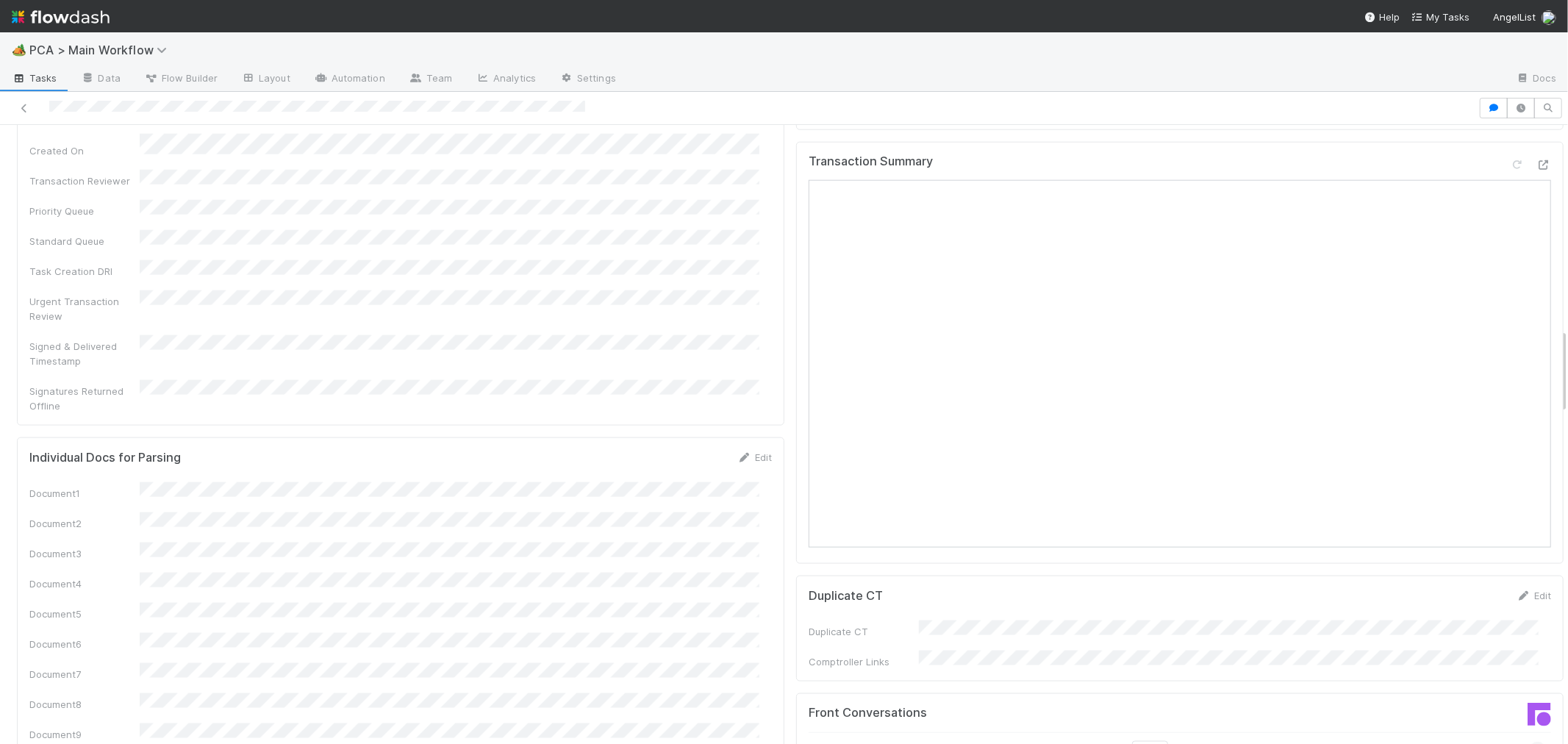
scroll to position [1796, 0]
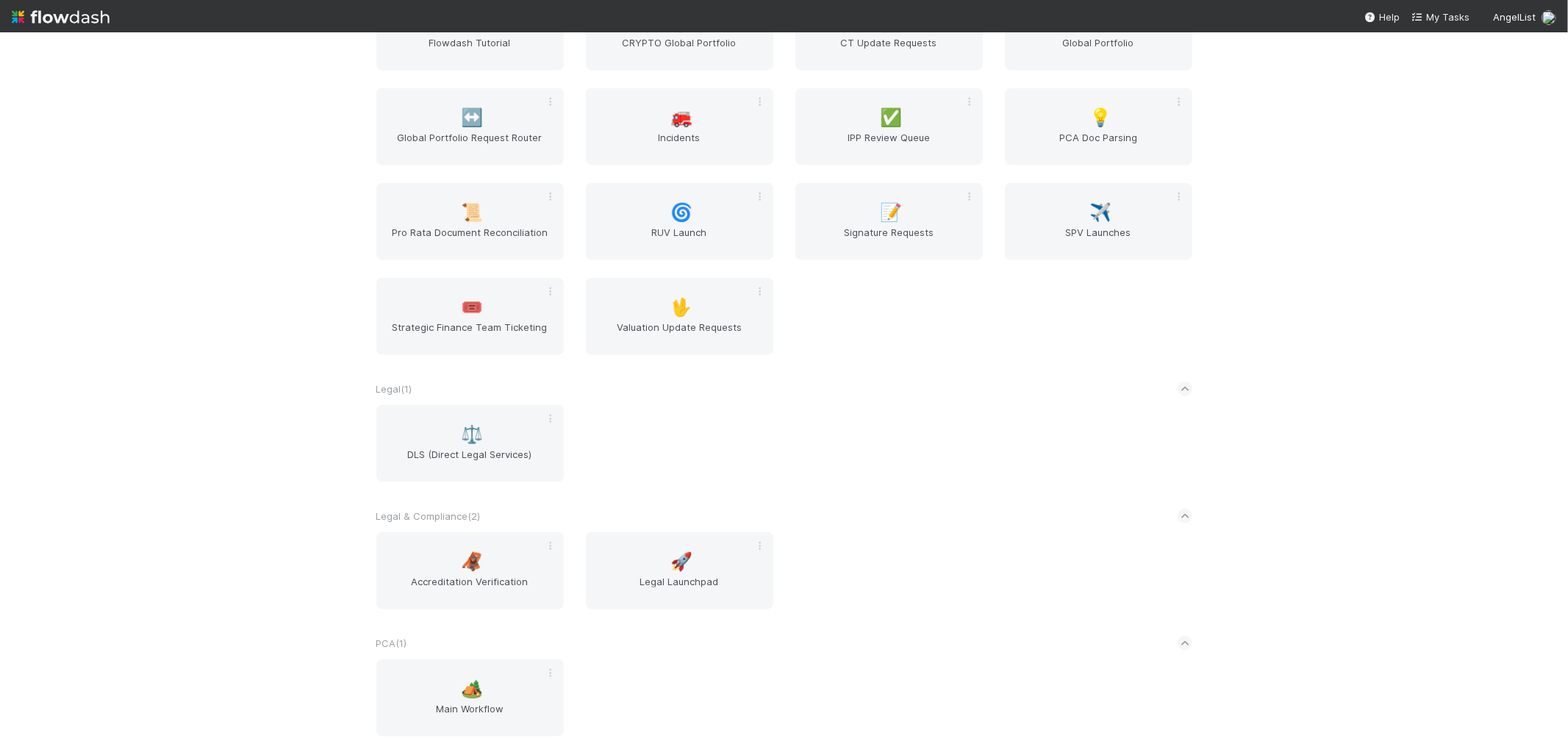
scroll to position [1924, 0]
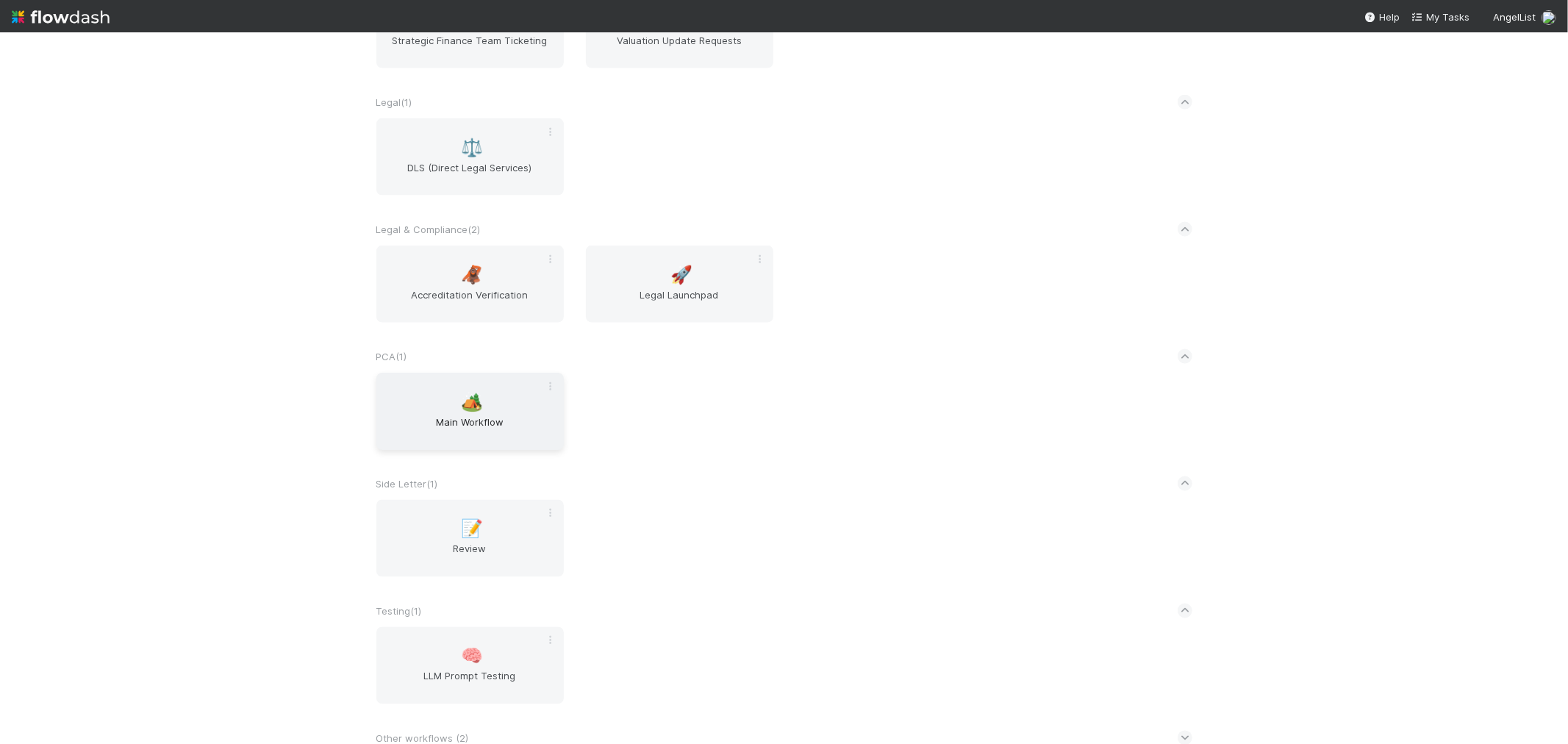
click at [463, 430] on span "Main Workflow" at bounding box center [469, 429] width 175 height 29
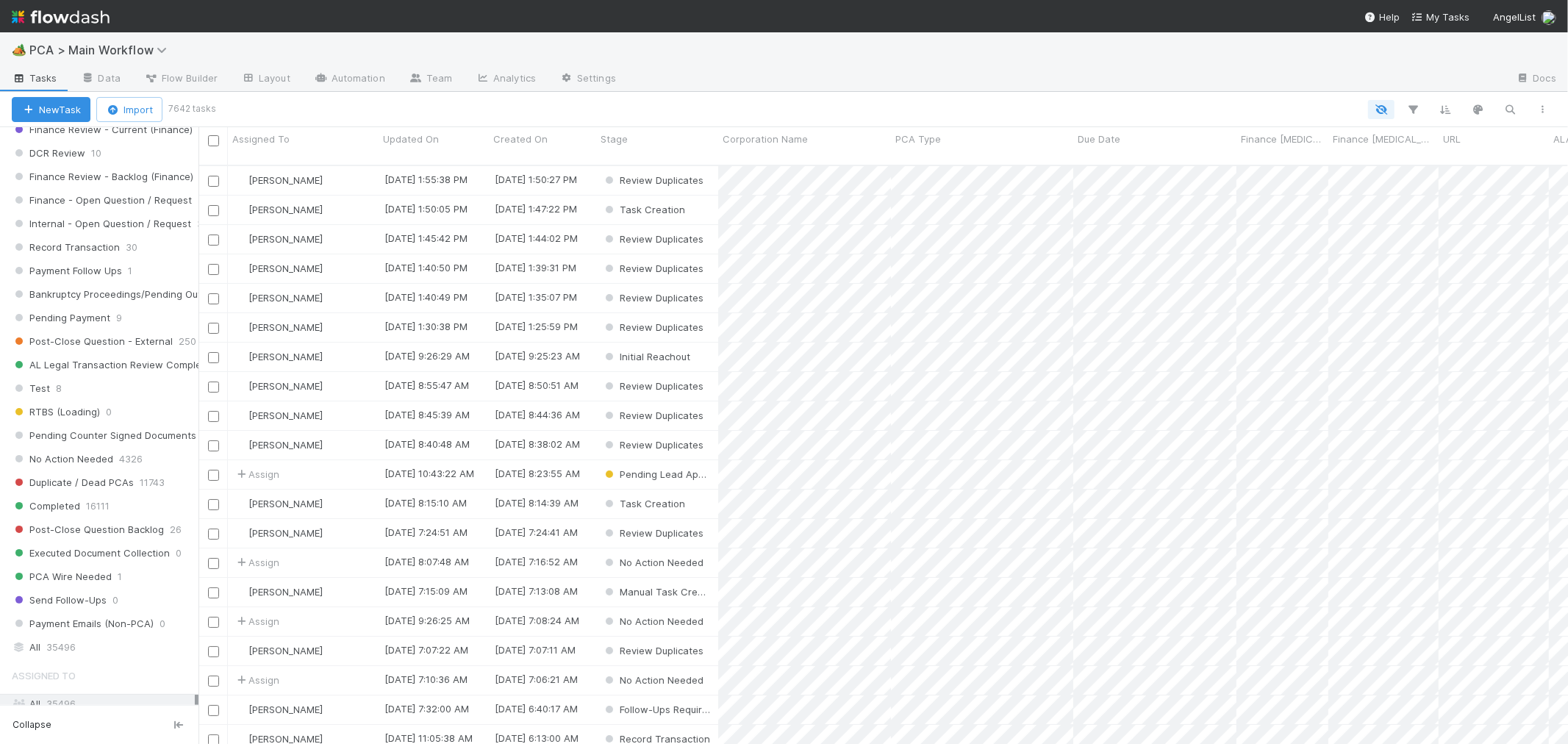
scroll to position [1552, 0]
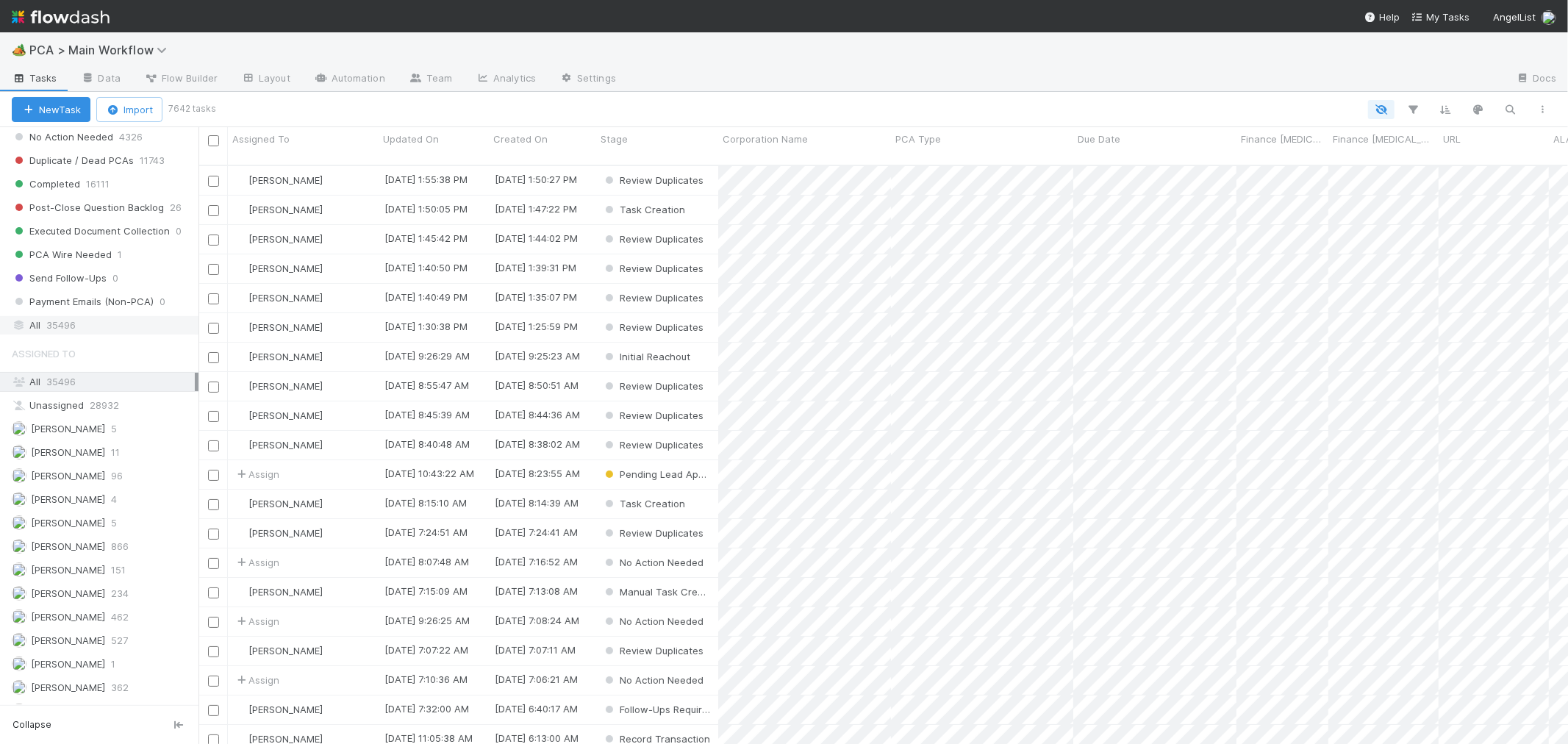
click at [55, 327] on span "35496" at bounding box center [61, 325] width 29 height 19
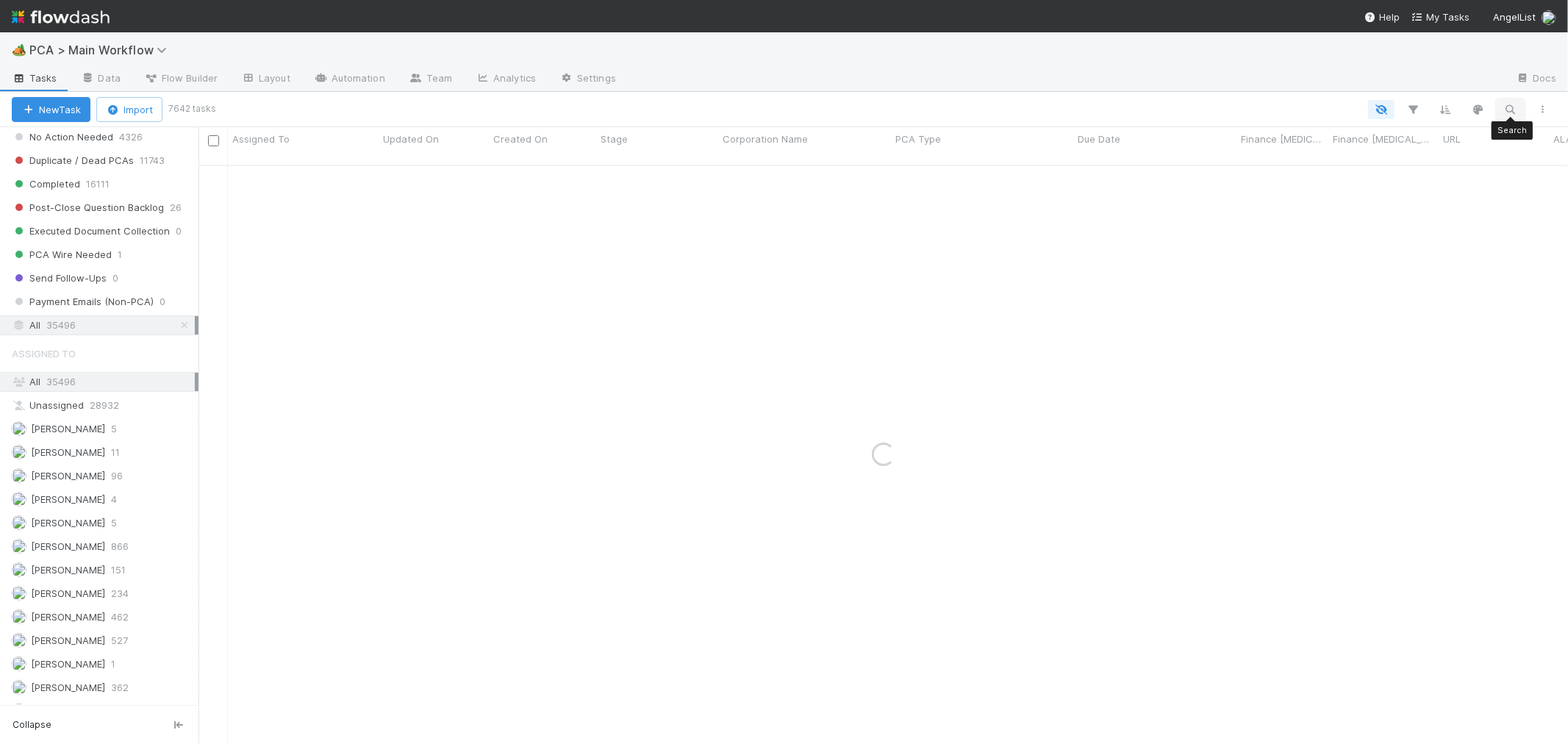
click at [1507, 105] on icon "button" at bounding box center [1510, 109] width 15 height 13
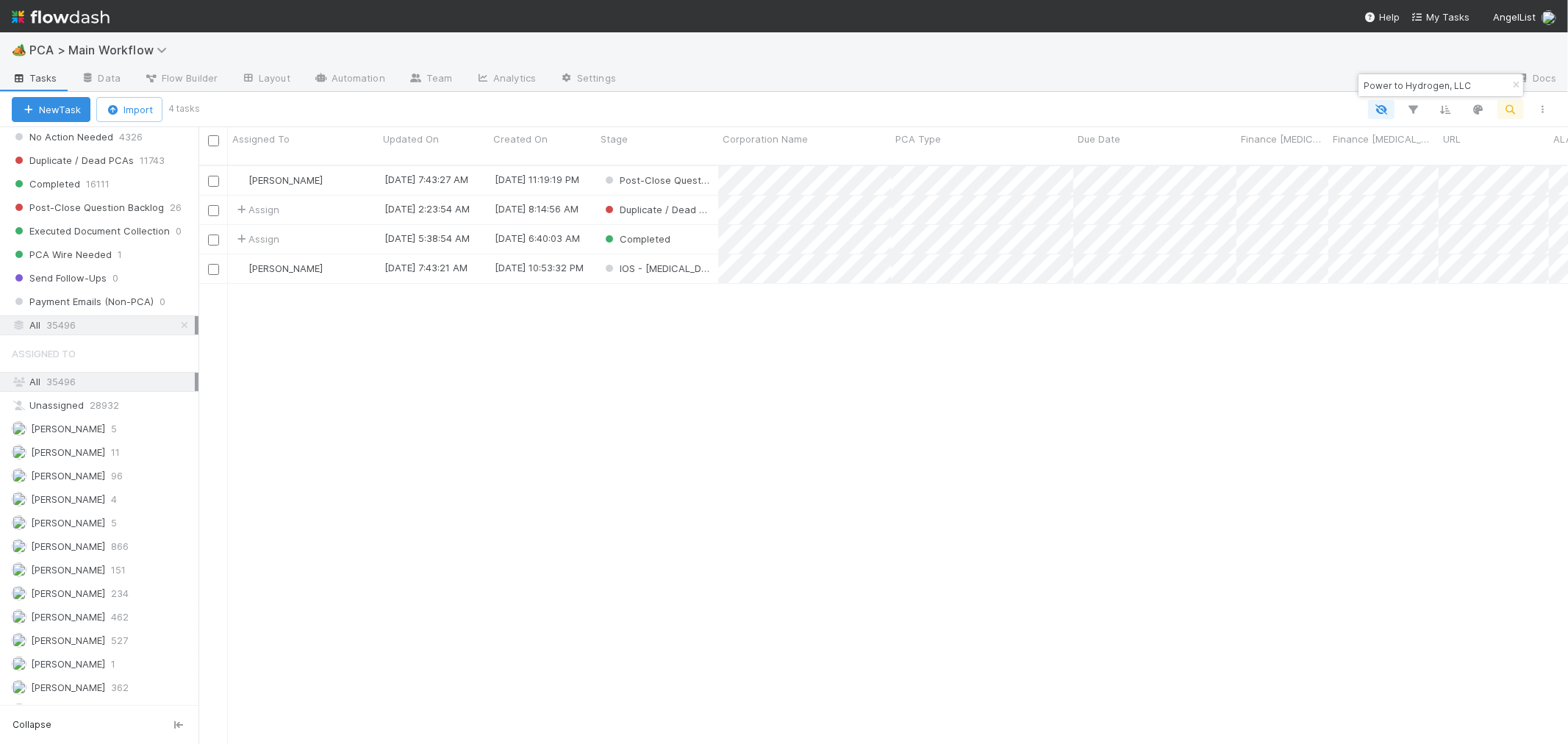
scroll to position [578, 1357]
type input "Power to Hydrogen, LLC"
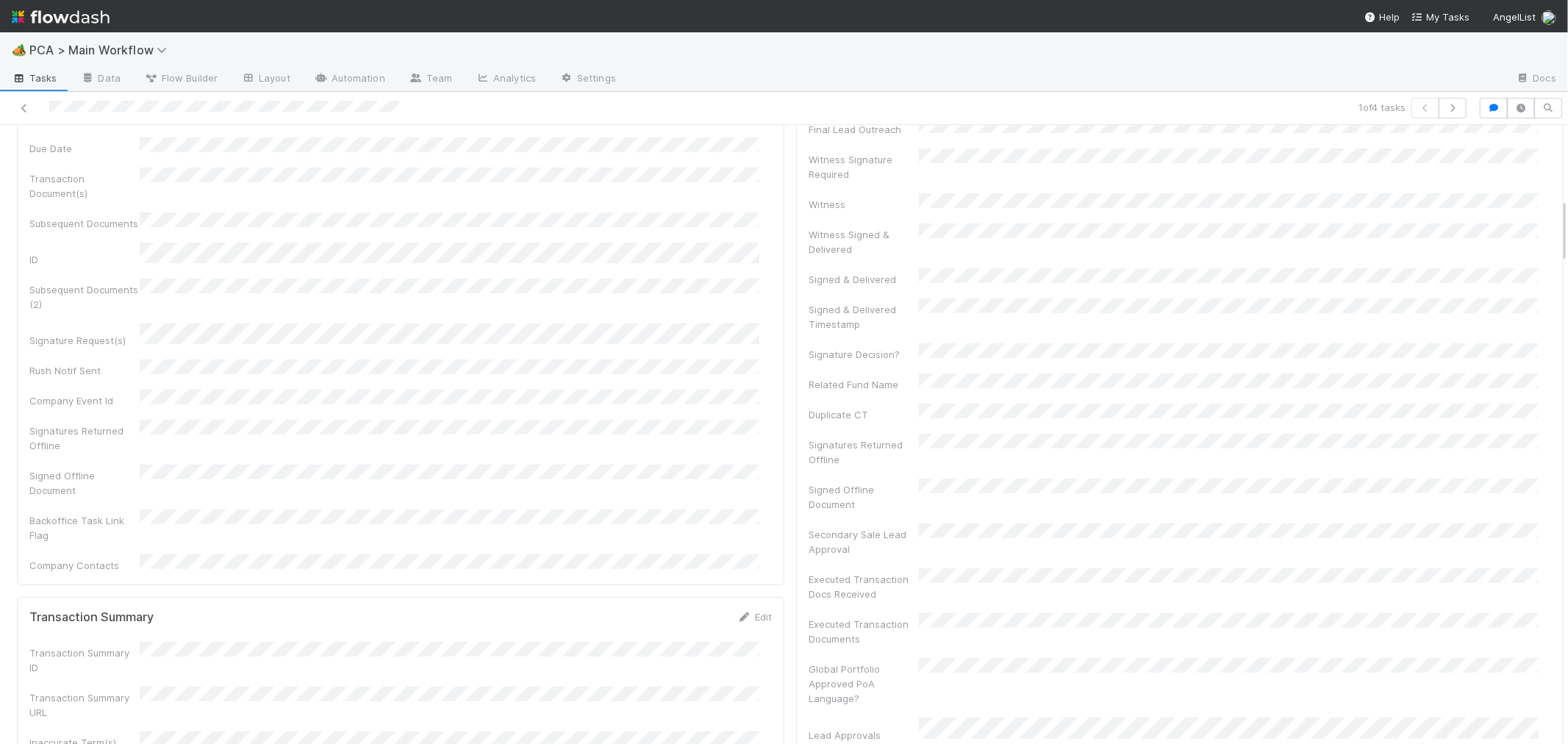
scroll to position [735, 0]
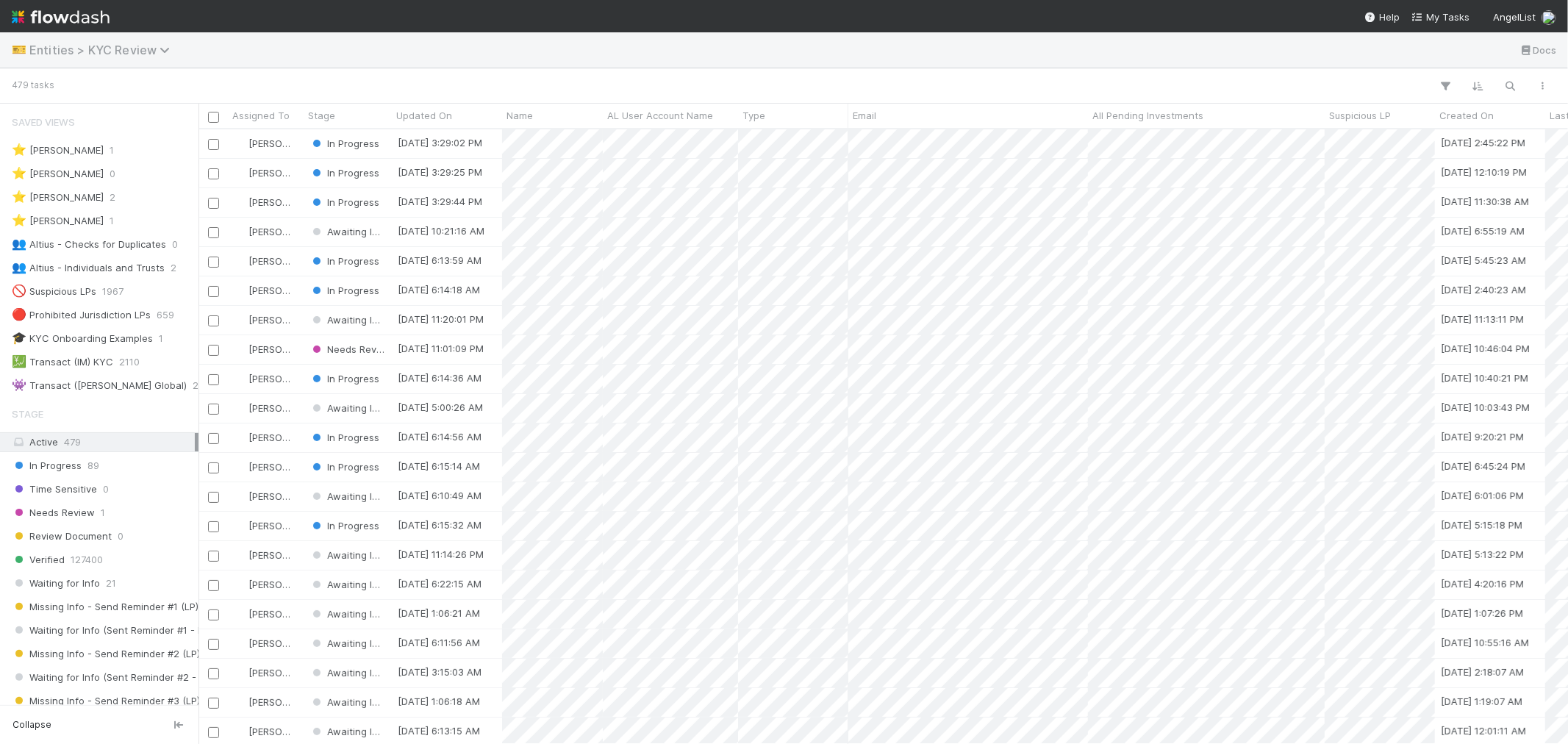
scroll to position [601, 1357]
click at [159, 49] on icon at bounding box center [166, 50] width 15 height 11
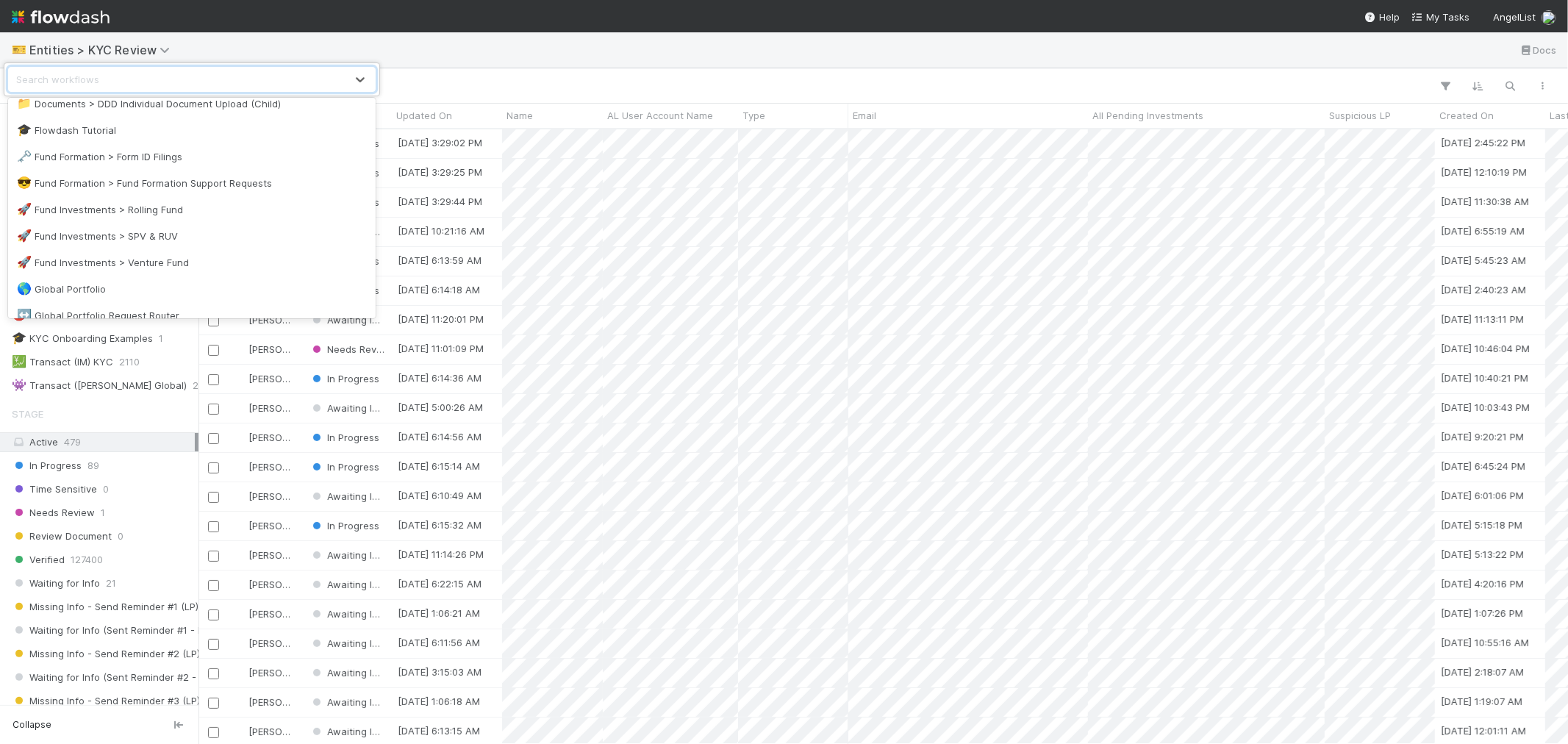
scroll to position [434, 0]
click at [82, 281] on div "🌎 Global Portfolio" at bounding box center [192, 288] width 350 height 15
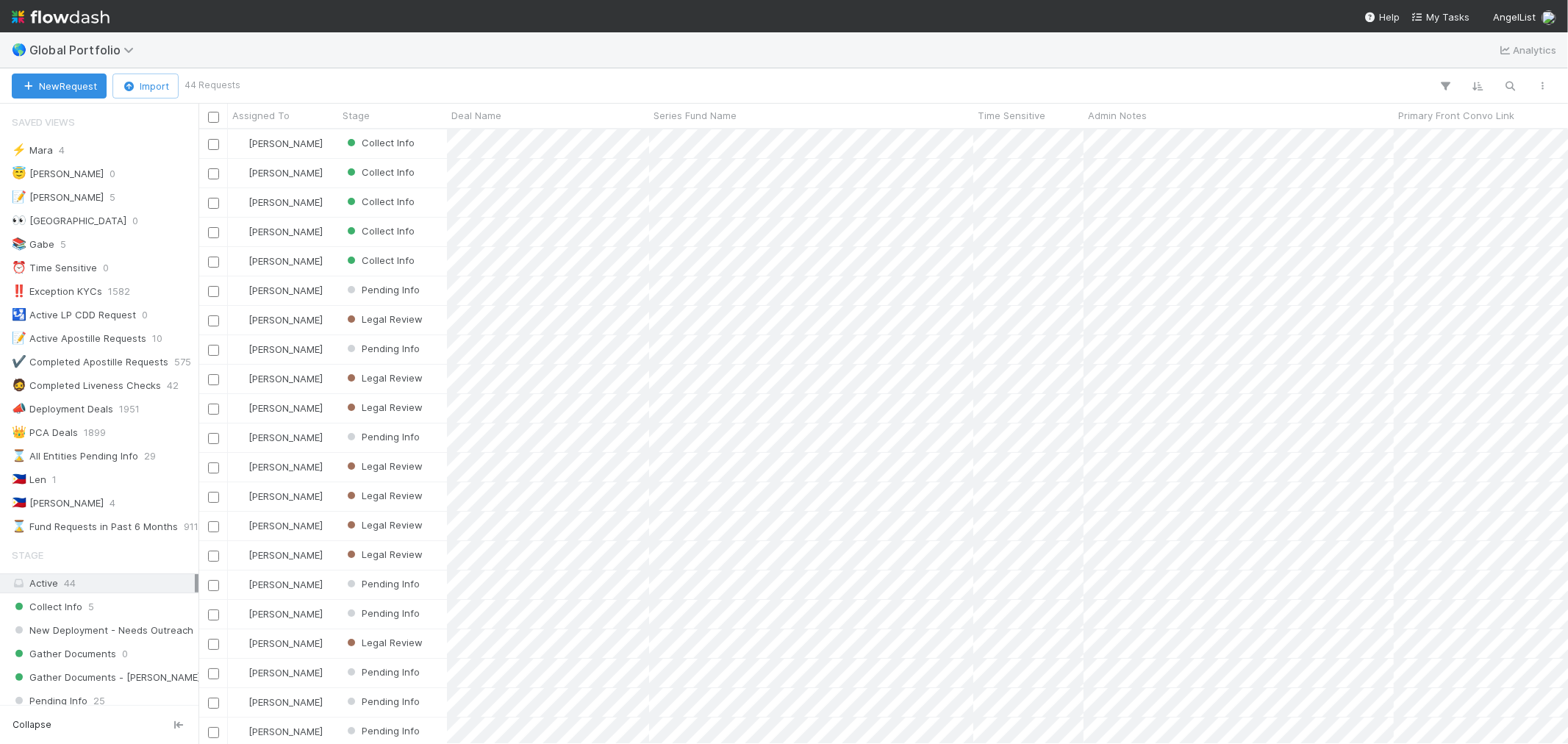
scroll to position [601, 1357]
click at [76, 483] on div "🇵🇭 Len 1" at bounding box center [103, 480] width 183 height 19
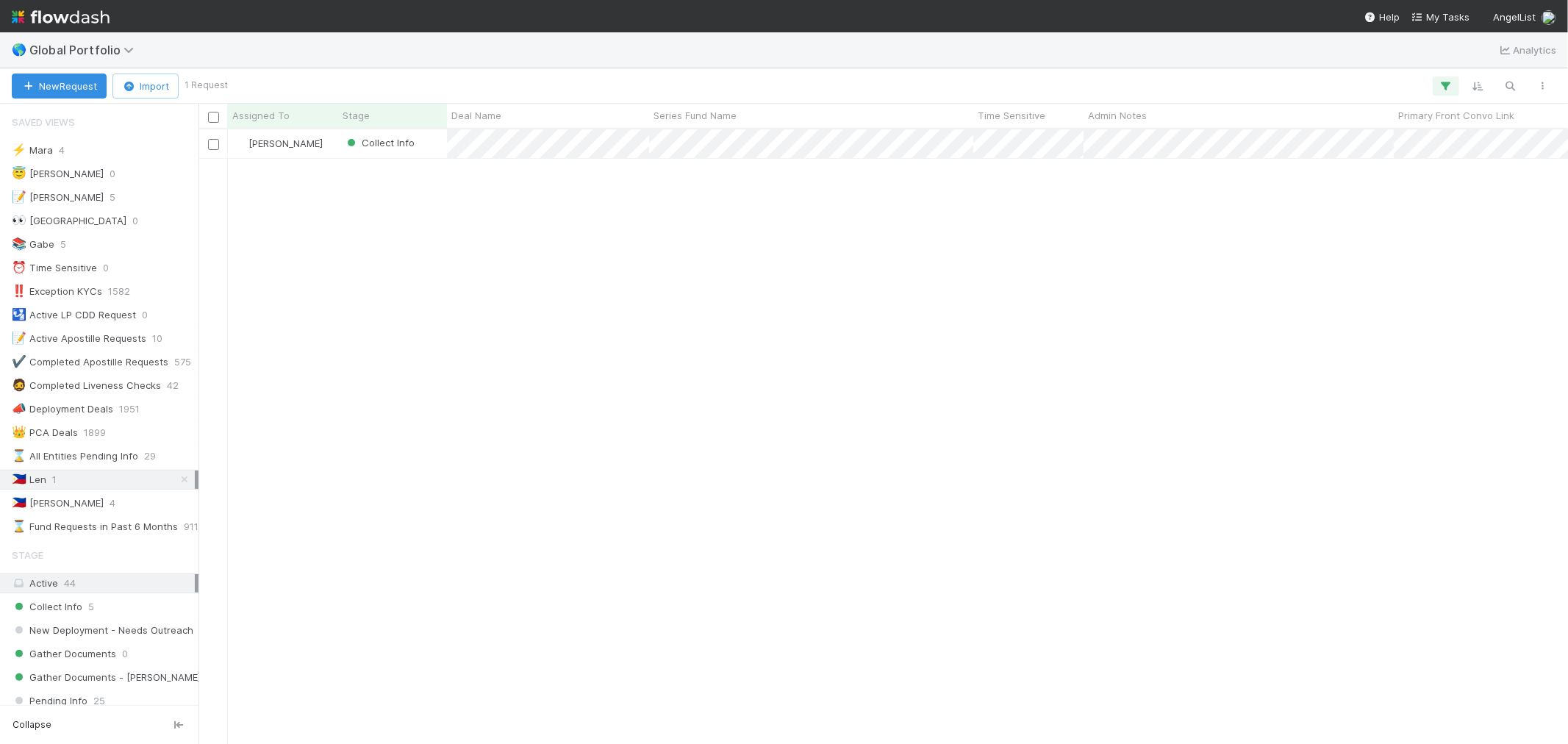
scroll to position [601, 1357]
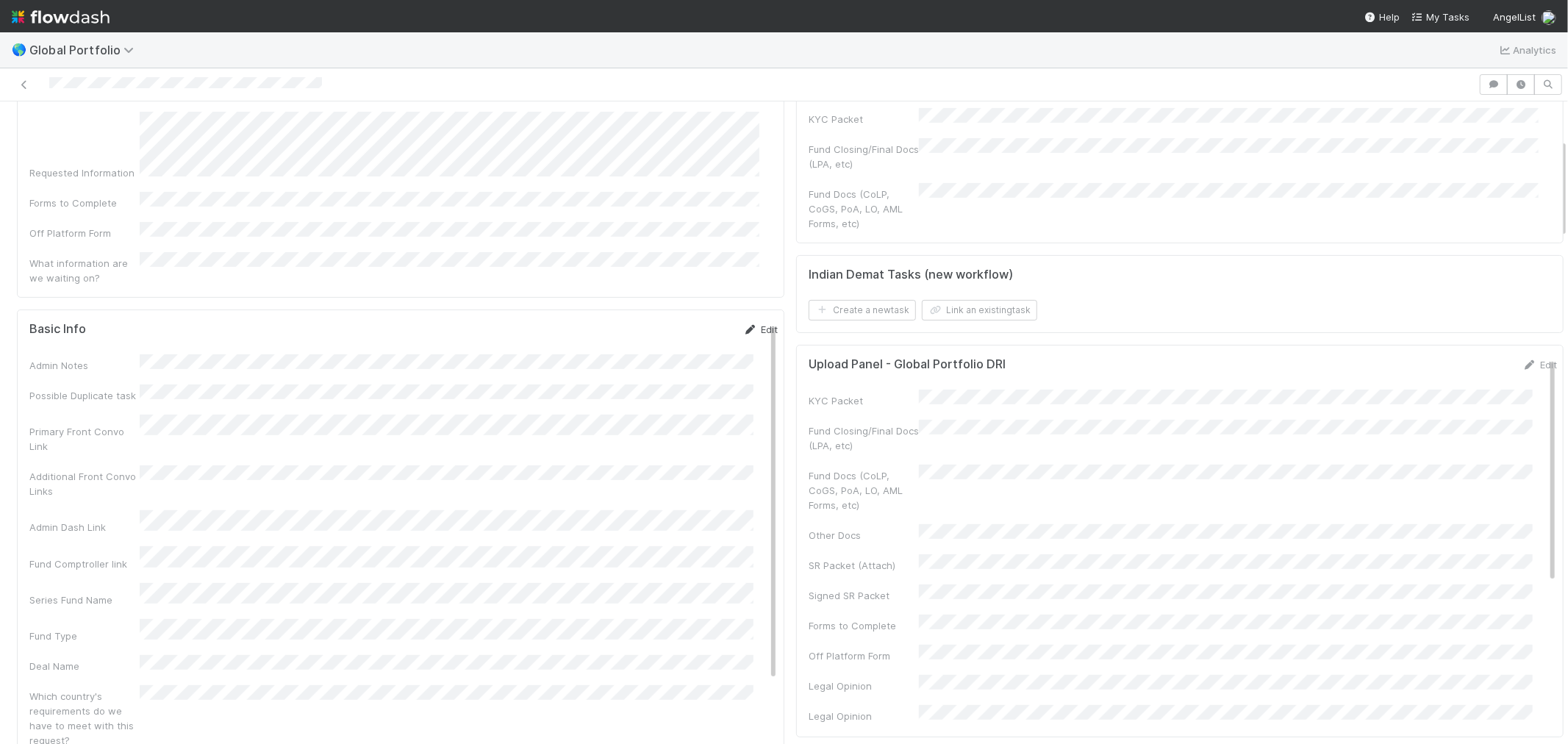
click at [743, 323] on link "Edit" at bounding box center [760, 329] width 34 height 11
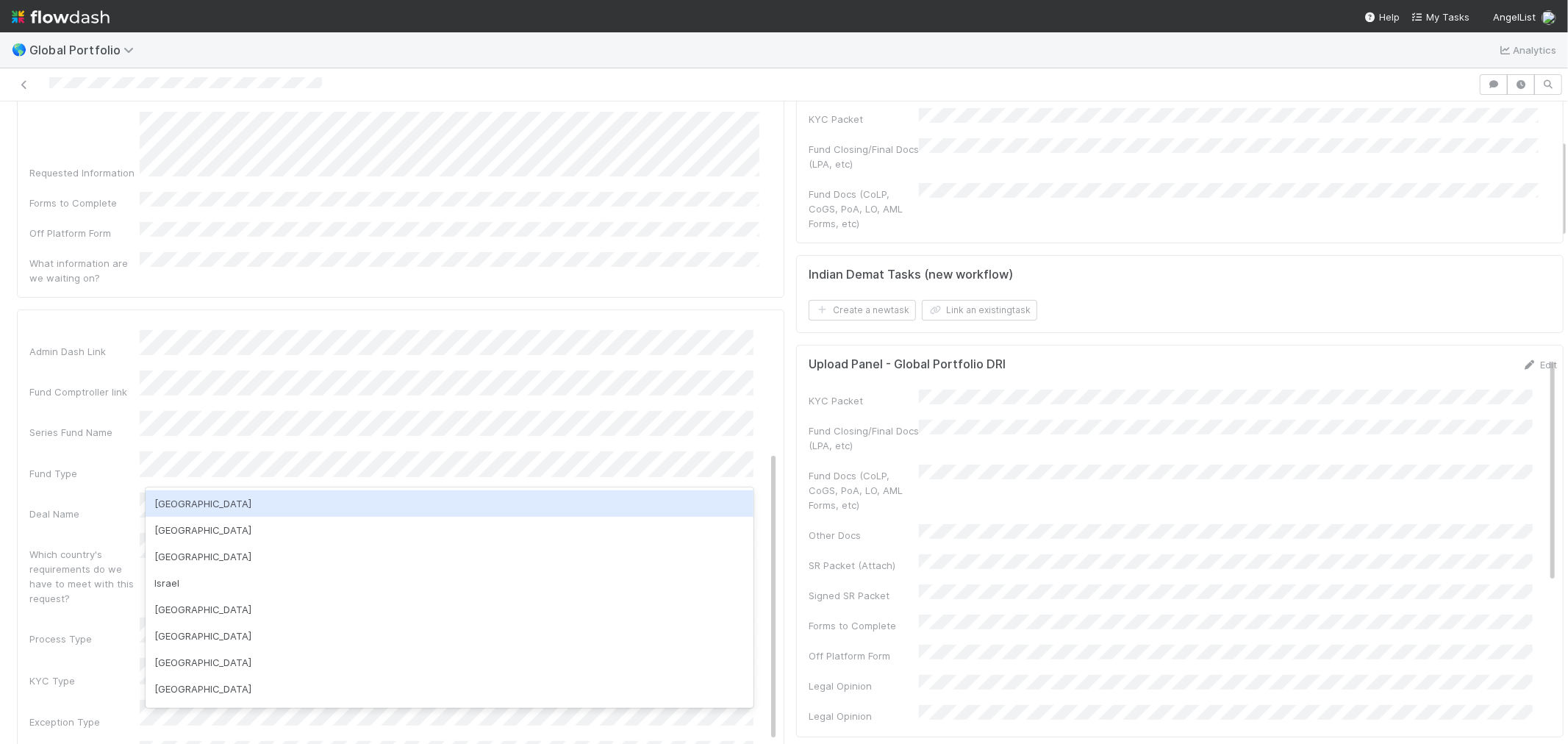
click at [194, 508] on div "USA" at bounding box center [449, 503] width 608 height 26
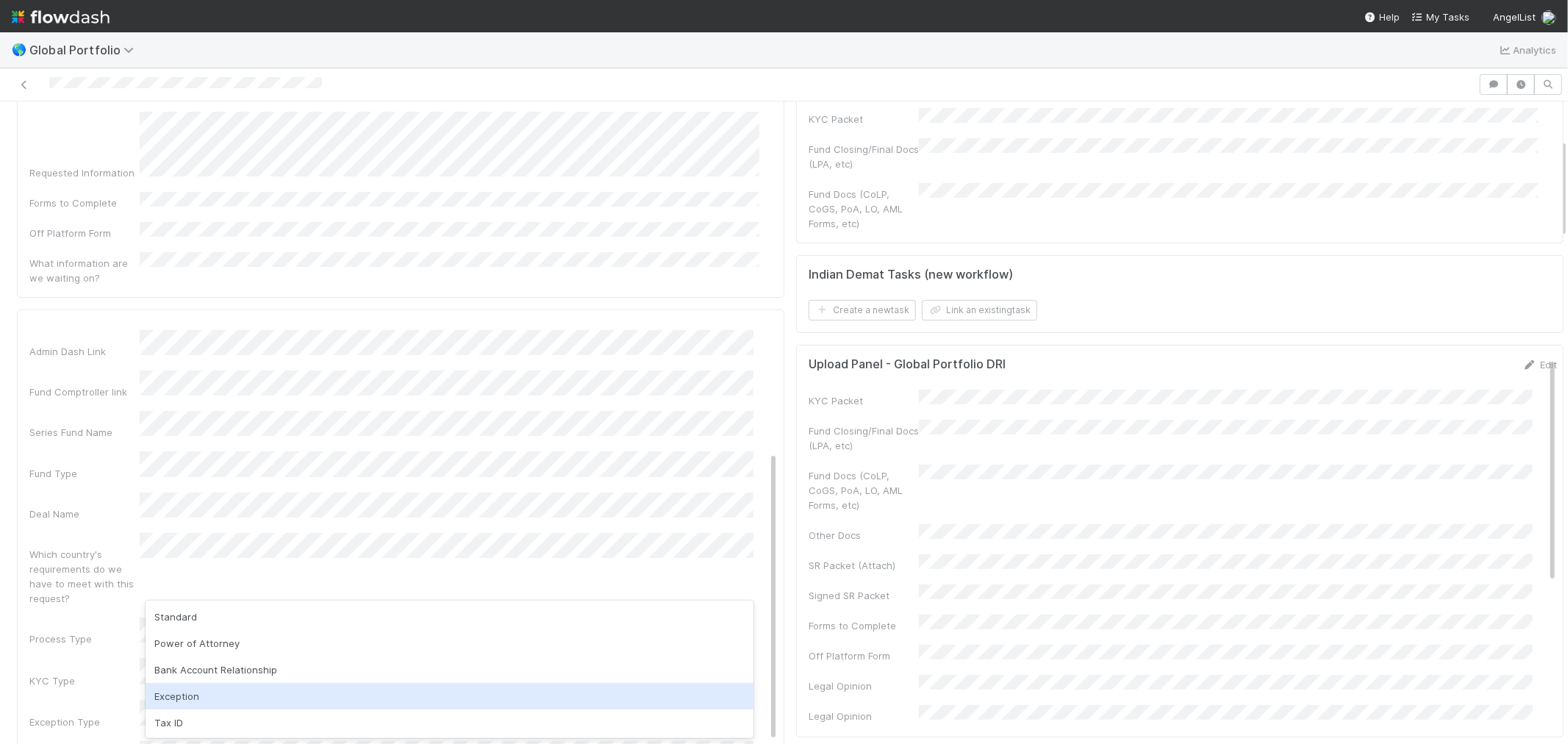
scroll to position [79, 0]
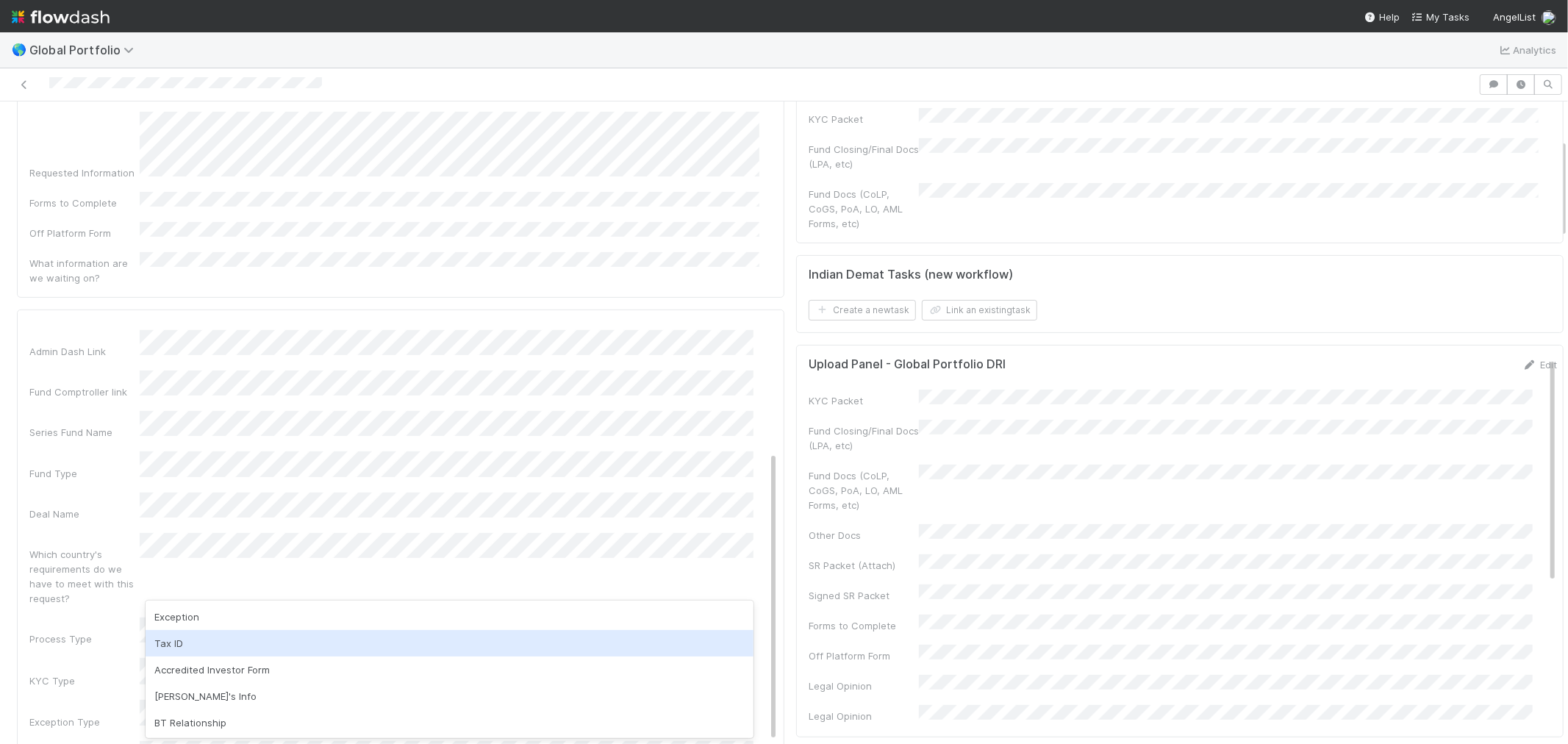
click at [760, 598] on div "Basic Info Save Cancel Admin Notes Possible Duplicate task Primary Front Convo …" at bounding box center [410, 671] width 760 height 1187
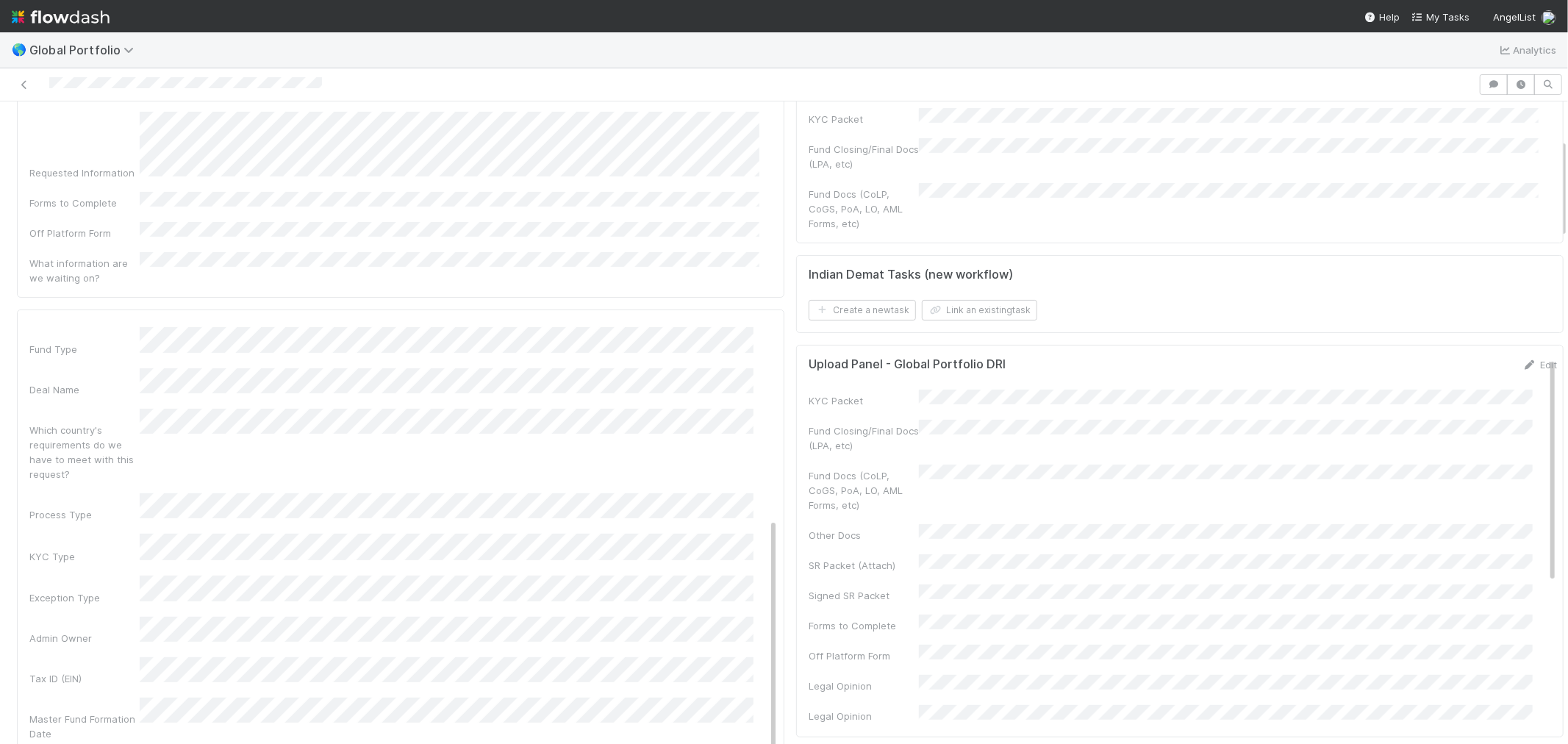
scroll to position [376, 0]
drag, startPoint x: 762, startPoint y: 578, endPoint x: 755, endPoint y: 647, distance: 69.4
click at [755, 647] on div "Basic Info Save Cancel Admin Notes Possible Duplicate task Primary Front Convo …" at bounding box center [410, 538] width 760 height 1187
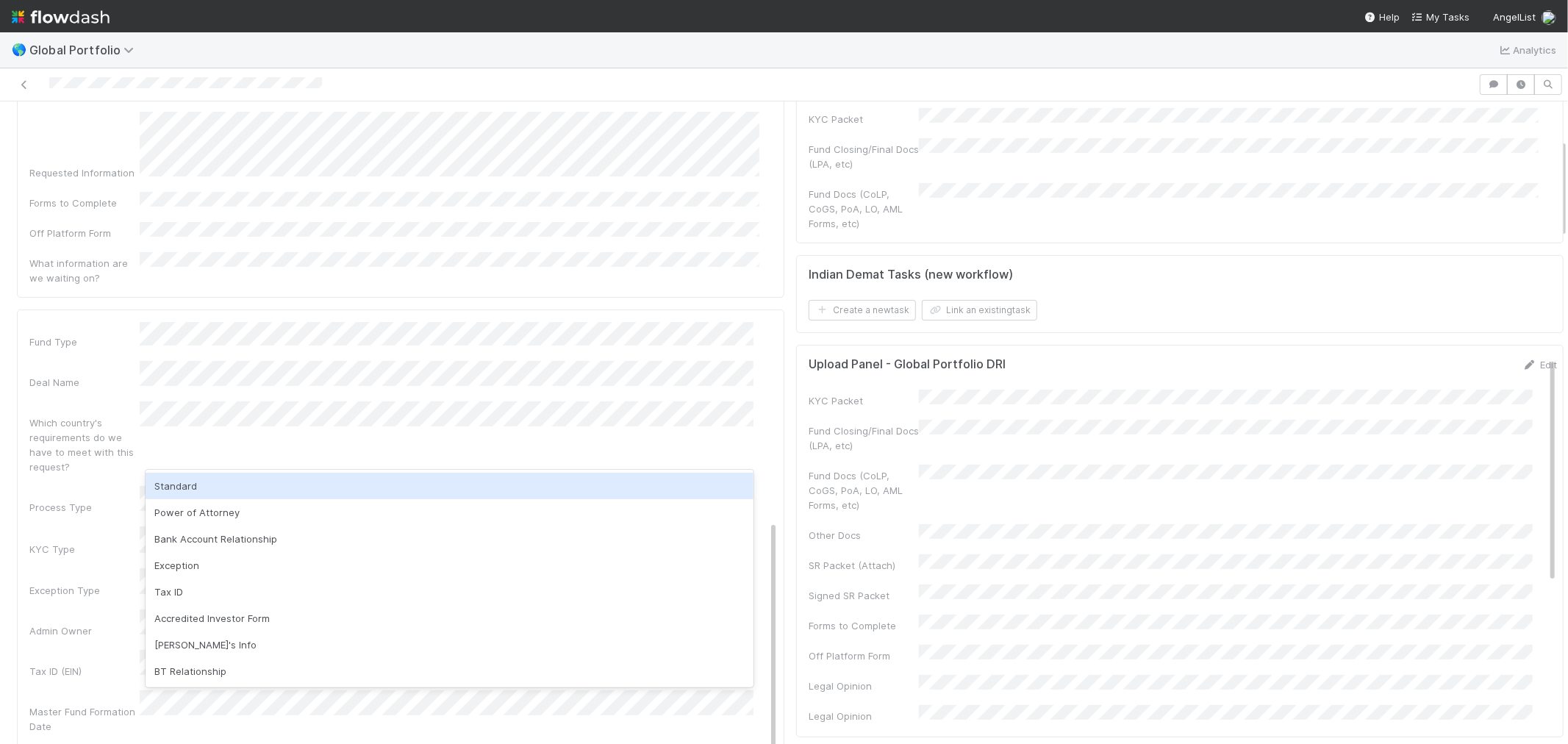
click at [197, 486] on div "Standard" at bounding box center [449, 485] width 608 height 26
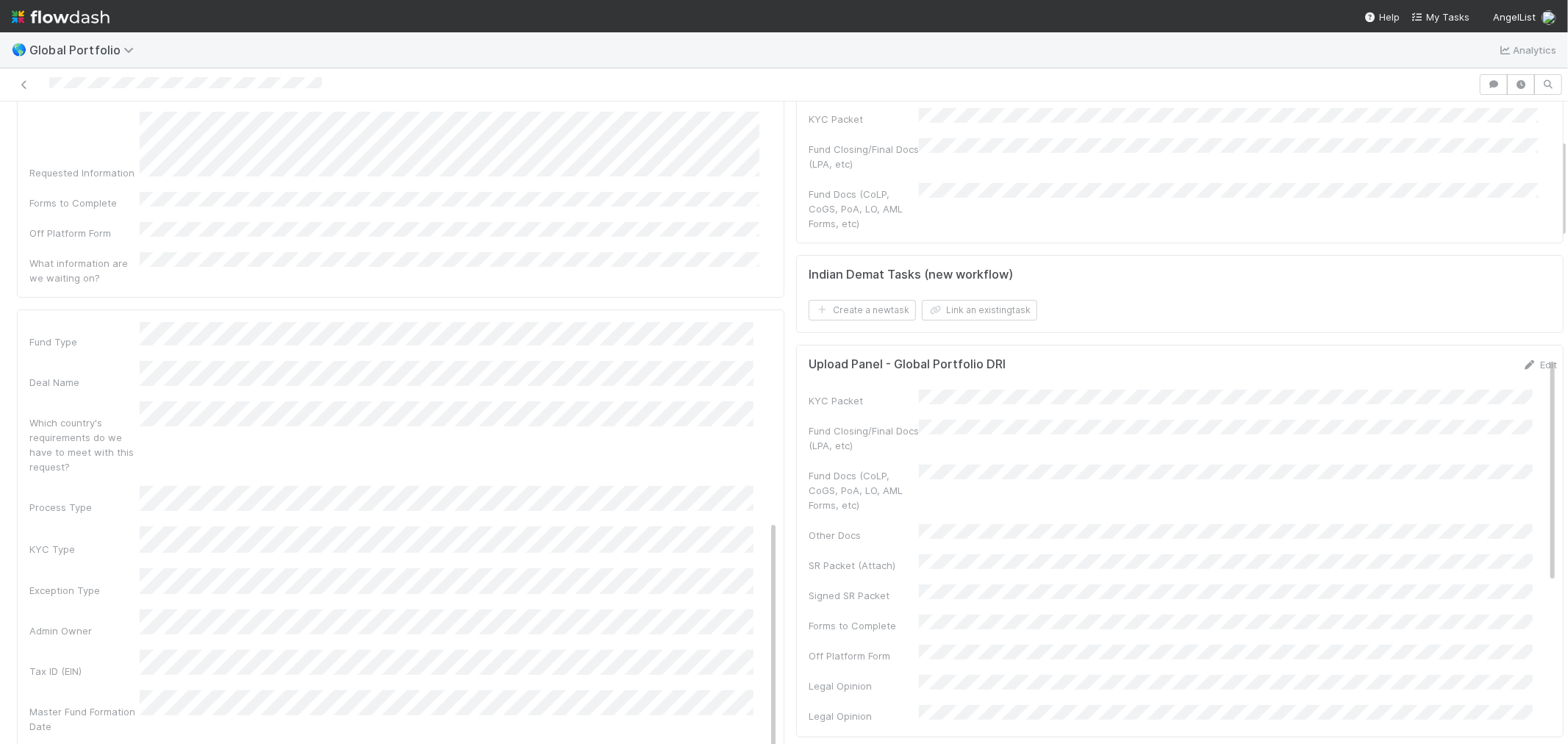
click at [121, 526] on div "KYC Type" at bounding box center [403, 541] width 748 height 29
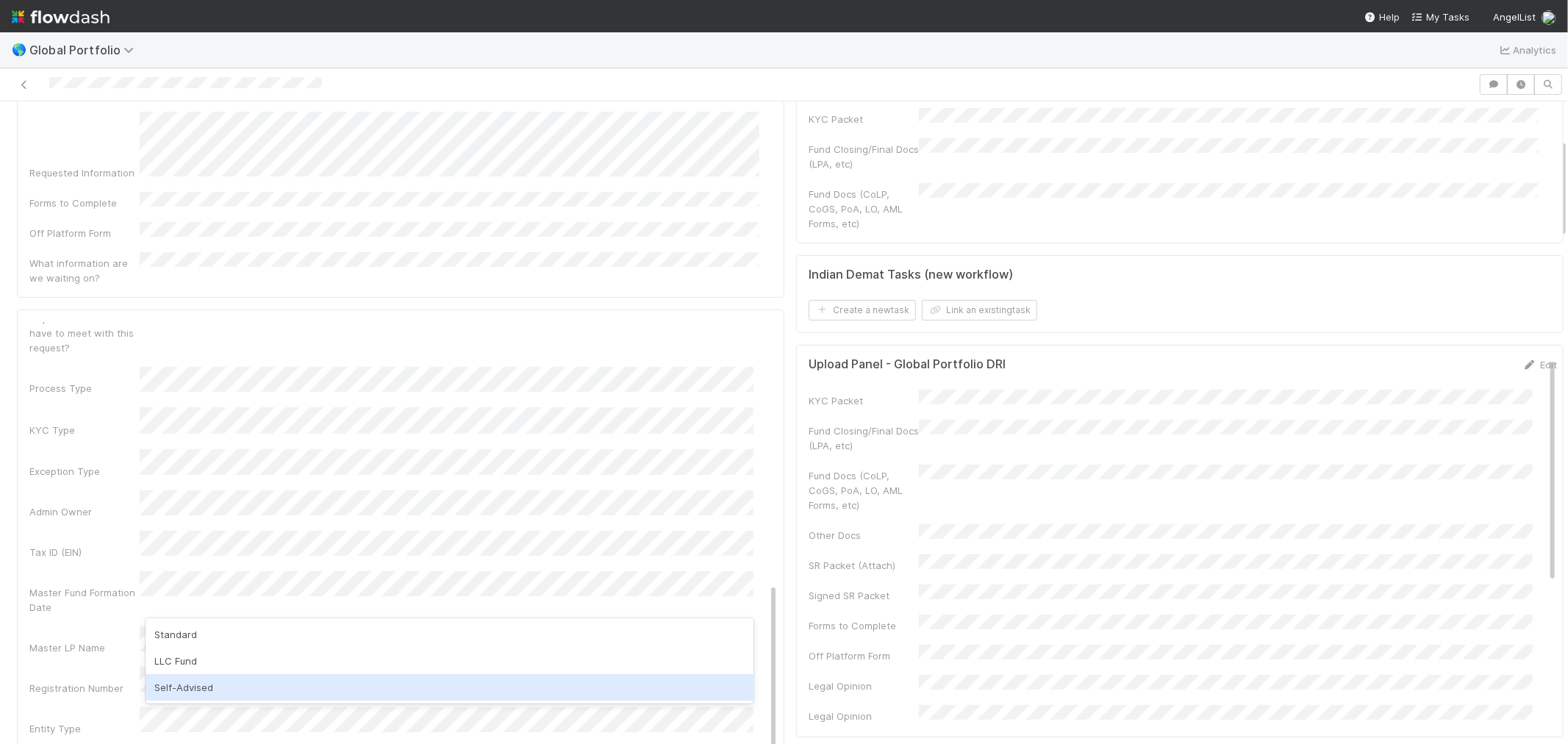
click at [174, 680] on div "Self-Advised" at bounding box center [449, 687] width 608 height 26
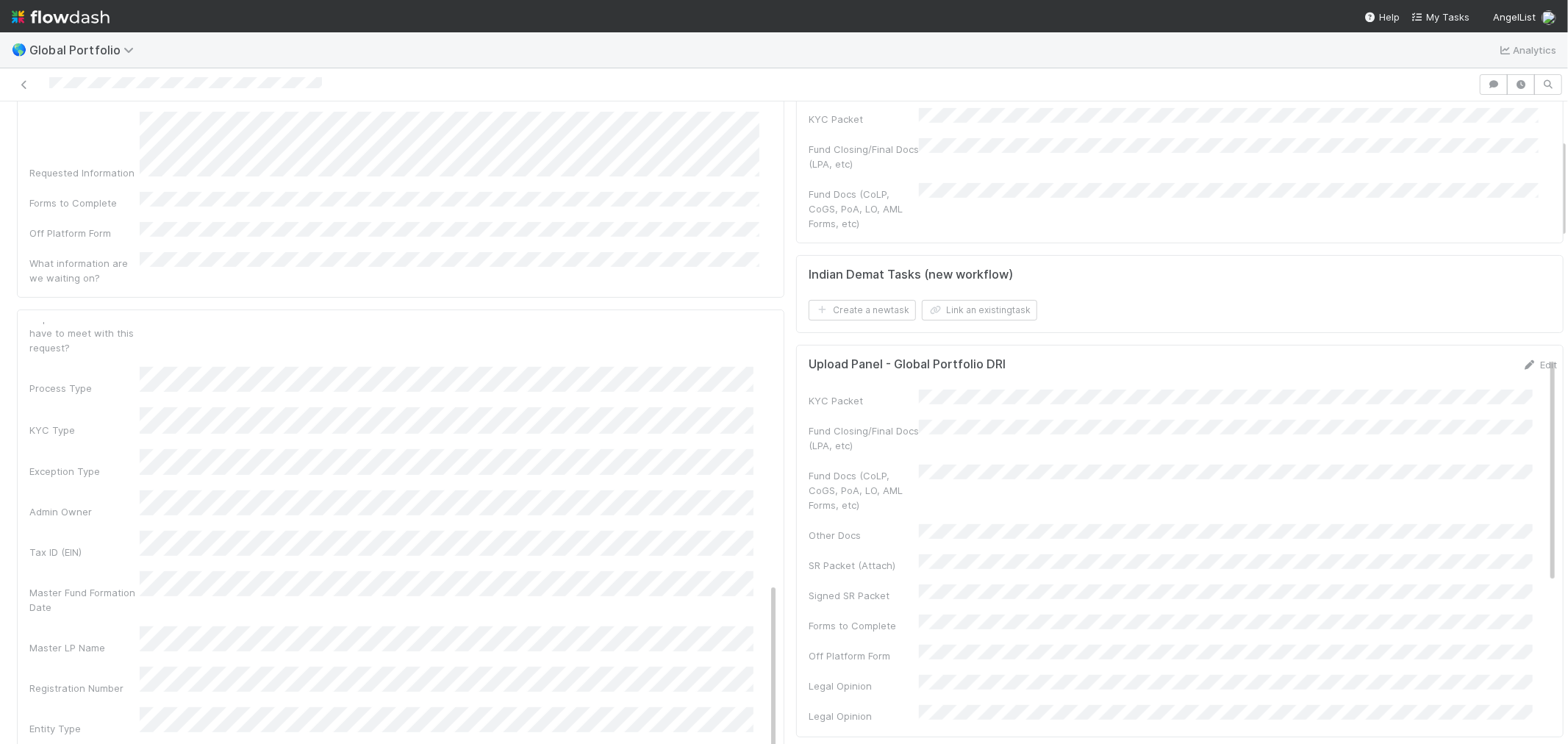
click at [113, 721] on div "Entity Type" at bounding box center [84, 728] width 110 height 15
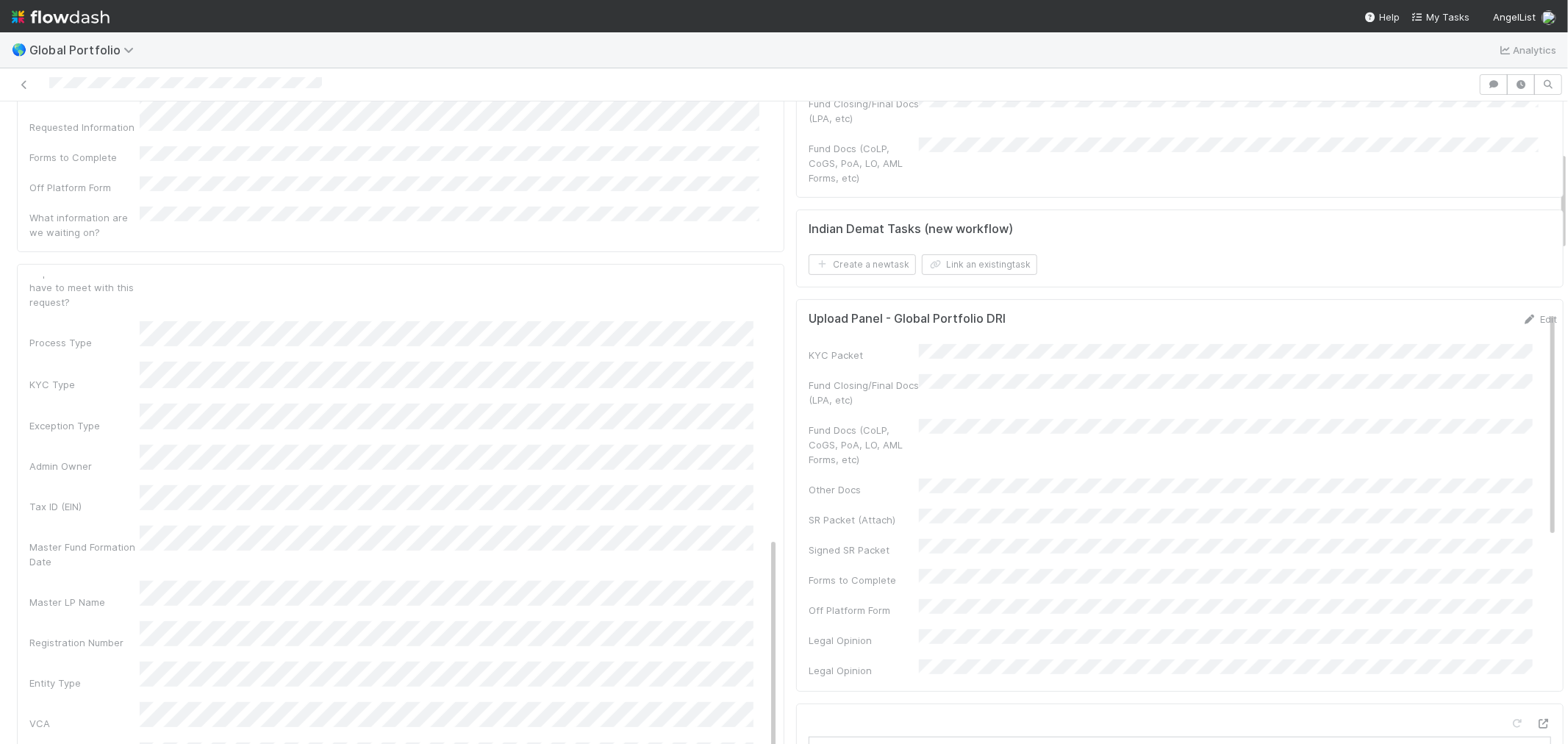
scroll to position [326, 0]
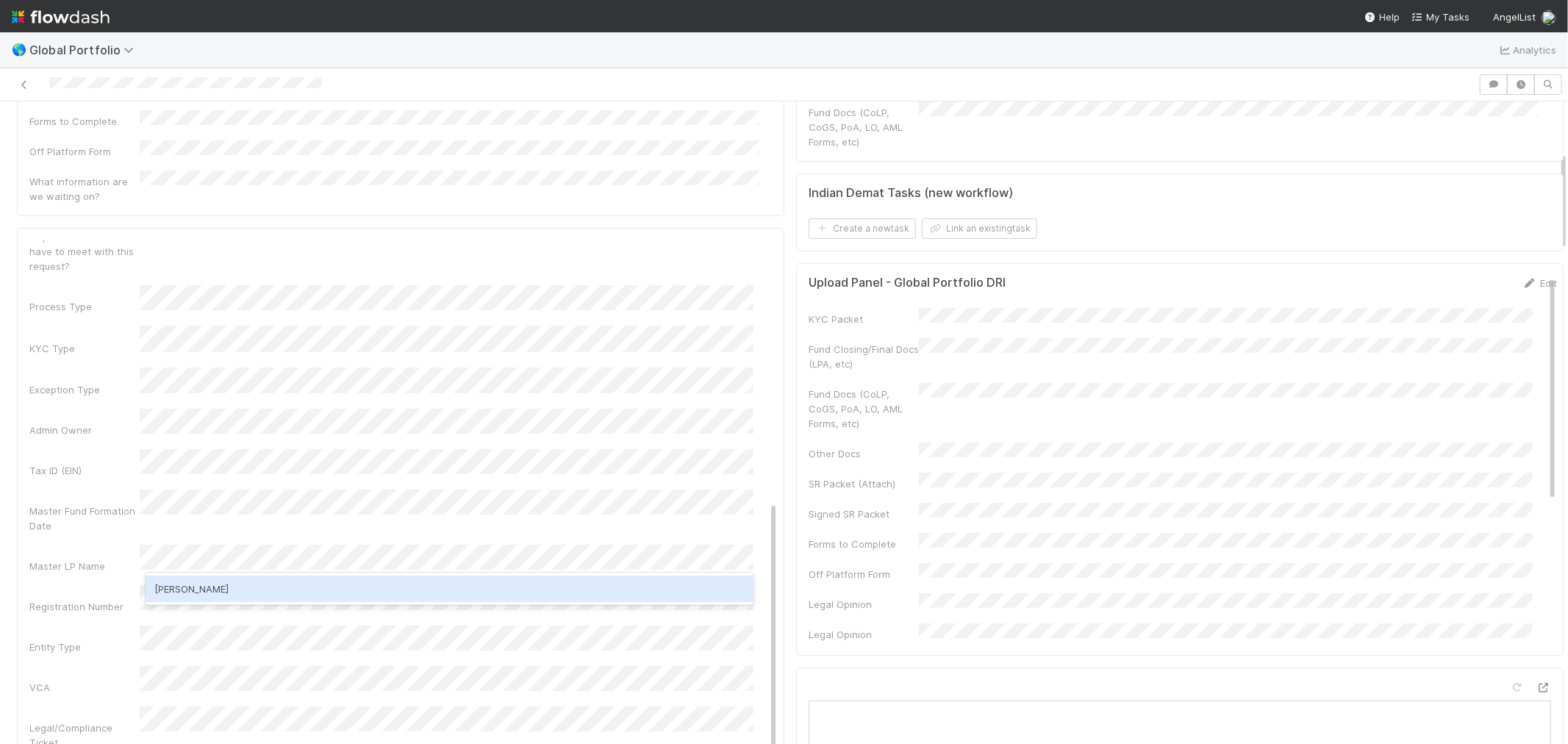
click at [235, 584] on div "Durga Arjun" at bounding box center [449, 588] width 608 height 26
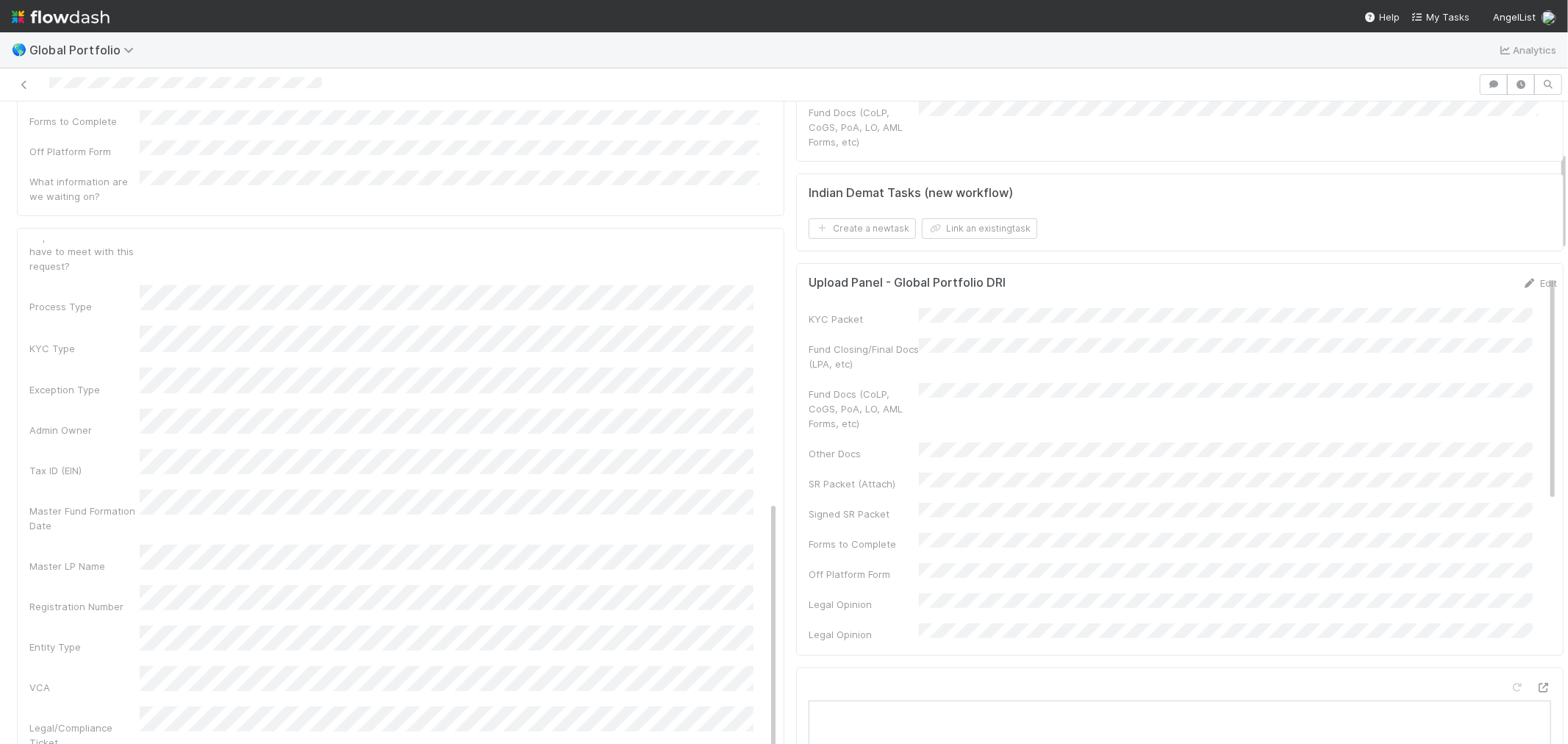
click at [116, 680] on div "VCA" at bounding box center [84, 687] width 110 height 15
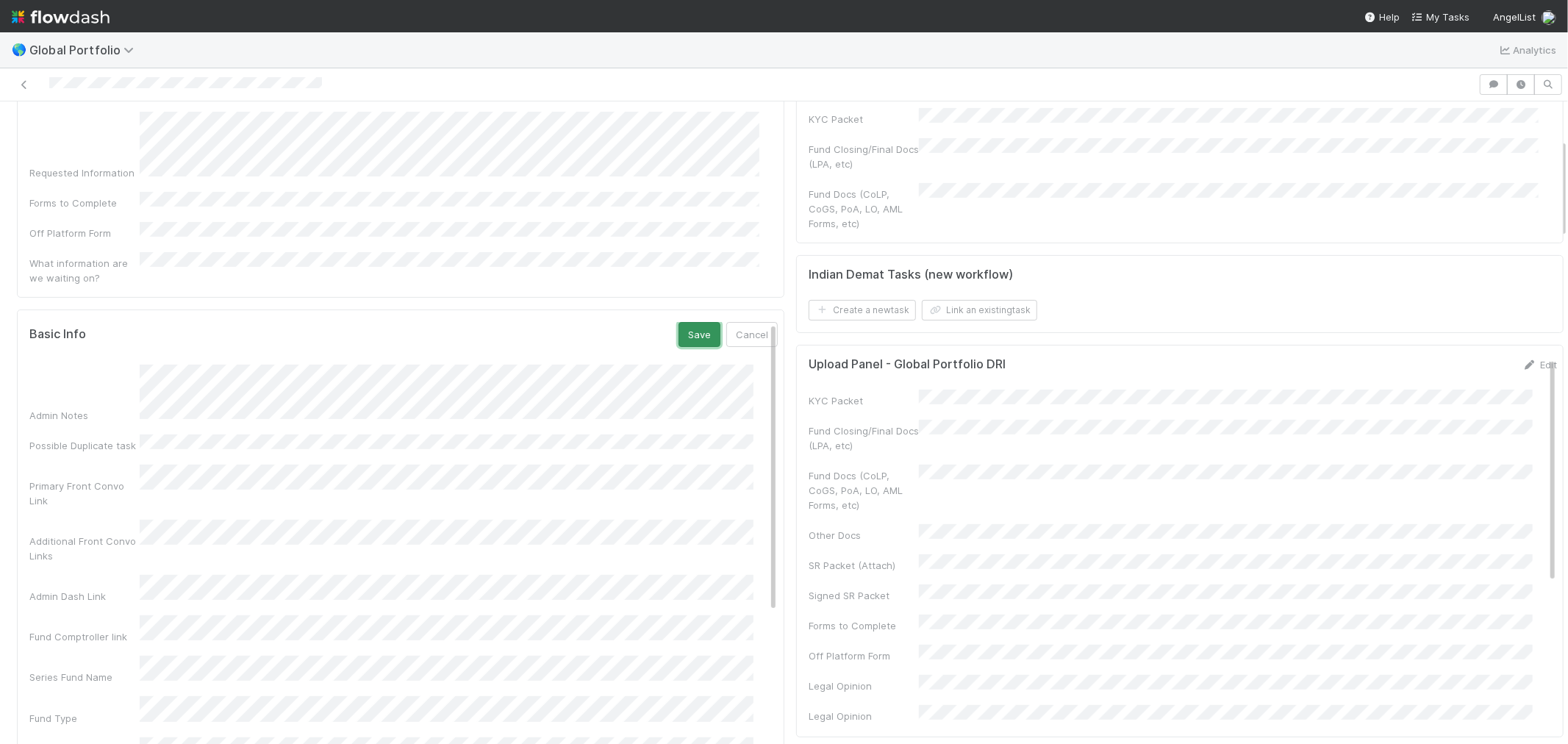
click at [679, 322] on button "Save" at bounding box center [699, 334] width 42 height 25
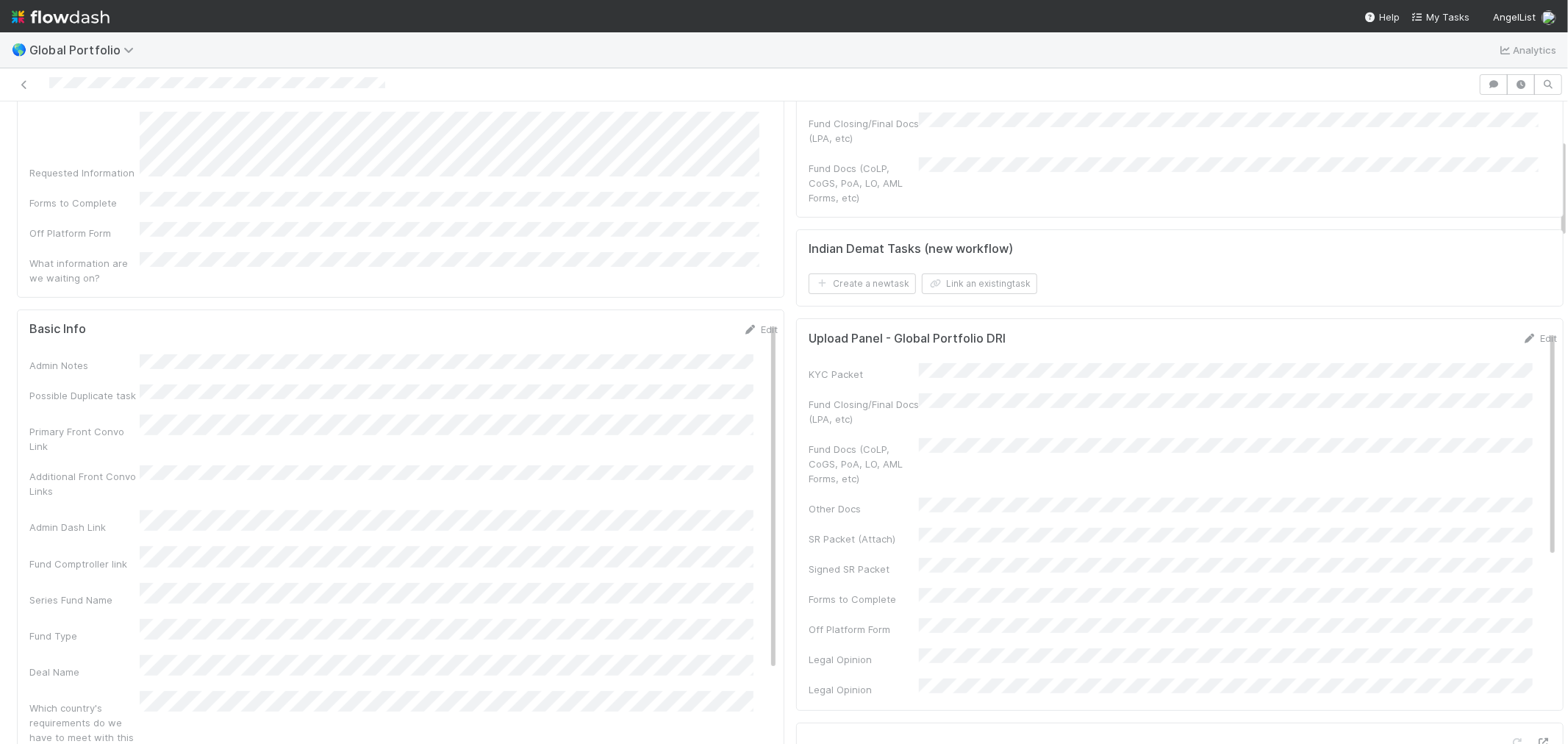
click at [583, 322] on div "Basic Info Edit" at bounding box center [403, 330] width 748 height 15
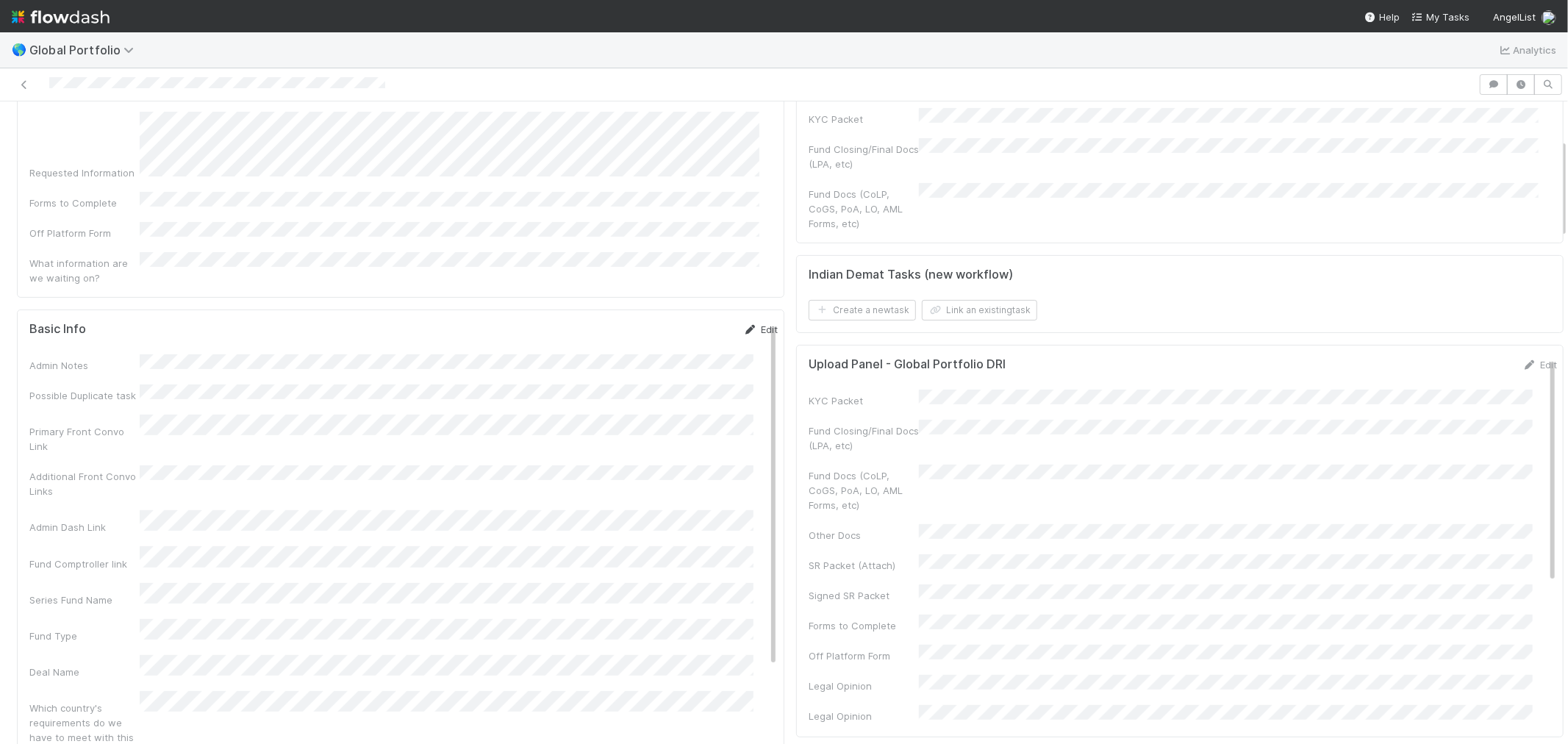
click at [743, 323] on link "Edit" at bounding box center [760, 329] width 34 height 11
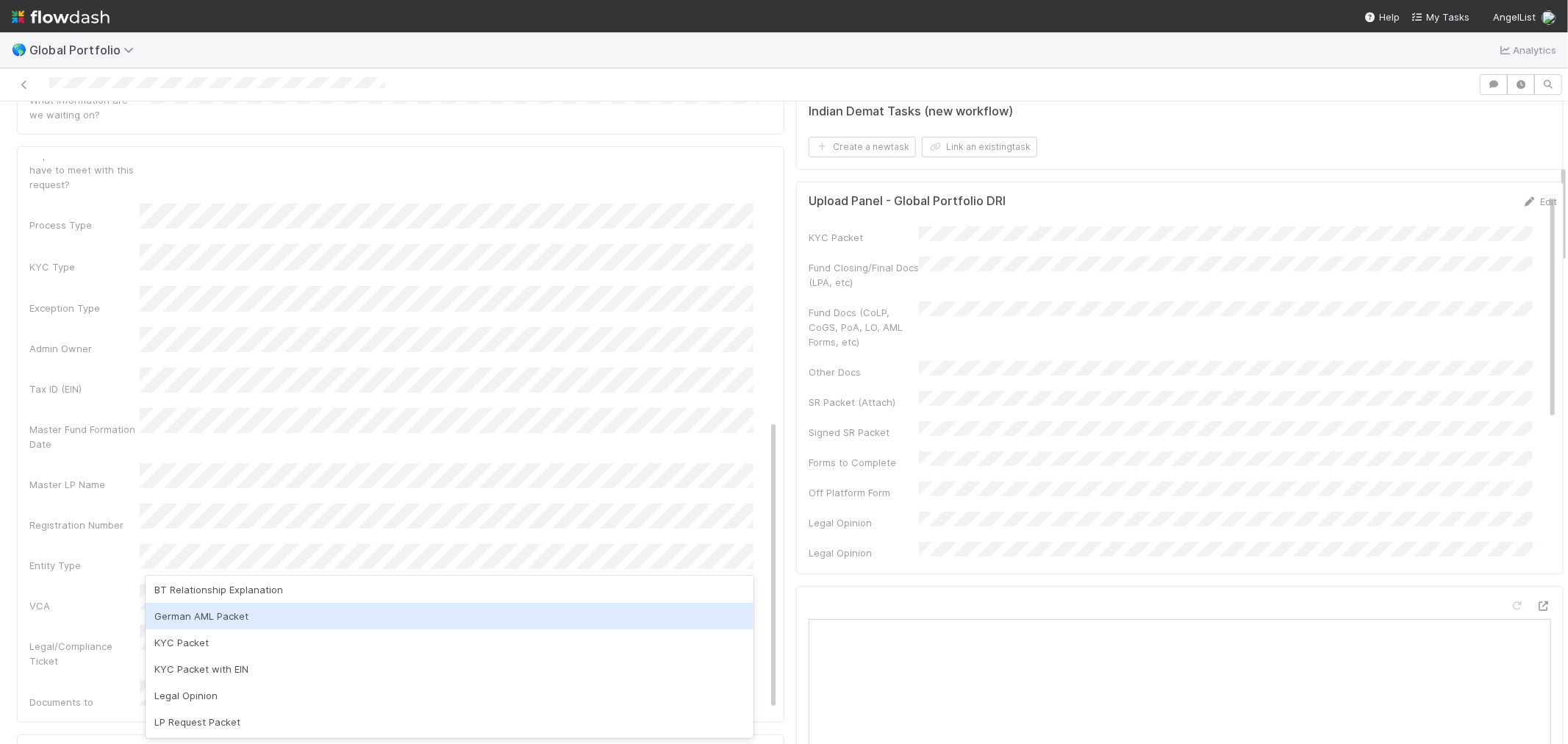
scroll to position [82, 0]
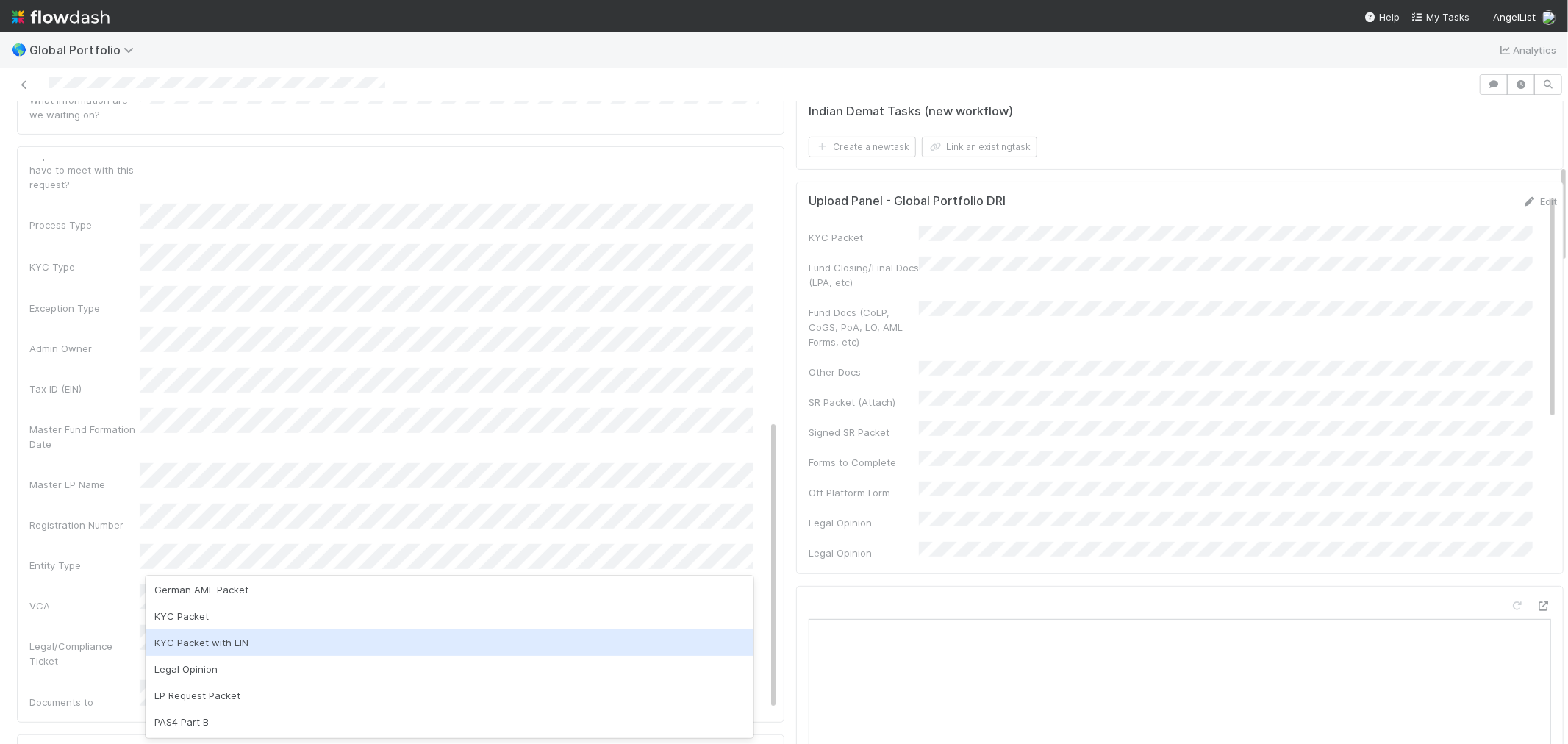
click at [257, 645] on div "KYC Packet with EIN" at bounding box center [449, 642] width 608 height 26
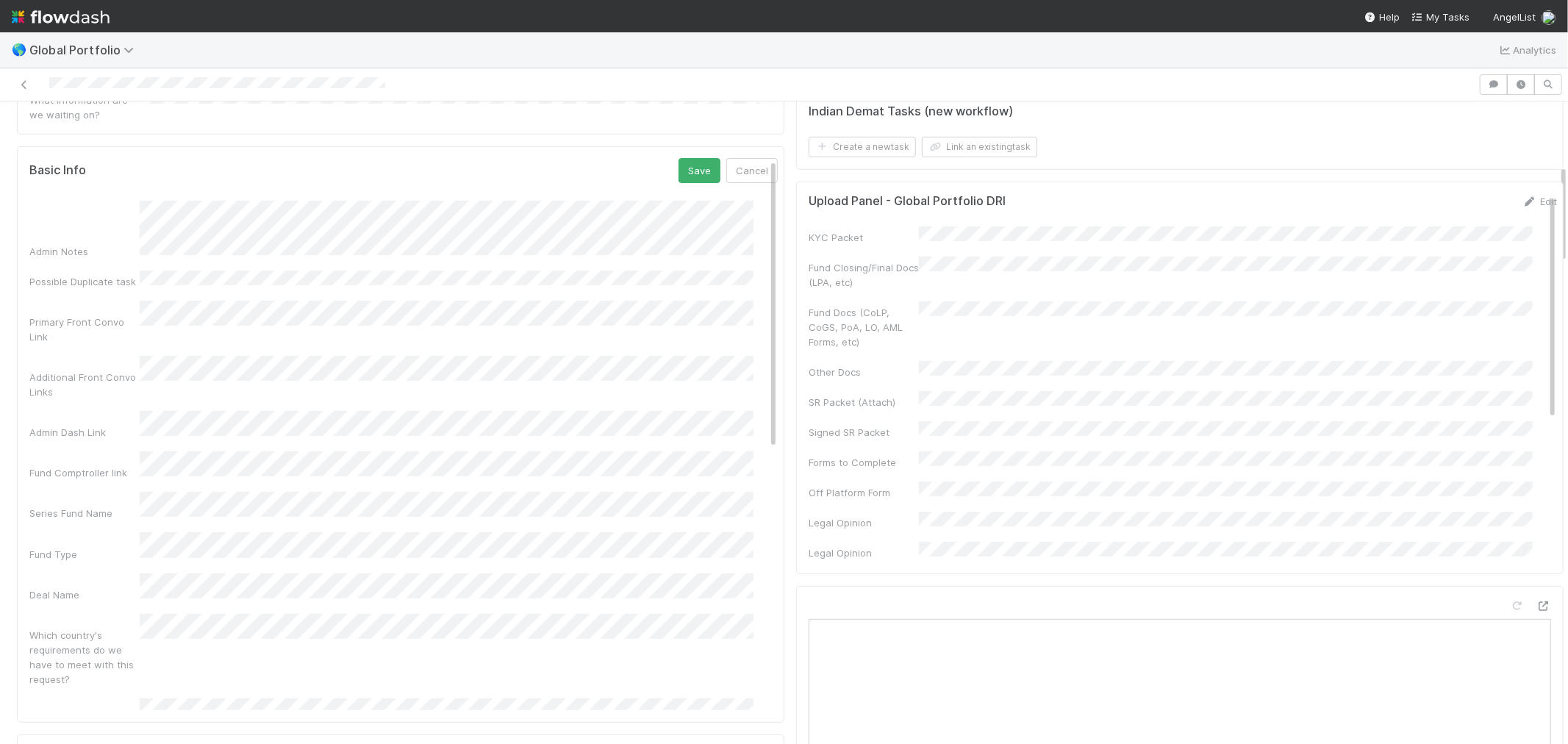
scroll to position [0, 0]
click at [681, 159] on button "Save" at bounding box center [699, 171] width 42 height 25
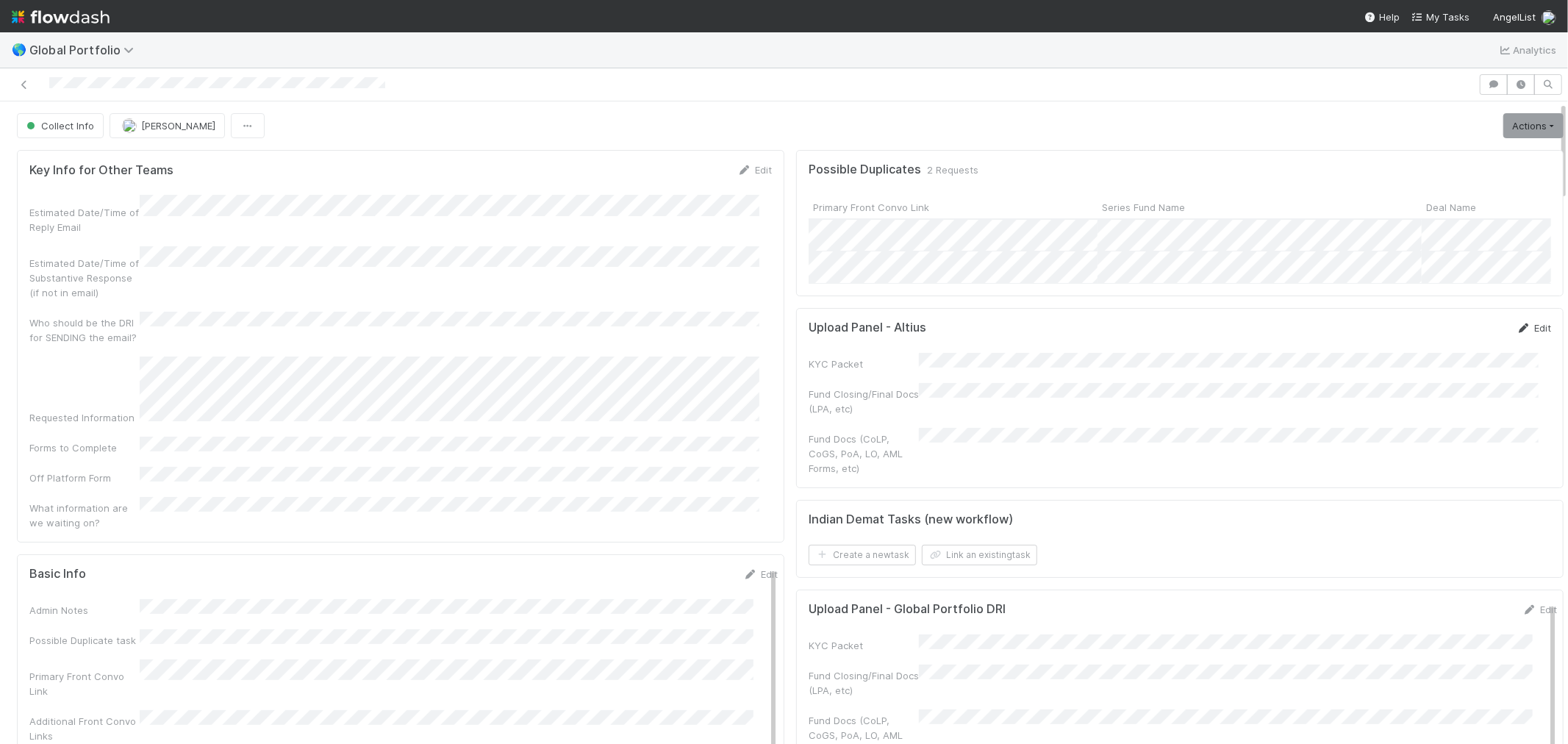
click at [1517, 334] on link "Edit" at bounding box center [1534, 328] width 34 height 11
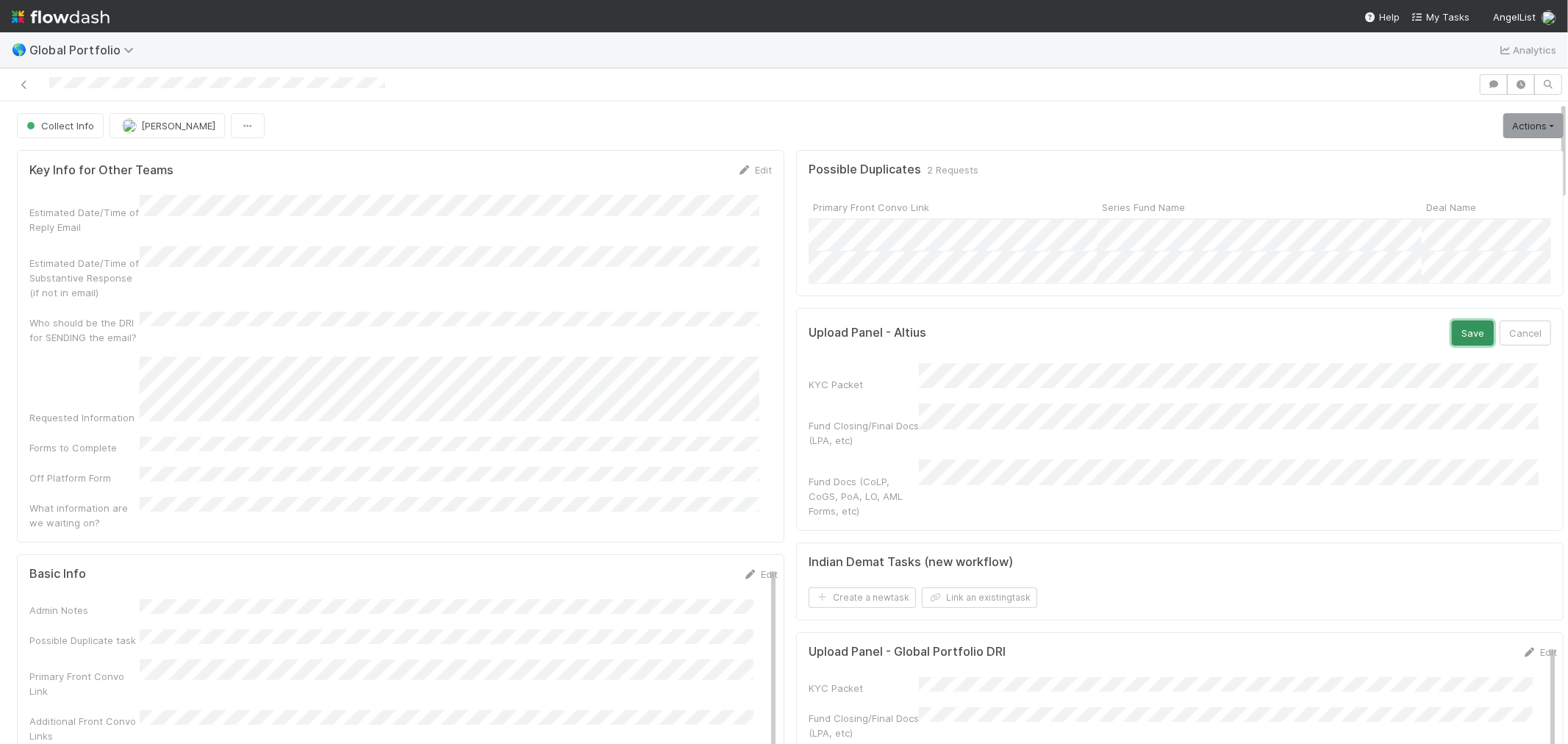
click at [1451, 345] on button "Save" at bounding box center [1472, 333] width 42 height 25
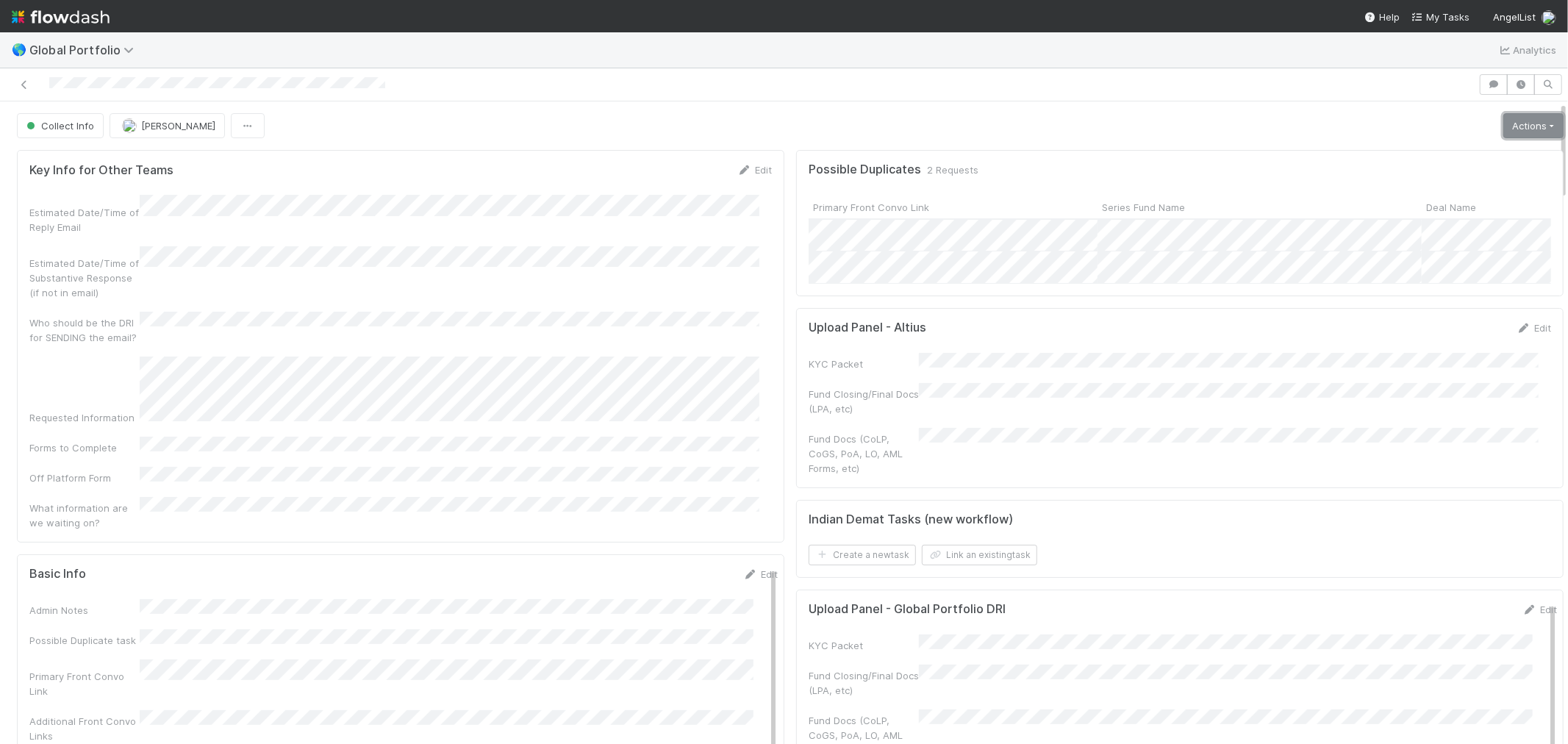
click at [1514, 125] on link "Actions" at bounding box center [1533, 126] width 60 height 25
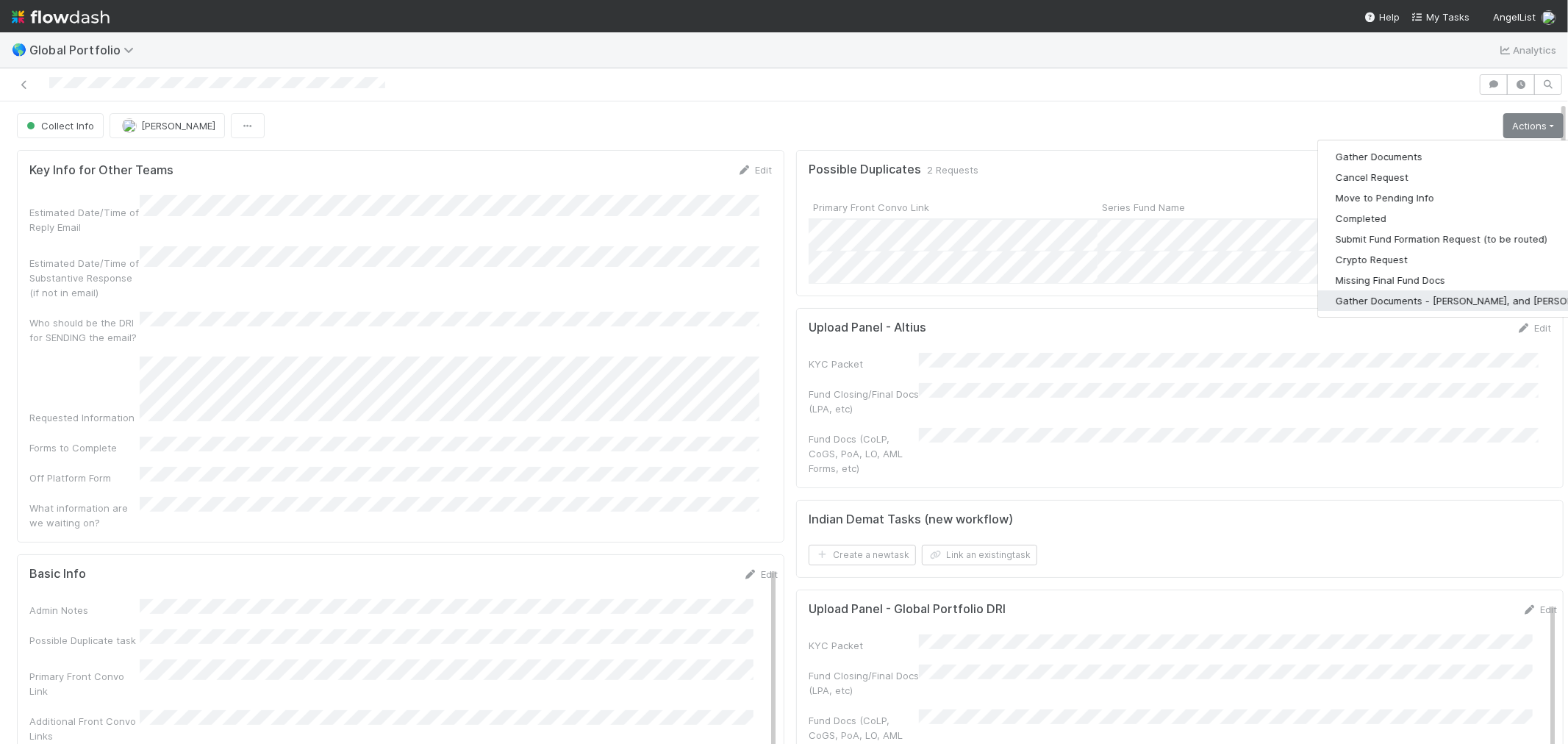
click at [1436, 303] on button "Gather Documents - [PERSON_NAME], and [PERSON_NAME]" at bounding box center [1471, 300] width 308 height 20
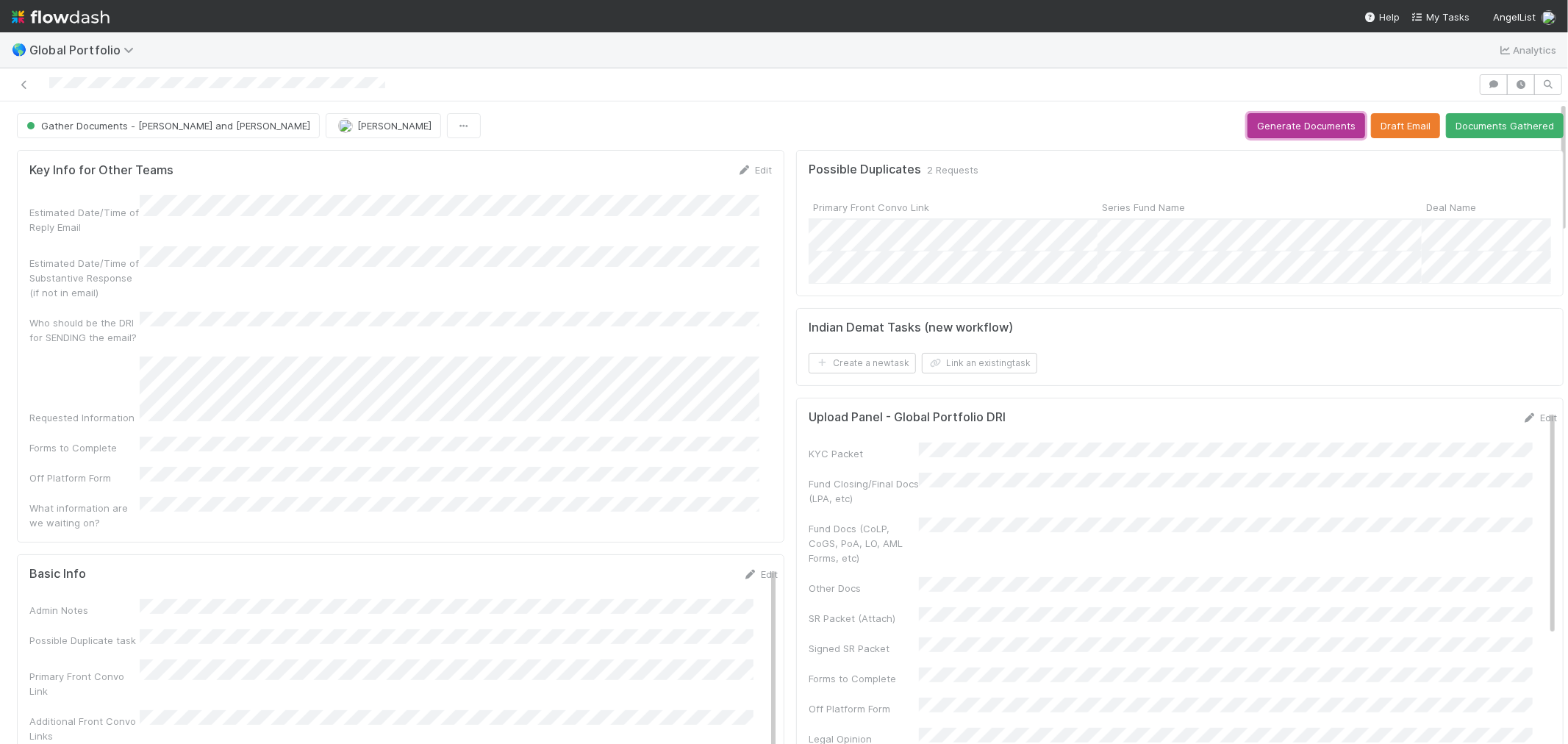
click at [1256, 129] on button "Generate Documents" at bounding box center [1306, 126] width 117 height 25
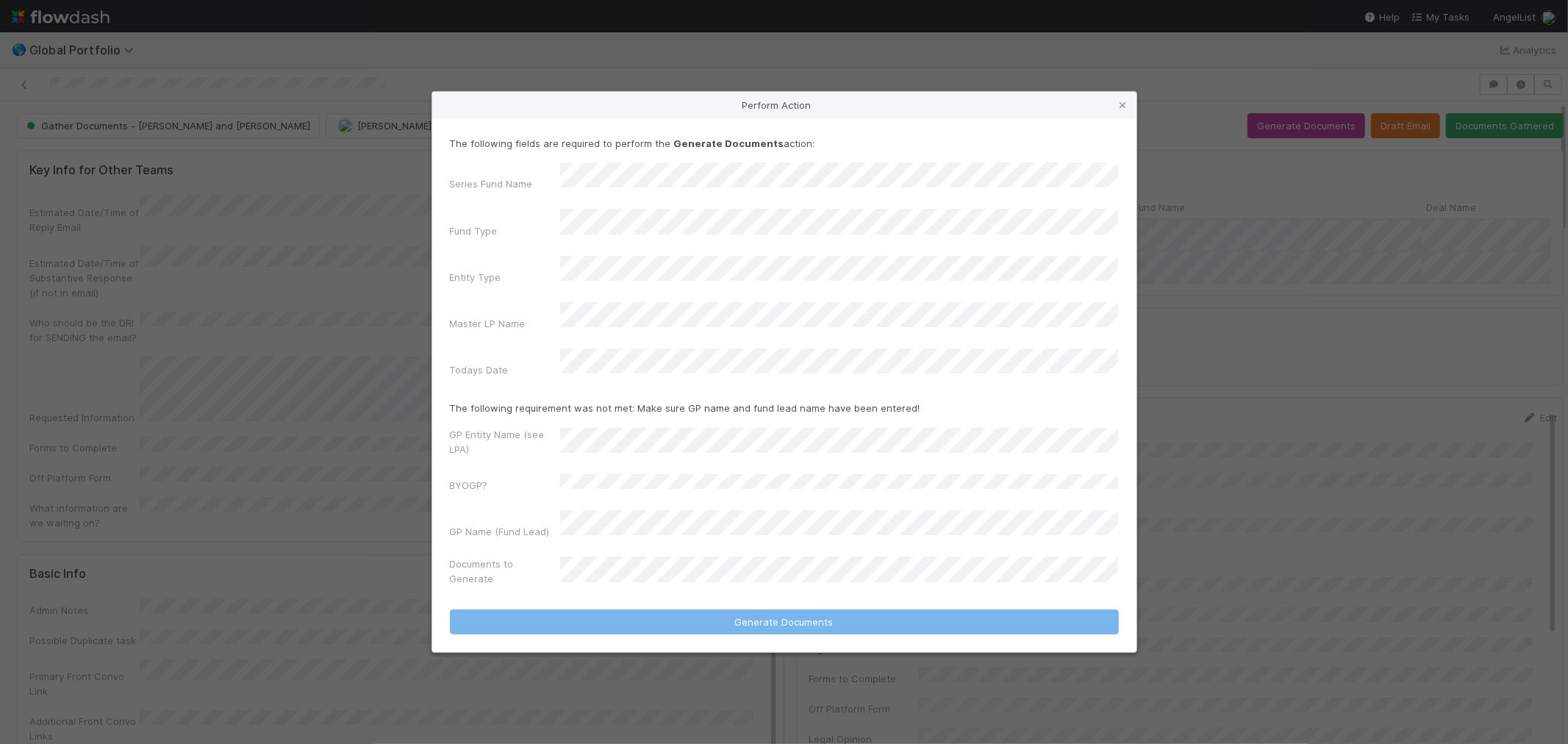
click at [547, 197] on div "Series Fund Name" at bounding box center [784, 179] width 669 height 34
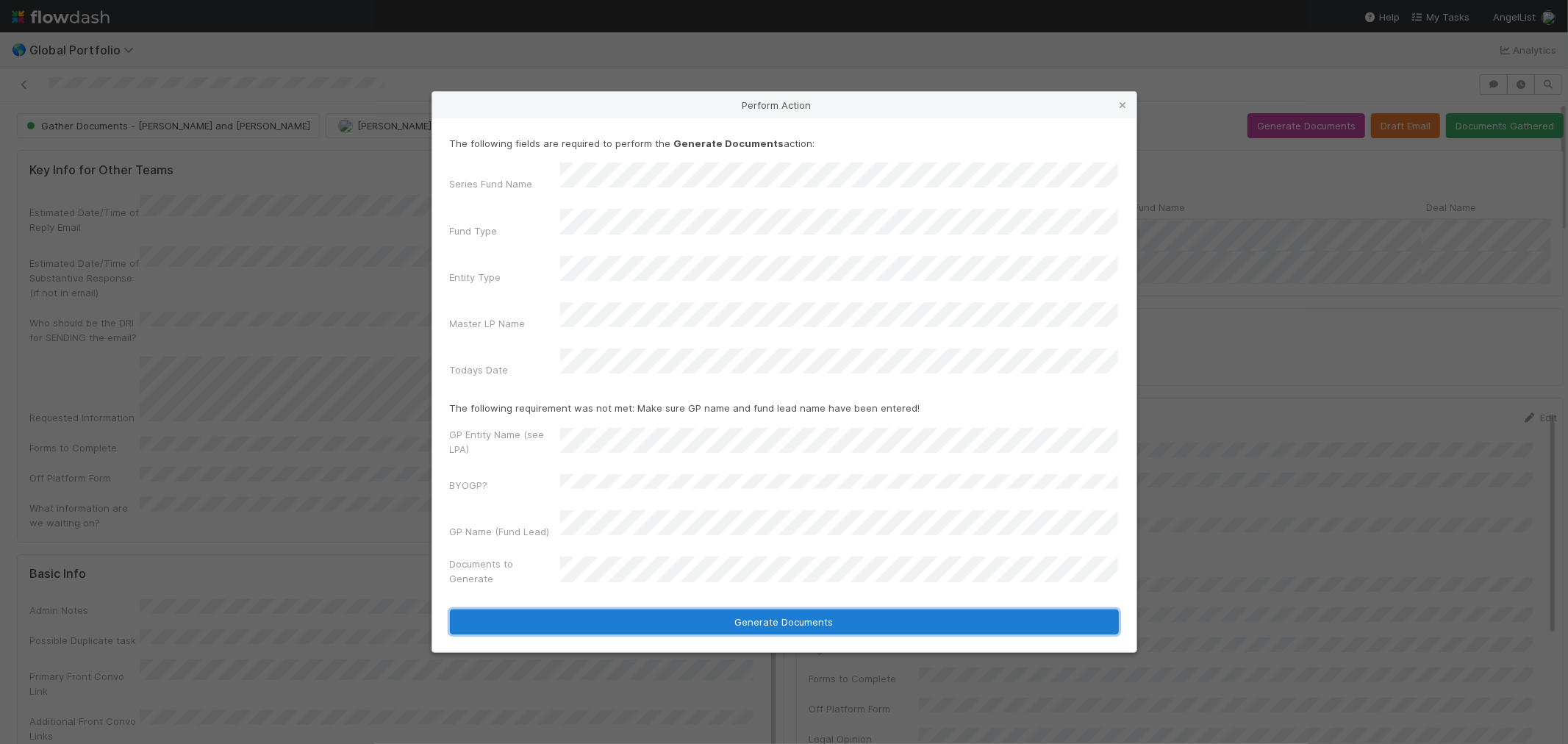
click at [750, 609] on button "Generate Documents" at bounding box center [784, 622] width 669 height 25
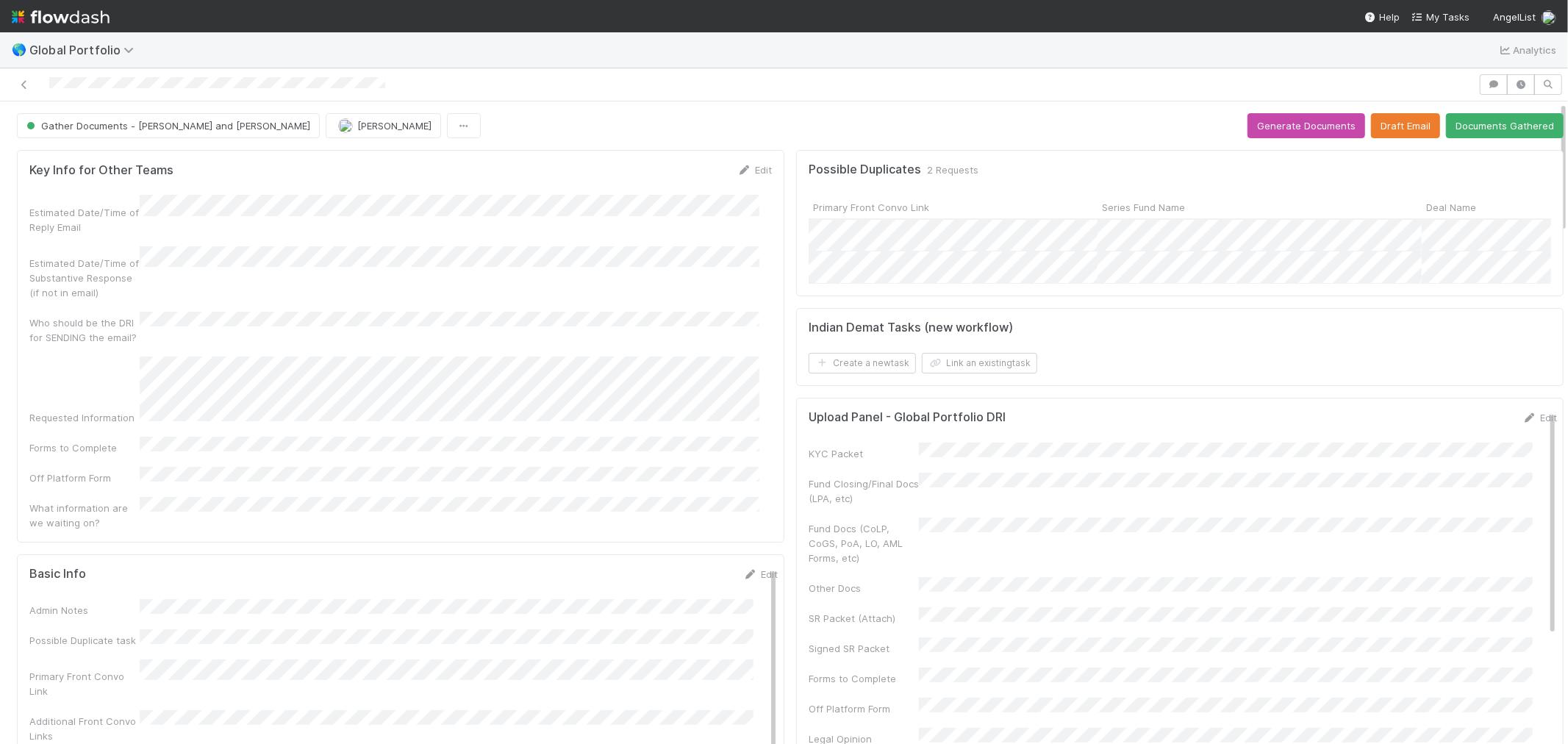
click at [1522, 423] on link "Edit" at bounding box center [1539, 418] width 34 height 11
click at [1457, 435] on button "Save" at bounding box center [1477, 423] width 42 height 25
click at [1371, 130] on button "Draft Email" at bounding box center [1405, 126] width 69 height 25
click at [1457, 133] on button "Documents Gathered" at bounding box center [1504, 126] width 117 height 25
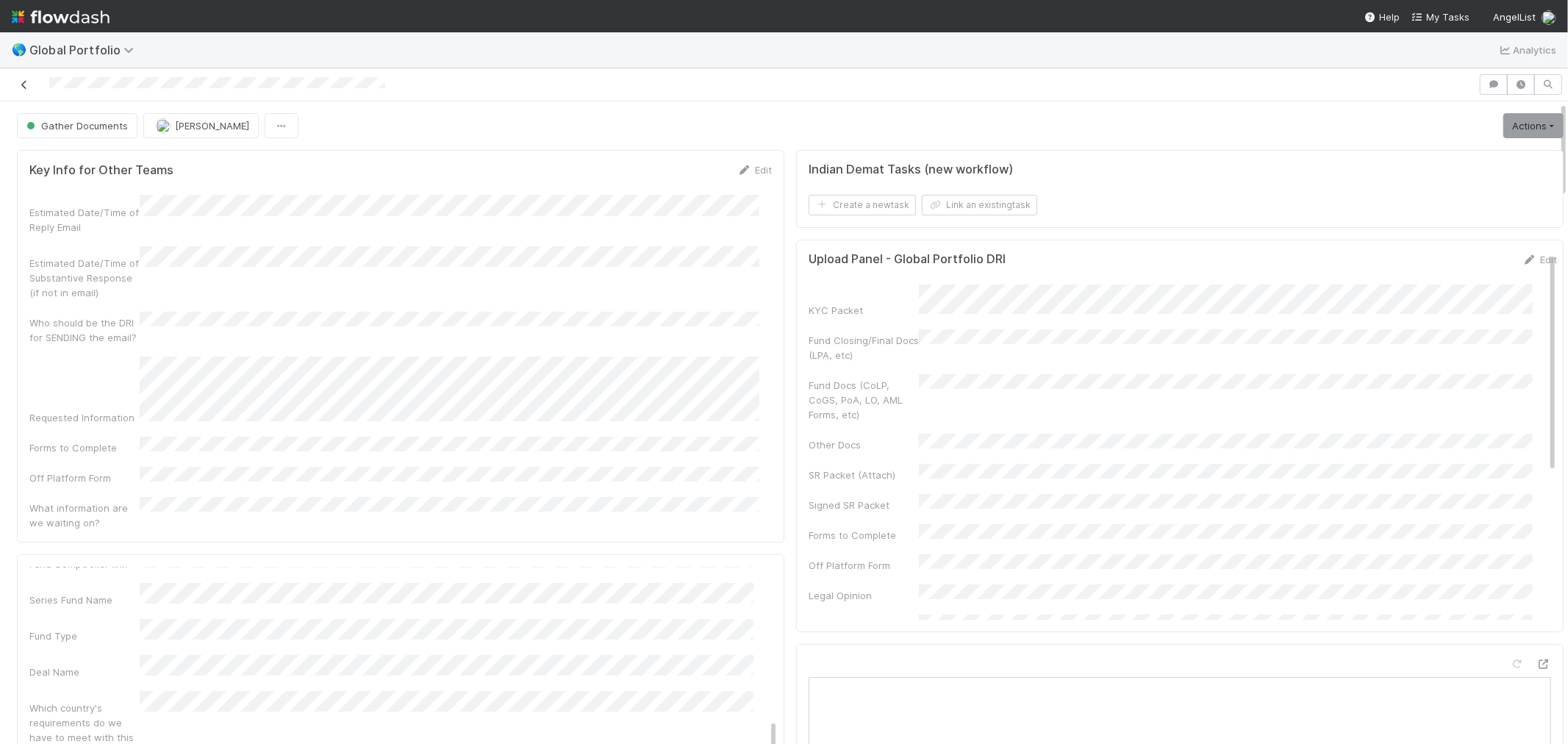
click at [22, 82] on icon at bounding box center [24, 85] width 15 height 10
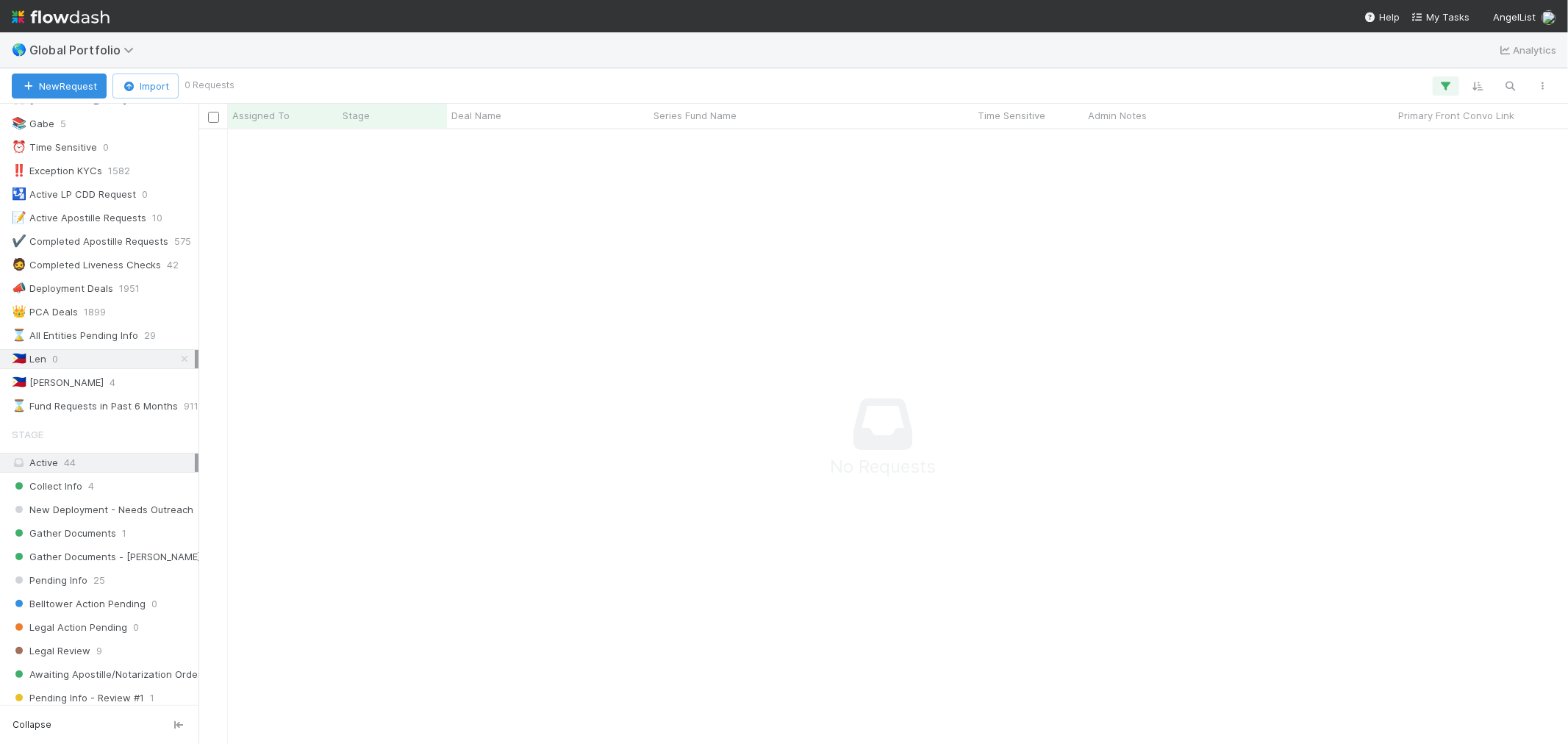
scroll to position [163, 0]
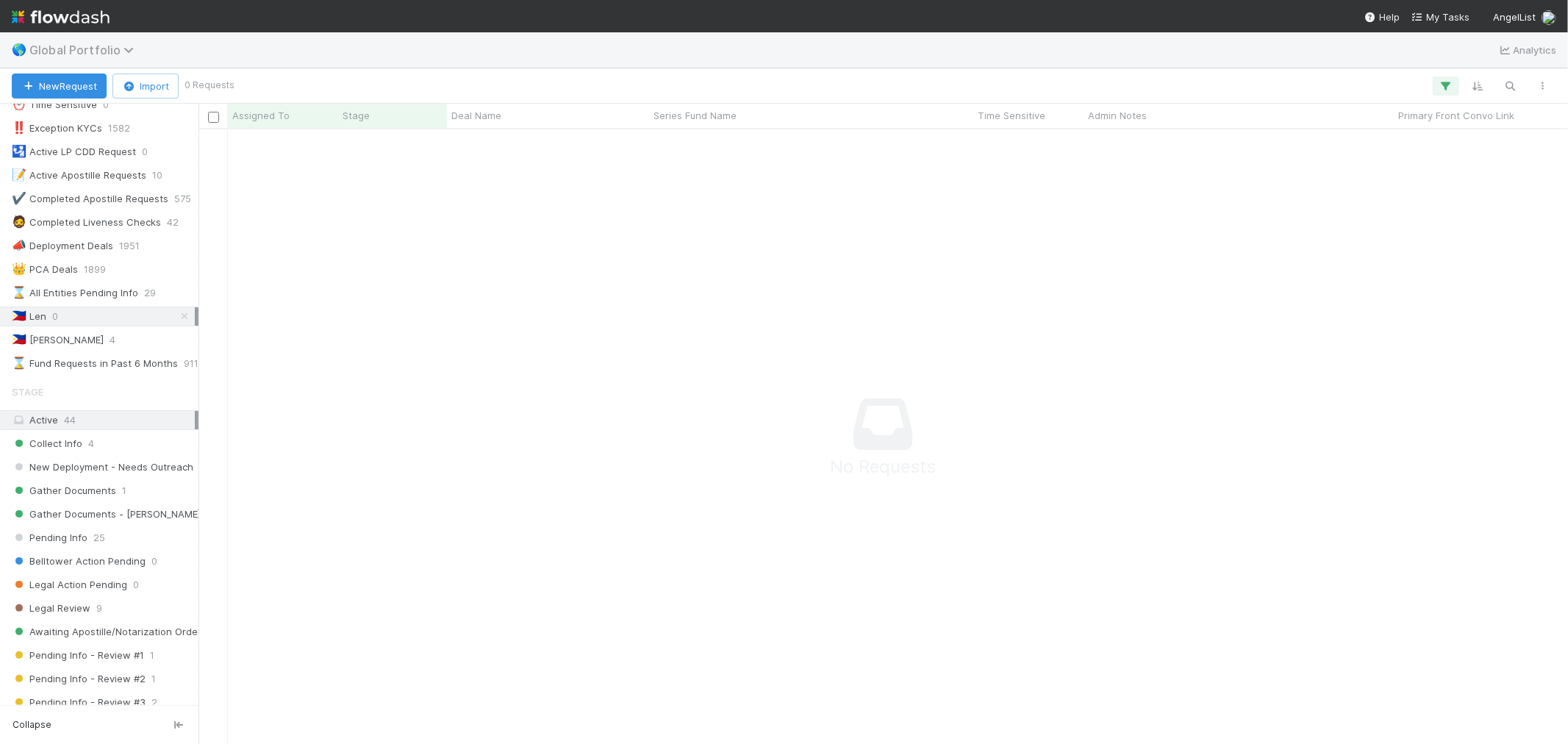
click at [85, 51] on span "Global Portfolio" at bounding box center [85, 50] width 112 height 15
